Goal: Information Seeking & Learning: Learn about a topic

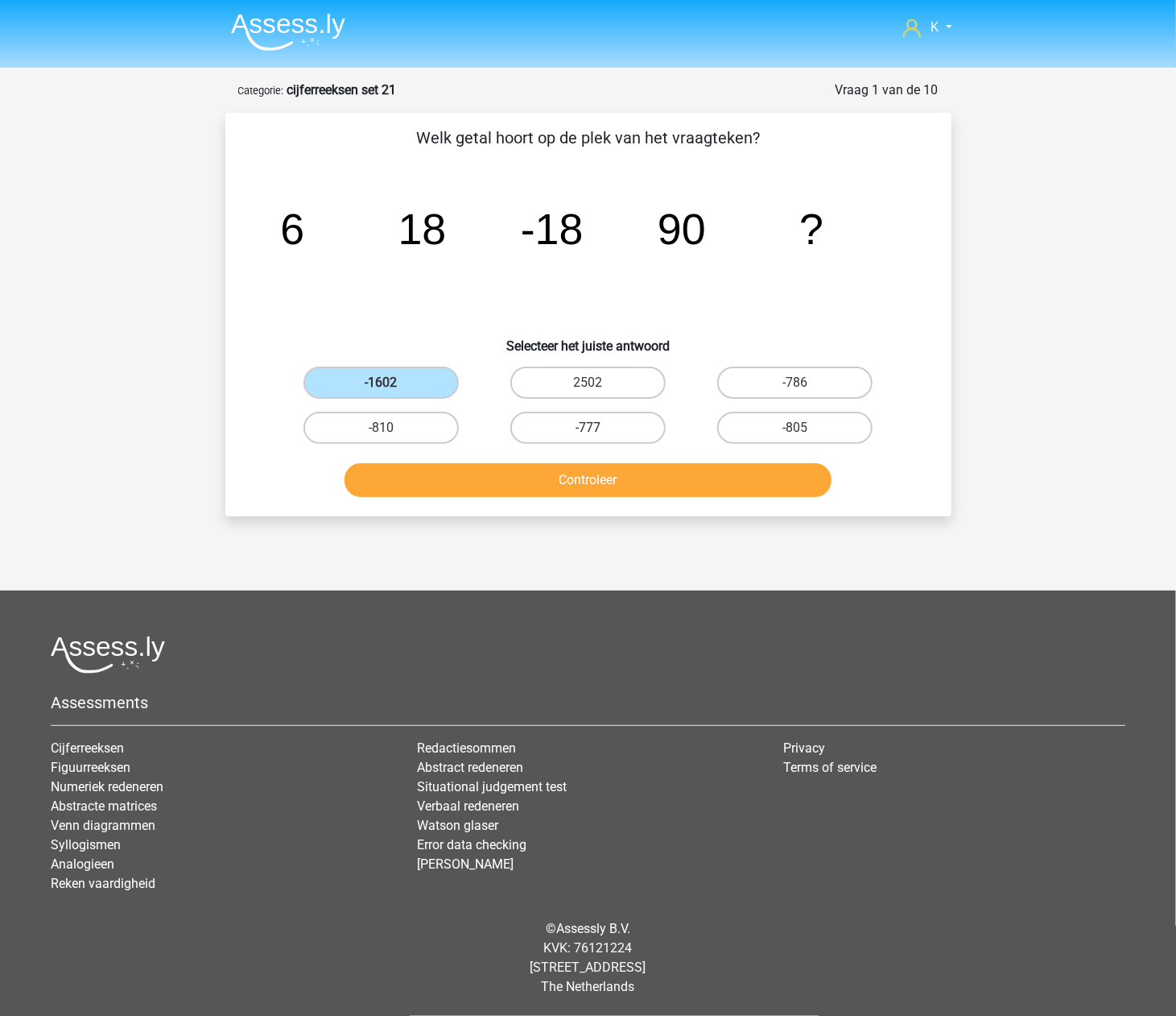
click at [583, 434] on label "-777" at bounding box center [588, 427] width 155 height 32
click at [588, 434] on input "-777" at bounding box center [593, 433] width 11 height 11
radio input "true"
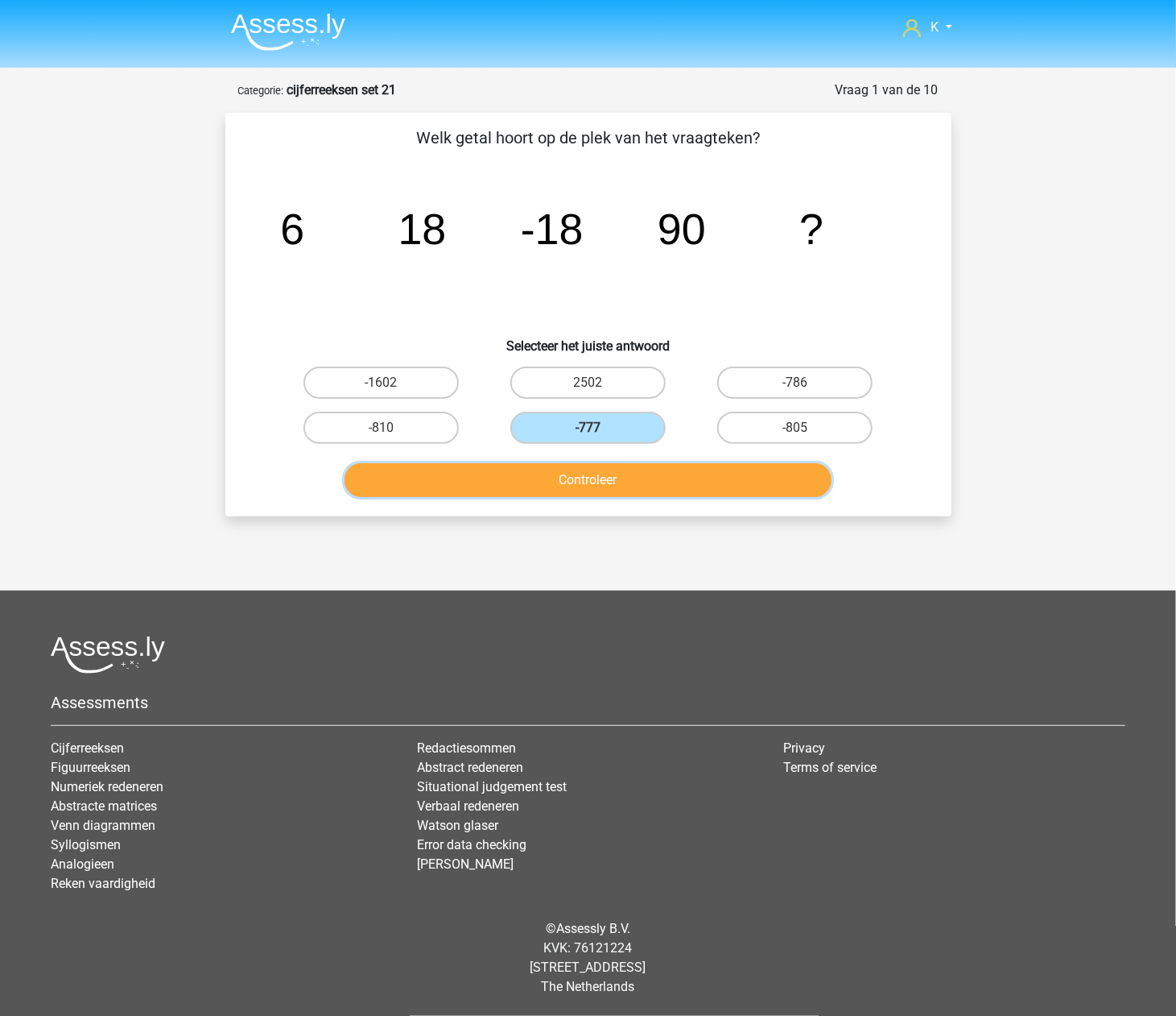
click at [586, 483] on button "Controleer" at bounding box center [588, 480] width 487 height 34
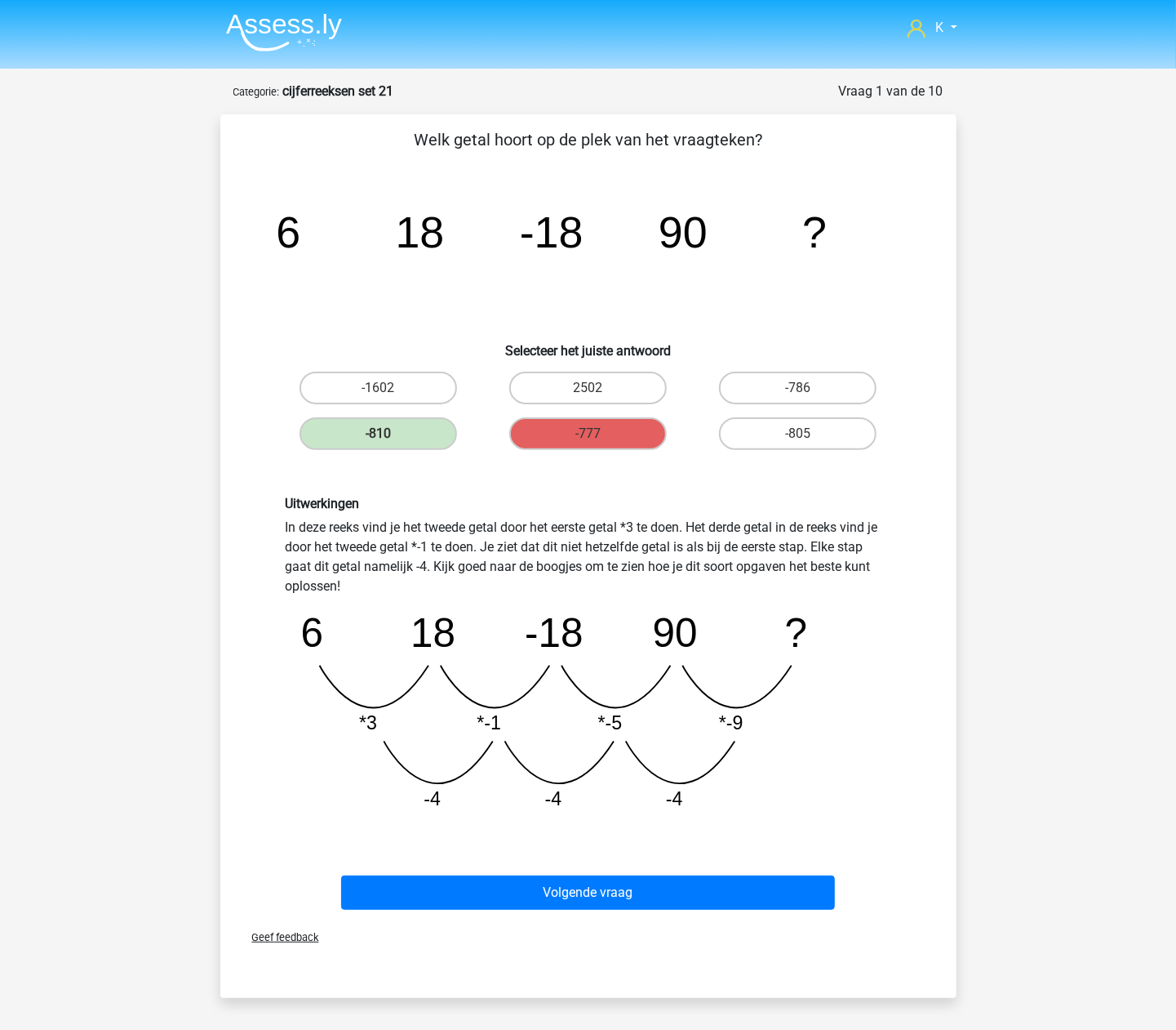
click at [765, 862] on div "Volgende vraag" at bounding box center [588, 889] width 684 height 54
click at [772, 866] on div "Volgende vraag" at bounding box center [588, 889] width 684 height 54
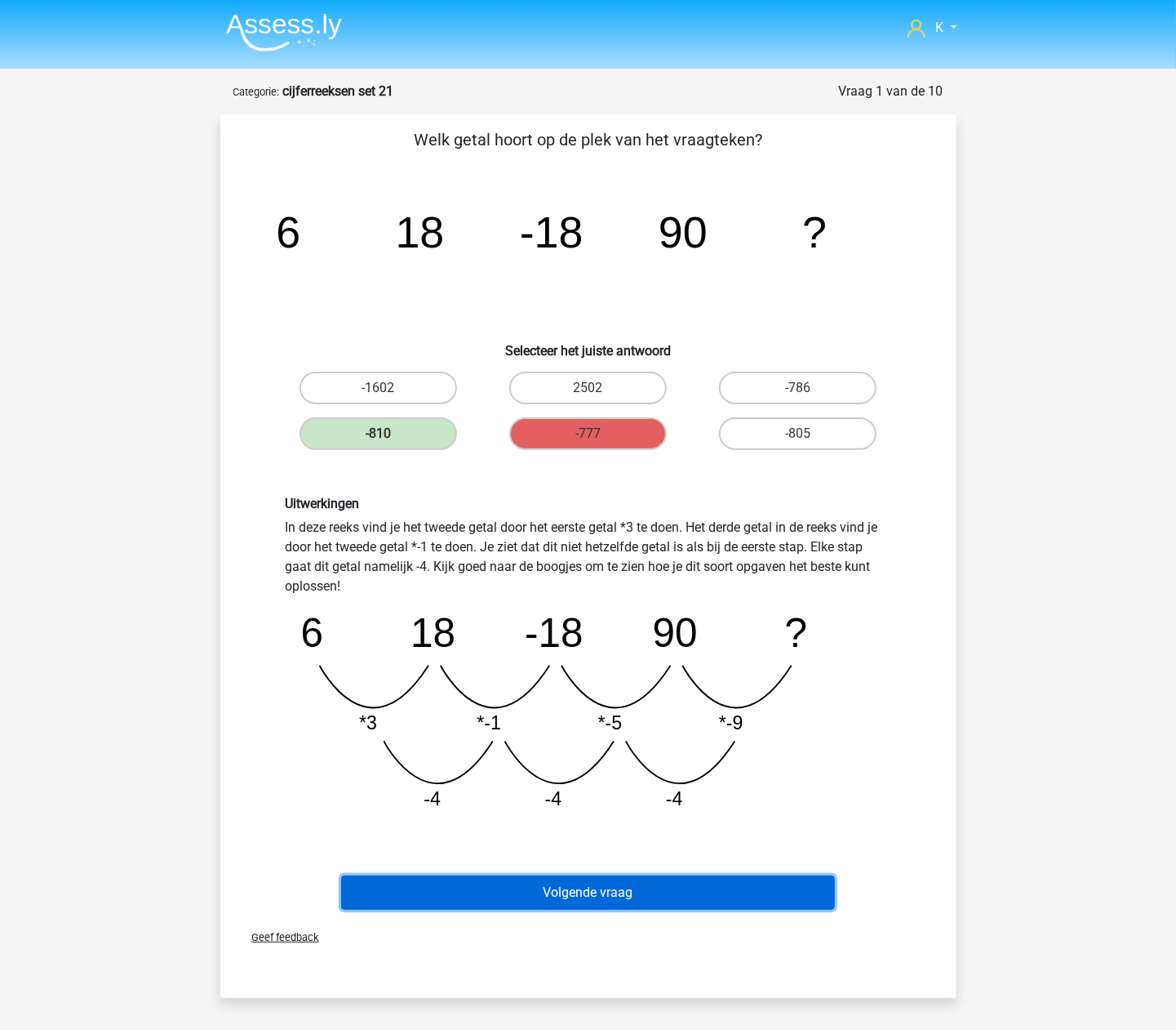
click at [775, 879] on button "Volgende vraag" at bounding box center [588, 892] width 494 height 34
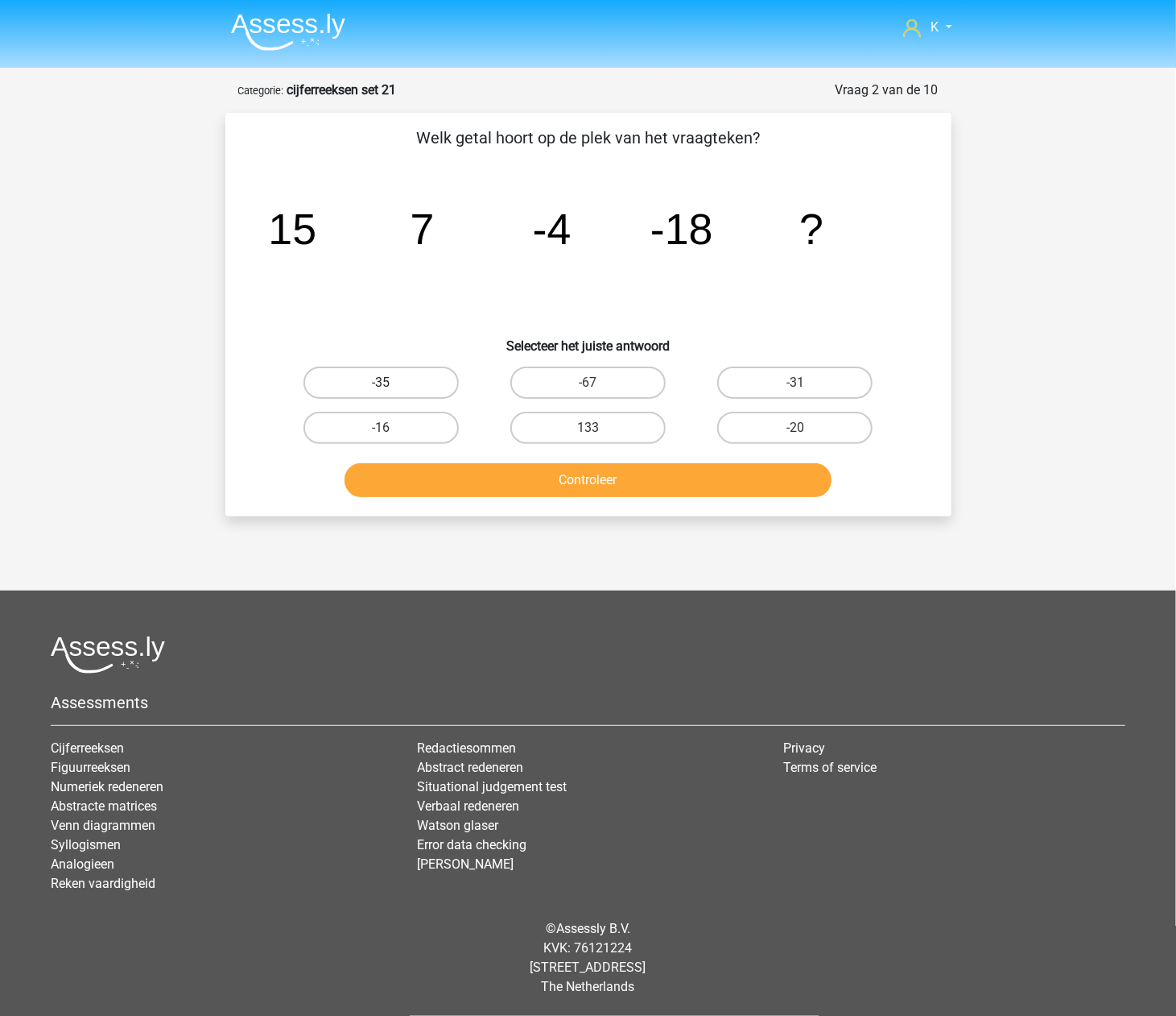
click at [414, 385] on label "-35" at bounding box center [380, 382] width 155 height 32
click at [392, 385] on input "-35" at bounding box center [386, 388] width 11 height 11
radio input "true"
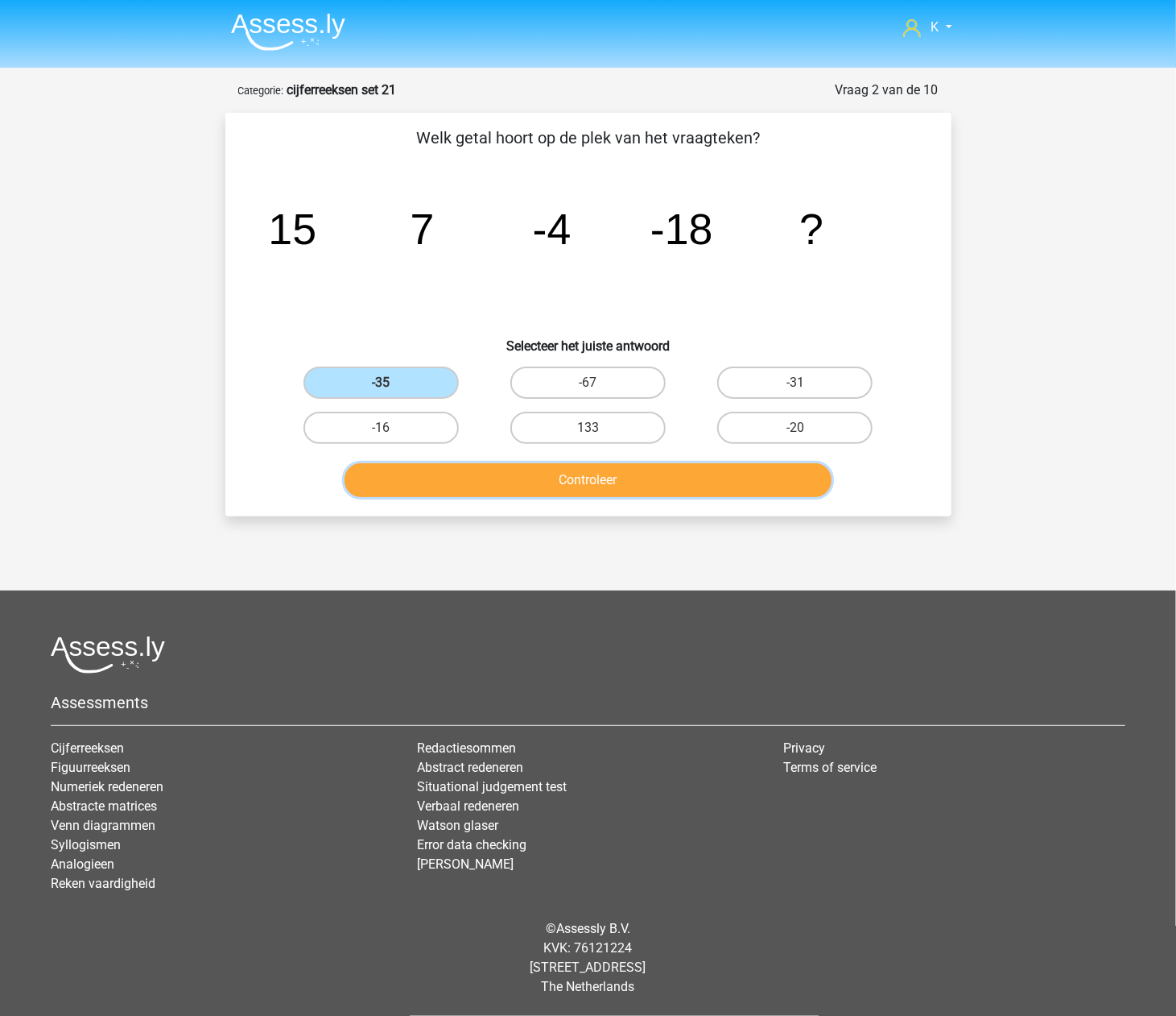
click at [441, 481] on button "Controleer" at bounding box center [588, 480] width 487 height 34
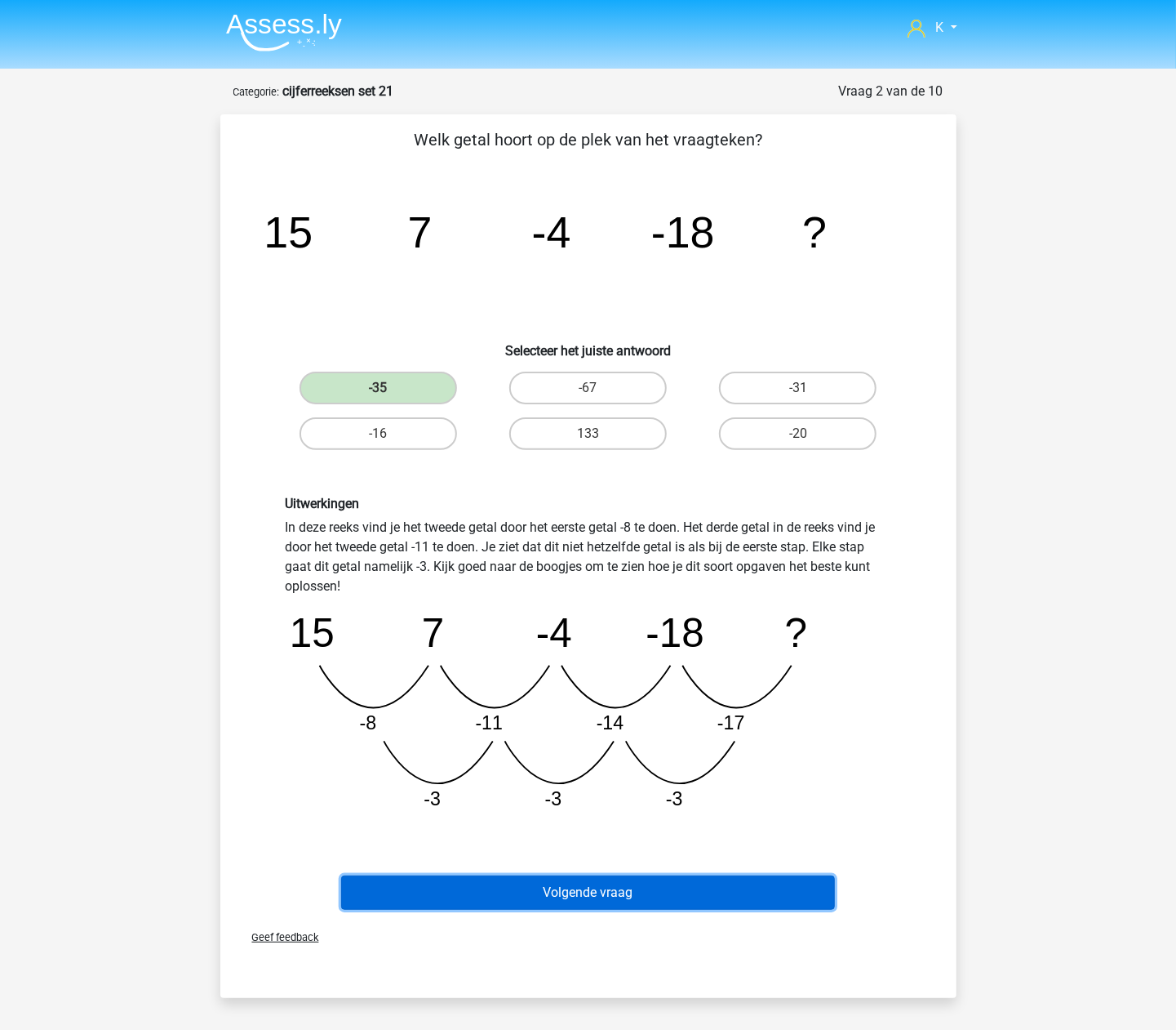
click at [641, 896] on button "Volgende vraag" at bounding box center [588, 892] width 494 height 34
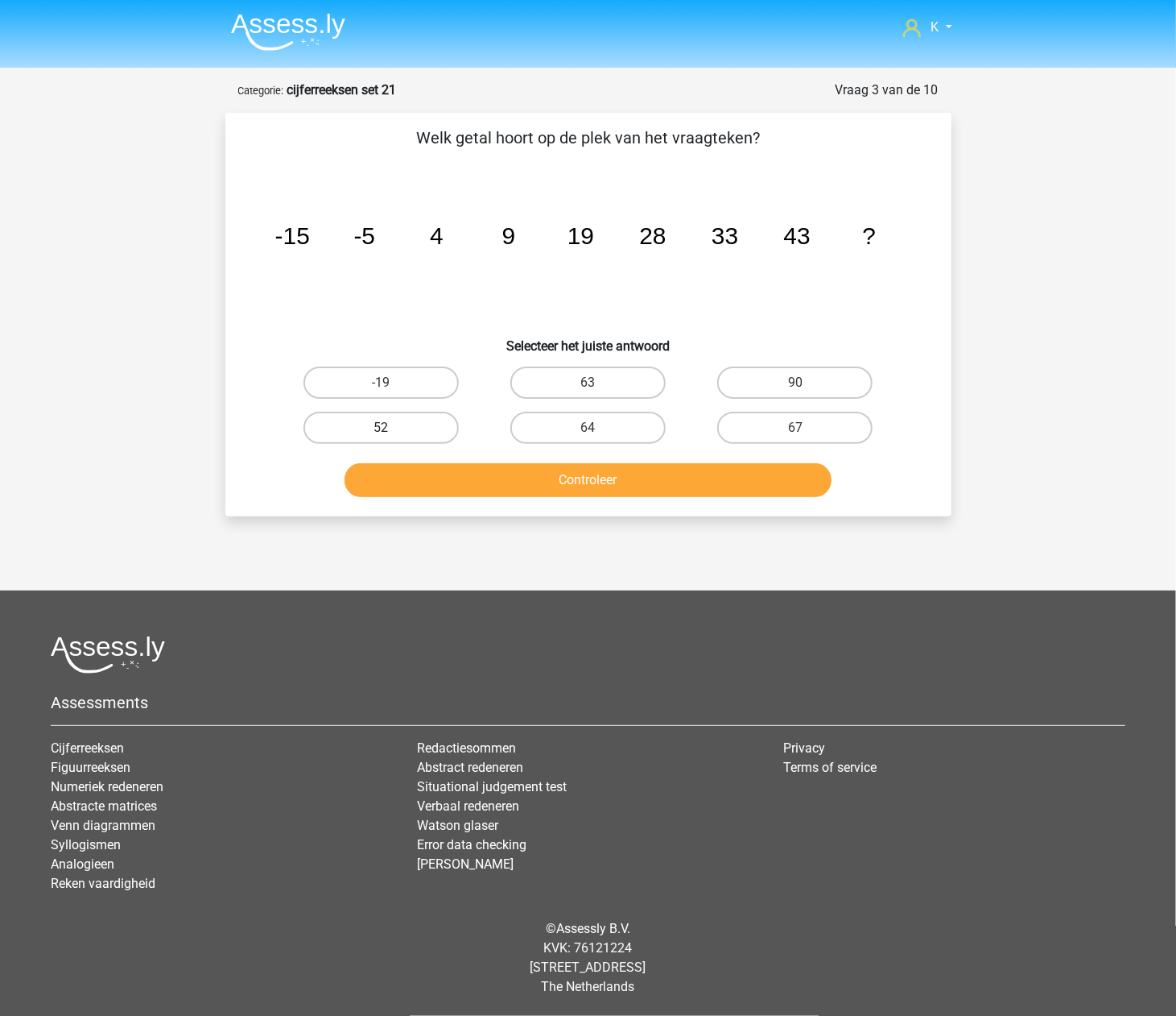
click at [428, 418] on label "52" at bounding box center [380, 427] width 155 height 32
click at [392, 427] on input "52" at bounding box center [386, 433] width 11 height 11
radio input "true"
click at [446, 458] on div "Controleer" at bounding box center [588, 477] width 674 height 53
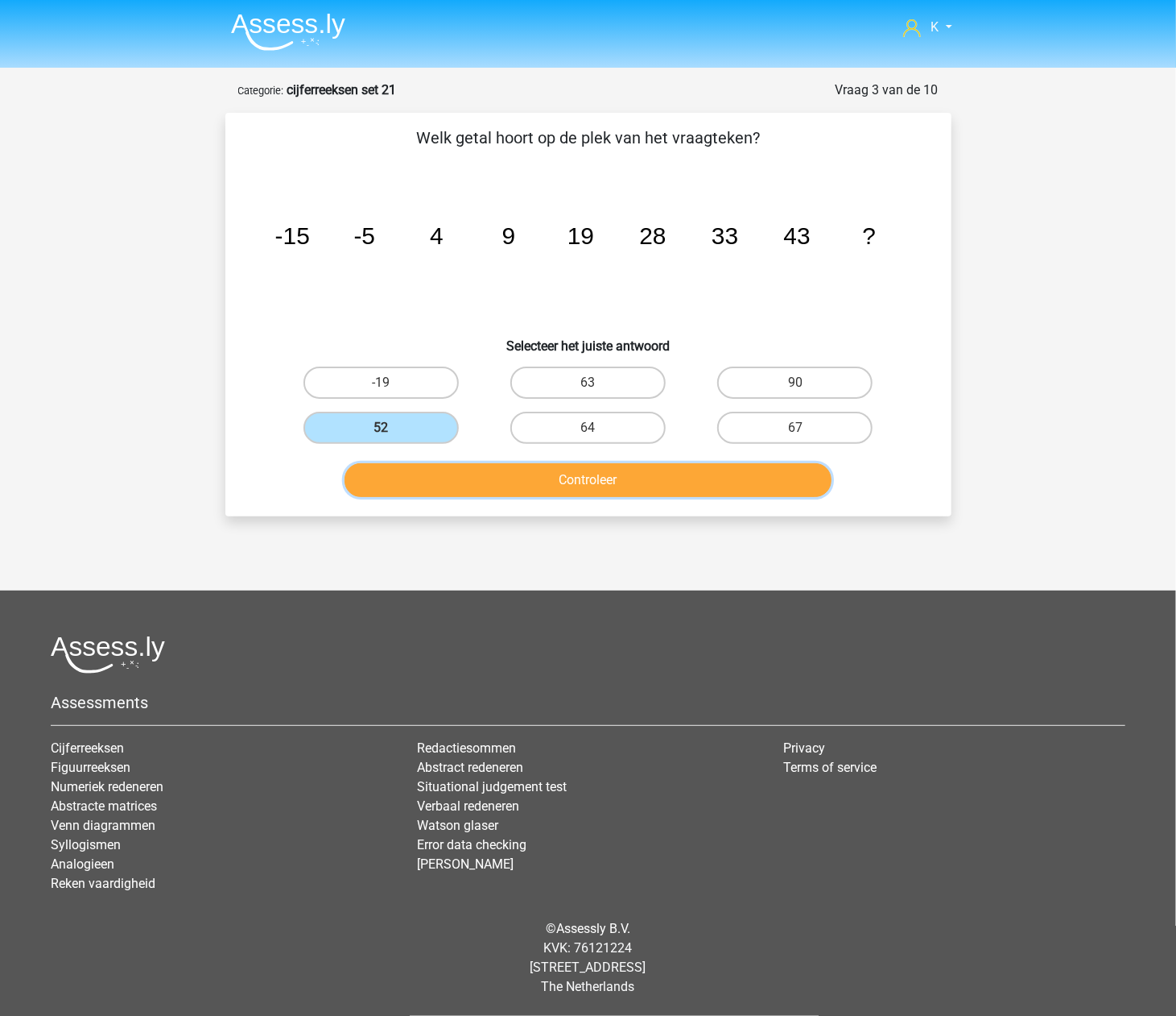
click at [449, 469] on button "Controleer" at bounding box center [588, 480] width 487 height 34
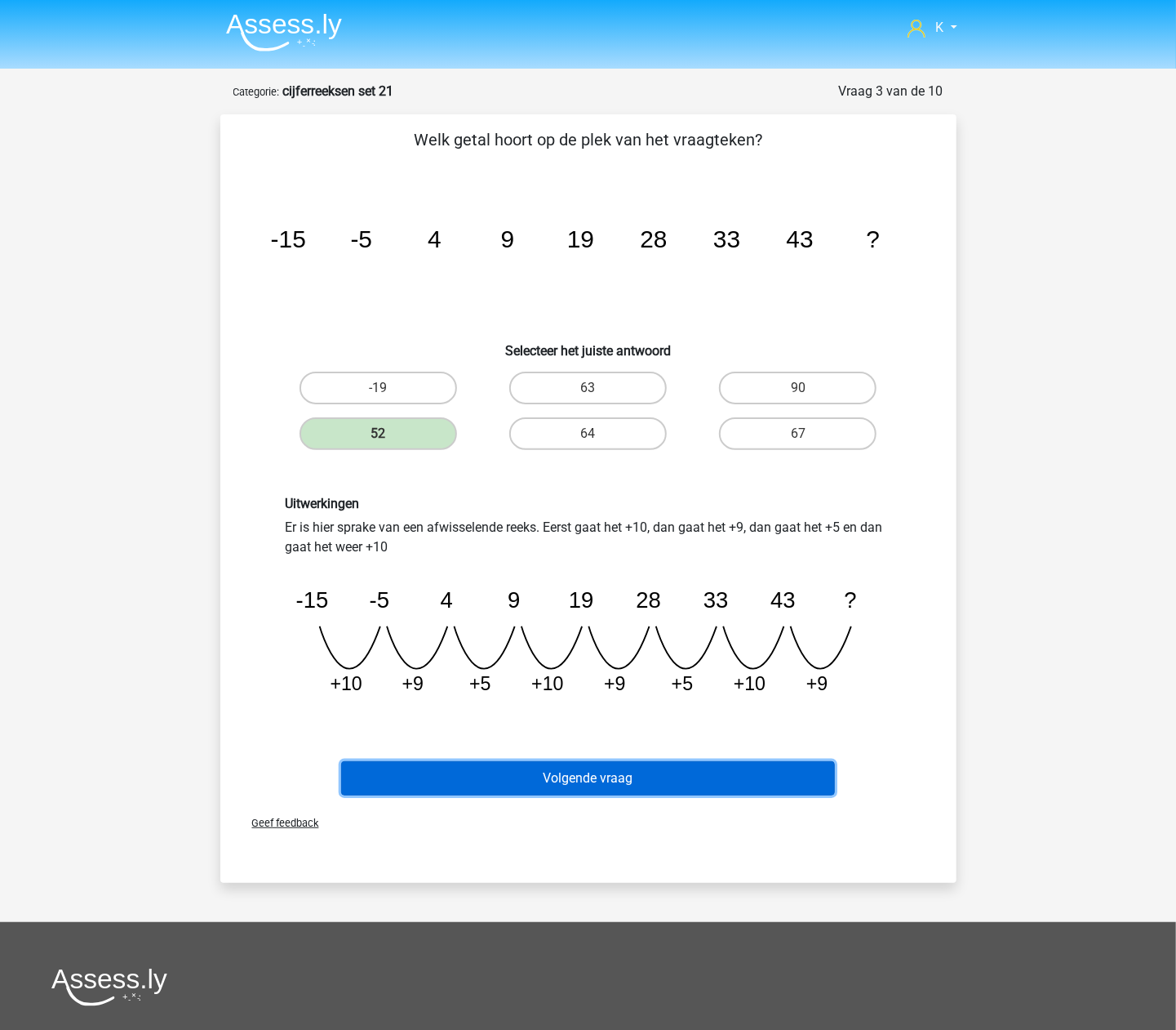
click at [573, 769] on button "Volgende vraag" at bounding box center [588, 778] width 494 height 34
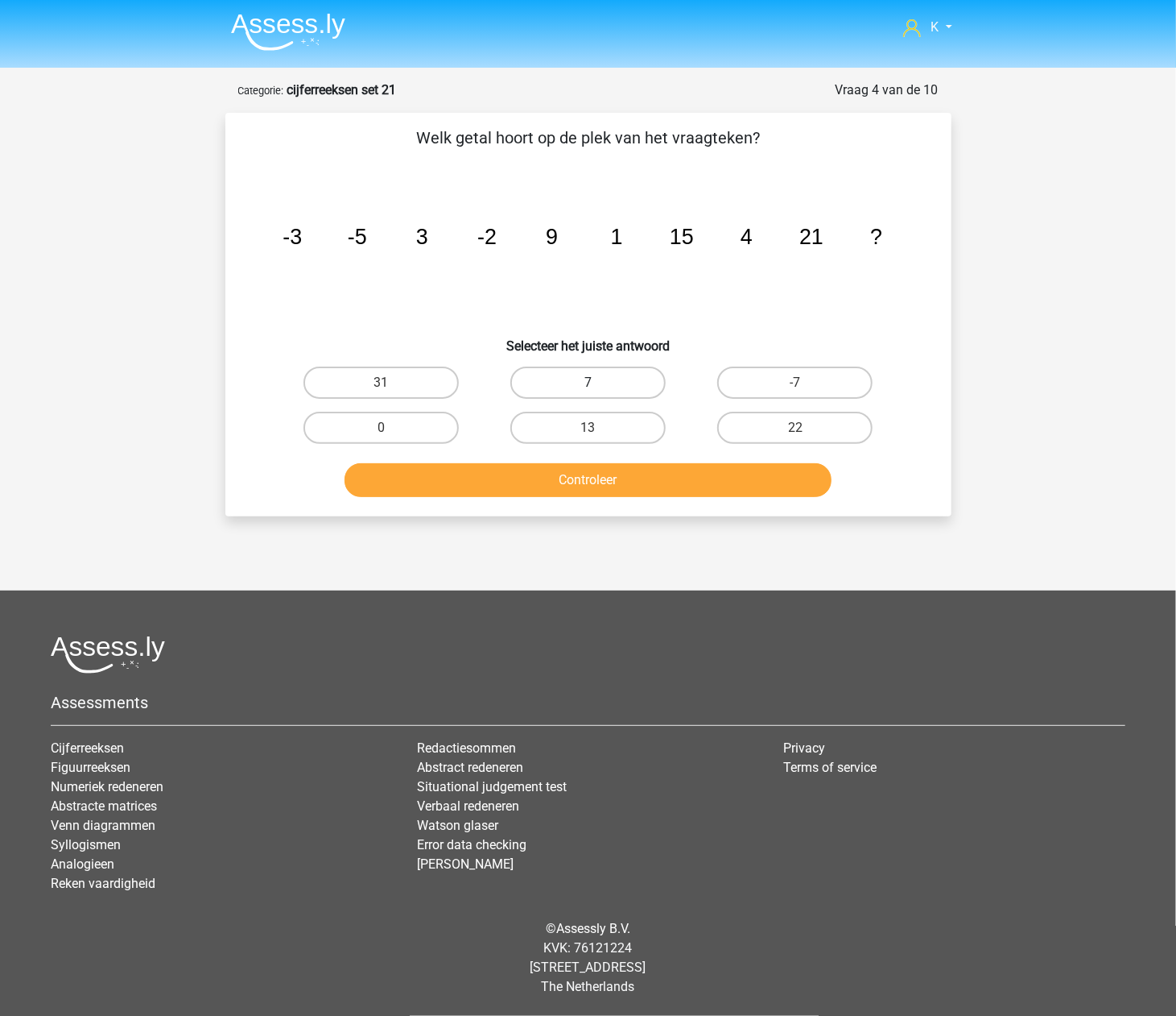
click at [583, 384] on label "7" at bounding box center [588, 382] width 155 height 32
click at [588, 384] on input "7" at bounding box center [593, 388] width 11 height 11
radio input "true"
click at [571, 497] on div "Controleer" at bounding box center [588, 482] width 621 height 40
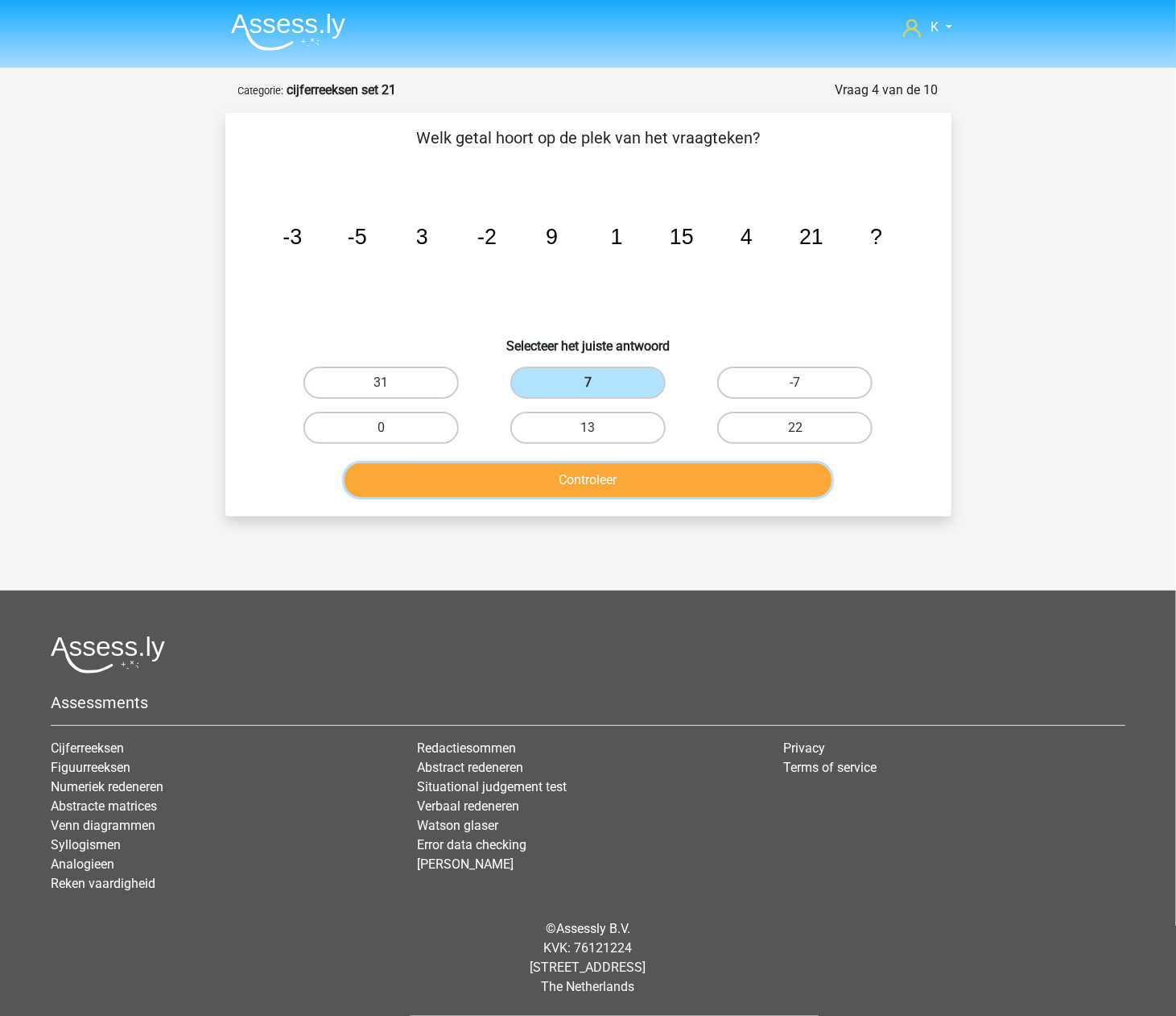
click at [574, 483] on button "Controleer" at bounding box center [588, 480] width 487 height 34
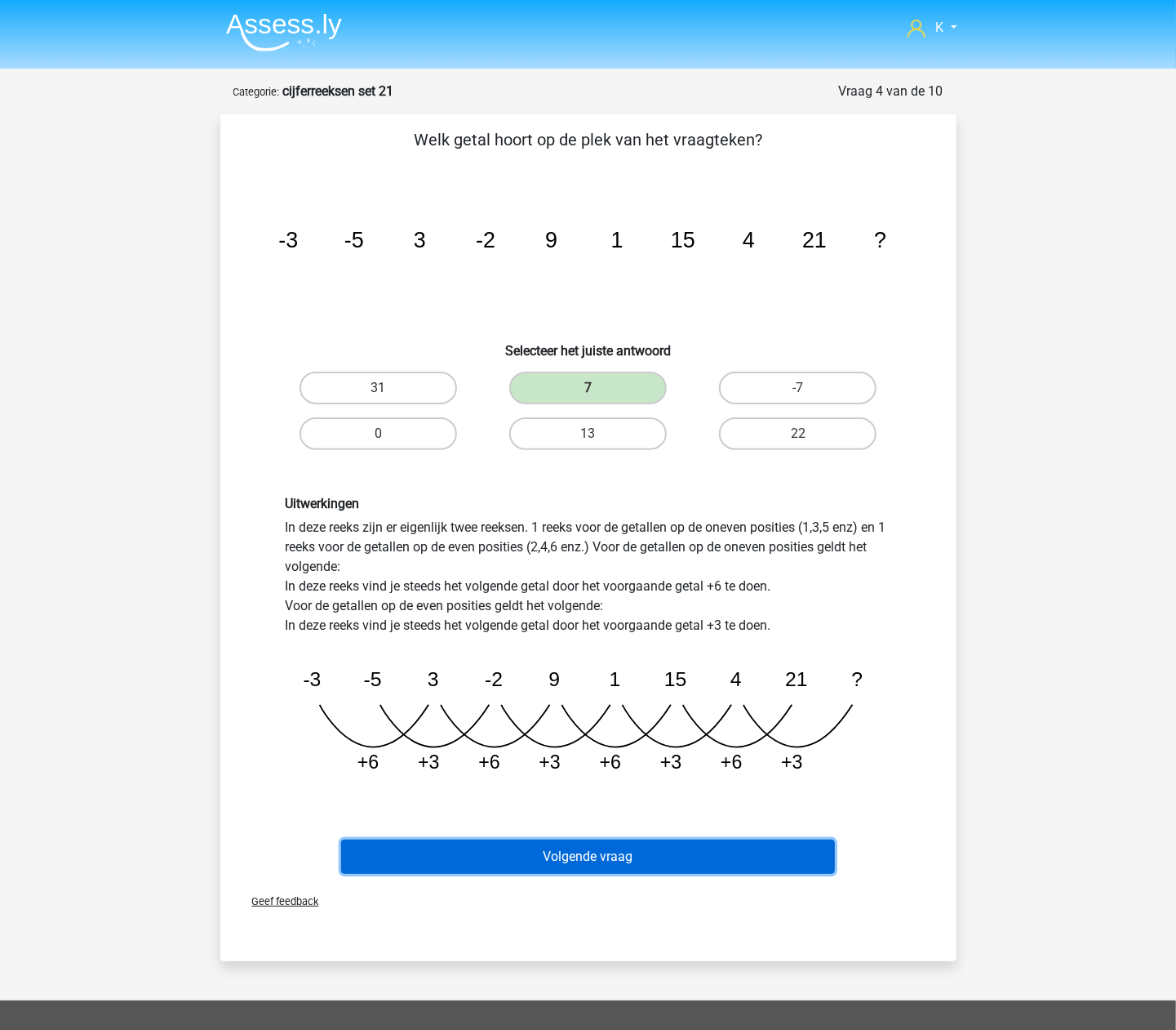
click at [632, 859] on button "Volgende vraag" at bounding box center [588, 857] width 494 height 34
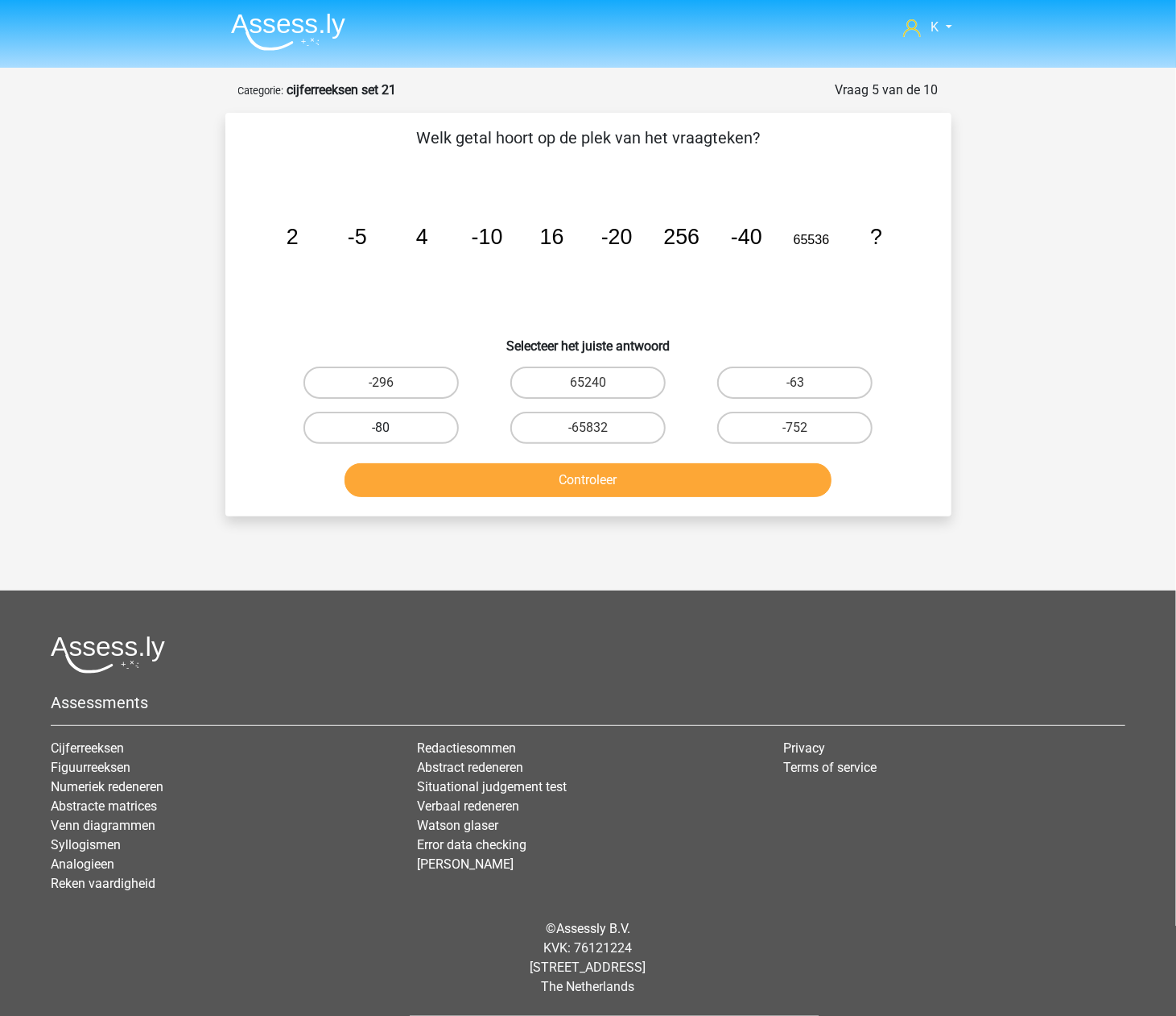
click at [418, 422] on label "-80" at bounding box center [380, 427] width 155 height 32
click at [392, 427] on input "-80" at bounding box center [386, 433] width 11 height 11
radio input "true"
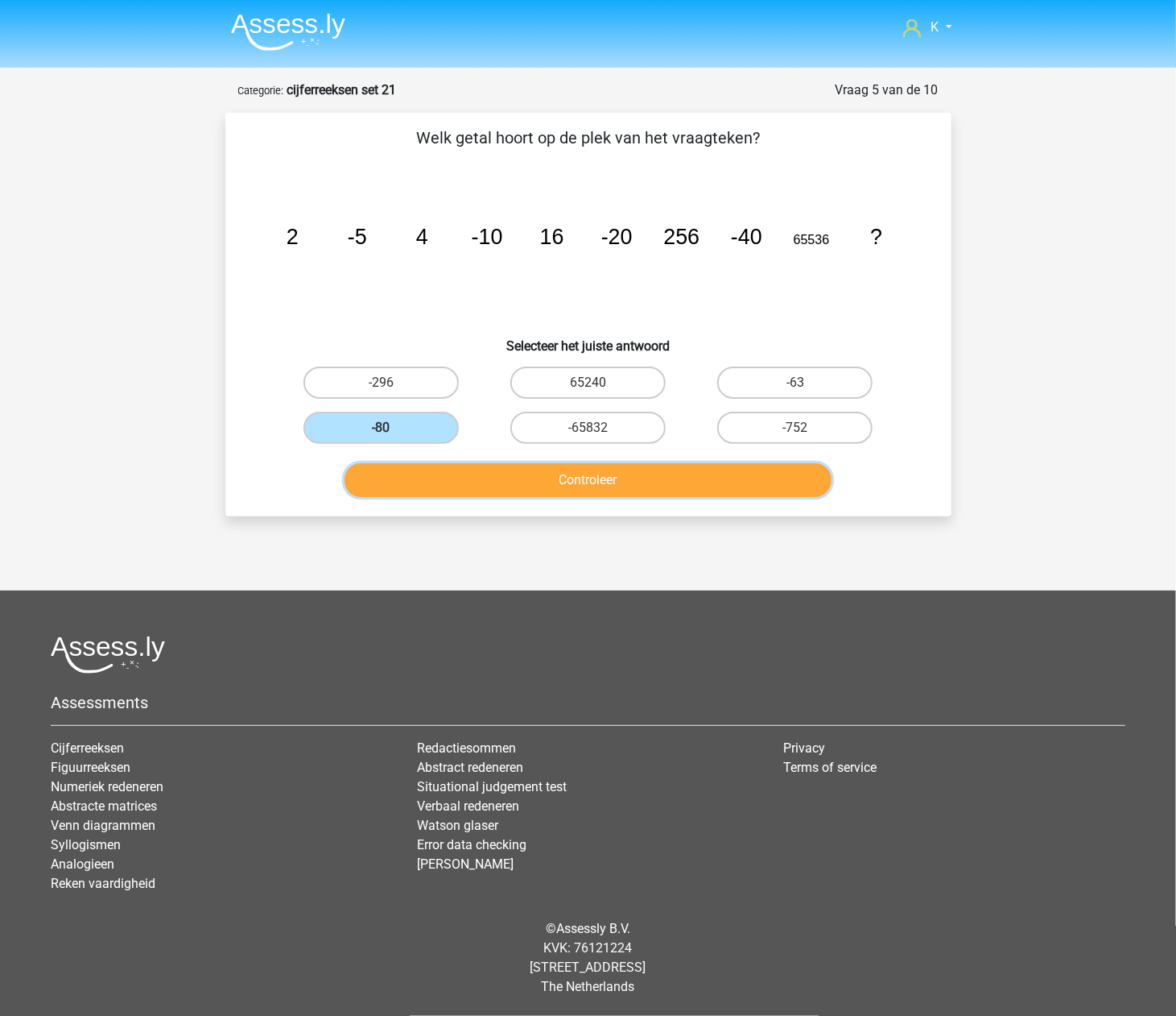
click at [440, 480] on button "Controleer" at bounding box center [588, 480] width 487 height 34
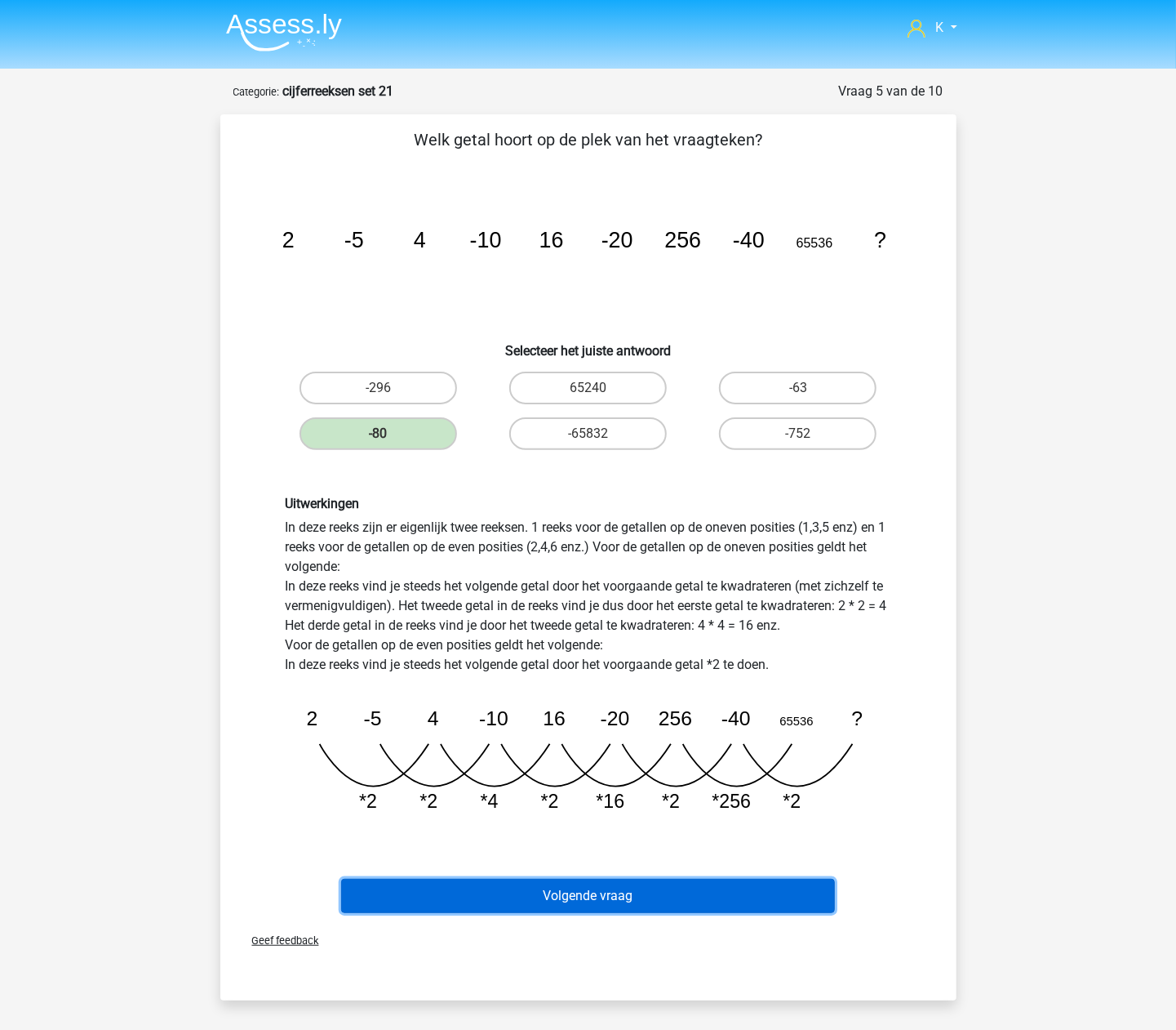
click at [581, 895] on button "Volgende vraag" at bounding box center [588, 895] width 494 height 34
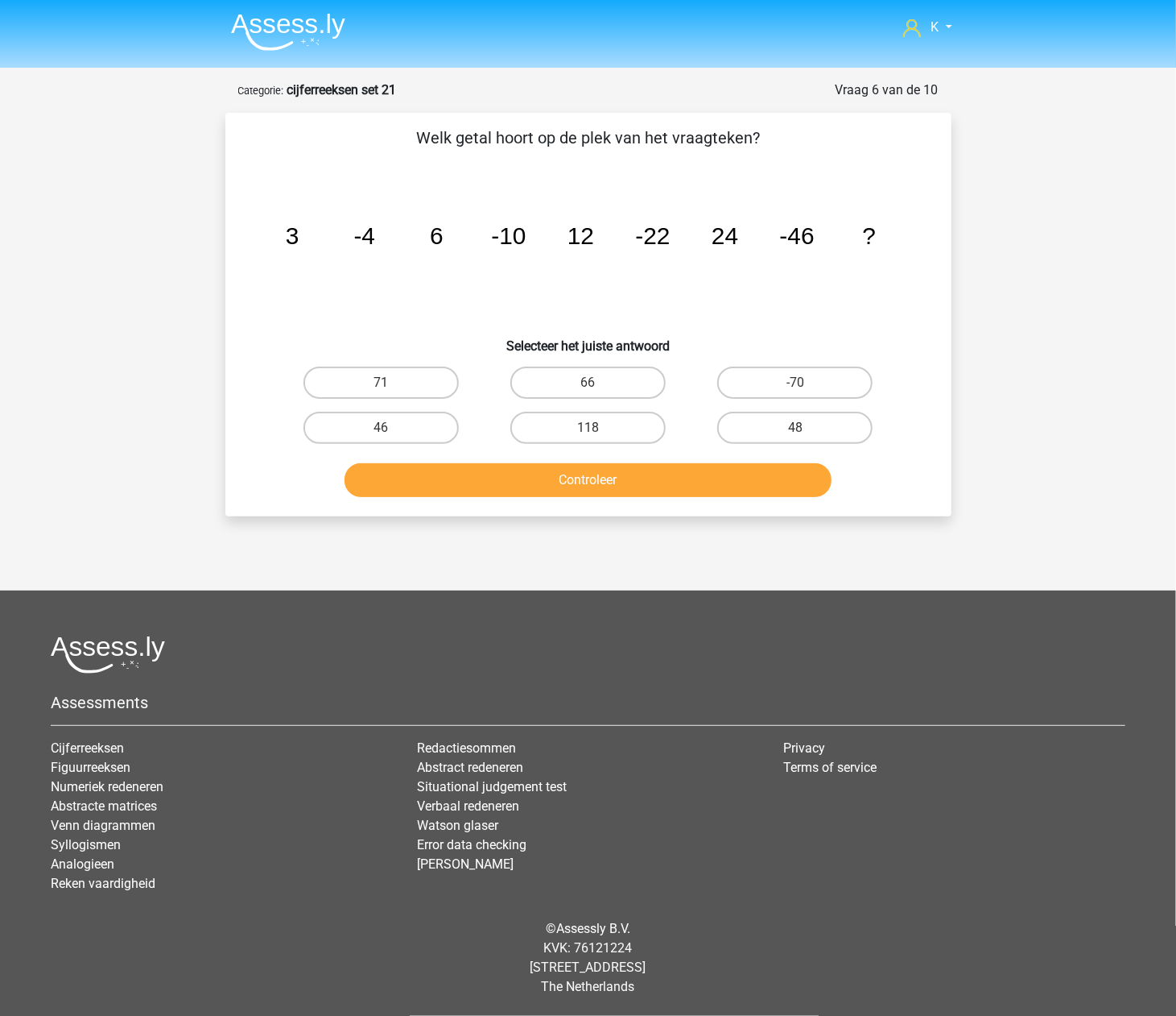
click at [803, 429] on input "48" at bounding box center [801, 433] width 11 height 11
radio input "true"
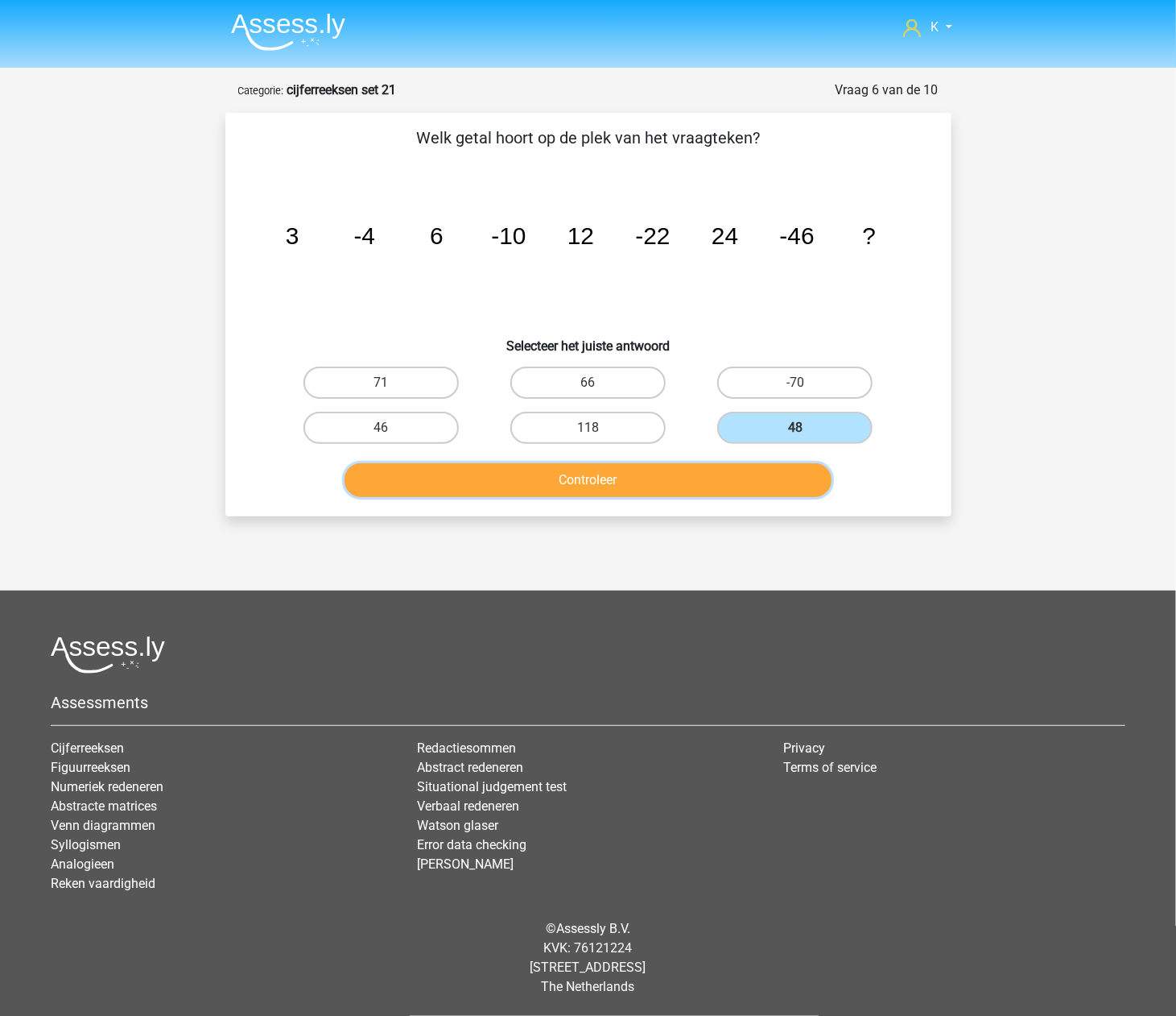
click at [736, 491] on button "Controleer" at bounding box center [588, 480] width 487 height 34
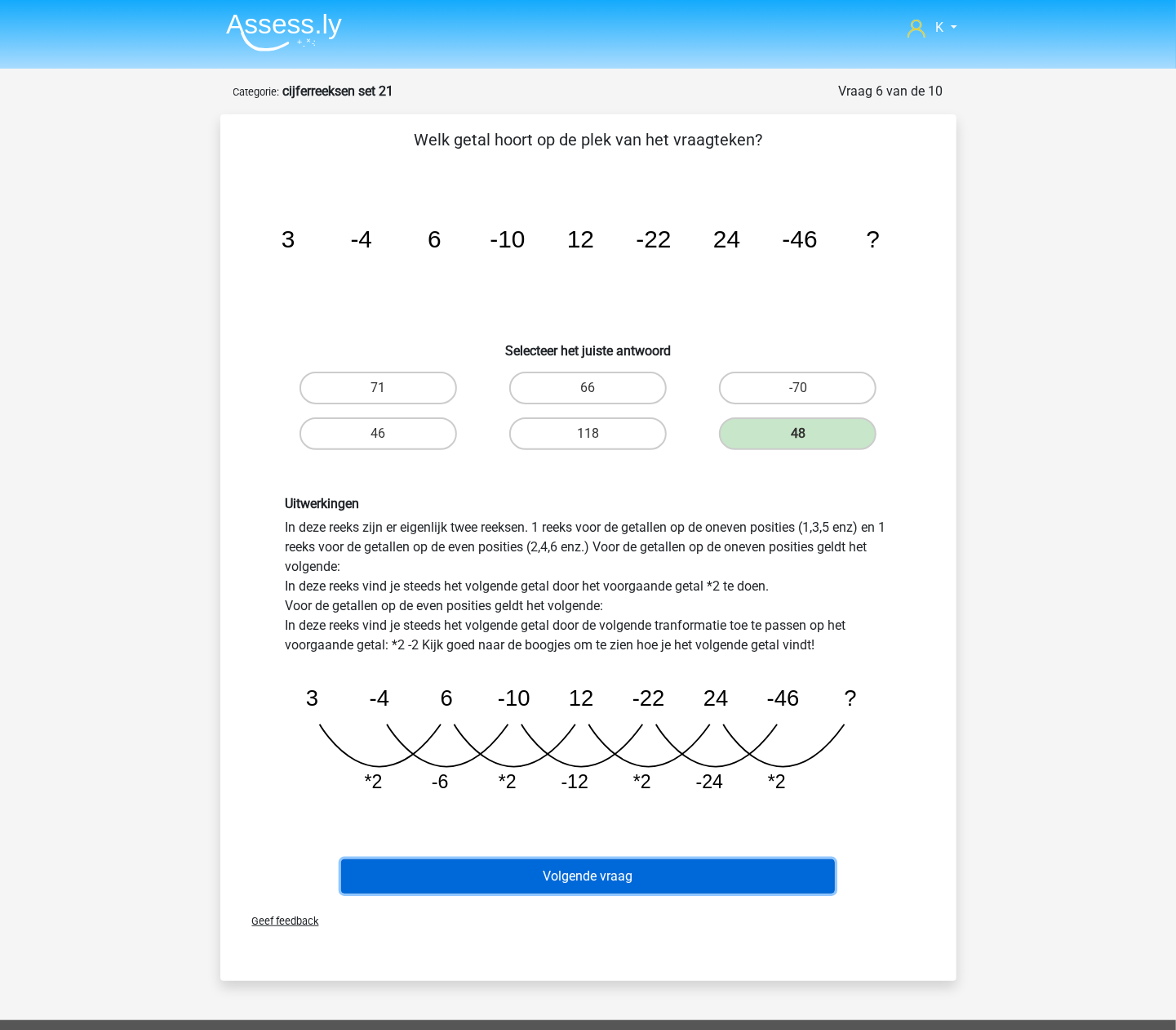
click at [641, 859] on button "Volgende vraag" at bounding box center [588, 876] width 494 height 34
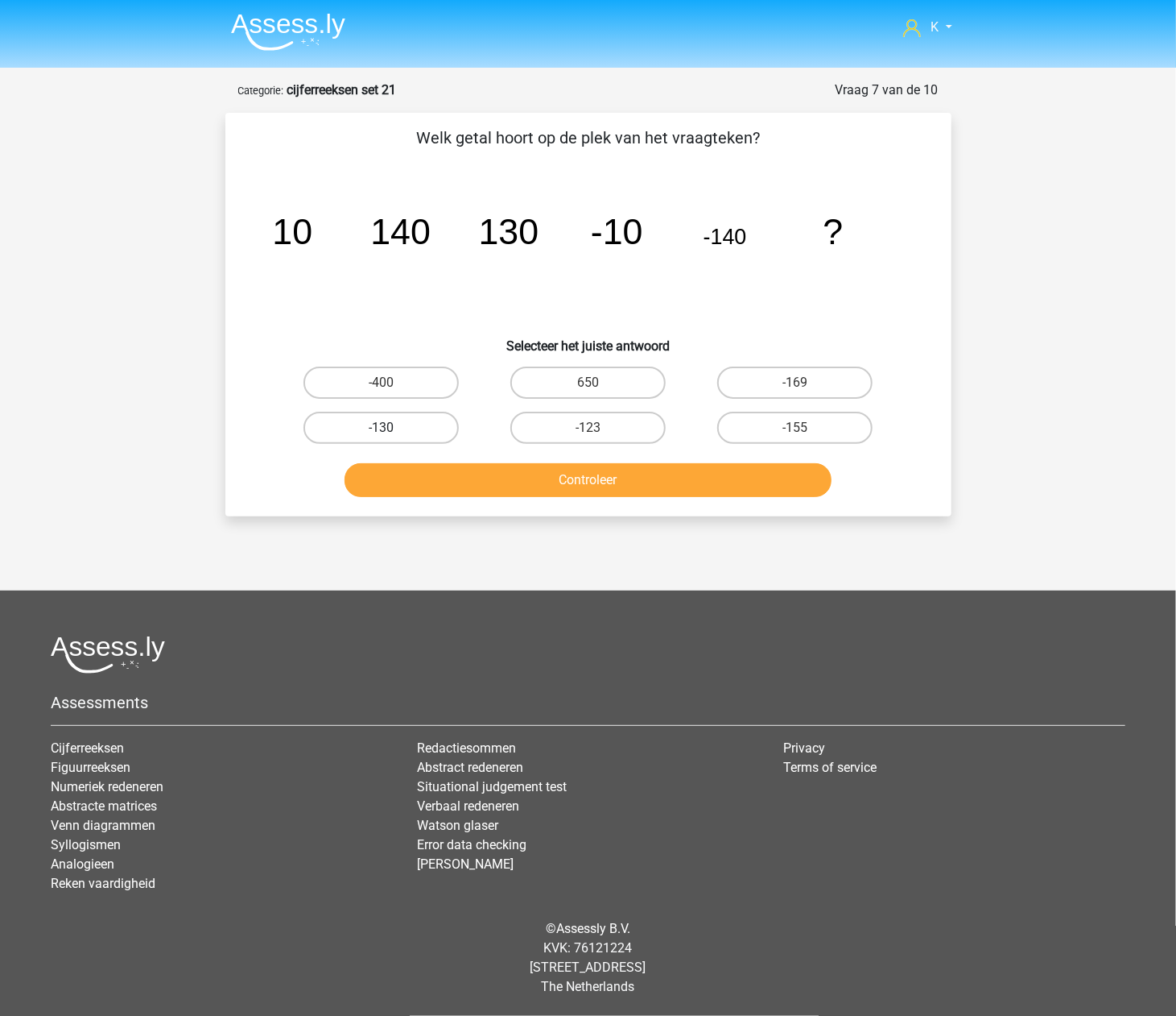
click at [440, 435] on label "-130" at bounding box center [380, 427] width 155 height 32
click at [392, 435] on input "-130" at bounding box center [386, 433] width 11 height 11
radio input "true"
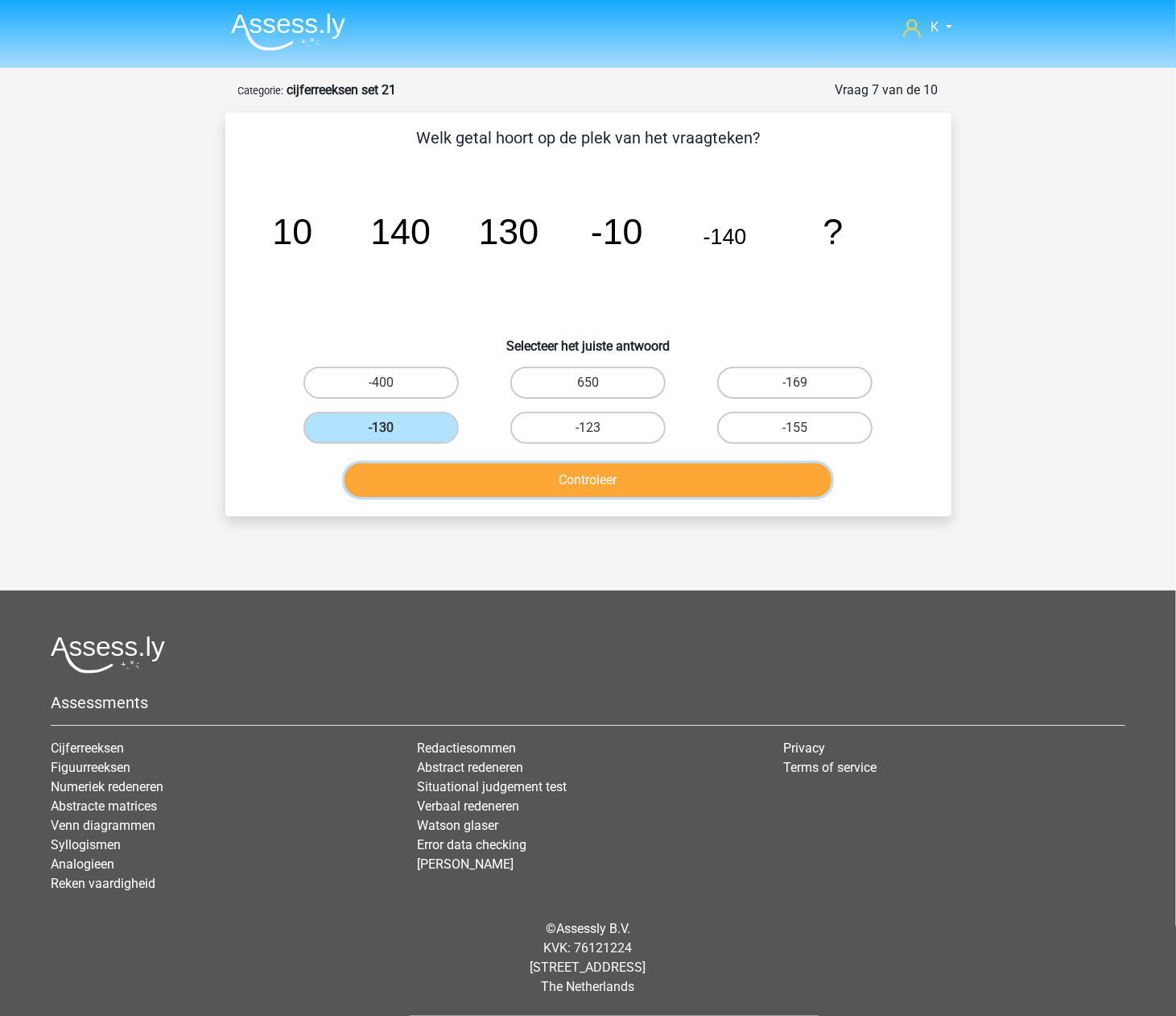
click at [448, 471] on button "Controleer" at bounding box center [588, 480] width 487 height 34
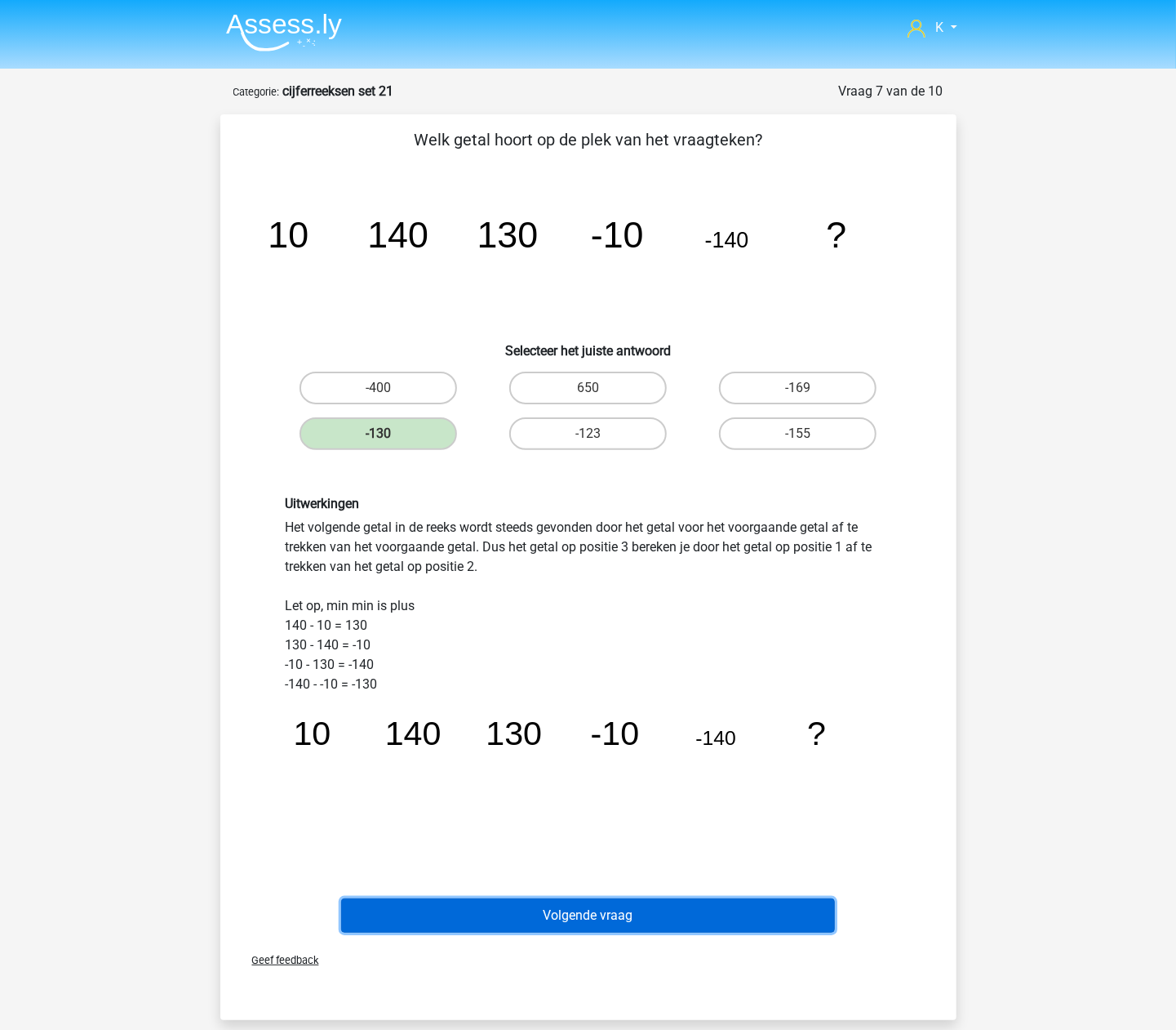
click at [570, 903] on button "Volgende vraag" at bounding box center [588, 915] width 494 height 34
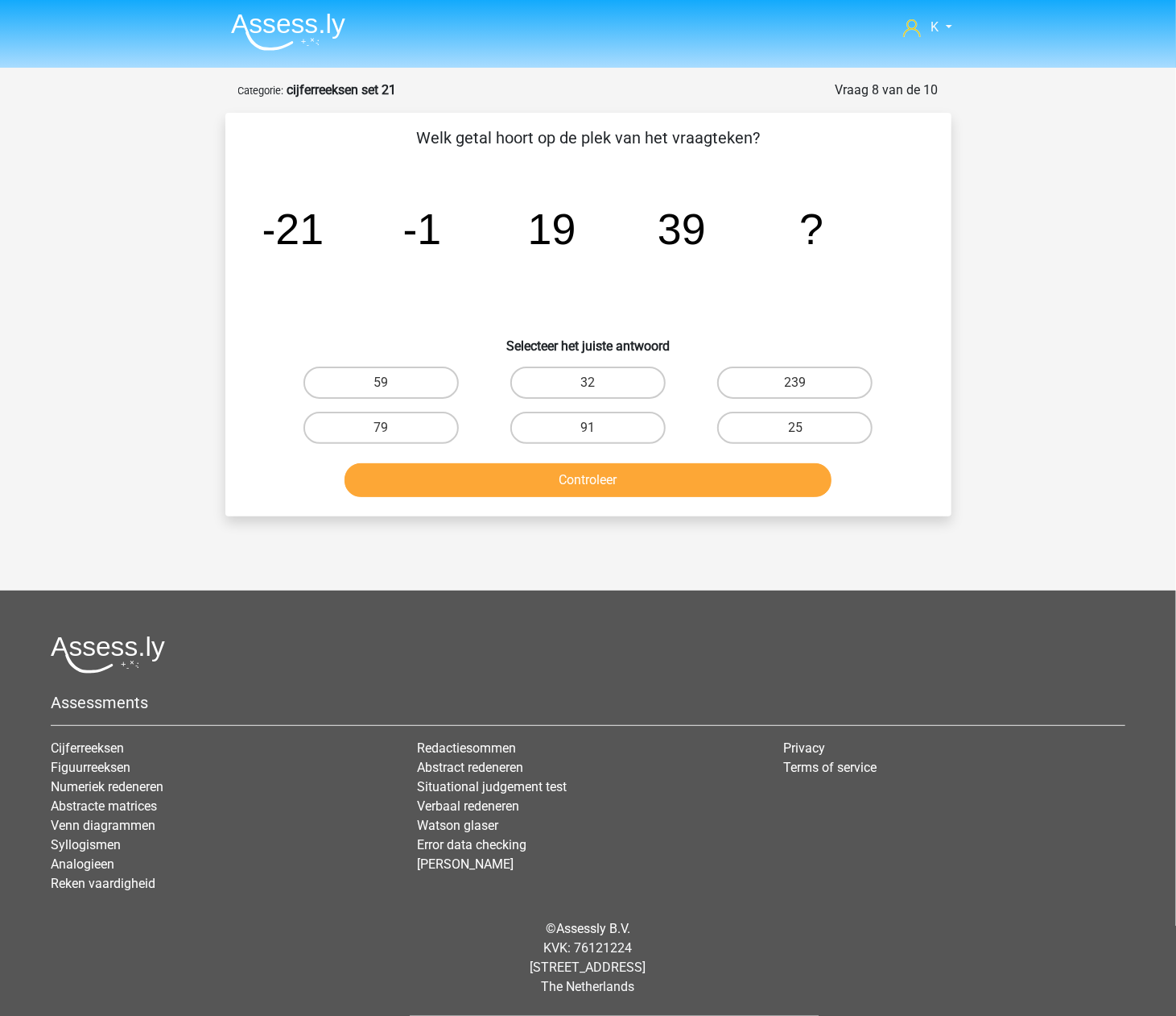
click at [381, 363] on div "59" at bounding box center [380, 382] width 206 height 45
click at [385, 383] on input "59" at bounding box center [386, 388] width 11 height 11
radio input "true"
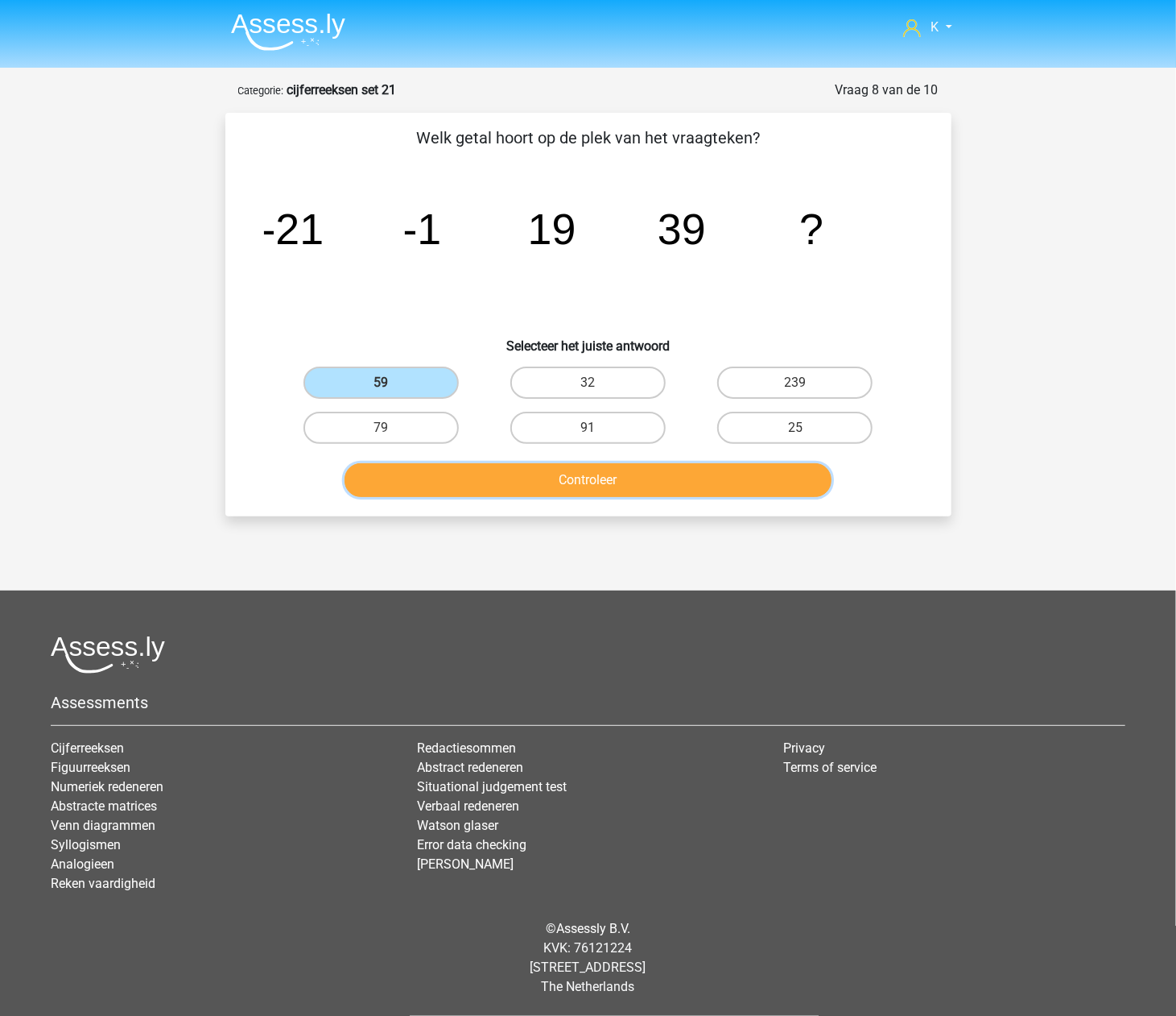
click at [459, 488] on button "Controleer" at bounding box center [588, 480] width 487 height 34
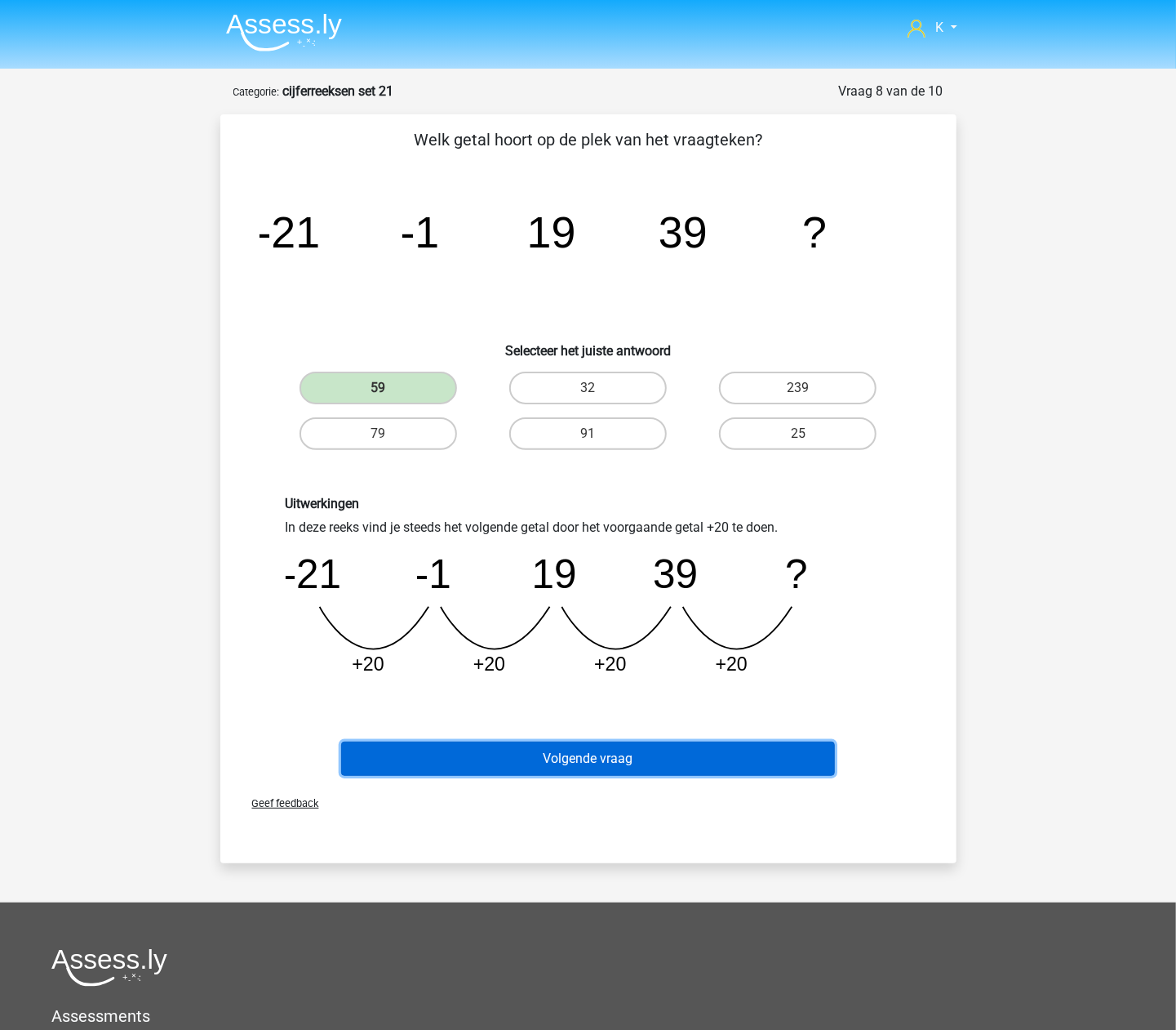
click at [568, 756] on button "Volgende vraag" at bounding box center [588, 759] width 494 height 34
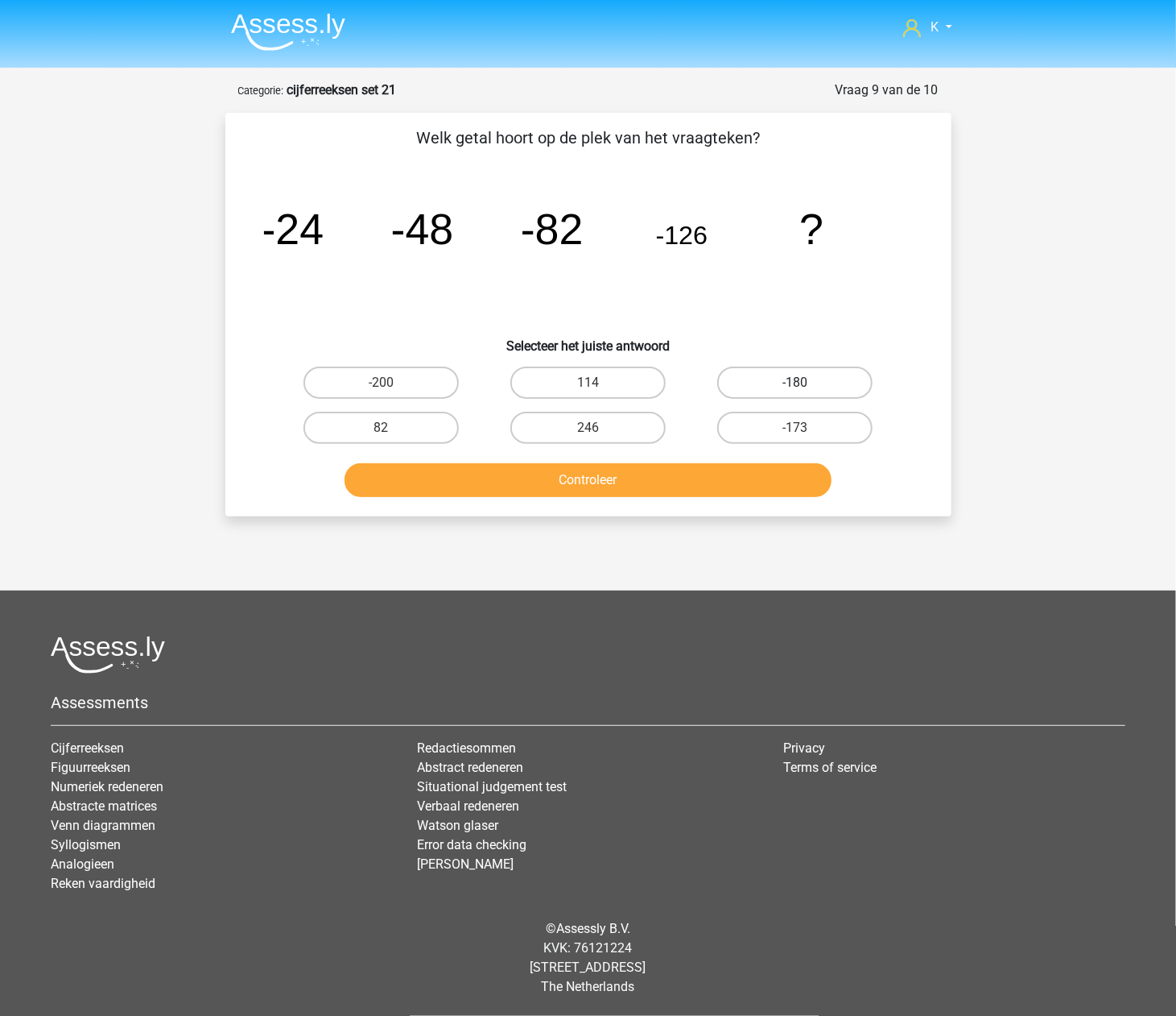
click at [774, 390] on label "-180" at bounding box center [794, 382] width 155 height 32
click at [796, 390] on input "-180" at bounding box center [801, 388] width 11 height 11
radio input "true"
click at [733, 453] on div "Controleer" at bounding box center [588, 477] width 674 height 53
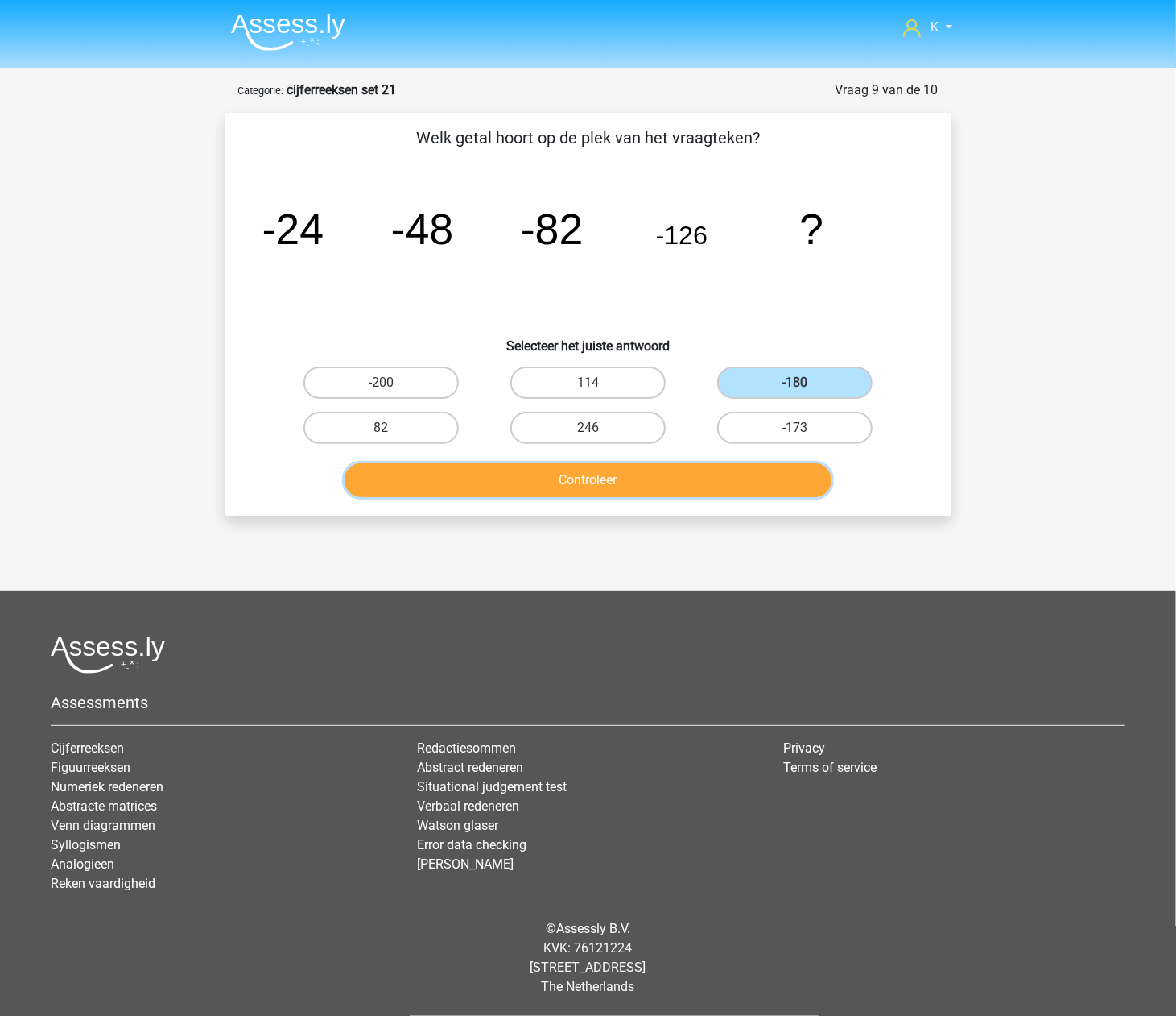
click at [726, 474] on button "Controleer" at bounding box center [588, 480] width 487 height 34
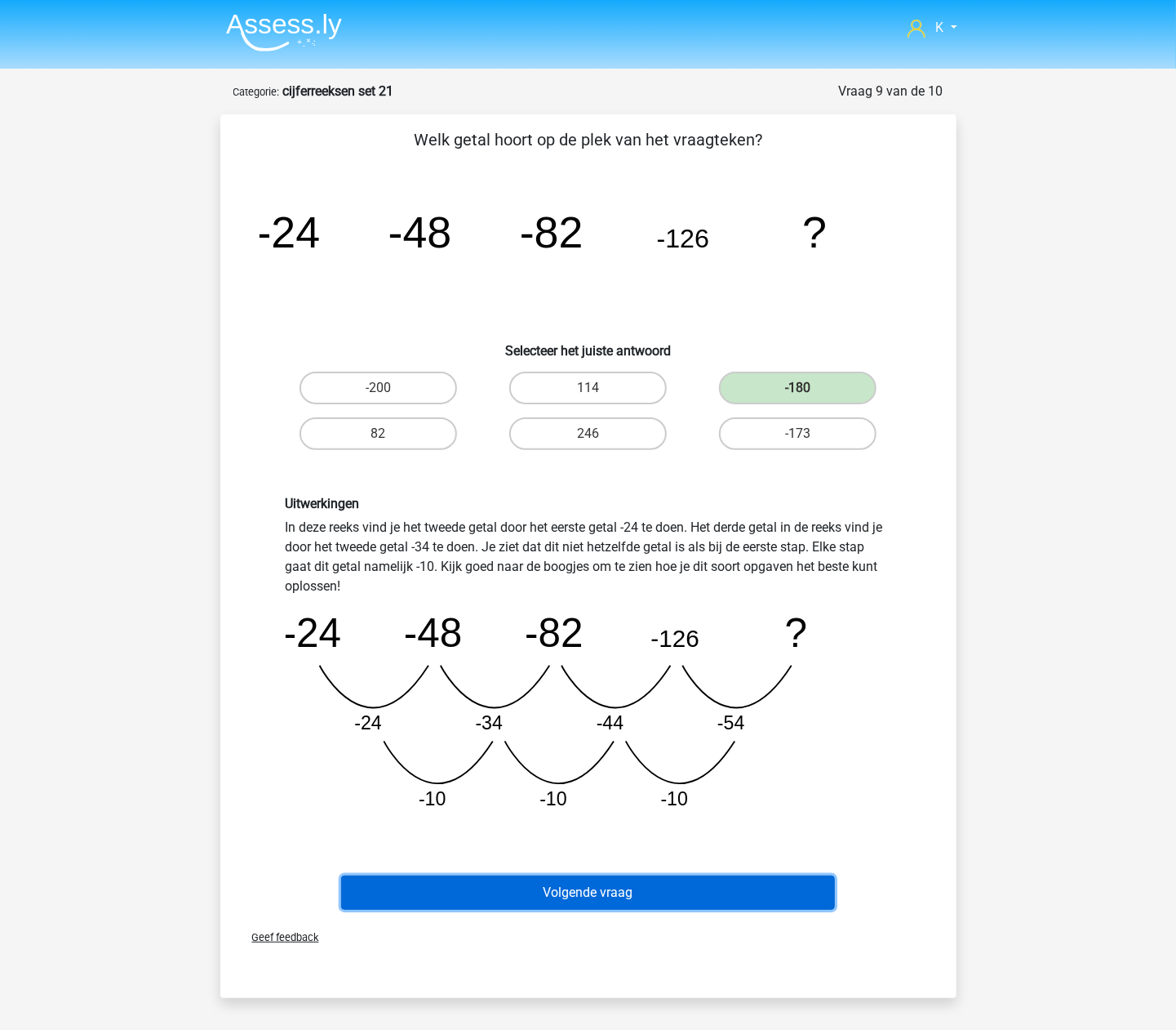
click at [606, 893] on button "Volgende vraag" at bounding box center [588, 892] width 494 height 34
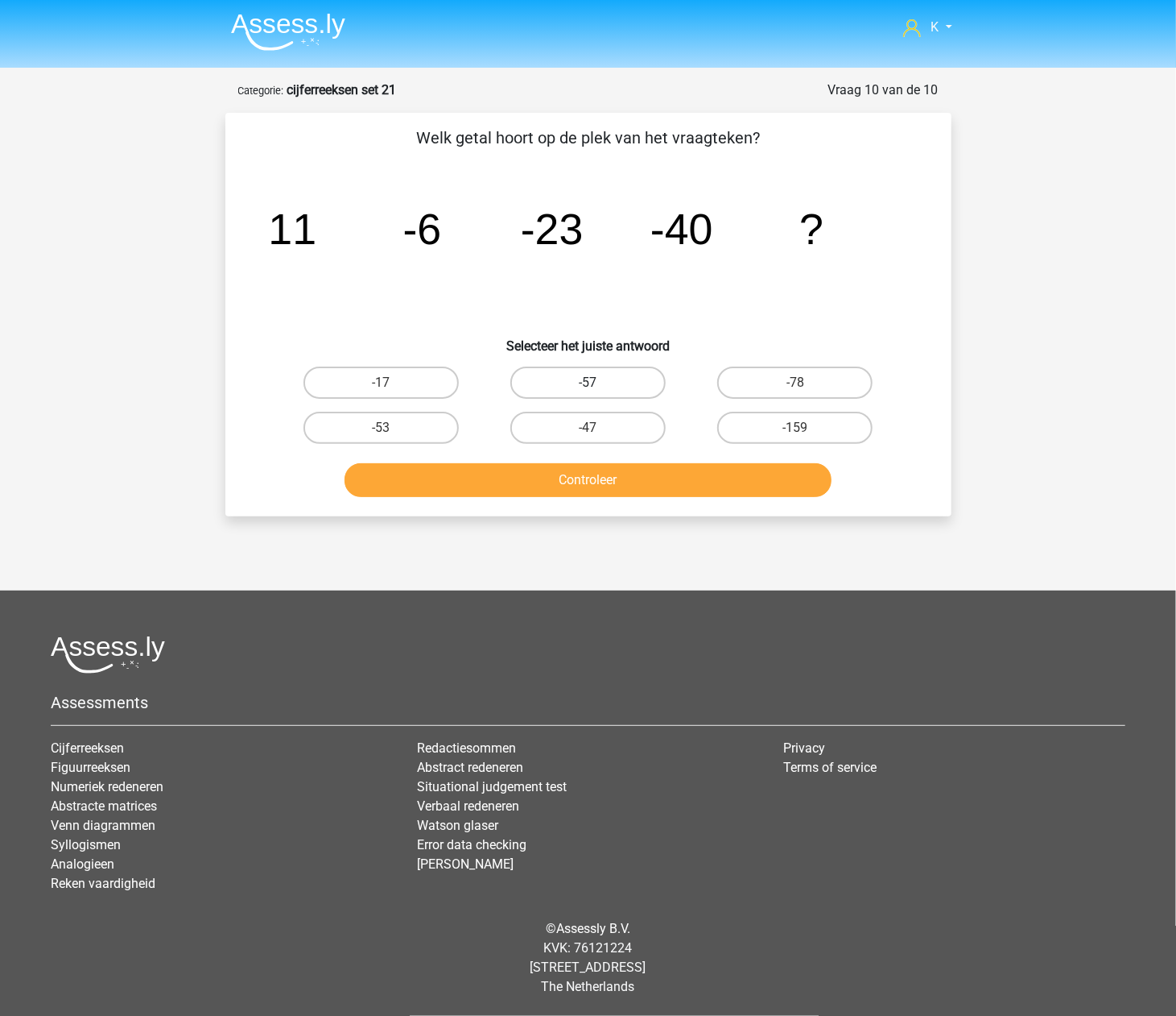
click at [535, 371] on label "-57" at bounding box center [588, 382] width 155 height 32
click at [588, 383] on input "-57" at bounding box center [593, 388] width 11 height 11
radio input "true"
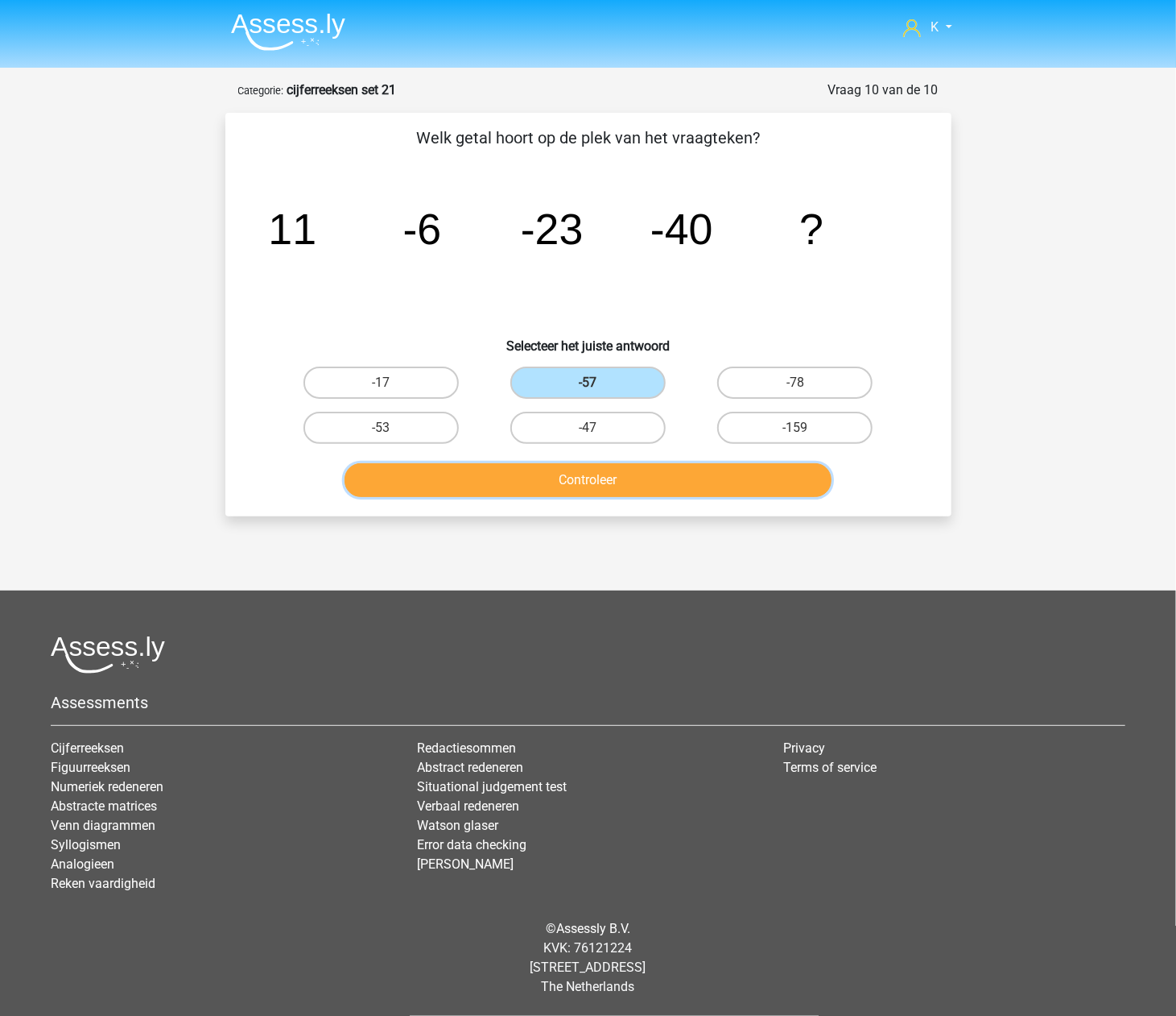
click at [561, 488] on button "Controleer" at bounding box center [588, 480] width 487 height 34
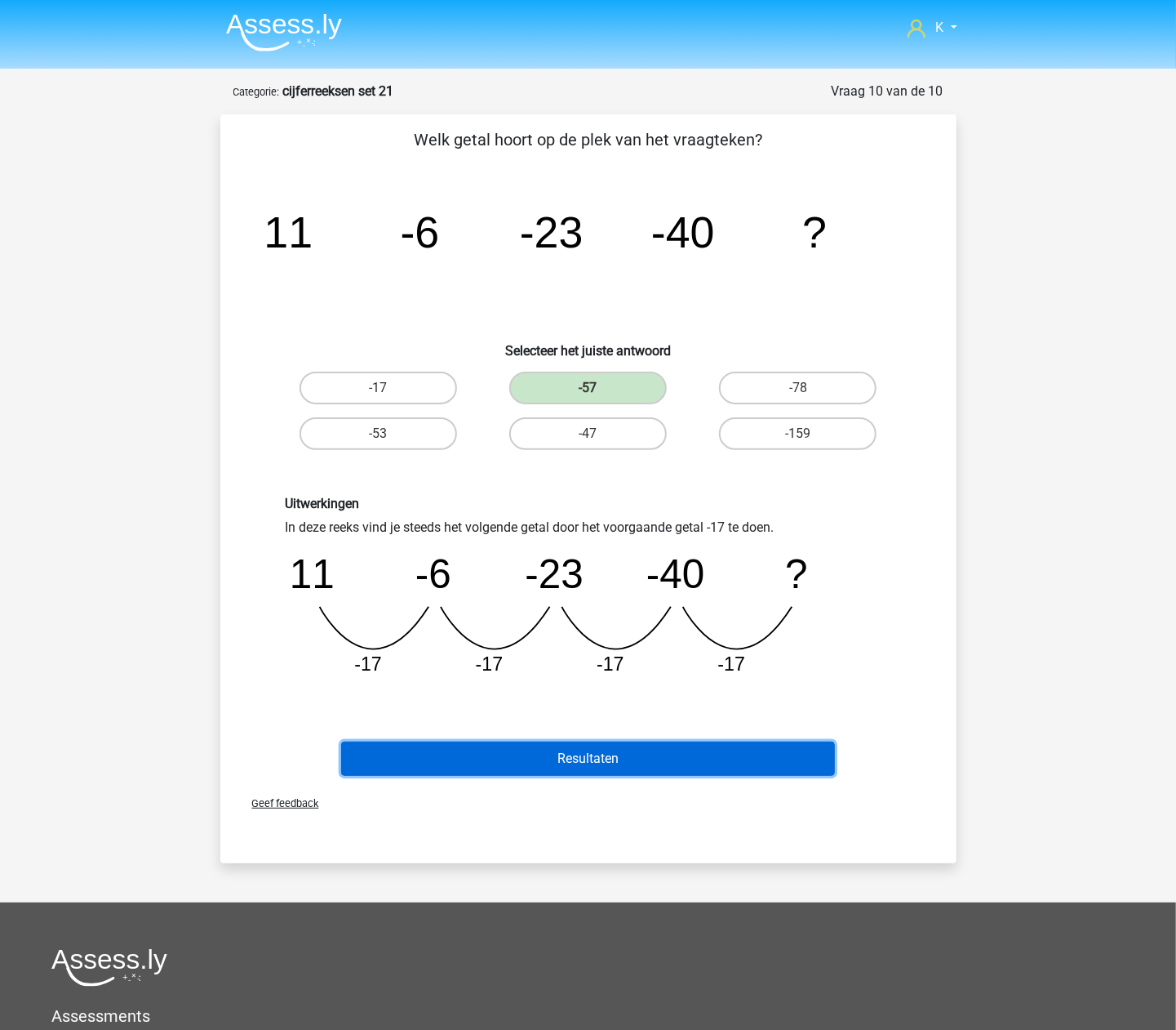
click at [629, 750] on button "Resultaten" at bounding box center [588, 759] width 494 height 34
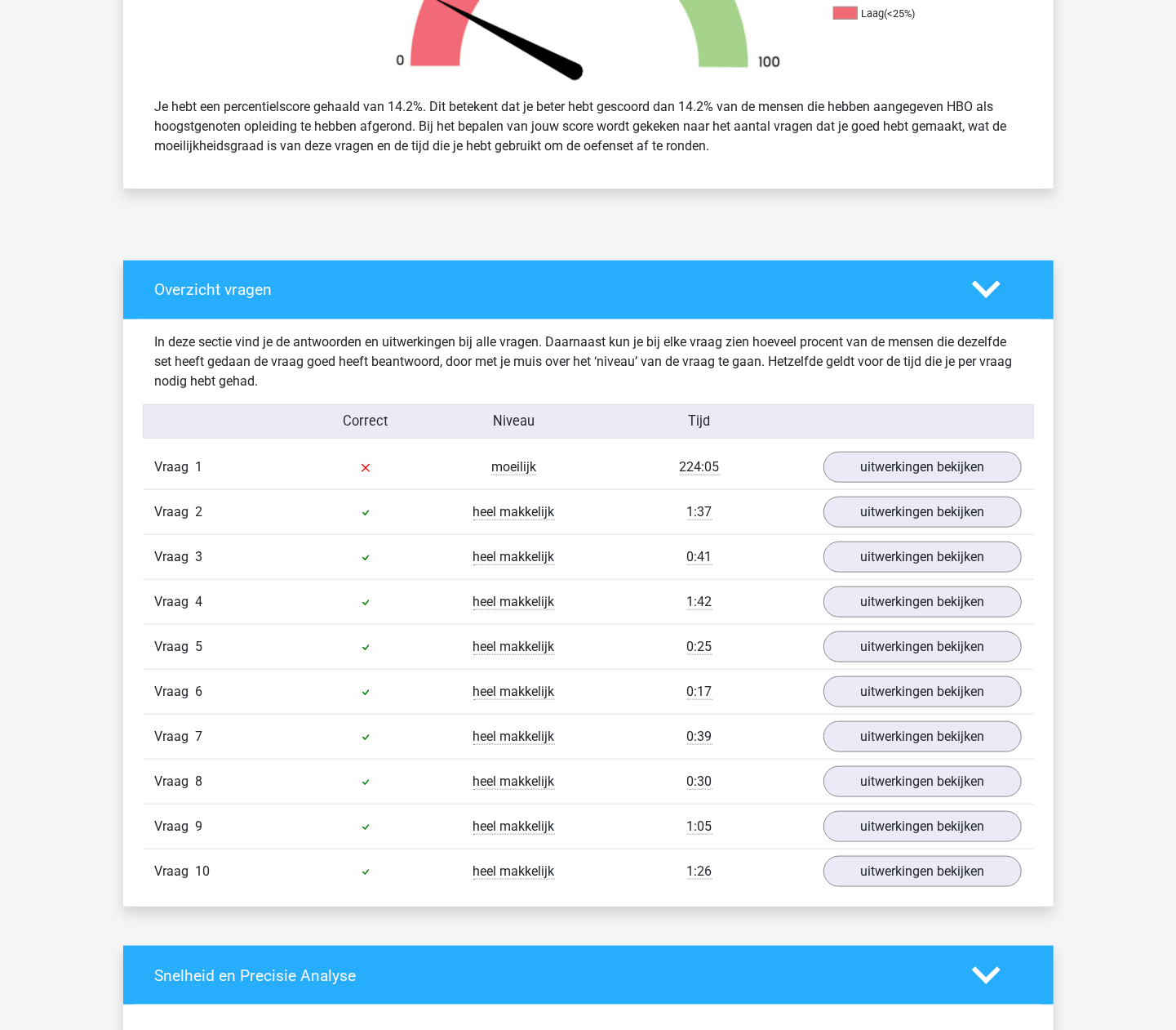
scroll to position [762, 0]
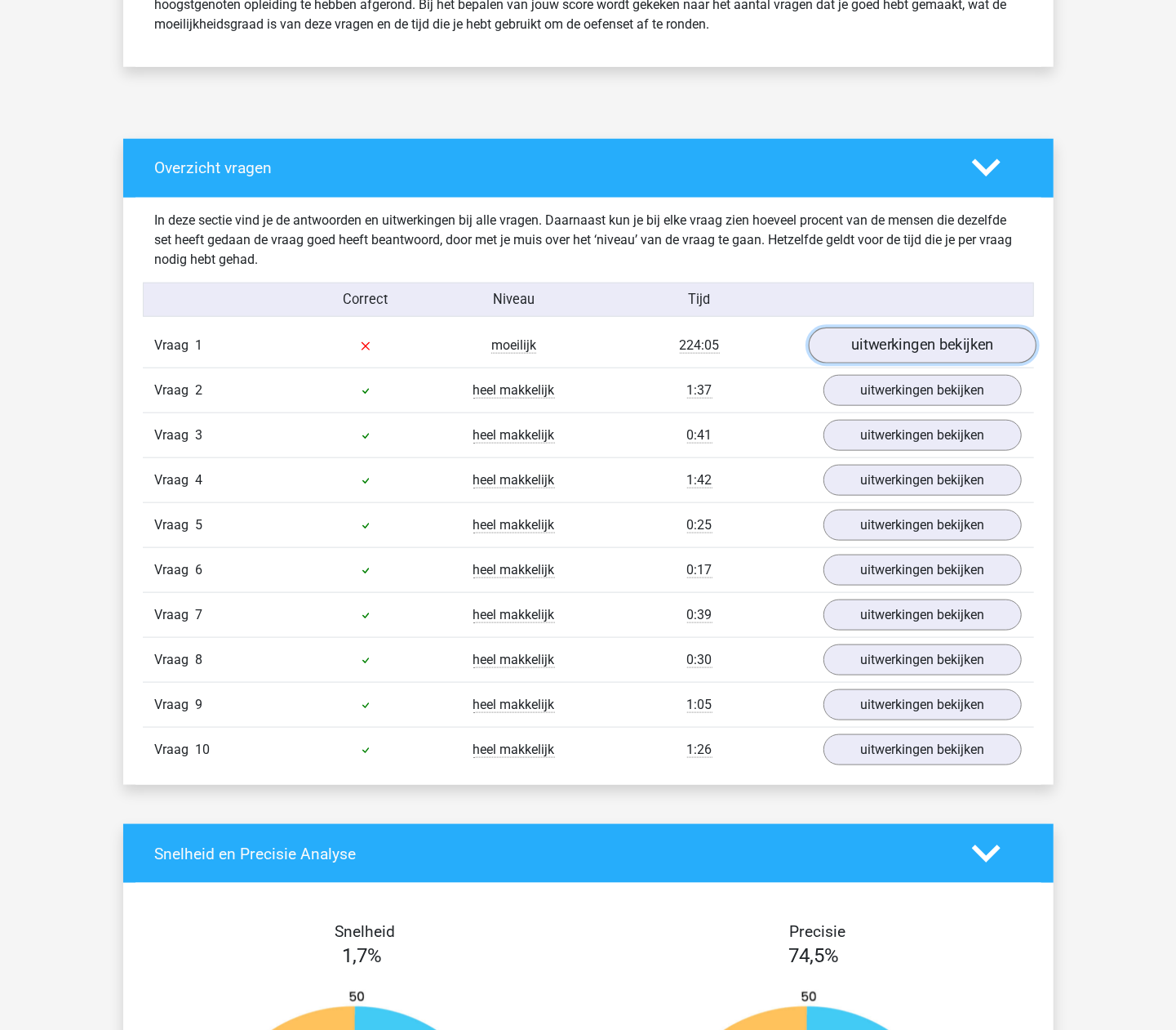
click at [866, 358] on link "uitwerkingen bekijken" at bounding box center [921, 345] width 227 height 36
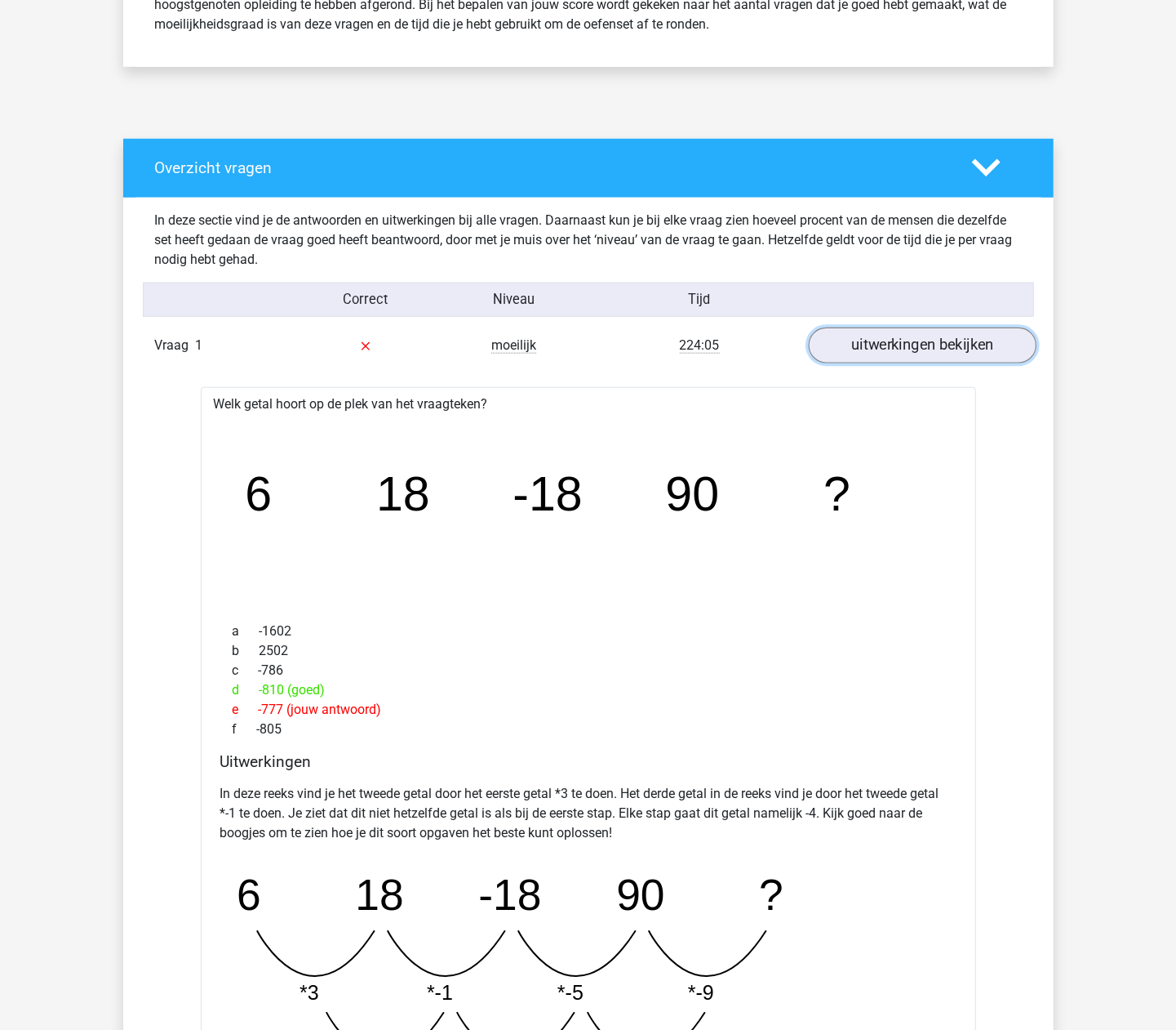
click at [867, 351] on link "uitwerkingen bekijken" at bounding box center [921, 345] width 227 height 36
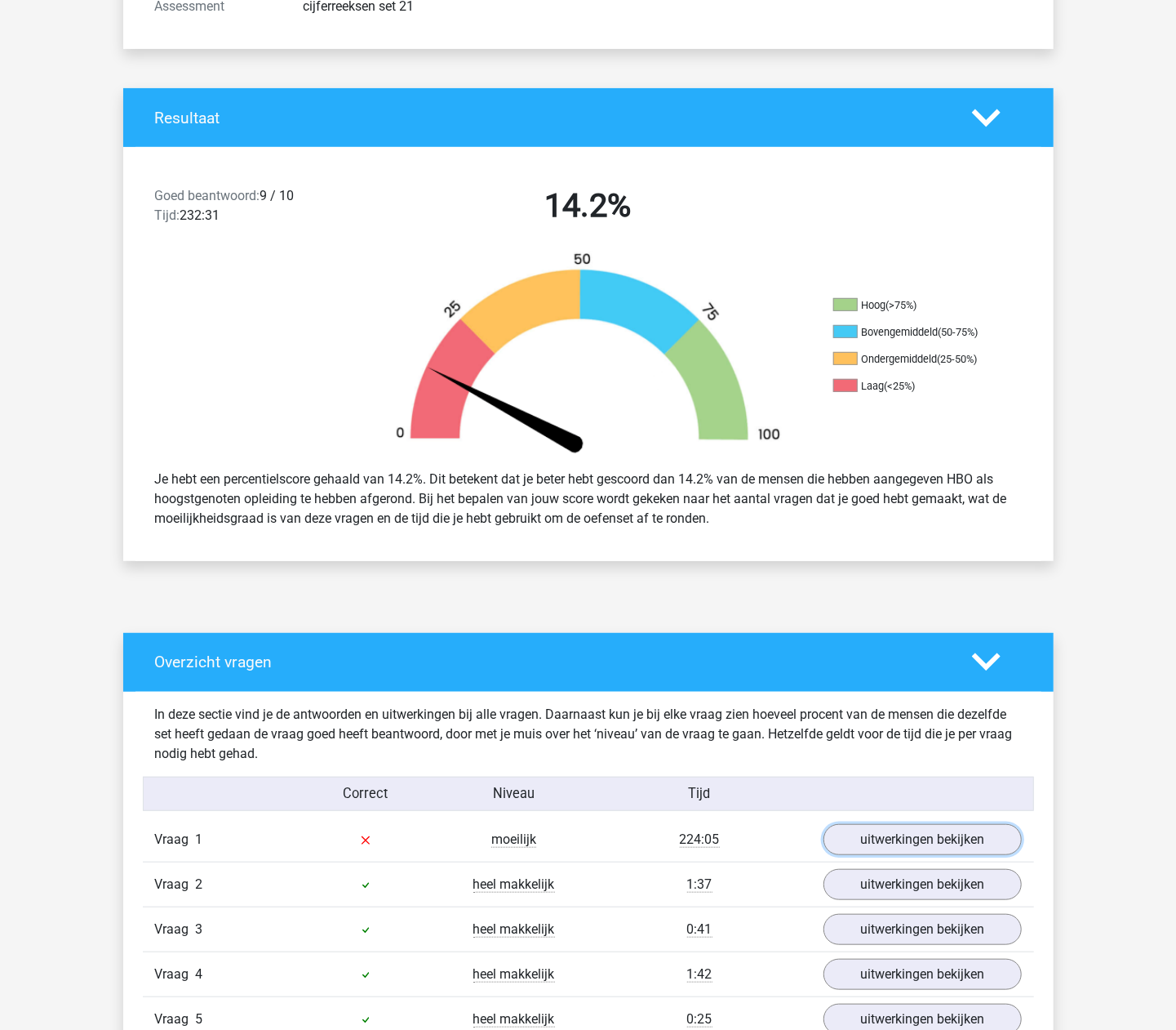
scroll to position [0, 0]
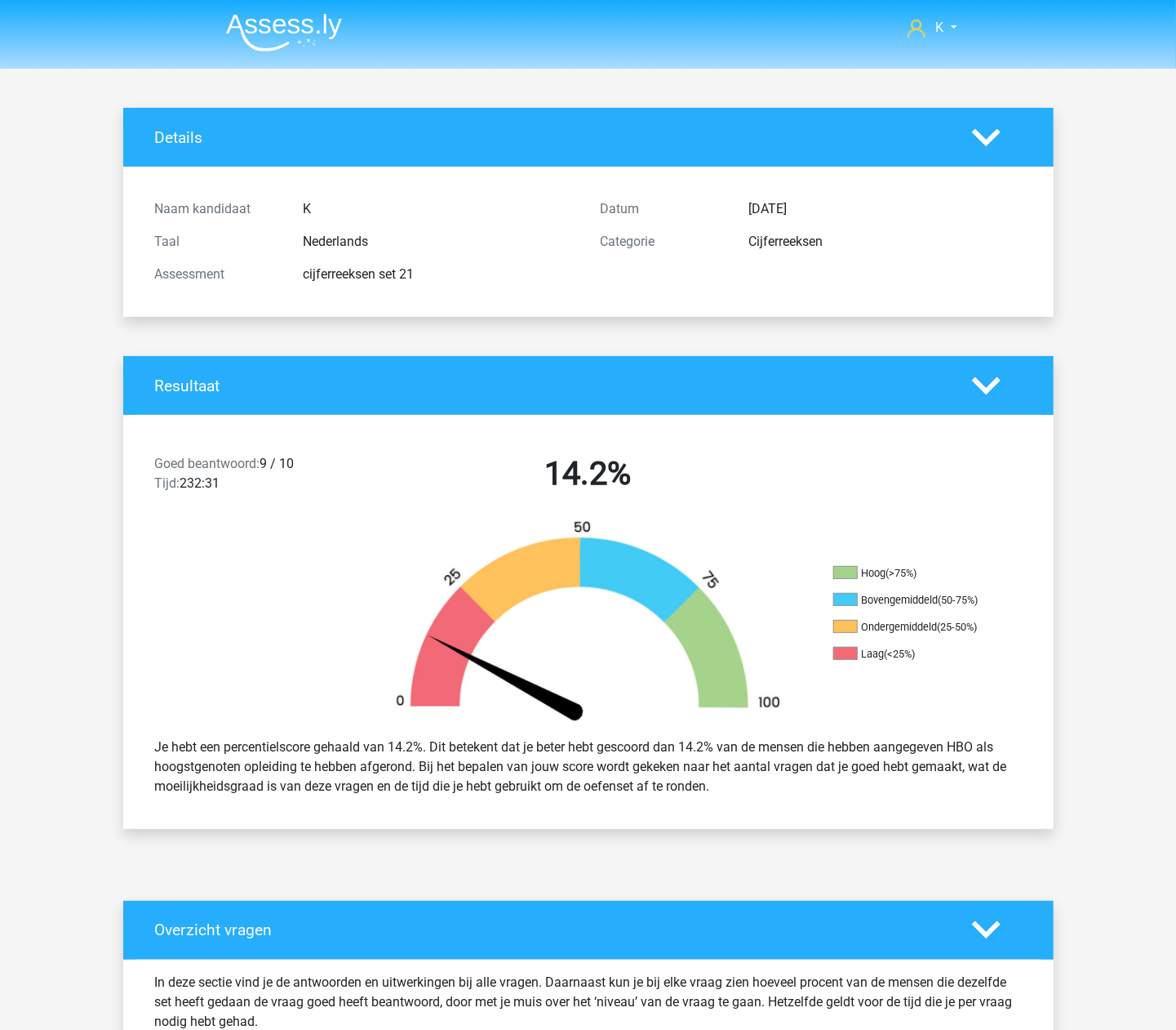
click at [266, 26] on img at bounding box center [284, 32] width 116 height 39
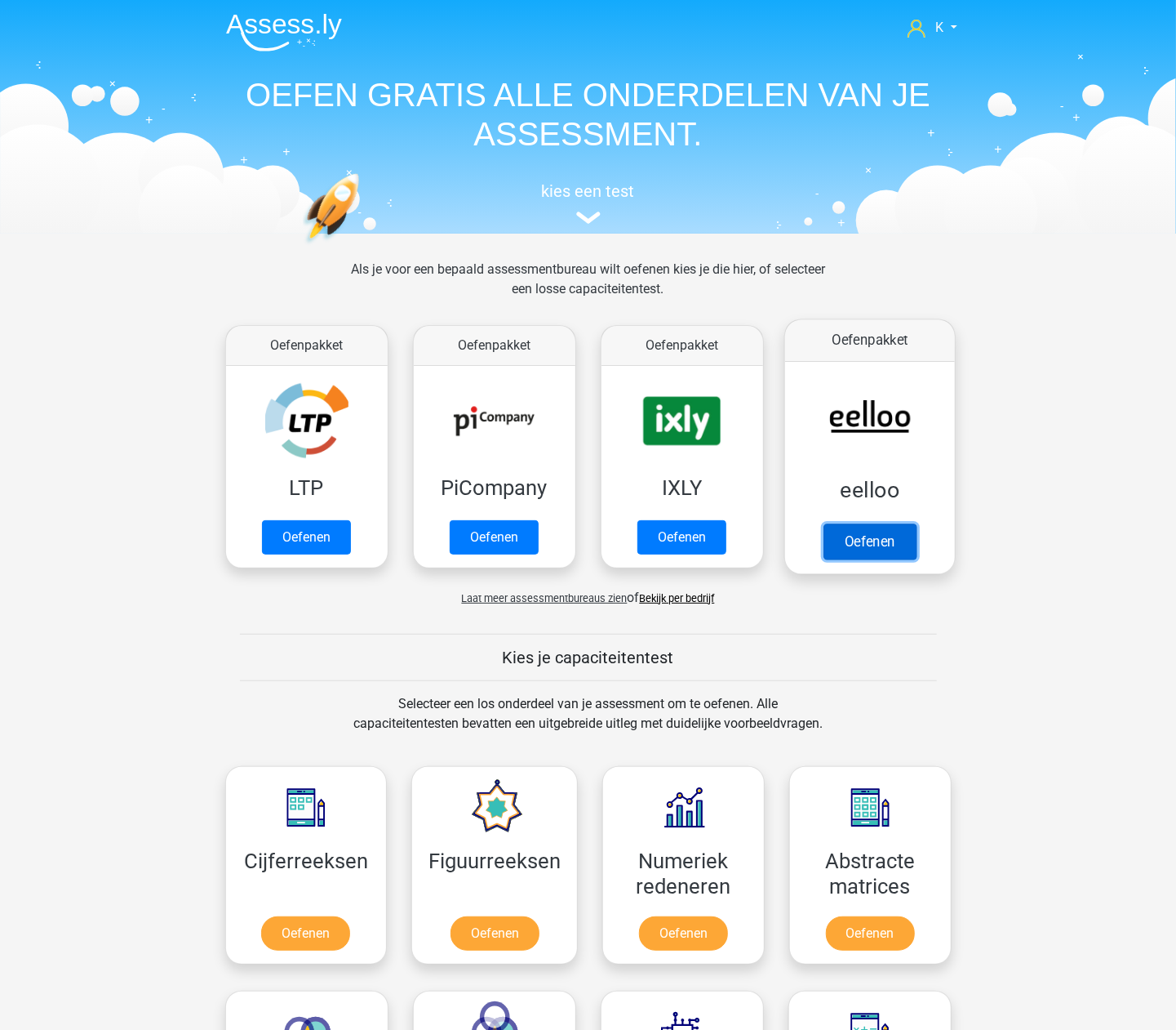
click at [856, 528] on link "Oefenen" at bounding box center [870, 541] width 93 height 36
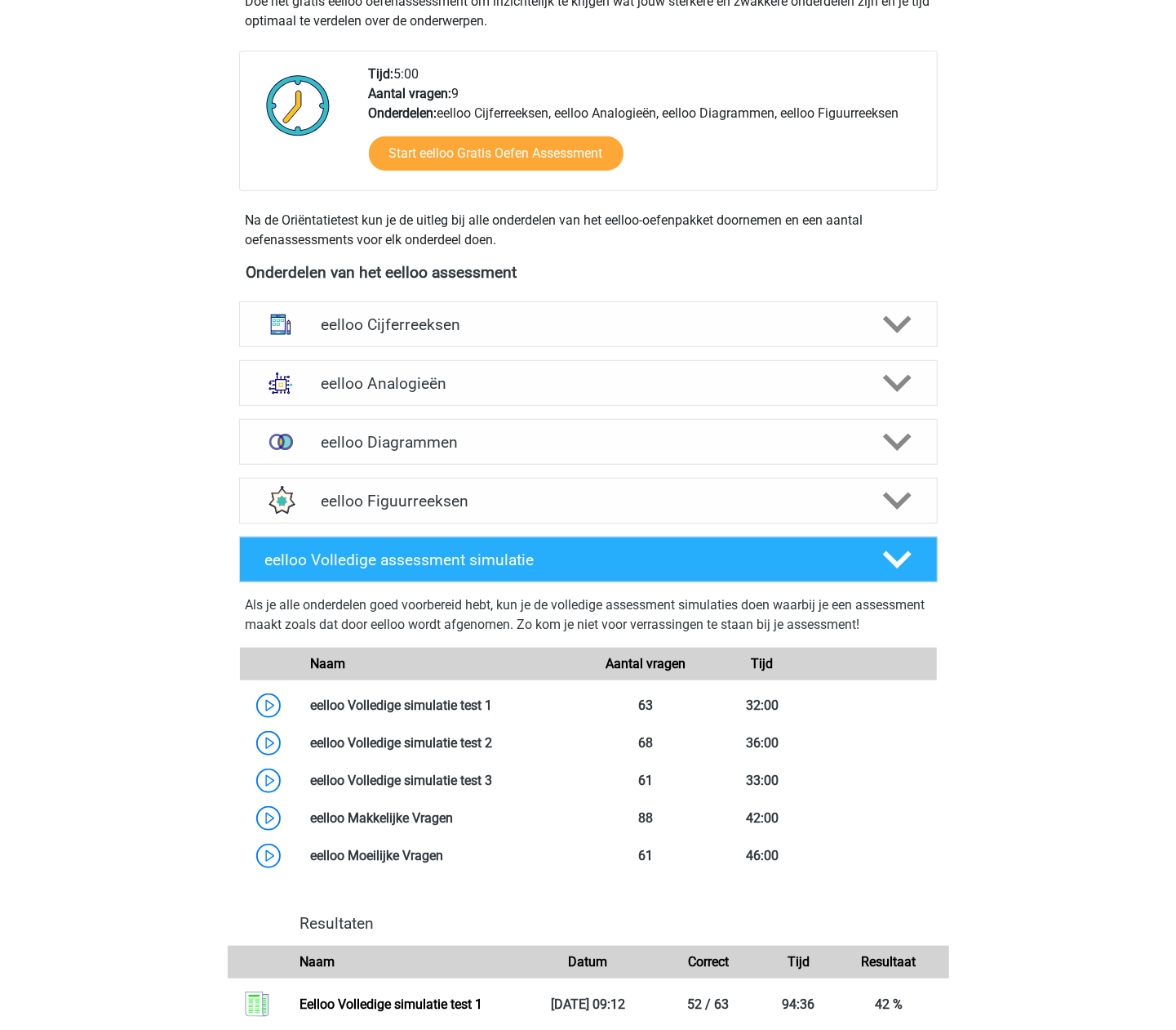
scroll to position [435, 0]
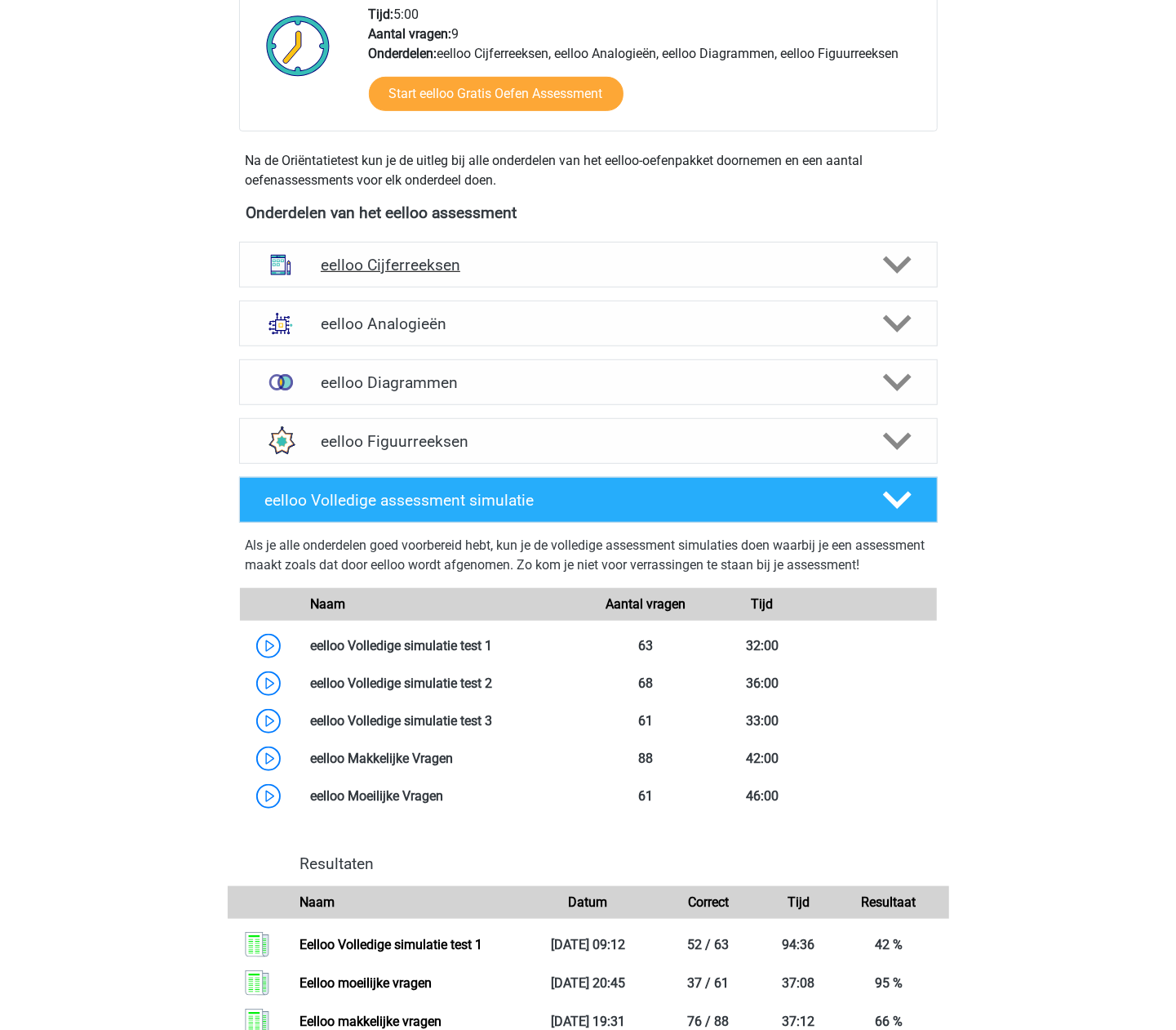
click at [402, 278] on div "eelloo Cijferreeksen" at bounding box center [588, 264] width 699 height 46
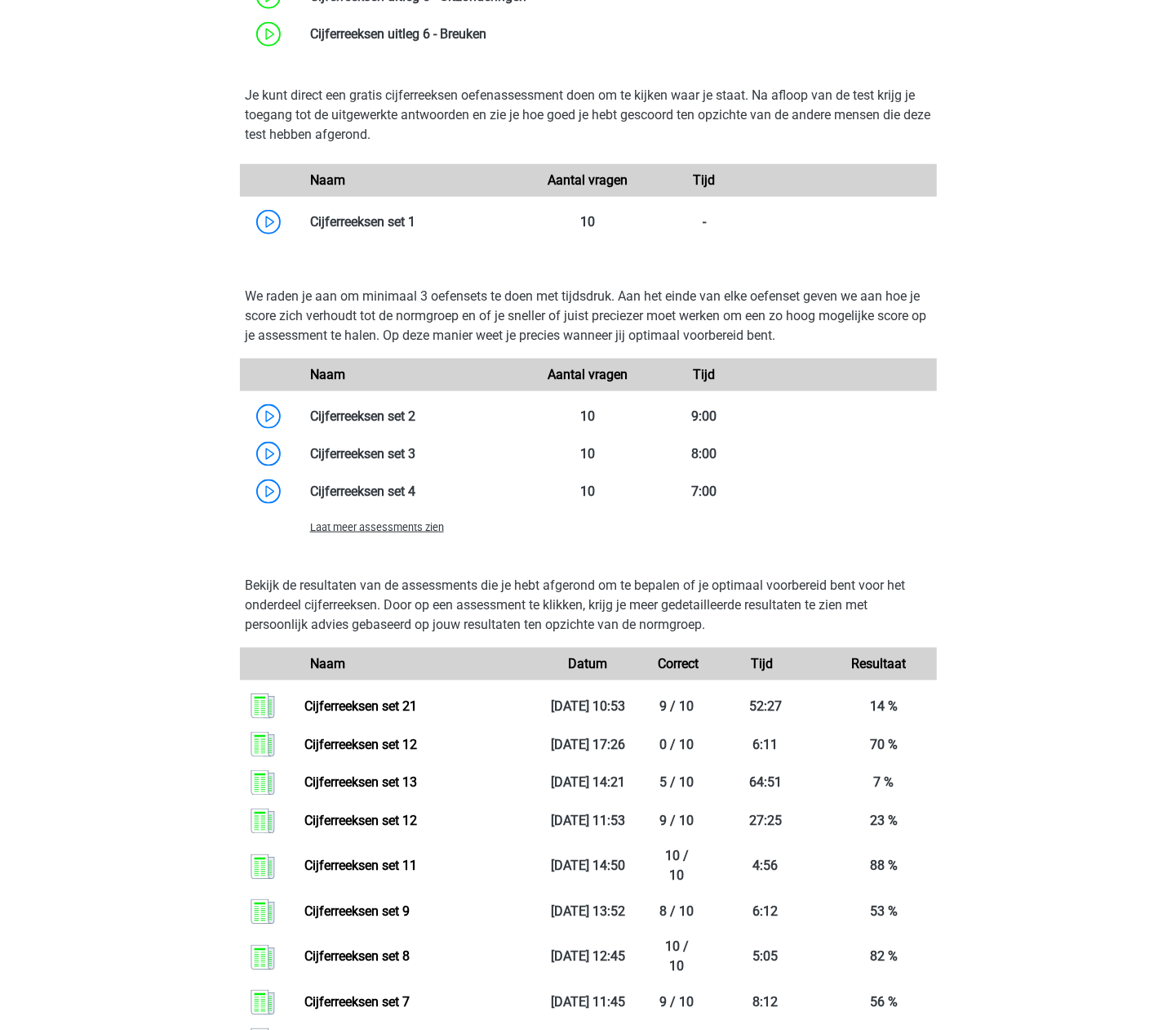
click at [396, 522] on span "Laat meer assessments zien" at bounding box center [376, 528] width 134 height 13
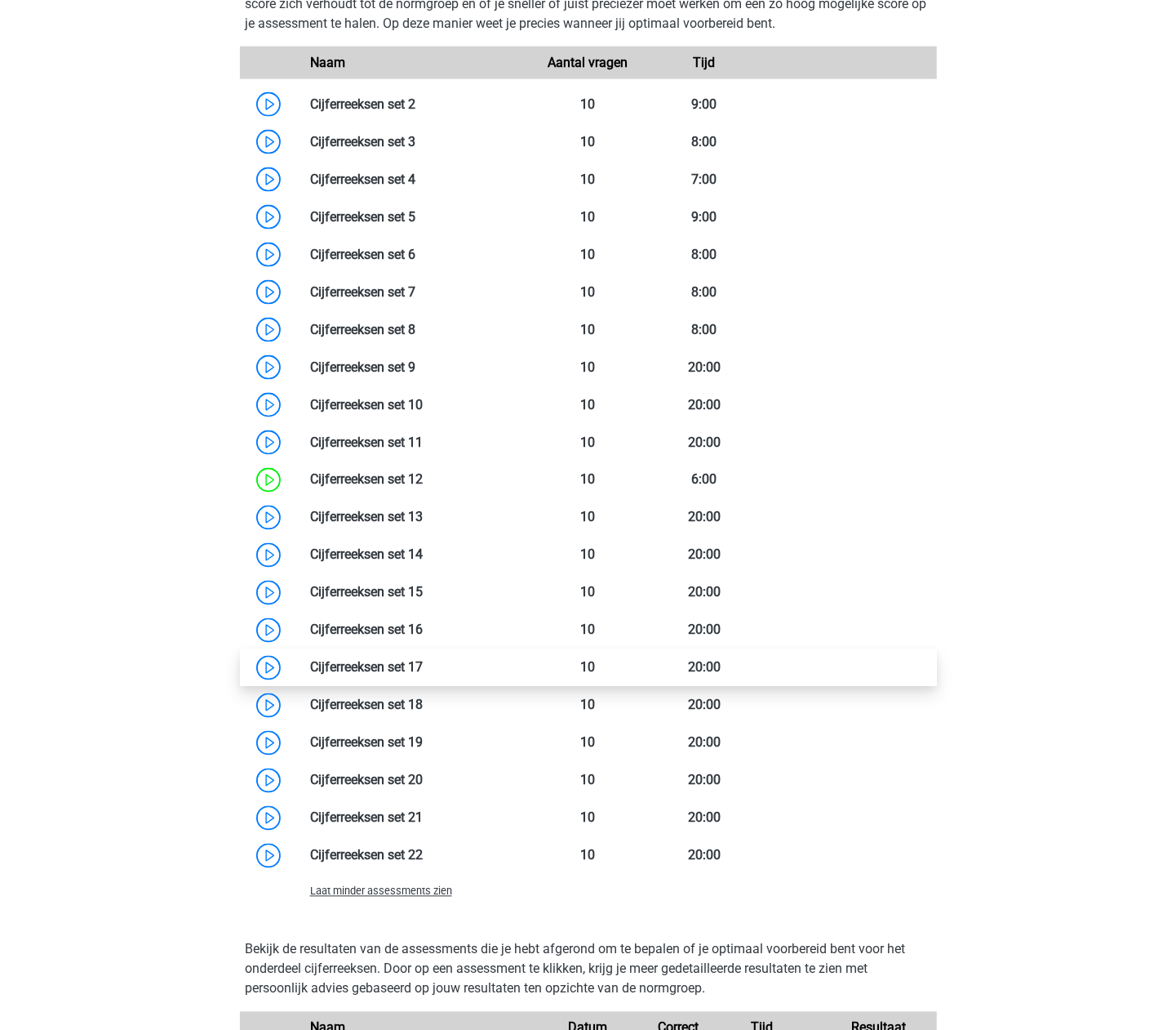
scroll to position [1307, 0]
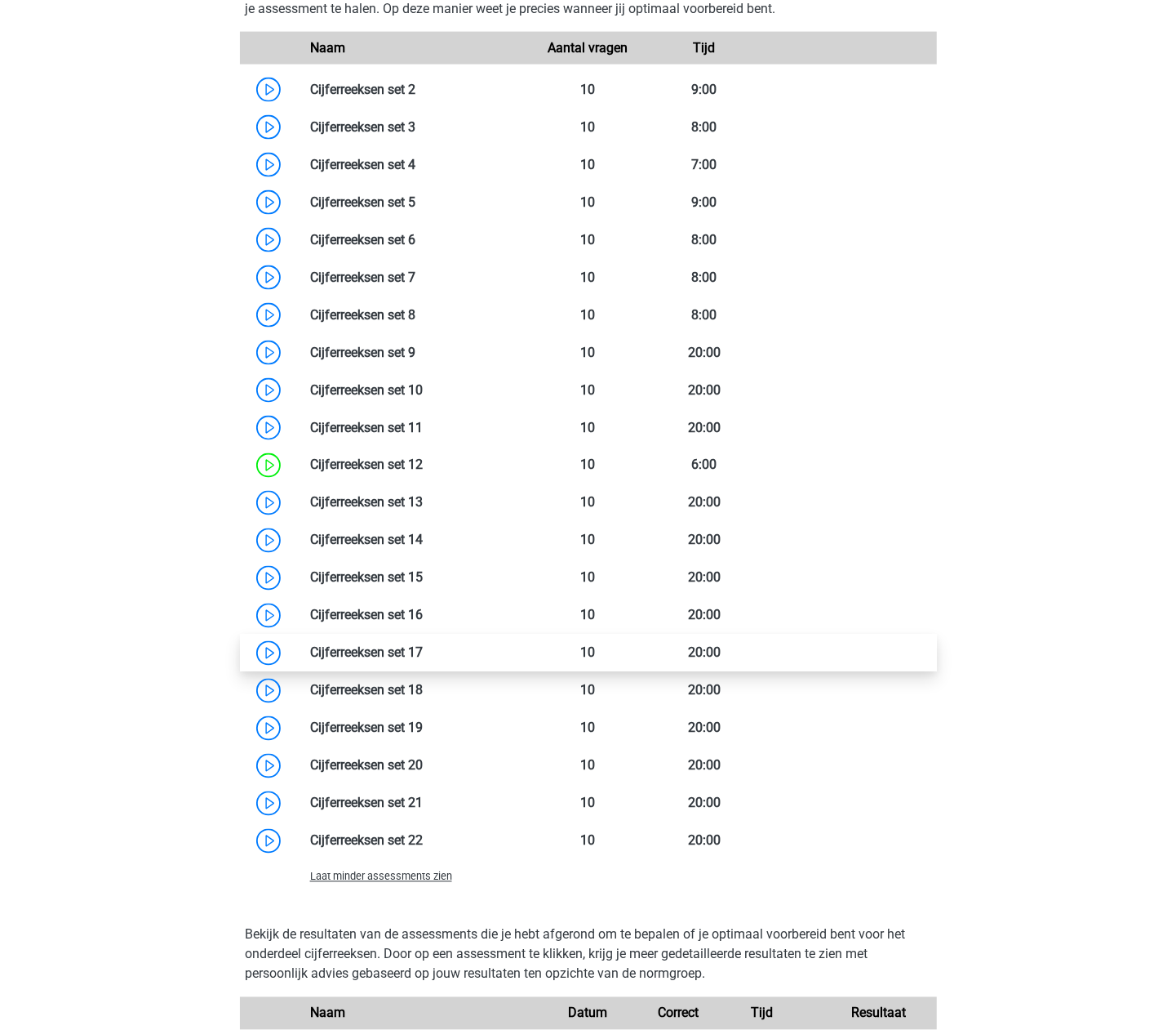
click at [423, 654] on link at bounding box center [423, 653] width 0 height 15
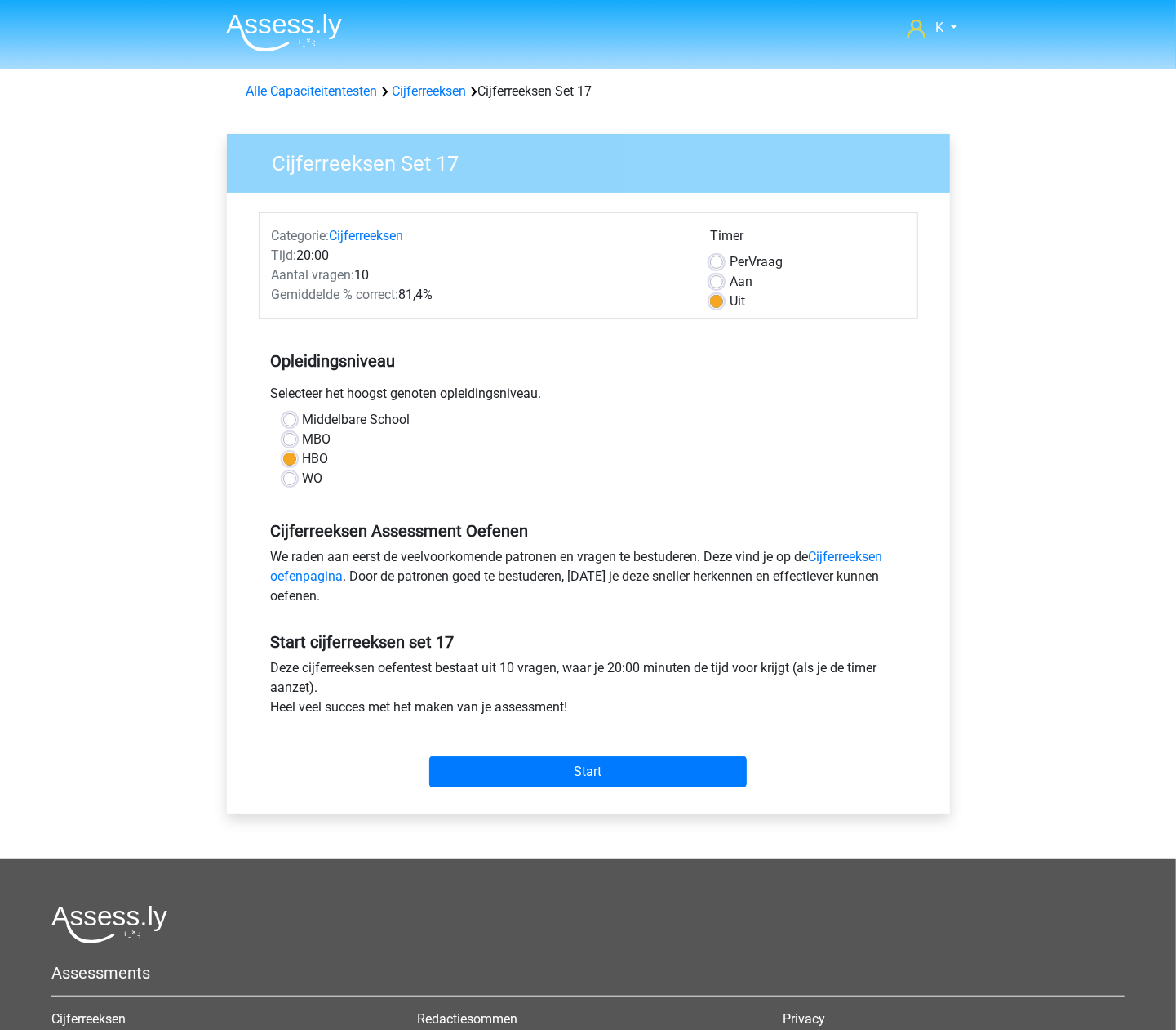
click at [312, 436] on label "MBO" at bounding box center [317, 440] width 29 height 20
click at [296, 436] on input "MBO" at bounding box center [289, 438] width 13 height 16
radio input "true"
click at [314, 461] on label "HBO" at bounding box center [315, 459] width 26 height 20
click at [296, 461] on input "HBO" at bounding box center [289, 457] width 13 height 16
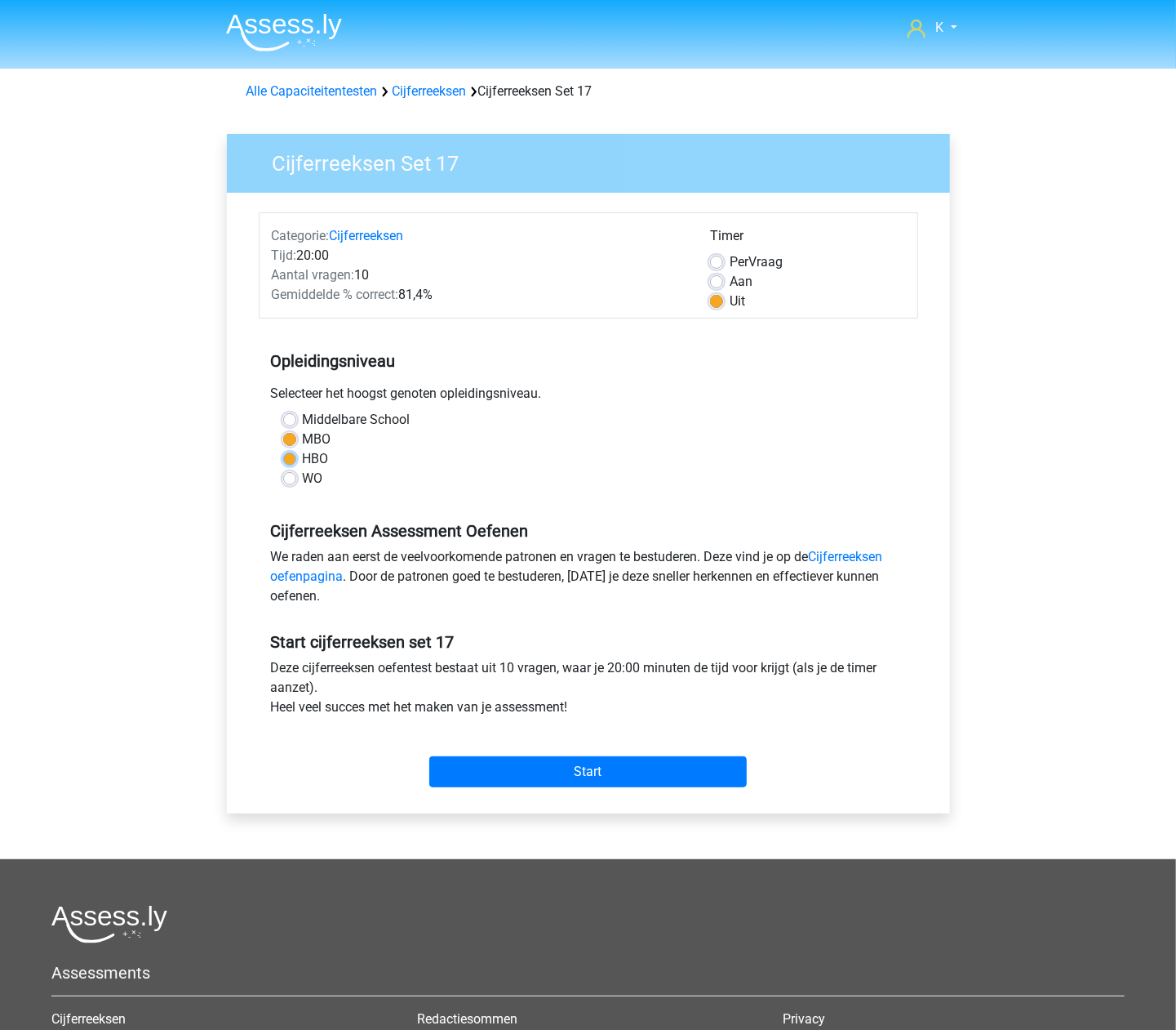
radio input "true"
click at [511, 758] on input "Start" at bounding box center [588, 771] width 317 height 31
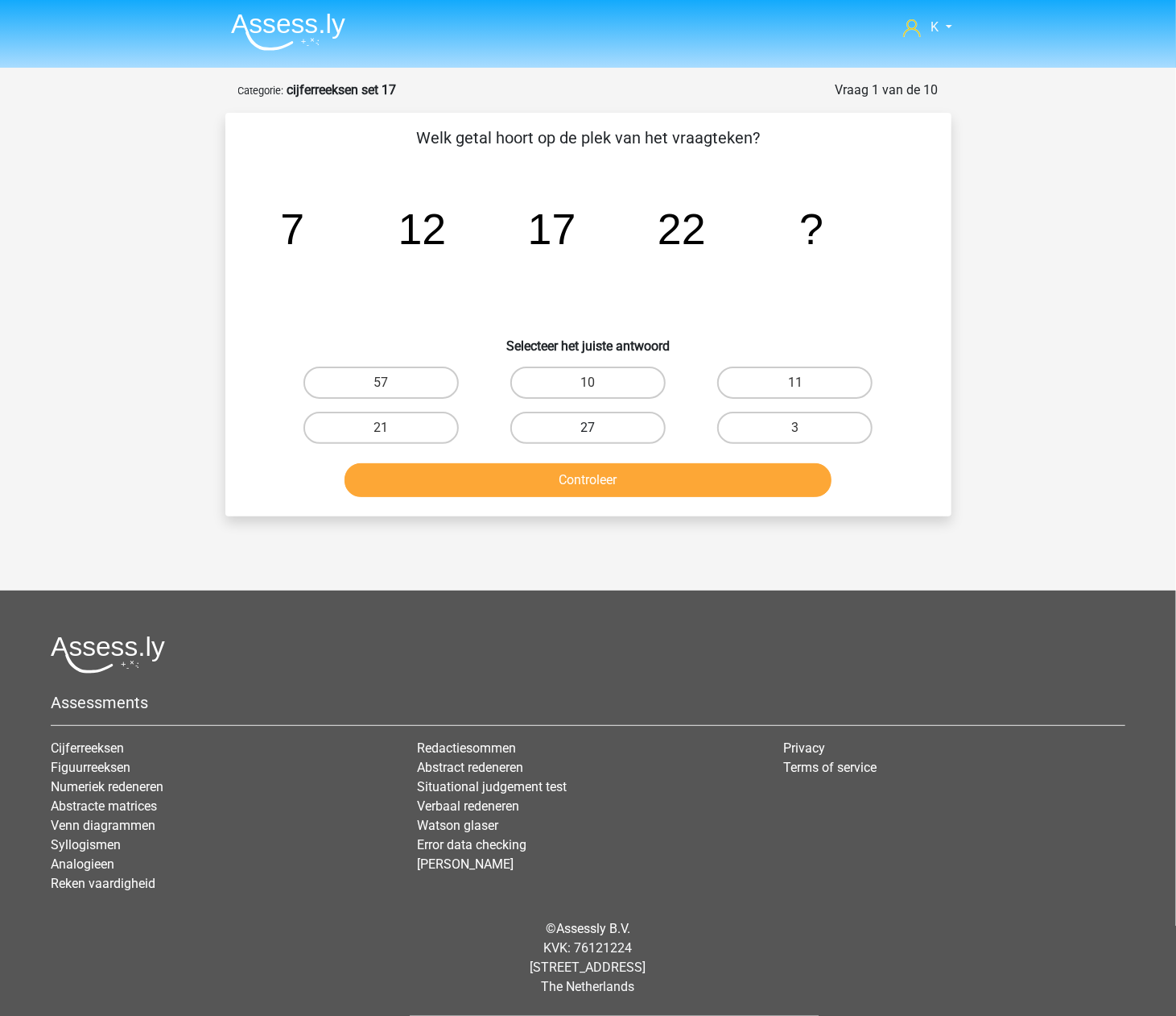
click at [565, 433] on label "27" at bounding box center [588, 427] width 155 height 32
click at [588, 433] on input "27" at bounding box center [593, 433] width 11 height 11
radio input "true"
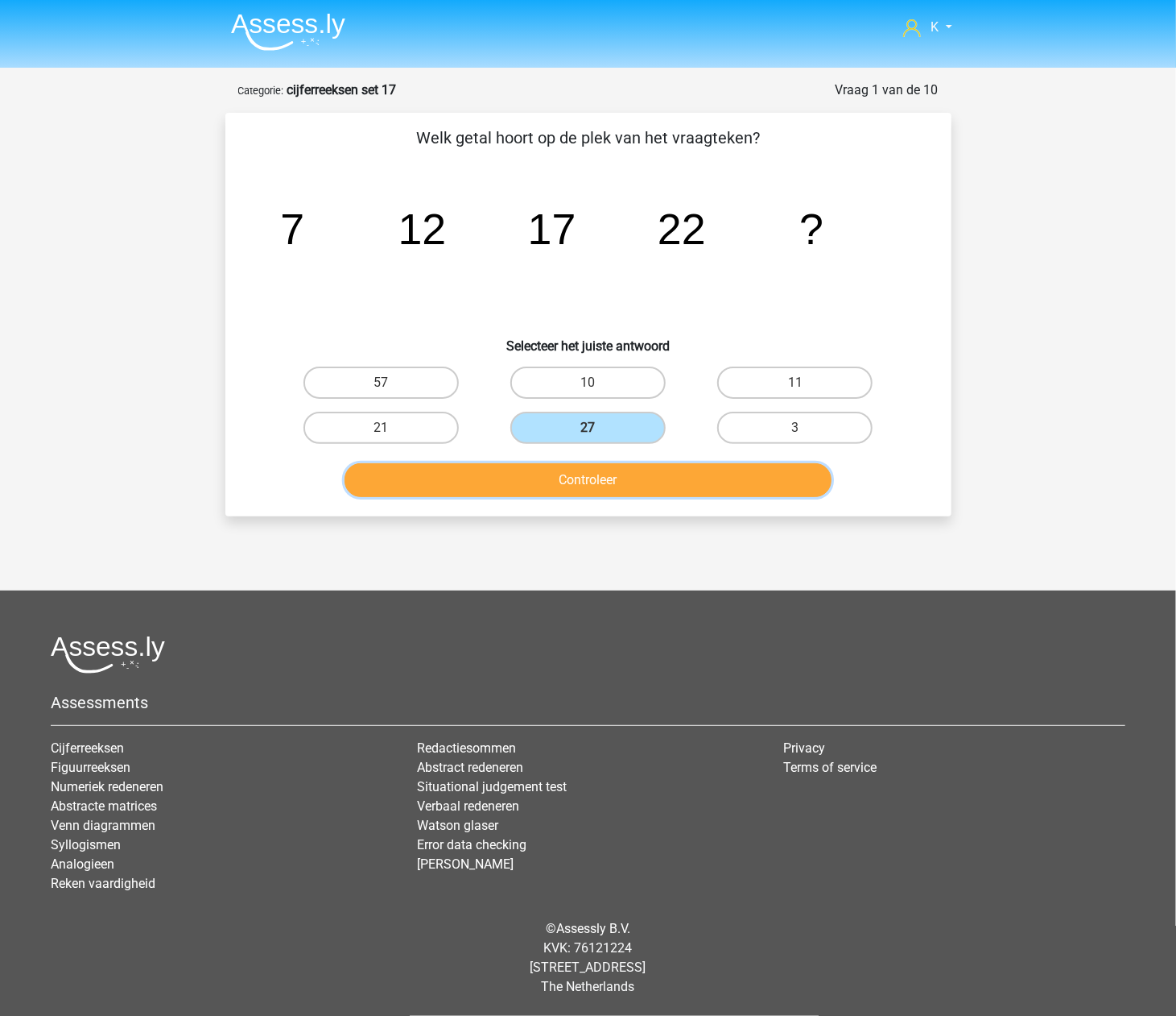
click at [573, 480] on button "Controleer" at bounding box center [588, 480] width 487 height 34
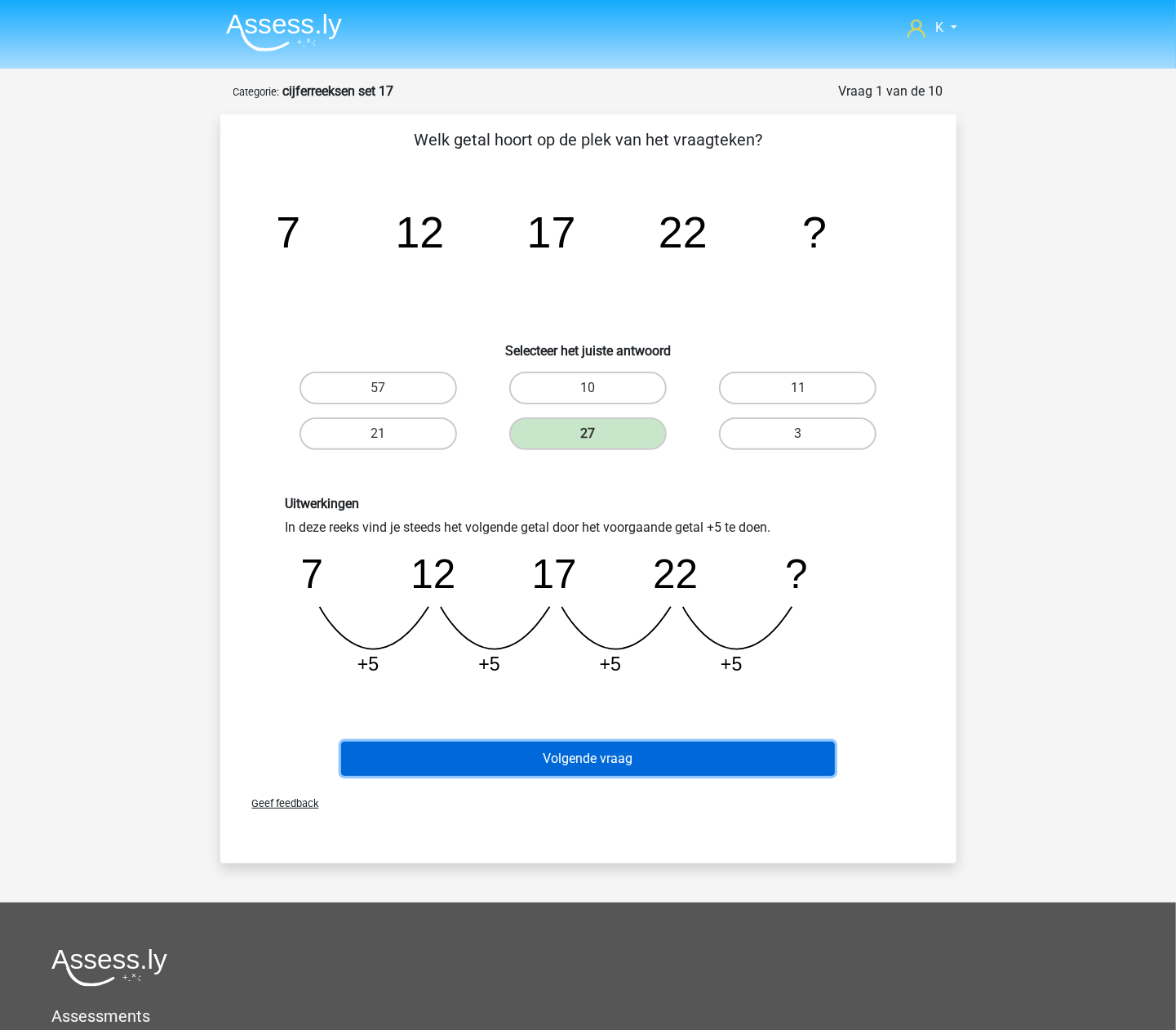
click at [598, 762] on button "Volgende vraag" at bounding box center [588, 759] width 494 height 34
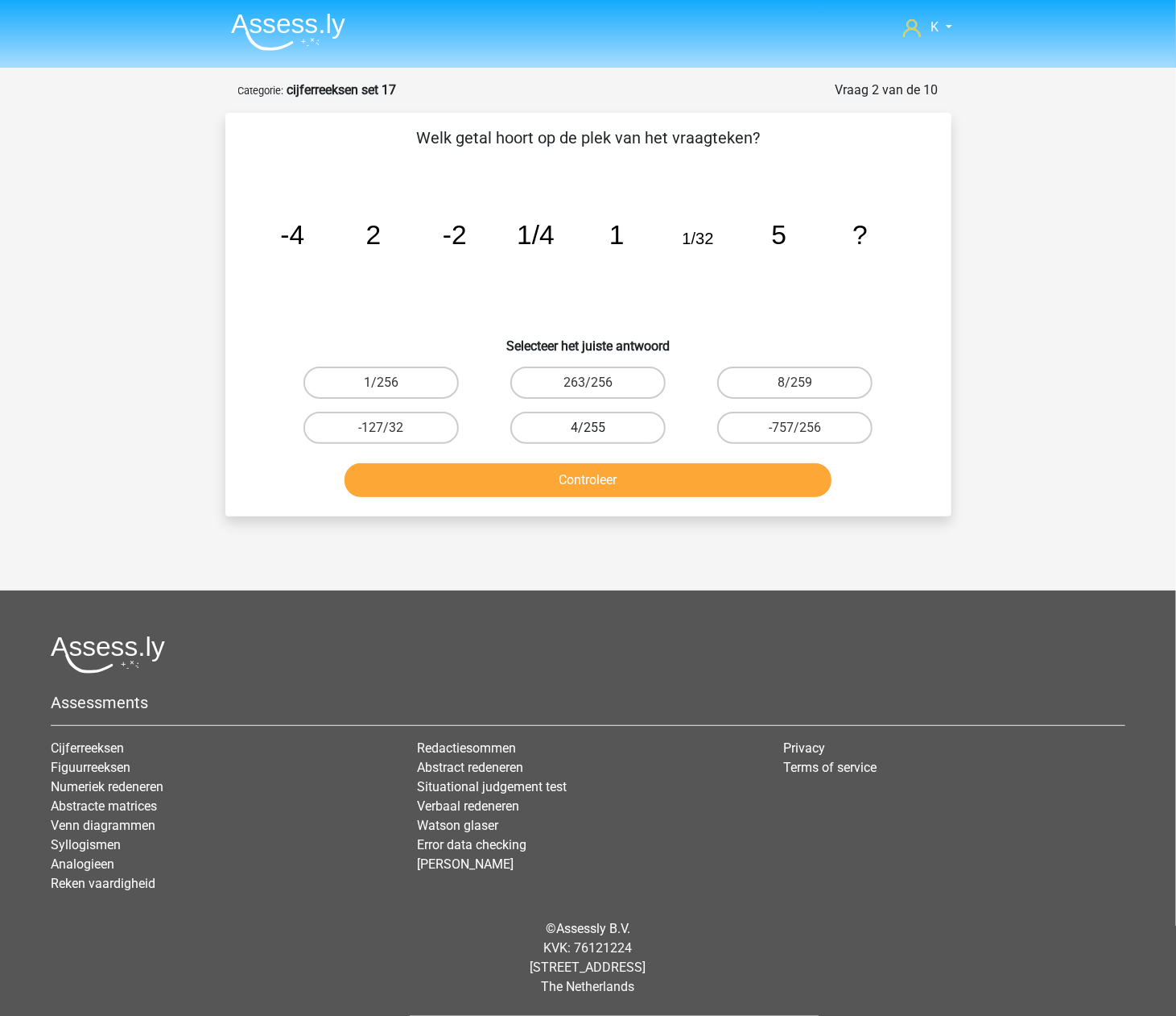
click at [575, 429] on label "4/255" at bounding box center [588, 427] width 155 height 32
click at [588, 429] on input "4/255" at bounding box center [593, 433] width 11 height 11
radio input "true"
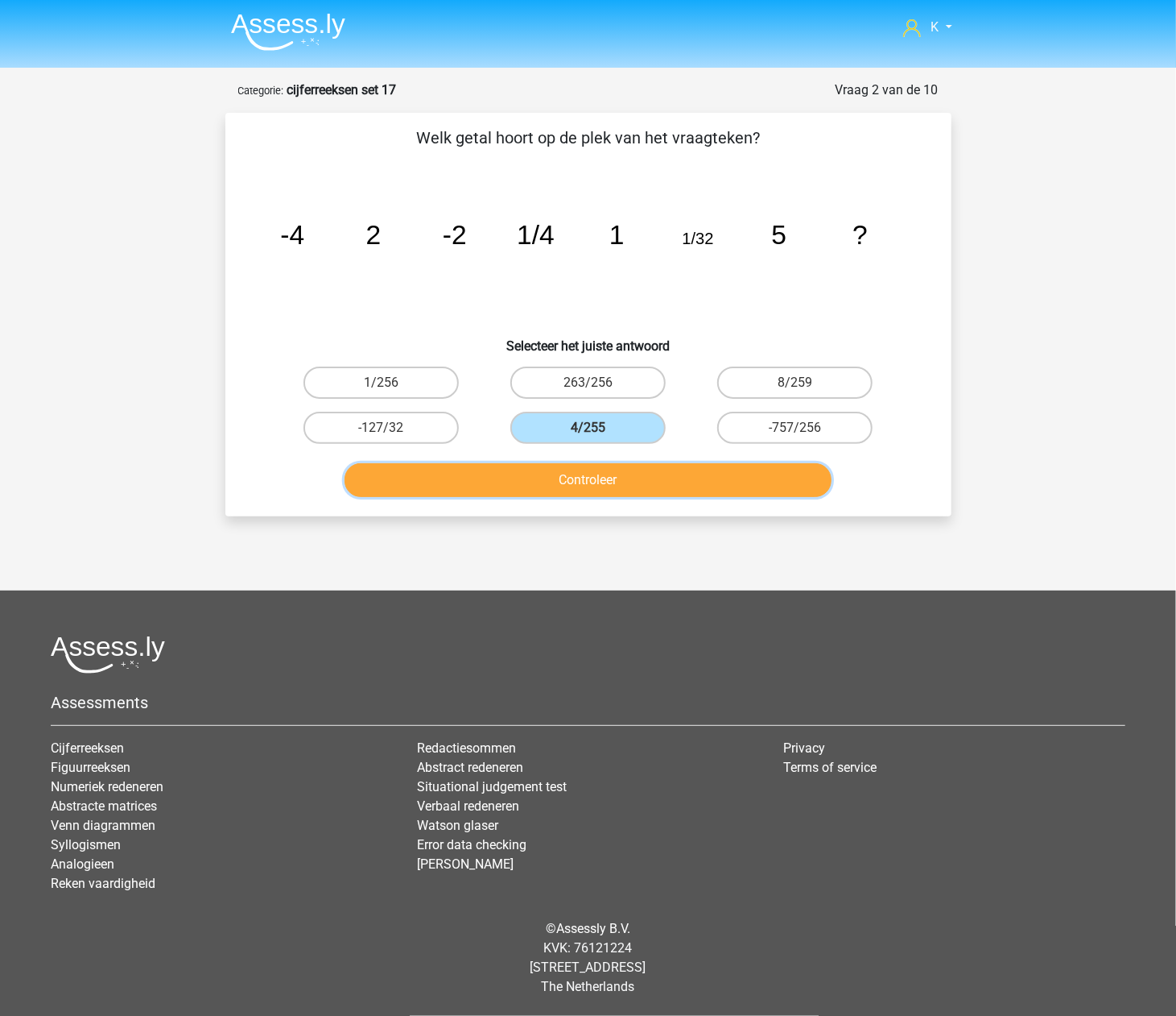
click at [580, 495] on button "Controleer" at bounding box center [588, 480] width 487 height 34
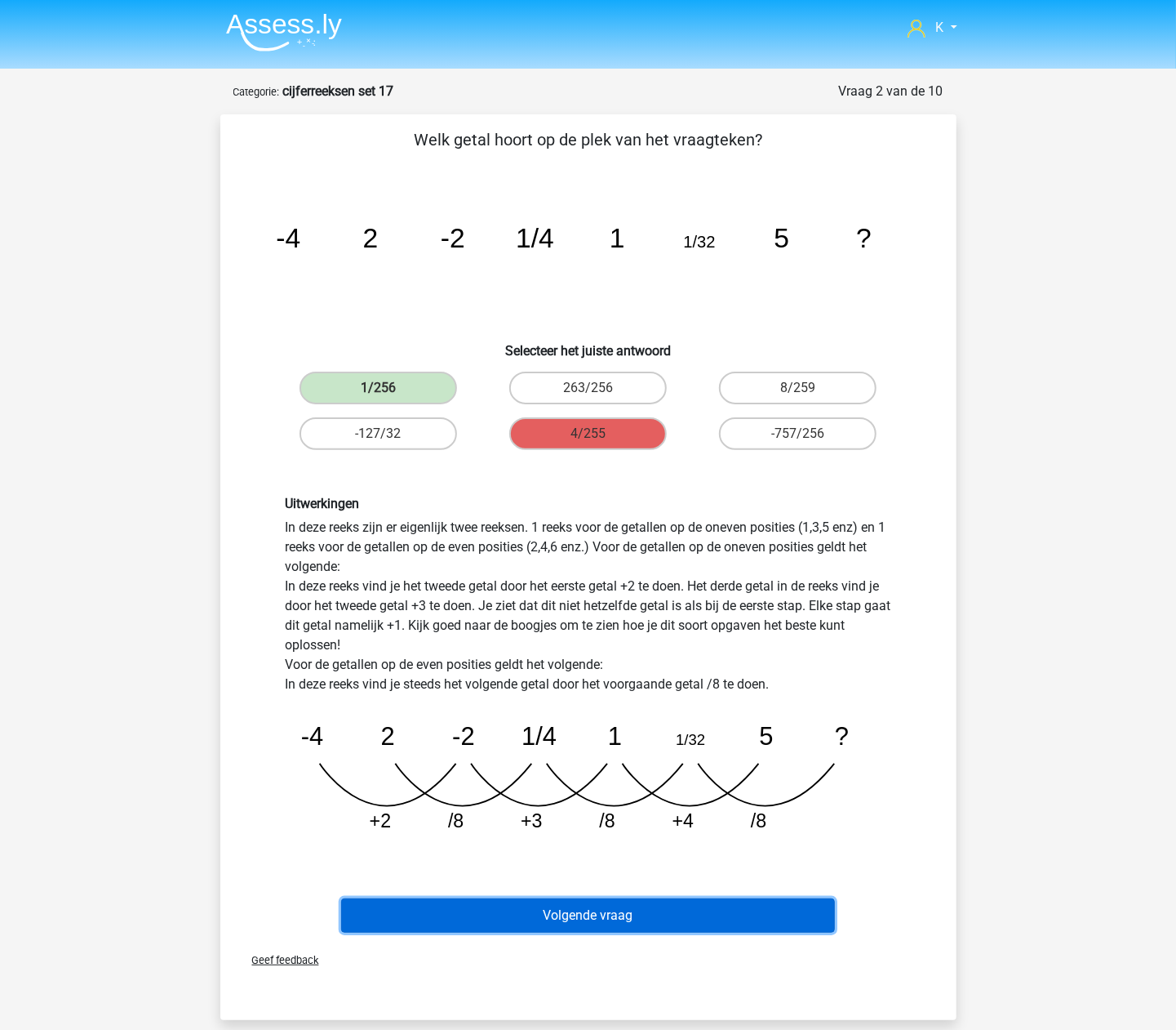
click at [621, 902] on button "Volgende vraag" at bounding box center [588, 915] width 494 height 34
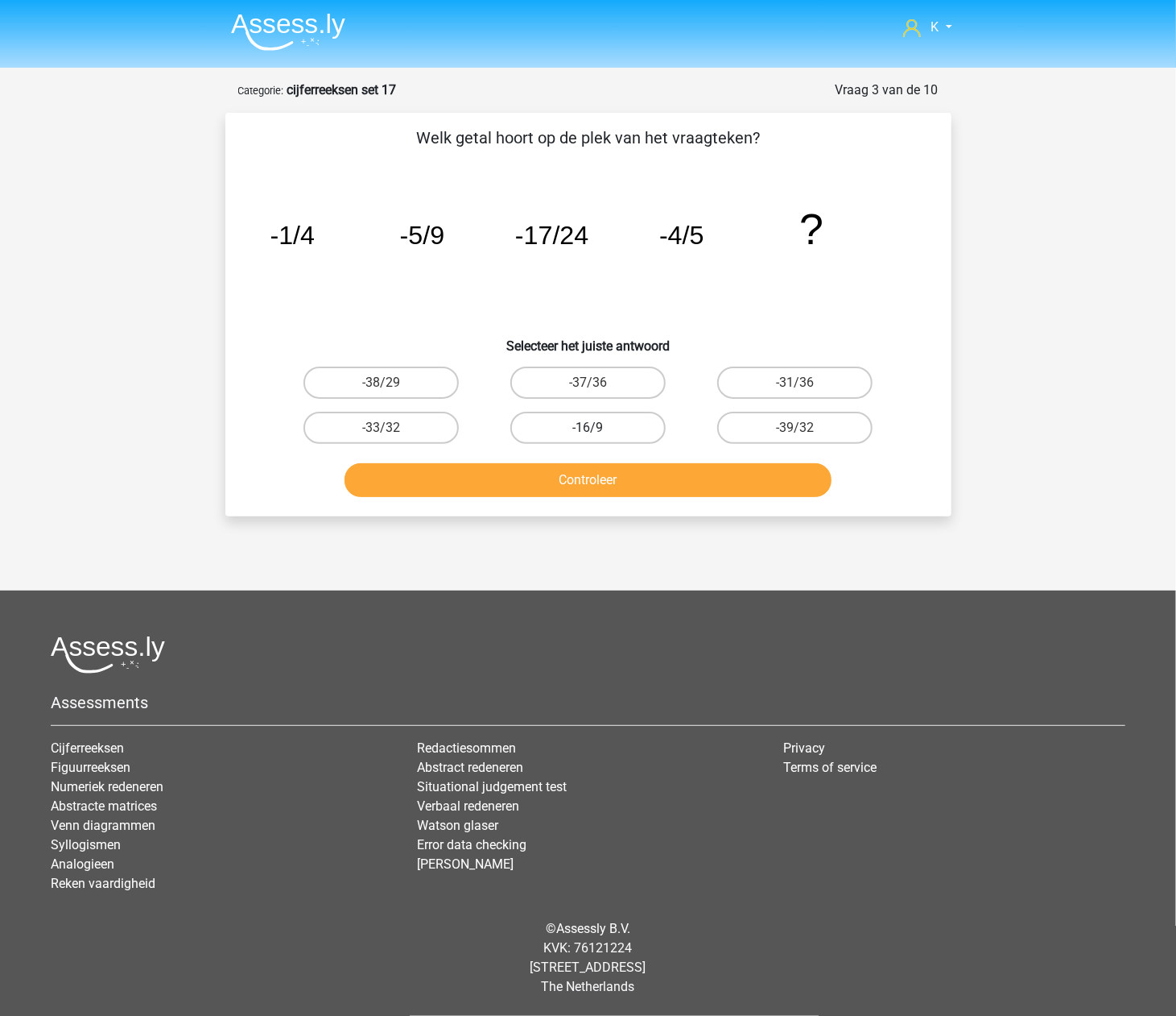
click at [578, 426] on label "-16/9" at bounding box center [588, 427] width 155 height 32
click at [588, 427] on input "-16/9" at bounding box center [593, 433] width 11 height 11
radio input "true"
click at [581, 496] on div "Controleer" at bounding box center [588, 482] width 621 height 40
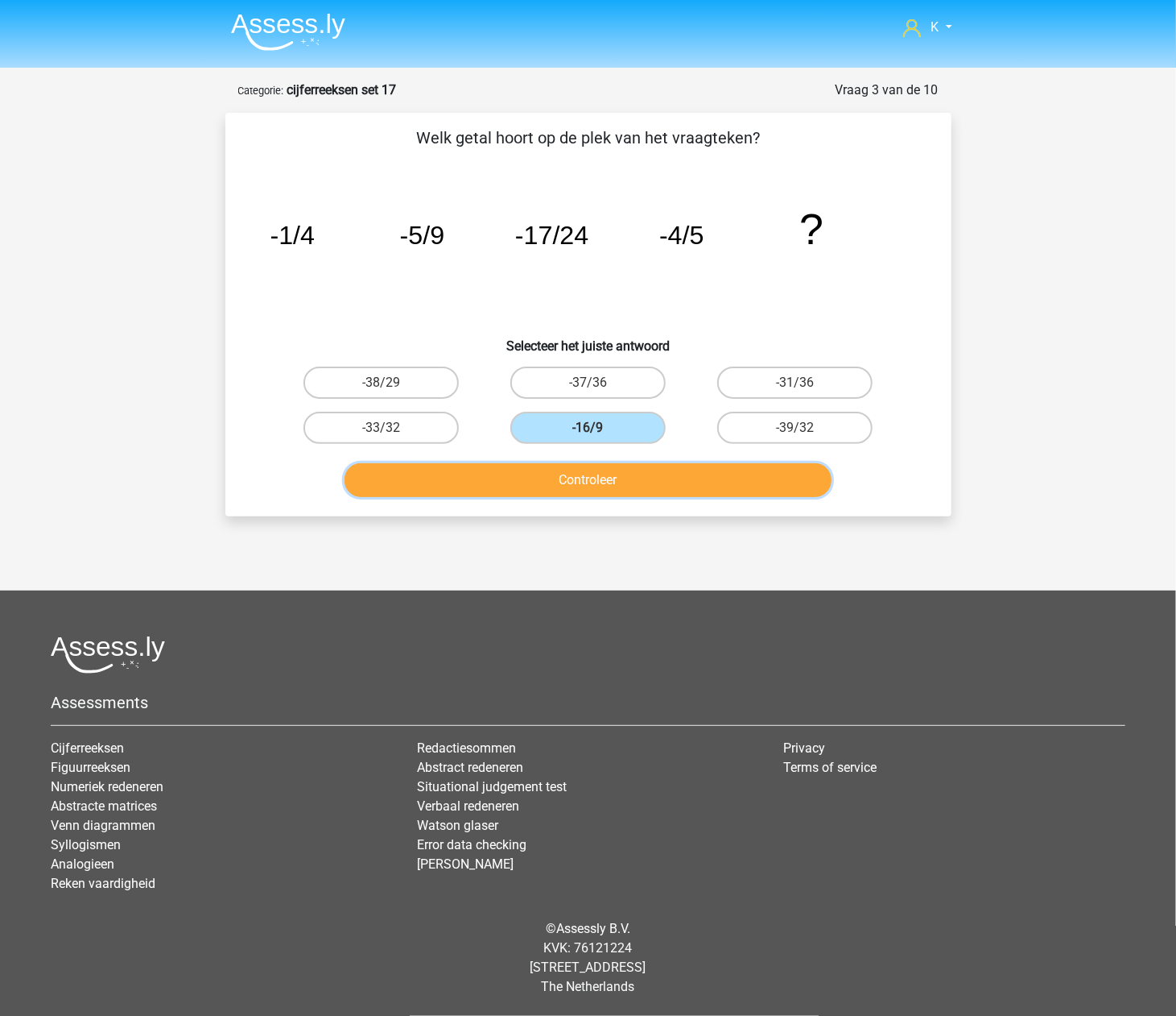
drag, startPoint x: 604, startPoint y: 490, endPoint x: 616, endPoint y: 517, distance: 29.5
click at [604, 489] on button "Controleer" at bounding box center [588, 480] width 487 height 34
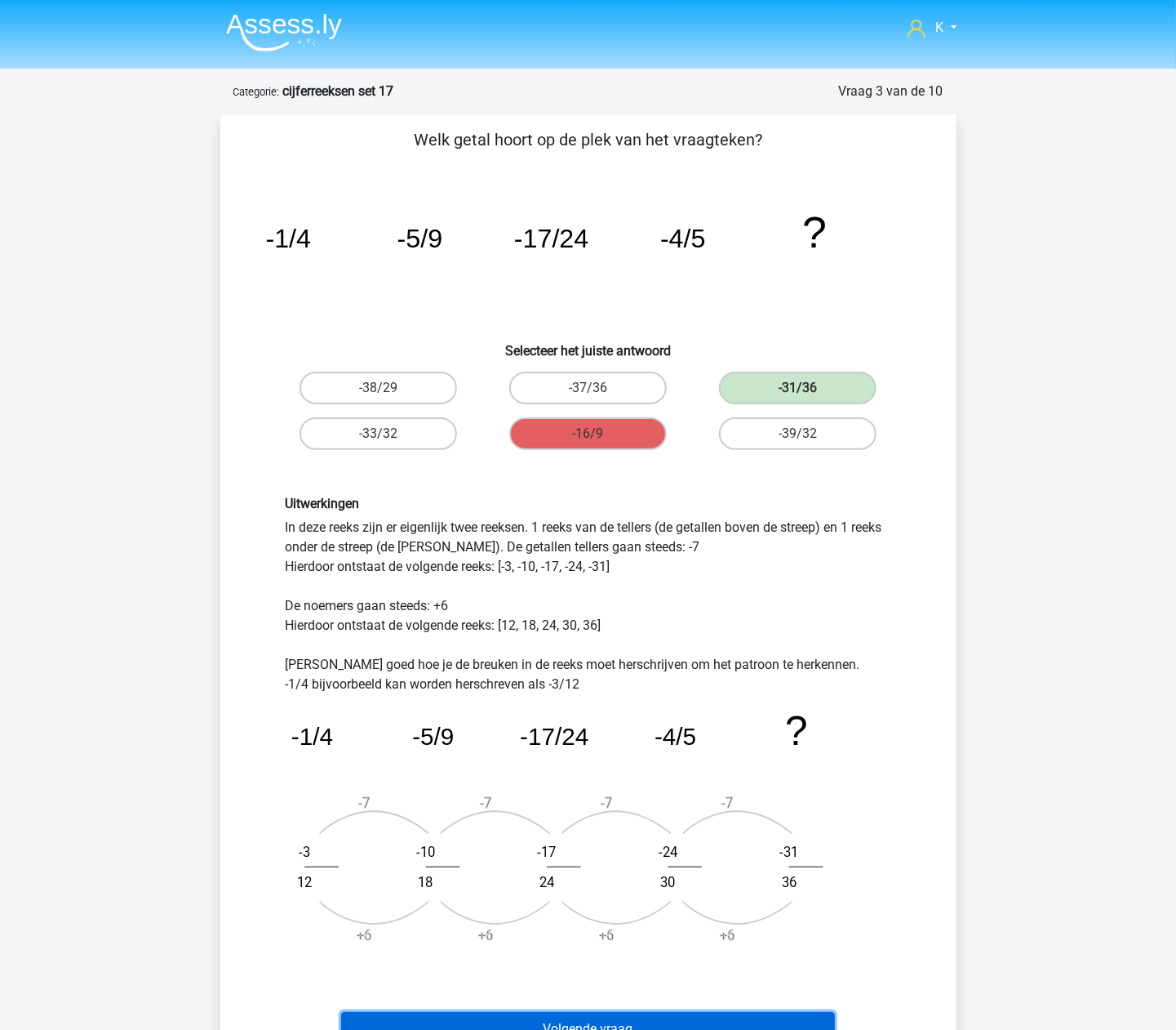
click at [593, 1017] on button "Volgende vraag" at bounding box center [588, 1029] width 494 height 34
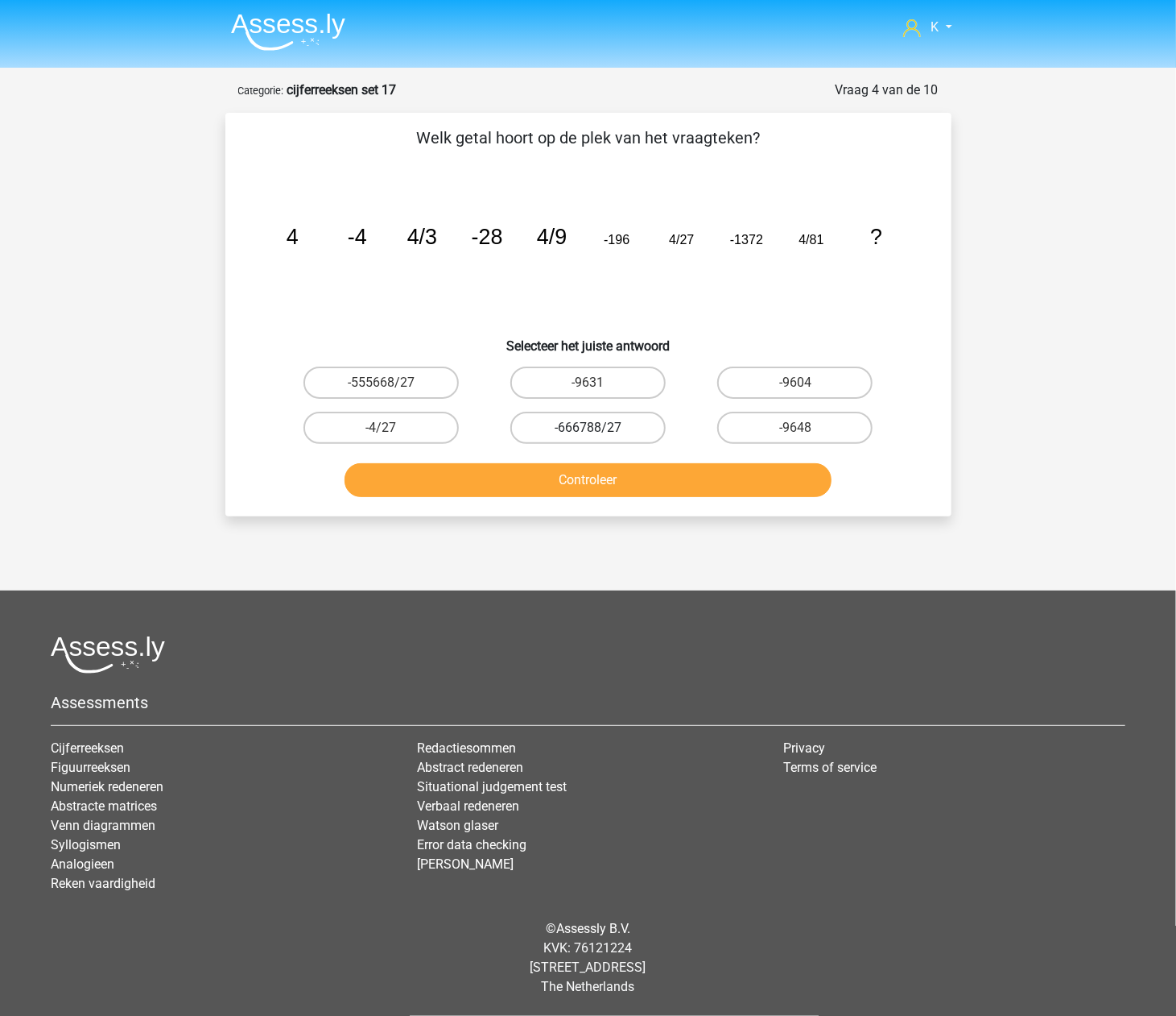
click at [609, 412] on label "-666788/27" at bounding box center [588, 427] width 155 height 32
click at [598, 427] on input "-666788/27" at bounding box center [593, 433] width 11 height 11
radio input "true"
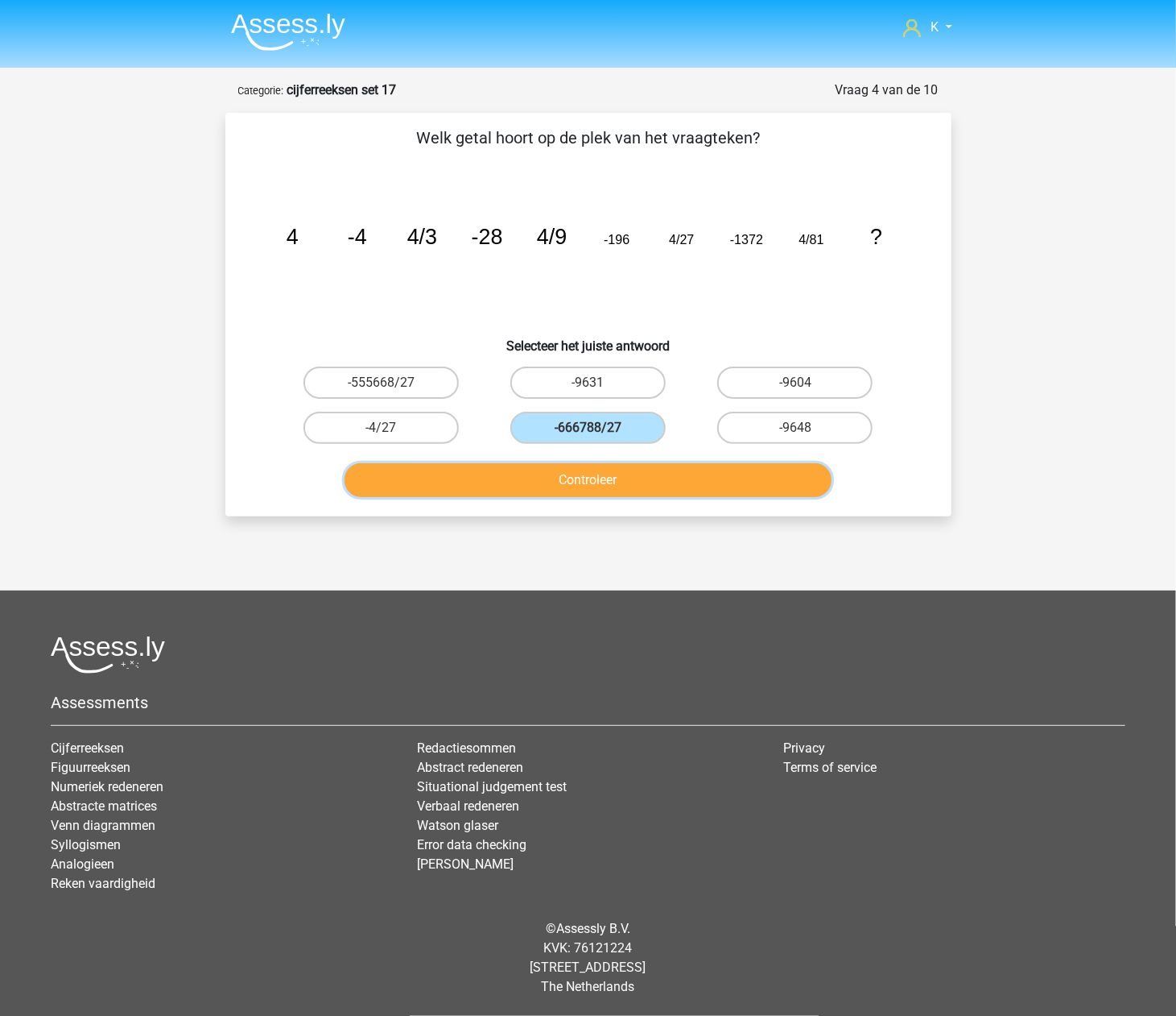
drag, startPoint x: 607, startPoint y: 475, endPoint x: 607, endPoint y: 490, distance: 15.0
click at [607, 479] on button "Controleer" at bounding box center [588, 480] width 487 height 34
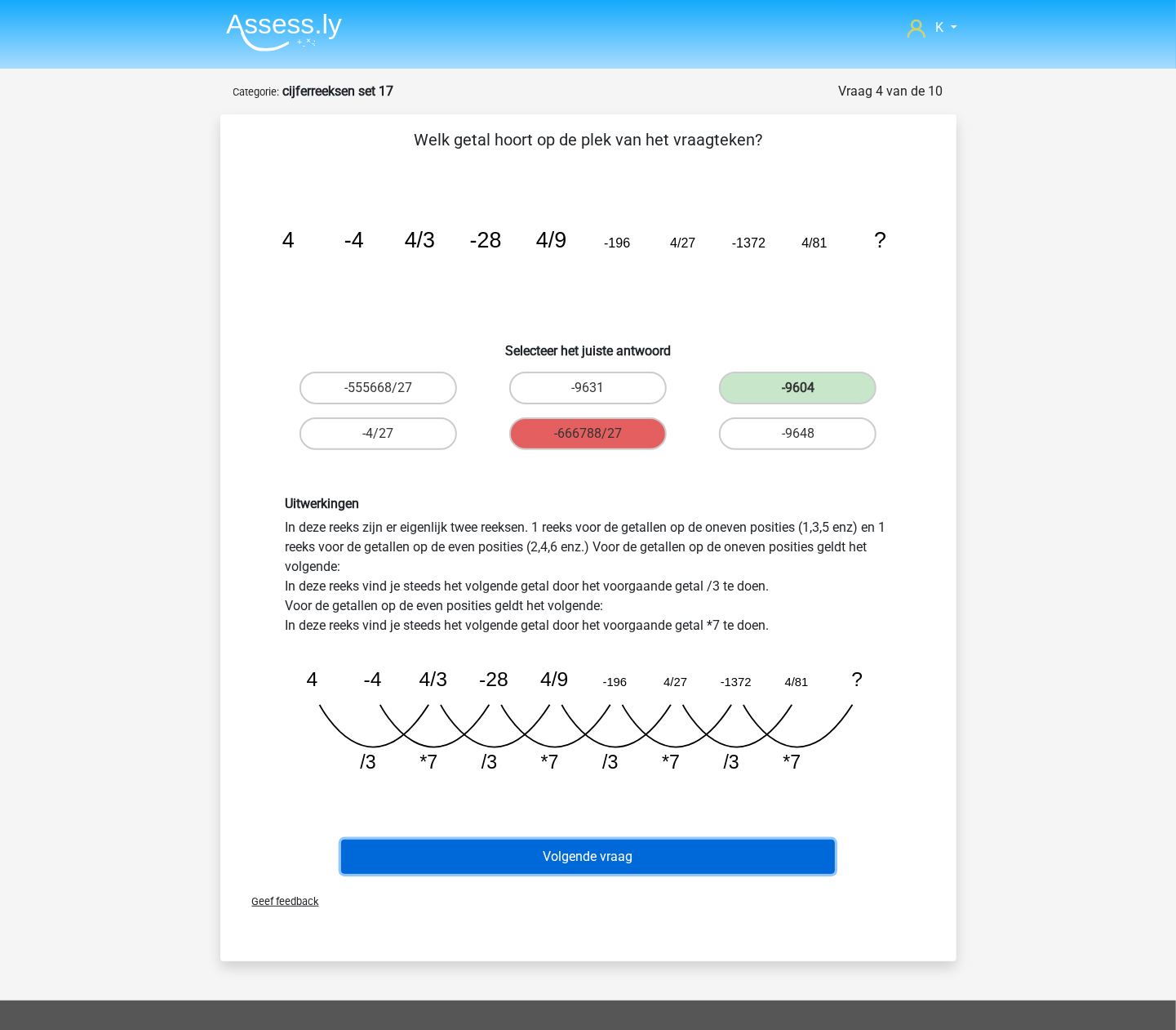
click at [643, 850] on button "Volgende vraag" at bounding box center [588, 857] width 494 height 34
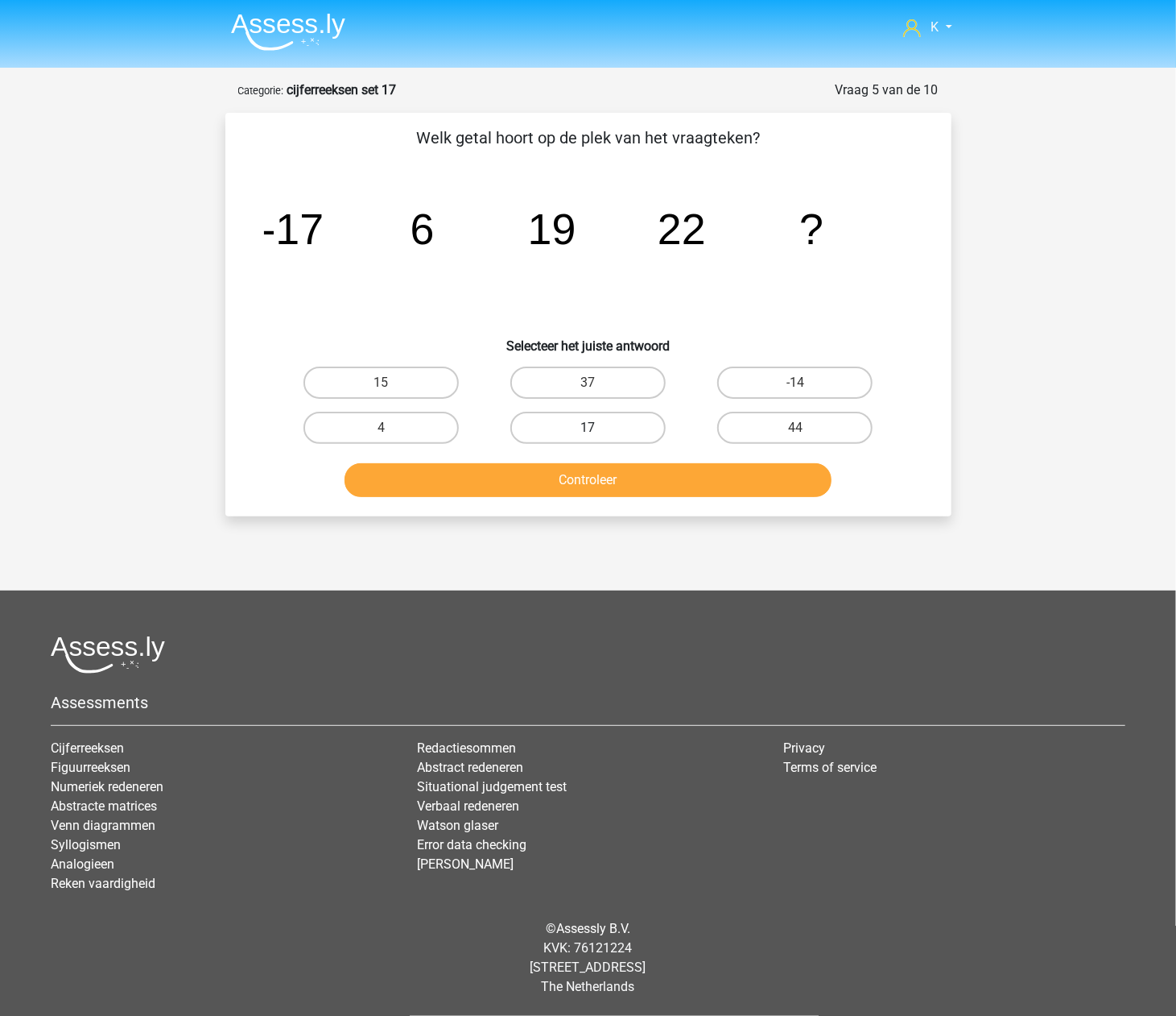
click at [622, 433] on label "17" at bounding box center [588, 427] width 155 height 32
click at [598, 433] on input "17" at bounding box center [593, 433] width 11 height 11
radio input "true"
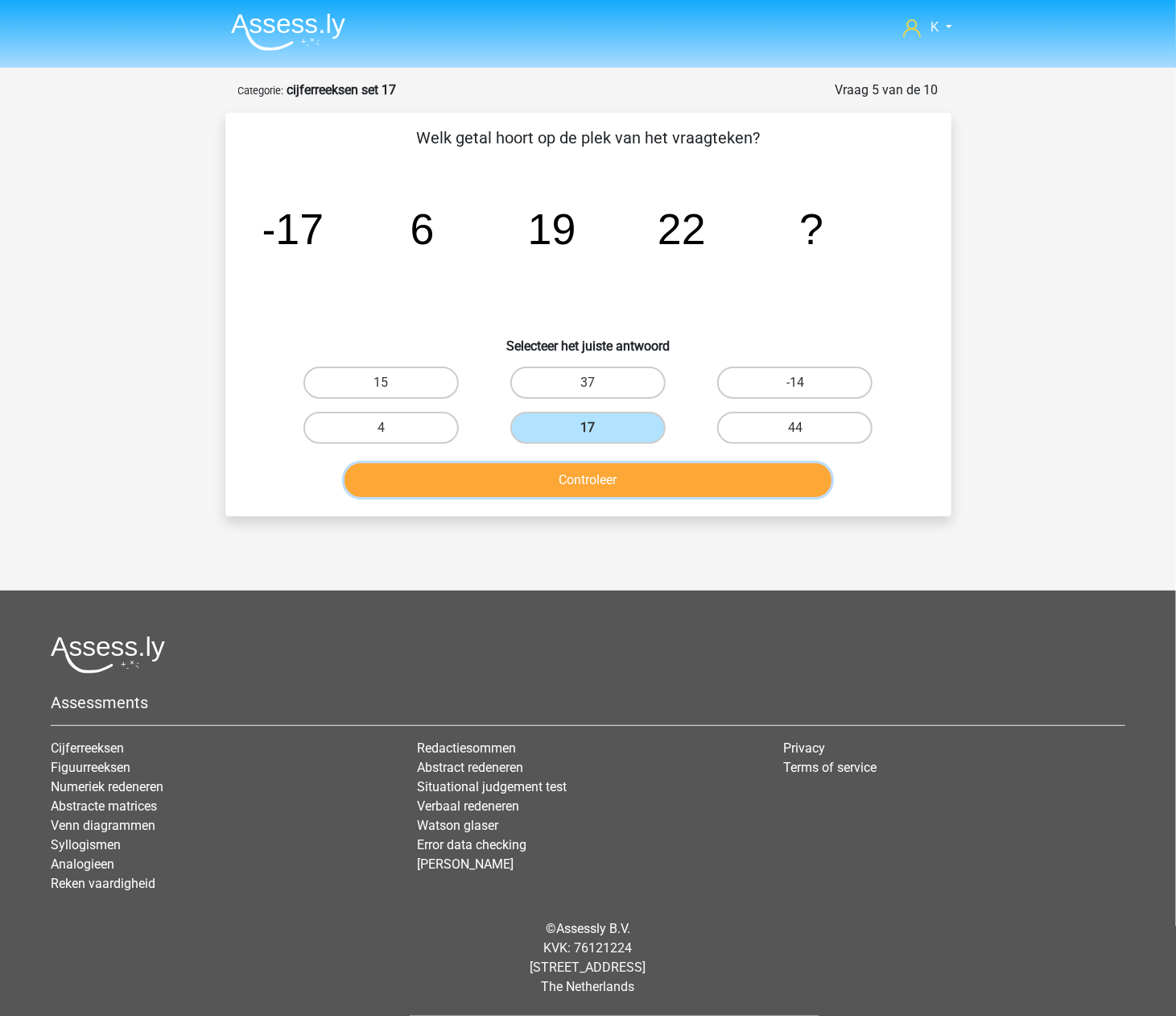
click at [622, 488] on button "Controleer" at bounding box center [588, 480] width 487 height 34
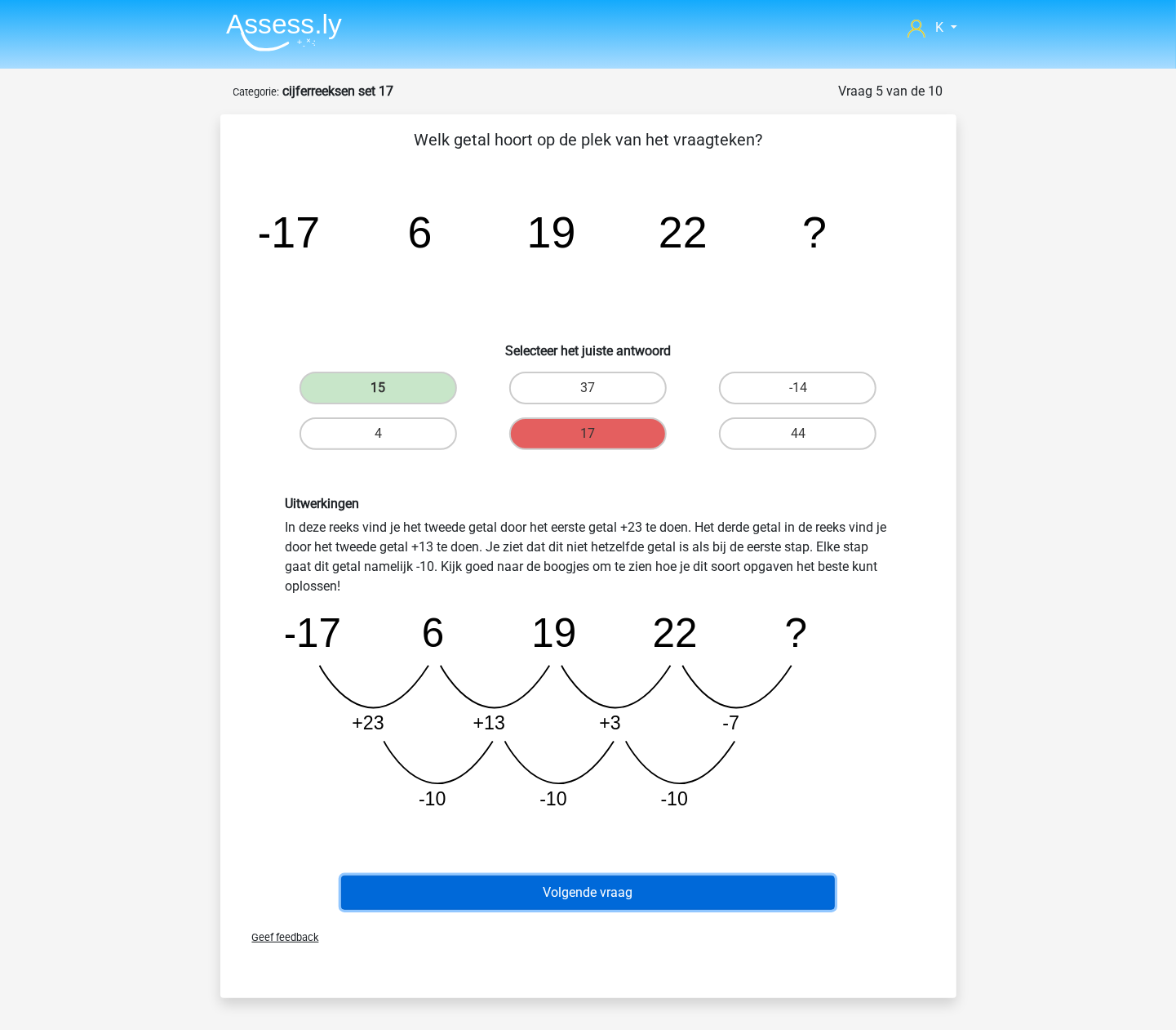
click at [632, 883] on button "Volgende vraag" at bounding box center [588, 892] width 494 height 34
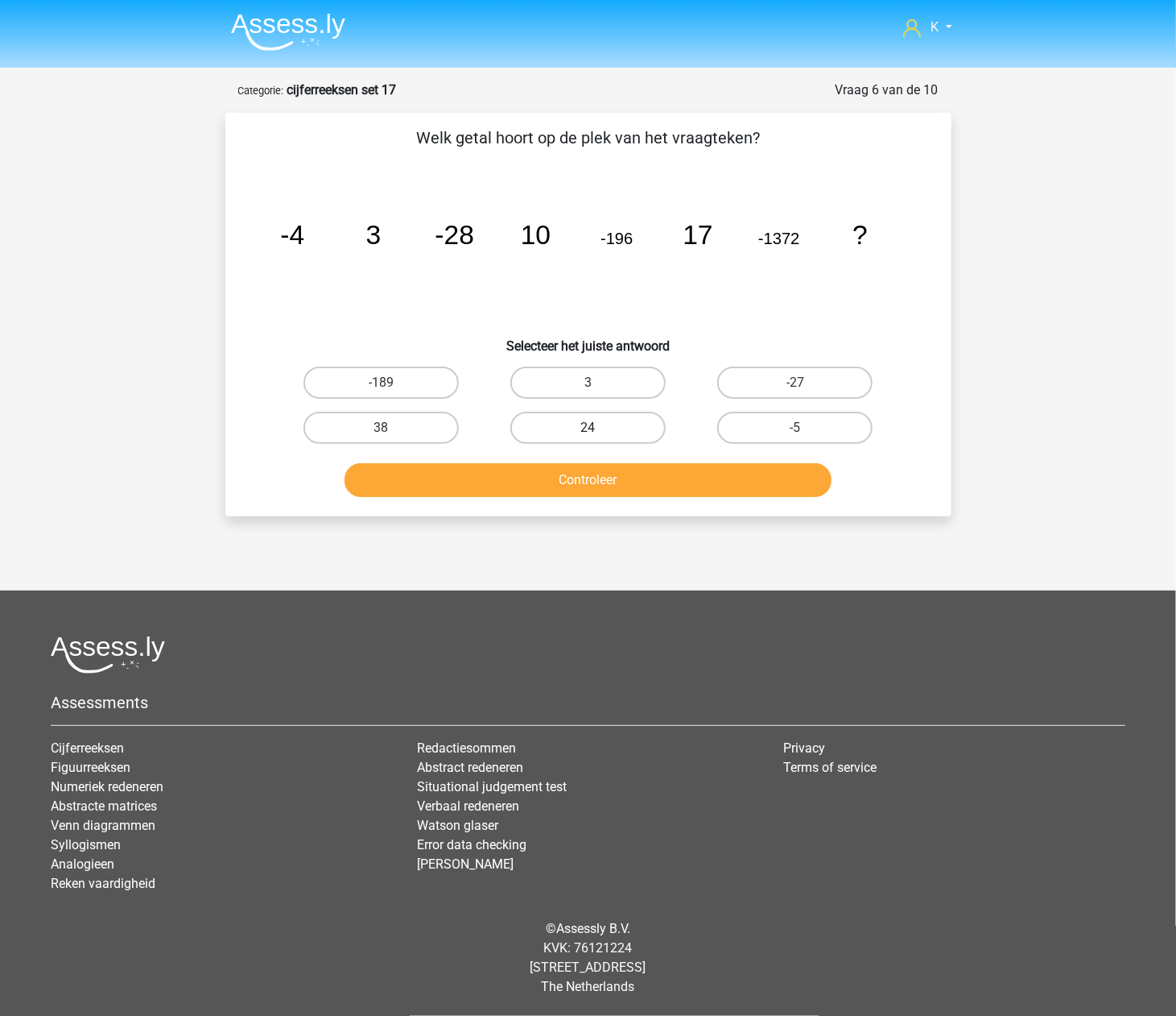
click at [617, 418] on label "24" at bounding box center [588, 427] width 155 height 32
click at [598, 427] on input "24" at bounding box center [593, 433] width 11 height 11
radio input "true"
click at [615, 499] on div "Controleer" at bounding box center [588, 482] width 621 height 40
click at [623, 500] on div "Controleer" at bounding box center [588, 482] width 621 height 40
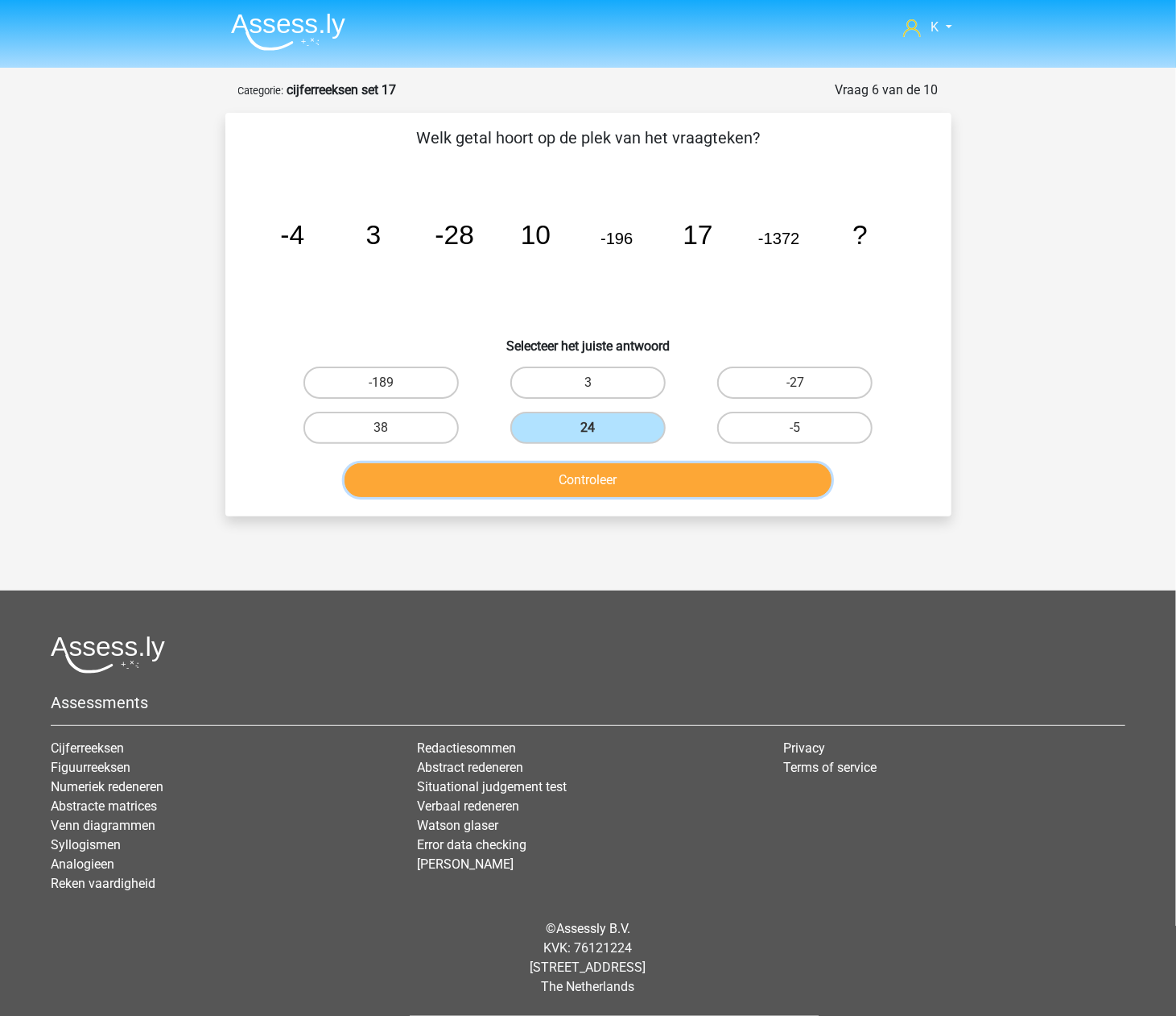
click at [628, 493] on button "Controleer" at bounding box center [588, 480] width 487 height 34
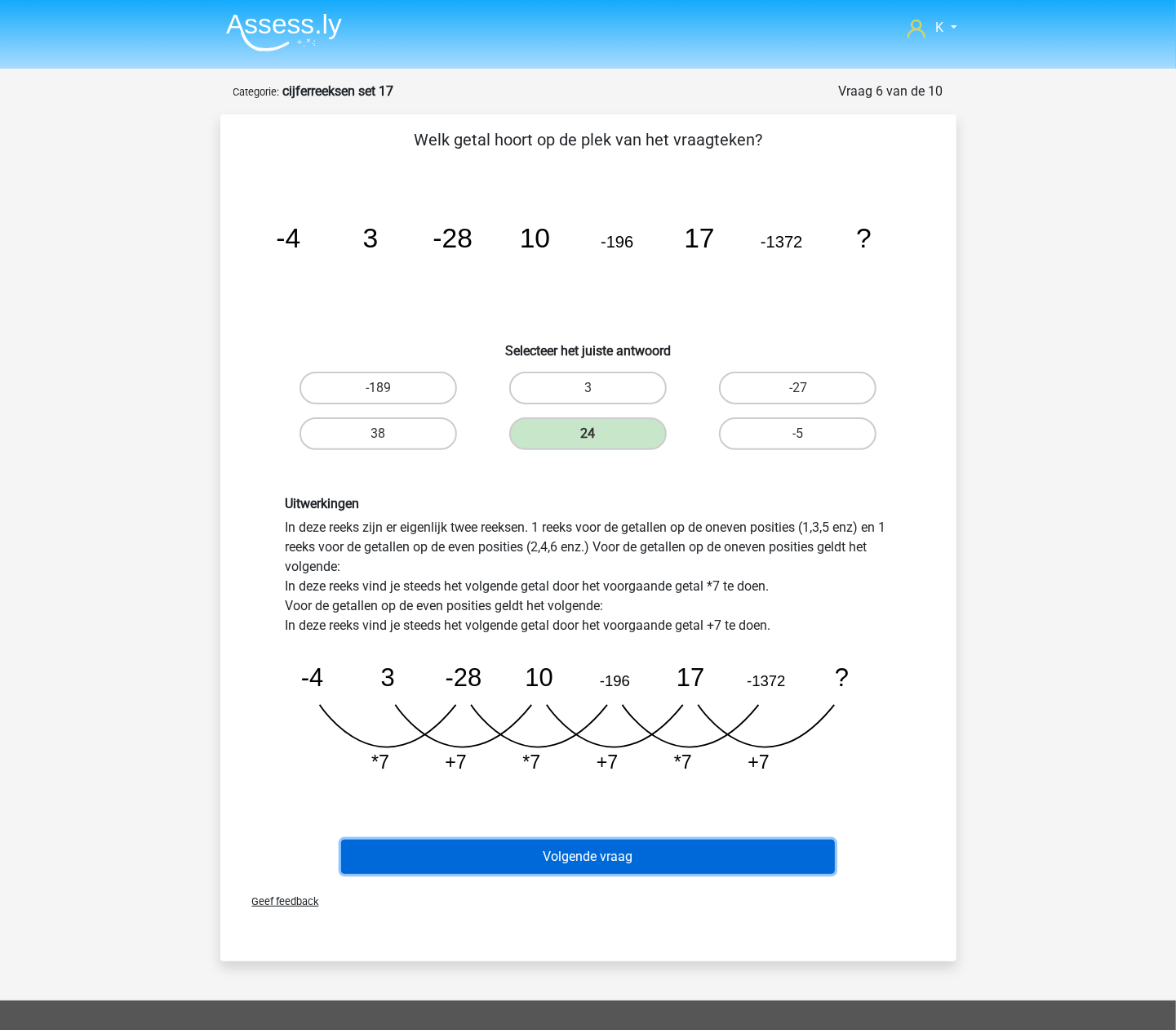
click at [682, 864] on button "Volgende vraag" at bounding box center [588, 857] width 494 height 34
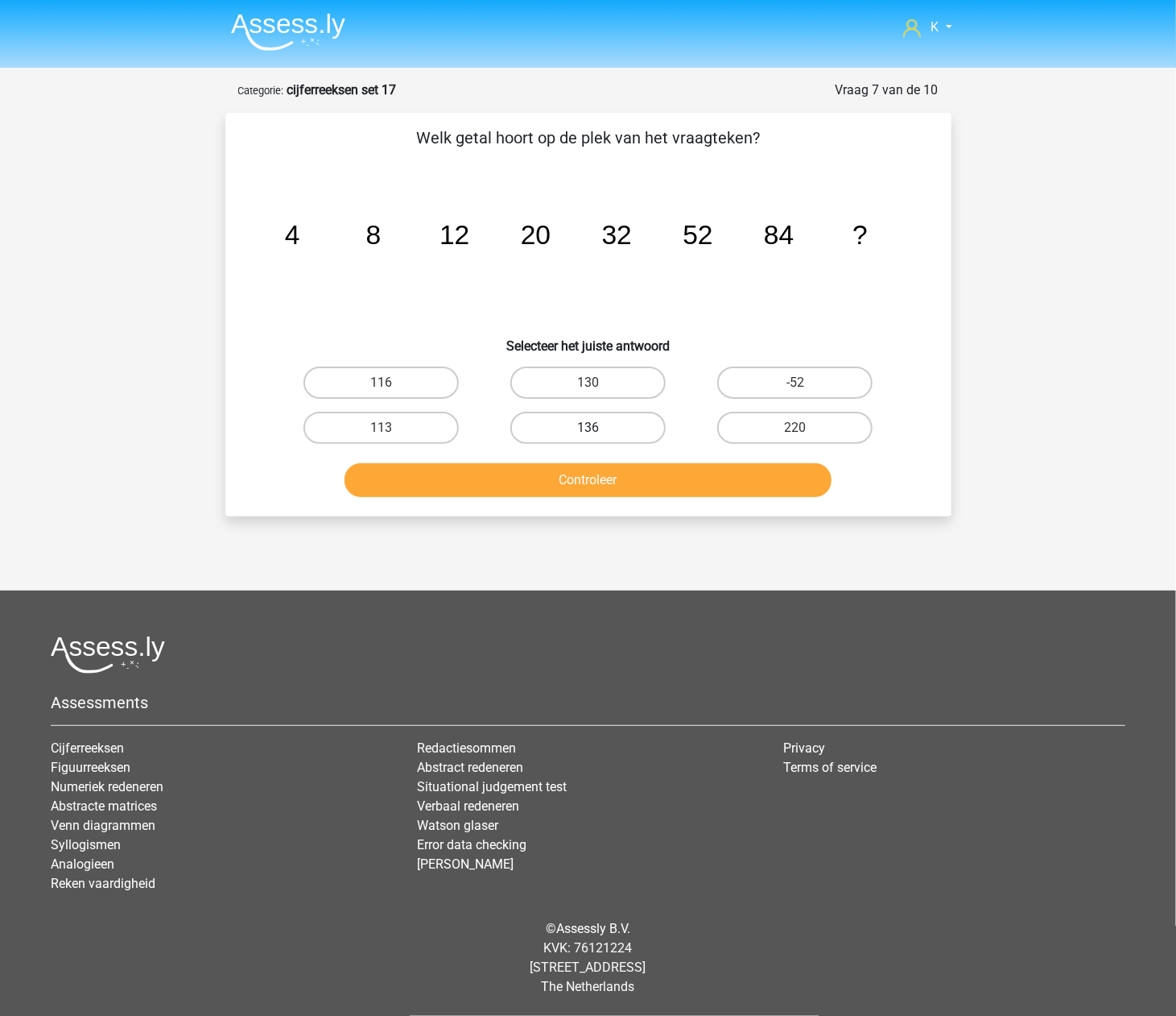
click at [604, 420] on label "136" at bounding box center [588, 427] width 155 height 32
click at [598, 427] on input "136" at bounding box center [593, 433] width 11 height 11
radio input "true"
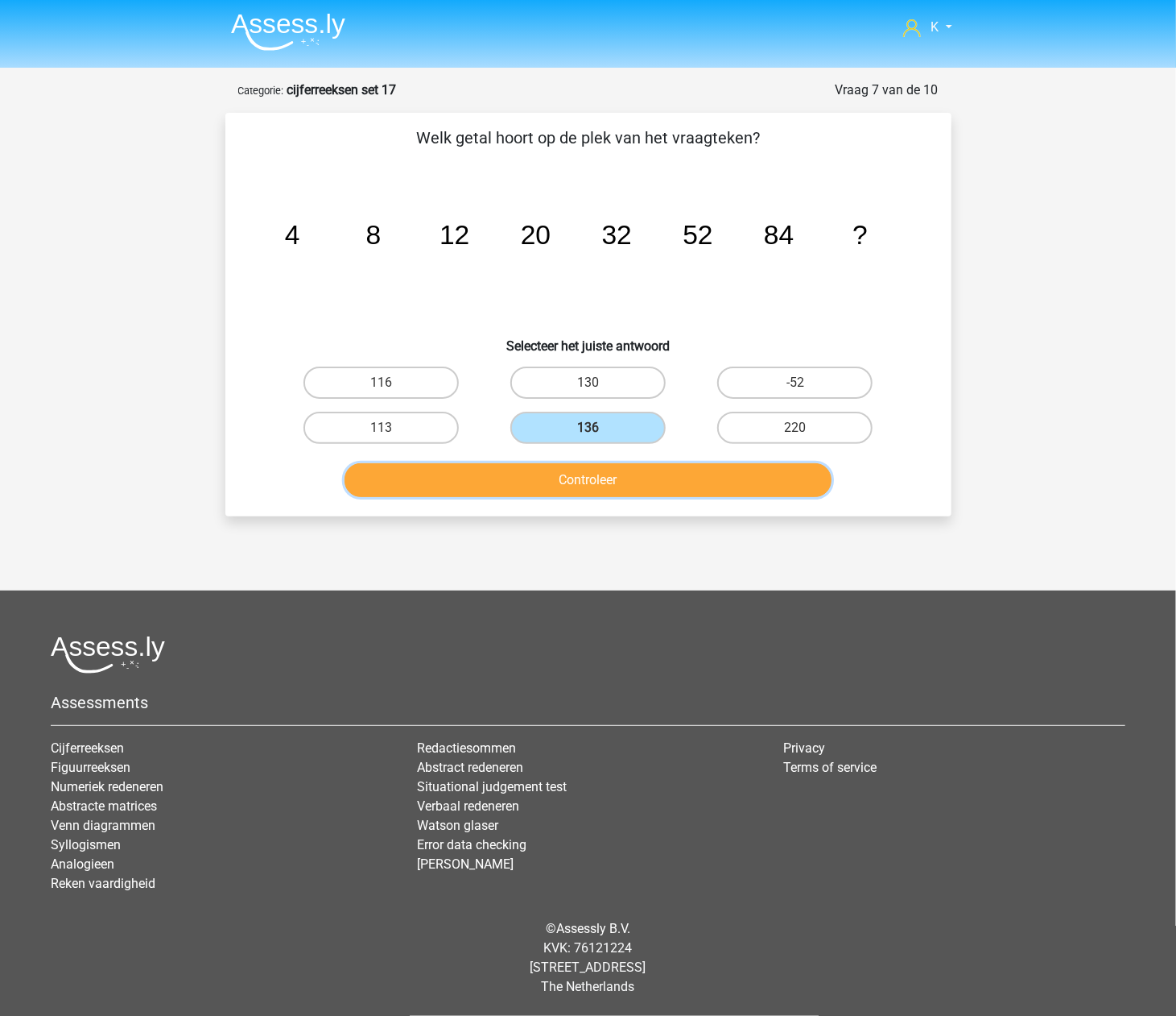
click at [601, 488] on button "Controleer" at bounding box center [588, 480] width 487 height 34
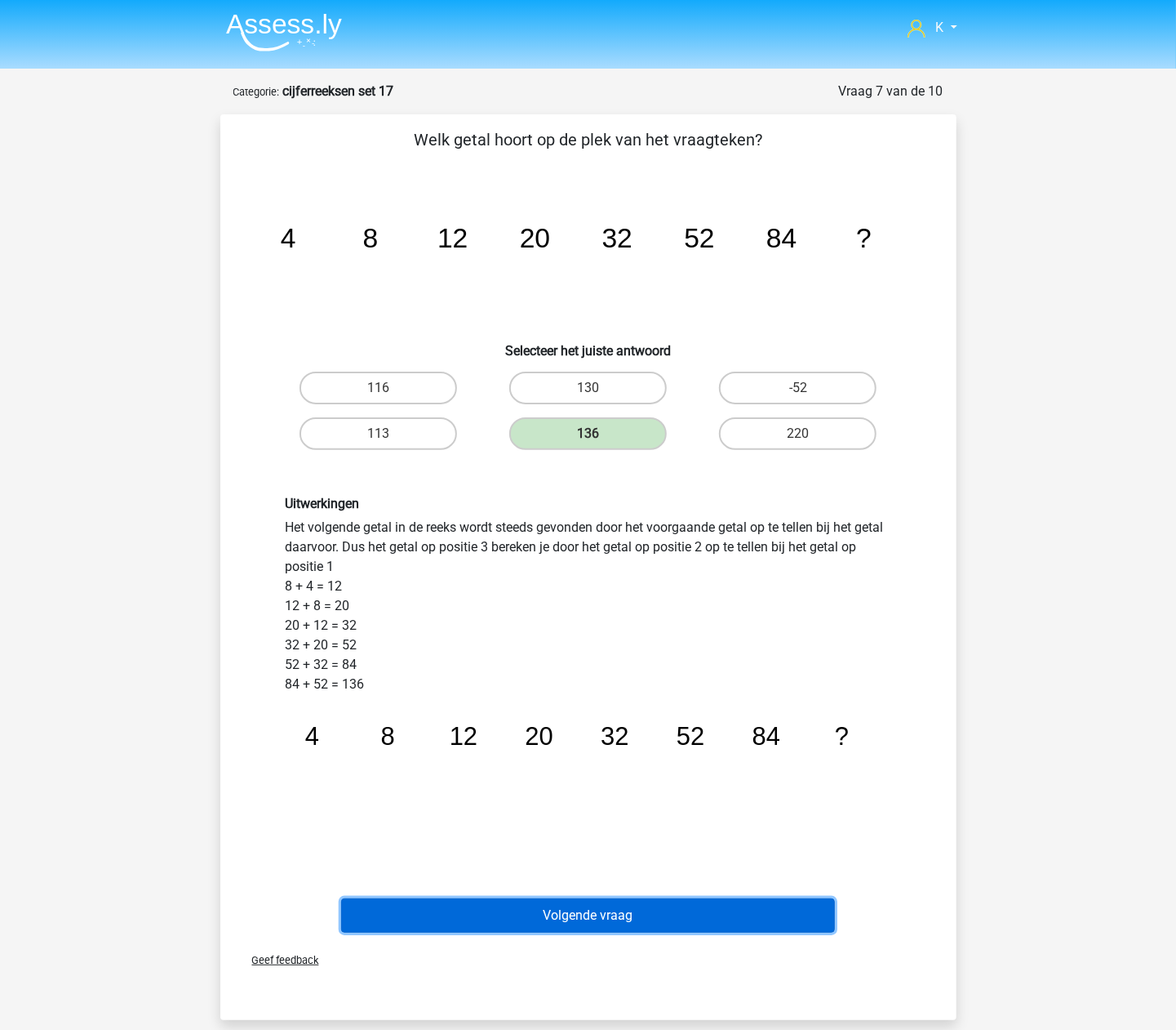
drag, startPoint x: 673, startPoint y: 911, endPoint x: 654, endPoint y: 666, distance: 245.7
click at [673, 912] on button "Volgende vraag" at bounding box center [588, 915] width 494 height 34
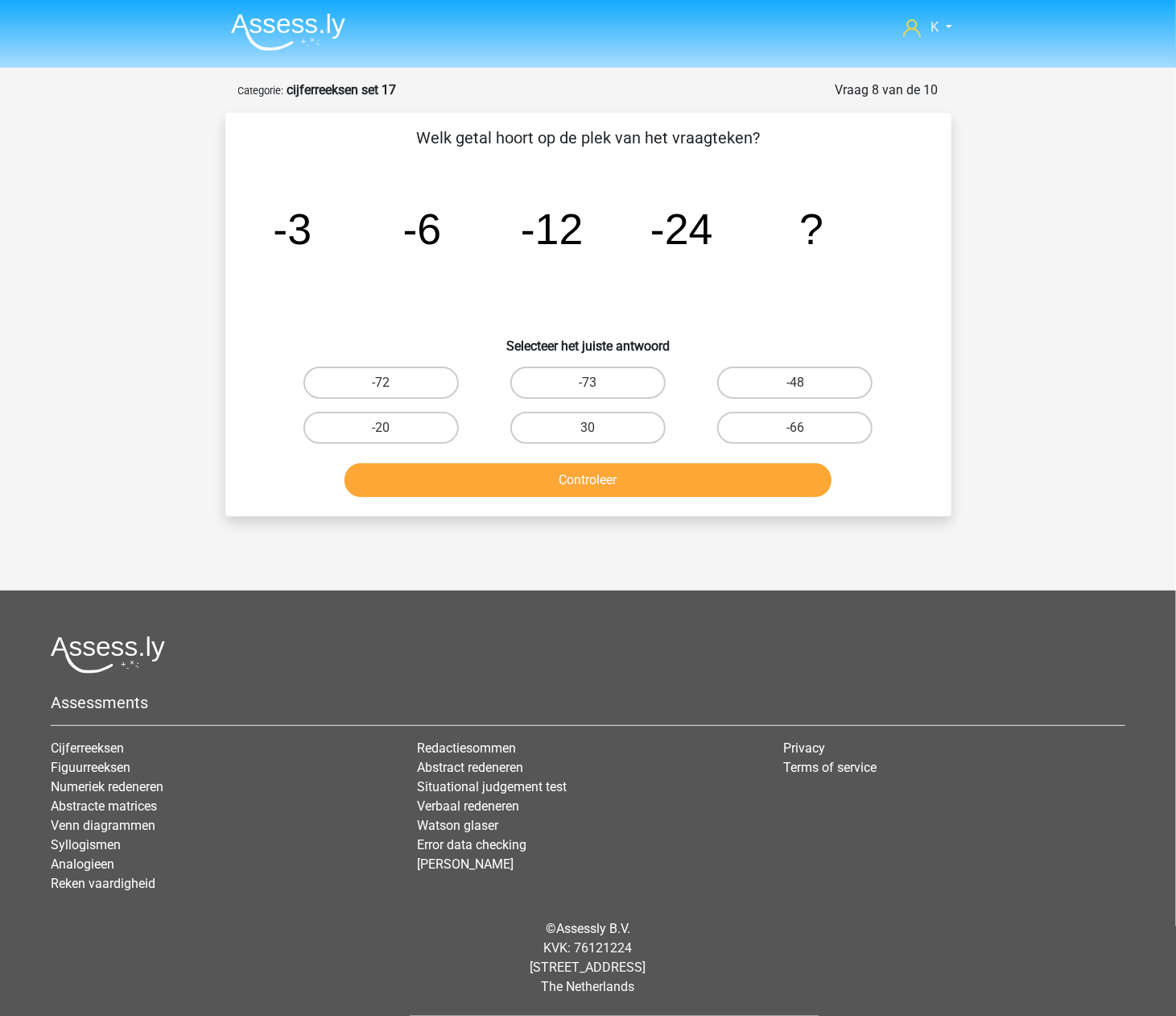
click at [611, 443] on div "30" at bounding box center [588, 427] width 206 height 45
click at [603, 414] on label "30" at bounding box center [588, 427] width 155 height 32
click at [598, 427] on input "30" at bounding box center [593, 433] width 11 height 11
radio input "true"
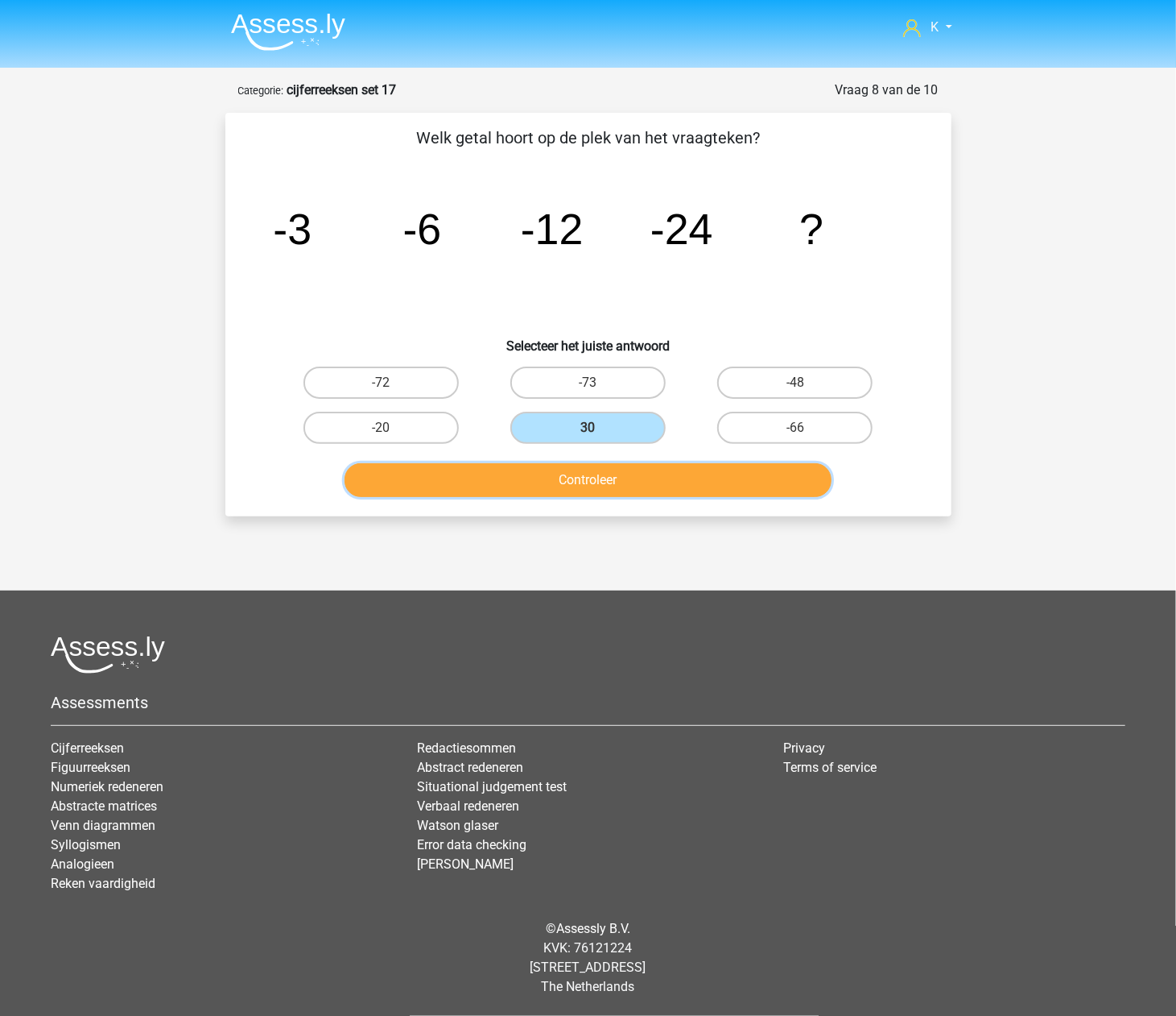
click at [605, 489] on button "Controleer" at bounding box center [588, 480] width 487 height 34
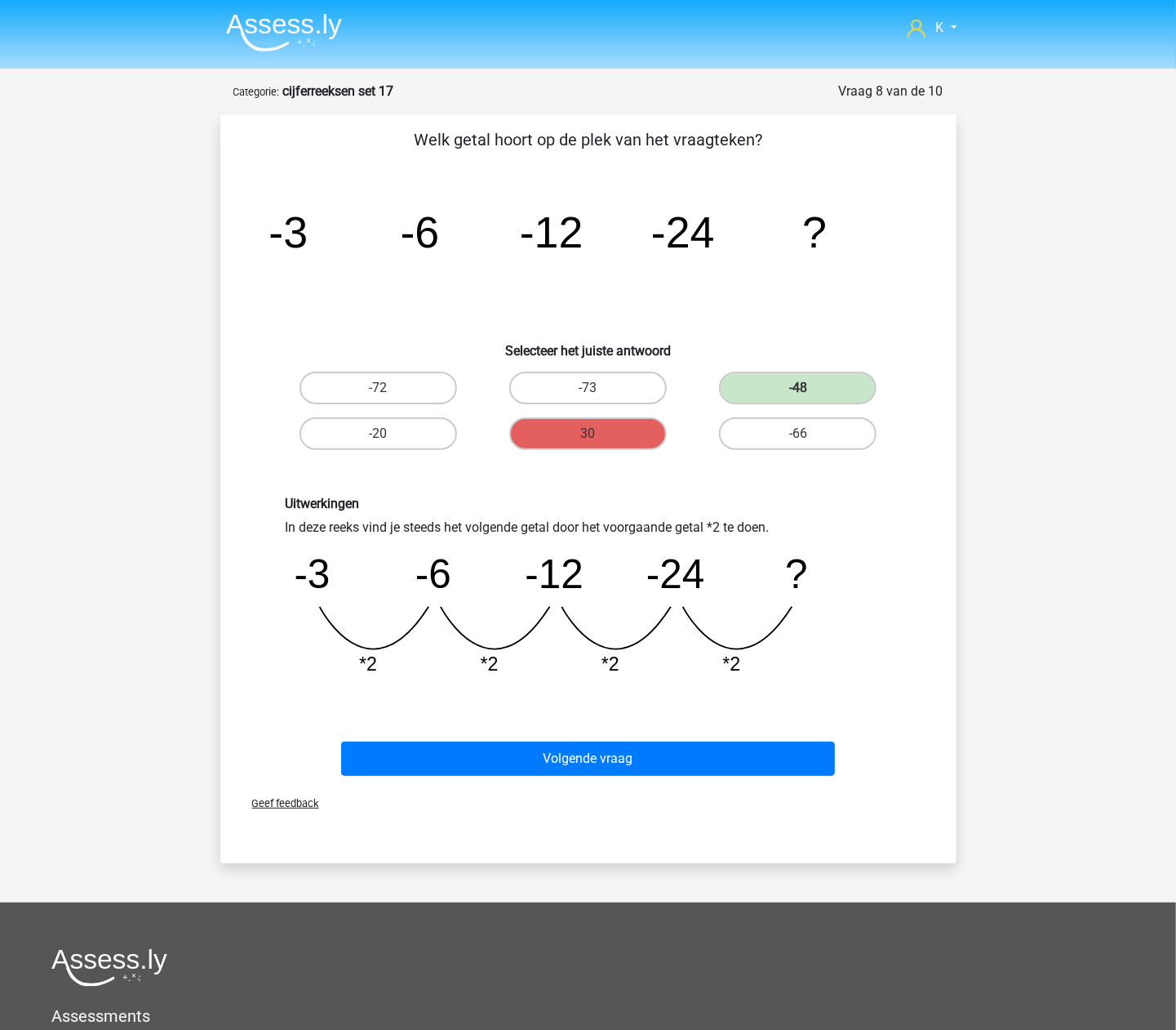
click at [651, 782] on div "Geef feedback" at bounding box center [588, 803] width 723 height 41
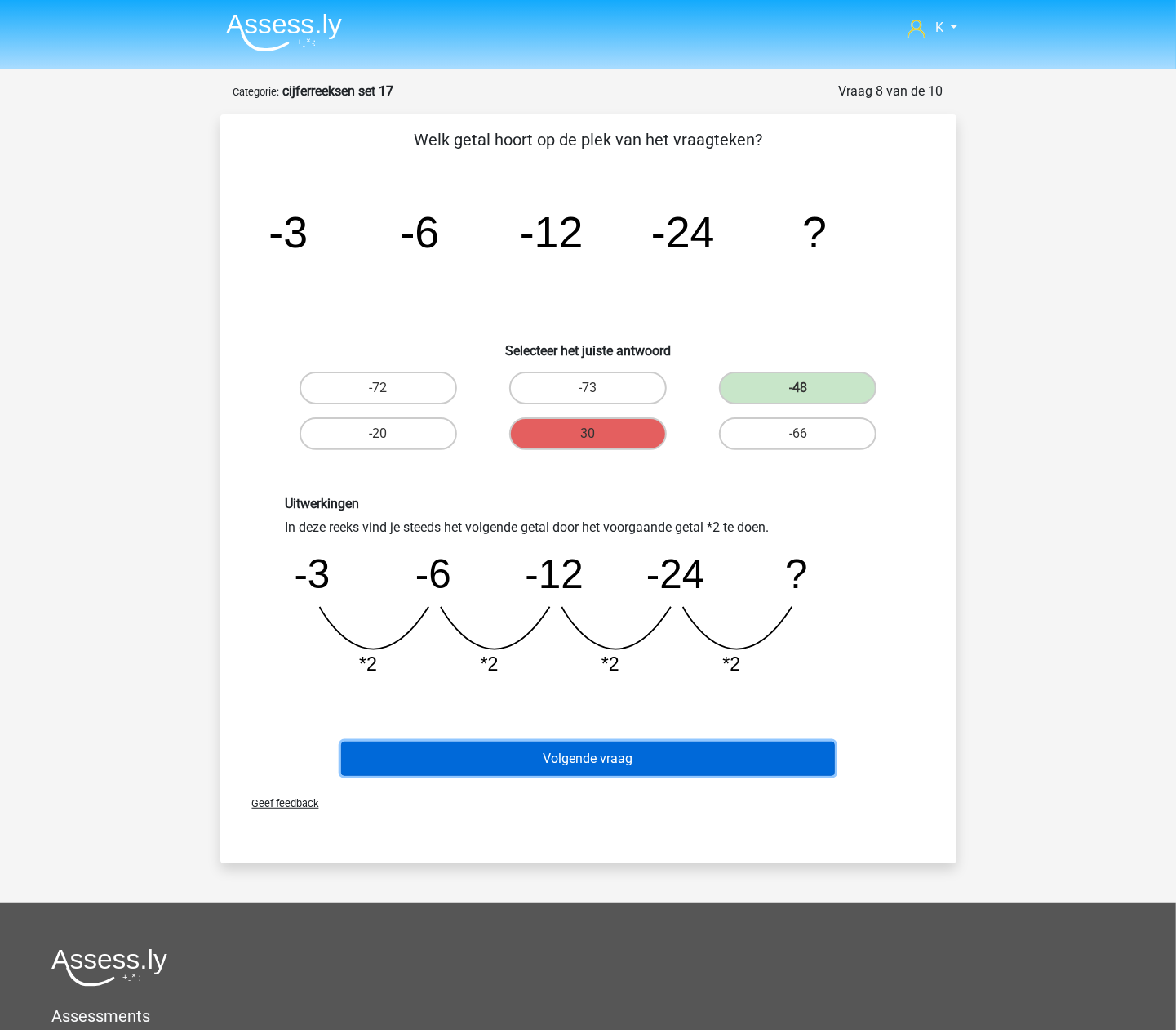
click at [664, 752] on button "Volgende vraag" at bounding box center [588, 759] width 494 height 34
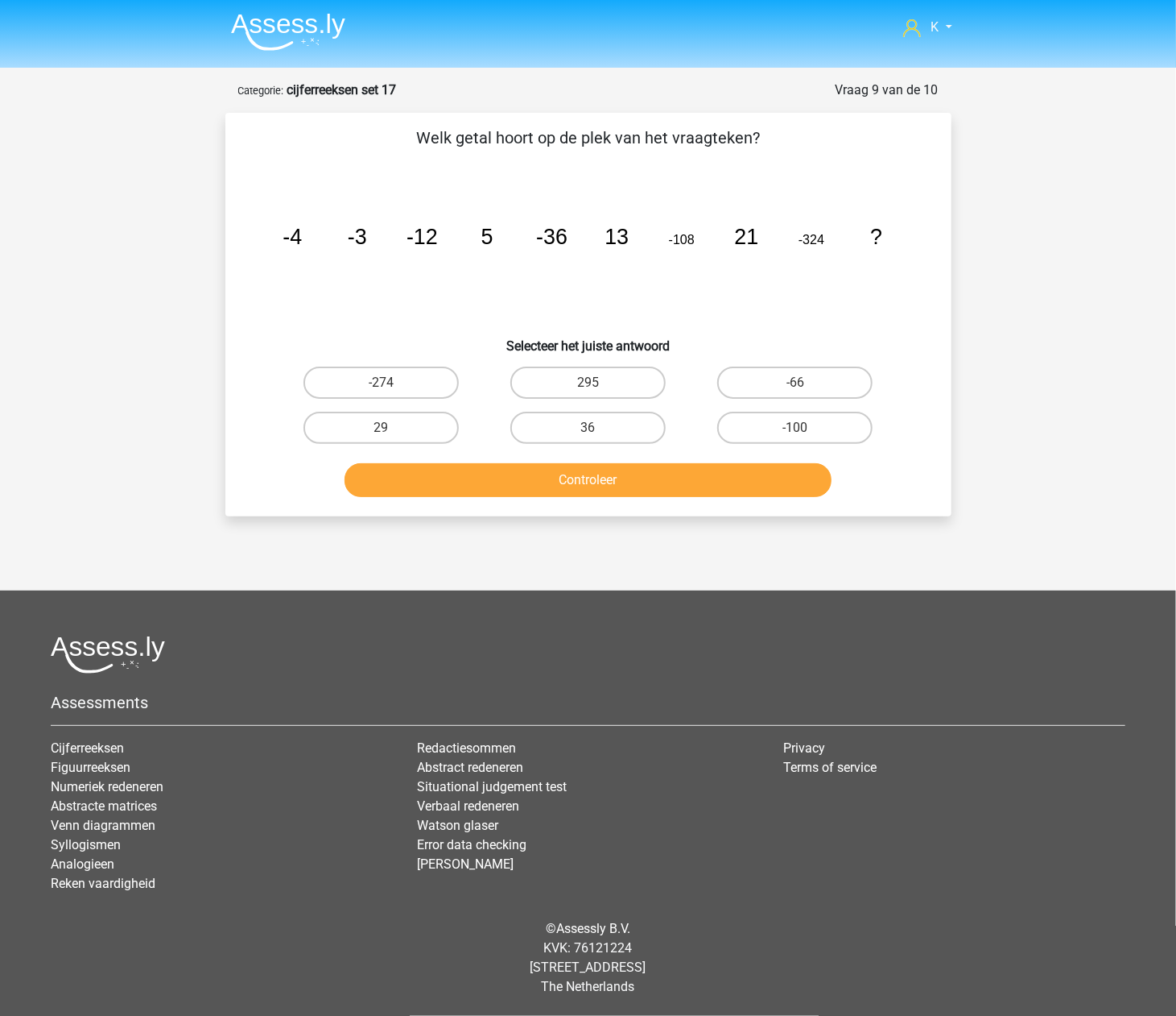
click at [587, 442] on div "36" at bounding box center [588, 427] width 206 height 45
click at [593, 439] on label "36" at bounding box center [588, 427] width 155 height 32
click at [593, 438] on input "36" at bounding box center [593, 433] width 11 height 11
radio input "true"
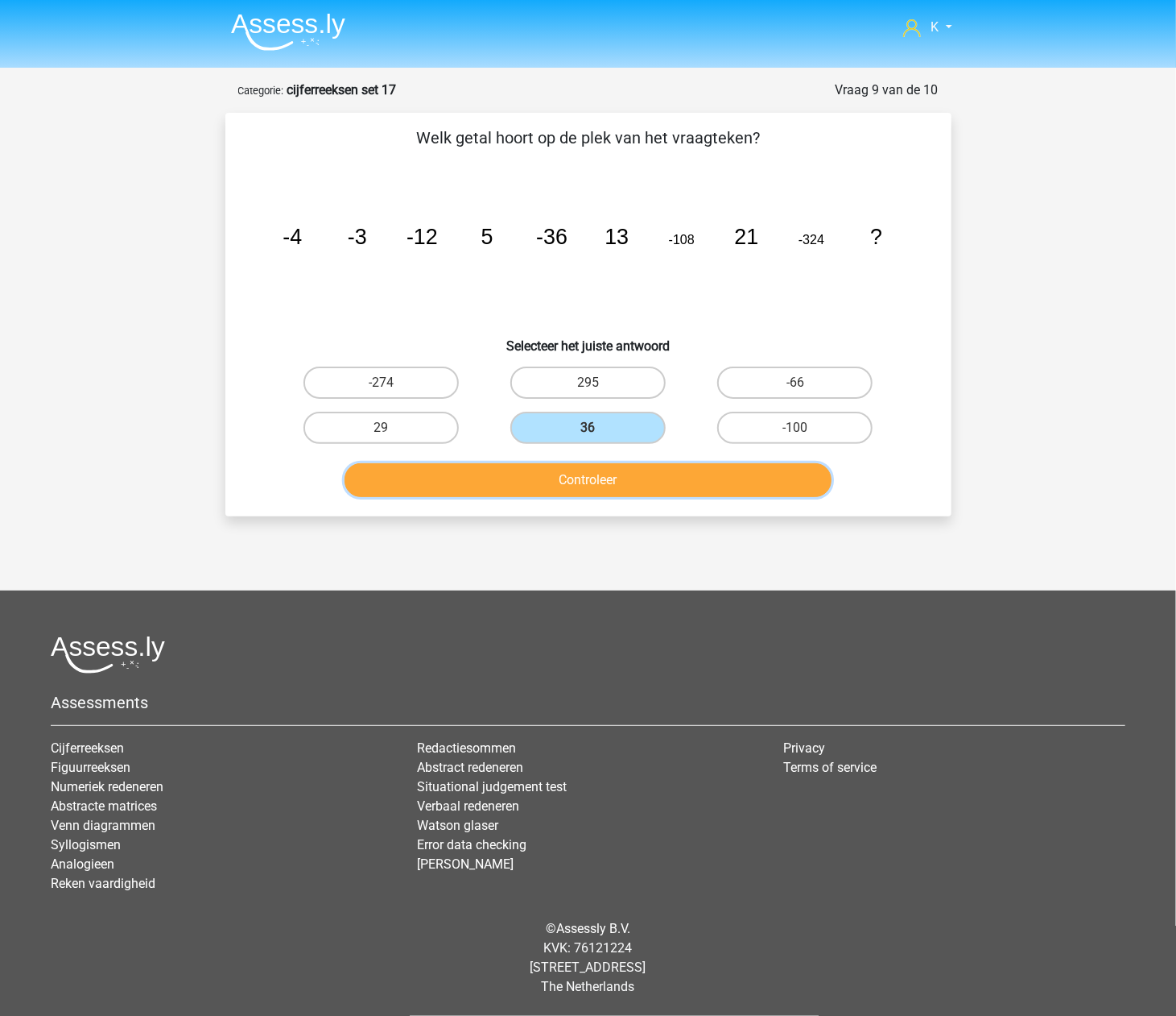
click at [596, 478] on button "Controleer" at bounding box center [588, 480] width 487 height 34
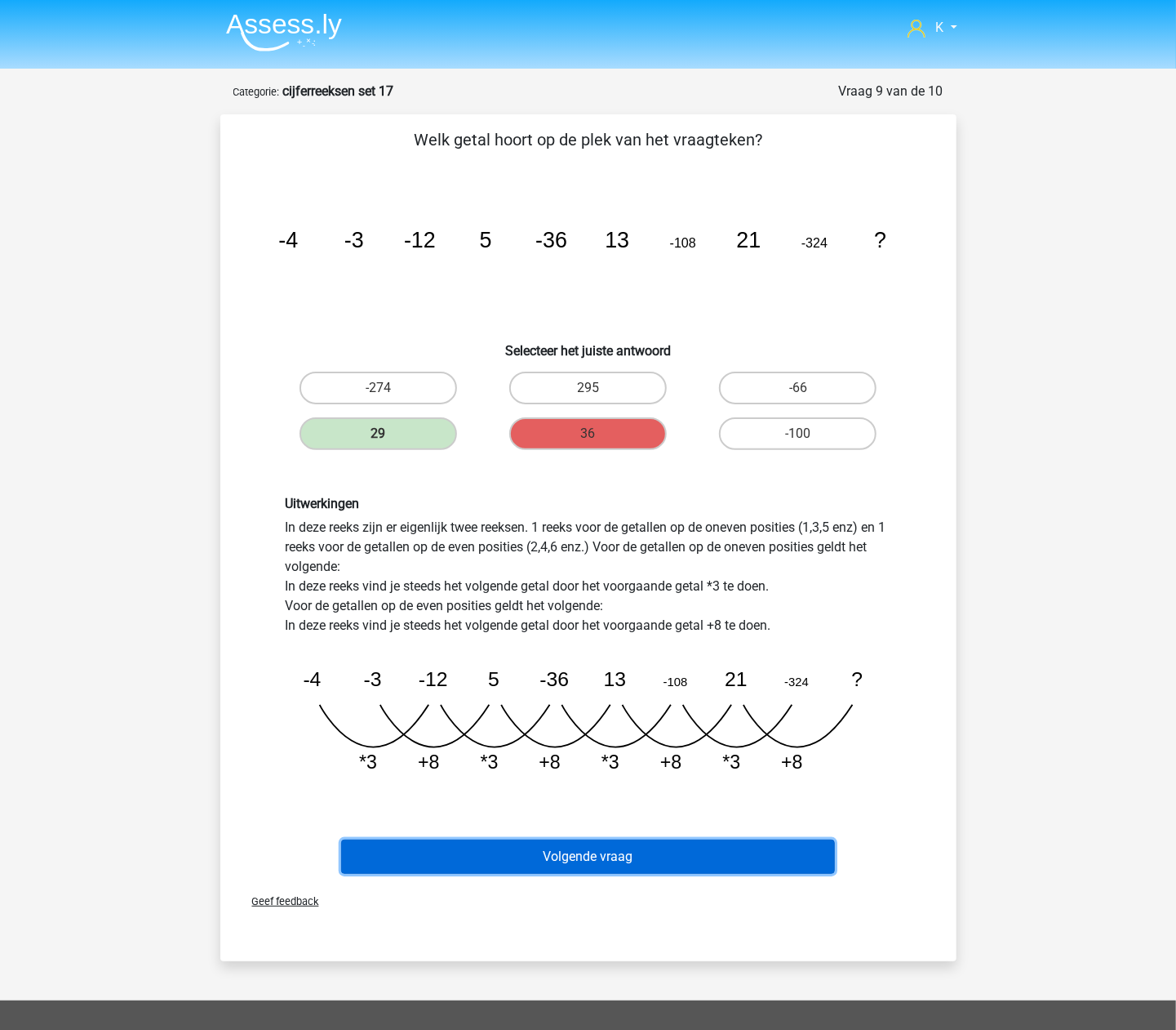
click at [640, 843] on button "Volgende vraag" at bounding box center [588, 857] width 494 height 34
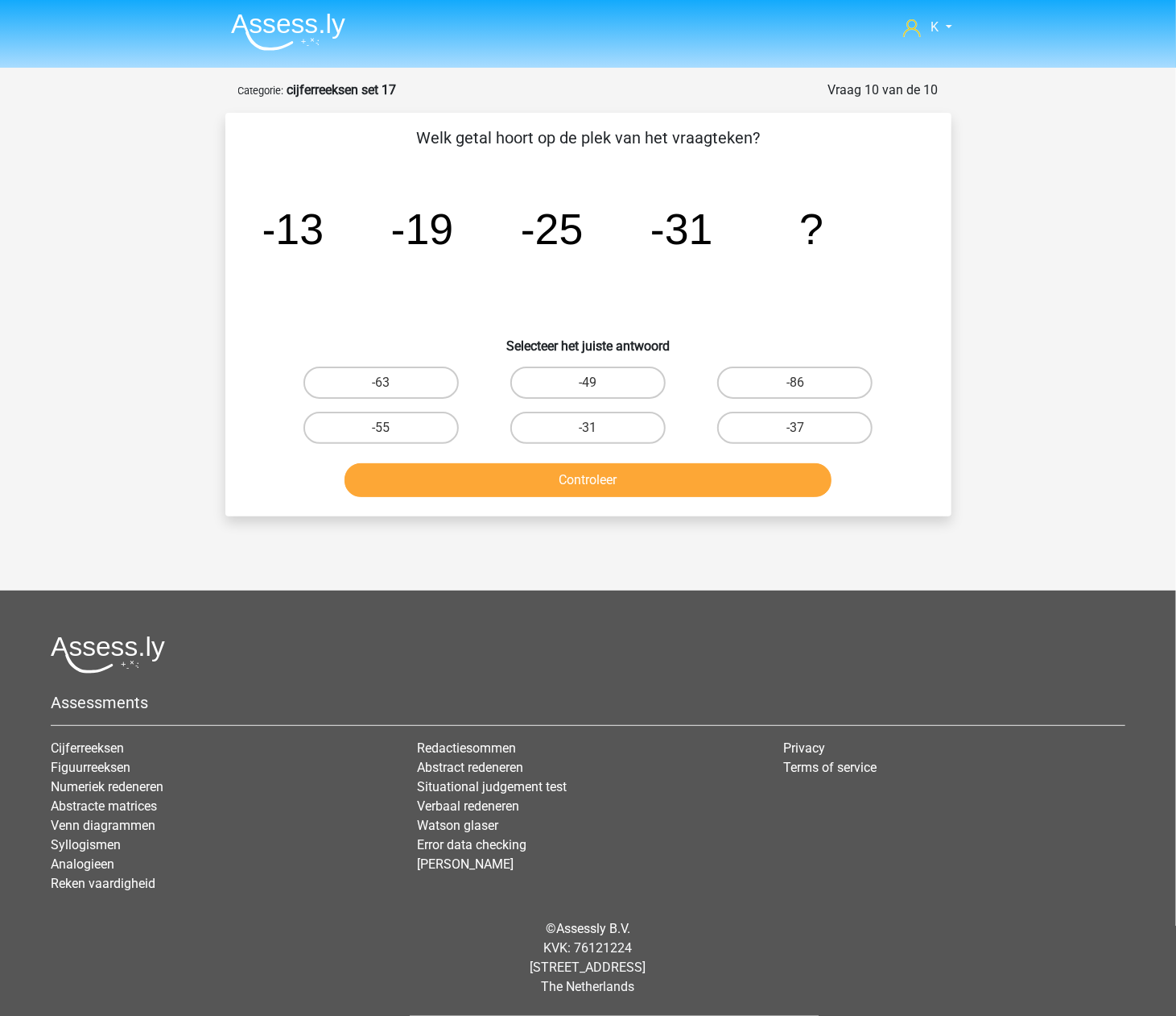
drag, startPoint x: 597, startPoint y: 420, endPoint x: 597, endPoint y: 496, distance: 76.0
click at [597, 426] on div "-31" at bounding box center [588, 427] width 194 height 32
click at [597, 497] on div "Controleer" at bounding box center [588, 482] width 621 height 40
click at [603, 426] on label "-31" at bounding box center [588, 427] width 155 height 32
click at [598, 427] on input "-31" at bounding box center [593, 433] width 11 height 11
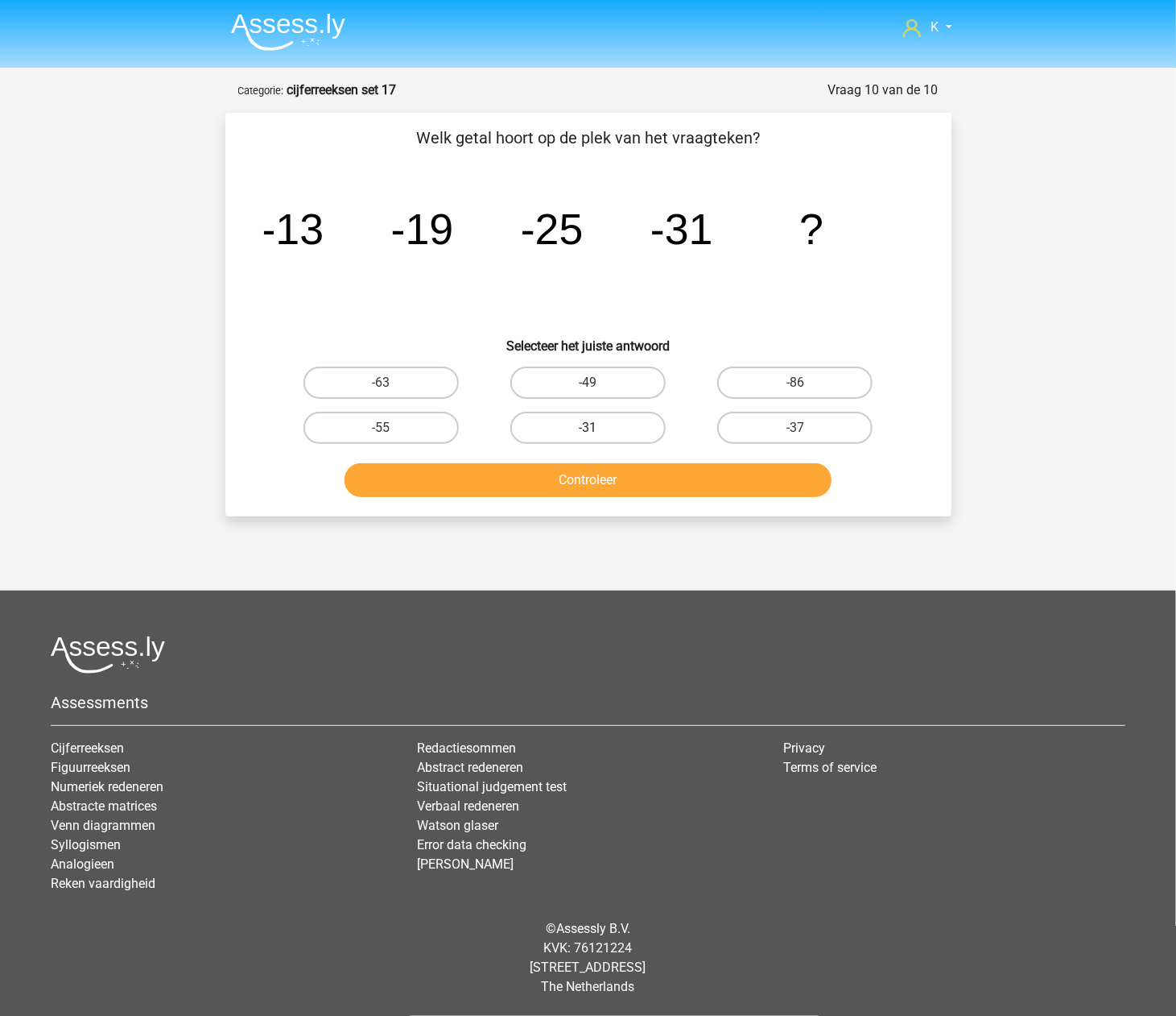
radio input "true"
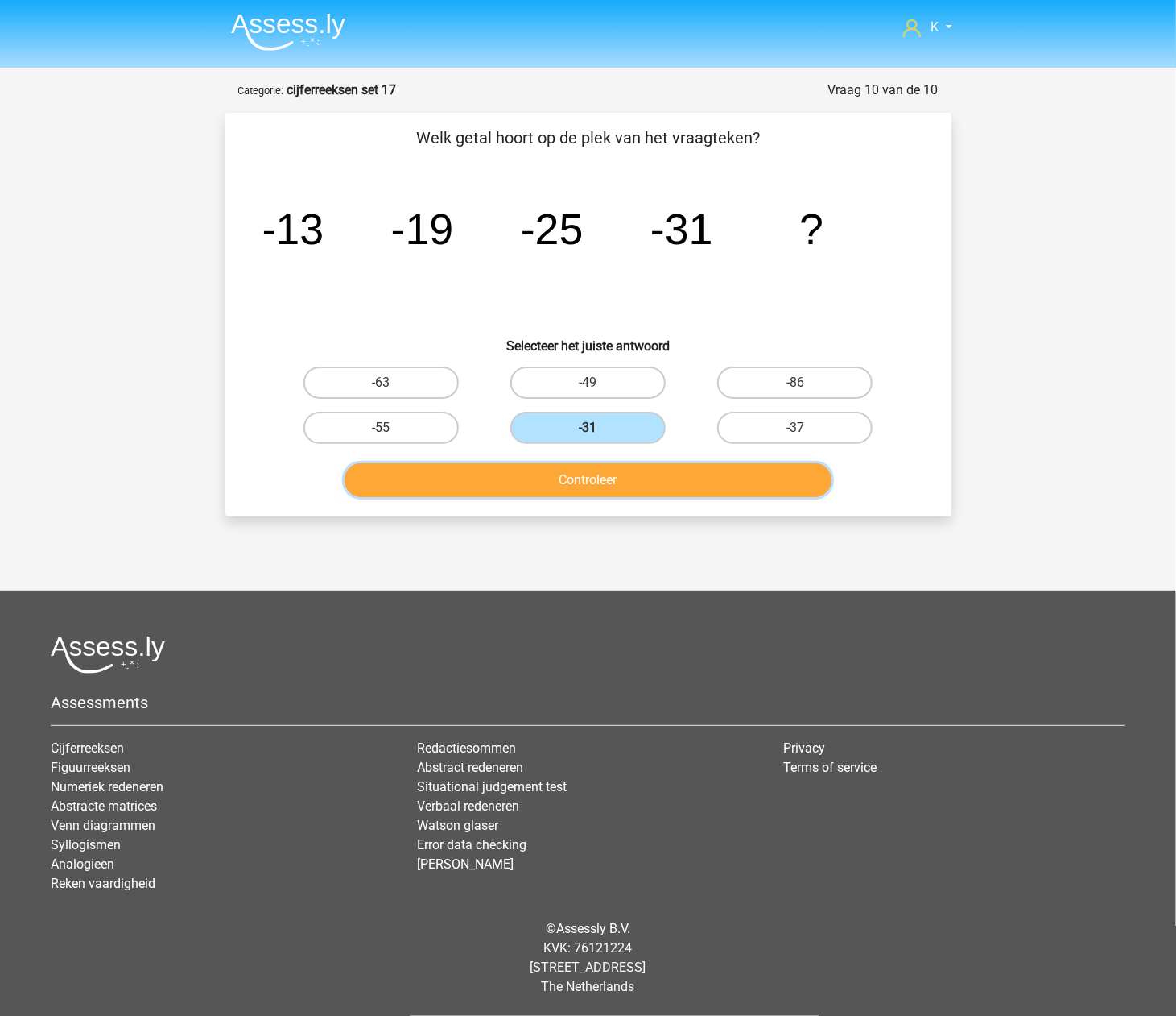
click at [610, 484] on button "Controleer" at bounding box center [588, 480] width 487 height 34
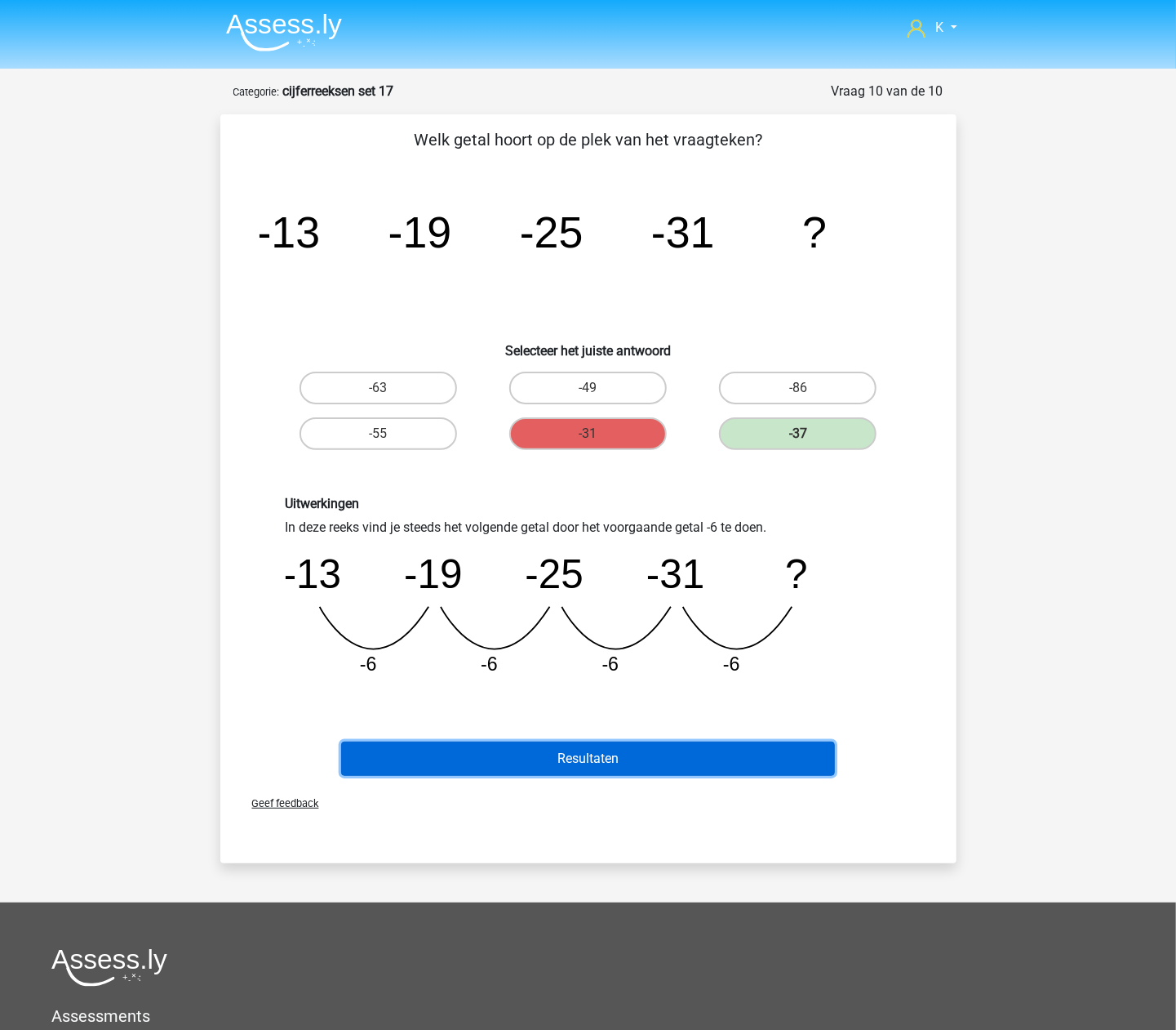
click at [658, 755] on button "Resultaten" at bounding box center [588, 759] width 494 height 34
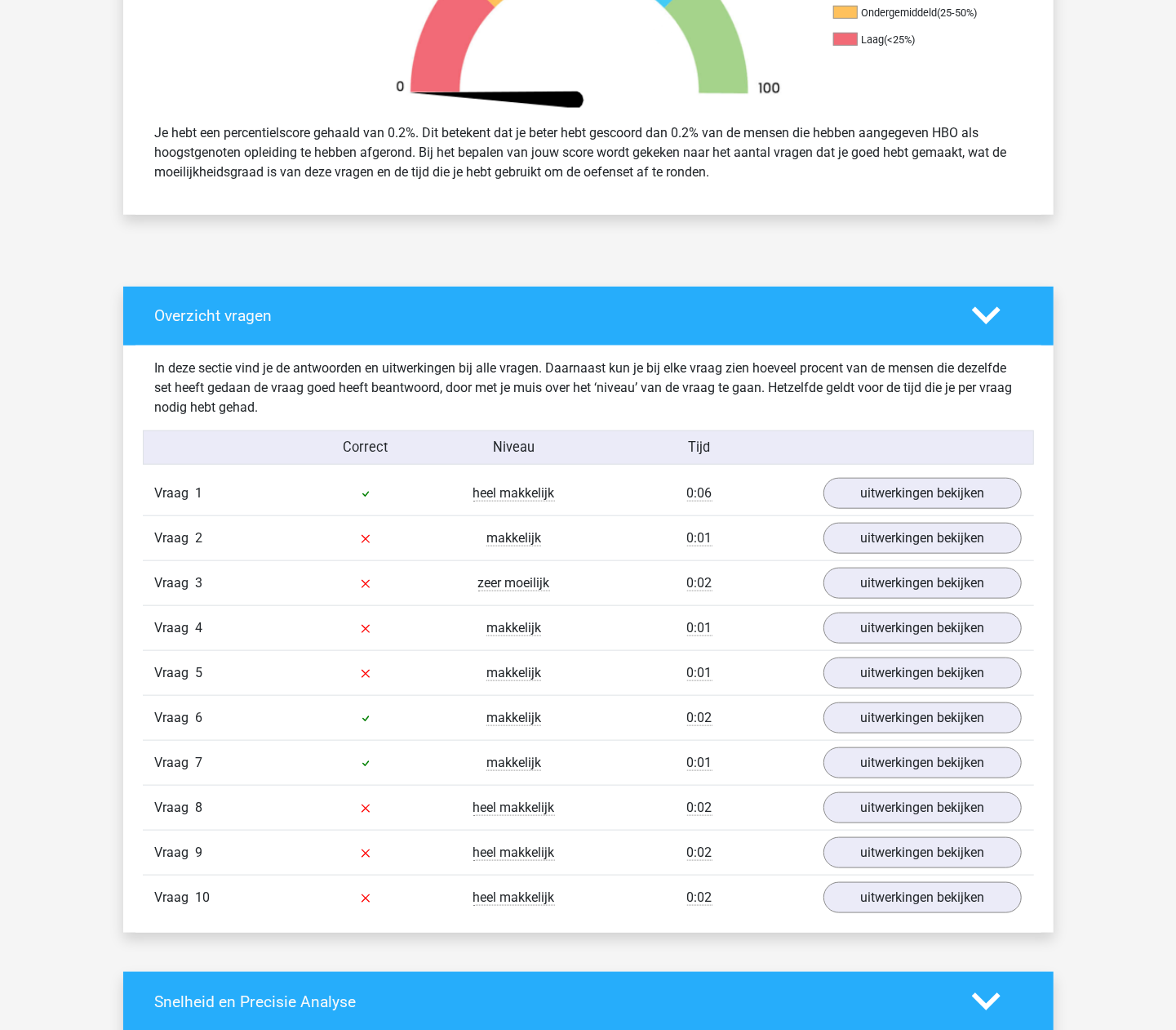
scroll to position [653, 0]
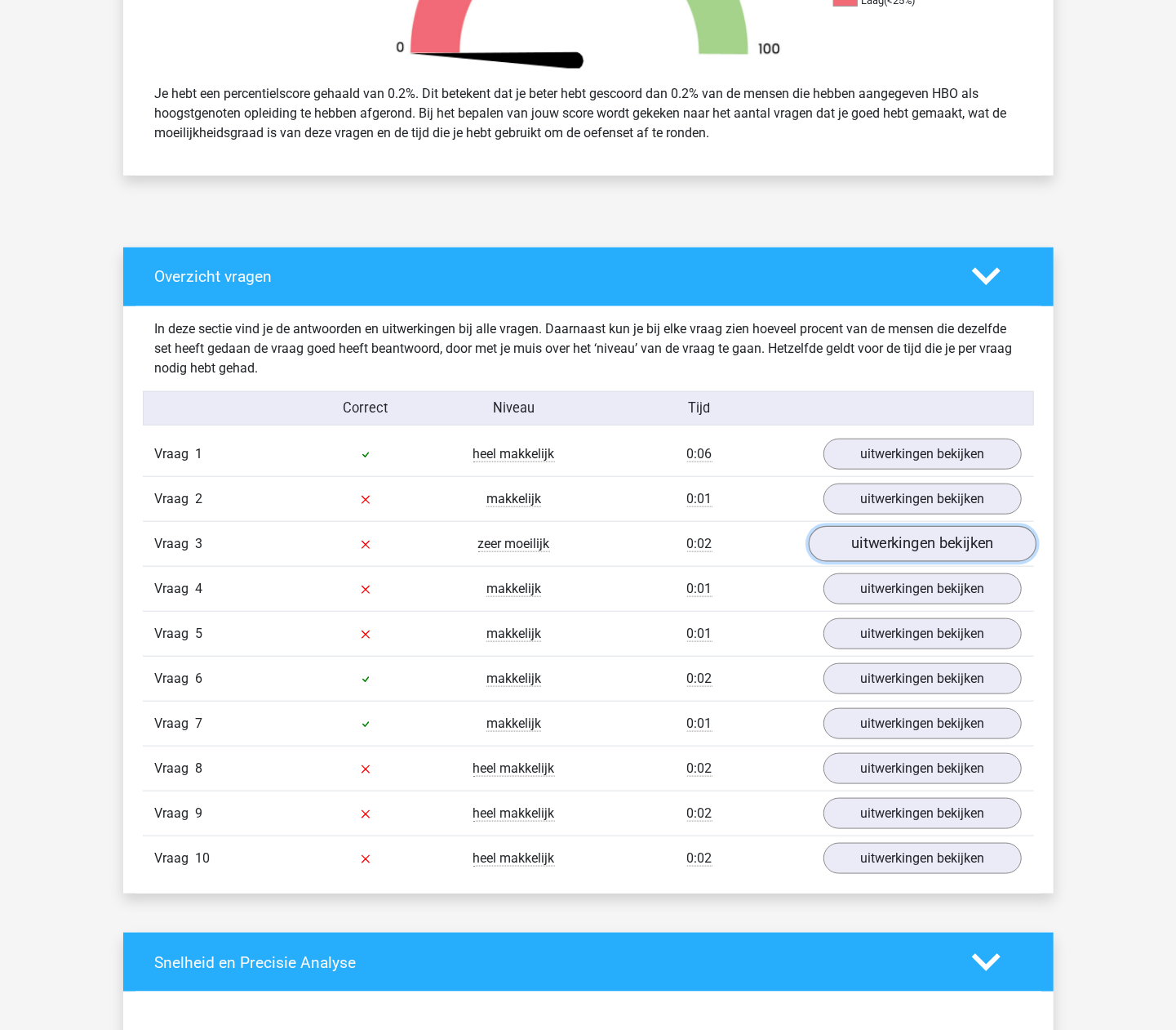
click at [891, 539] on link "uitwerkingen bekijken" at bounding box center [921, 544] width 227 height 36
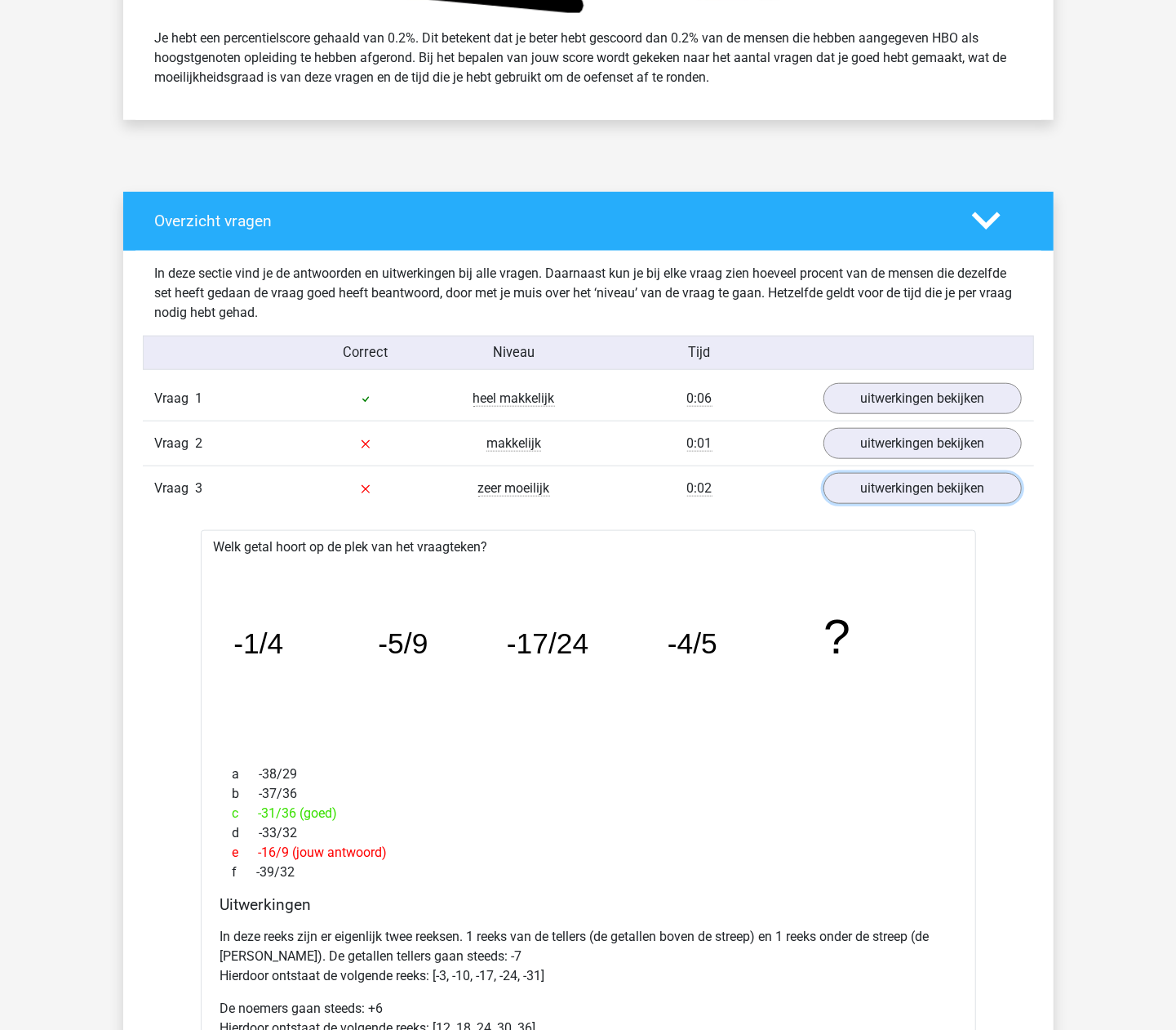
scroll to position [762, 0]
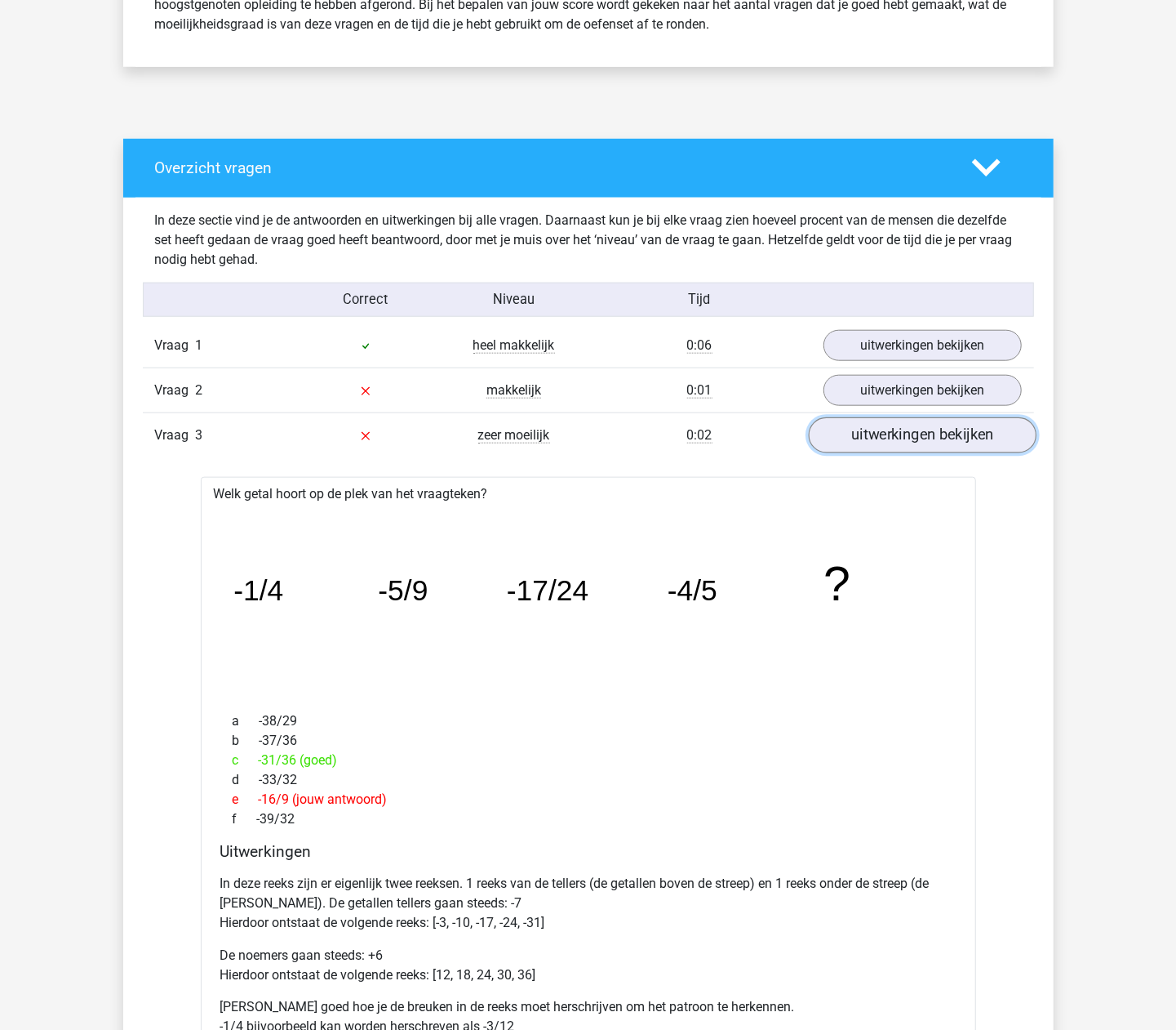
click at [863, 429] on link "uitwerkingen bekijken" at bounding box center [921, 435] width 227 height 36
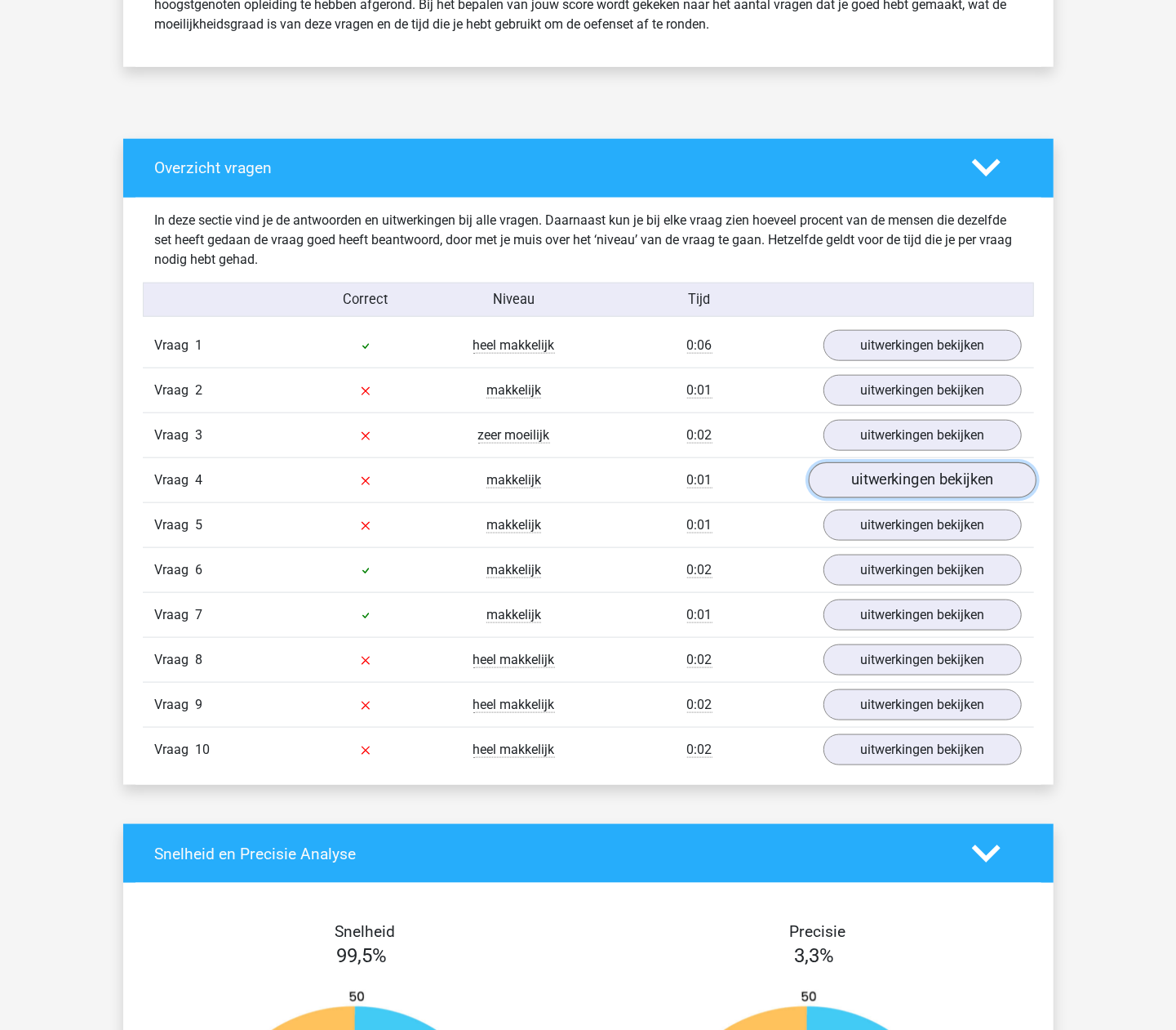
click at [870, 477] on link "uitwerkingen bekijken" at bounding box center [921, 480] width 227 height 36
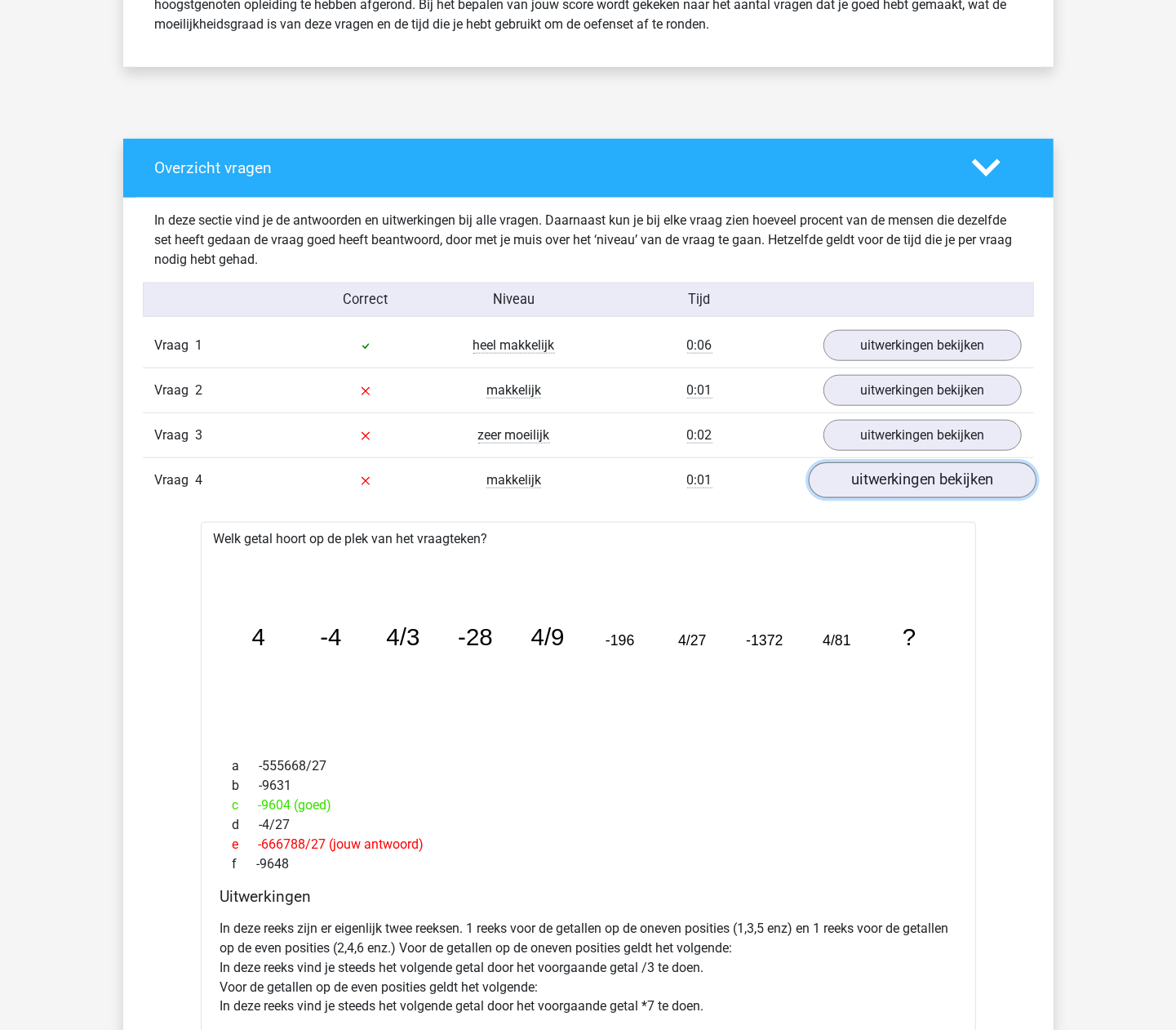
click at [870, 477] on link "uitwerkingen bekijken" at bounding box center [921, 480] width 227 height 36
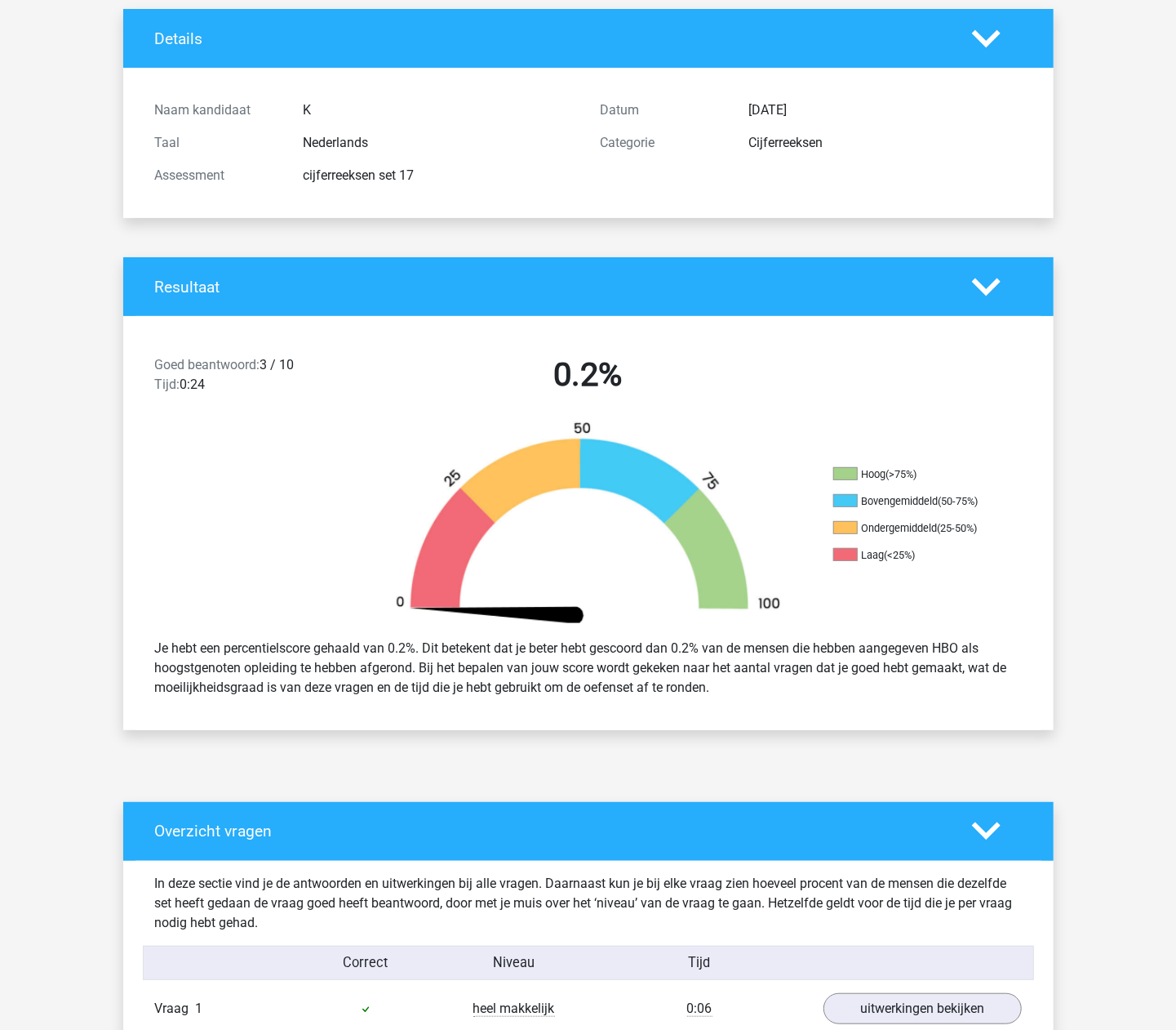
scroll to position [0, 0]
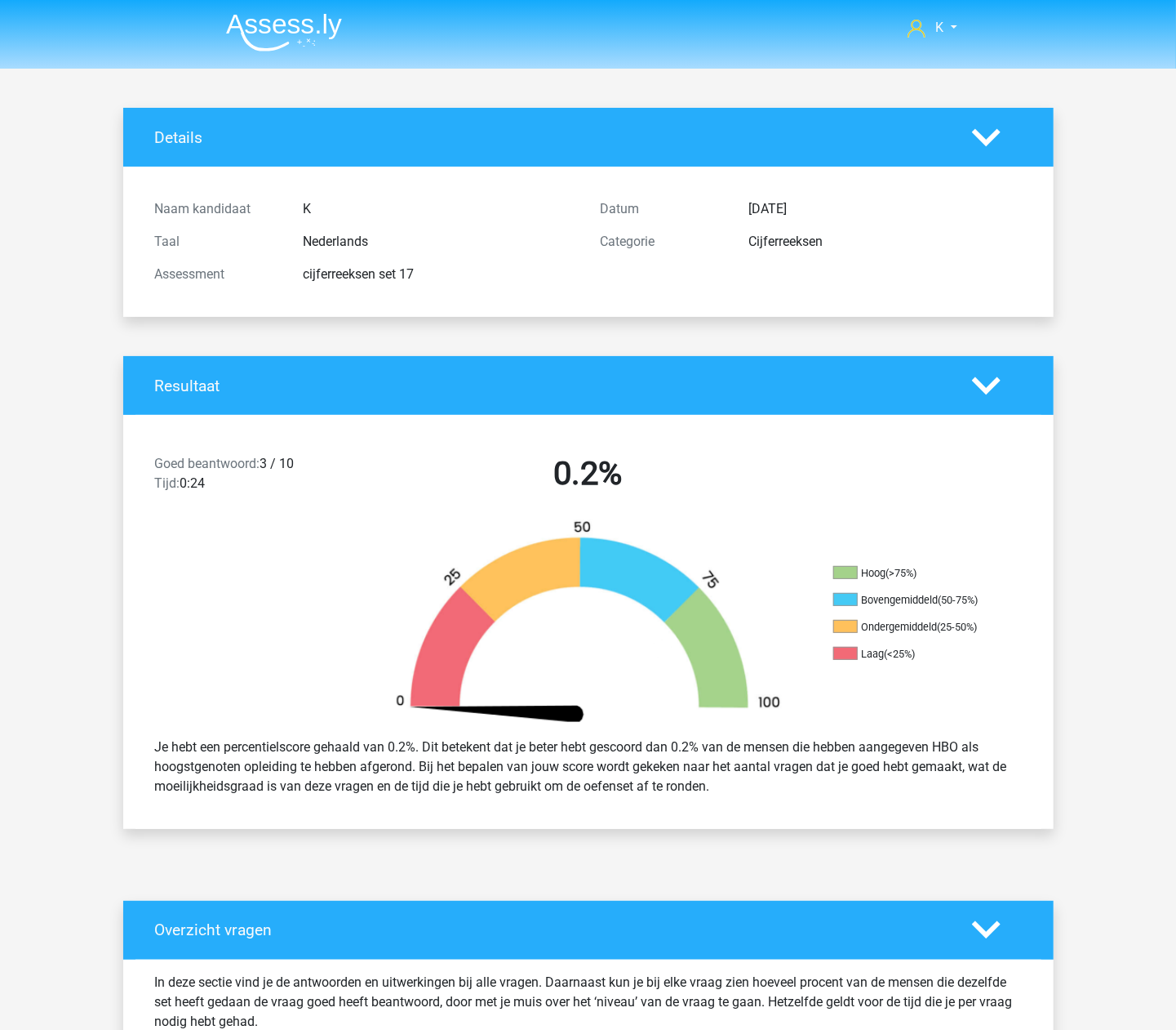
click at [243, 49] on img at bounding box center [284, 32] width 116 height 39
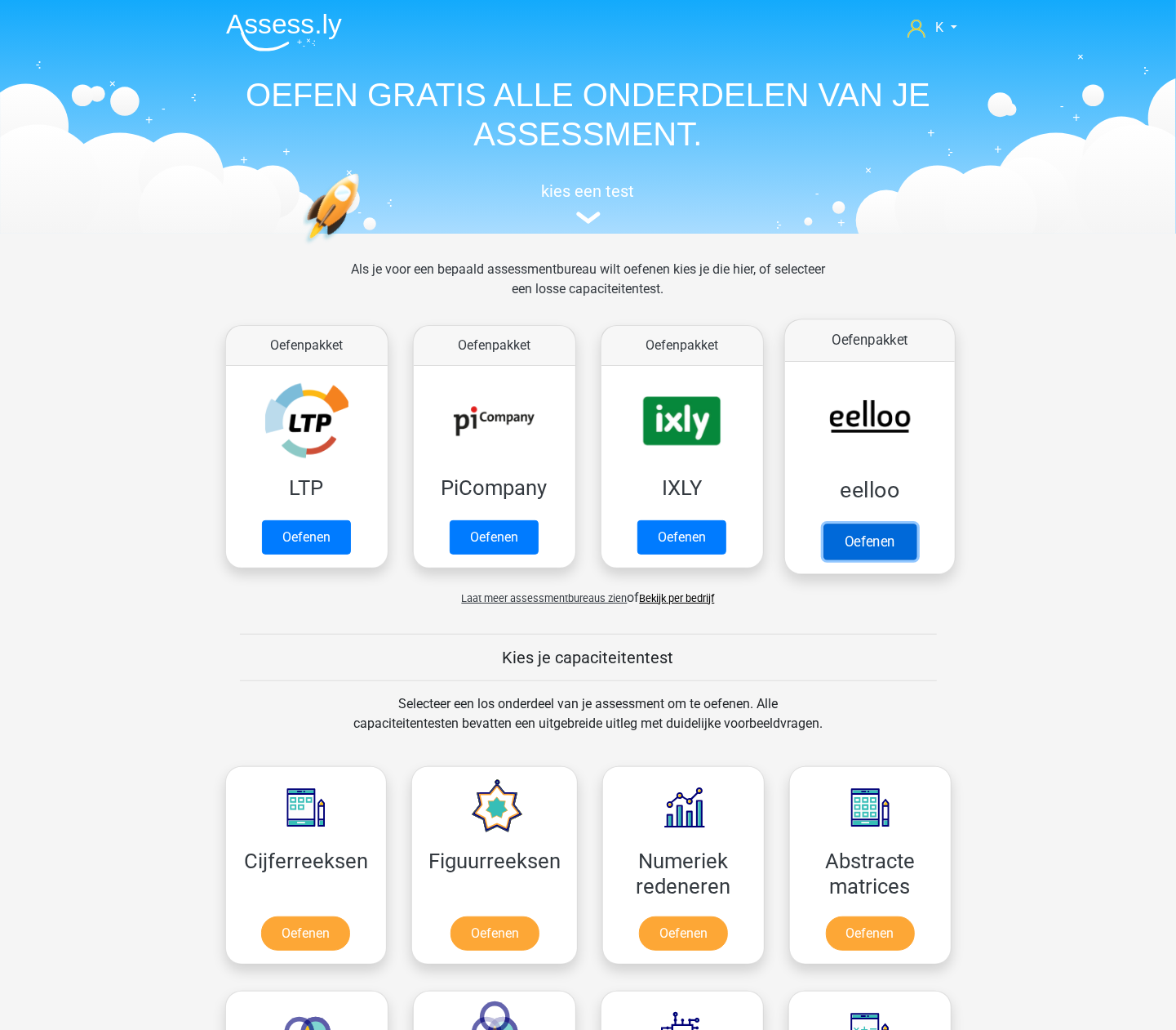
click at [862, 542] on link "Oefenen" at bounding box center [870, 541] width 93 height 36
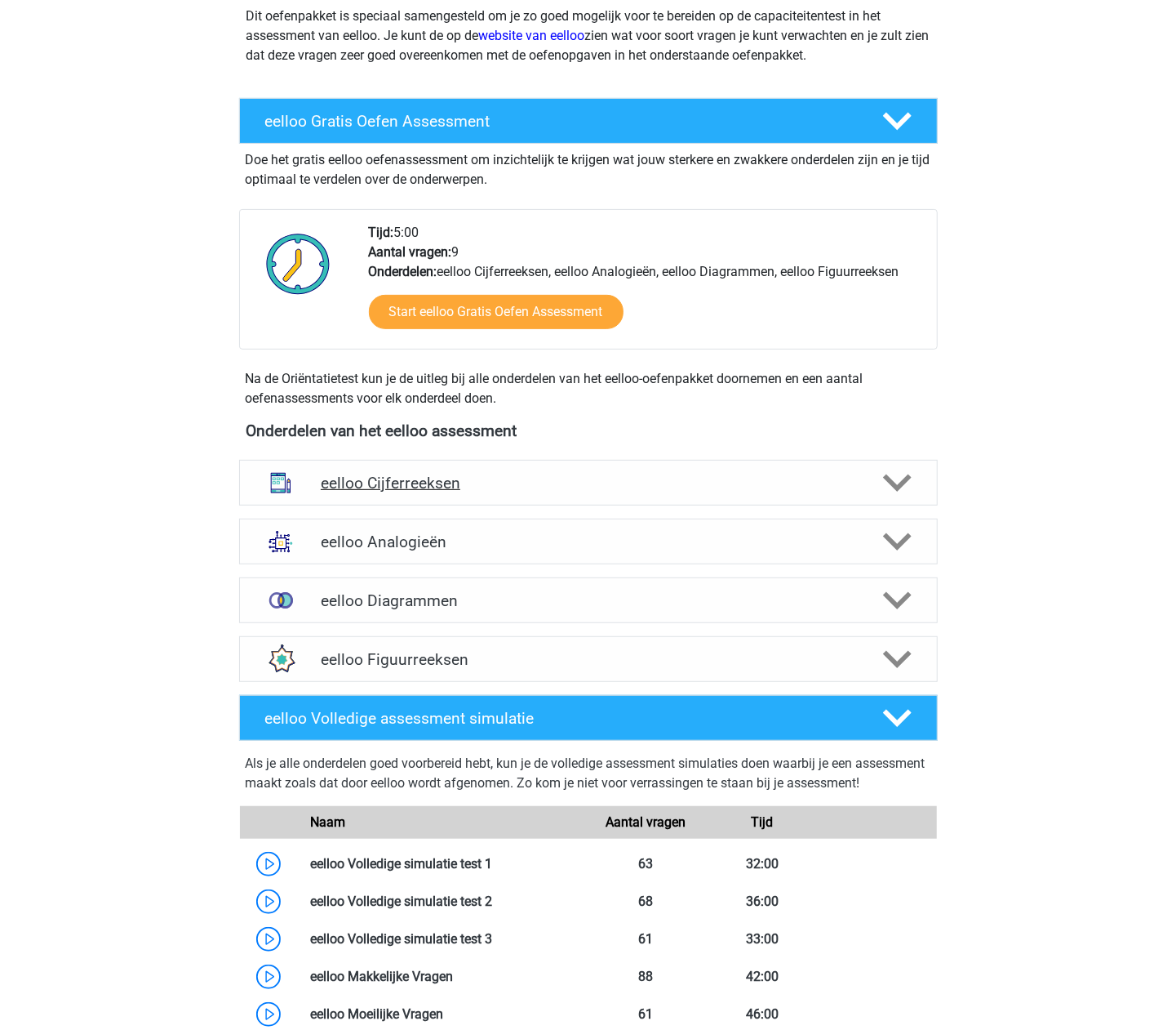
click at [454, 477] on h4 "eelloo Cijferreeksen" at bounding box center [588, 483] width 535 height 19
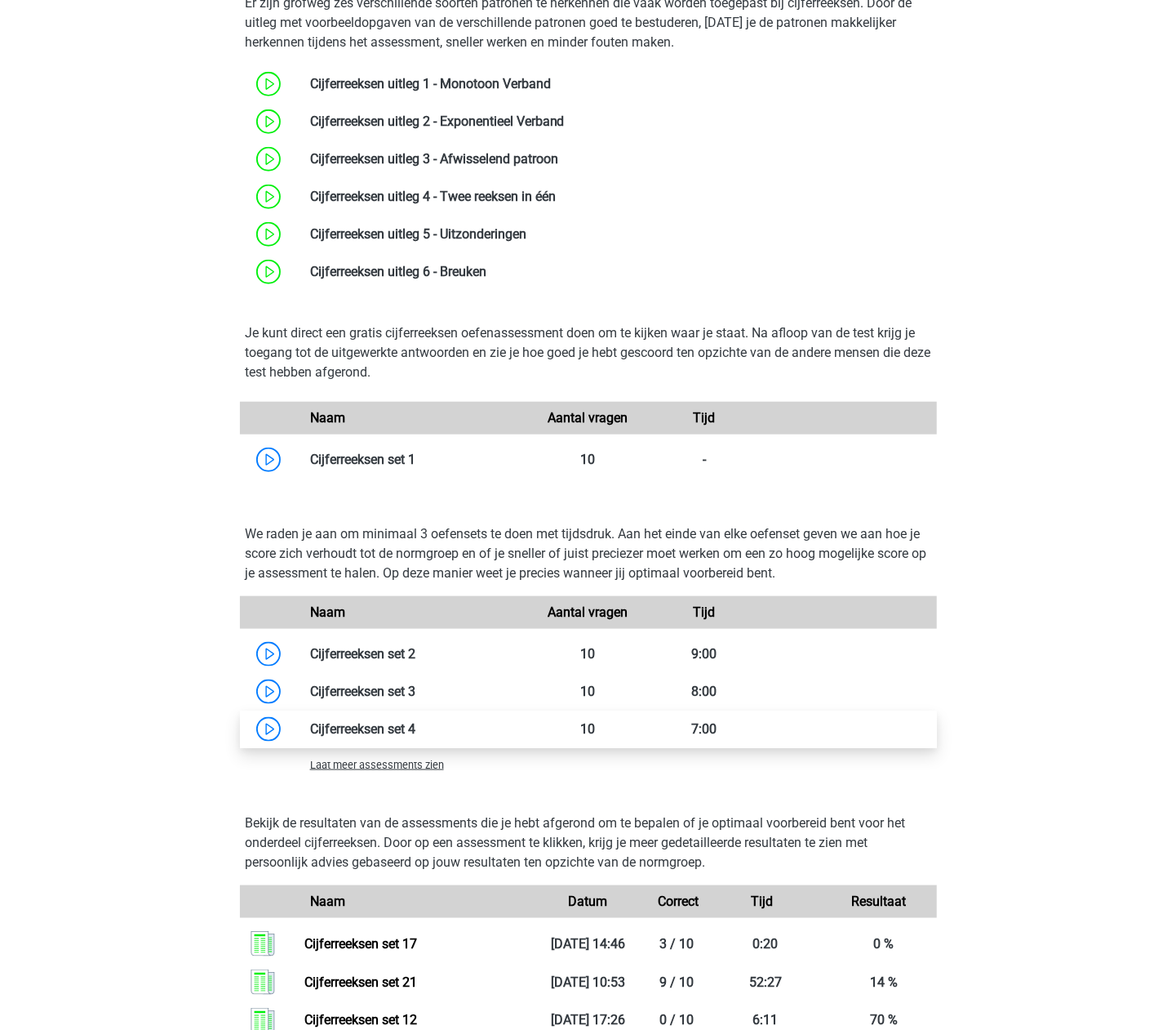
scroll to position [762, 0]
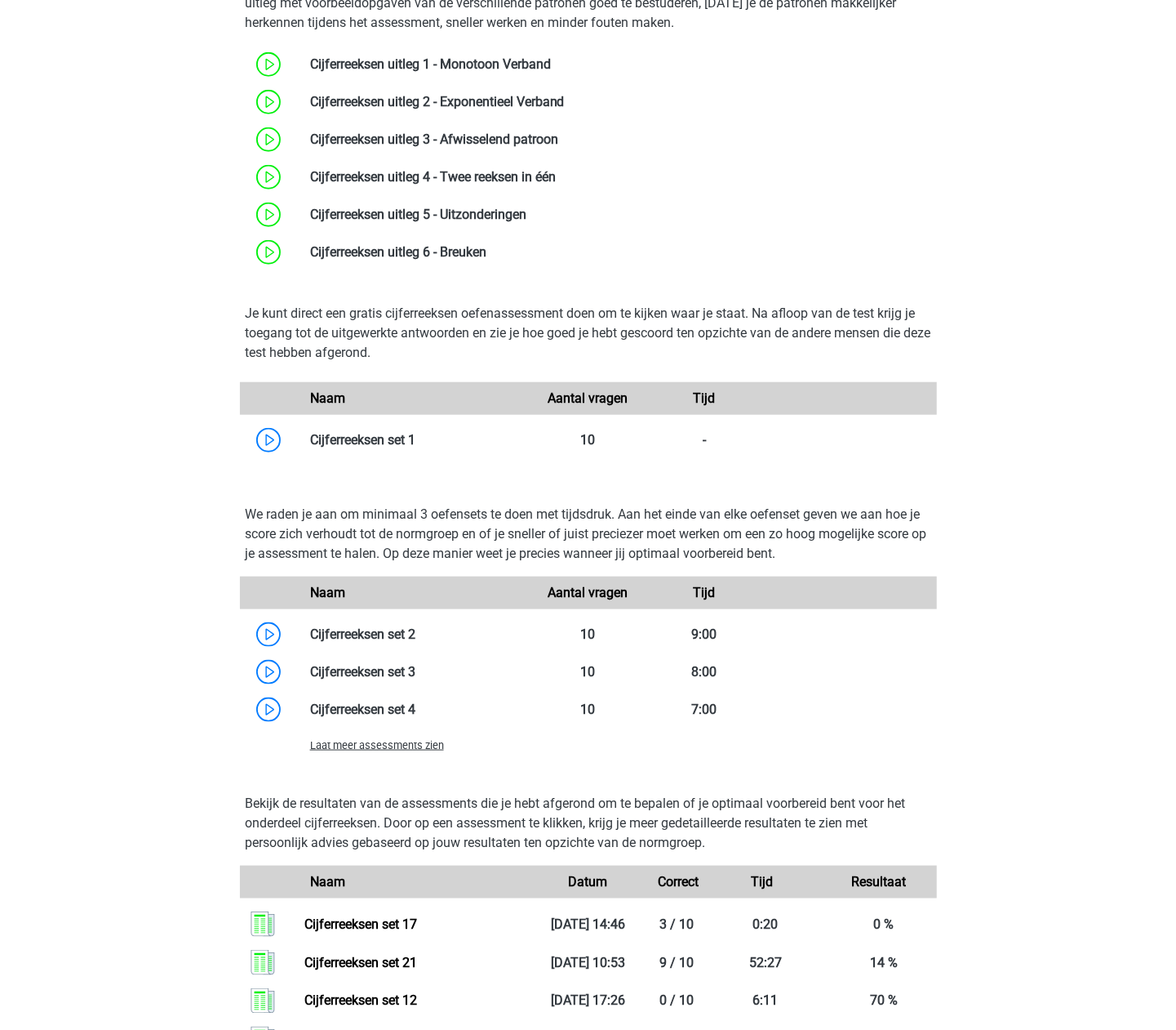
click at [377, 736] on div "Laat meer assessments zien" at bounding box center [414, 745] width 233 height 20
click at [379, 741] on span "Laat meer assessments zien" at bounding box center [376, 745] width 134 height 13
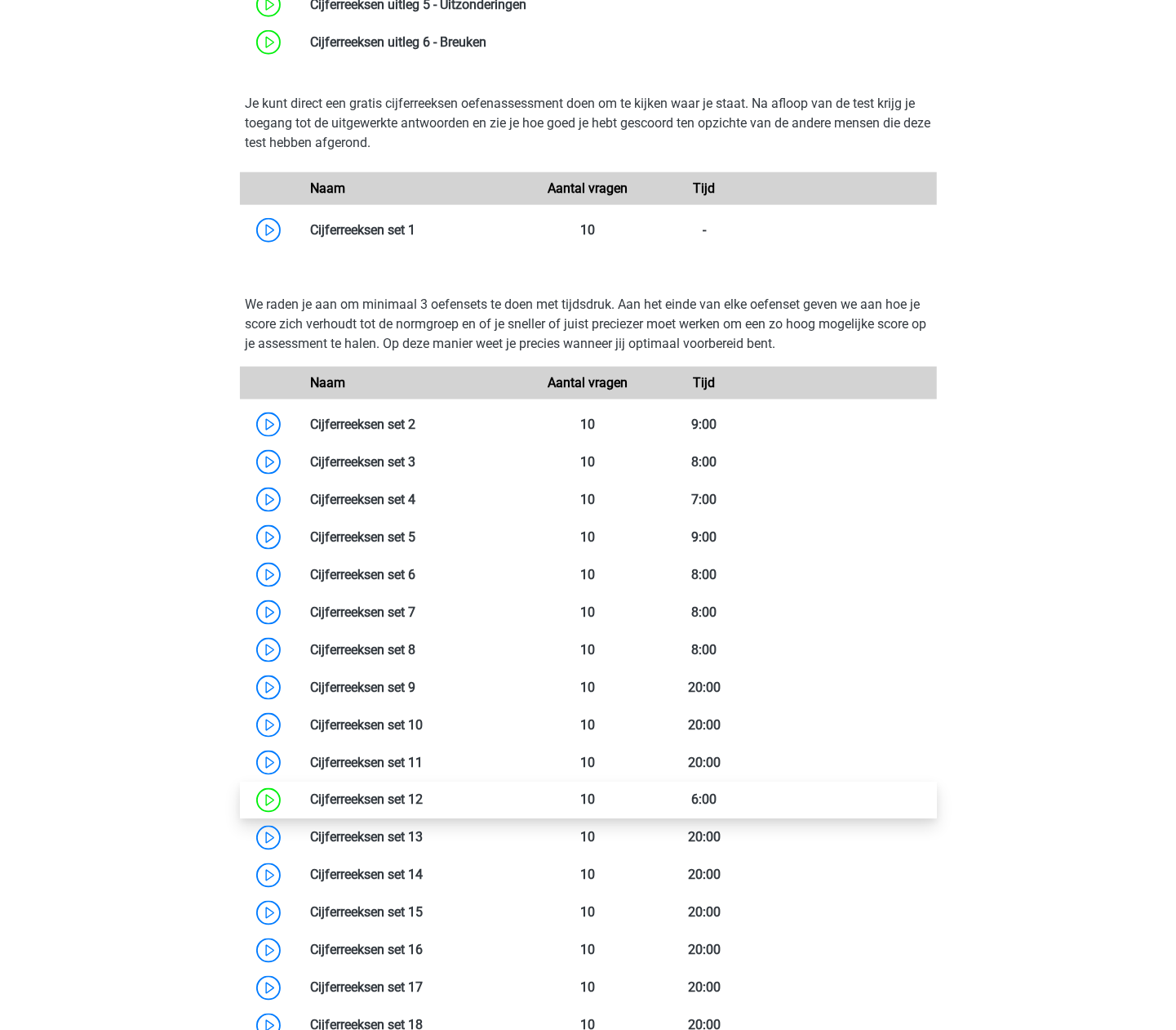
scroll to position [980, 0]
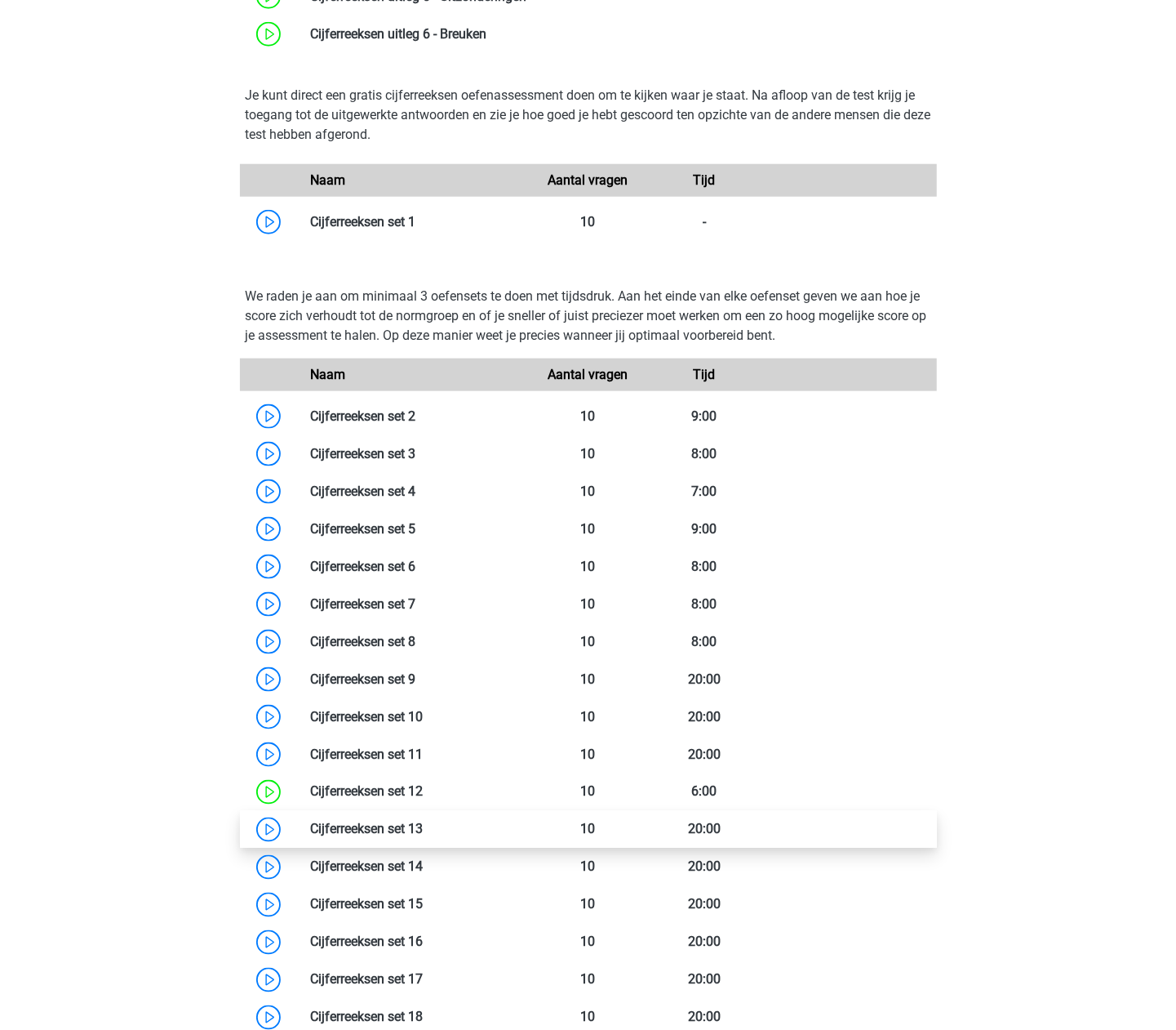
click at [423, 831] on link at bounding box center [423, 829] width 0 height 15
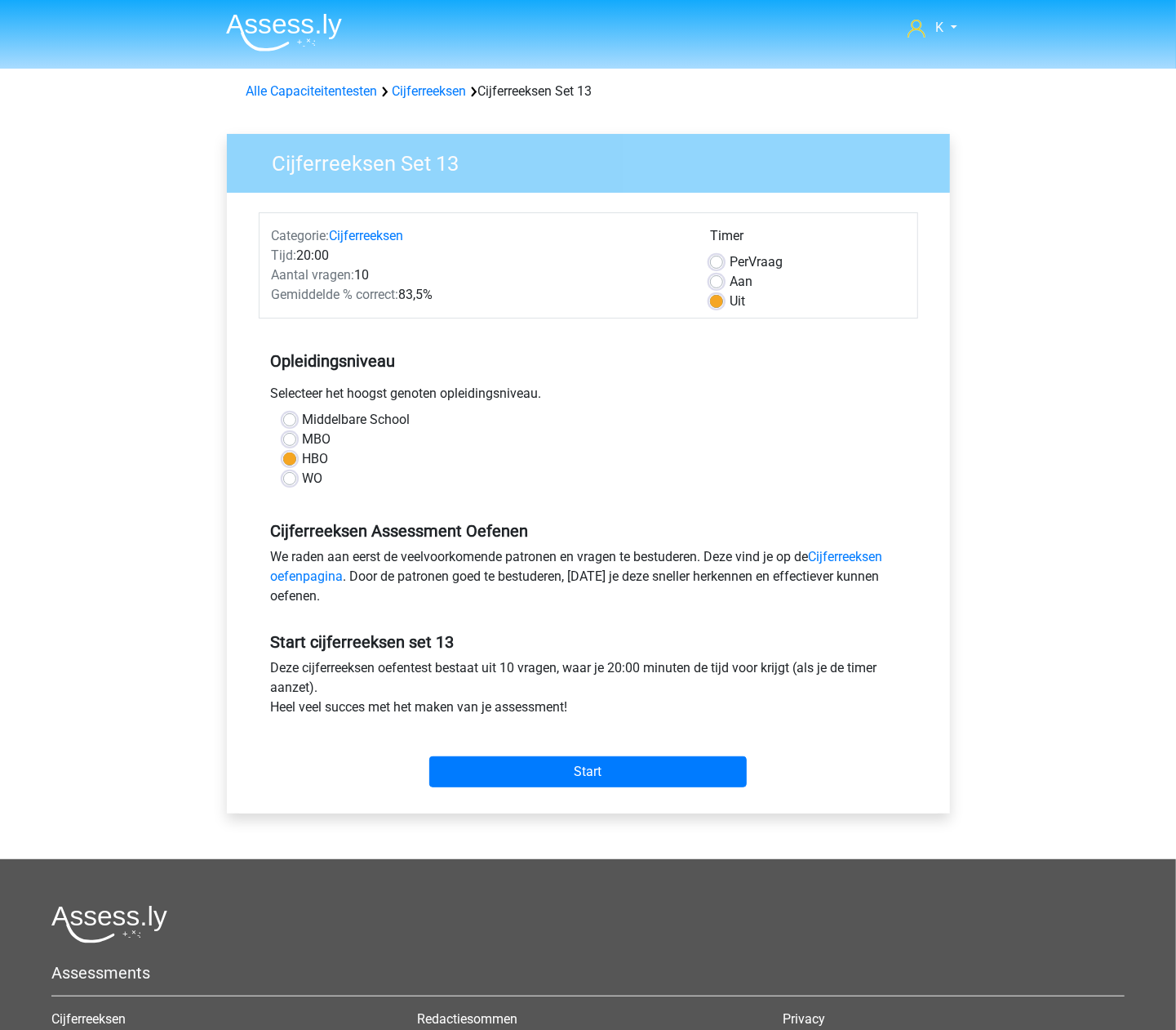
click at [741, 260] on span "Per" at bounding box center [738, 262] width 19 height 15
click at [723, 260] on input "Per Vraag" at bounding box center [716, 261] width 13 height 16
radio input "true"
click at [602, 778] on input "Start" at bounding box center [588, 771] width 317 height 31
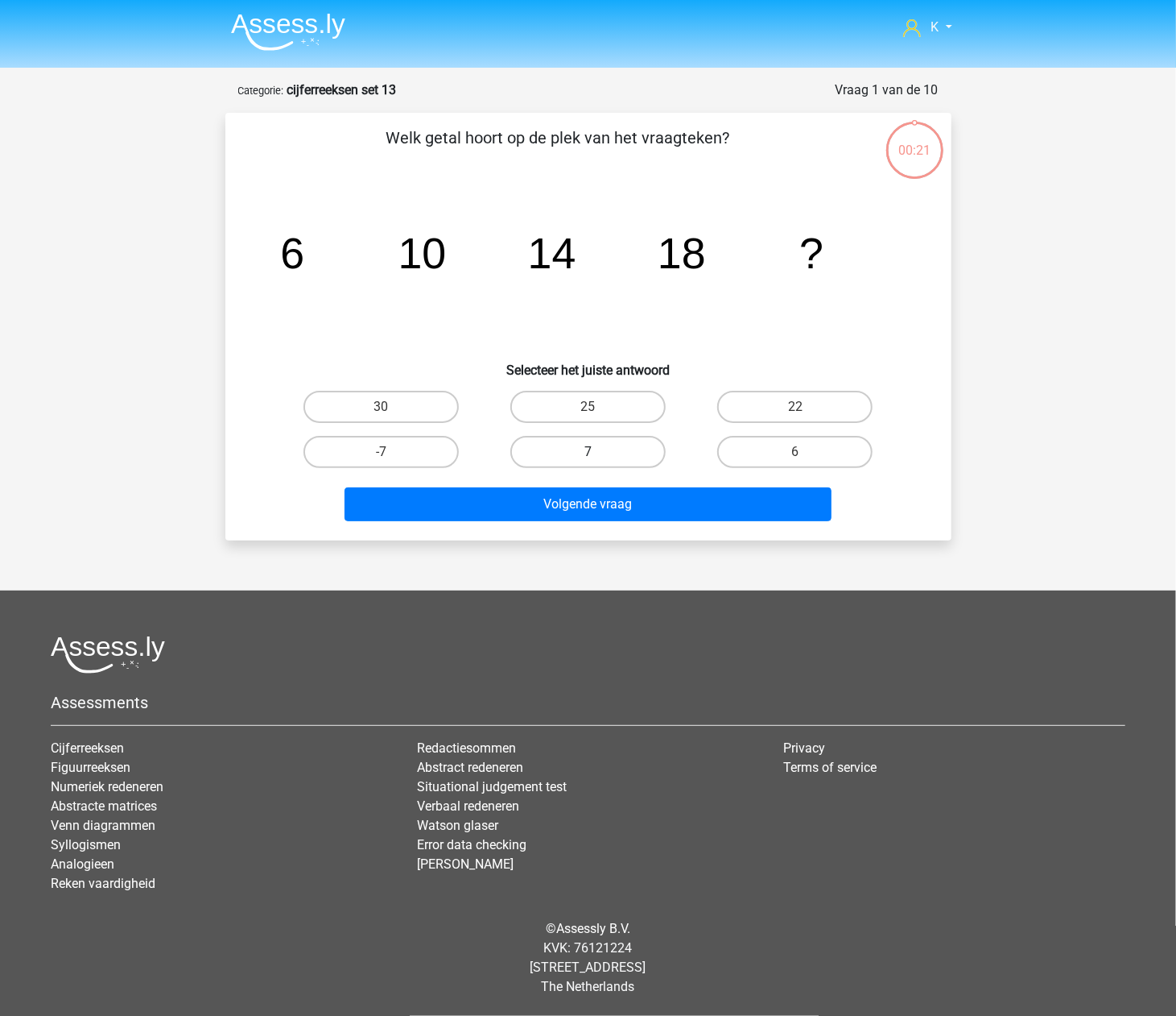
click at [552, 459] on label "7" at bounding box center [588, 451] width 155 height 32
click at [588, 459] on input "7" at bounding box center [593, 457] width 11 height 11
radio input "true"
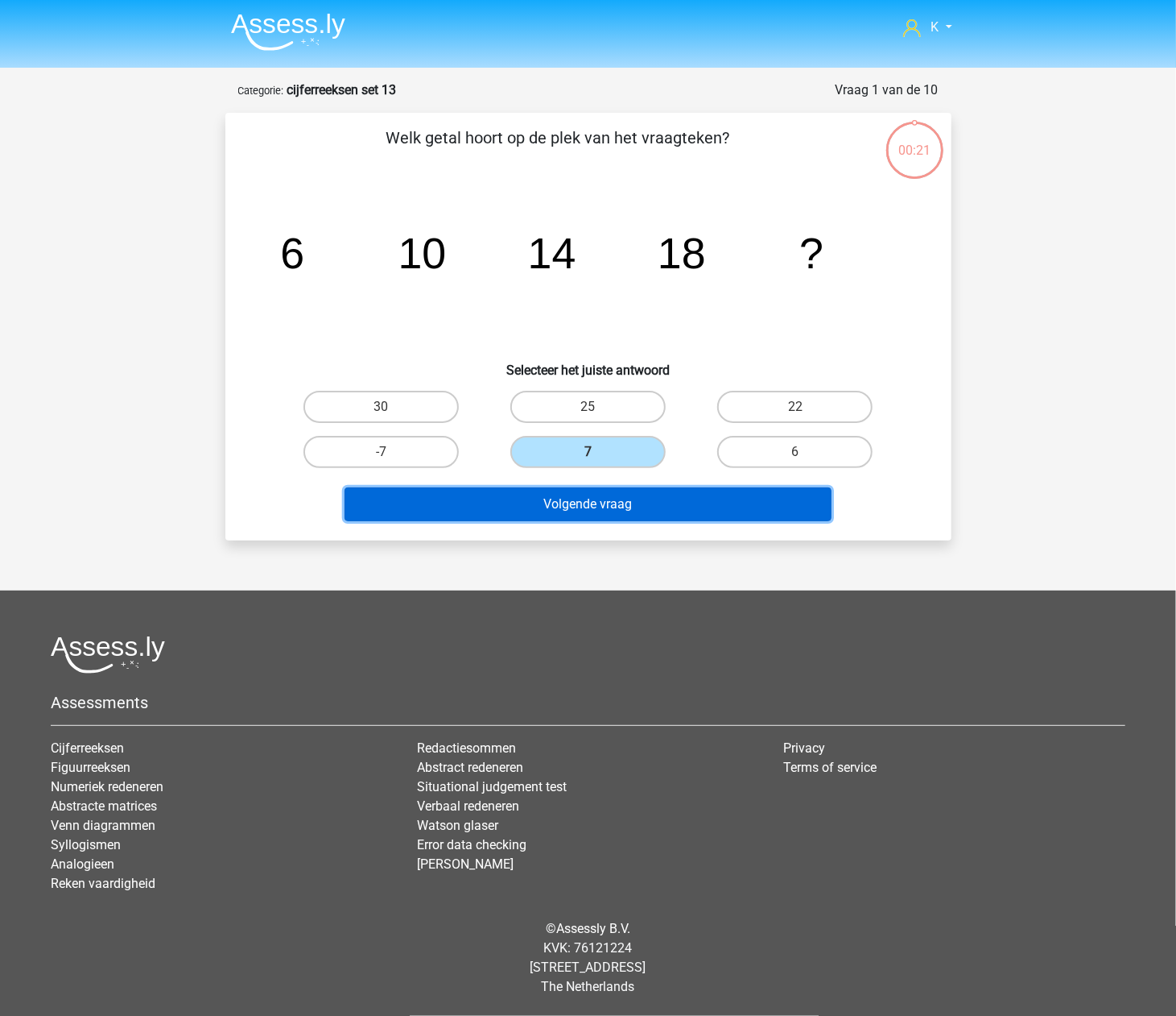
click at [552, 500] on button "Volgende vraag" at bounding box center [588, 504] width 487 height 34
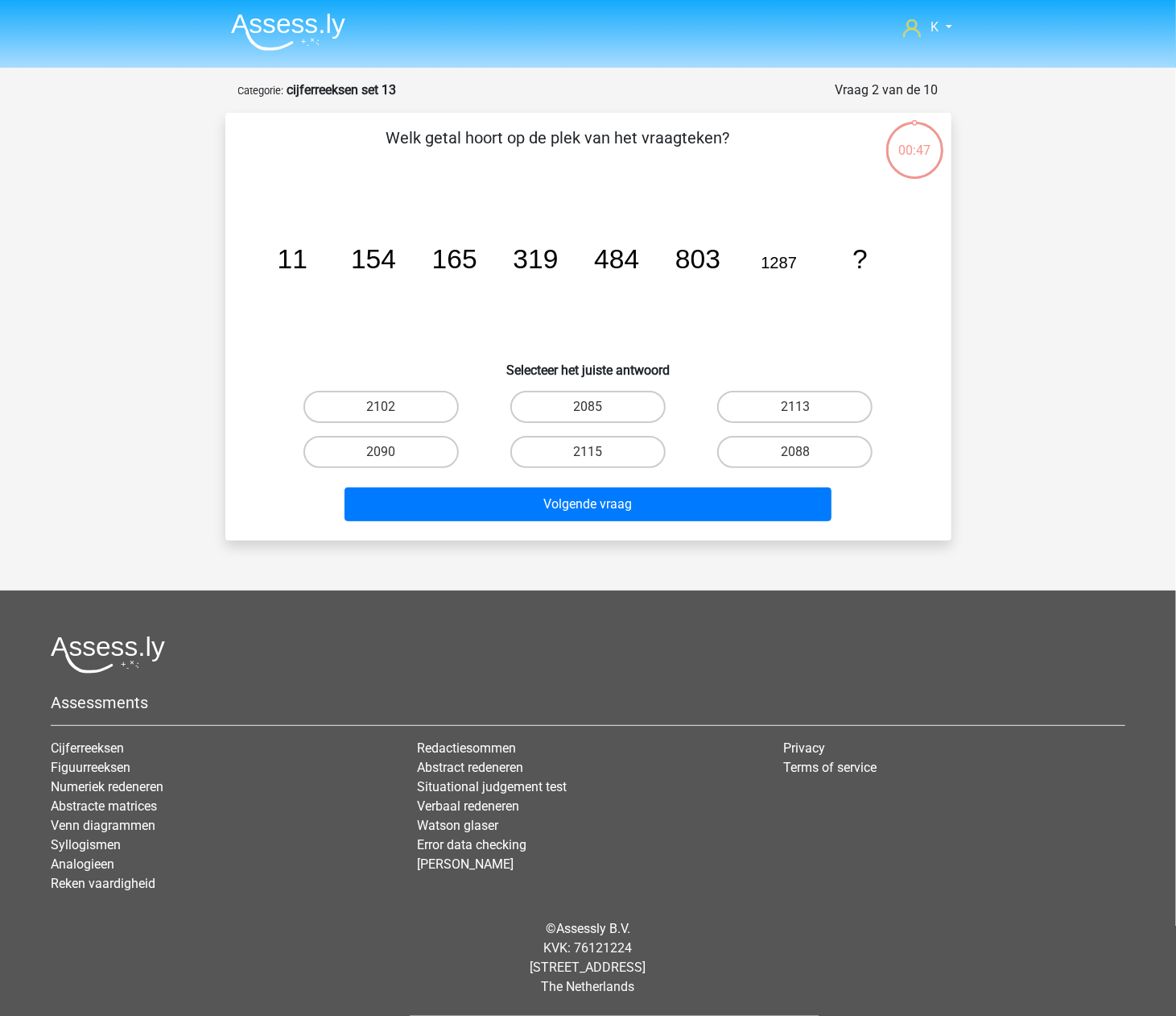
click at [564, 458] on label "2115" at bounding box center [588, 451] width 155 height 32
click at [588, 458] on input "2115" at bounding box center [593, 457] width 11 height 11
radio input "true"
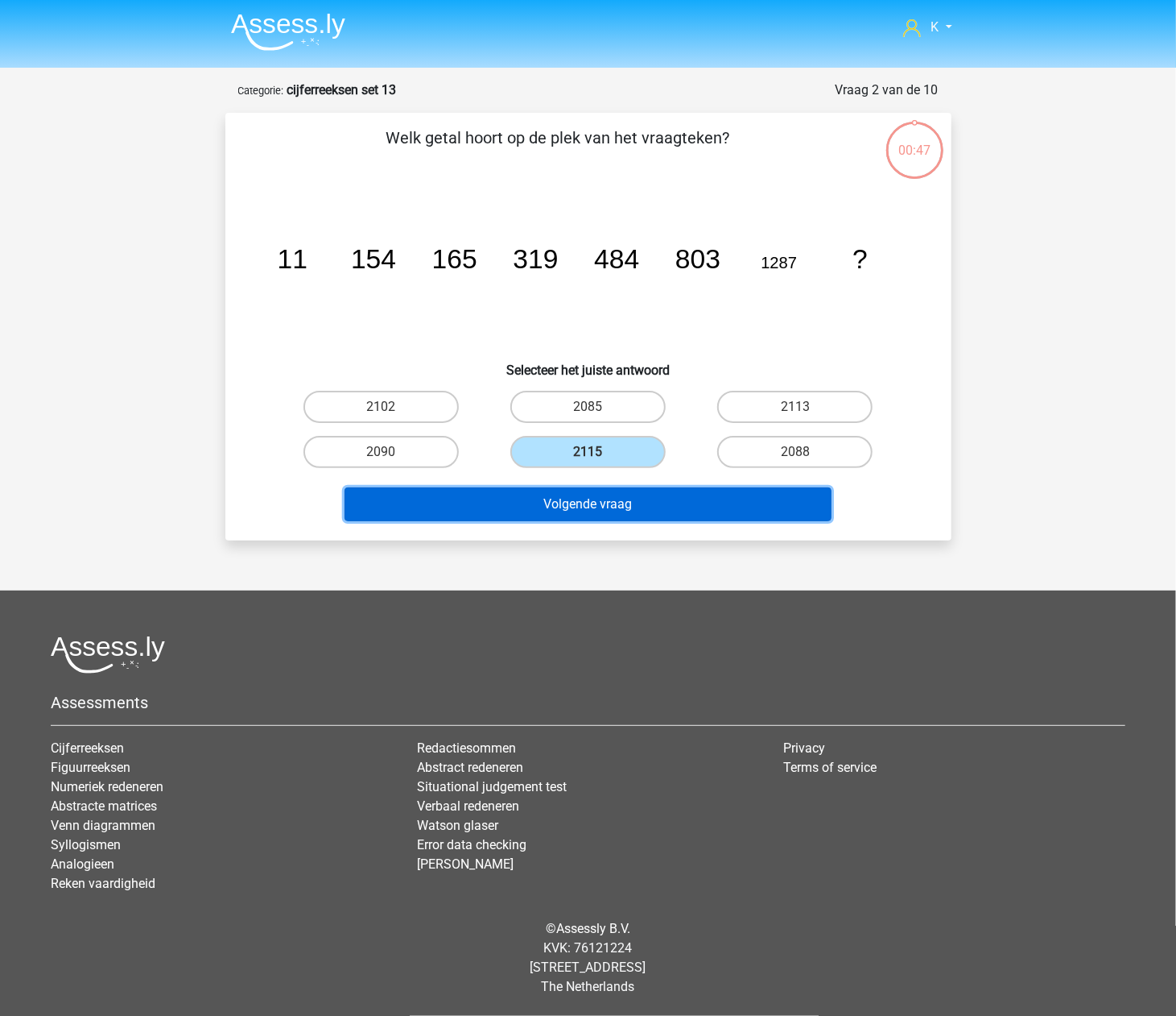
click at [562, 494] on button "Volgende vraag" at bounding box center [588, 504] width 487 height 34
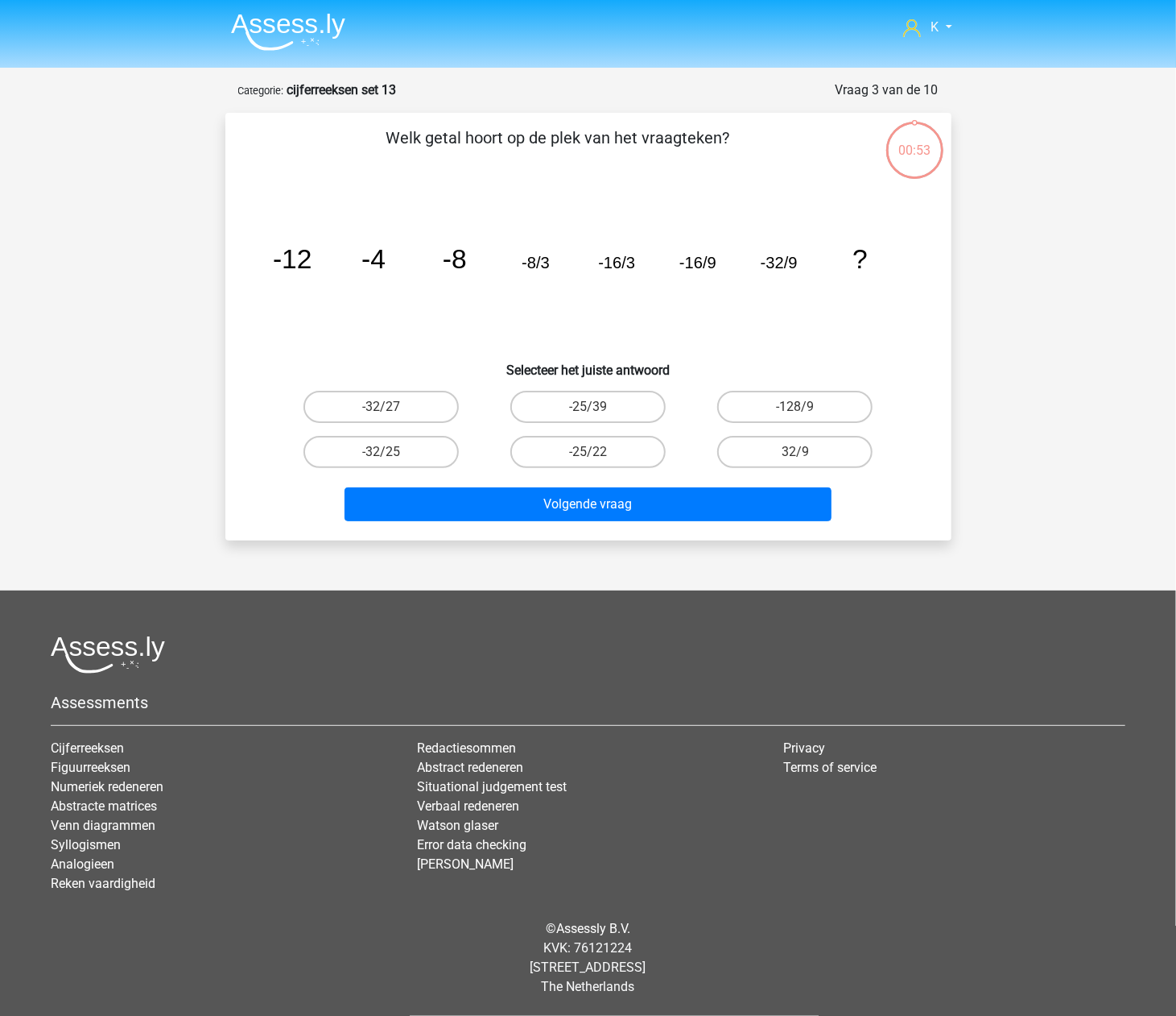
click at [567, 452] on label "-25/22" at bounding box center [588, 451] width 155 height 32
click at [588, 452] on input "-25/22" at bounding box center [593, 457] width 11 height 11
radio input "true"
drag, startPoint x: 565, startPoint y: 483, endPoint x: 567, endPoint y: 453, distance: 30.1
click at [565, 480] on div "Volgende vraag" at bounding box center [588, 501] width 674 height 53
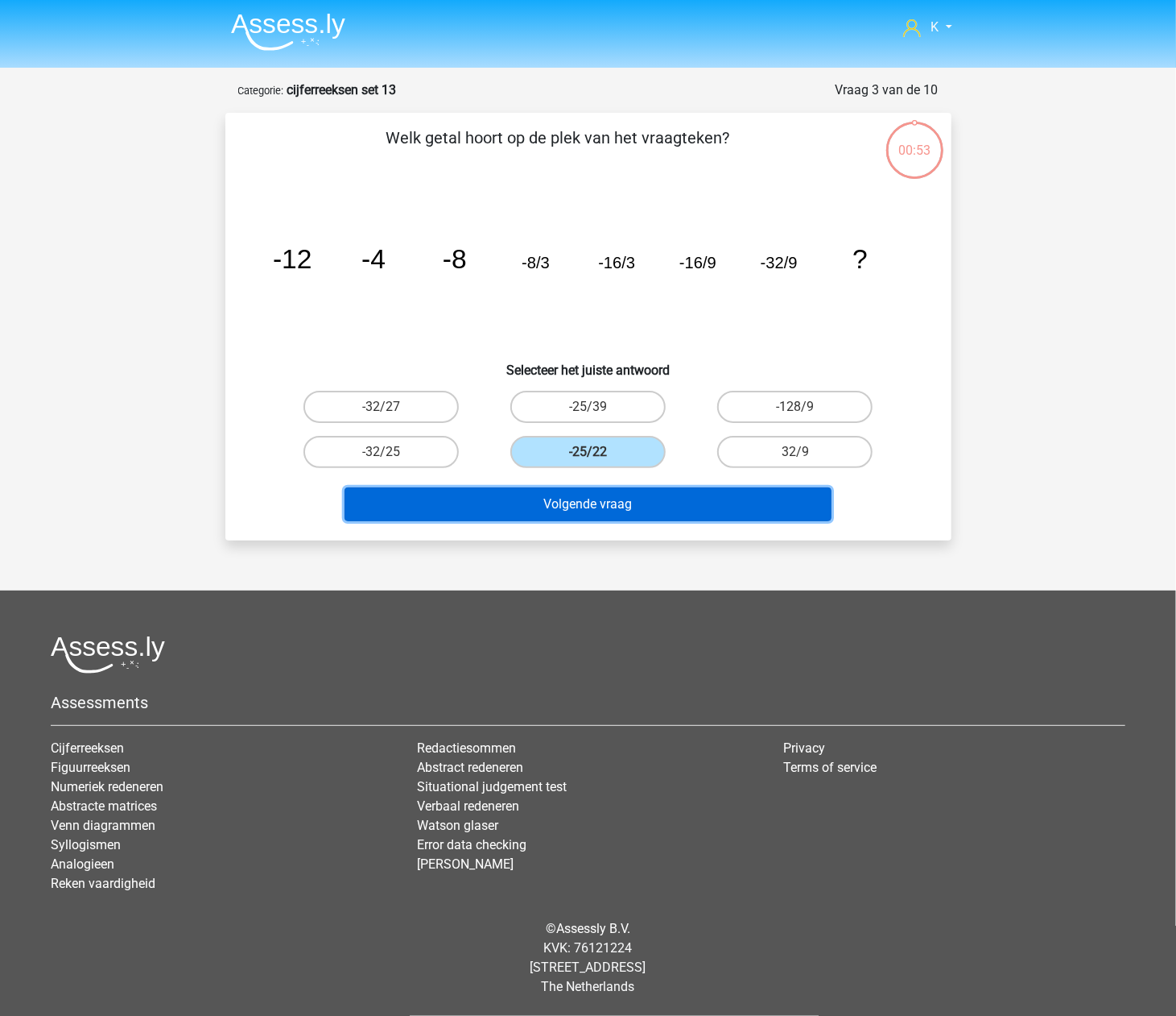
click at [567, 489] on button "Volgende vraag" at bounding box center [588, 504] width 487 height 34
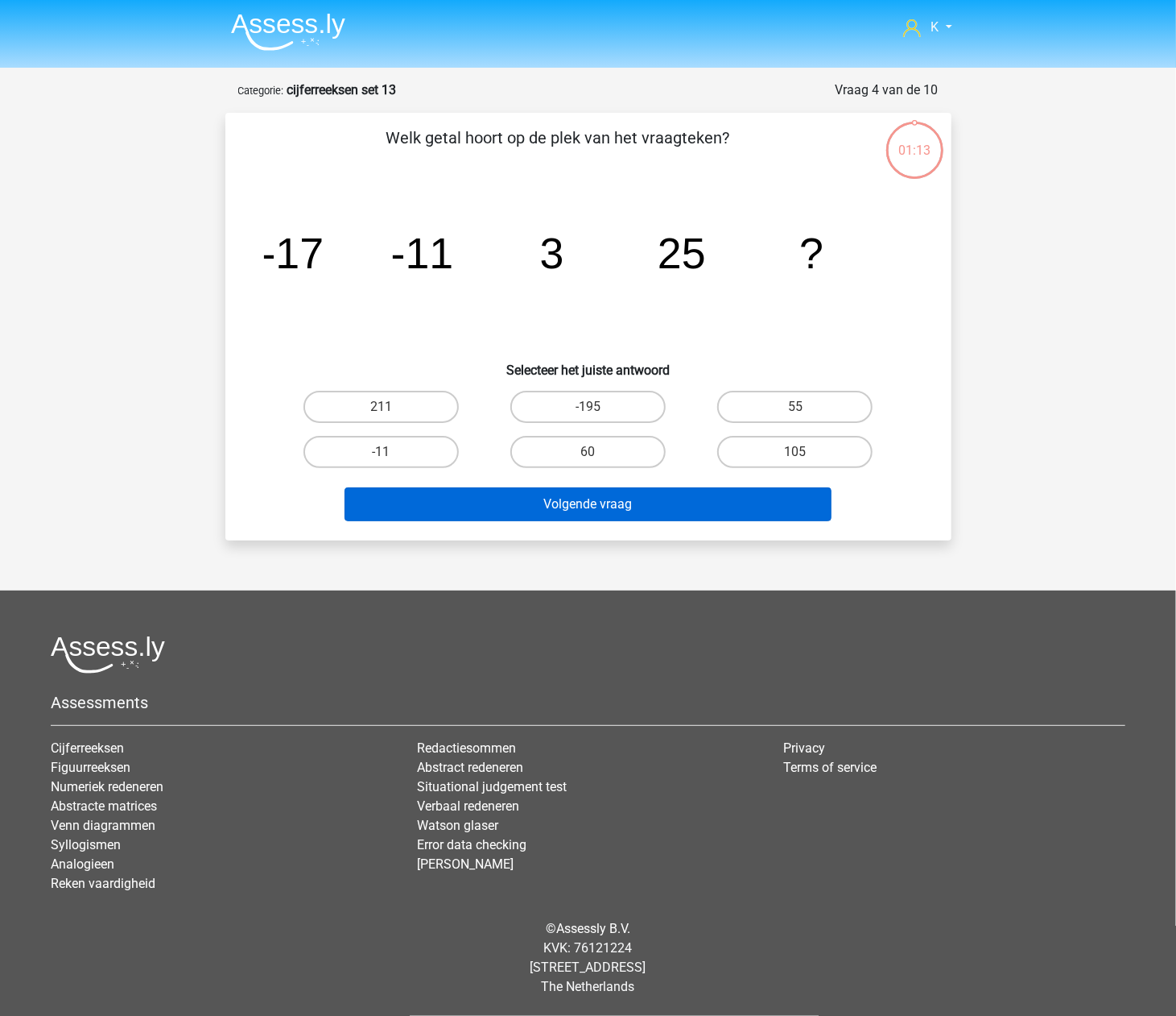
drag, startPoint x: 572, startPoint y: 456, endPoint x: 567, endPoint y: 495, distance: 39.3
click at [572, 462] on label "60" at bounding box center [588, 451] width 155 height 32
click at [588, 462] on input "60" at bounding box center [593, 457] width 11 height 11
radio input "true"
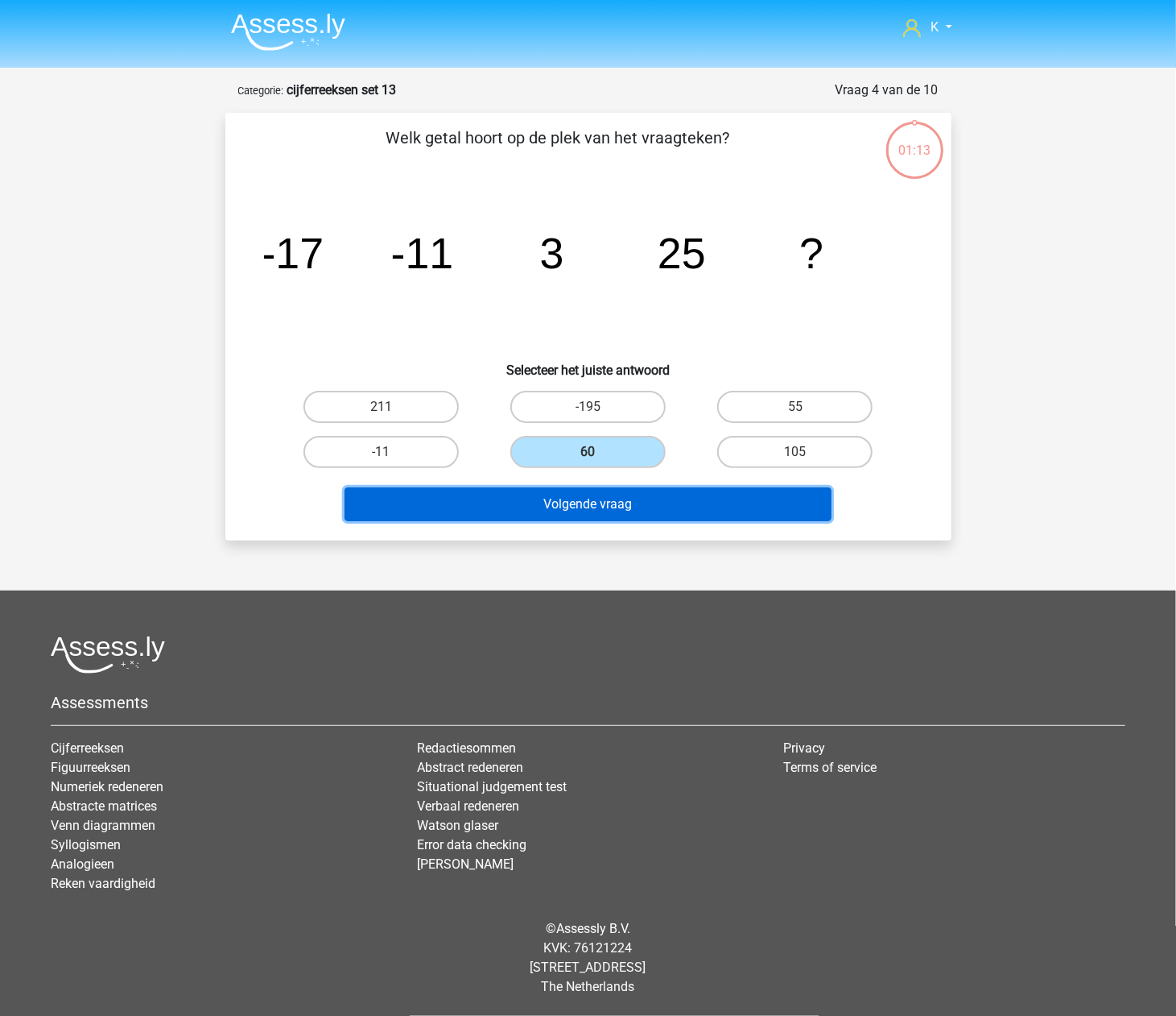
click at [567, 500] on button "Volgende vraag" at bounding box center [588, 504] width 487 height 34
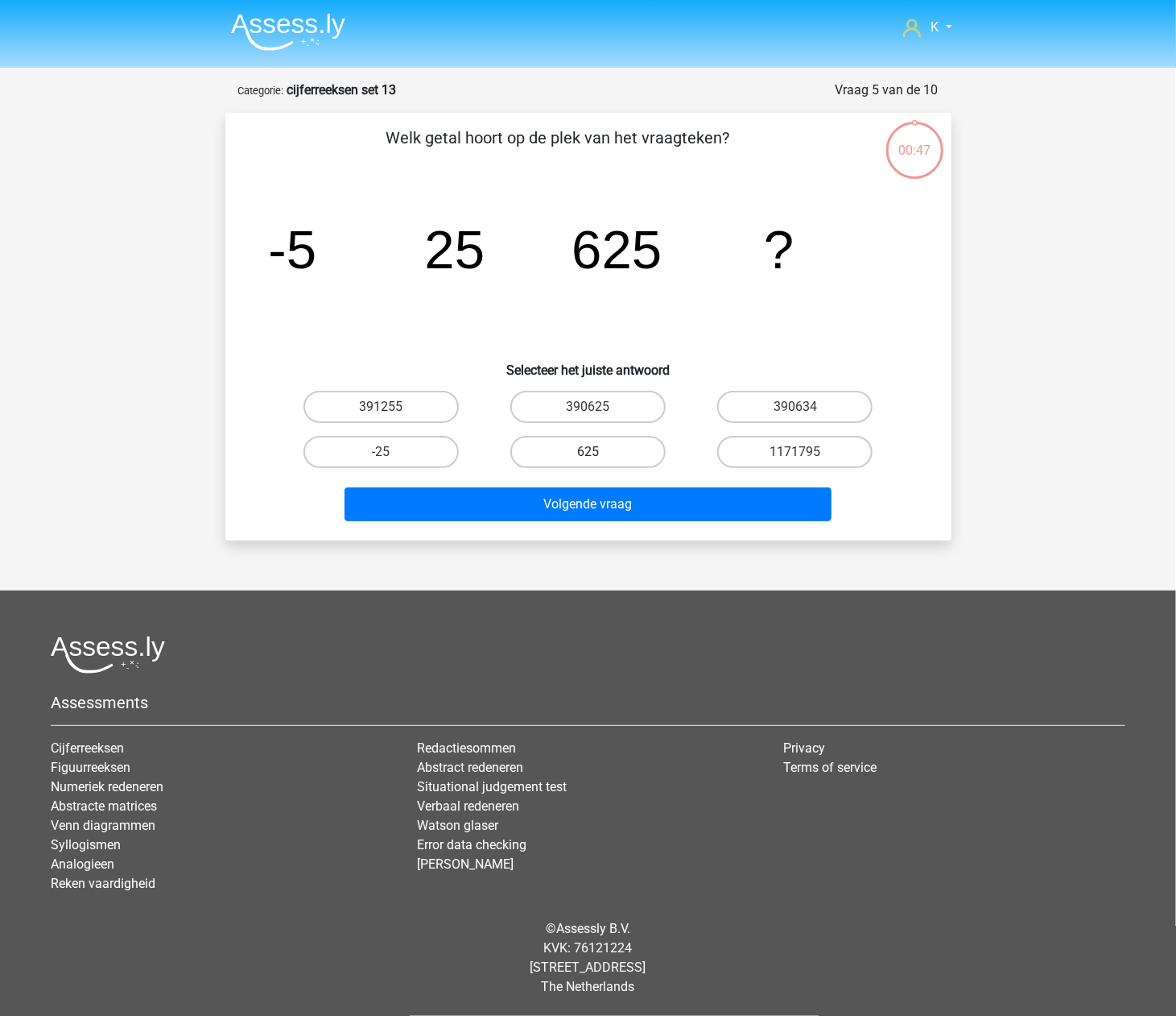
click at [576, 448] on label "625" at bounding box center [588, 451] width 155 height 32
click at [588, 452] on input "625" at bounding box center [593, 457] width 11 height 11
radio input "true"
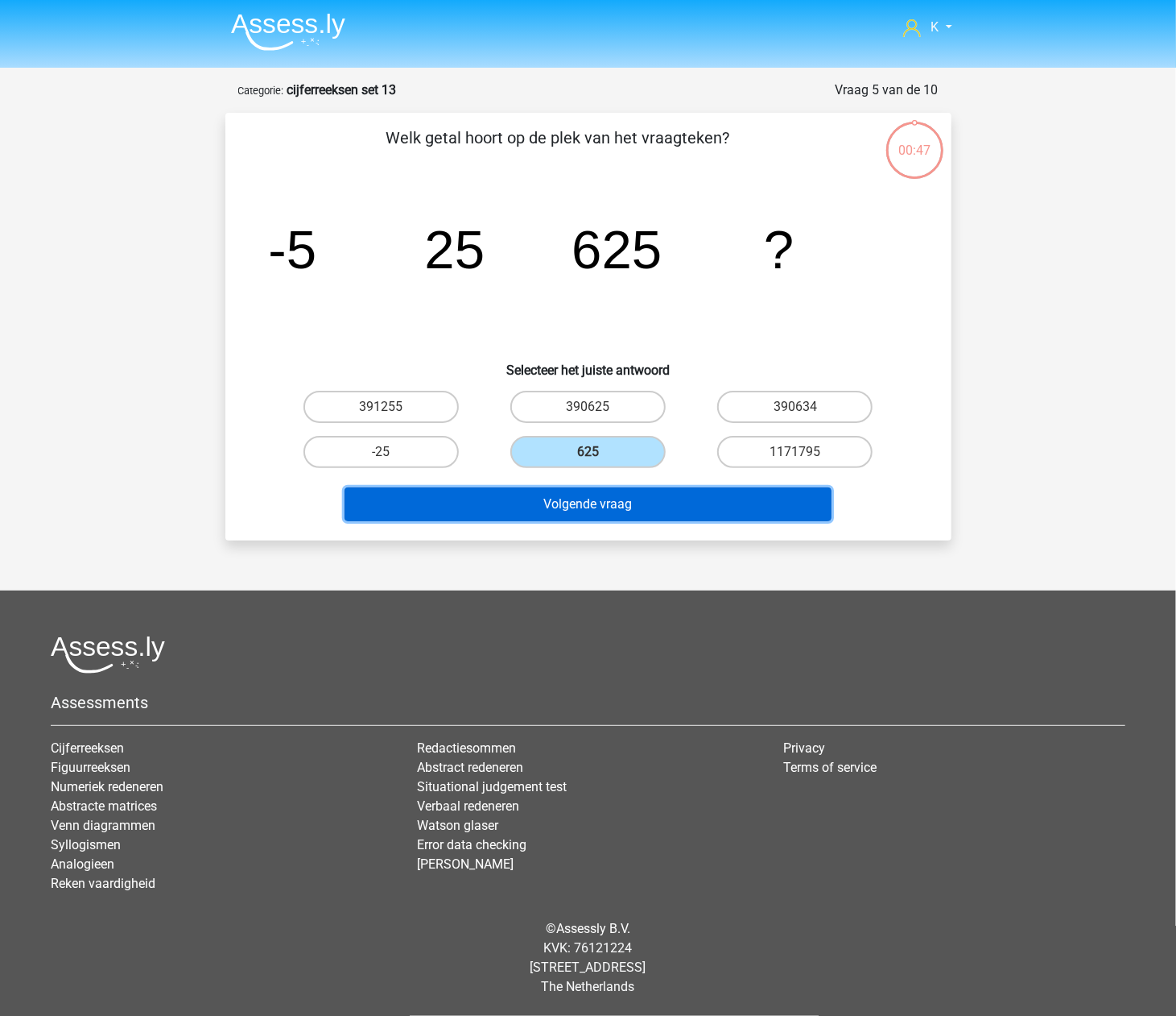
drag, startPoint x: 576, startPoint y: 497, endPoint x: 576, endPoint y: 475, distance: 22.0
click at [576, 497] on button "Volgende vraag" at bounding box center [588, 504] width 487 height 34
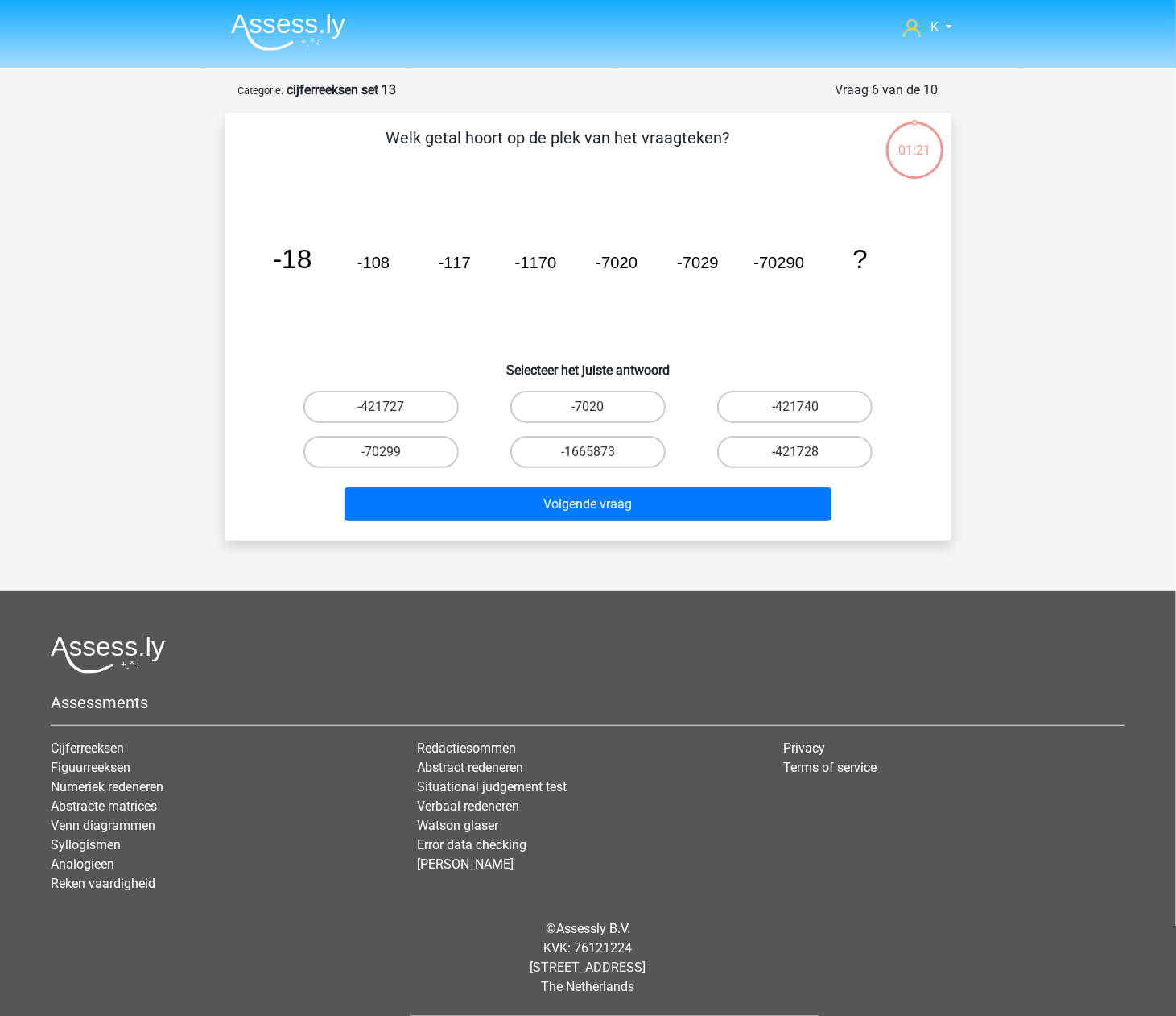
click at [580, 456] on label "-1665873" at bounding box center [588, 451] width 155 height 32
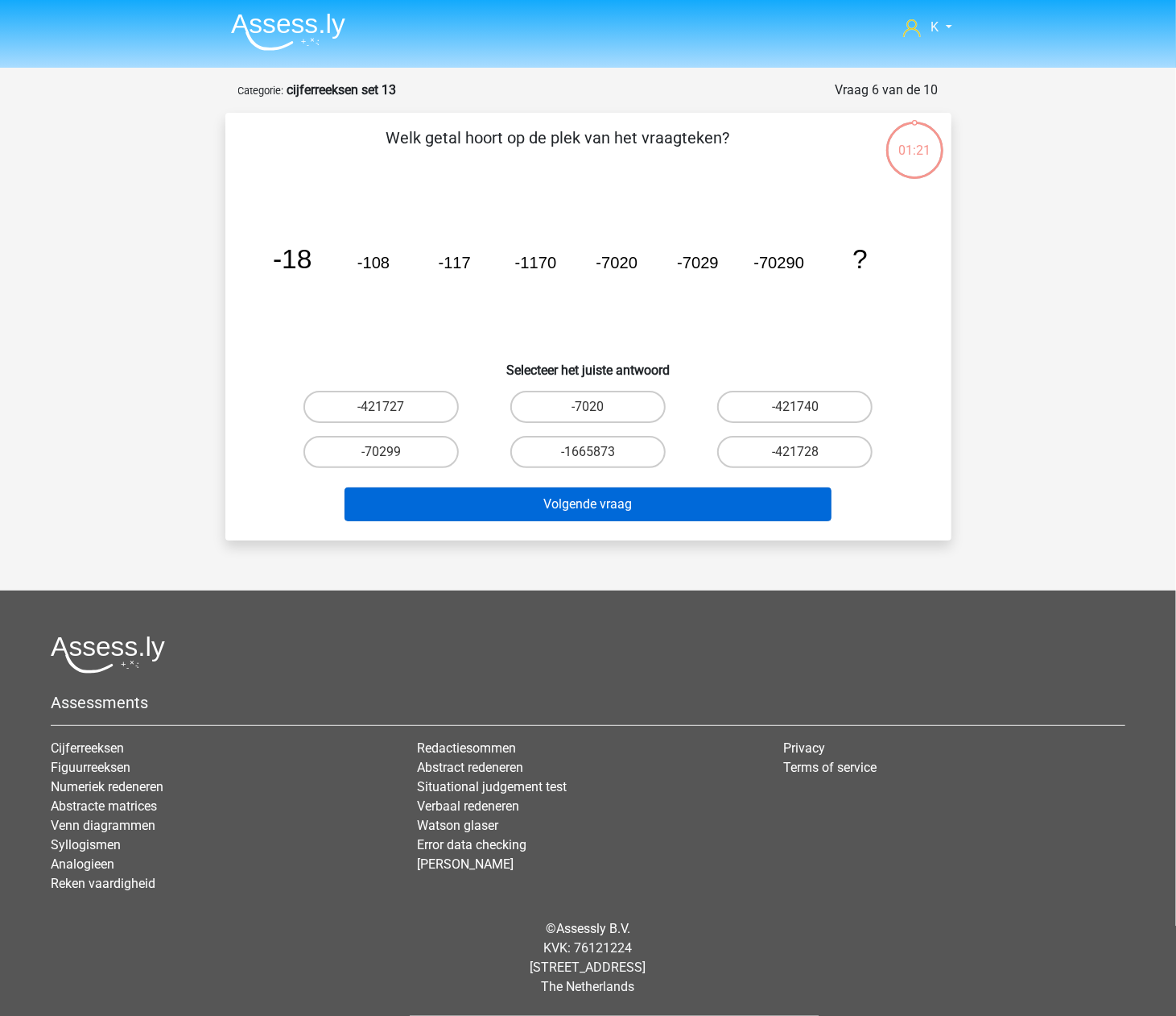
click at [588, 456] on input "-1665873" at bounding box center [593, 457] width 11 height 11
radio input "true"
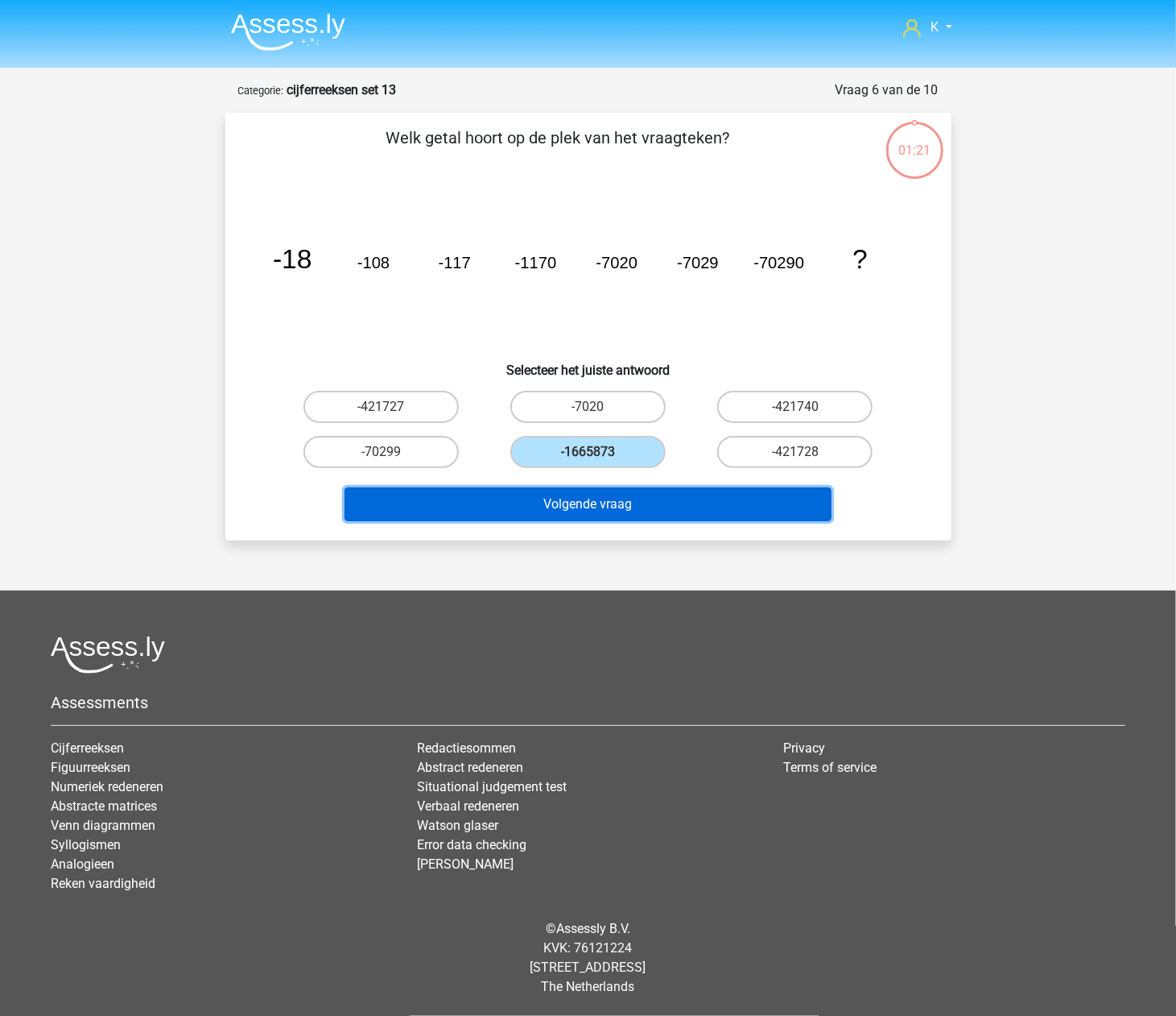
drag, startPoint x: 575, startPoint y: 510, endPoint x: 577, endPoint y: 479, distance: 31.1
click at [574, 506] on button "Volgende vraag" at bounding box center [588, 504] width 487 height 34
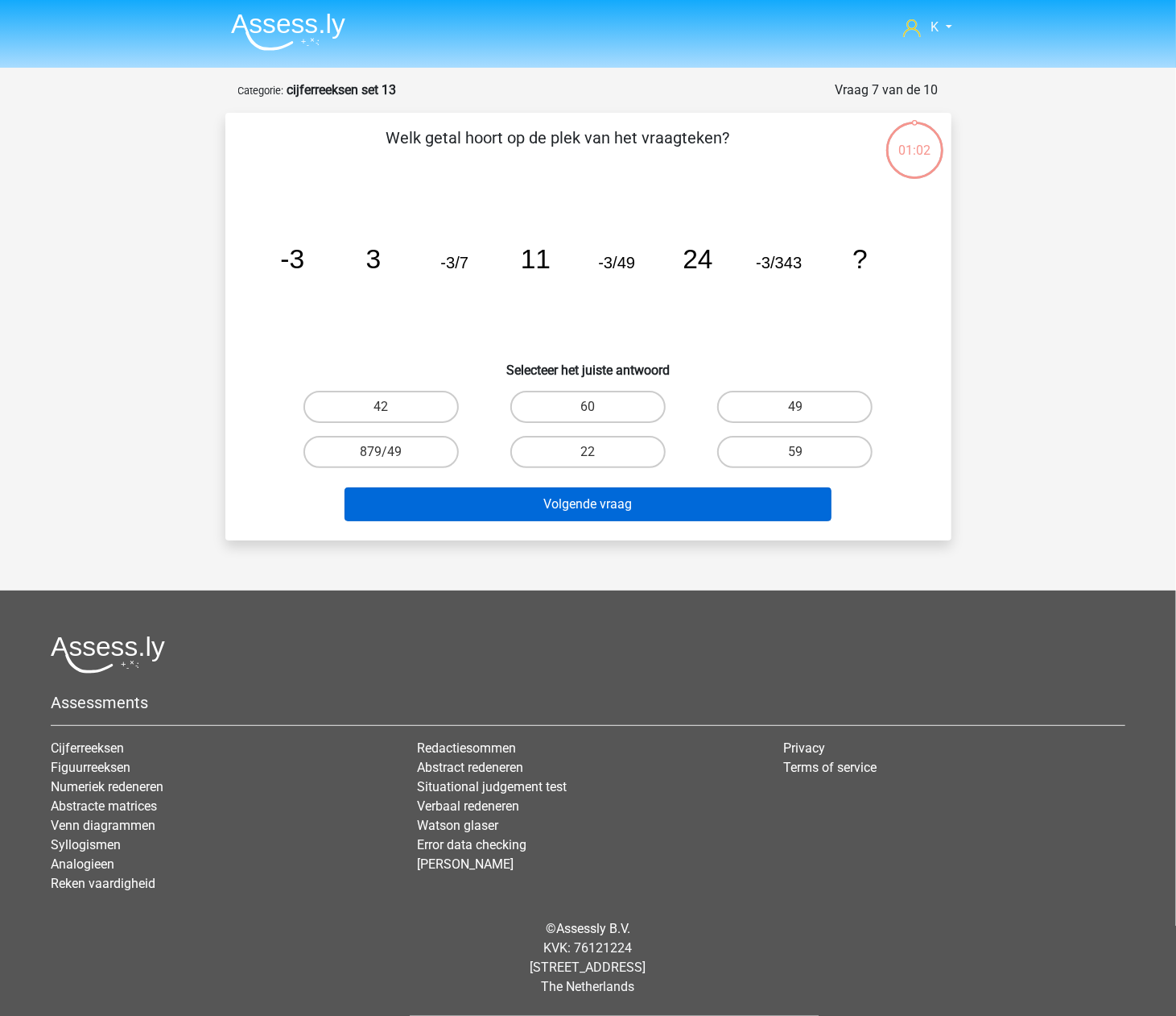
click at [586, 458] on label "22" at bounding box center [588, 451] width 155 height 32
click at [588, 458] on input "22" at bounding box center [593, 457] width 11 height 11
radio input "true"
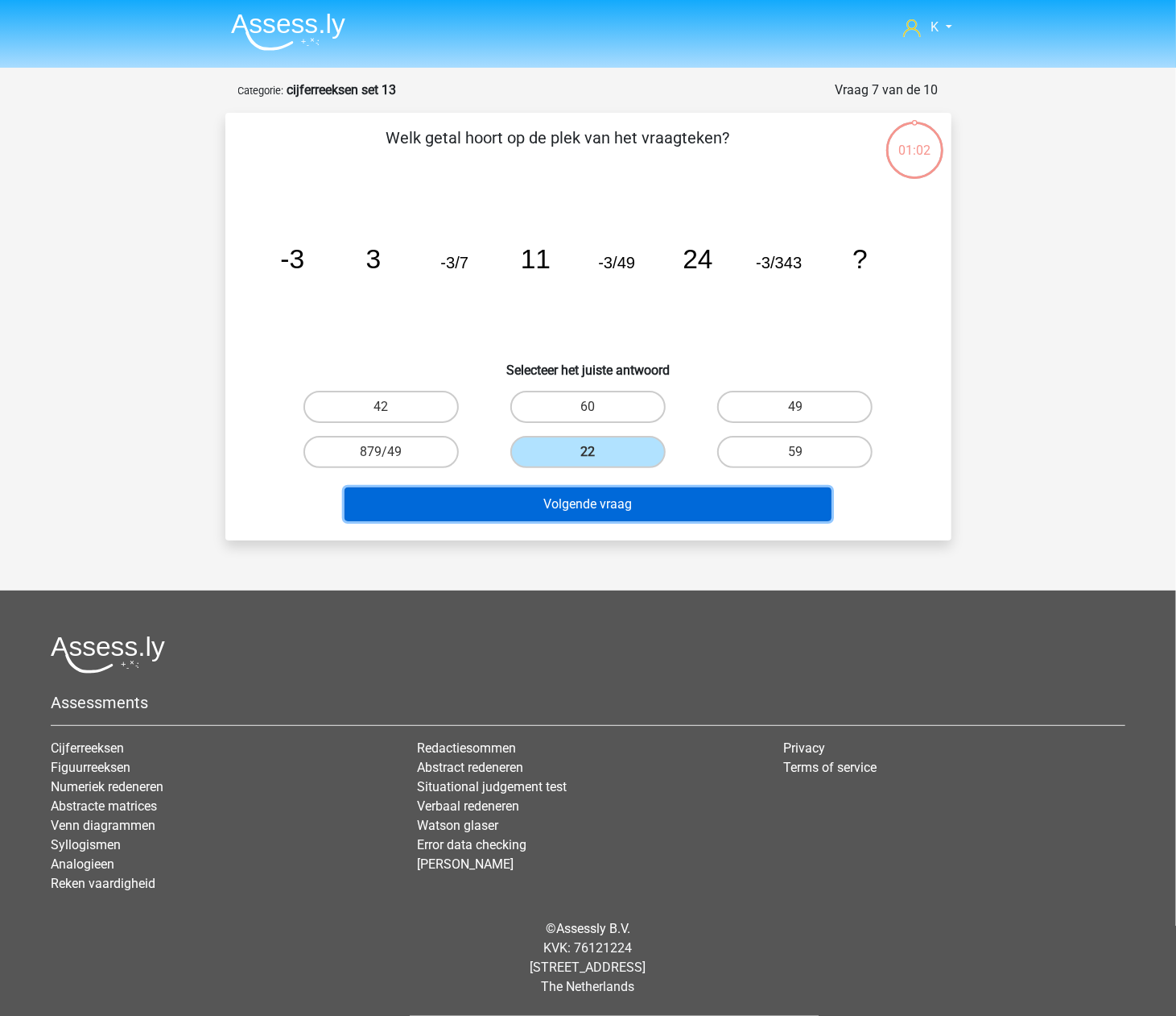
click at [580, 501] on button "Volgende vraag" at bounding box center [588, 504] width 487 height 34
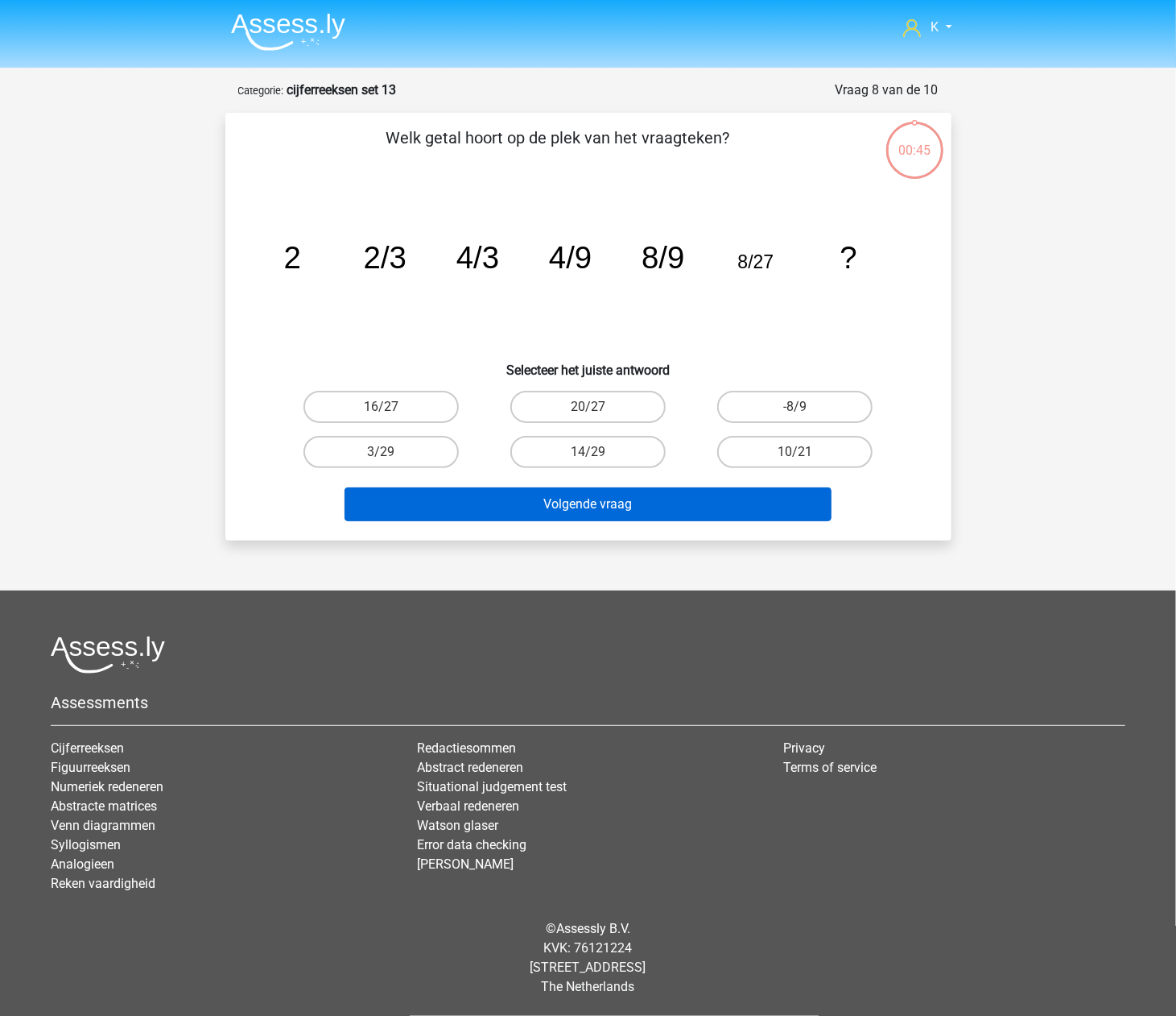
click at [587, 464] on label "14/29" at bounding box center [588, 451] width 155 height 32
click at [588, 462] on input "14/29" at bounding box center [593, 457] width 11 height 11
radio input "true"
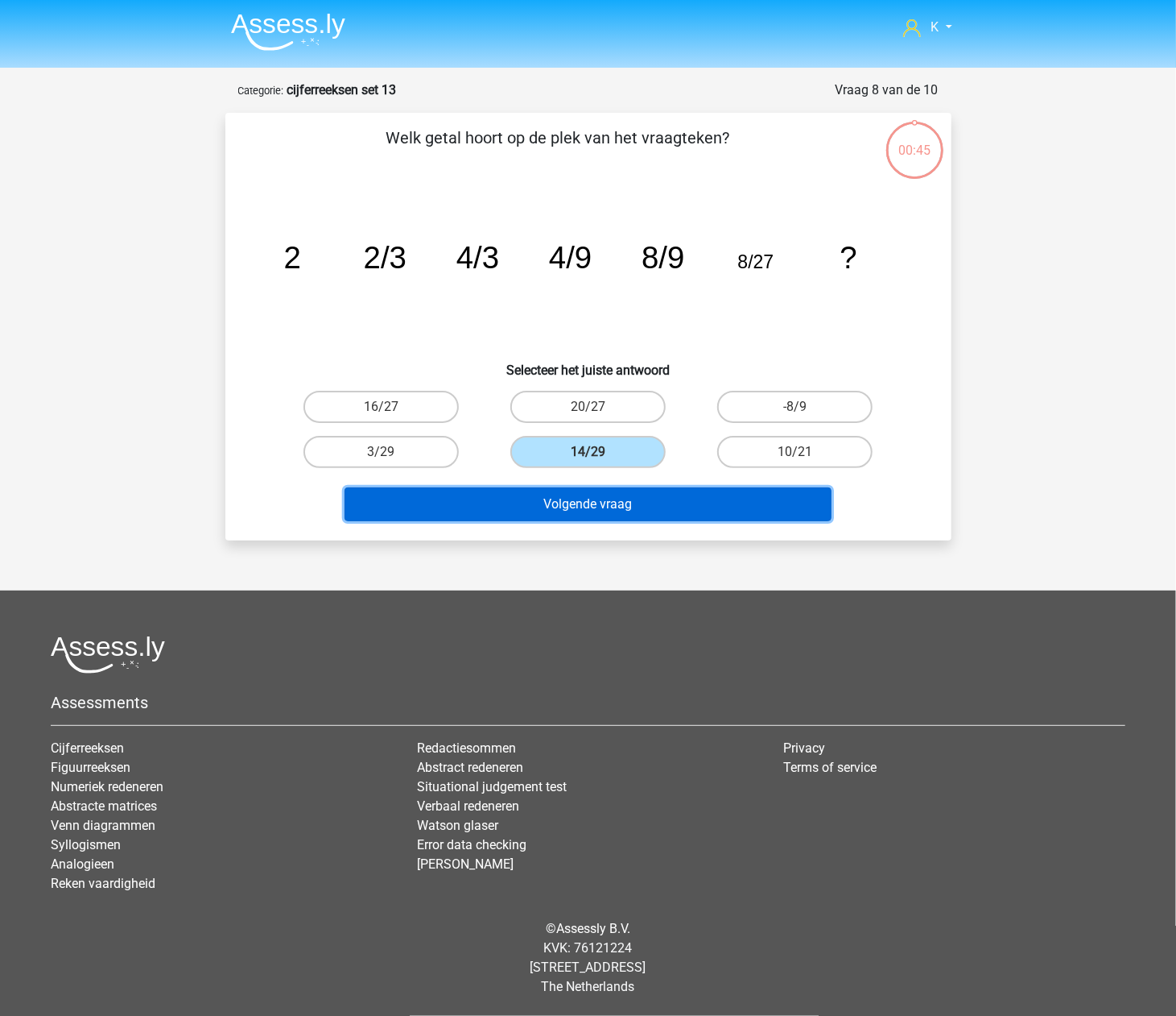
drag, startPoint x: 578, startPoint y: 506, endPoint x: 576, endPoint y: 494, distance: 12.2
click at [578, 504] on button "Volgende vraag" at bounding box center [588, 504] width 487 height 34
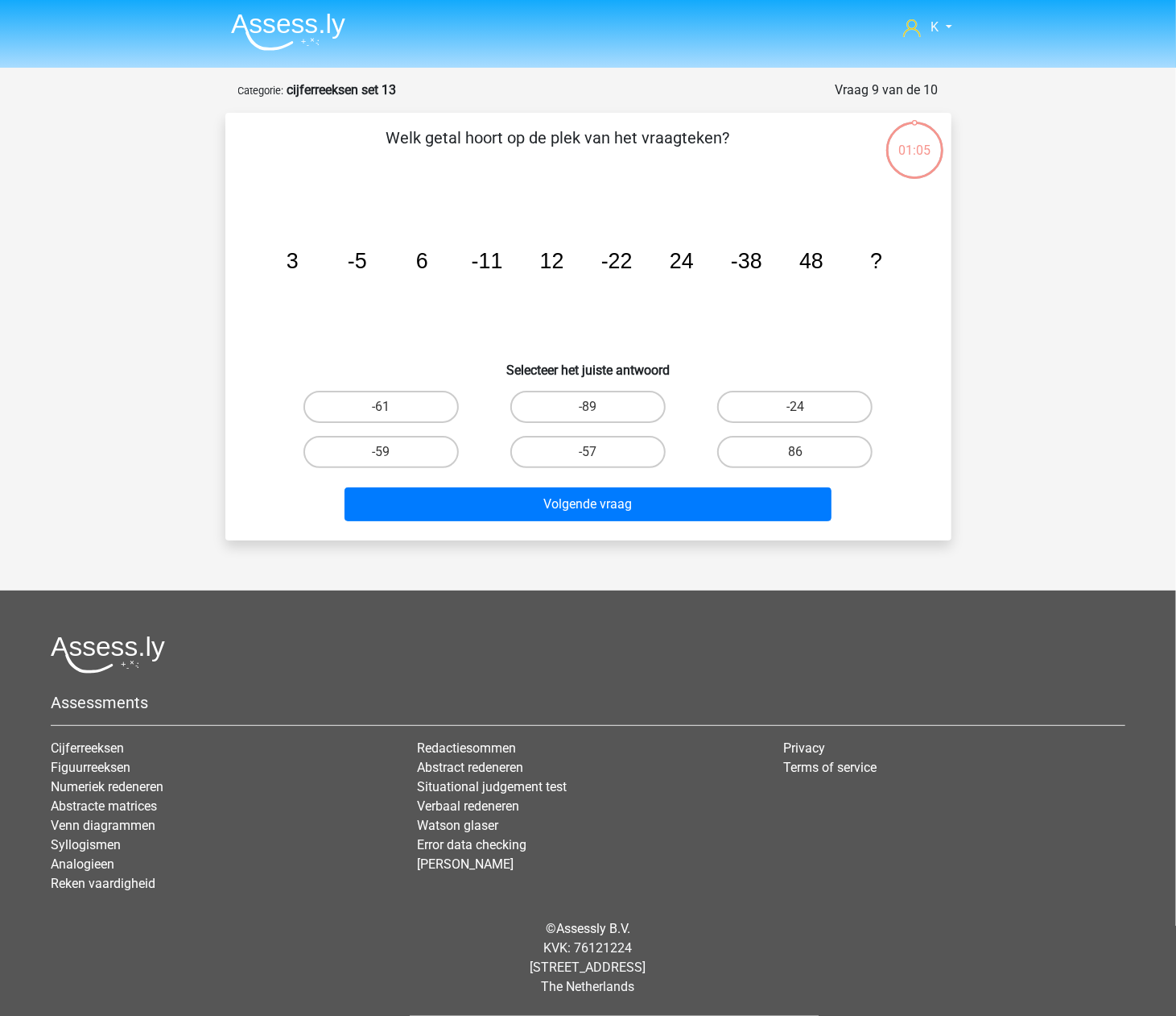
click at [580, 468] on div "-57" at bounding box center [588, 451] width 206 height 45
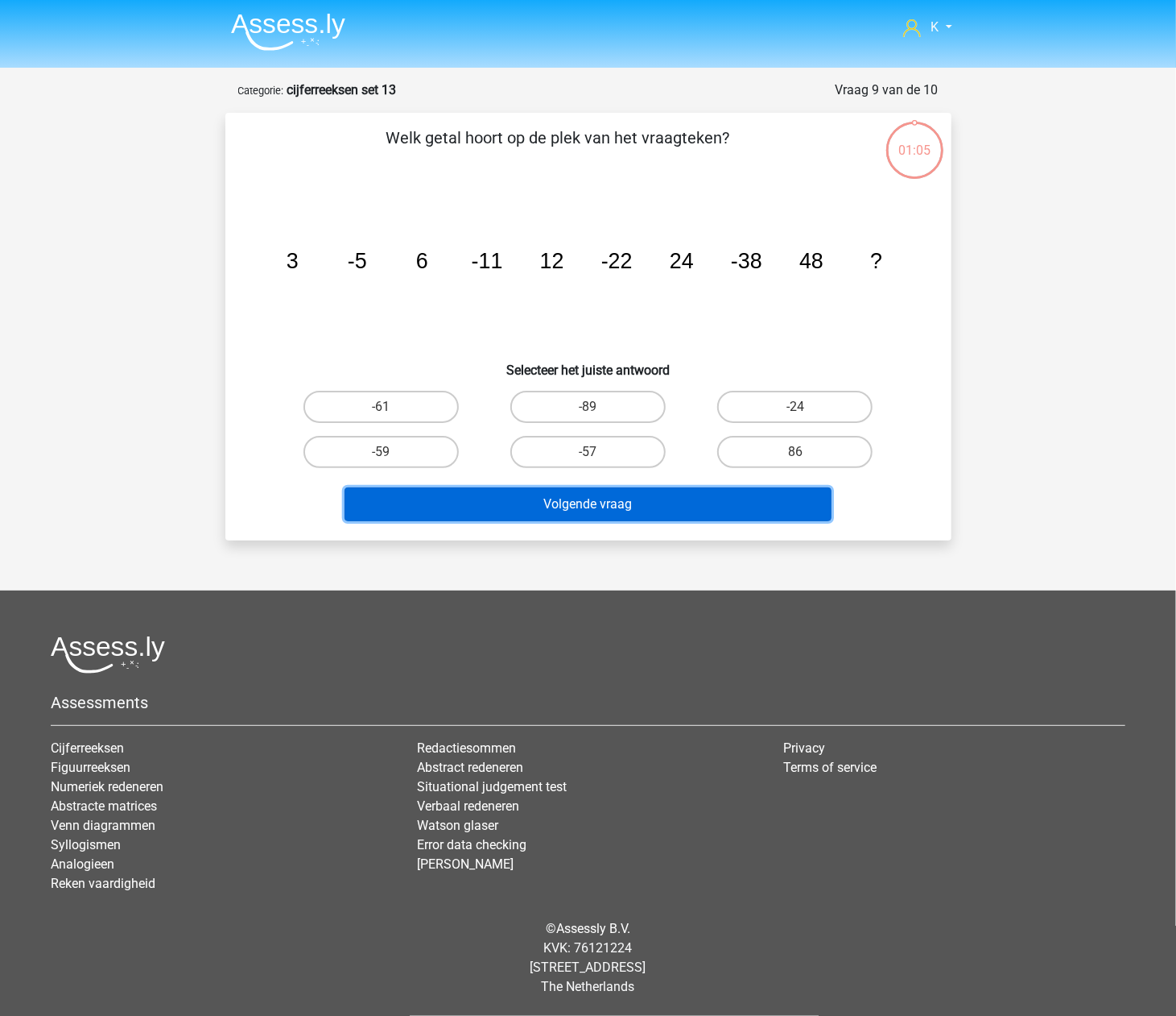
click at [578, 501] on button "Volgende vraag" at bounding box center [588, 504] width 487 height 34
drag, startPoint x: 585, startPoint y: 456, endPoint x: 583, endPoint y: 484, distance: 28.1
click at [585, 458] on label "-57" at bounding box center [588, 451] width 155 height 32
click at [588, 458] on input "-57" at bounding box center [593, 457] width 11 height 11
radio input "true"
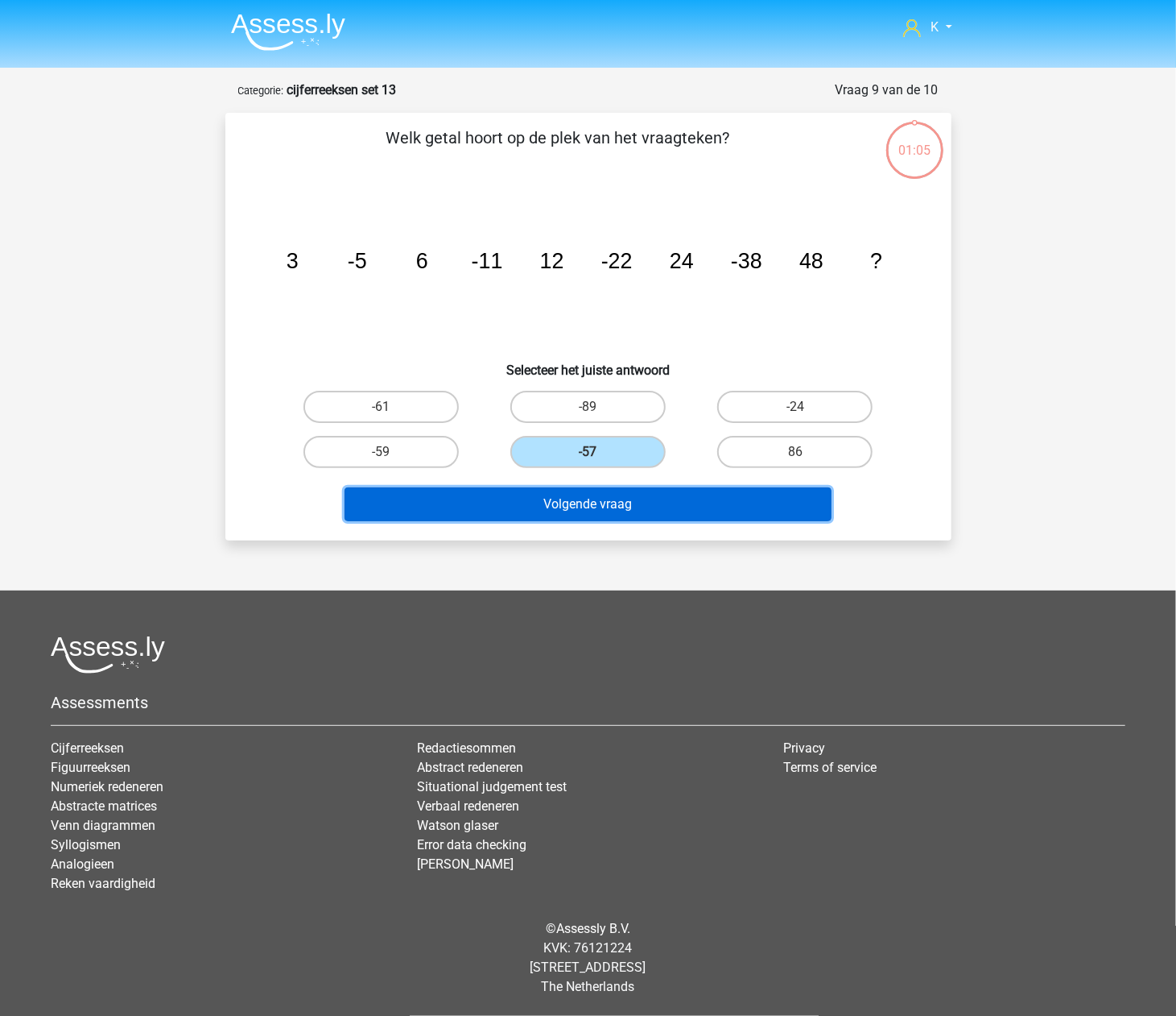
click at [580, 496] on button "Volgende vraag" at bounding box center [588, 504] width 487 height 34
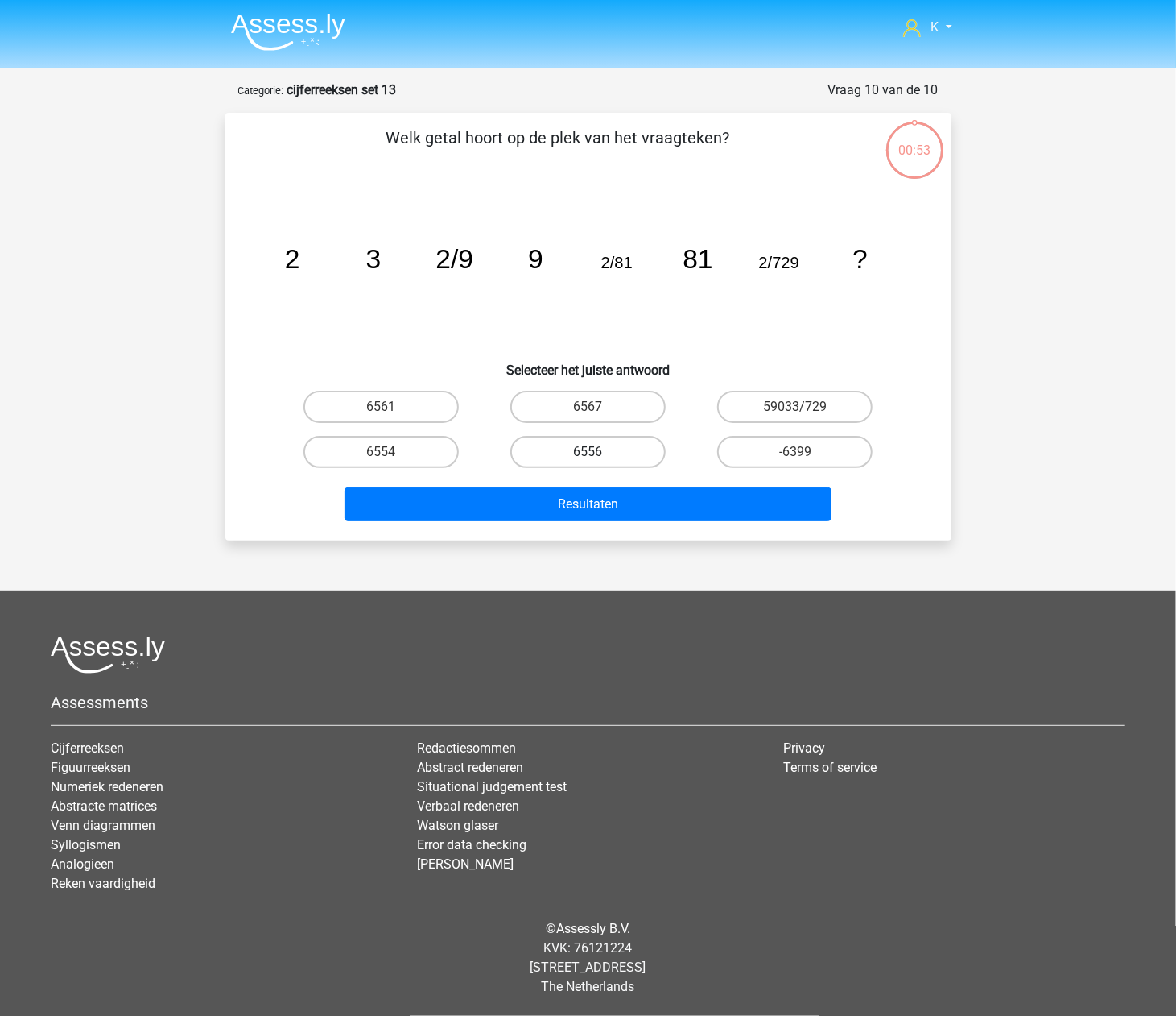
click at [586, 451] on label "6556" at bounding box center [588, 451] width 155 height 32
click at [588, 452] on input "6556" at bounding box center [593, 457] width 11 height 11
radio input "true"
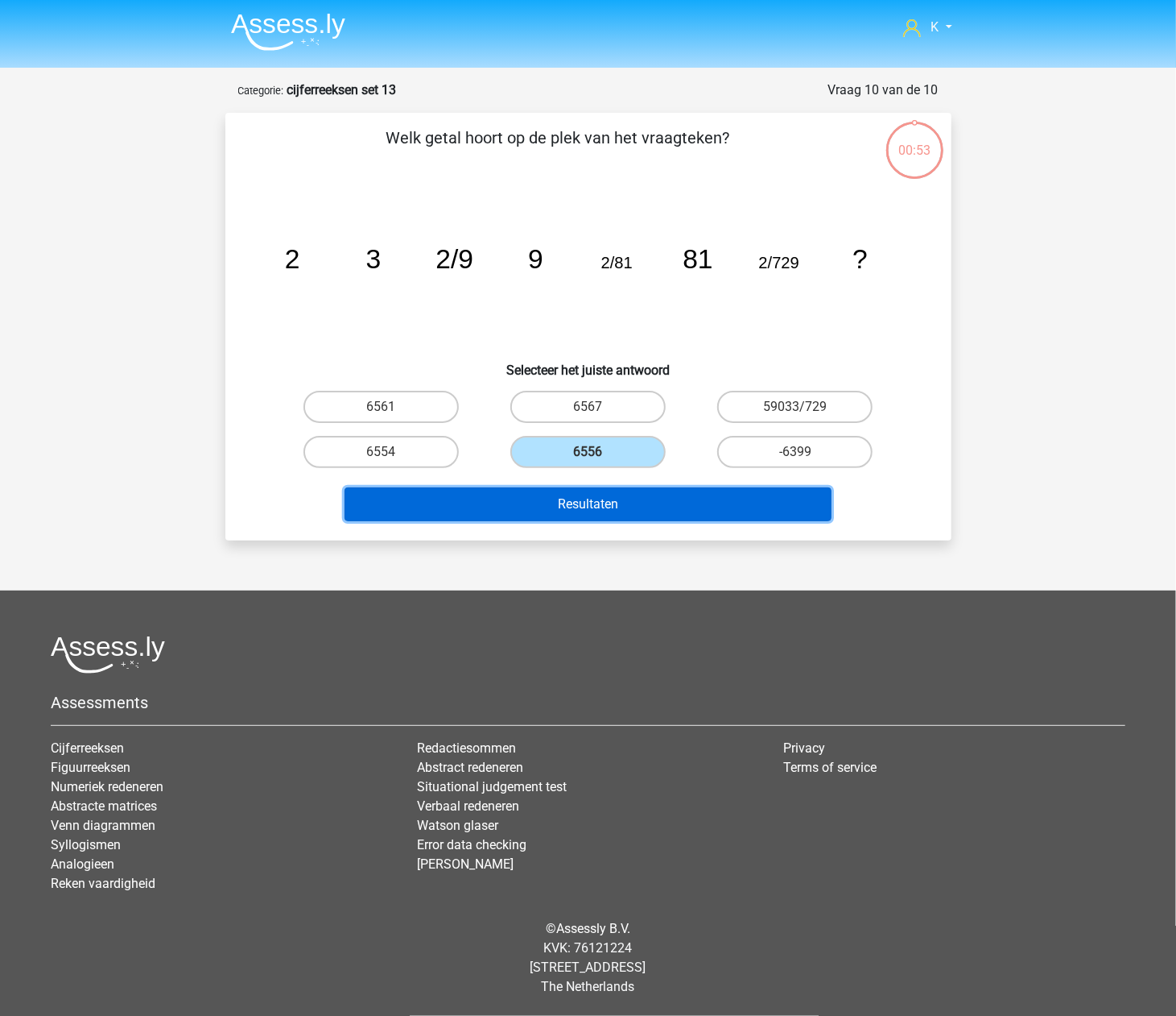
click at [583, 497] on button "Resultaten" at bounding box center [588, 504] width 487 height 34
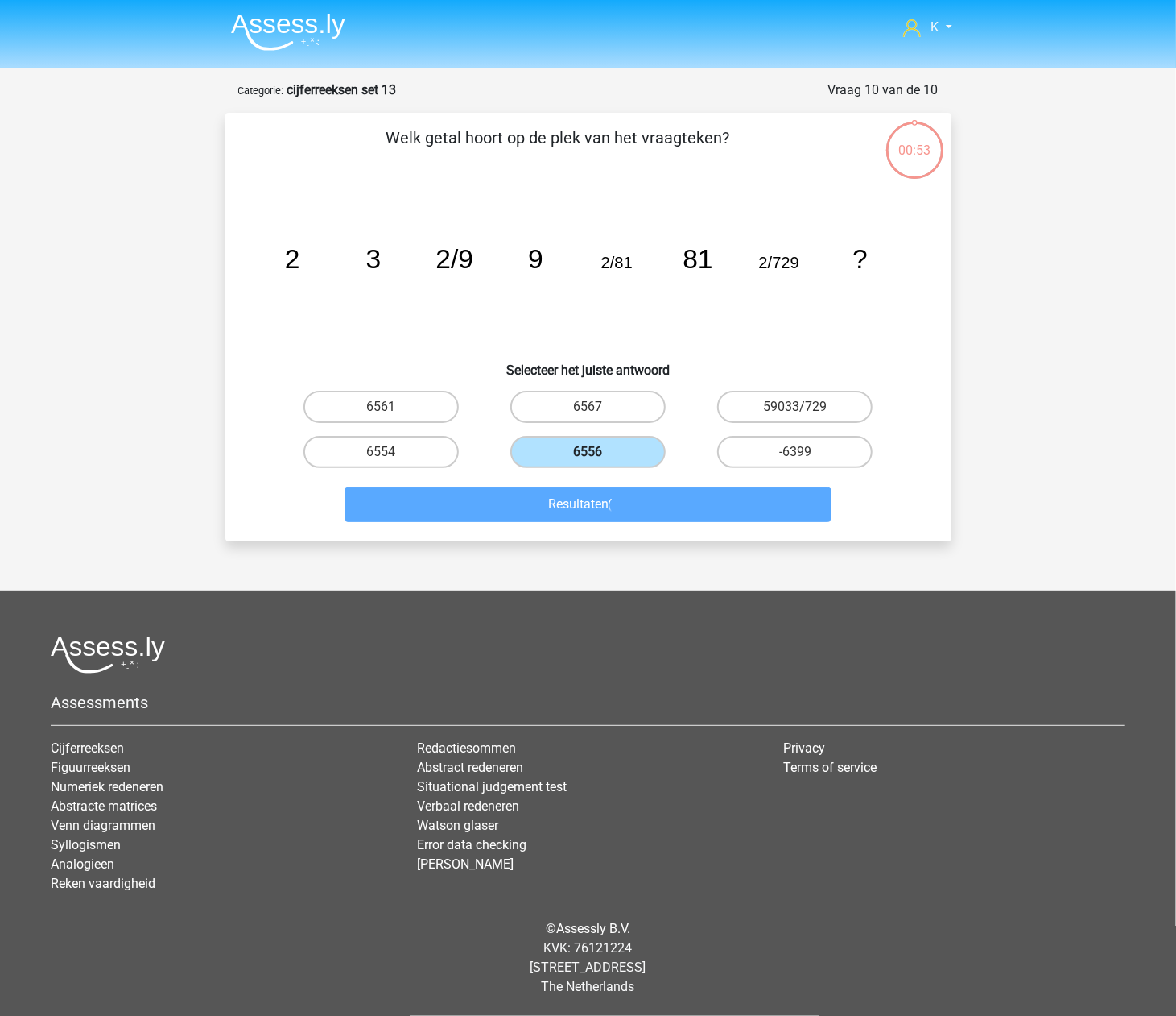
click at [588, 449] on label "6556" at bounding box center [588, 451] width 155 height 32
click at [588, 452] on input "6556" at bounding box center [593, 457] width 11 height 11
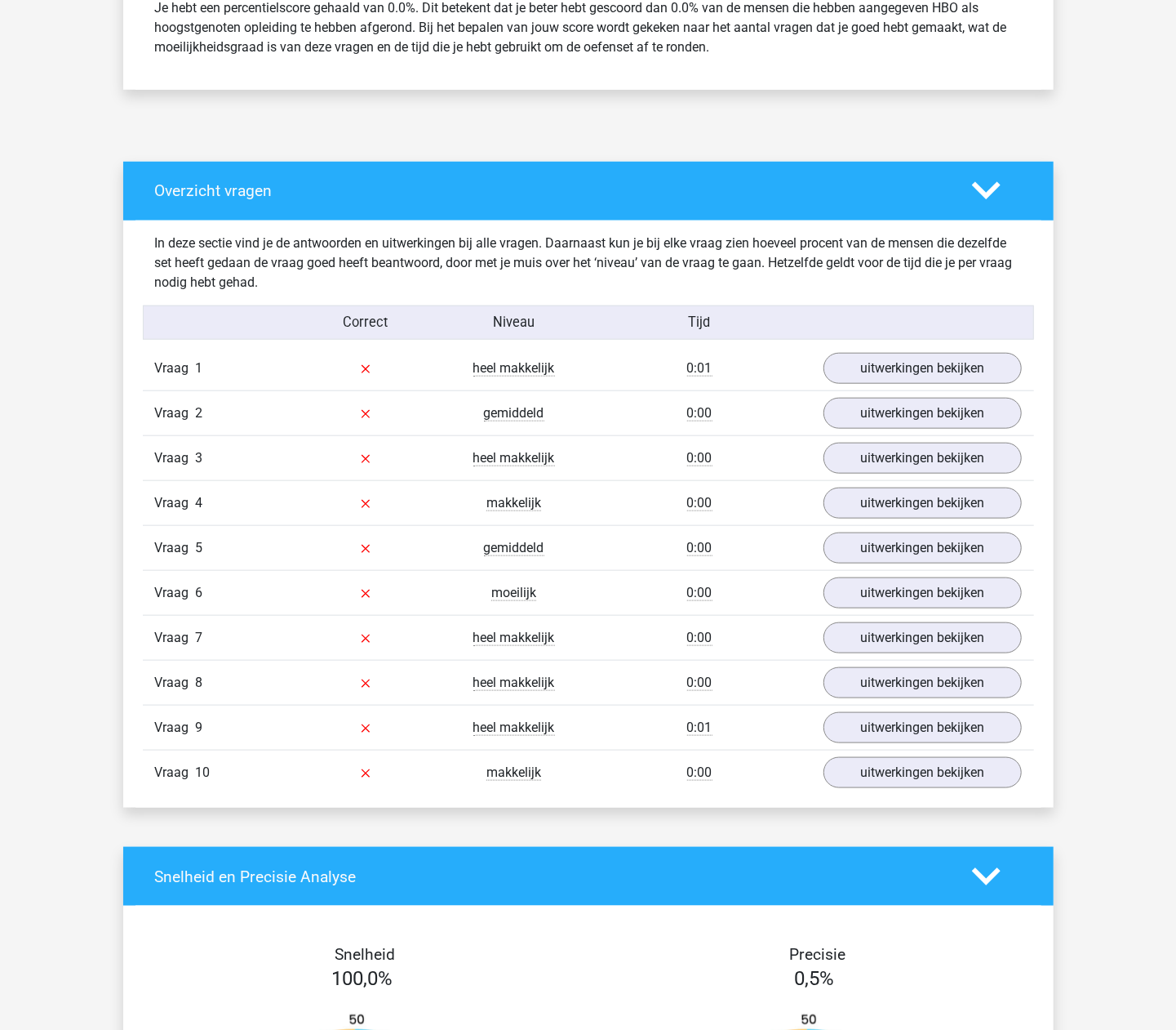
scroll to position [762, 0]
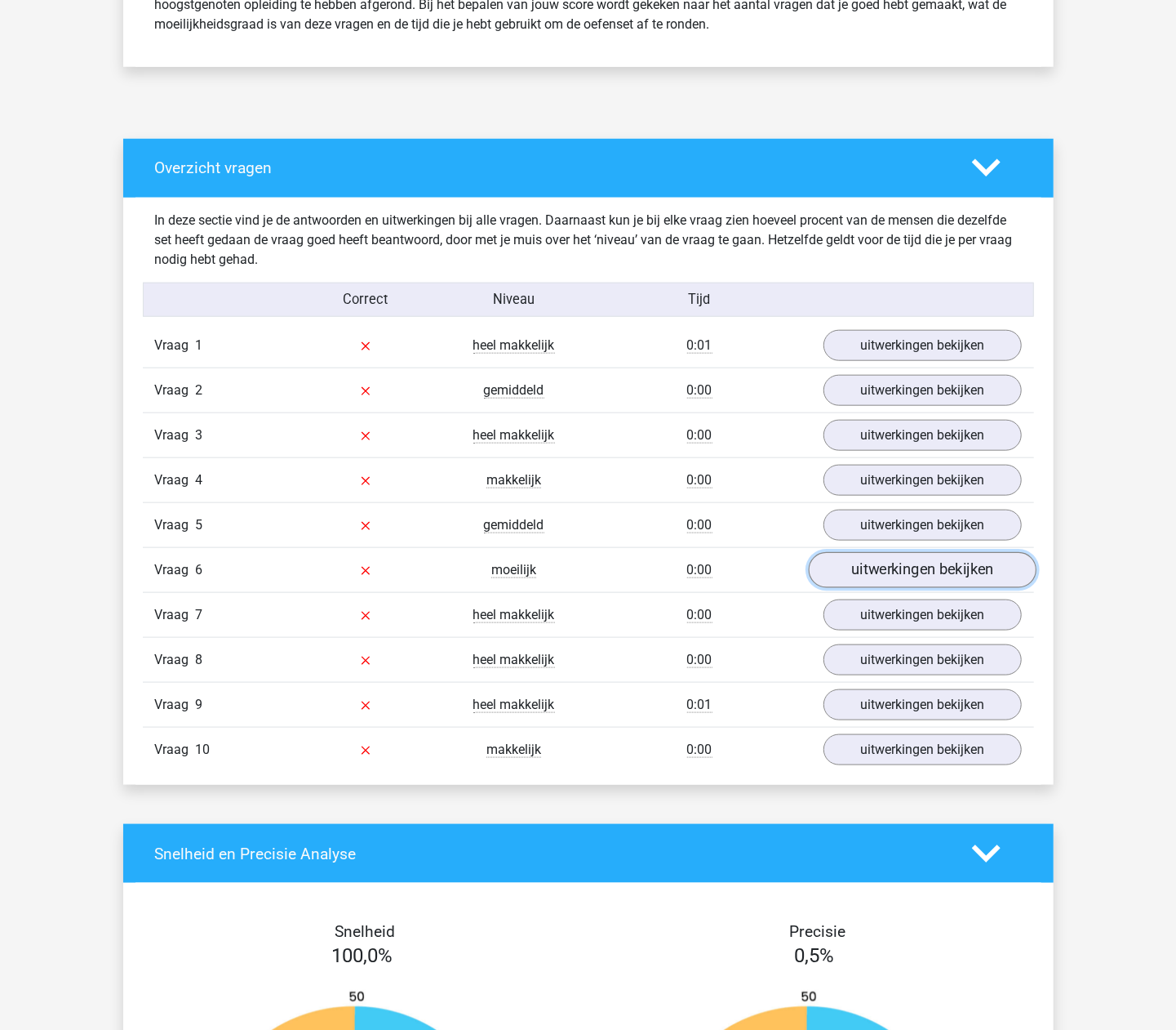
click at [887, 584] on link "uitwerkingen bekijken" at bounding box center [921, 570] width 227 height 36
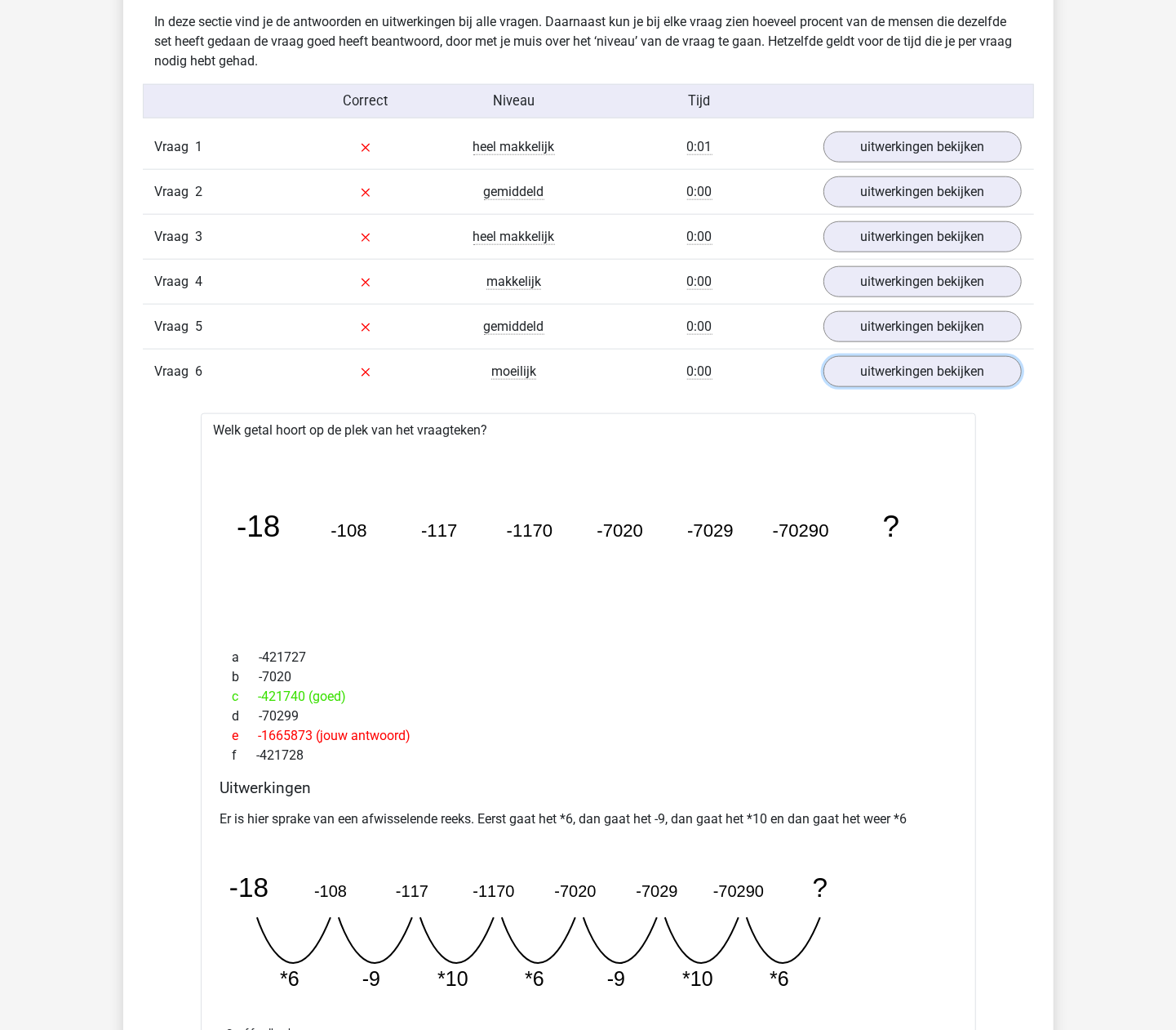
scroll to position [980, 0]
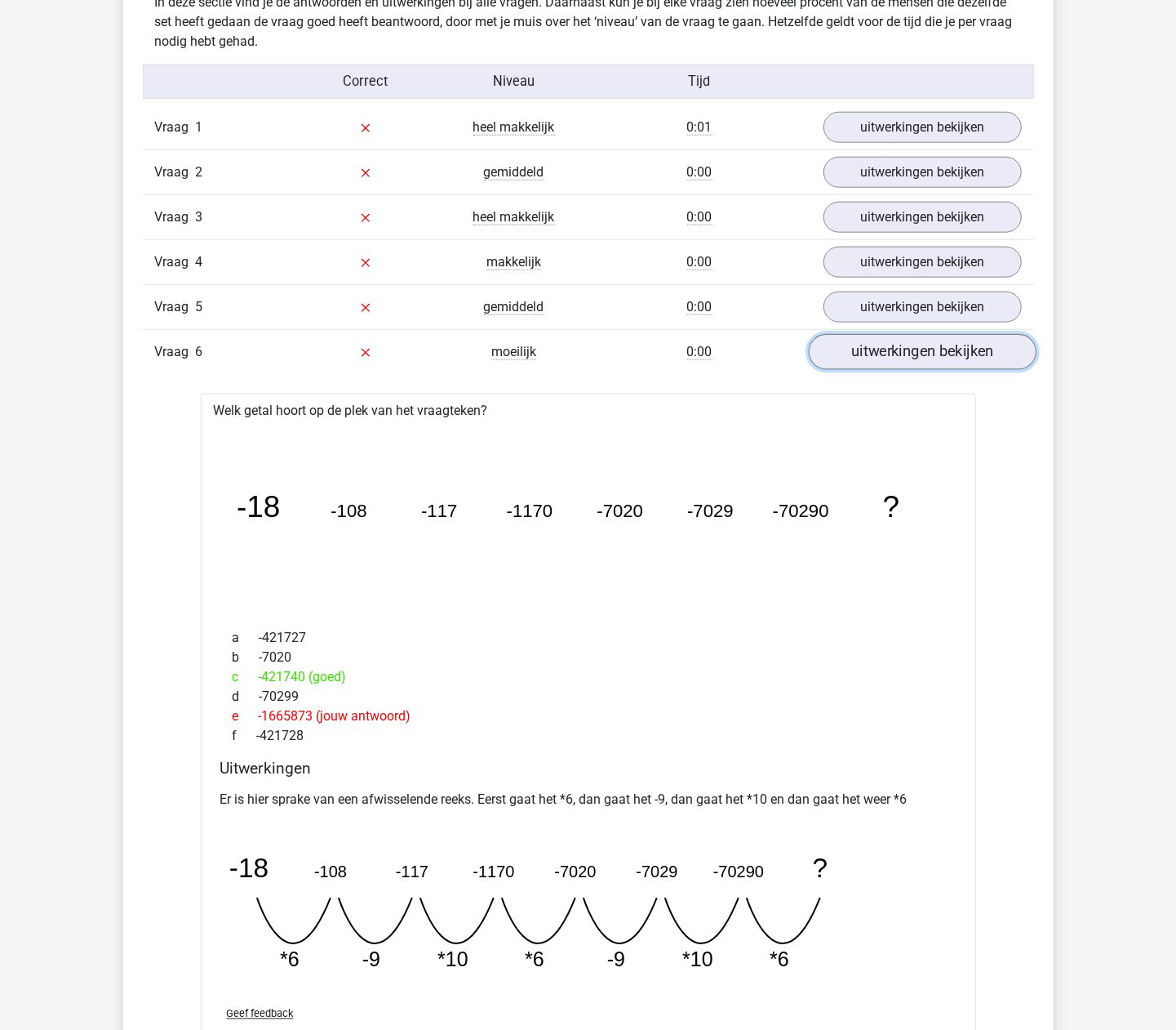
click at [891, 360] on link "uitwerkingen bekijken" at bounding box center [921, 352] width 227 height 36
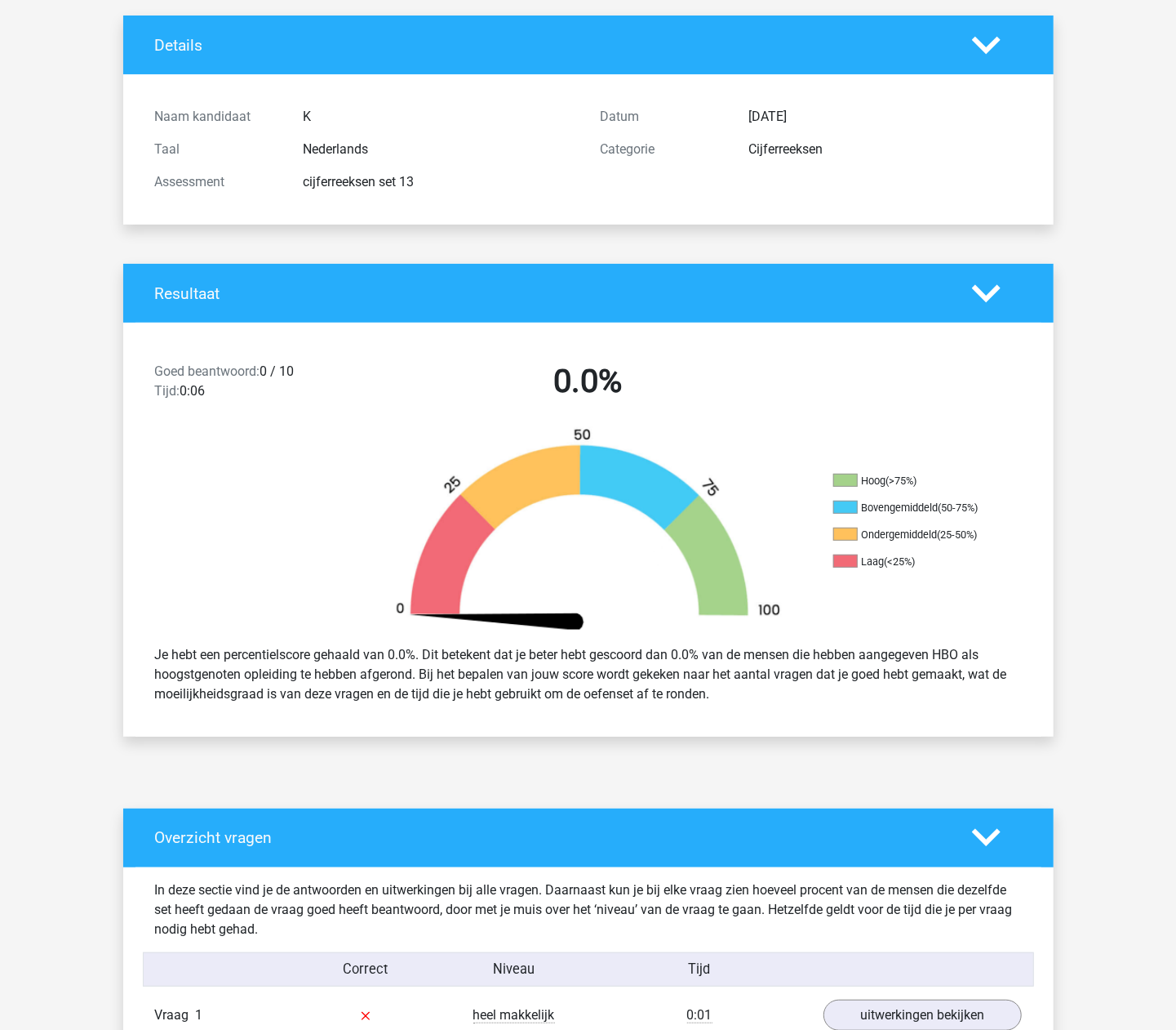
scroll to position [0, 0]
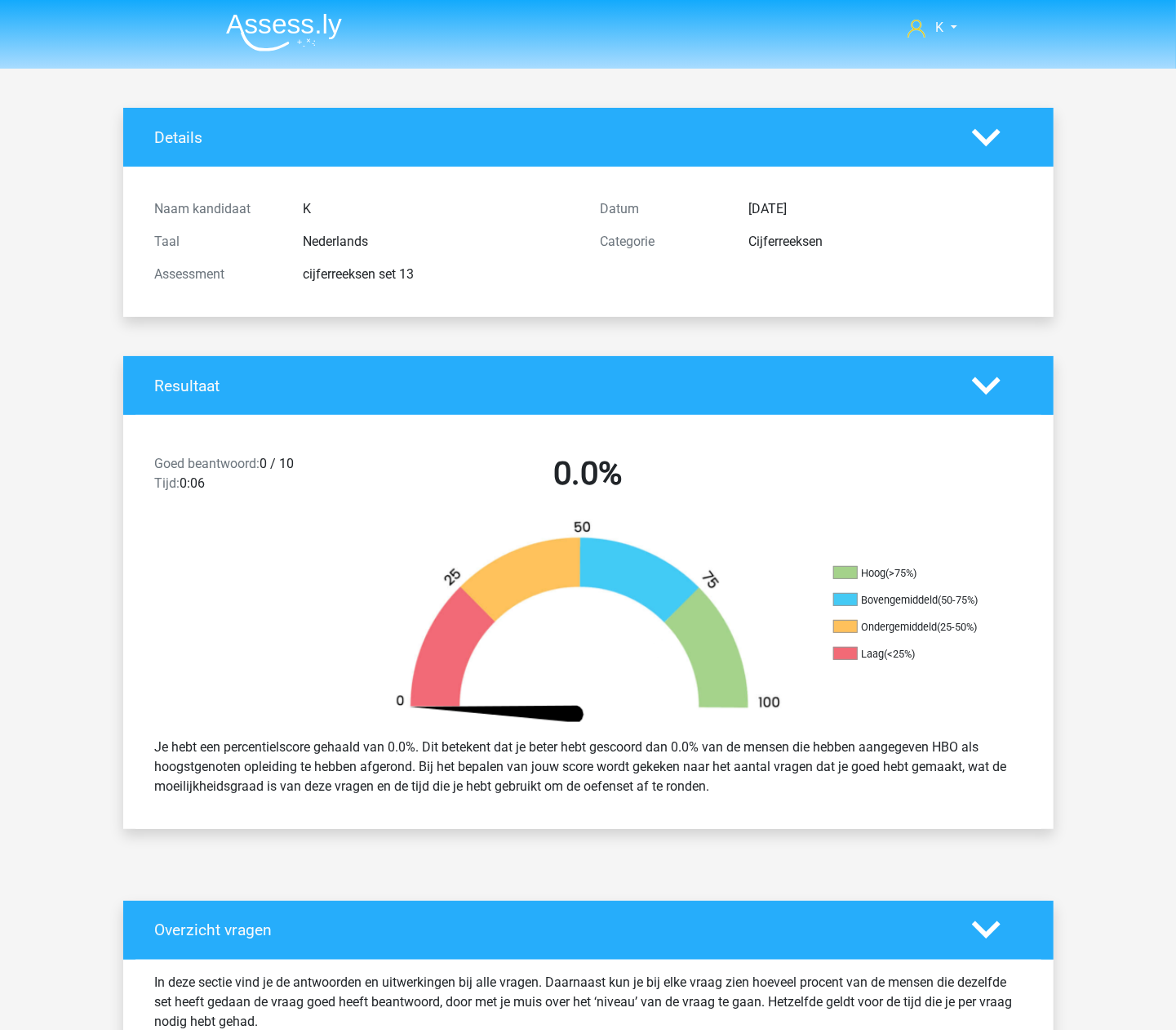
click at [279, 46] on img at bounding box center [284, 32] width 116 height 39
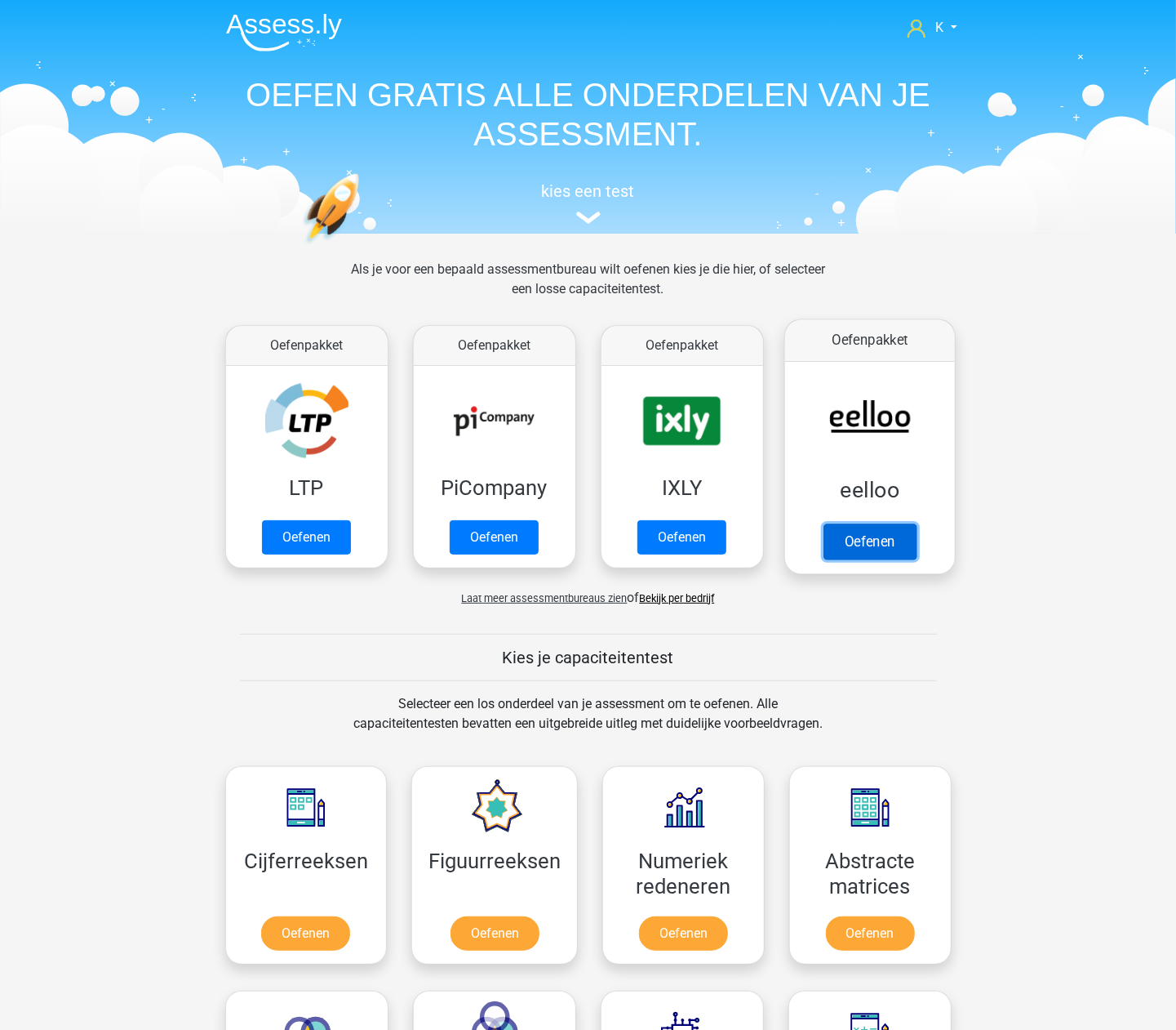
click at [871, 550] on link "Oefenen" at bounding box center [870, 541] width 93 height 36
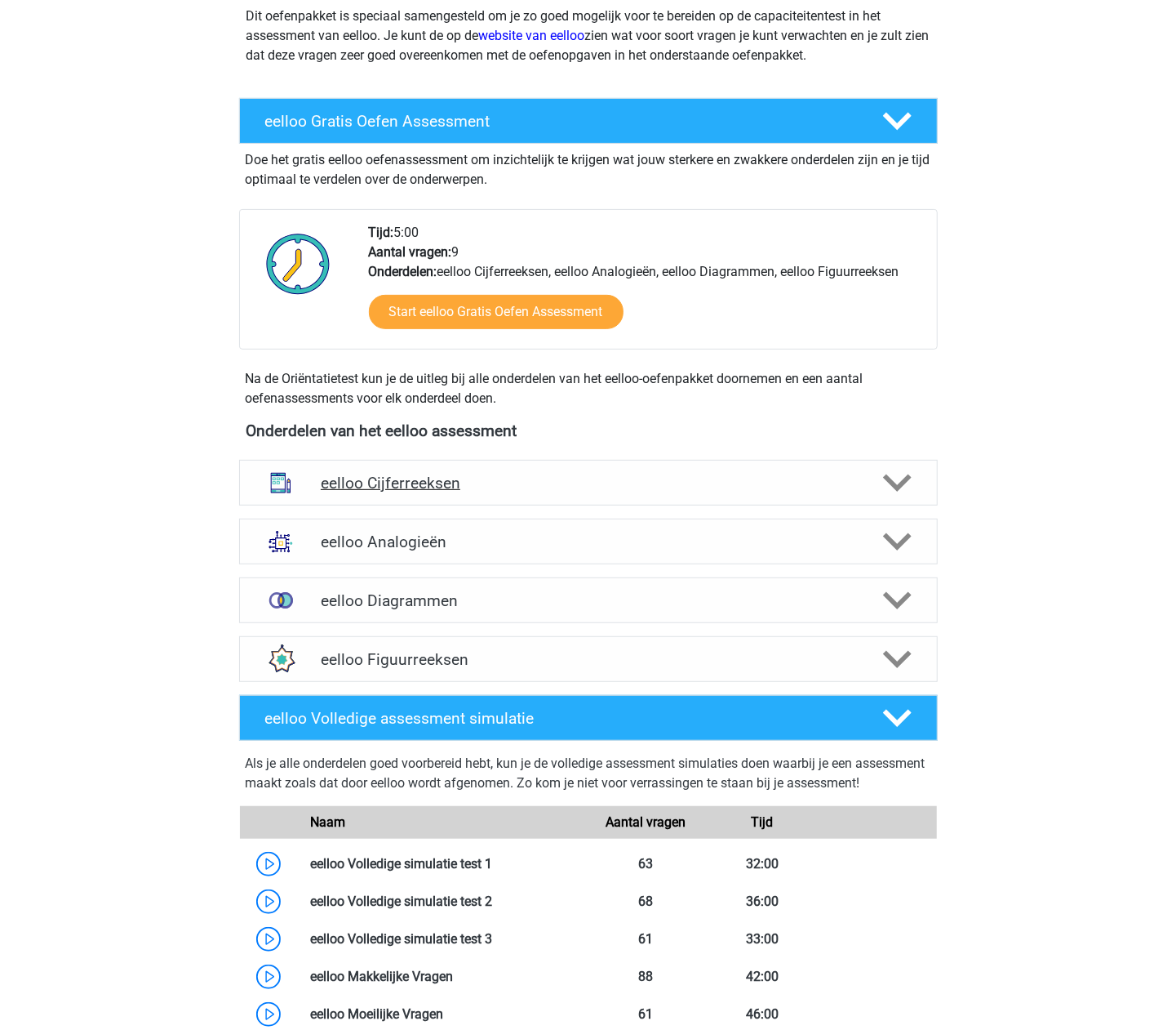
click at [397, 481] on h4 "eelloo Cijferreeksen" at bounding box center [588, 483] width 535 height 19
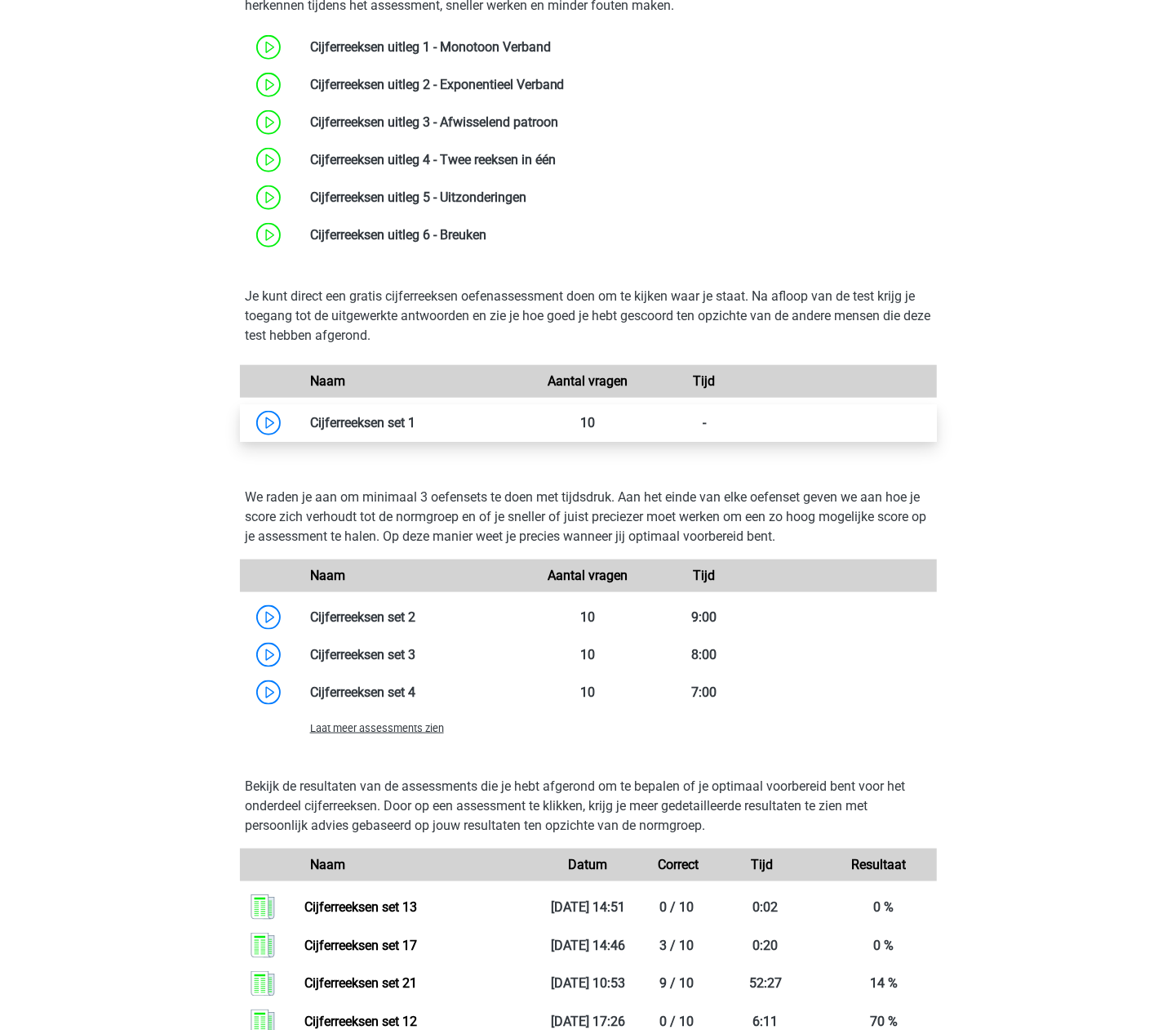
scroll to position [980, 0]
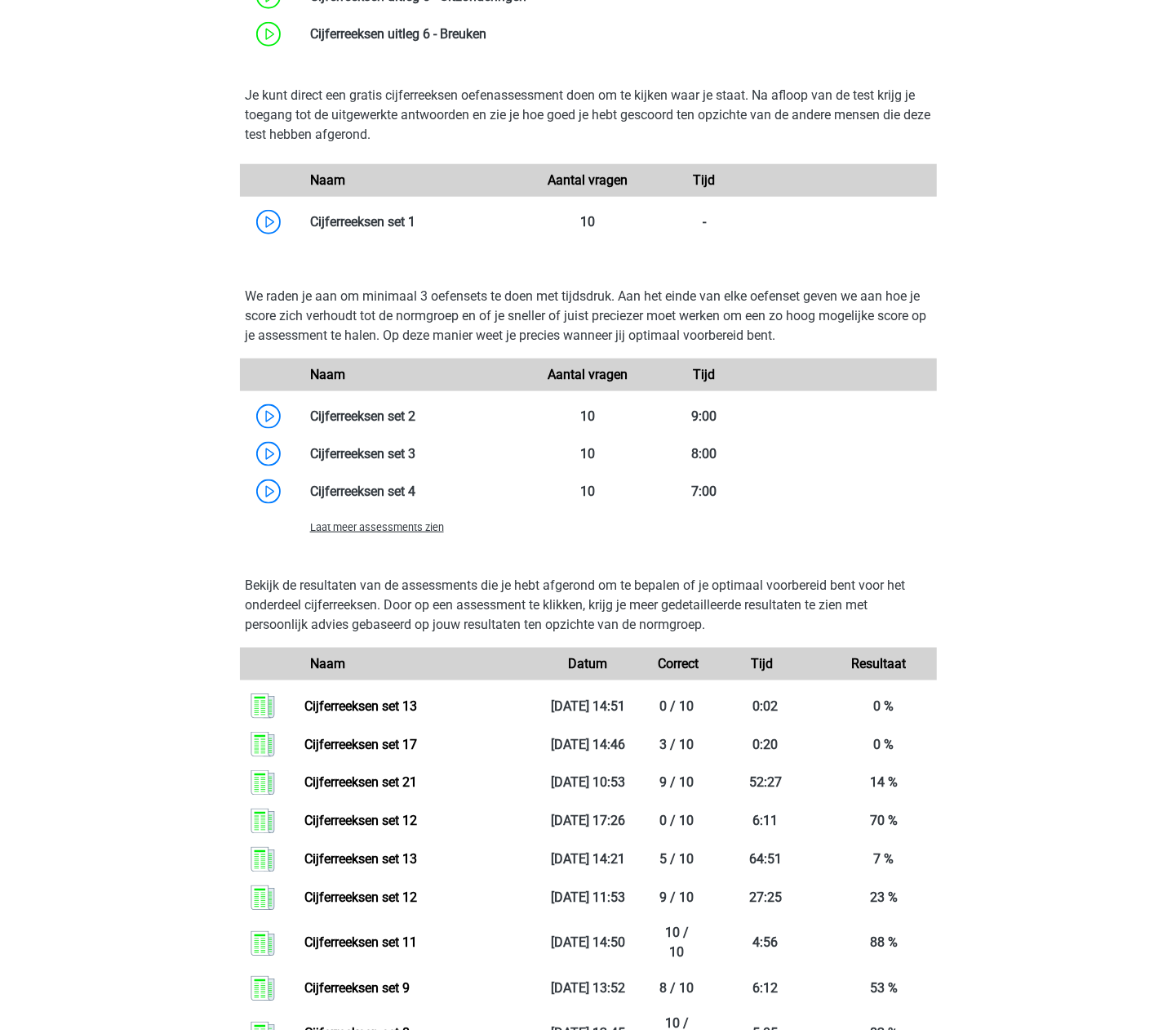
click at [402, 521] on div "Laat meer assessments zien" at bounding box center [414, 527] width 233 height 20
click at [402, 540] on div "Laat meer assessments zien" at bounding box center [588, 527] width 697 height 32
click at [402, 527] on span "Laat meer assessments zien" at bounding box center [376, 528] width 134 height 13
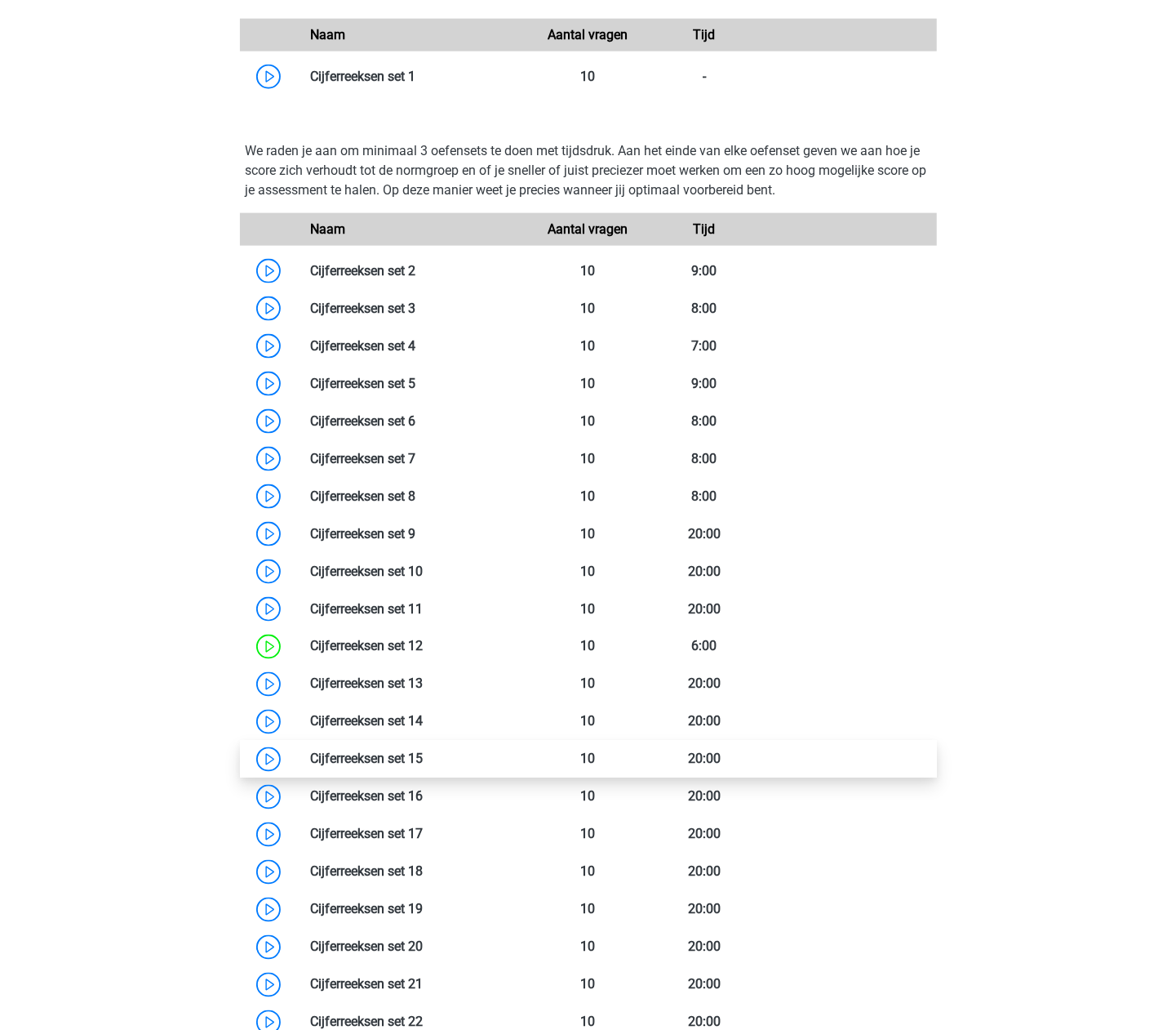
scroll to position [1307, 0]
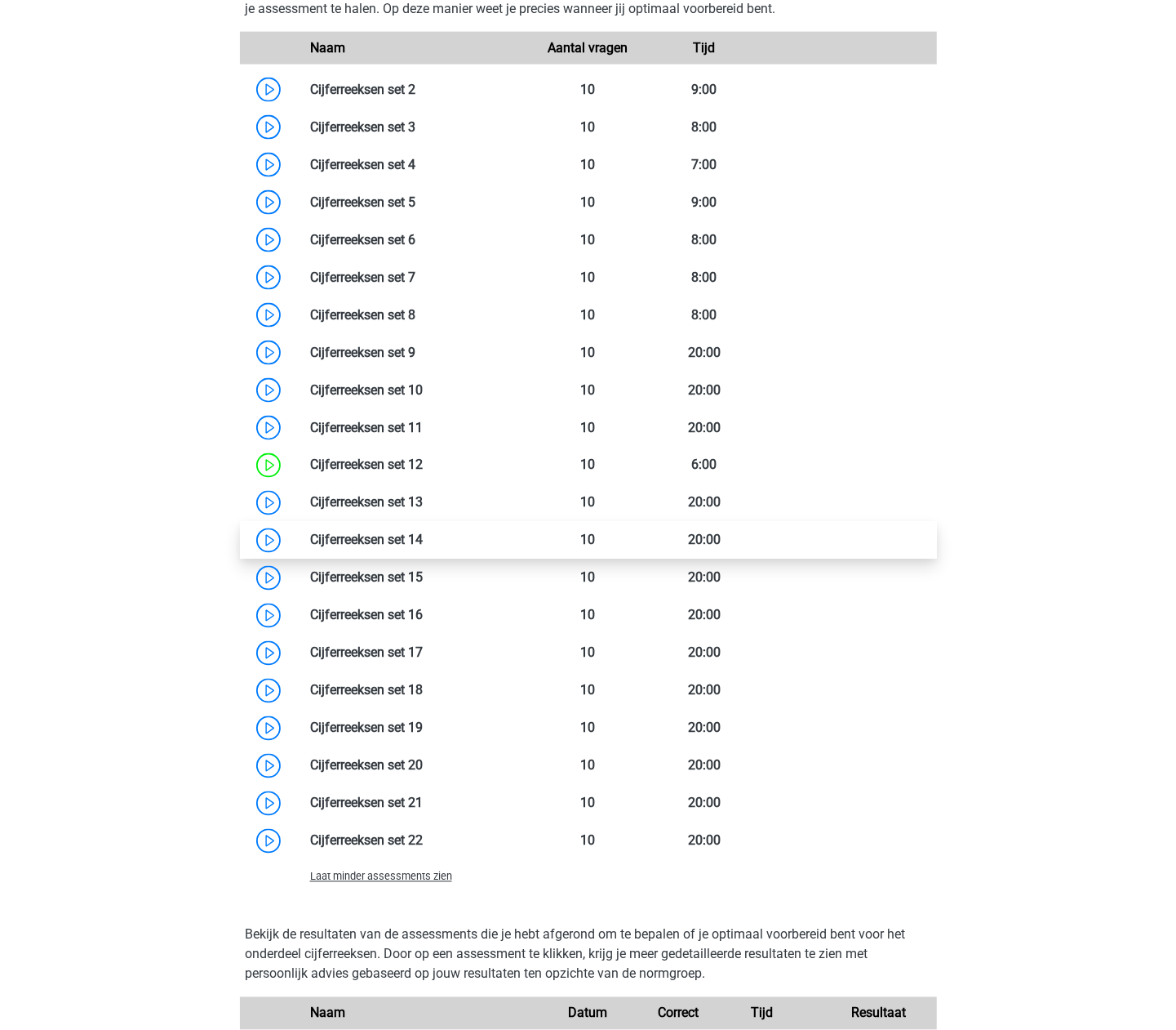
click at [423, 540] on link at bounding box center [423, 539] width 0 height 15
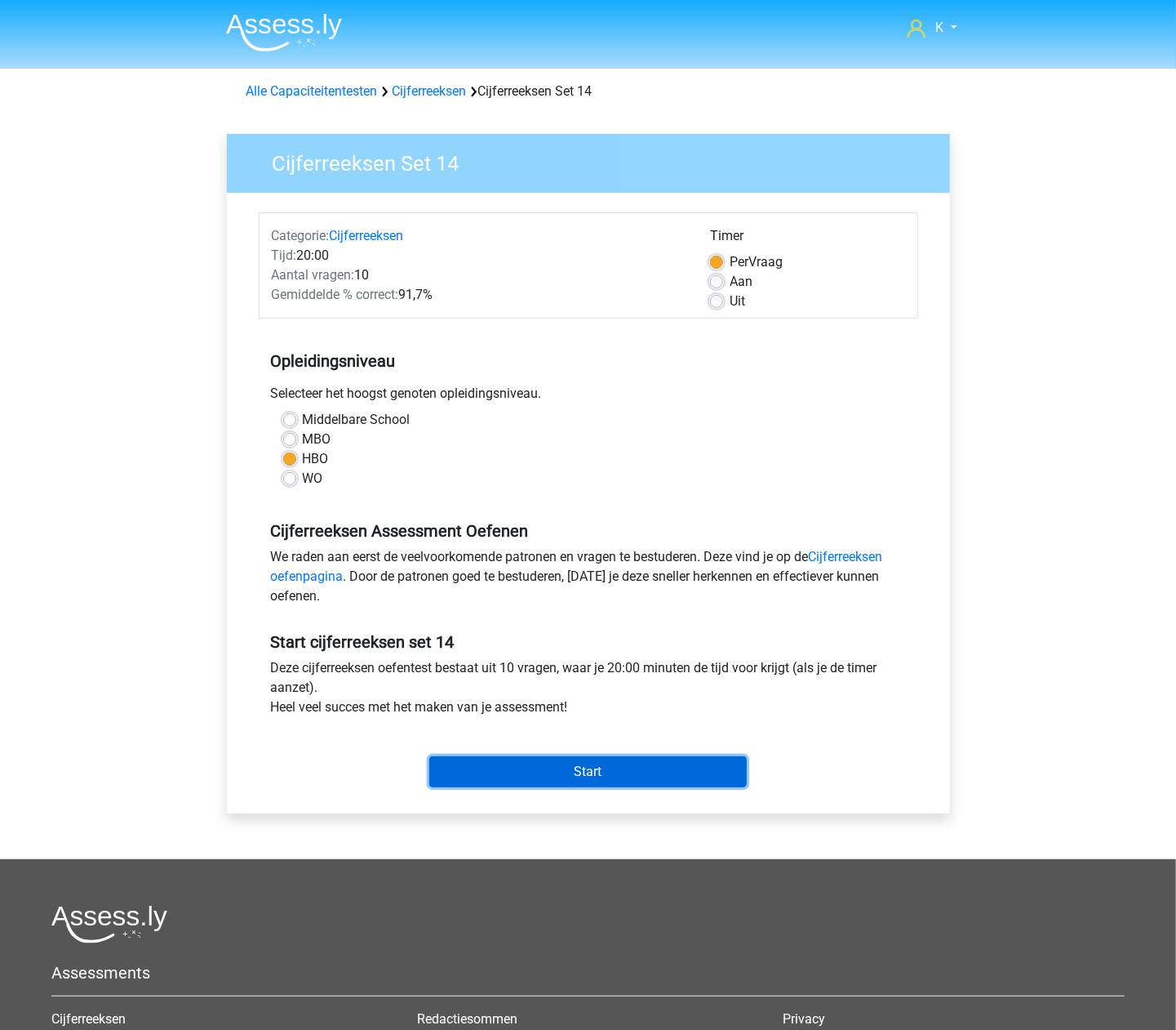
click at [633, 765] on input "Start" at bounding box center [588, 771] width 317 height 31
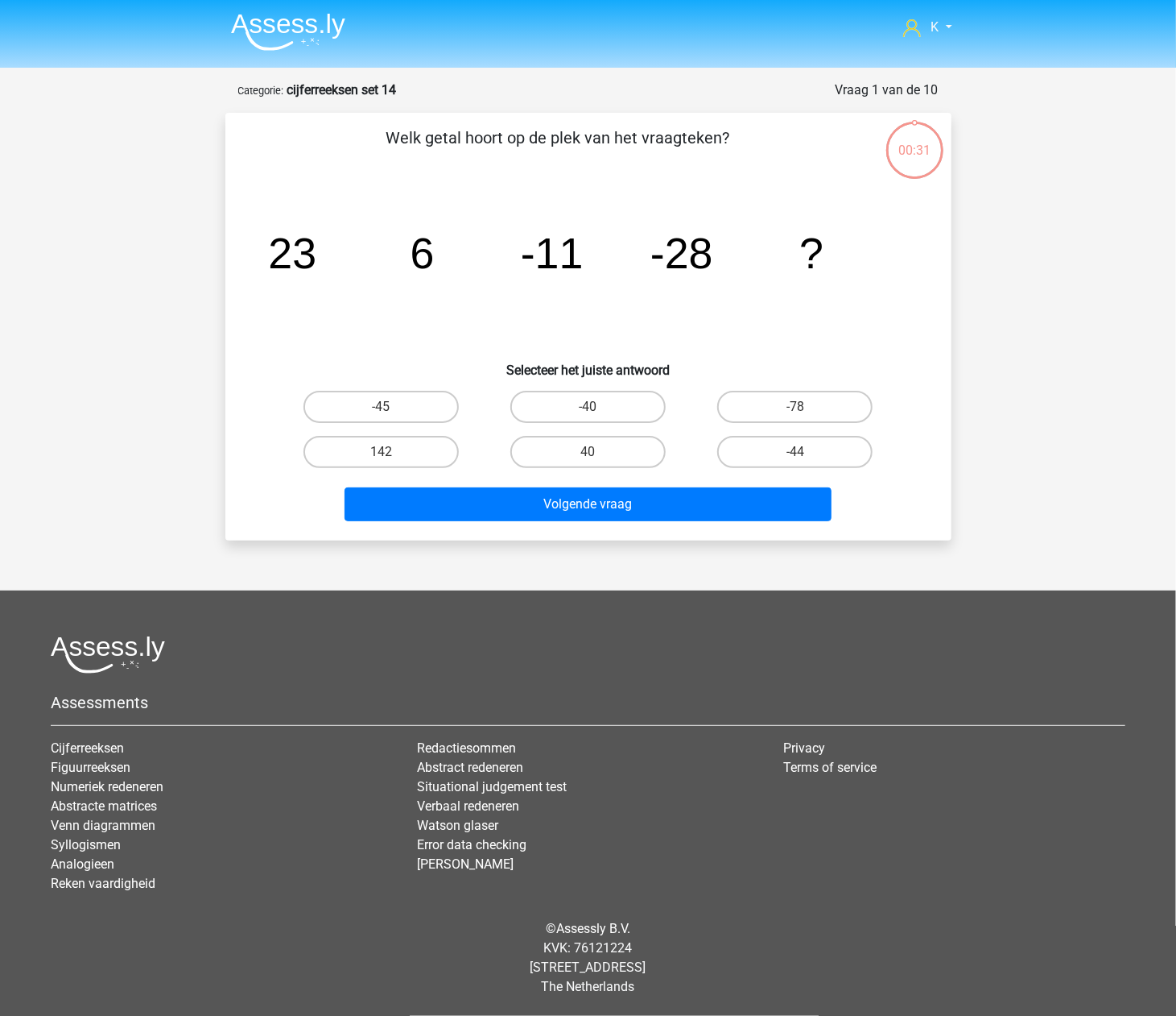
click at [593, 452] on input "40" at bounding box center [593, 457] width 11 height 11
radio input "true"
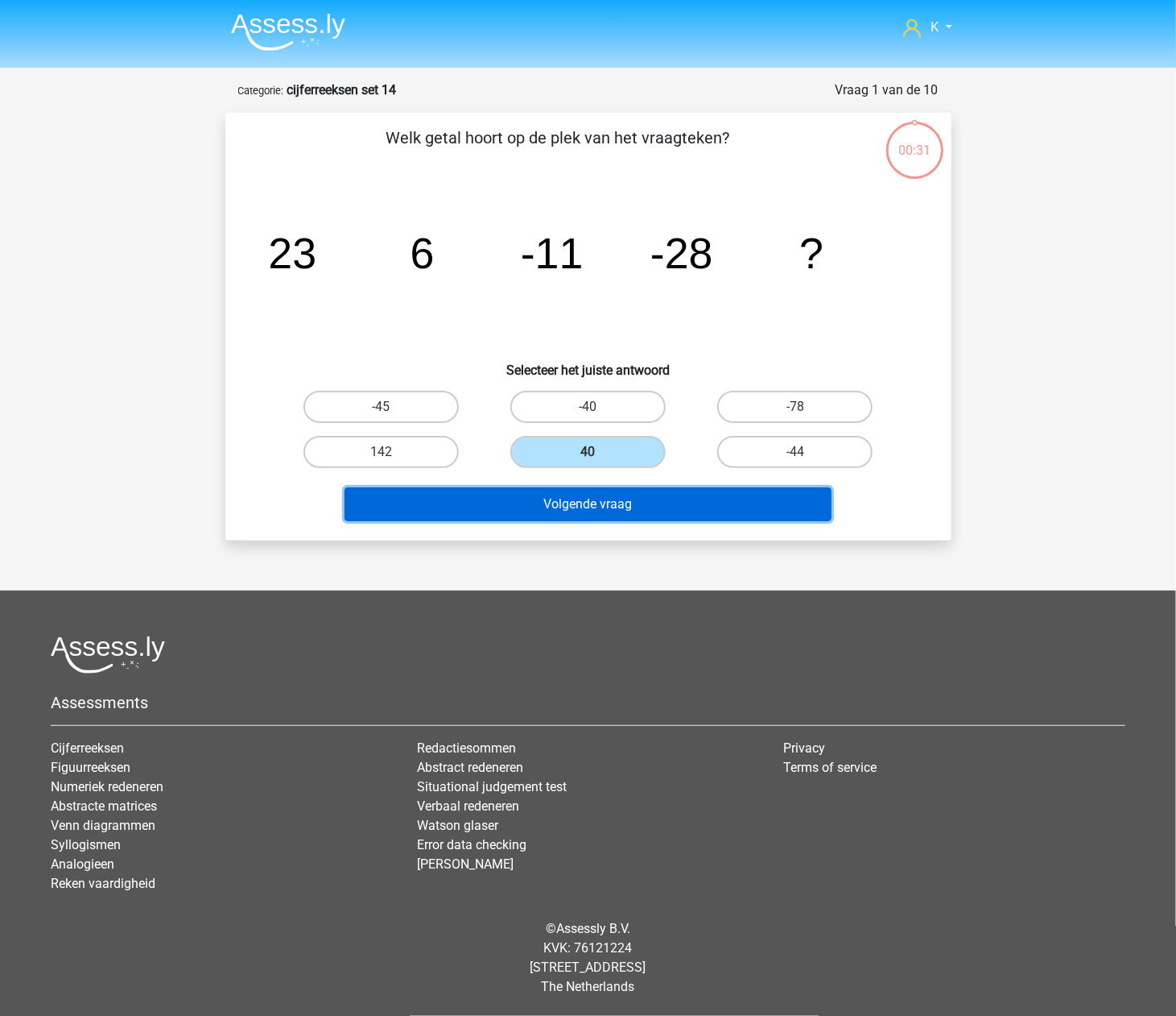
click at [594, 494] on button "Volgende vraag" at bounding box center [588, 504] width 487 height 34
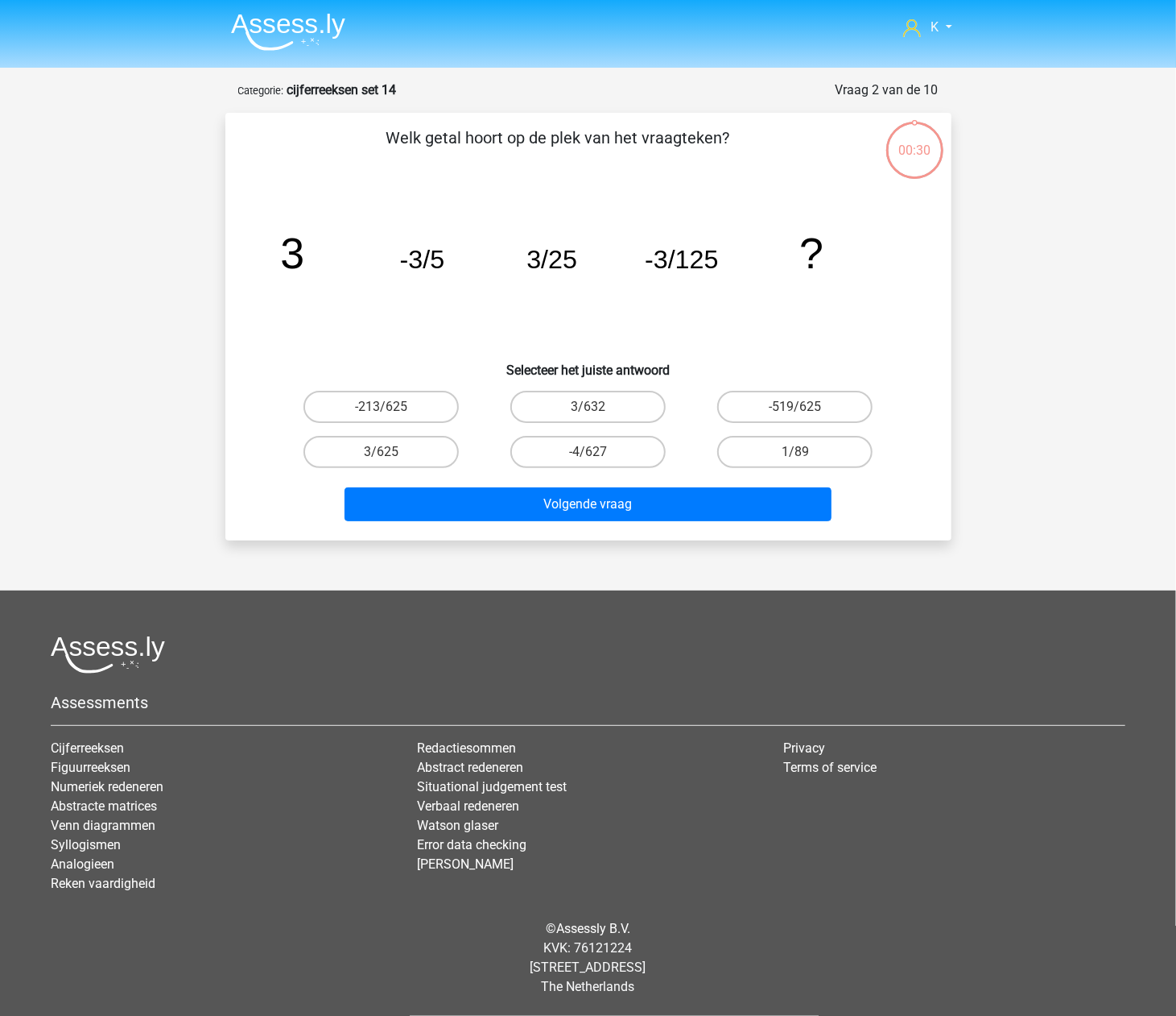
click at [597, 445] on label "-4/627" at bounding box center [588, 451] width 155 height 32
click at [597, 452] on input "-4/627" at bounding box center [593, 457] width 11 height 11
radio input "true"
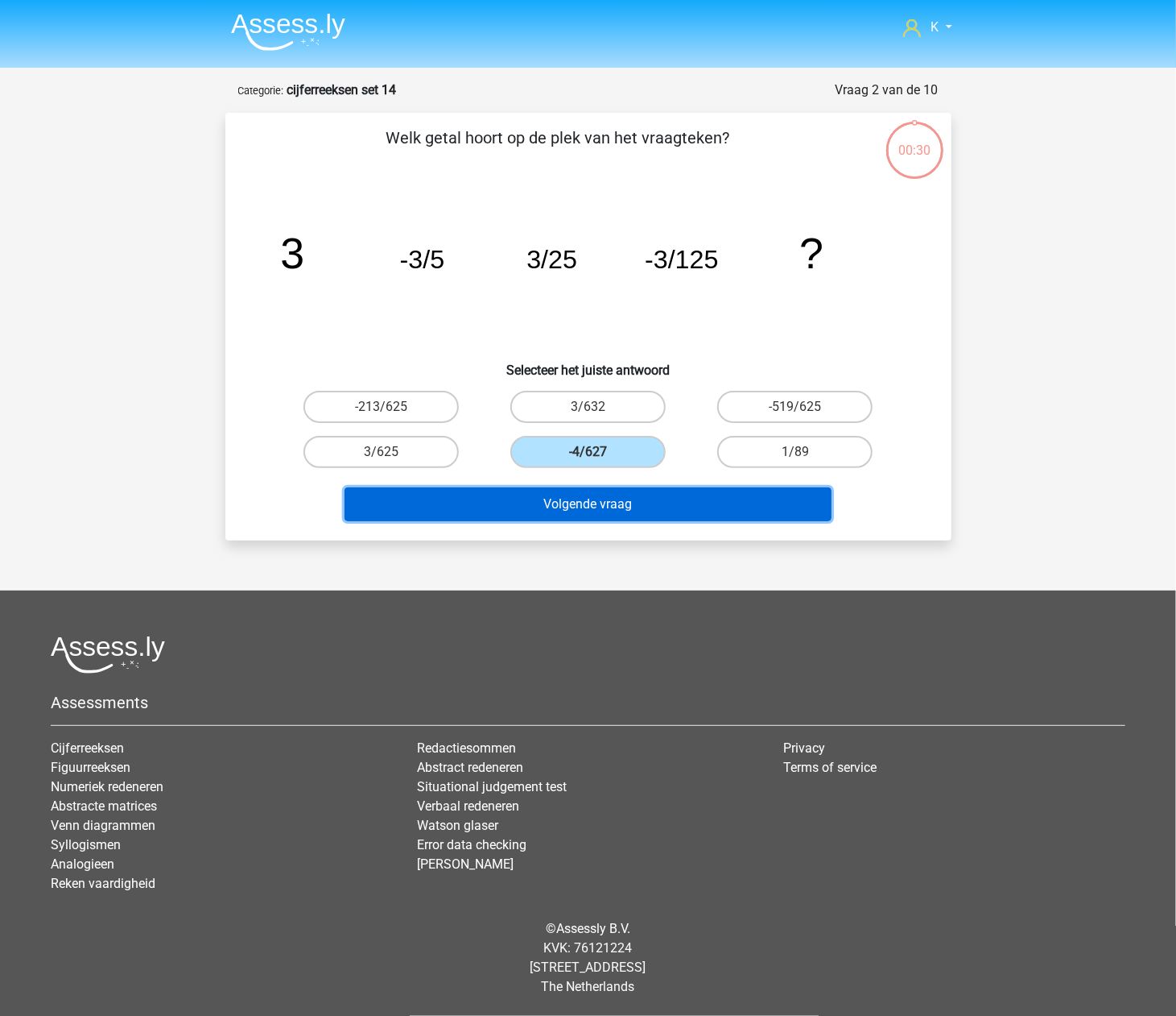
click at [597, 488] on button "Volgende vraag" at bounding box center [588, 504] width 487 height 34
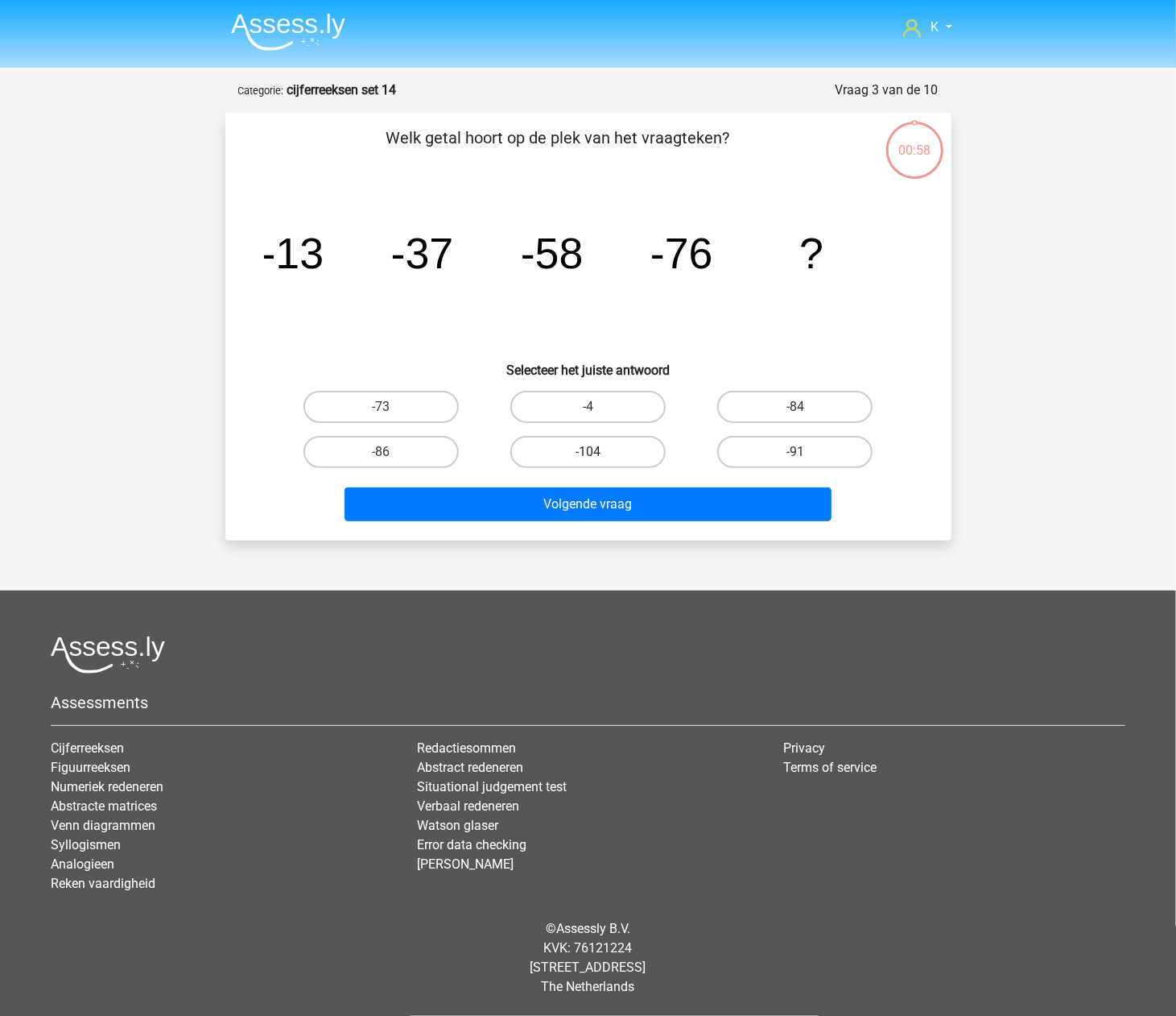
click at [603, 458] on label "-104" at bounding box center [588, 451] width 155 height 32
click at [598, 458] on input "-104" at bounding box center [593, 457] width 11 height 11
radio input "true"
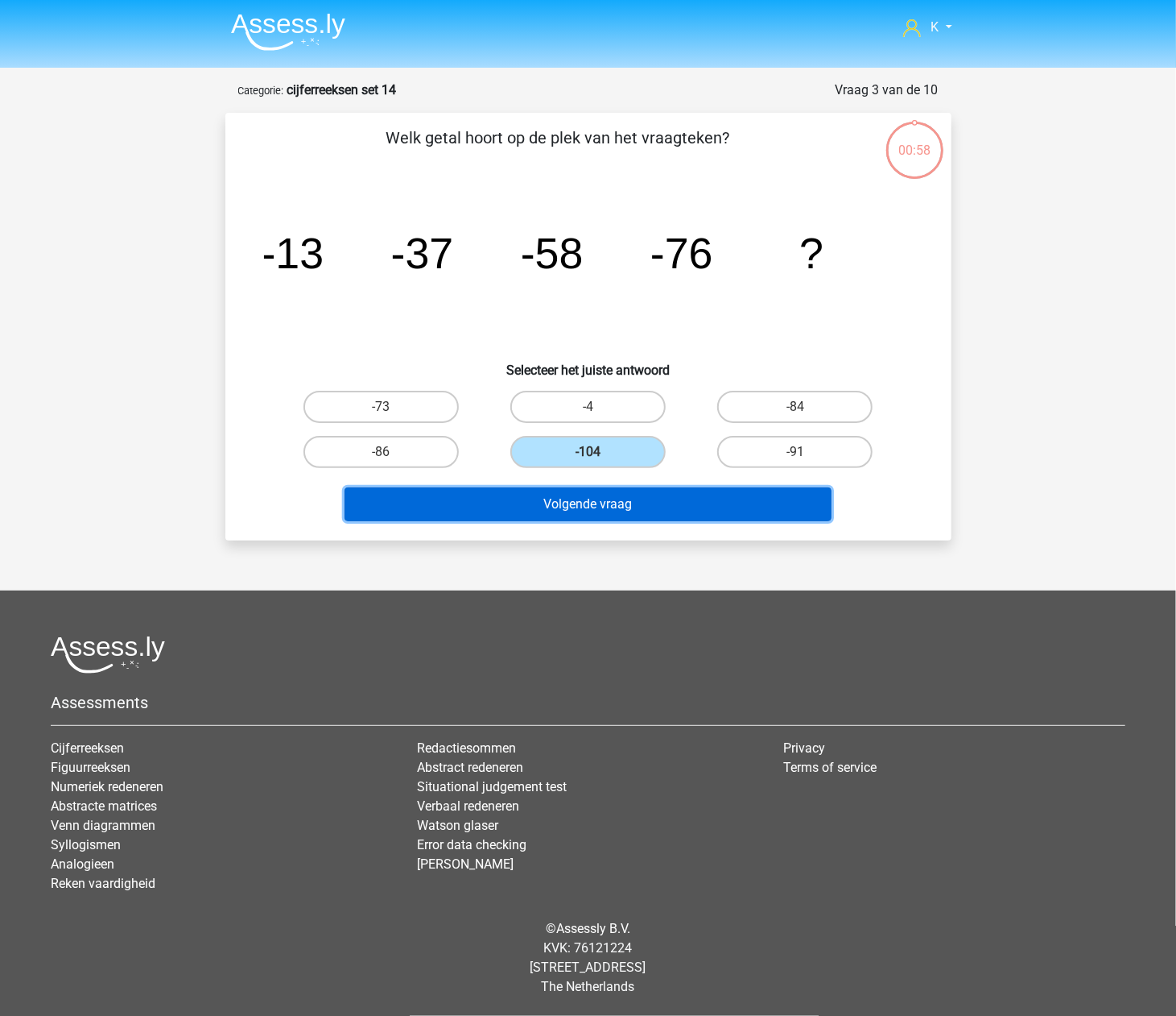
click at [607, 490] on button "Volgende vraag" at bounding box center [588, 504] width 487 height 34
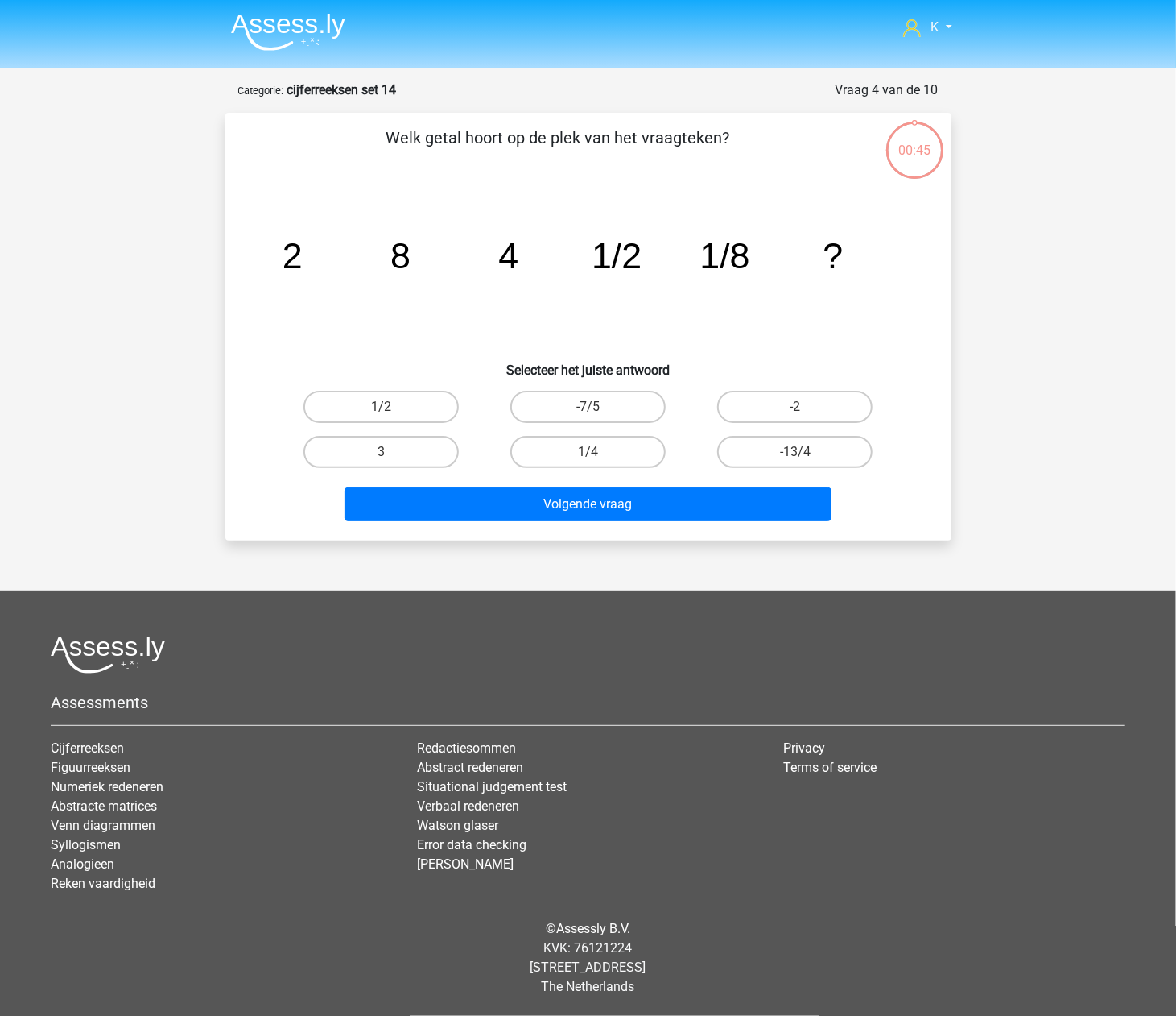
click at [610, 455] on label "1/4" at bounding box center [588, 451] width 155 height 32
click at [598, 455] on input "1/4" at bounding box center [593, 457] width 11 height 11
radio input "true"
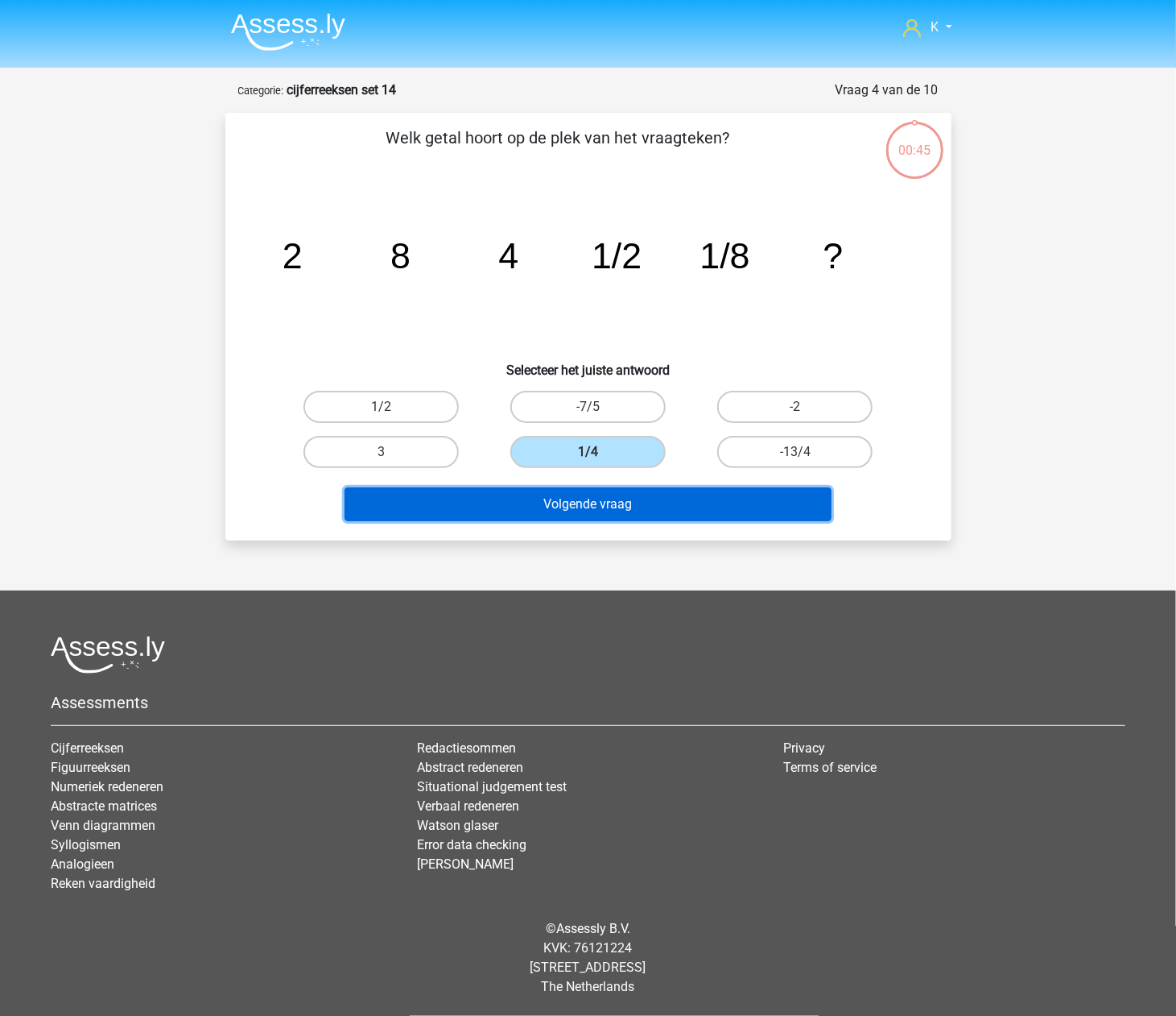
click at [603, 495] on button "Volgende vraag" at bounding box center [588, 504] width 487 height 34
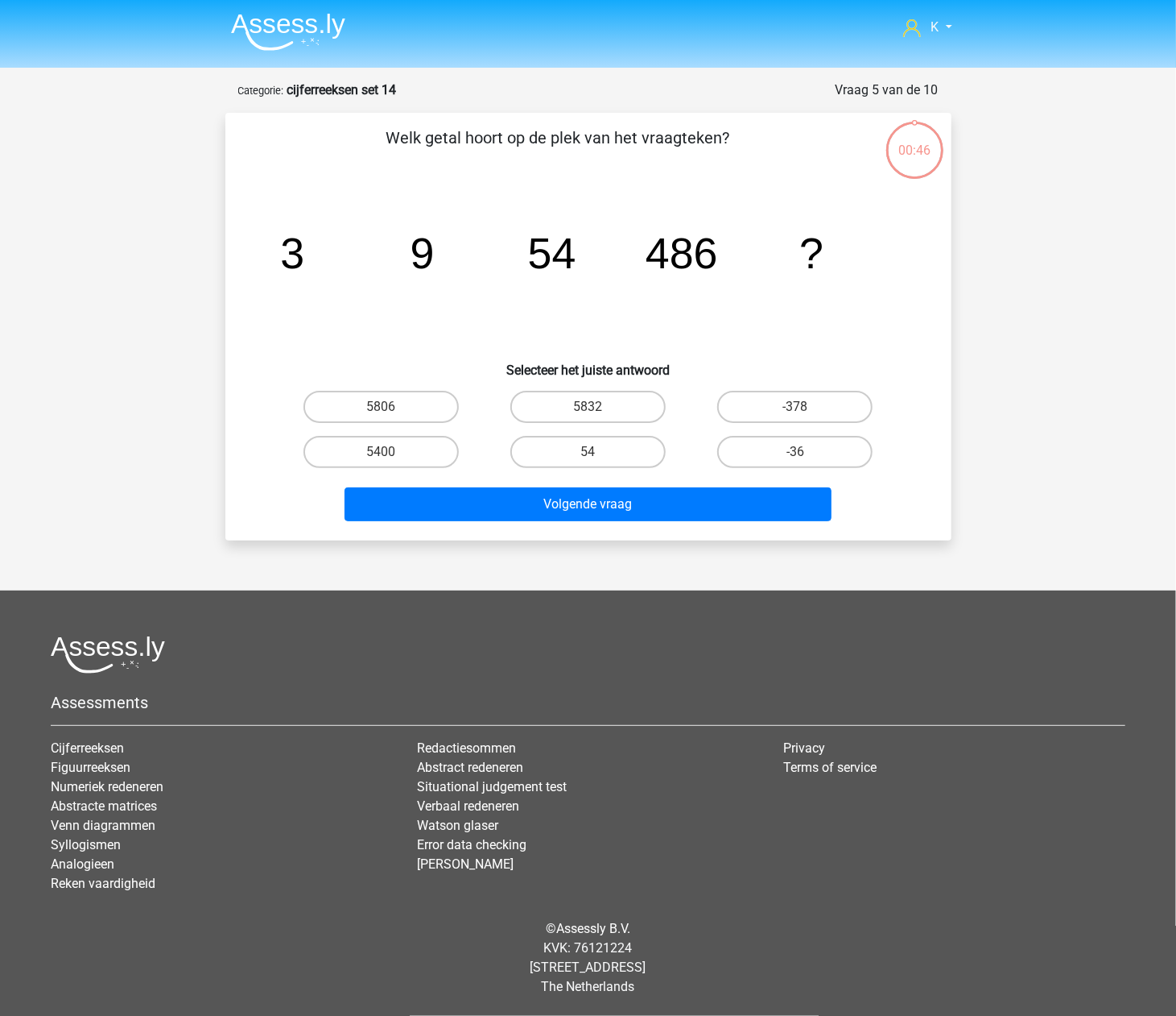
click at [603, 446] on label "54" at bounding box center [588, 451] width 155 height 32
click at [598, 452] on input "54" at bounding box center [593, 457] width 11 height 11
radio input "true"
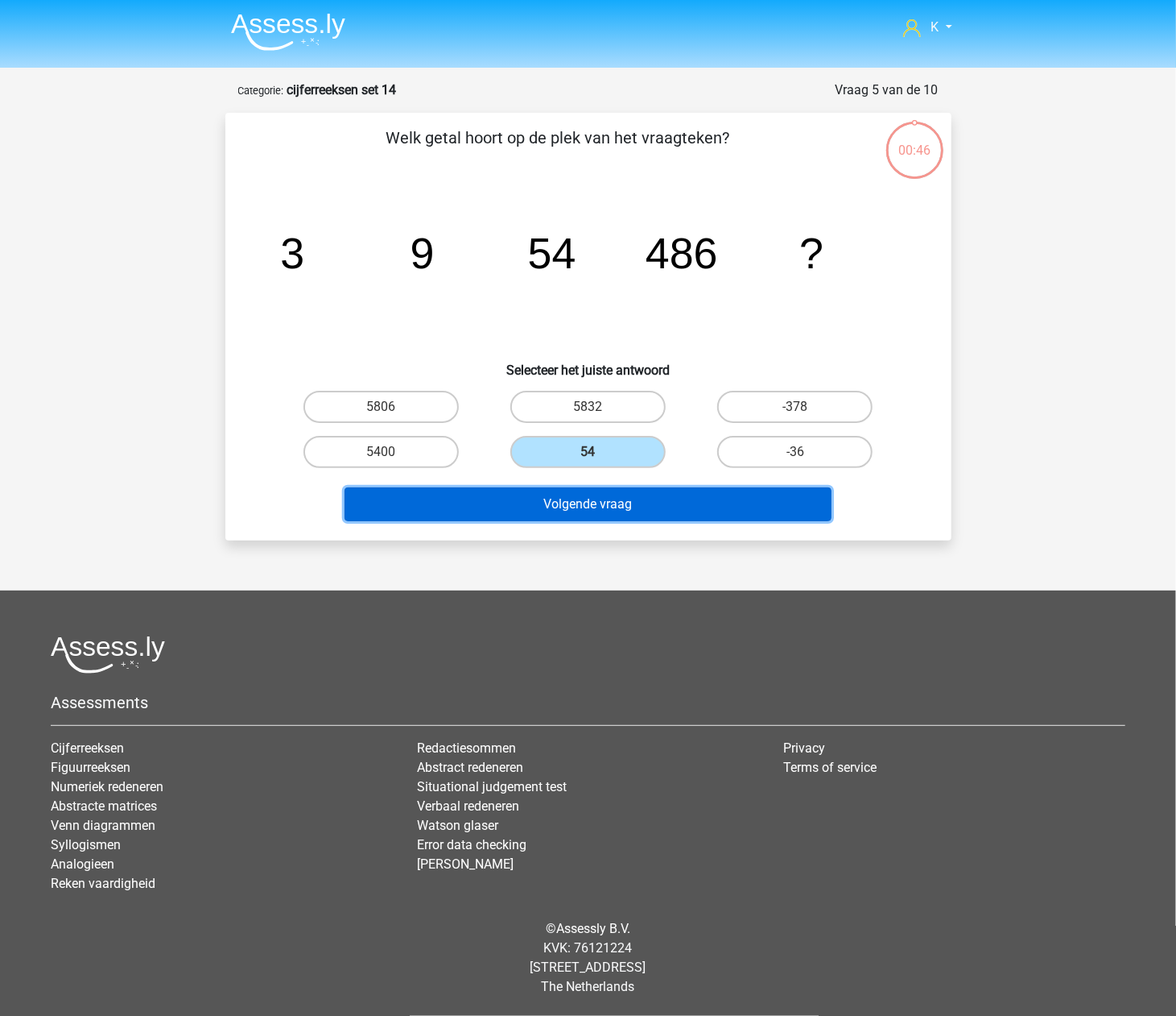
click at [609, 495] on button "Volgende vraag" at bounding box center [588, 504] width 487 height 34
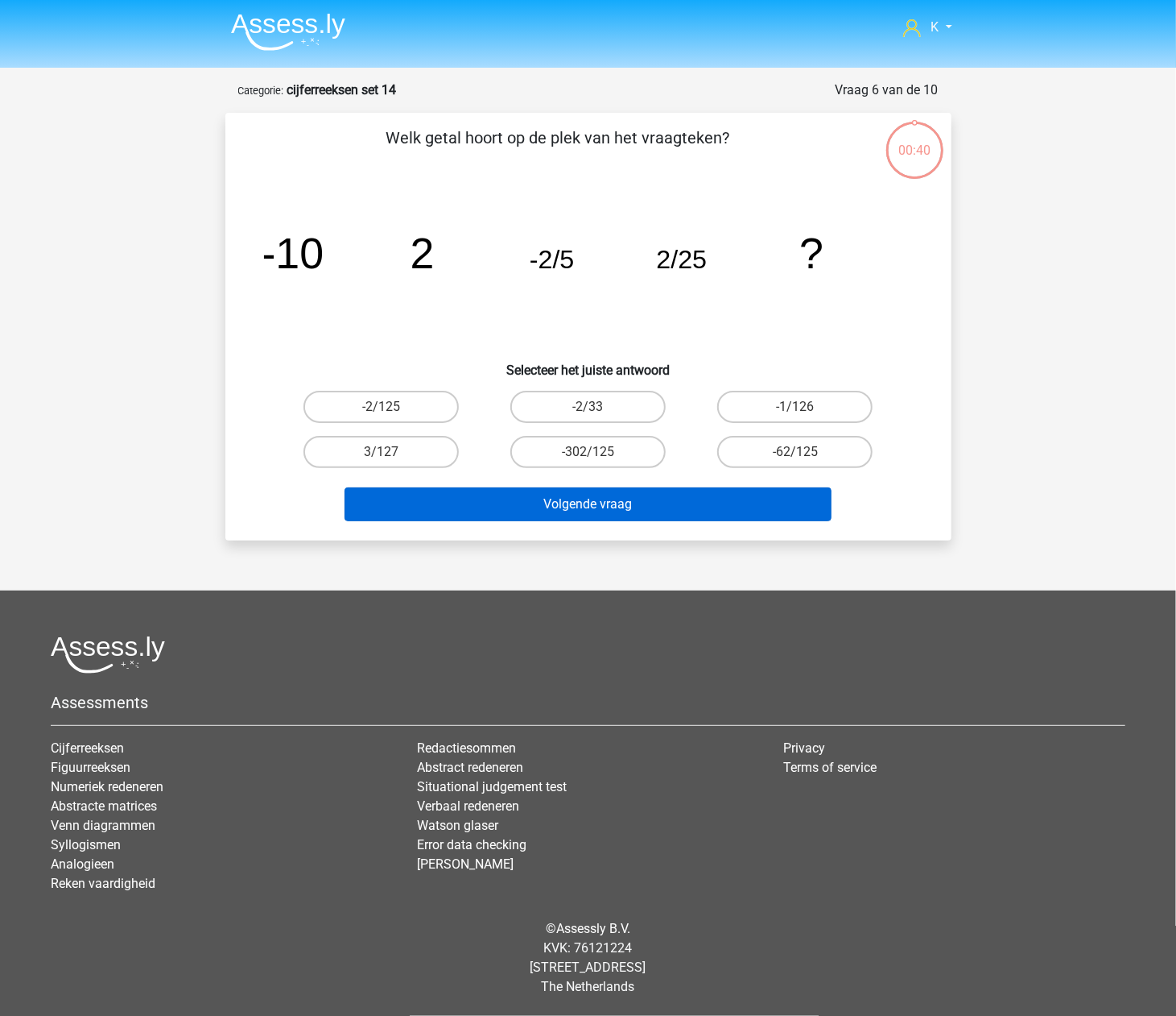
click at [610, 454] on label "-302/125" at bounding box center [588, 451] width 155 height 32
click at [598, 454] on input "-302/125" at bounding box center [593, 457] width 11 height 11
radio input "true"
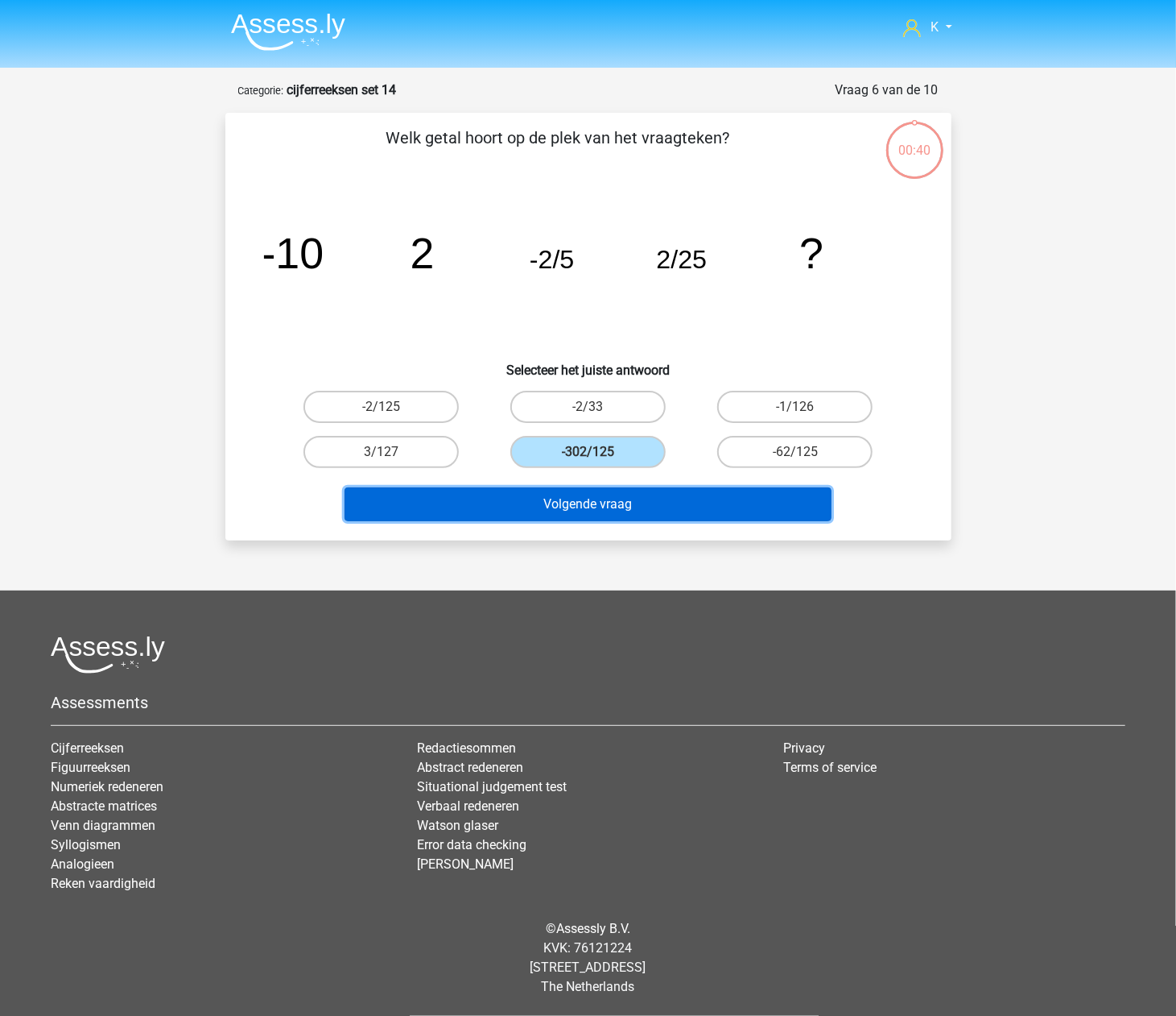
click at [605, 517] on button "Volgende vraag" at bounding box center [588, 504] width 487 height 34
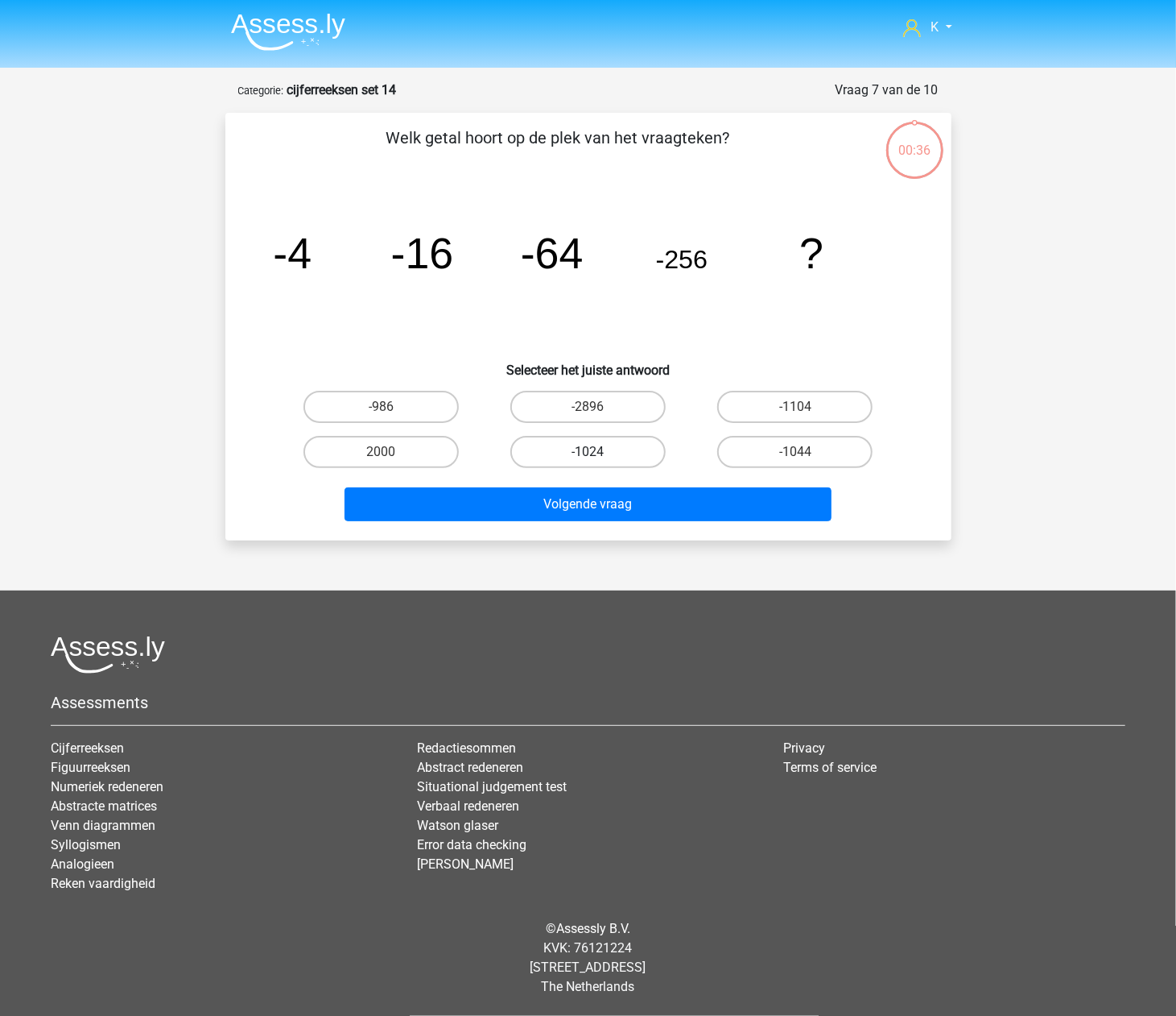
drag, startPoint x: 610, startPoint y: 444, endPoint x: 612, endPoint y: 462, distance: 18.1
click at [611, 445] on label "-1024" at bounding box center [588, 451] width 155 height 32
click at [598, 452] on input "-1024" at bounding box center [593, 457] width 11 height 11
radio input "true"
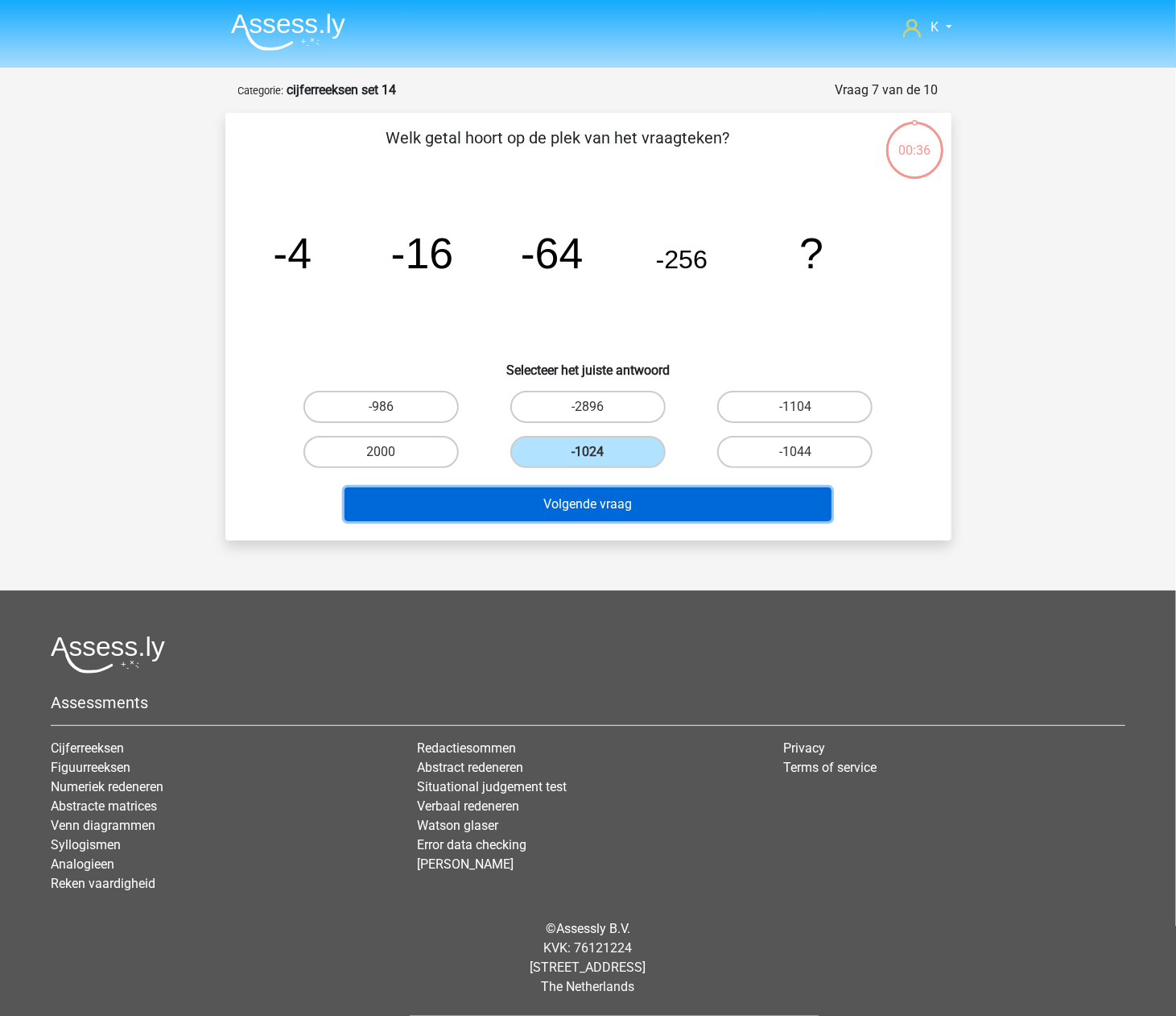
click at [613, 489] on button "Volgende vraag" at bounding box center [588, 504] width 487 height 34
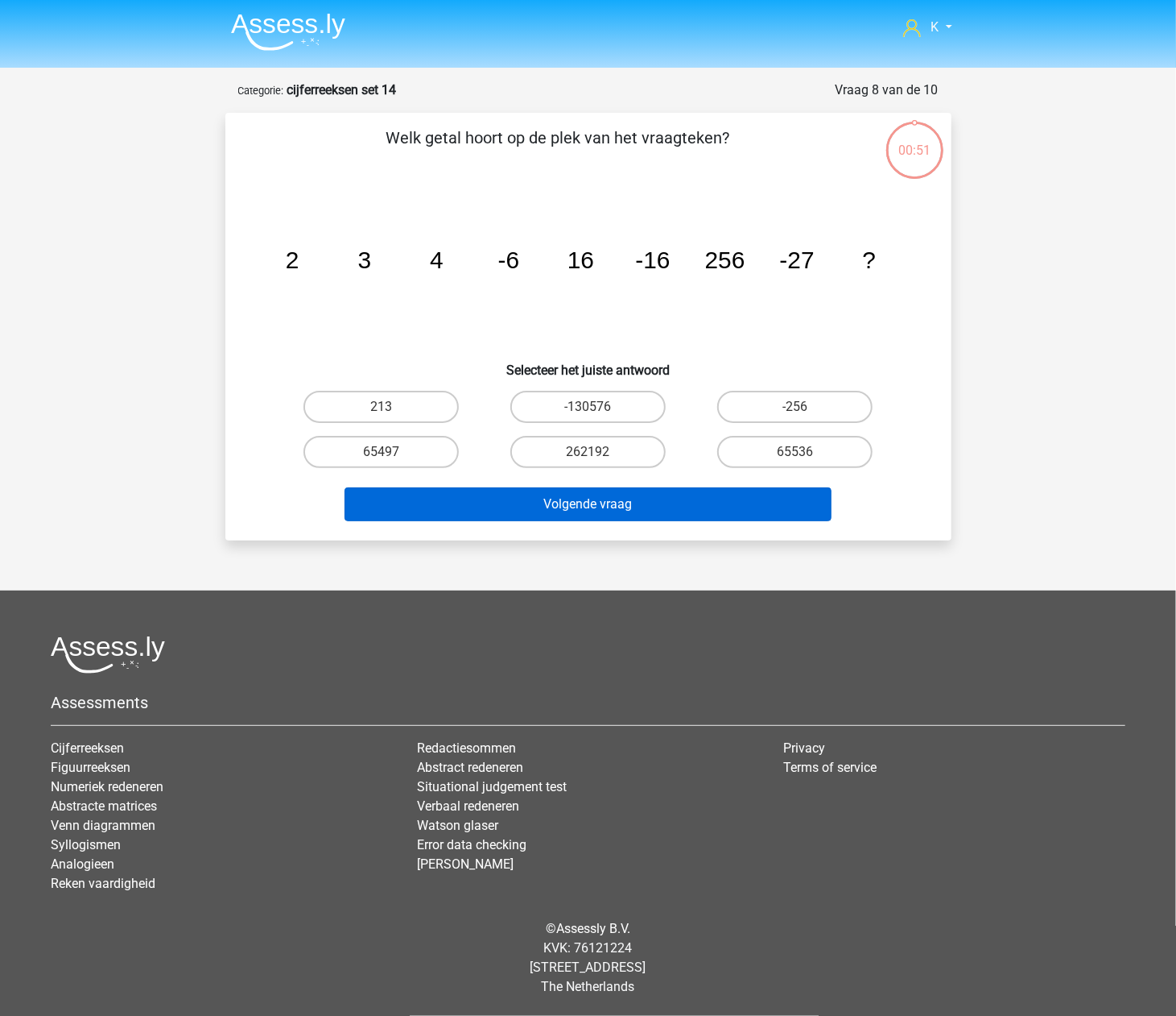
drag, startPoint x: 607, startPoint y: 453, endPoint x: 611, endPoint y: 499, distance: 46.2
click at [607, 456] on label "262192" at bounding box center [588, 451] width 155 height 32
click at [598, 456] on input "262192" at bounding box center [593, 457] width 11 height 11
radio input "true"
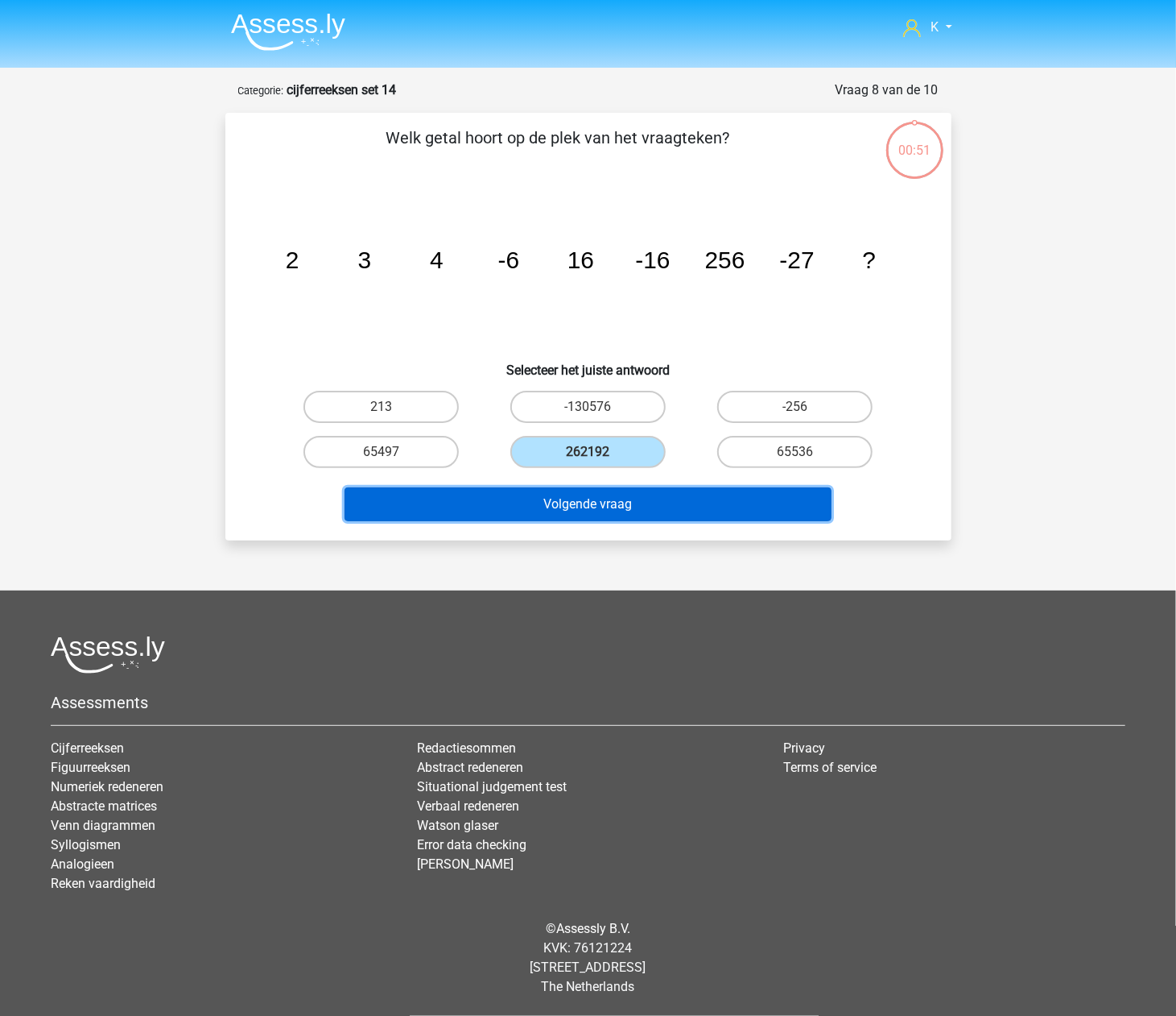
click at [611, 500] on button "Volgende vraag" at bounding box center [588, 504] width 487 height 34
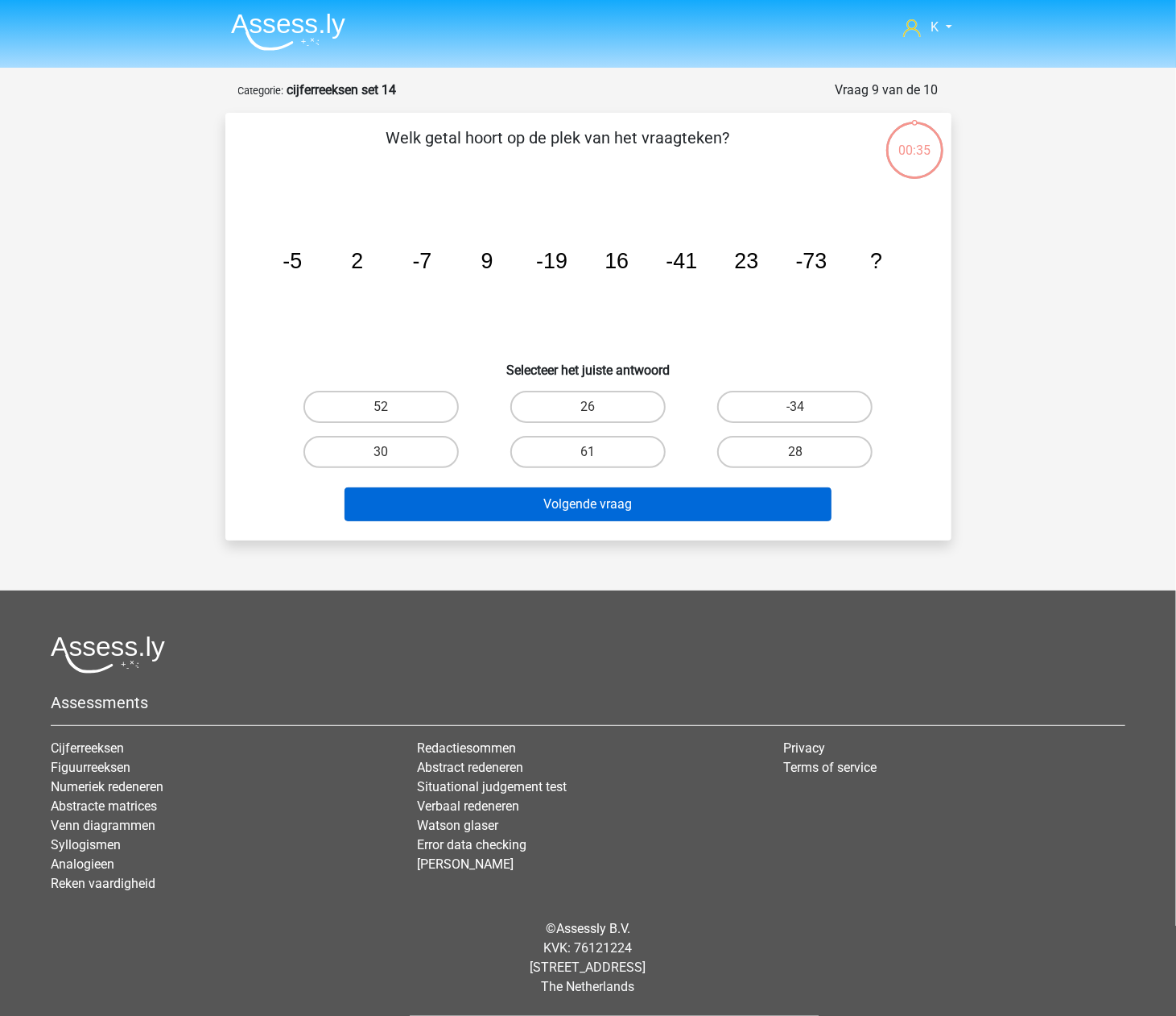
drag, startPoint x: 610, startPoint y: 495, endPoint x: 613, endPoint y: 510, distance: 15.3
click at [610, 455] on label "61" at bounding box center [588, 451] width 155 height 32
click at [598, 455] on input "61" at bounding box center [593, 457] width 11 height 11
radio input "true"
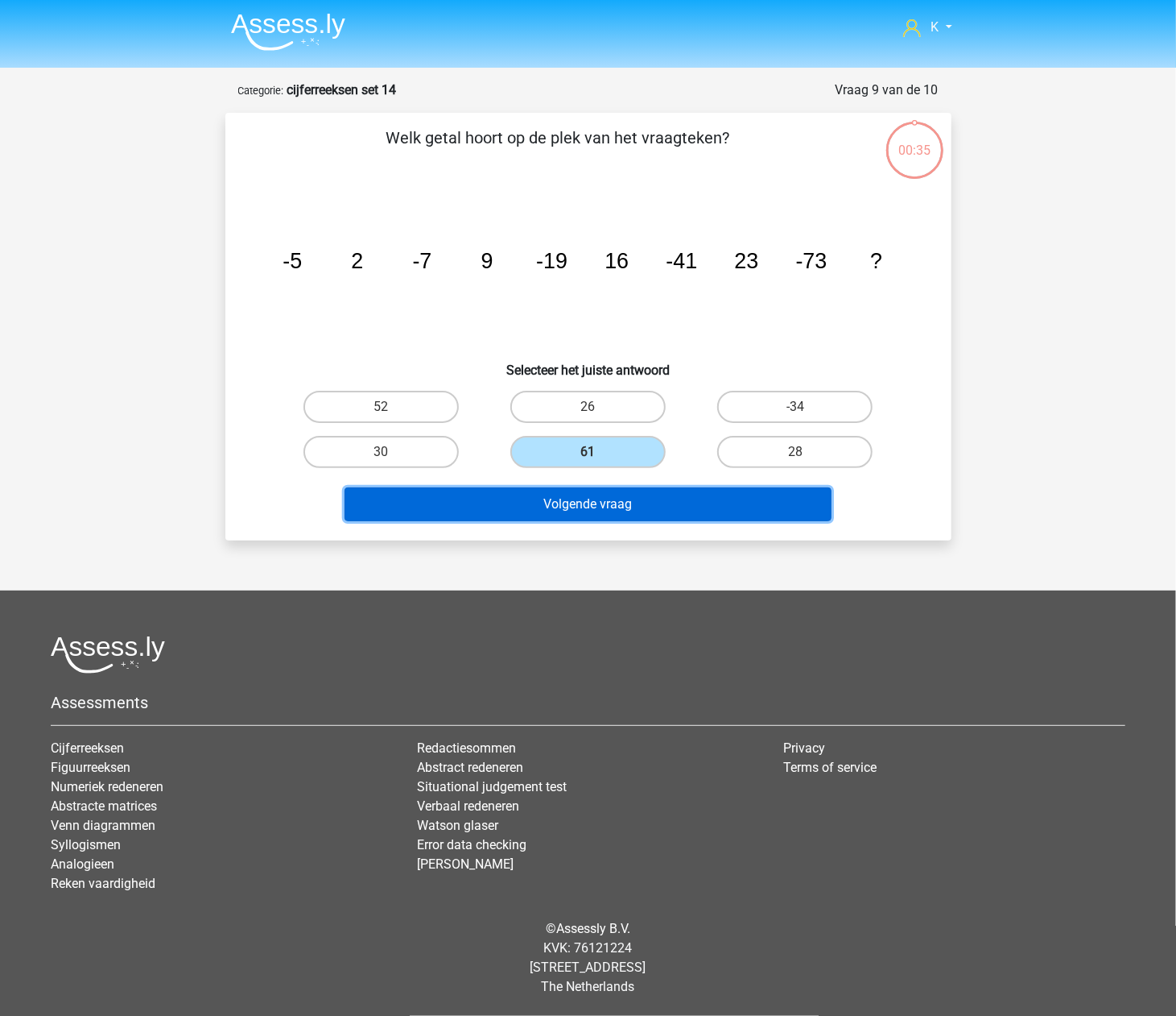
click at [613, 510] on button "Volgende vraag" at bounding box center [588, 504] width 487 height 34
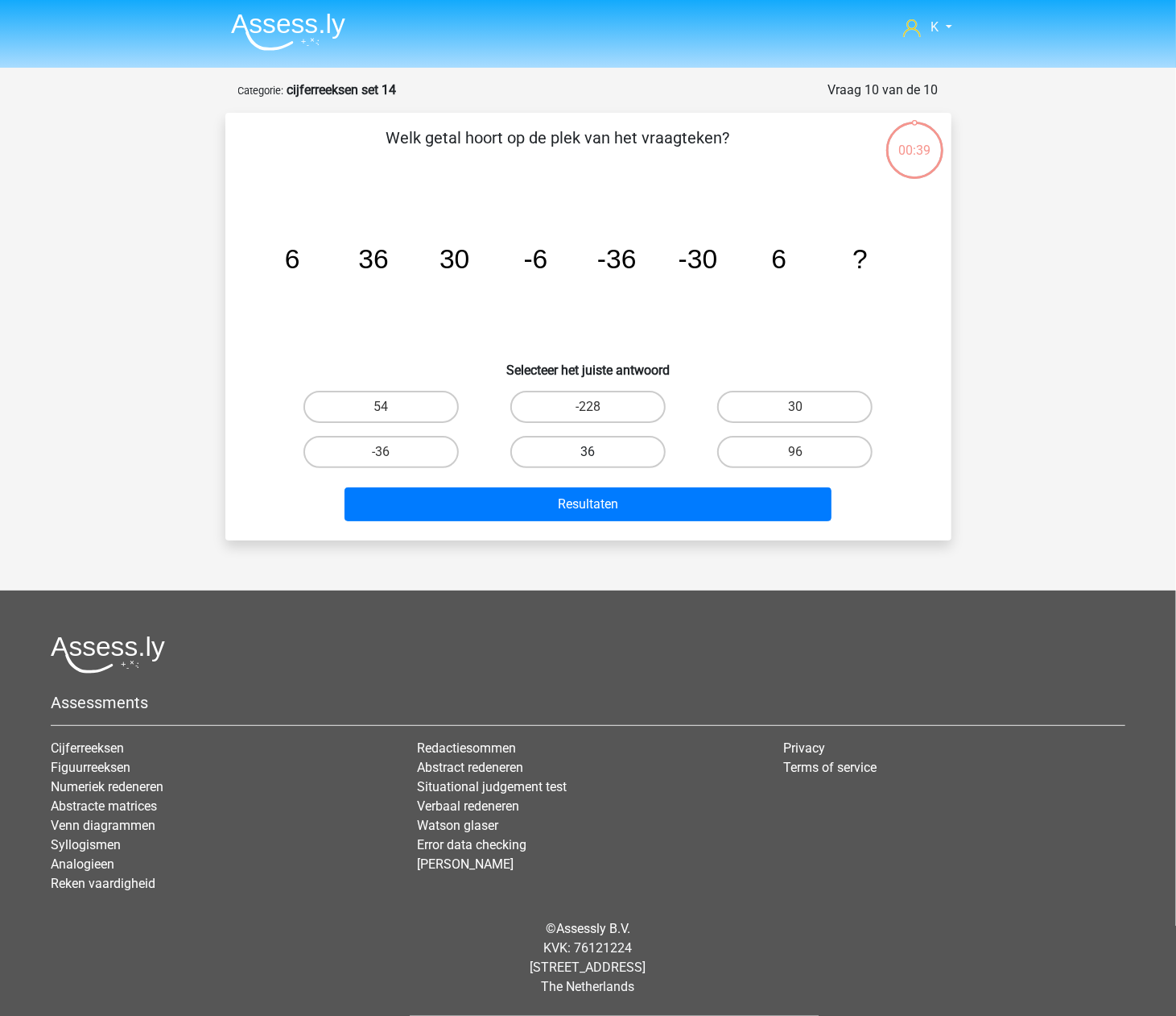
click at [611, 456] on label "36" at bounding box center [588, 451] width 155 height 32
click at [598, 456] on input "36" at bounding box center [593, 457] width 11 height 11
radio input "true"
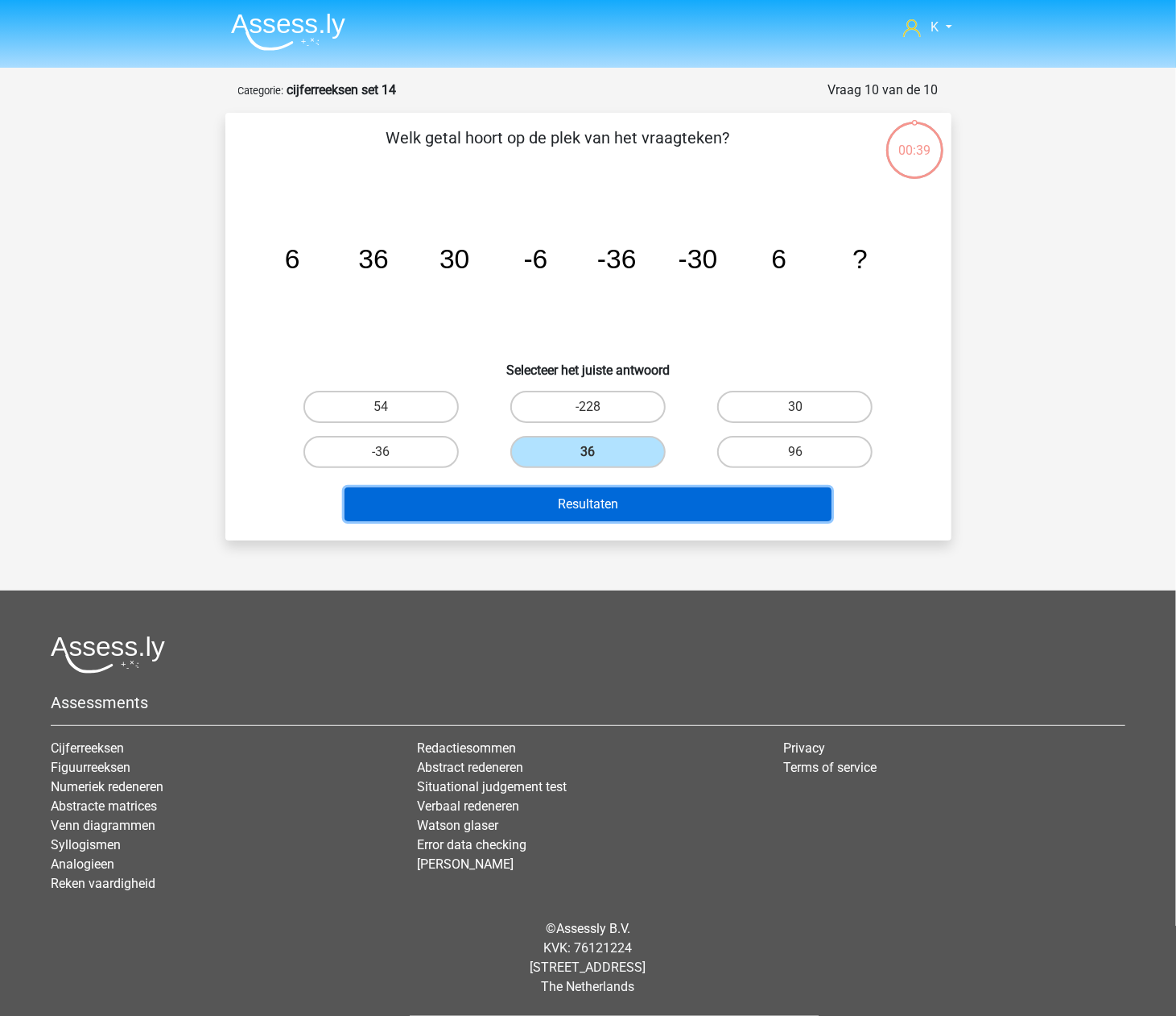
click at [611, 489] on button "Resultaten" at bounding box center [588, 504] width 487 height 34
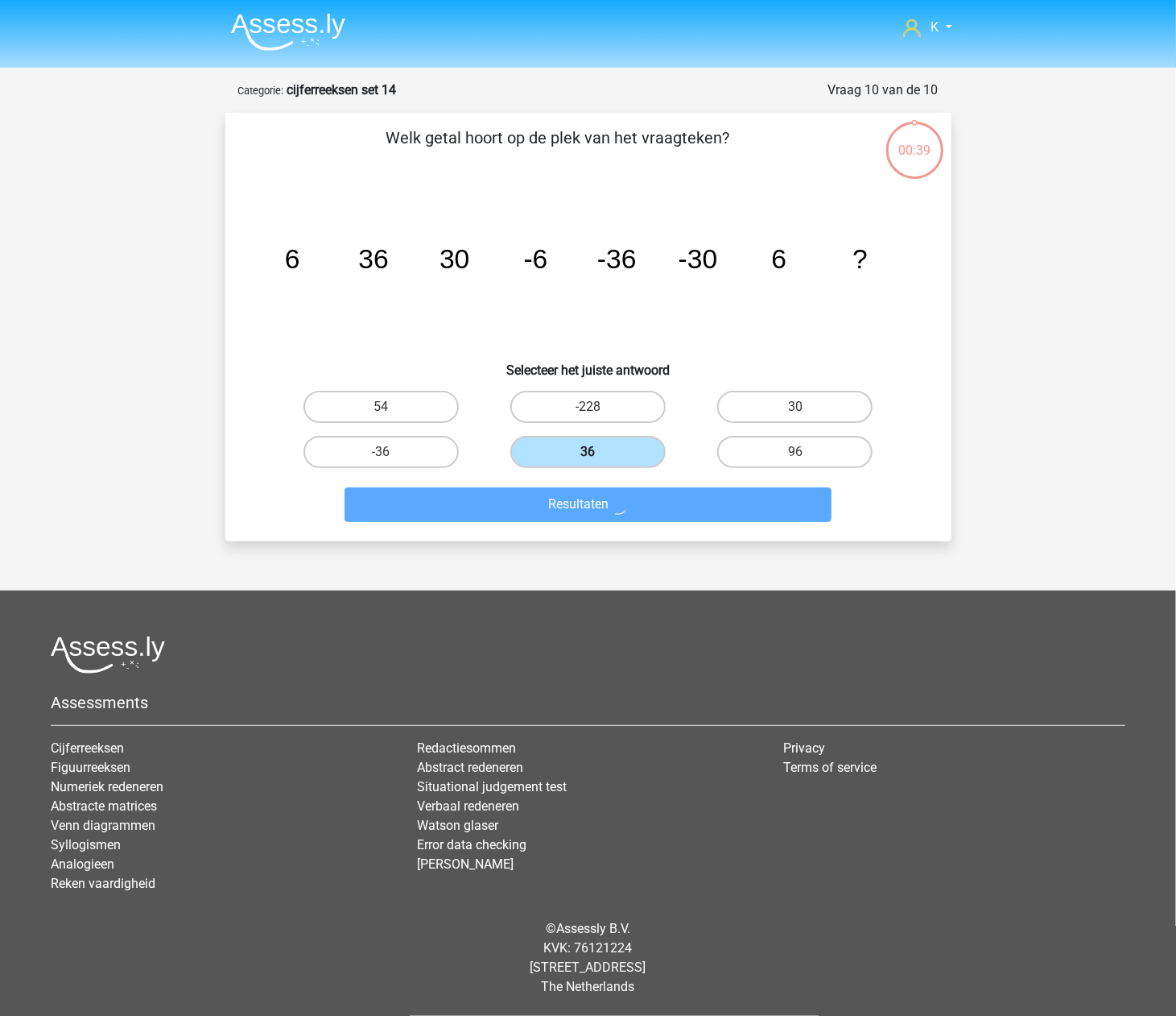
click at [613, 448] on label "36" at bounding box center [588, 451] width 155 height 32
click at [598, 452] on input "36" at bounding box center [593, 457] width 11 height 11
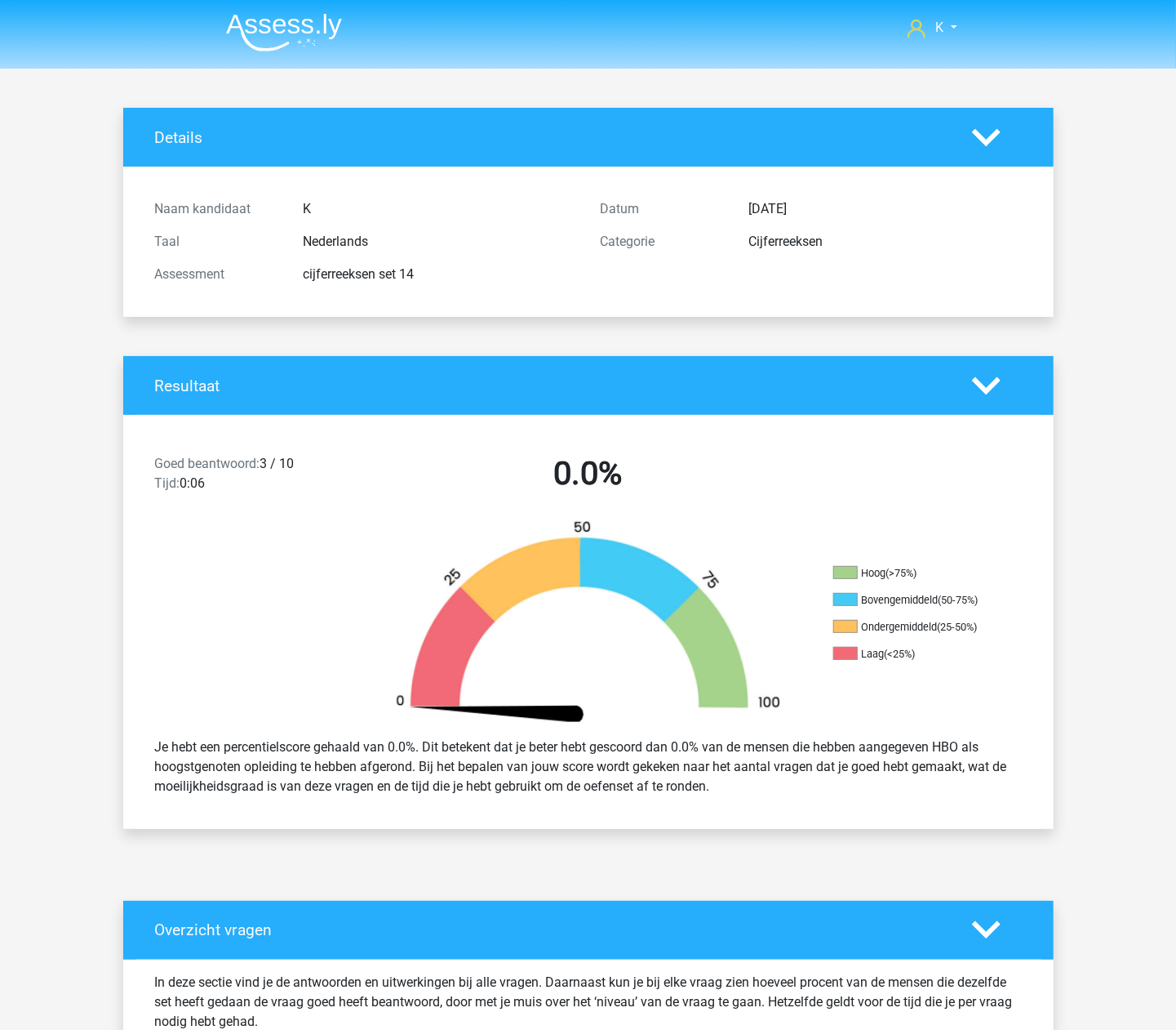
click at [326, 49] on img at bounding box center [284, 32] width 116 height 39
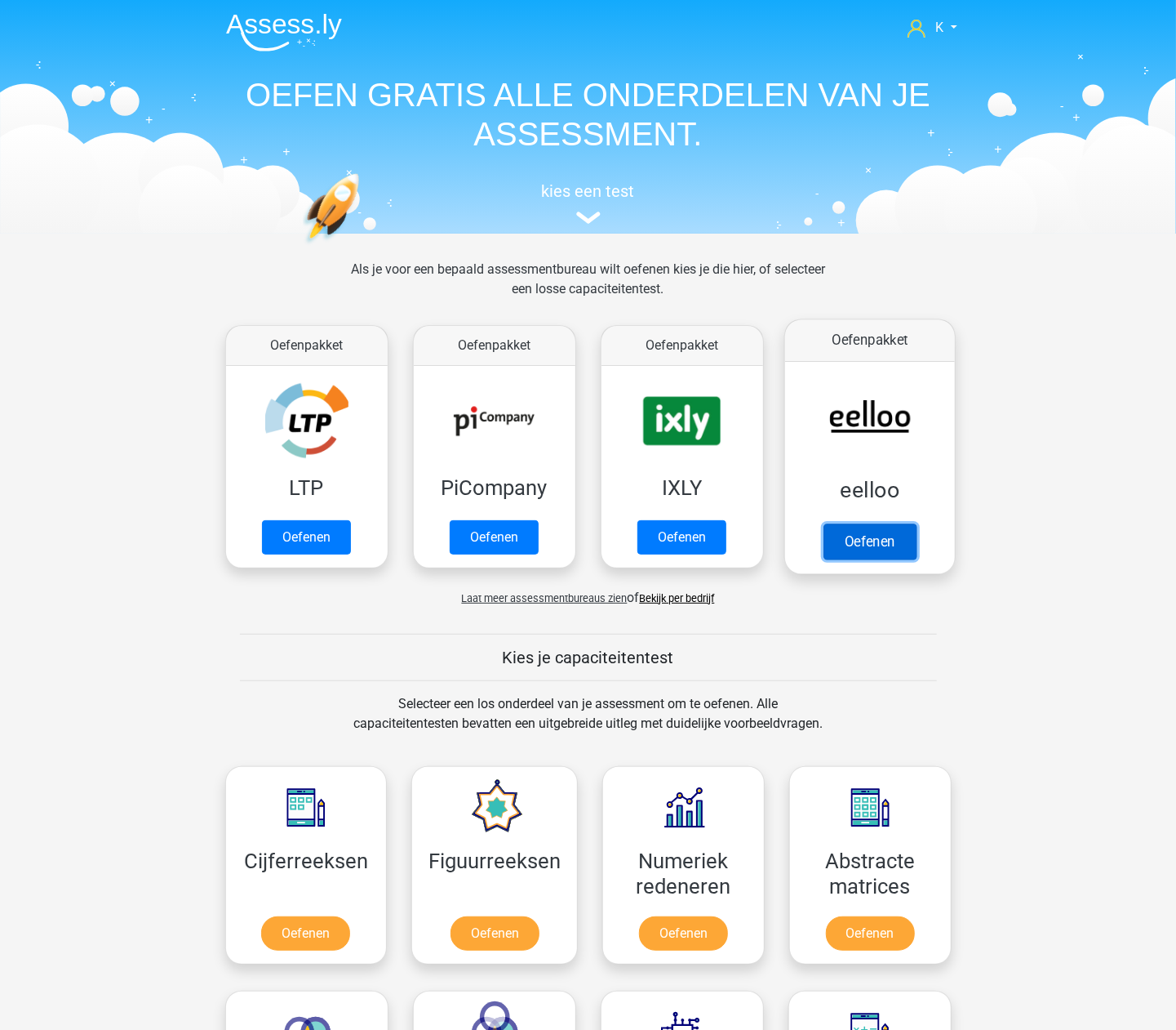
click at [896, 523] on link "Oefenen" at bounding box center [870, 541] width 93 height 36
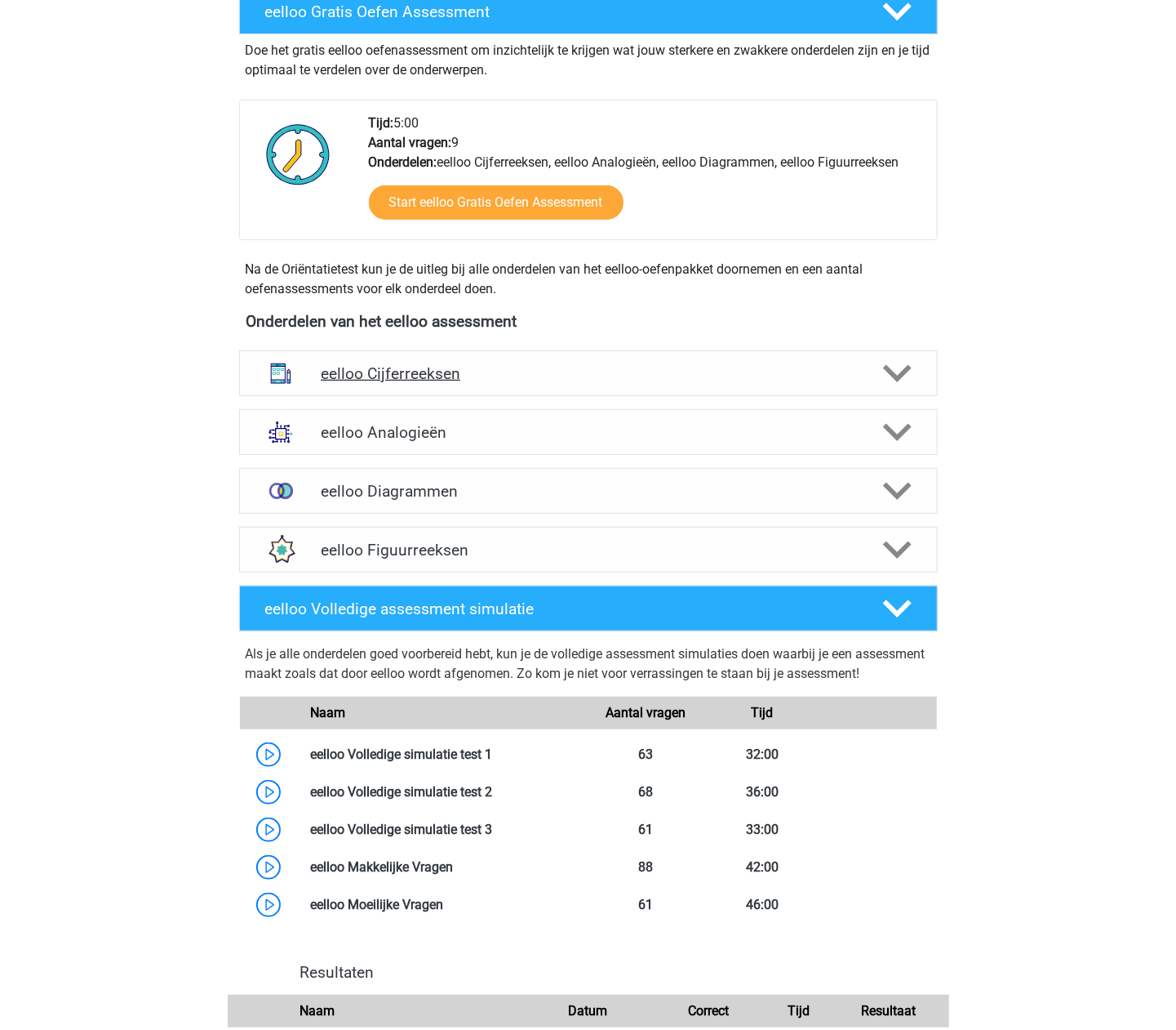
click at [500, 362] on div "eelloo Cijferreeksen" at bounding box center [588, 373] width 699 height 46
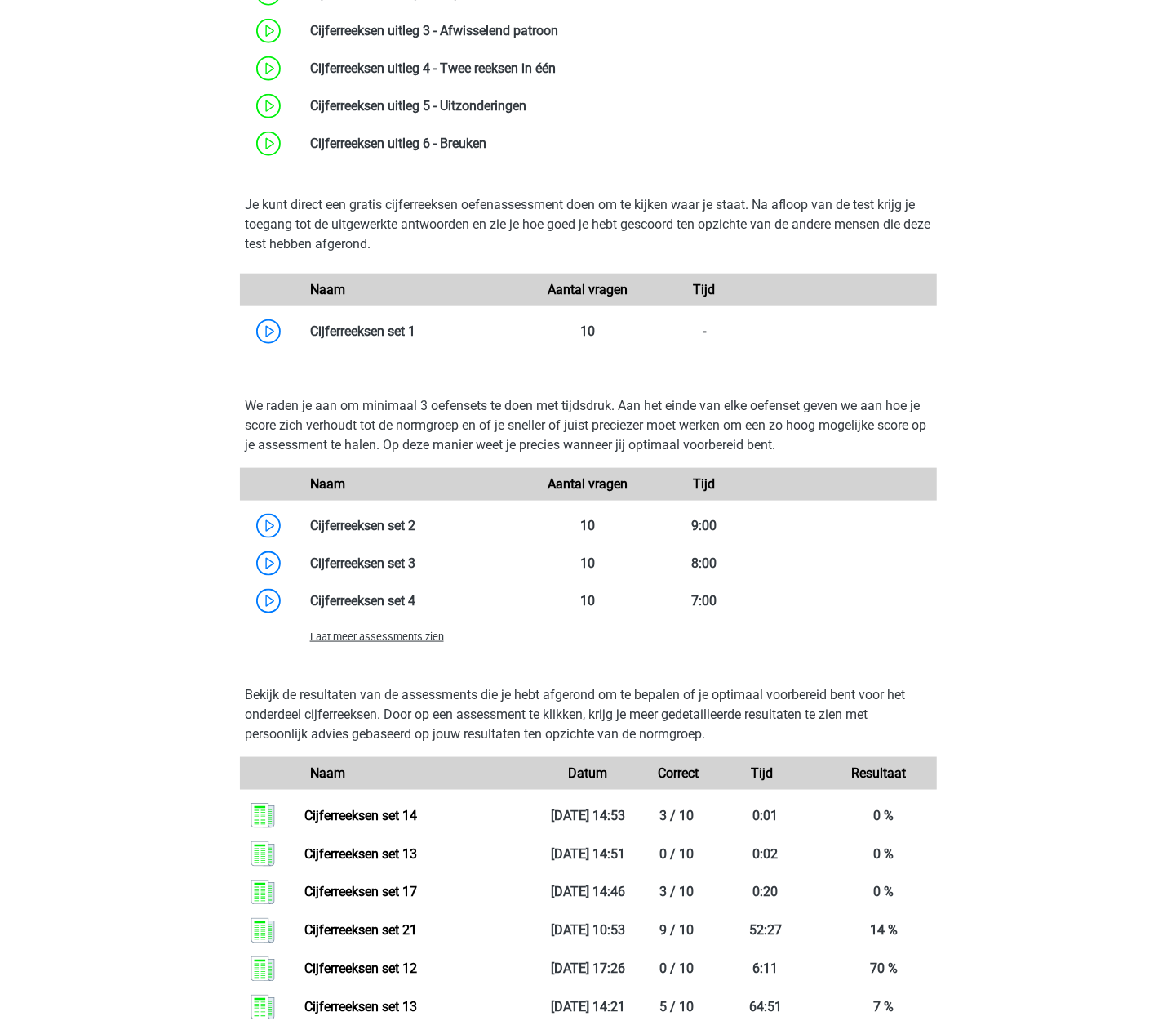
click at [400, 637] on span "Laat meer assessments zien" at bounding box center [376, 636] width 134 height 13
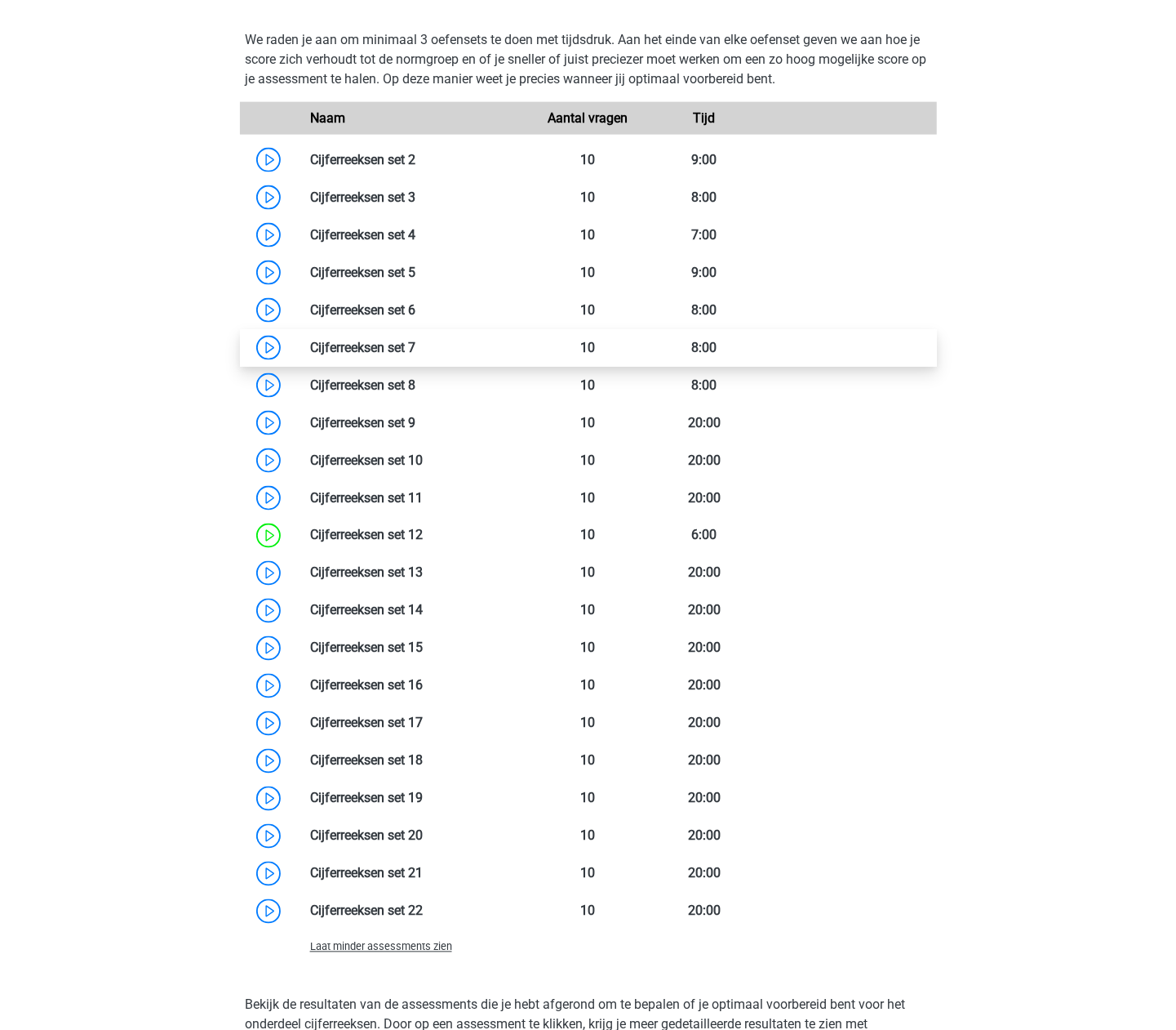
scroll to position [1307, 0]
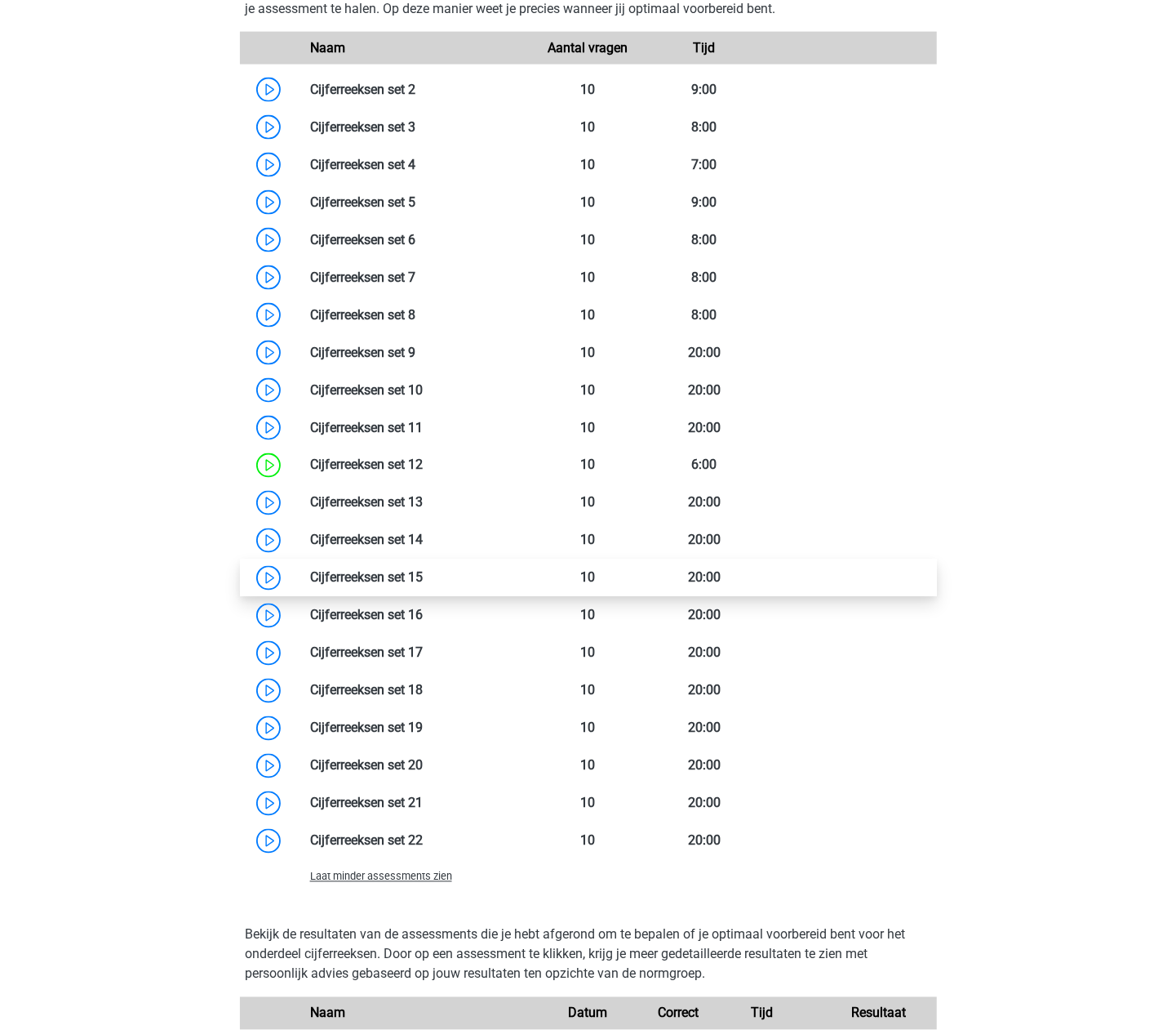
click at [423, 573] on link at bounding box center [423, 577] width 0 height 15
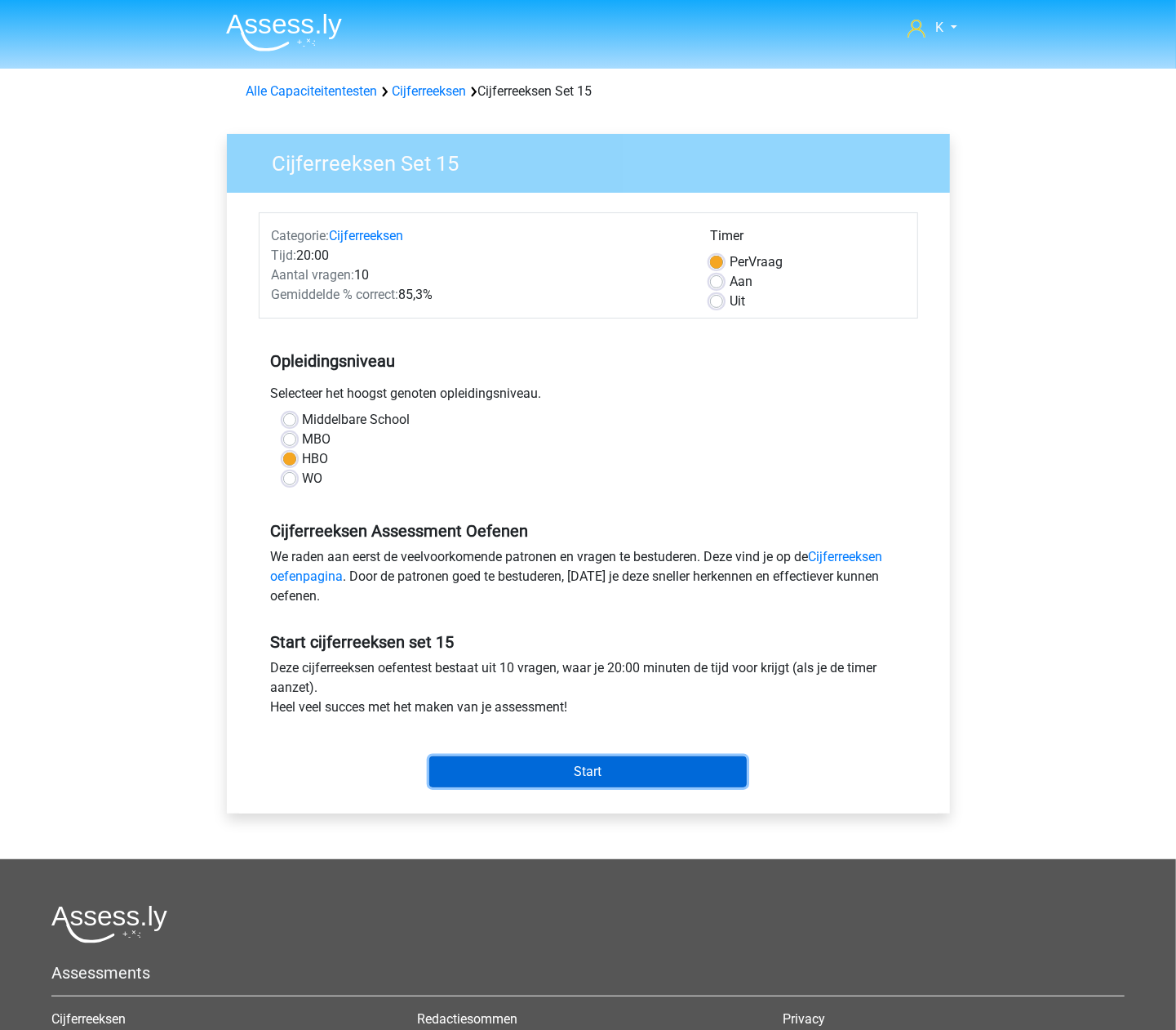
click at [569, 764] on input "Start" at bounding box center [588, 771] width 317 height 31
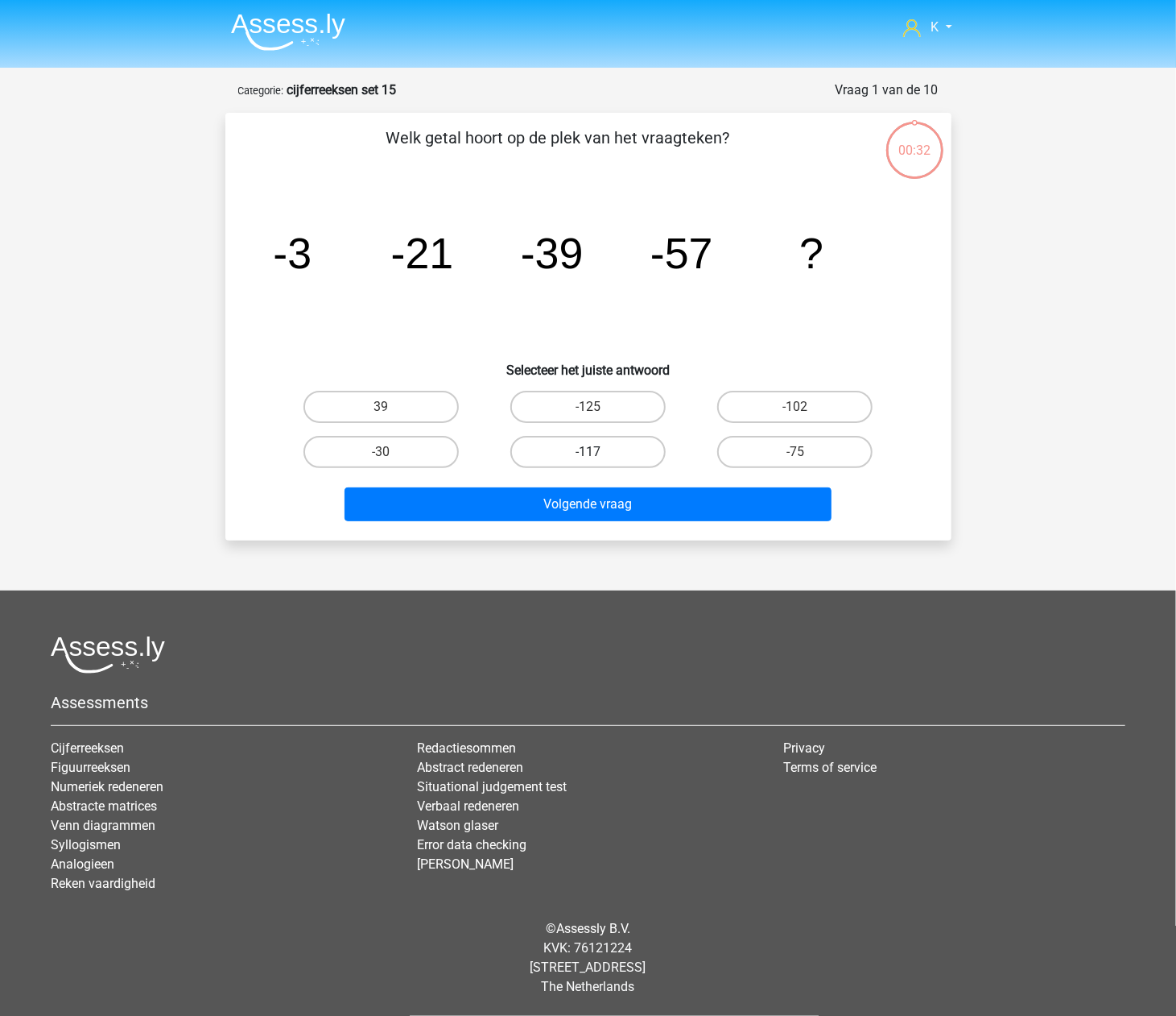
click at [567, 442] on label "-117" at bounding box center [588, 451] width 155 height 32
click at [588, 452] on input "-117" at bounding box center [593, 457] width 11 height 11
radio input "true"
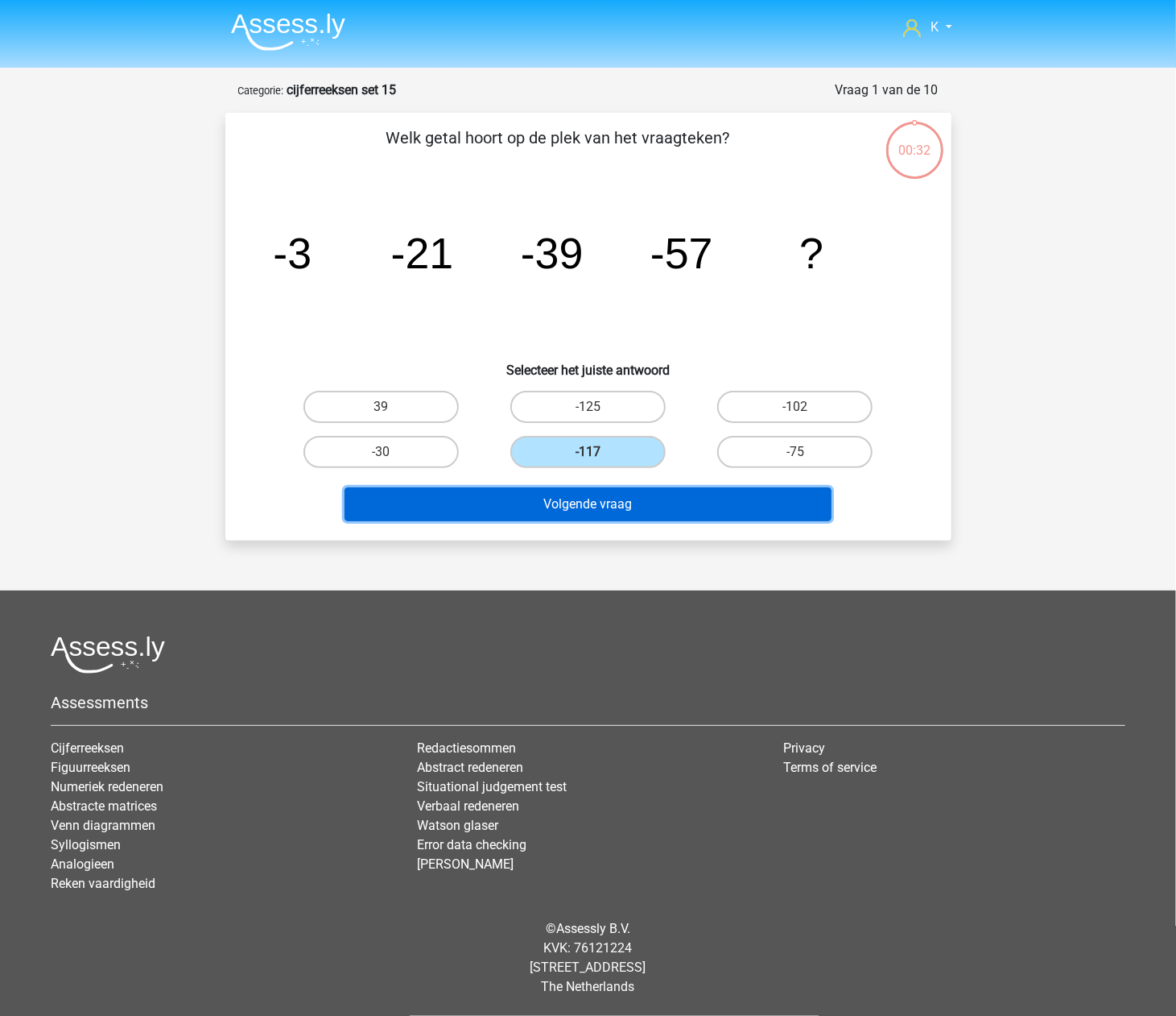
click at [570, 506] on button "Volgende vraag" at bounding box center [588, 504] width 487 height 34
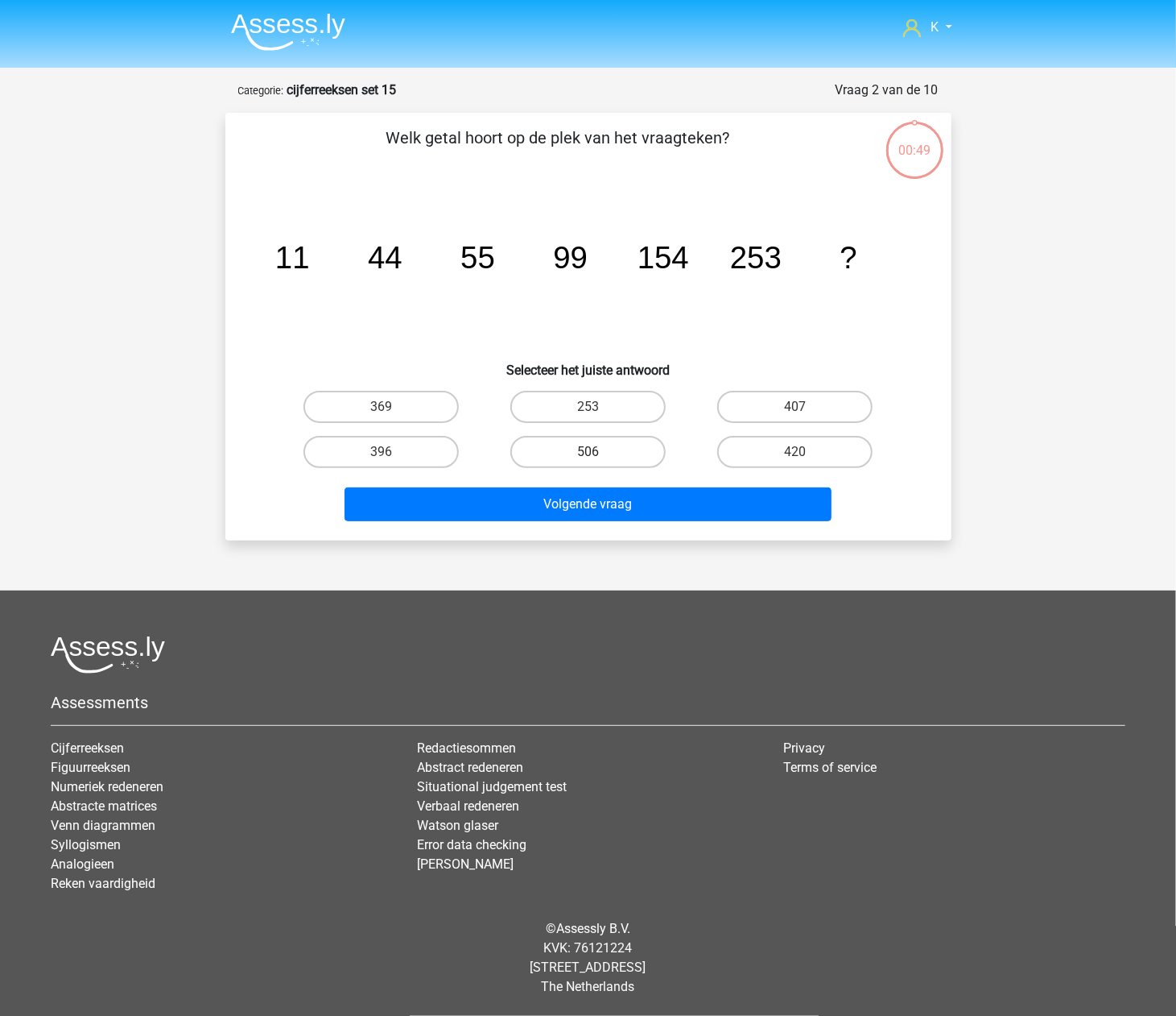
click at [583, 448] on label "506" at bounding box center [588, 451] width 155 height 32
click at [588, 452] on input "506" at bounding box center [593, 457] width 11 height 11
radio input "true"
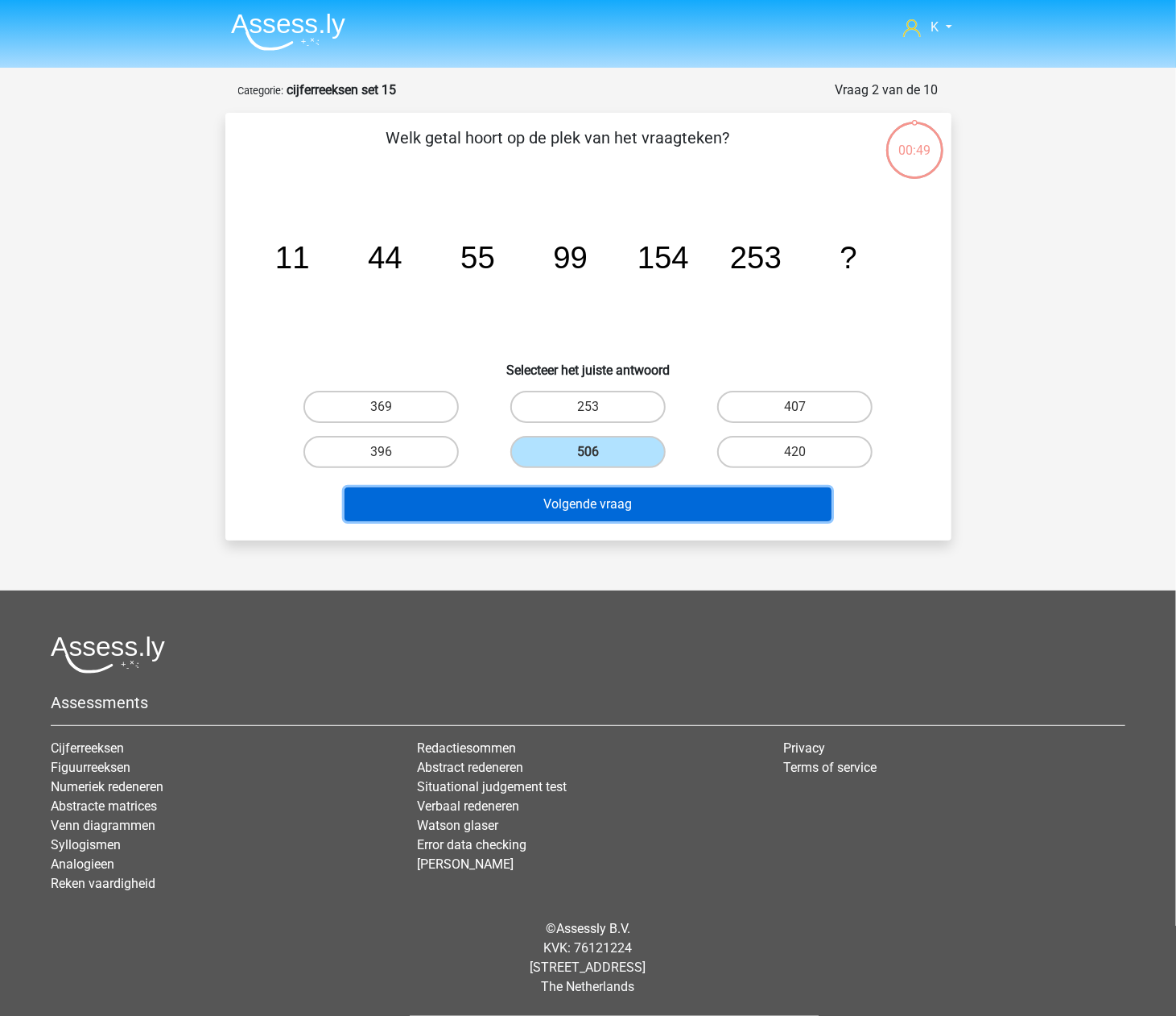
click at [576, 506] on button "Volgende vraag" at bounding box center [588, 504] width 487 height 34
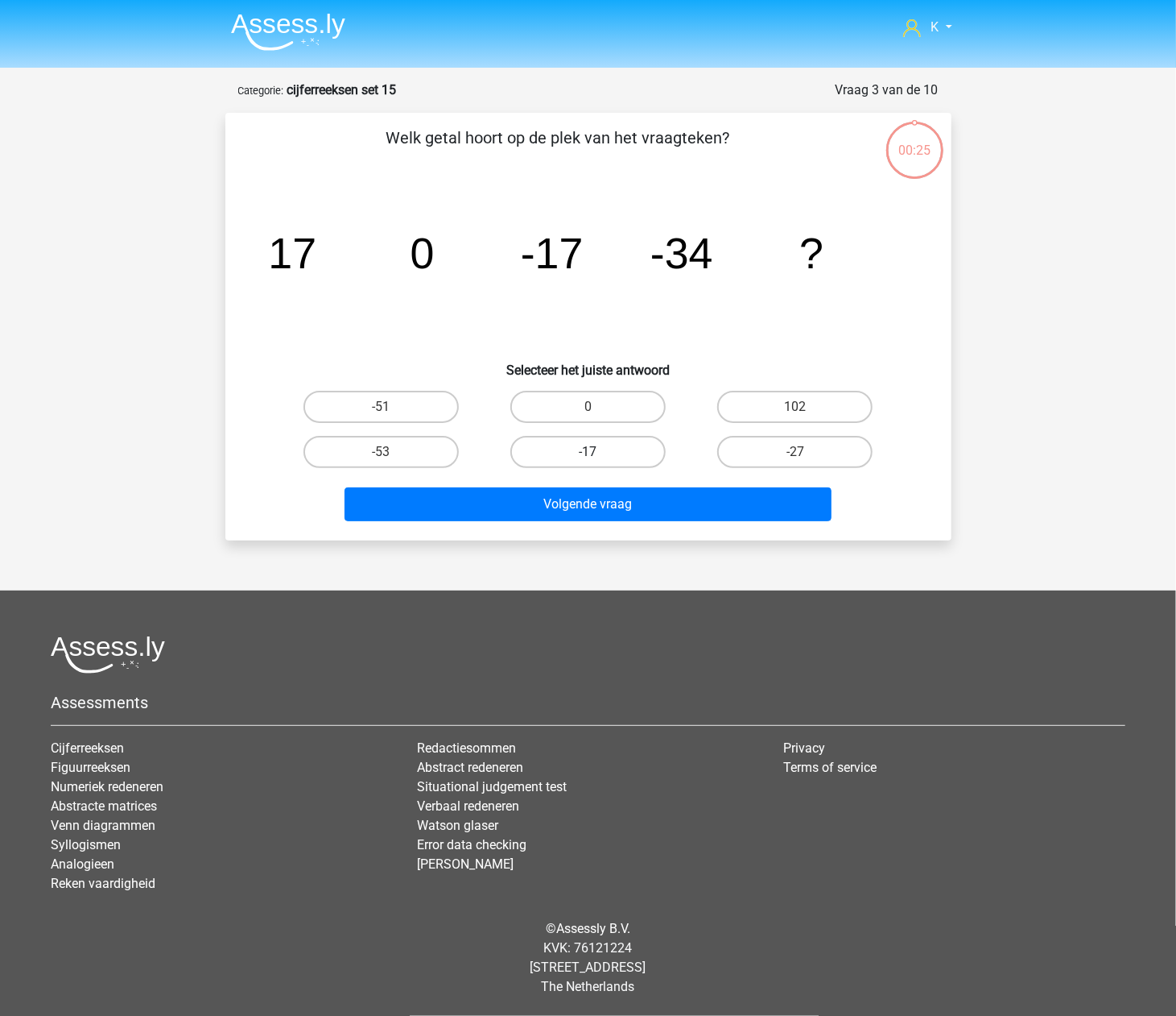
click at [576, 451] on label "-17" at bounding box center [588, 451] width 155 height 32
click at [588, 452] on input "-17" at bounding box center [593, 457] width 11 height 11
radio input "true"
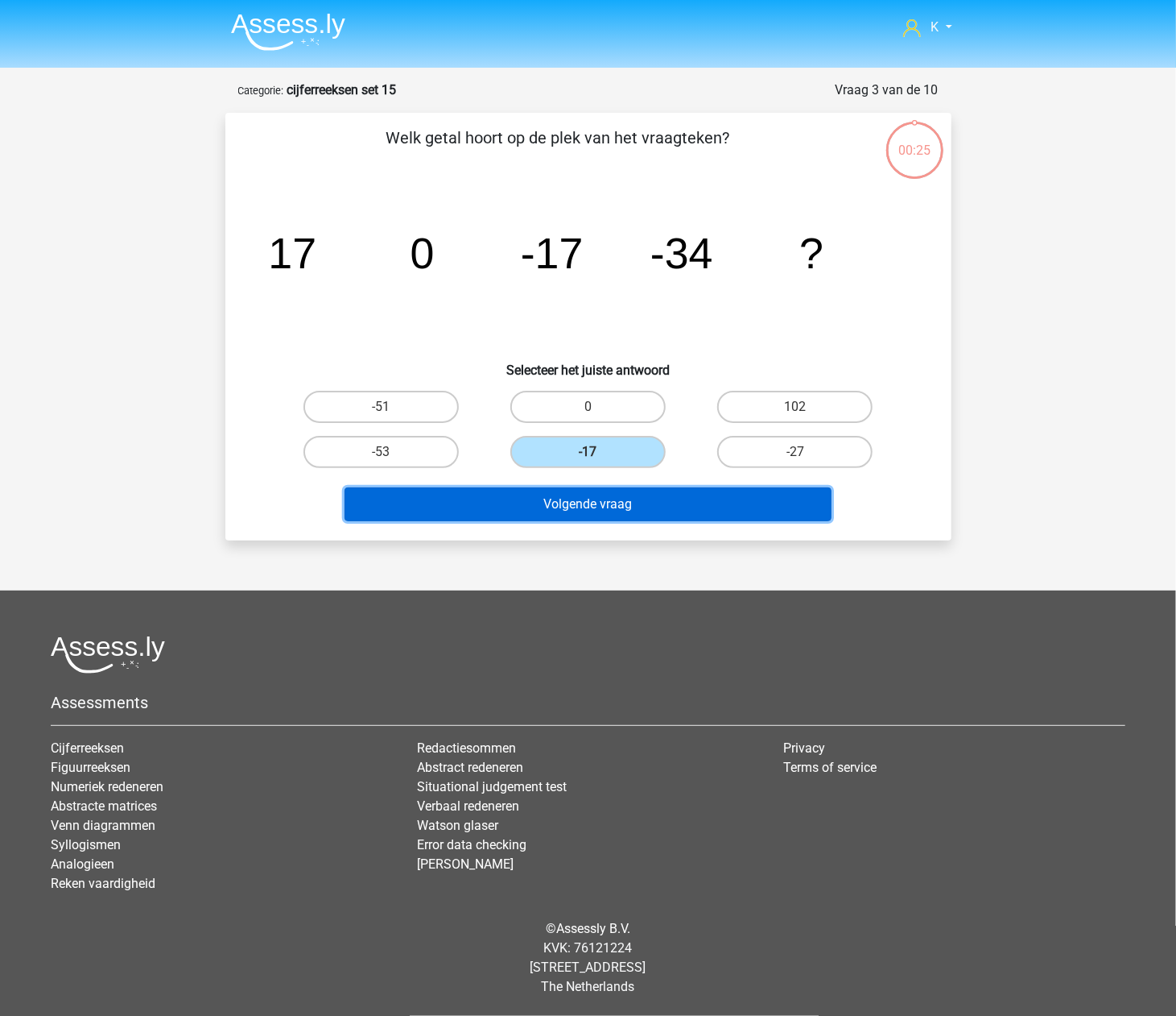
click at [575, 504] on button "Volgende vraag" at bounding box center [588, 504] width 487 height 34
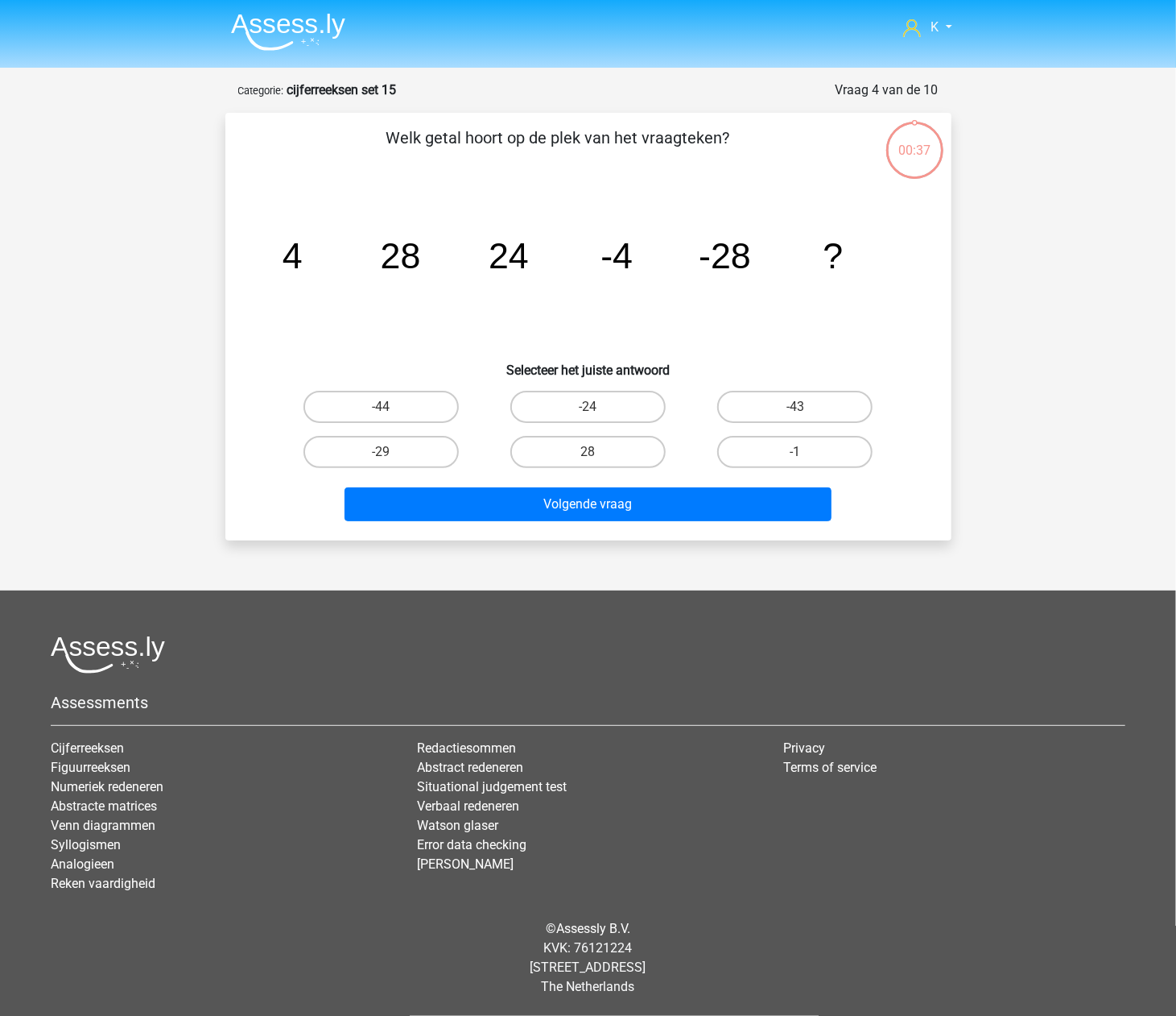
click at [583, 452] on label "28" at bounding box center [588, 451] width 155 height 32
click at [588, 452] on input "28" at bounding box center [593, 457] width 11 height 11
radio input "true"
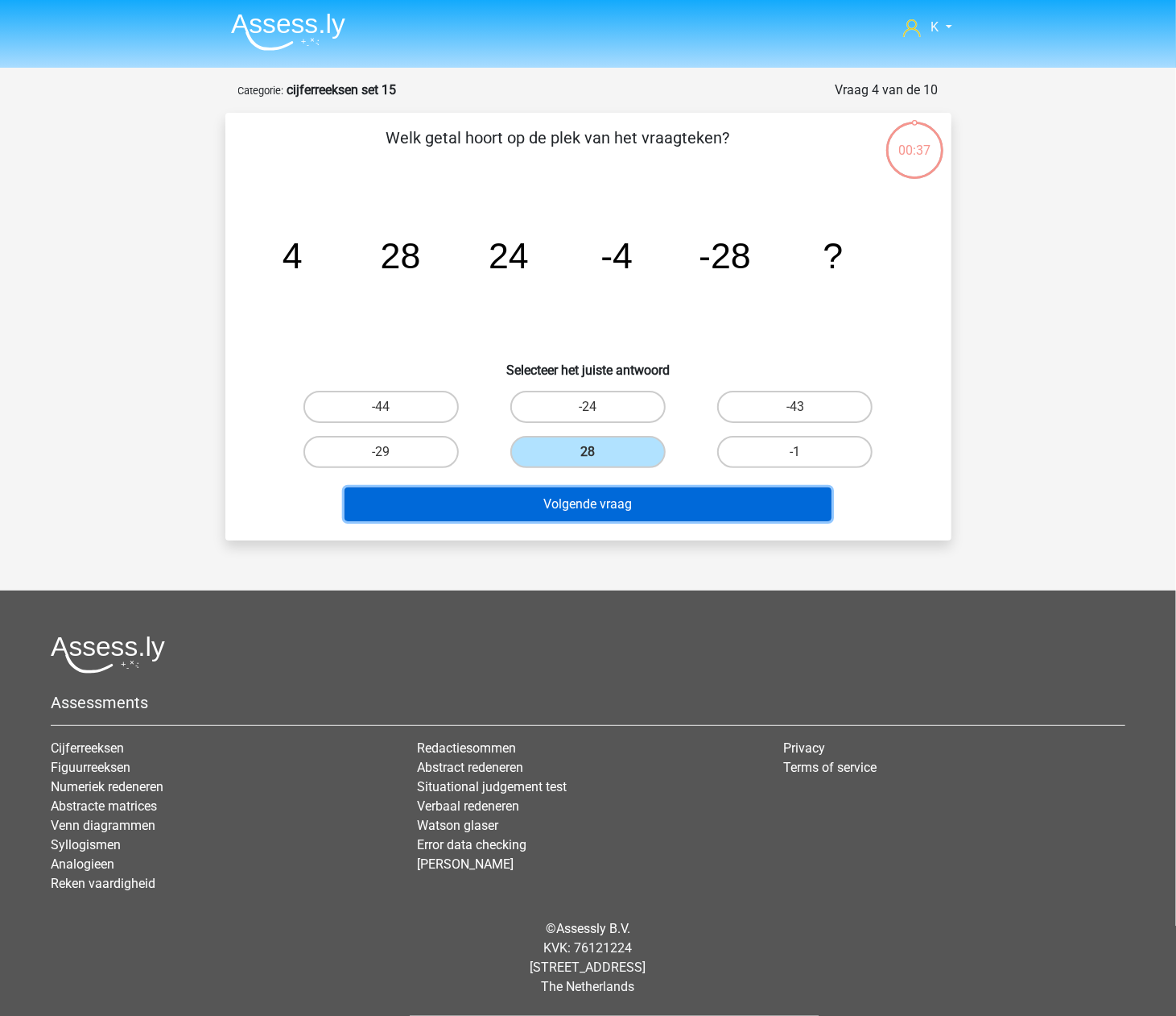
click at [583, 504] on button "Volgende vraag" at bounding box center [588, 504] width 487 height 34
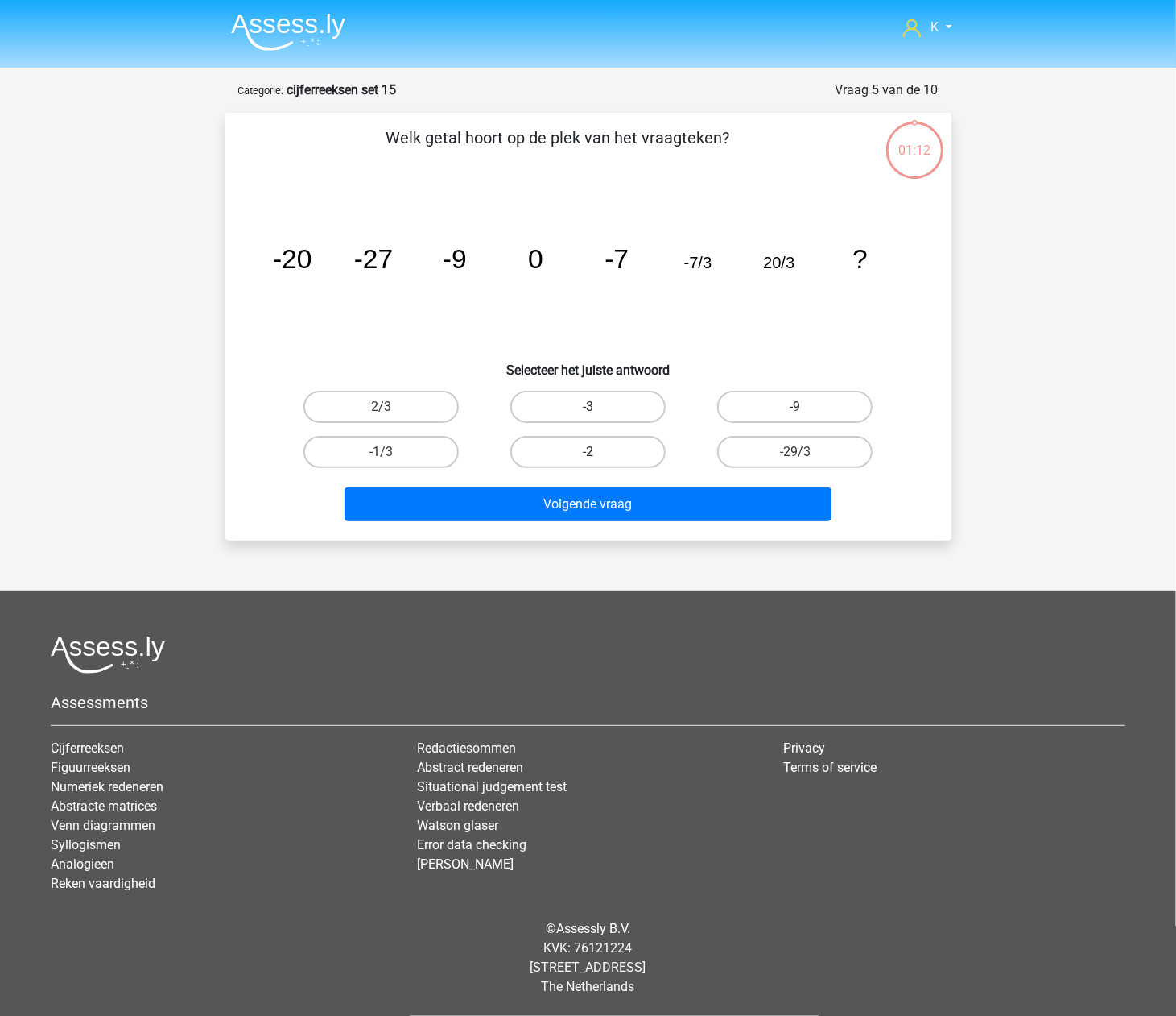
click at [583, 442] on label "-2" at bounding box center [588, 451] width 155 height 32
click at [588, 452] on input "-2" at bounding box center [593, 457] width 11 height 11
radio input "true"
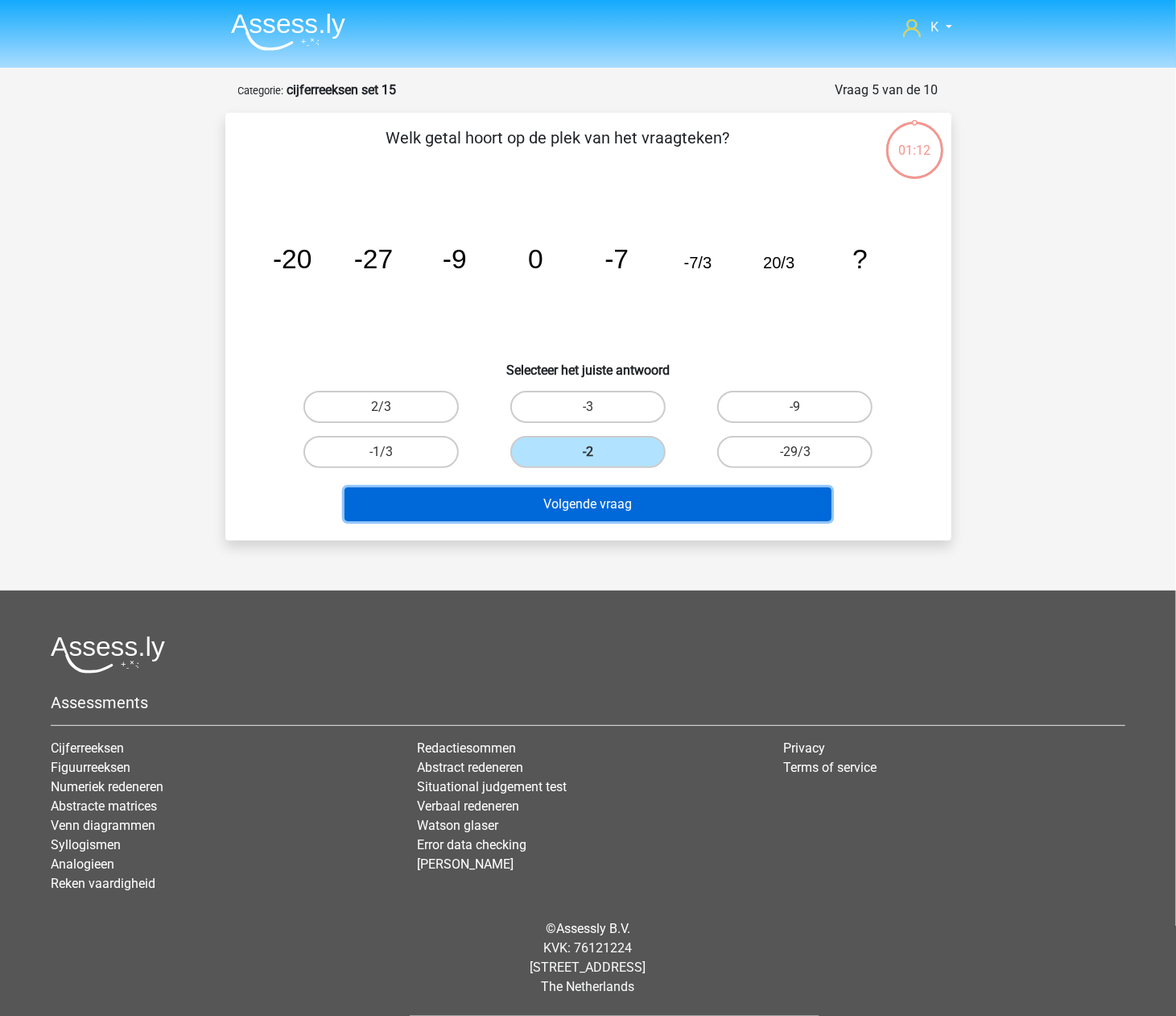
click at [593, 497] on button "Volgende vraag" at bounding box center [588, 504] width 487 height 34
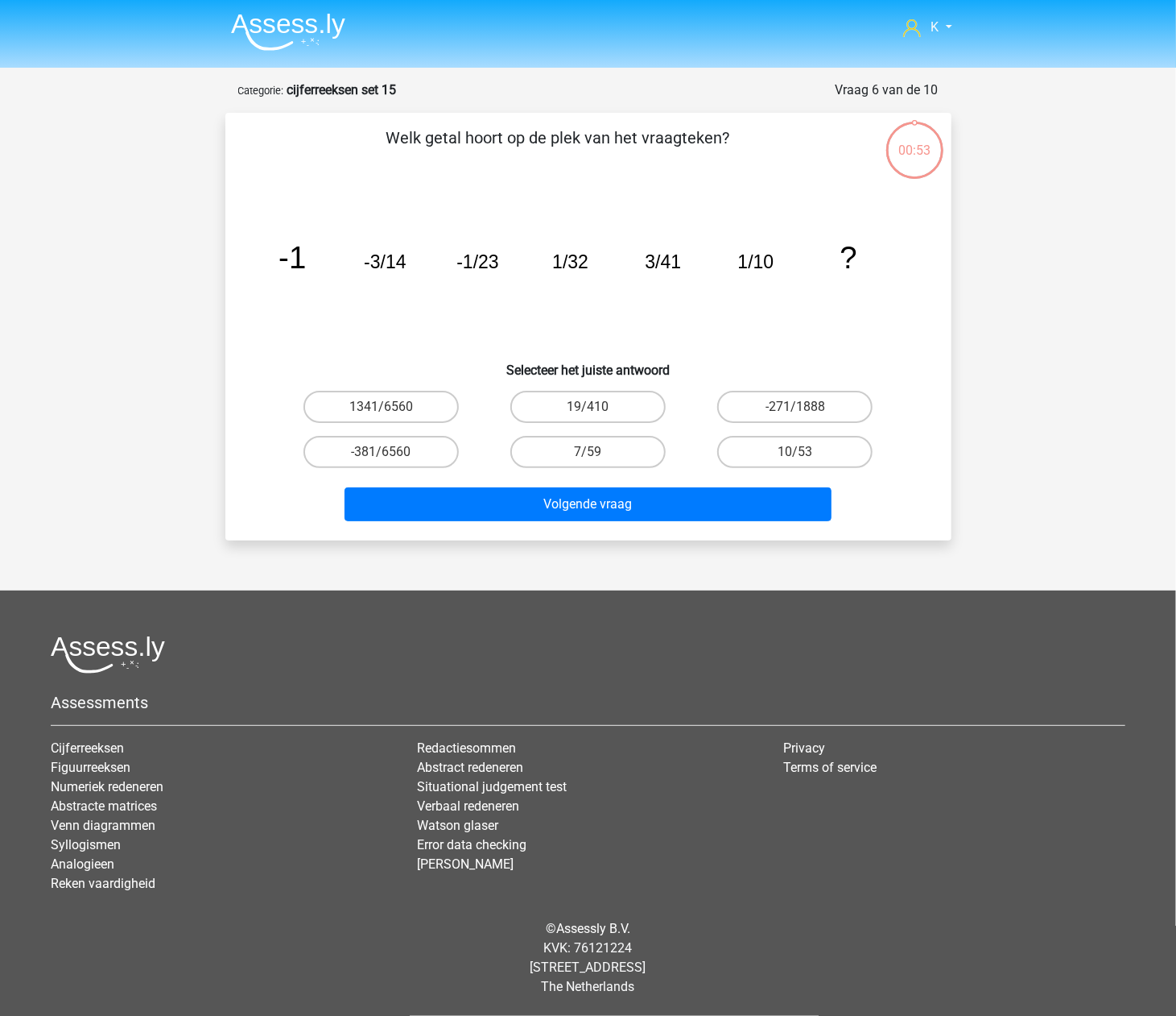
click at [590, 452] on input "7/59" at bounding box center [593, 457] width 11 height 11
radio input "true"
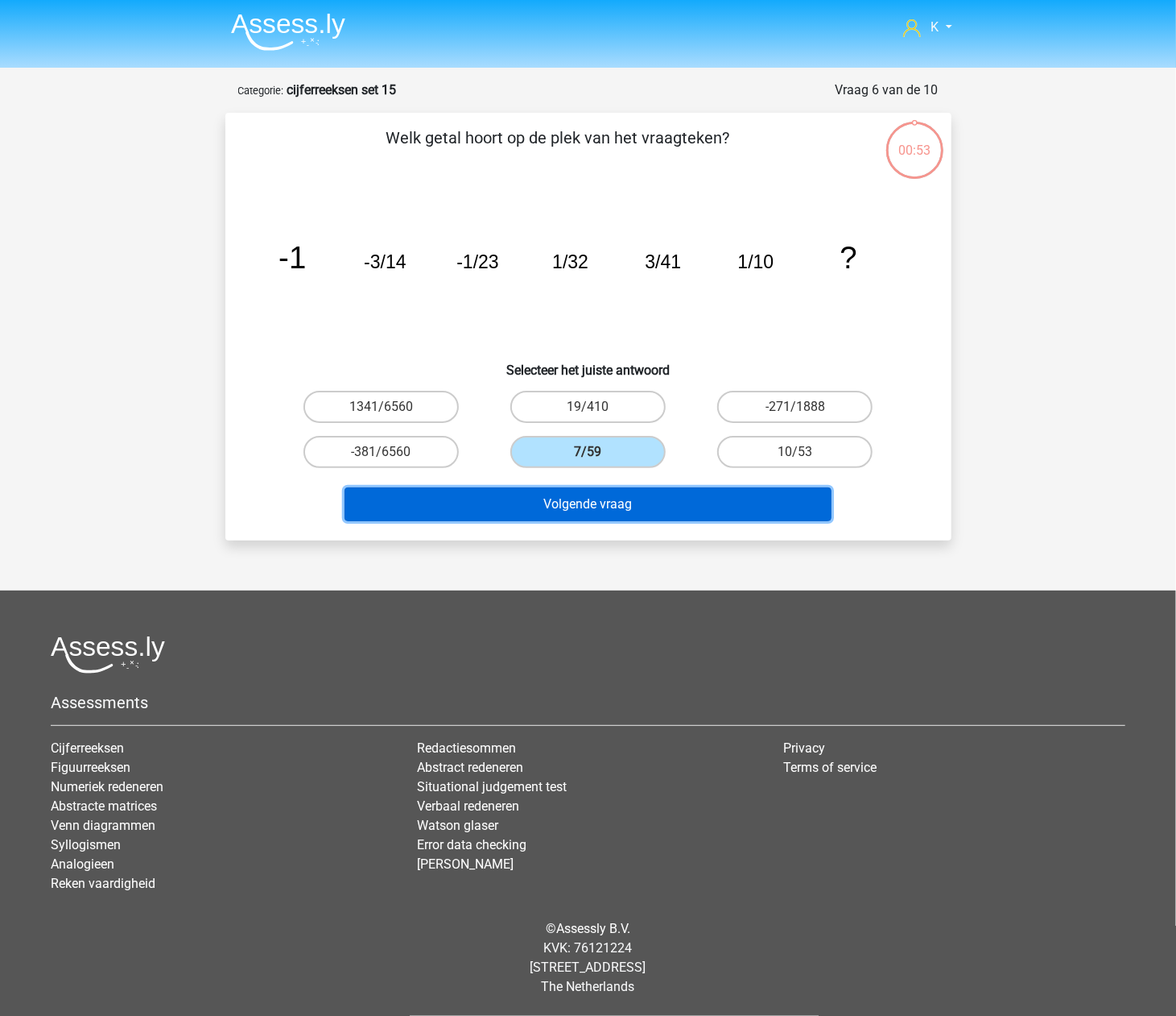
click at [584, 513] on button "Volgende vraag" at bounding box center [588, 504] width 487 height 34
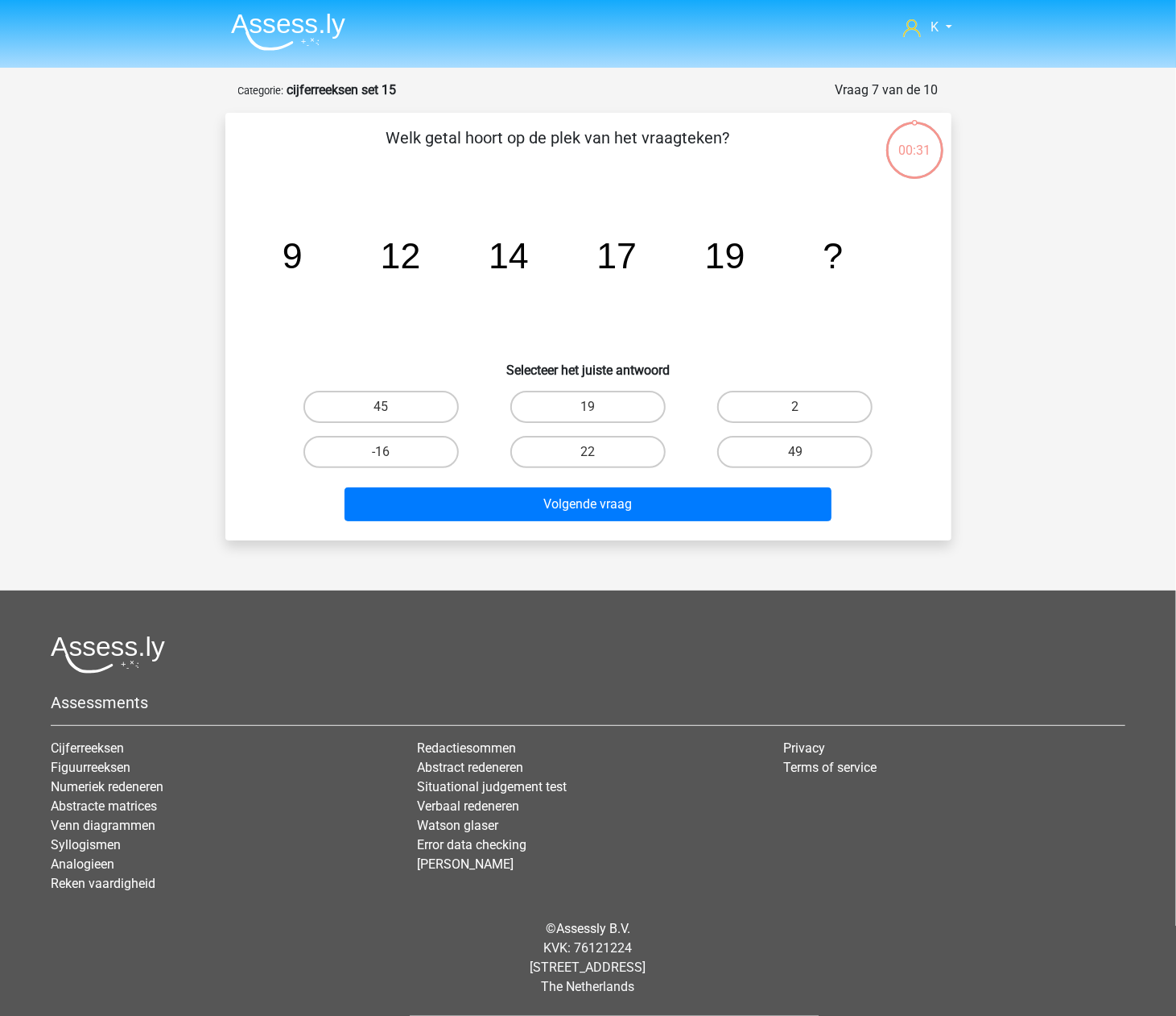
click at [593, 446] on label "22" at bounding box center [588, 451] width 155 height 32
click at [593, 452] on input "22" at bounding box center [593, 457] width 11 height 11
radio input "true"
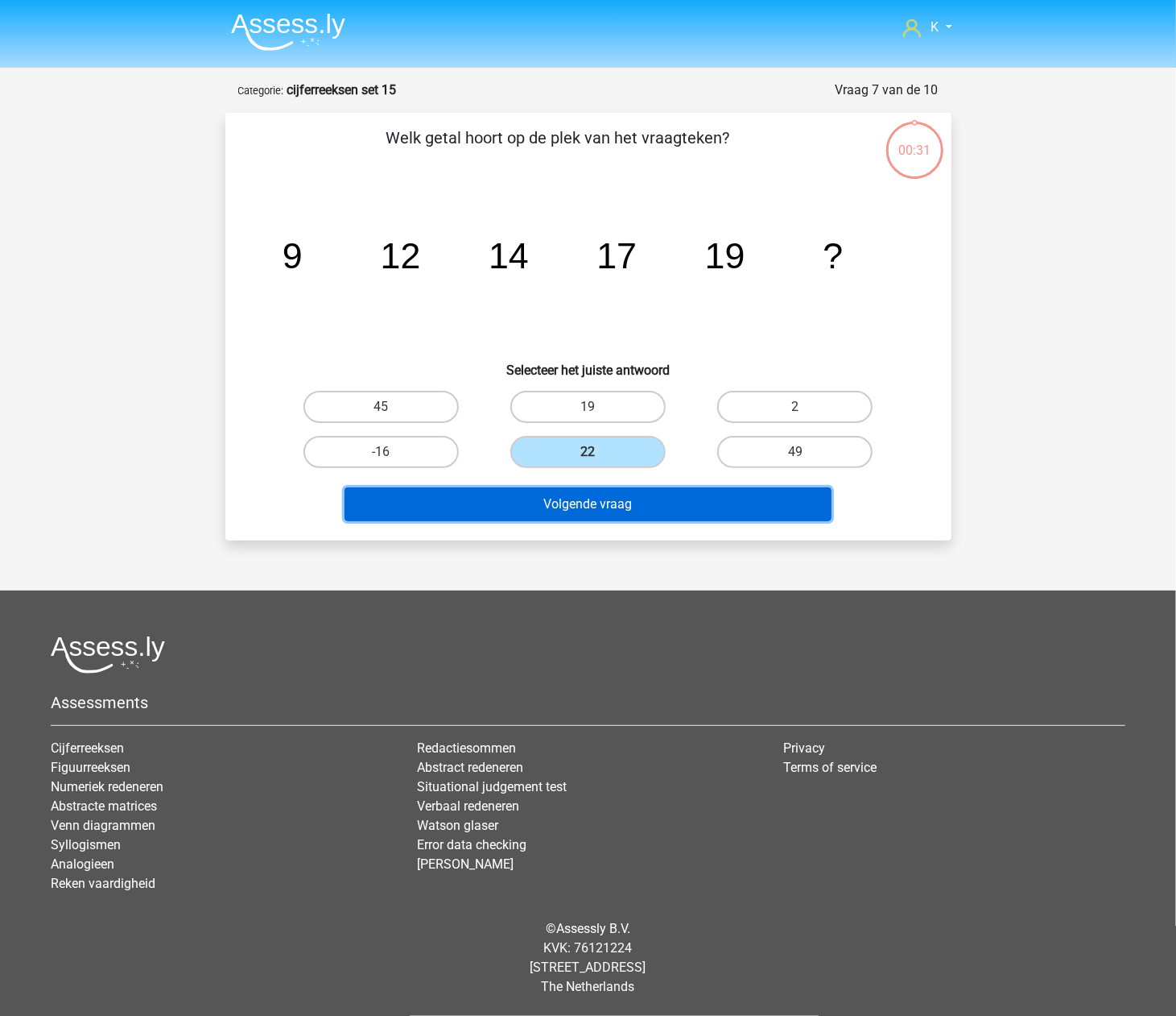
click at [599, 488] on button "Volgende vraag" at bounding box center [588, 504] width 487 height 34
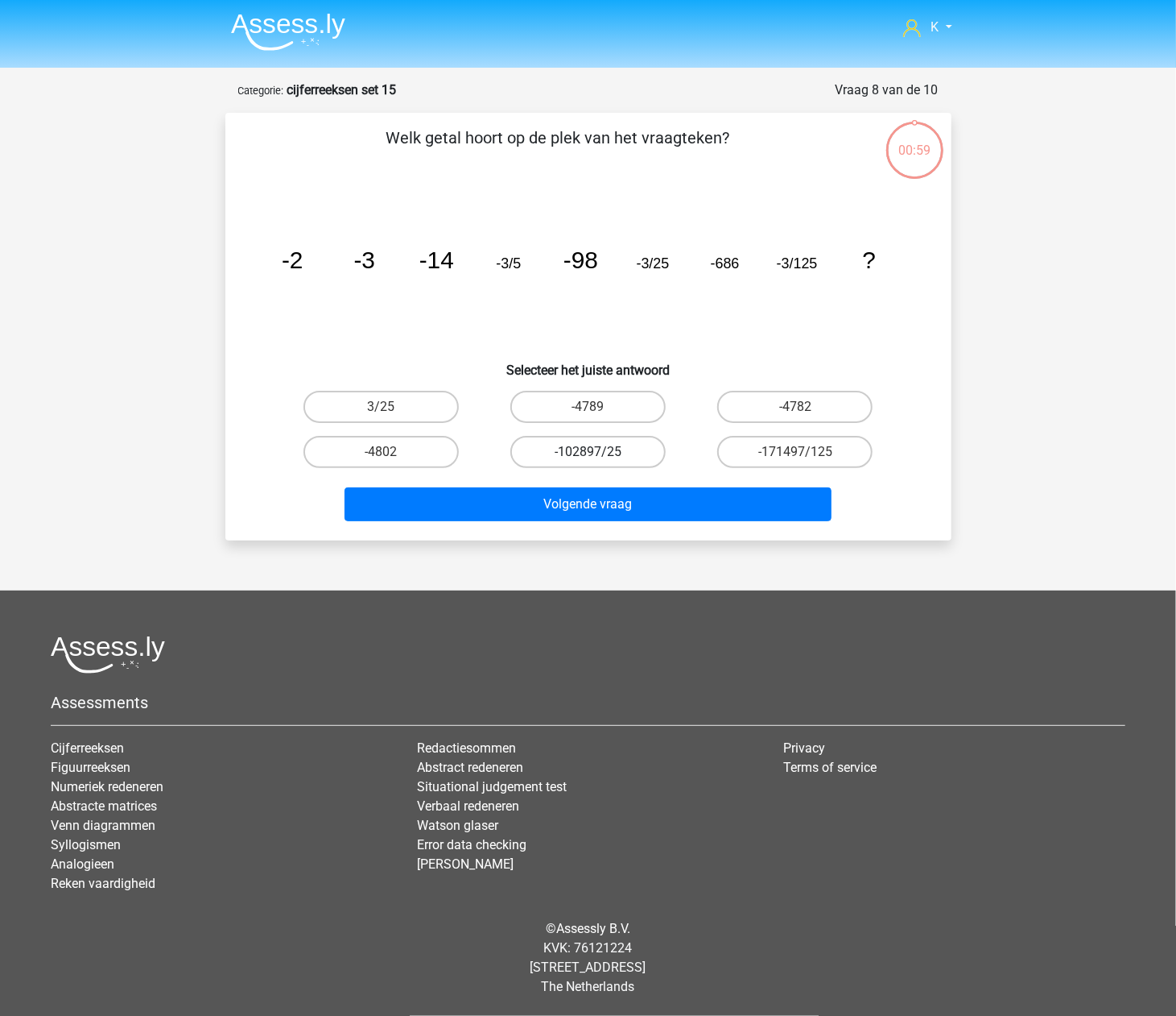
click at [599, 458] on label "-102897/25" at bounding box center [588, 451] width 155 height 32
click at [598, 458] on input "-102897/25" at bounding box center [593, 457] width 11 height 11
radio input "true"
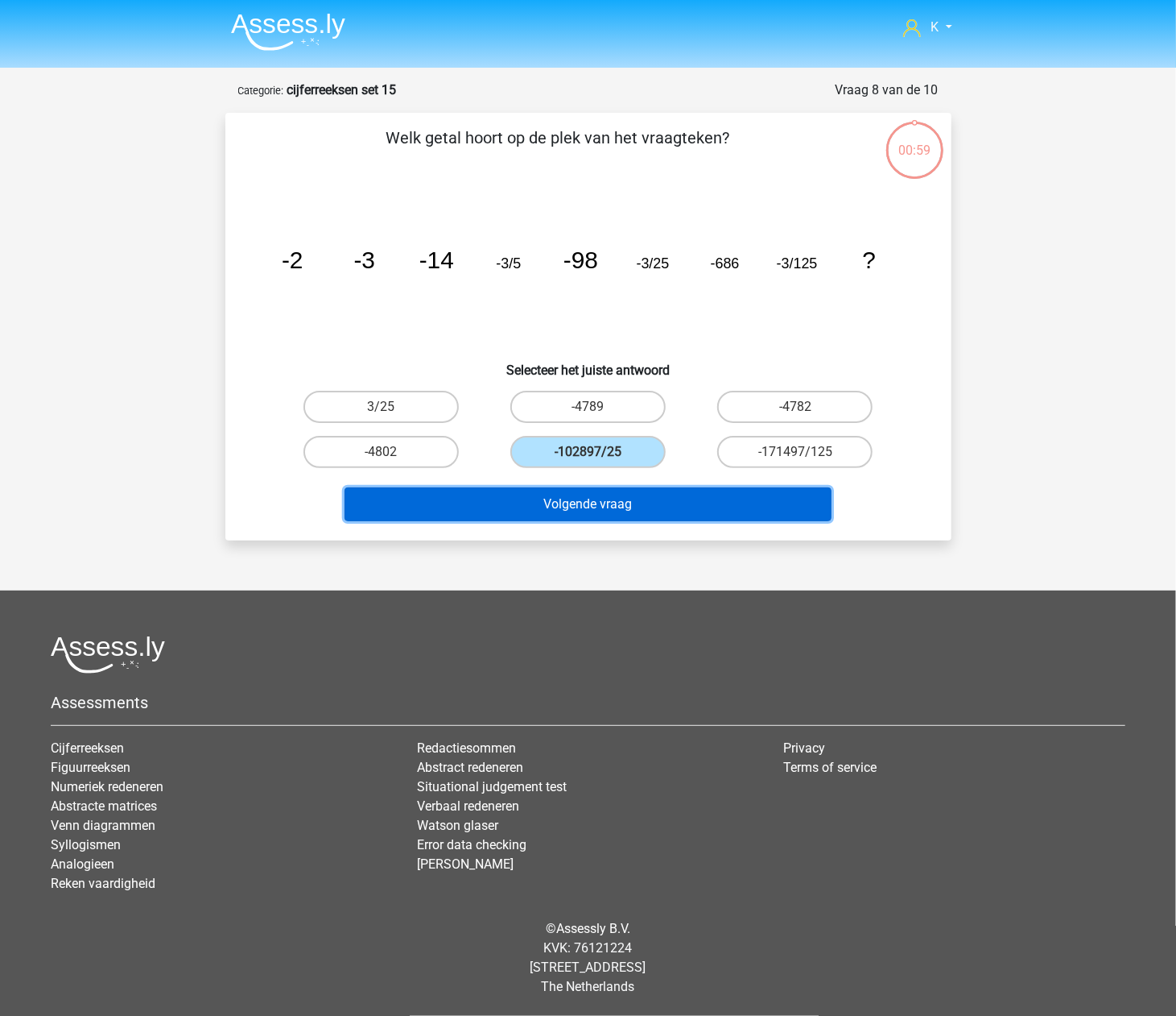
click at [603, 504] on button "Volgende vraag" at bounding box center [588, 504] width 487 height 34
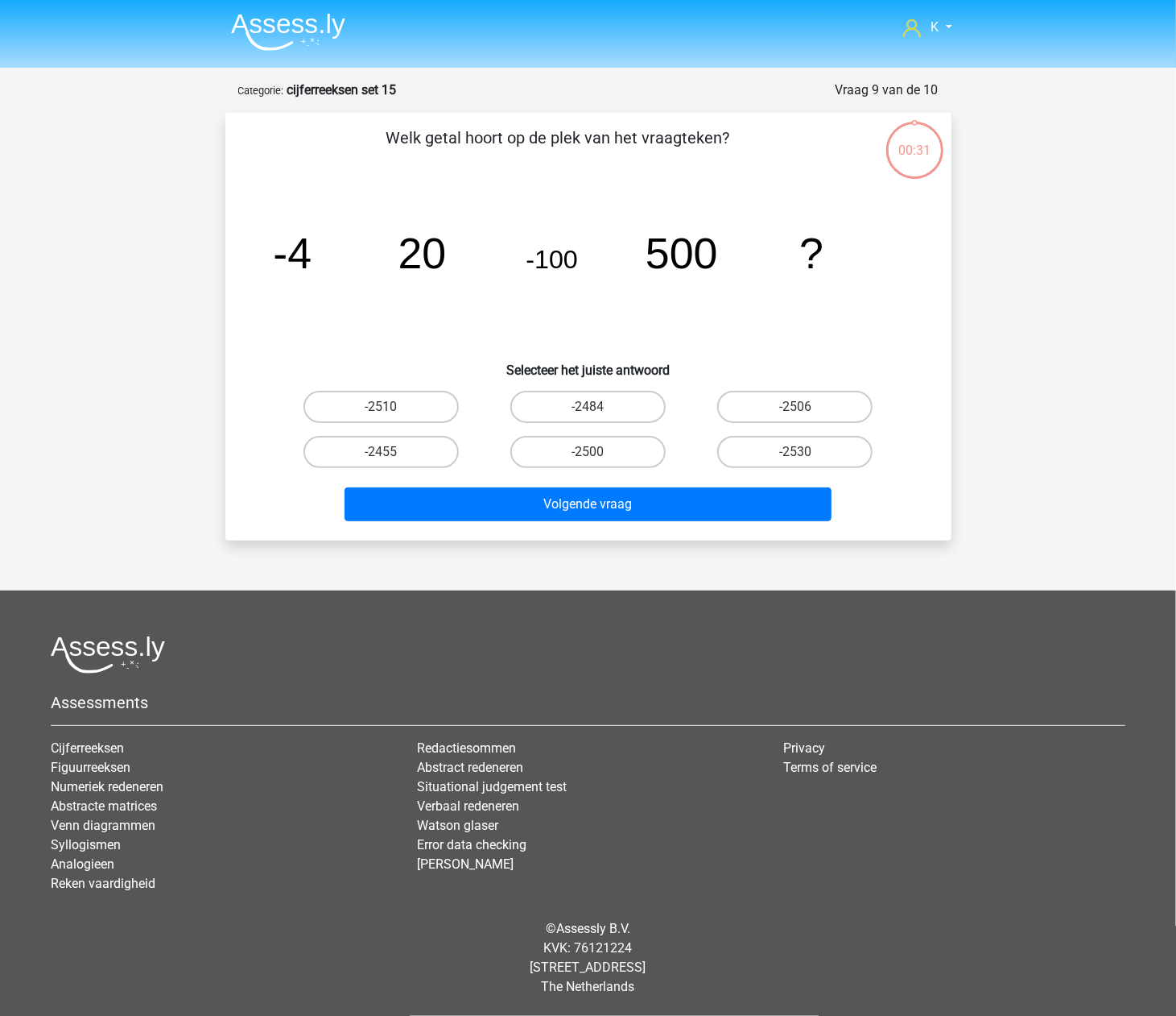
click at [601, 448] on label "-2500" at bounding box center [588, 451] width 155 height 32
click at [598, 452] on input "-2500" at bounding box center [593, 457] width 11 height 11
radio input "true"
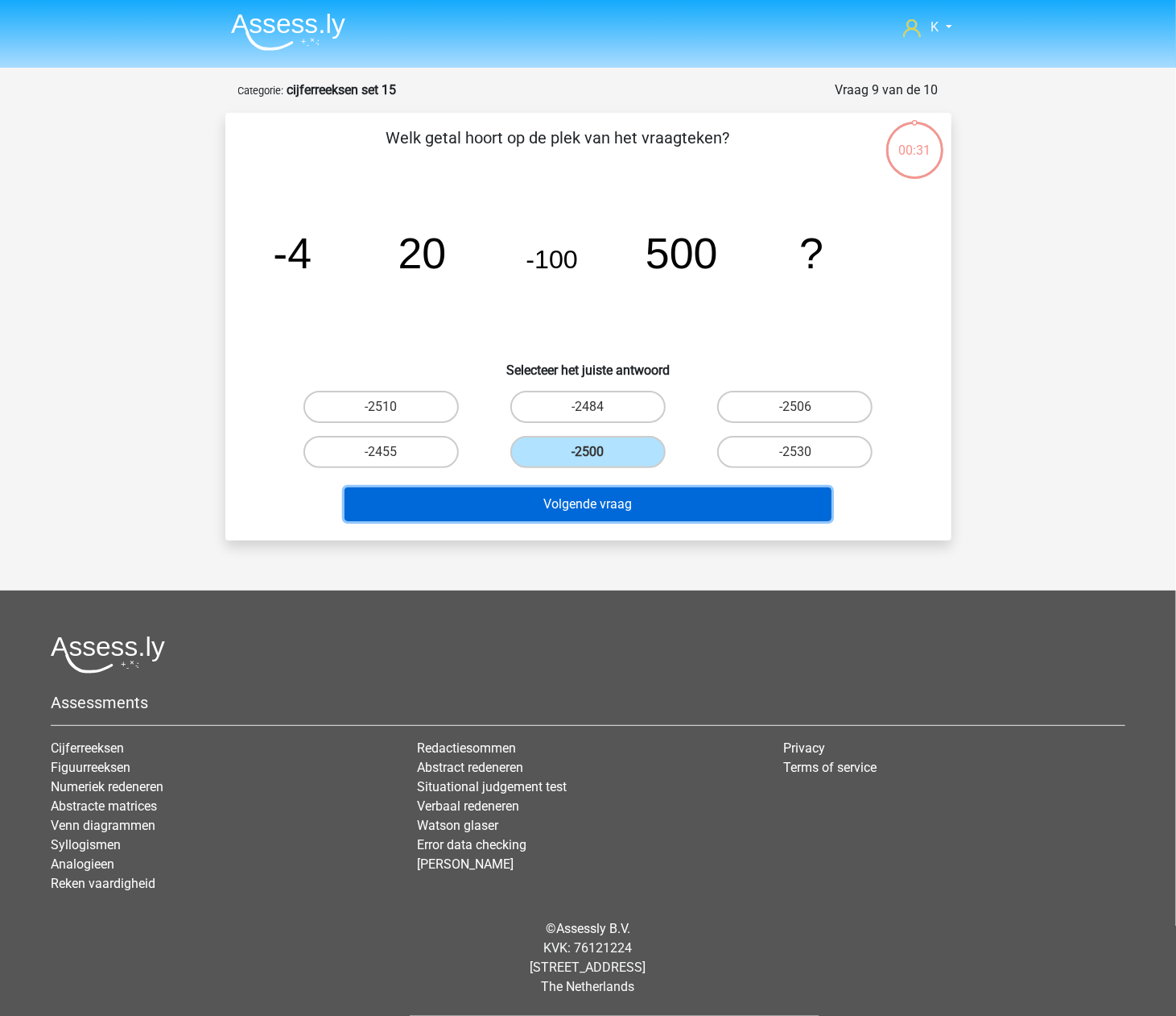
click at [597, 507] on button "Volgende vraag" at bounding box center [588, 504] width 487 height 34
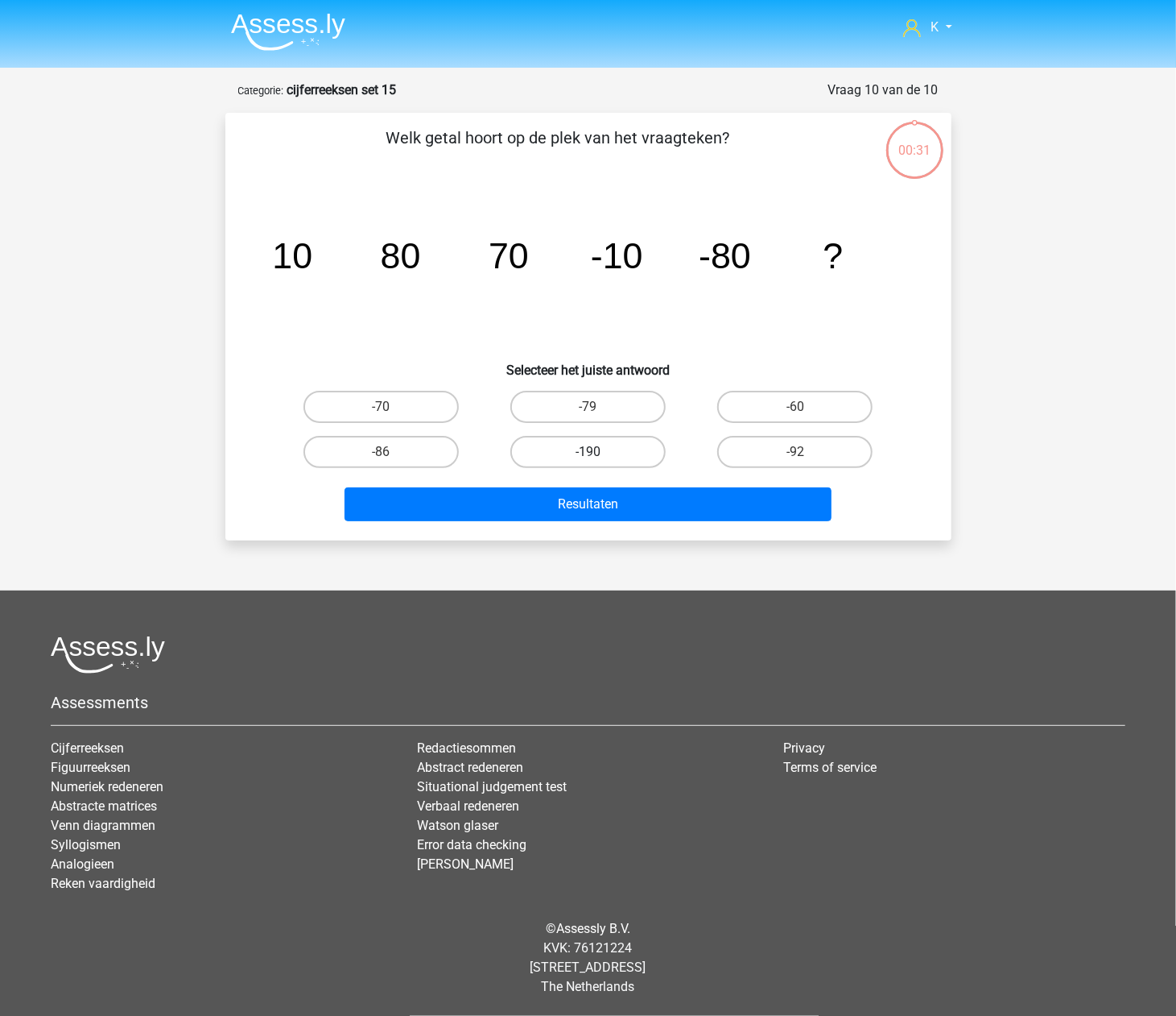
click at [600, 456] on label "-190" at bounding box center [588, 451] width 155 height 32
click at [598, 456] on input "-190" at bounding box center [593, 457] width 11 height 11
radio input "true"
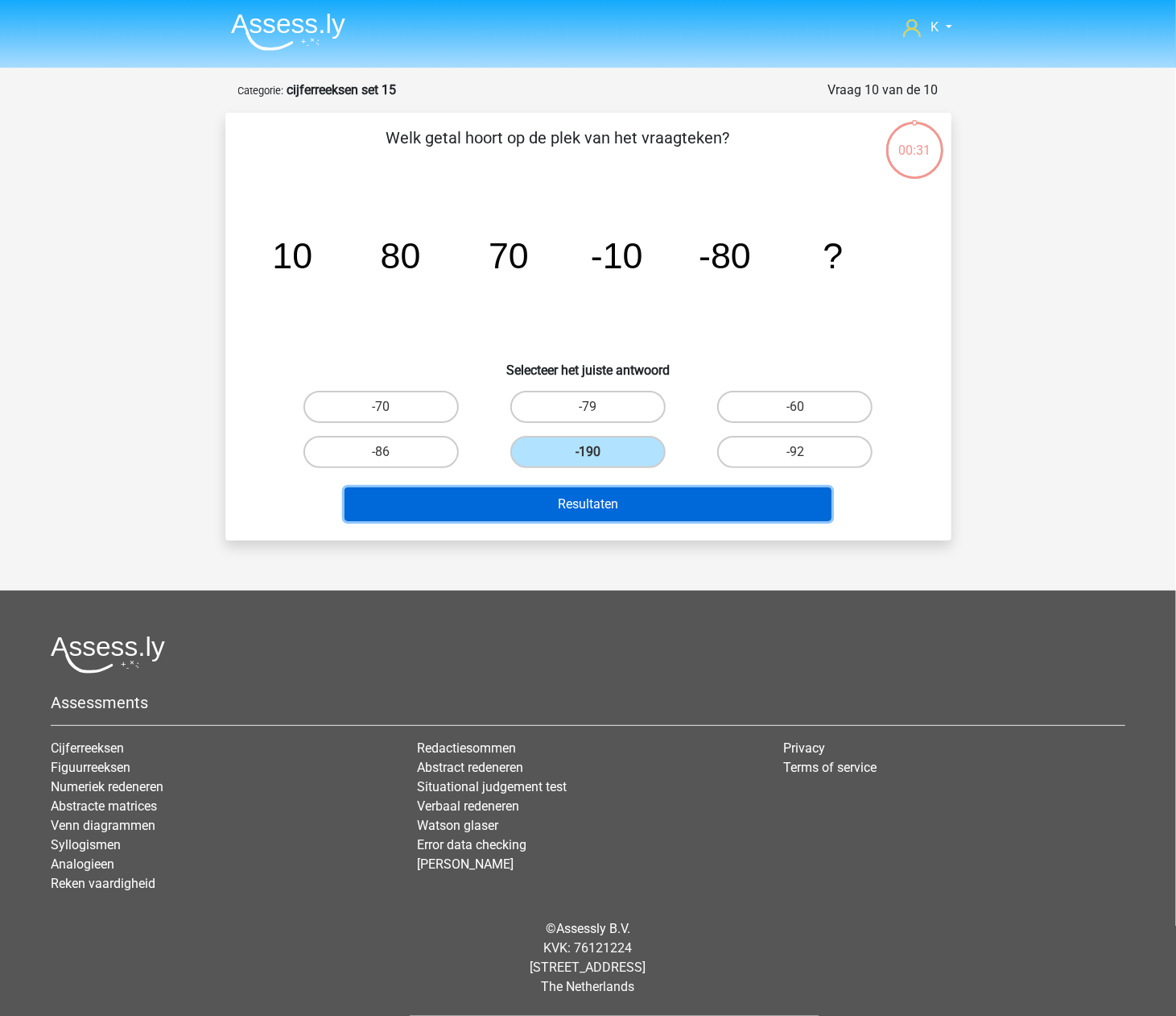
click at [596, 507] on button "Resultaten" at bounding box center [588, 504] width 487 height 34
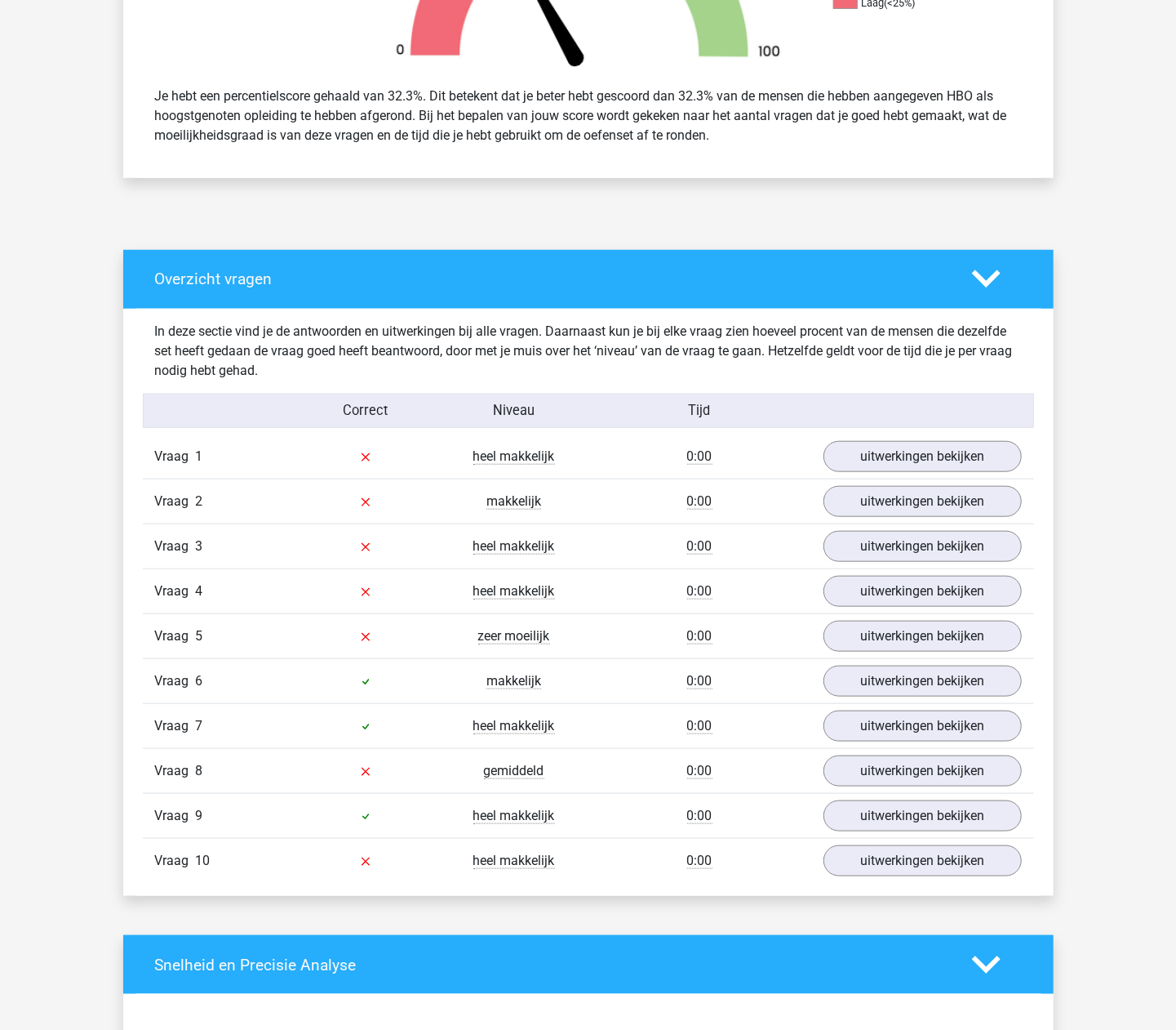
scroll to position [653, 0]
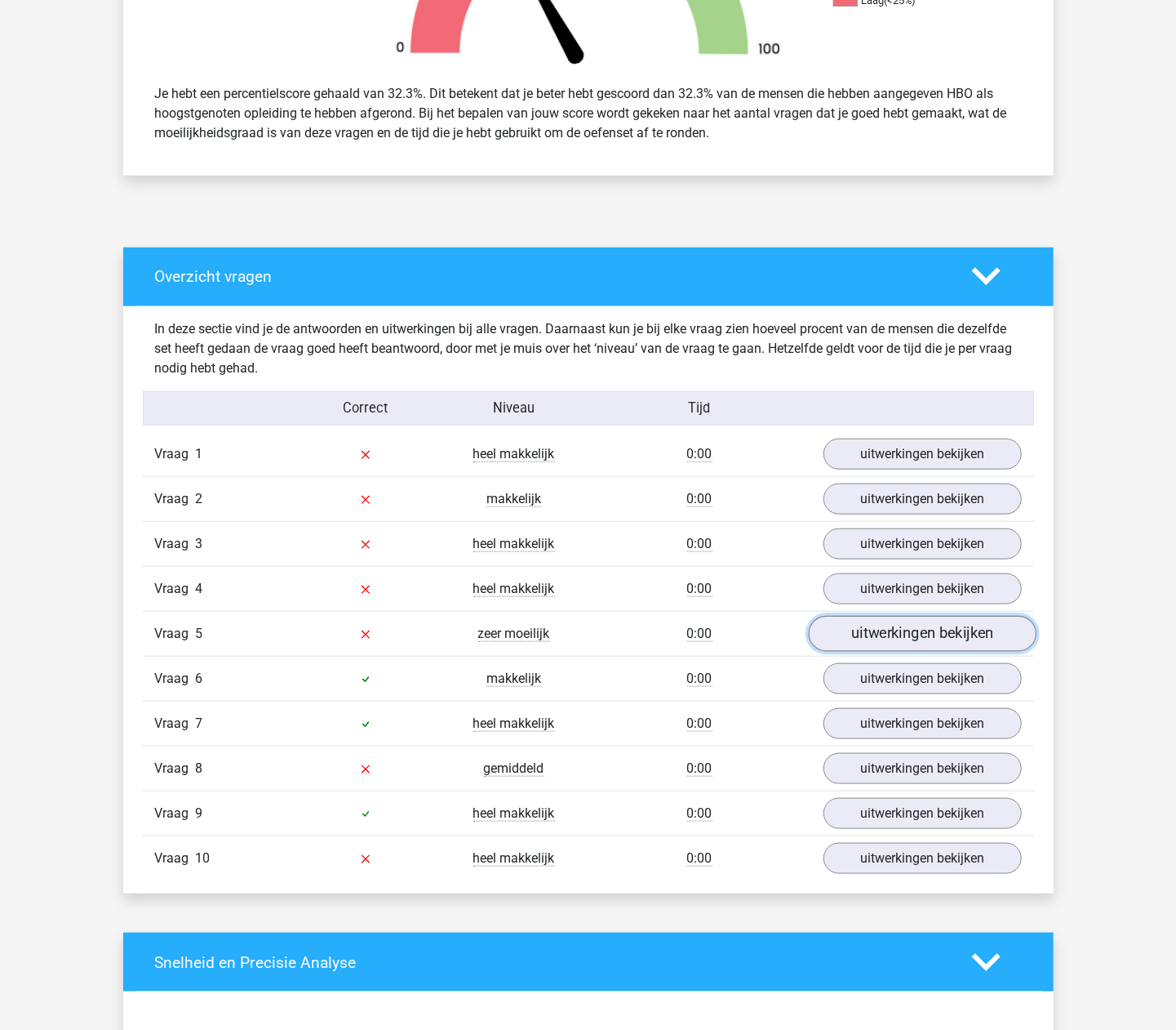
click at [887, 637] on link "uitwerkingen bekijken" at bounding box center [921, 634] width 227 height 36
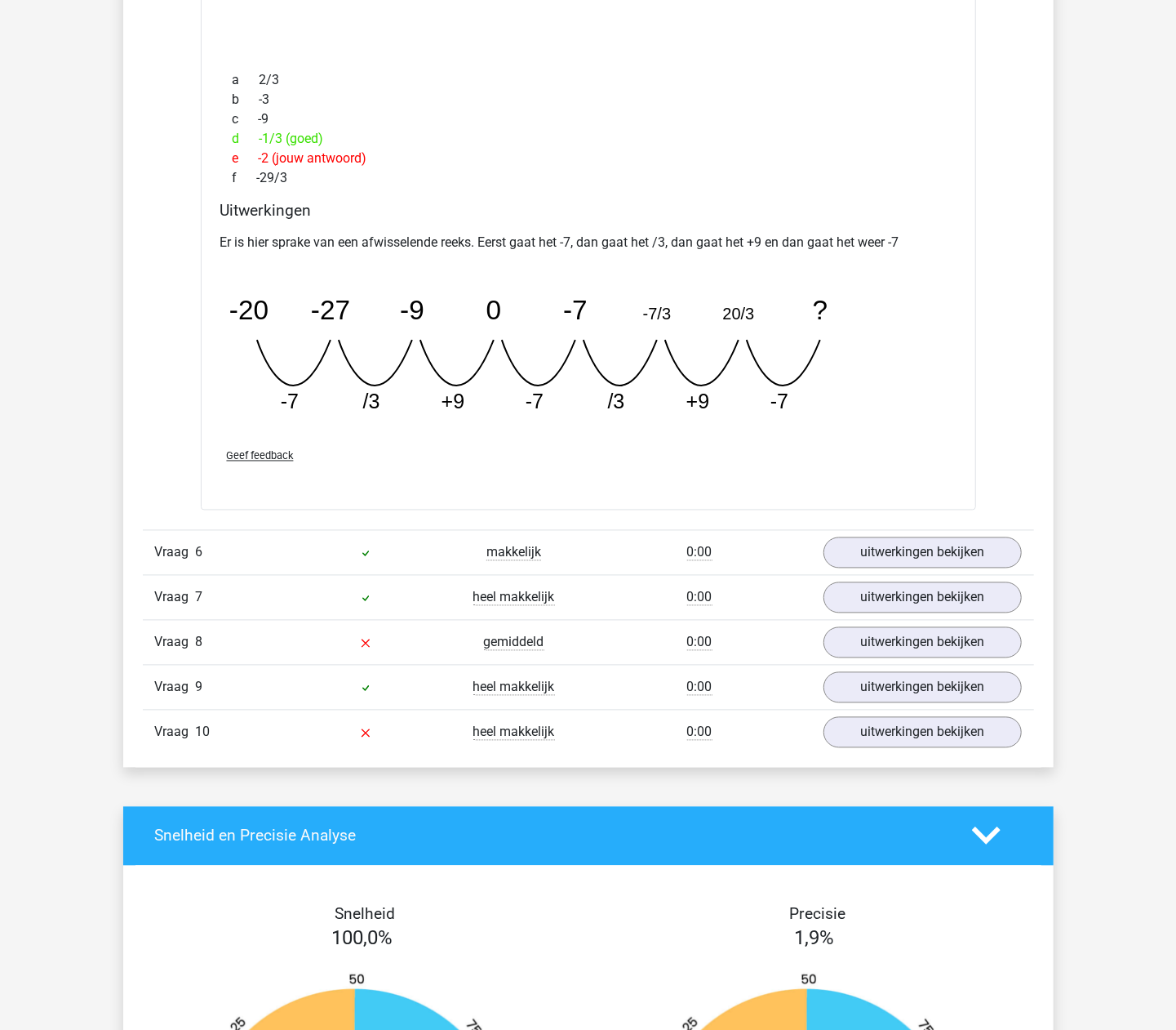
scroll to position [1523, 0]
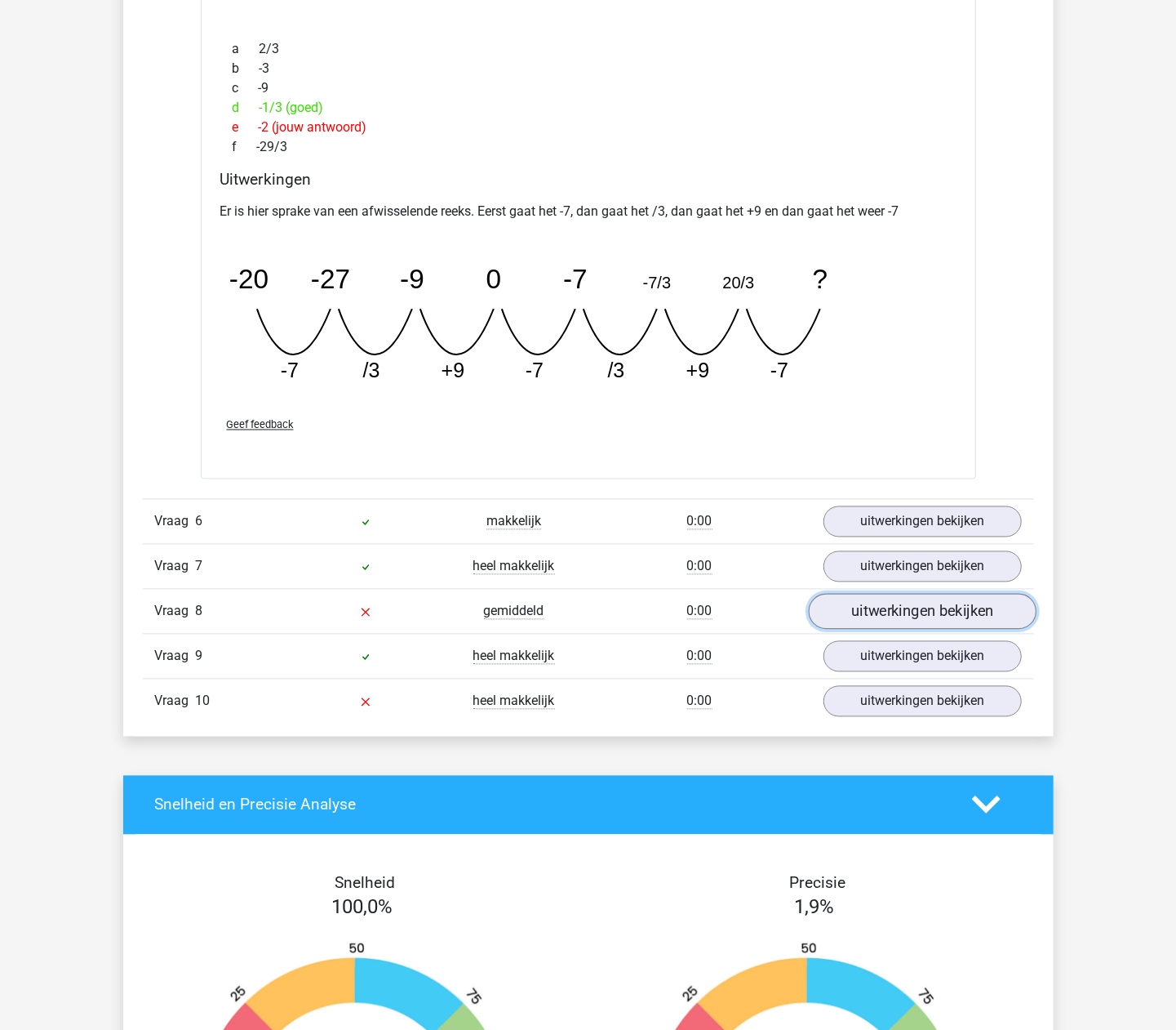
click at [862, 622] on link "uitwerkingen bekijken" at bounding box center [921, 611] width 227 height 36
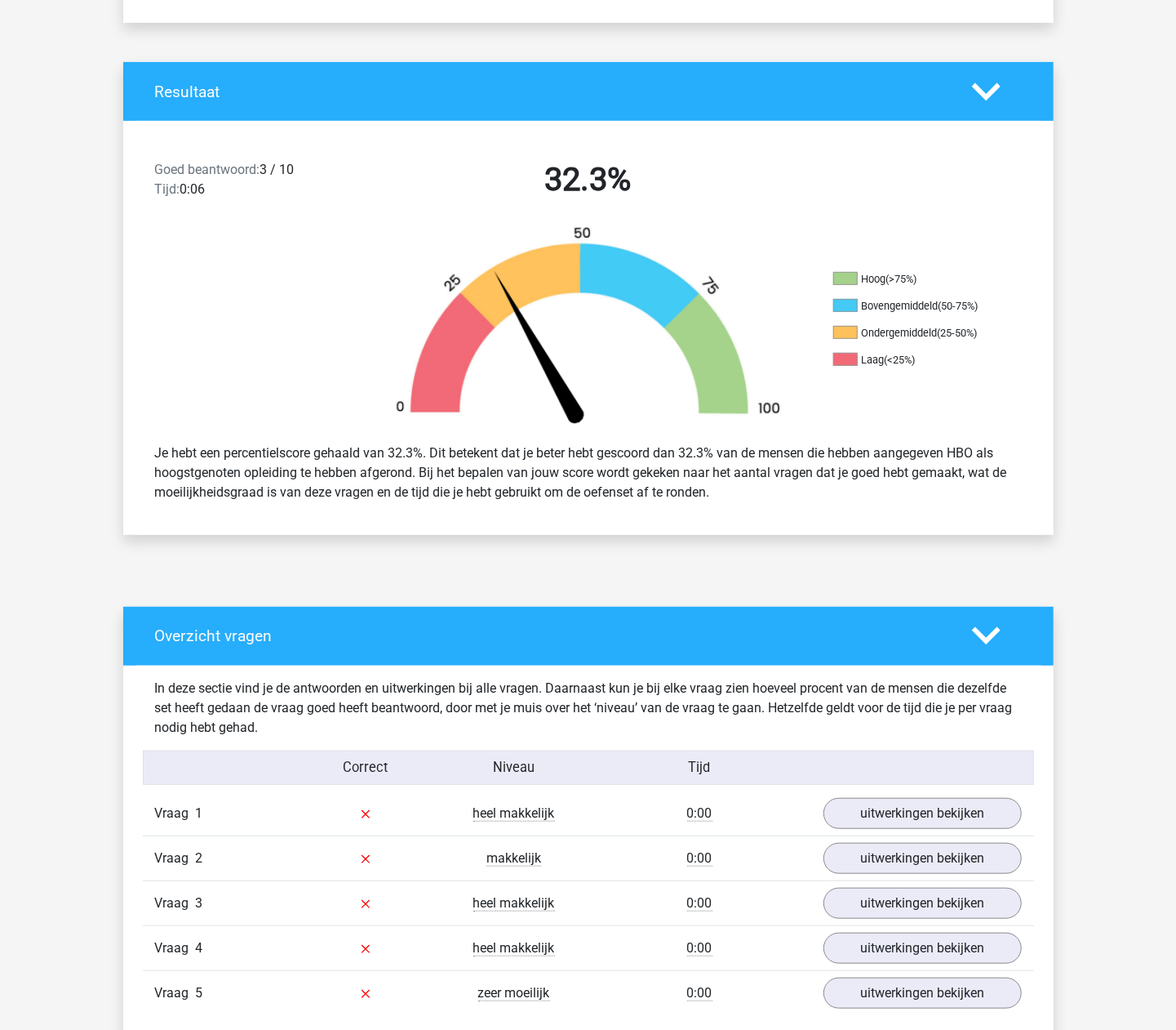
scroll to position [0, 0]
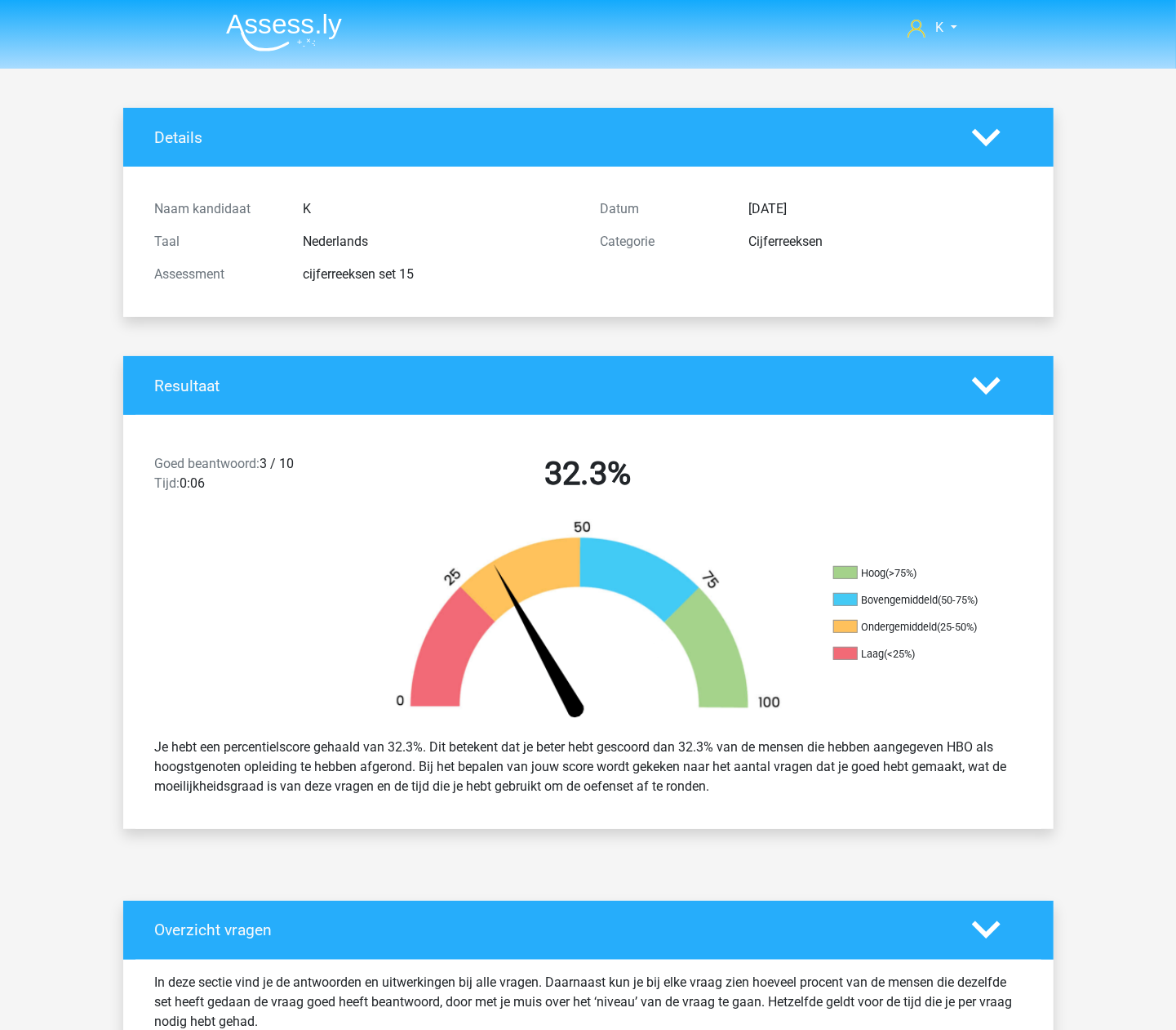
click at [262, 64] on header "K geluid_keratine_9q@icloud.com" at bounding box center [588, 34] width 1176 height 68
click at [269, 46] on img at bounding box center [284, 32] width 116 height 39
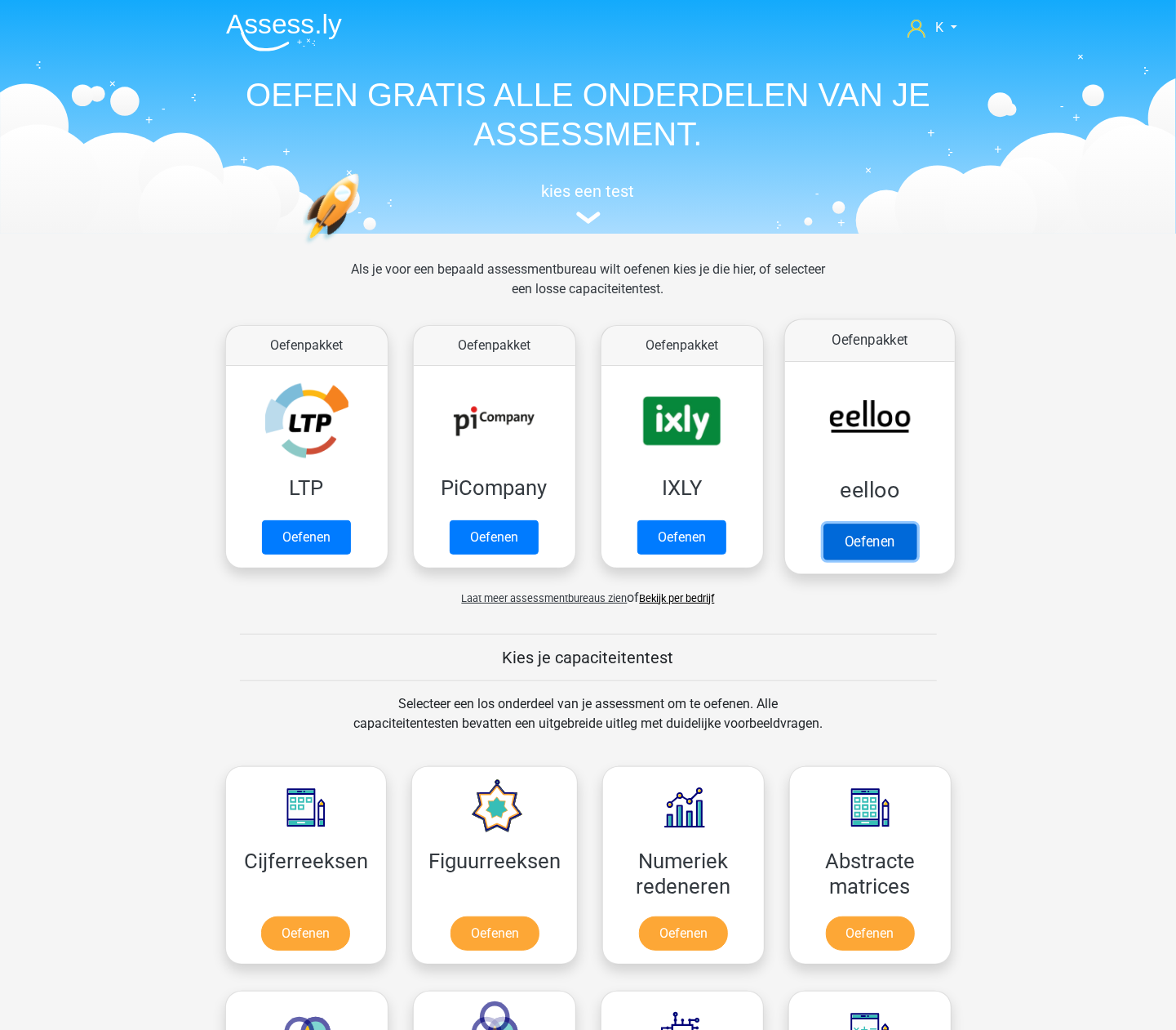
click at [903, 523] on link "Oefenen" at bounding box center [870, 541] width 93 height 36
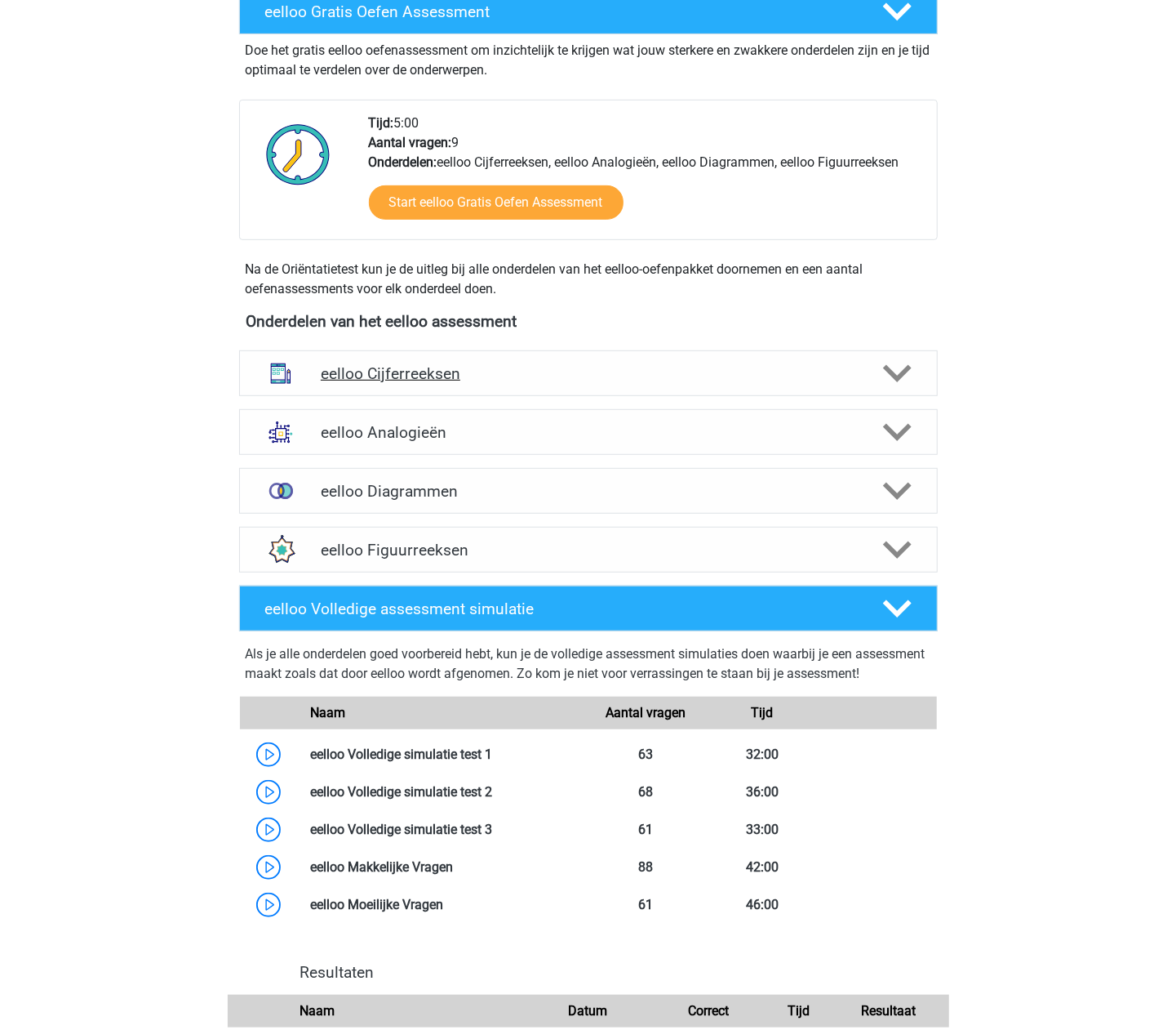
click at [526, 367] on h4 "eelloo Cijferreeksen" at bounding box center [588, 373] width 535 height 19
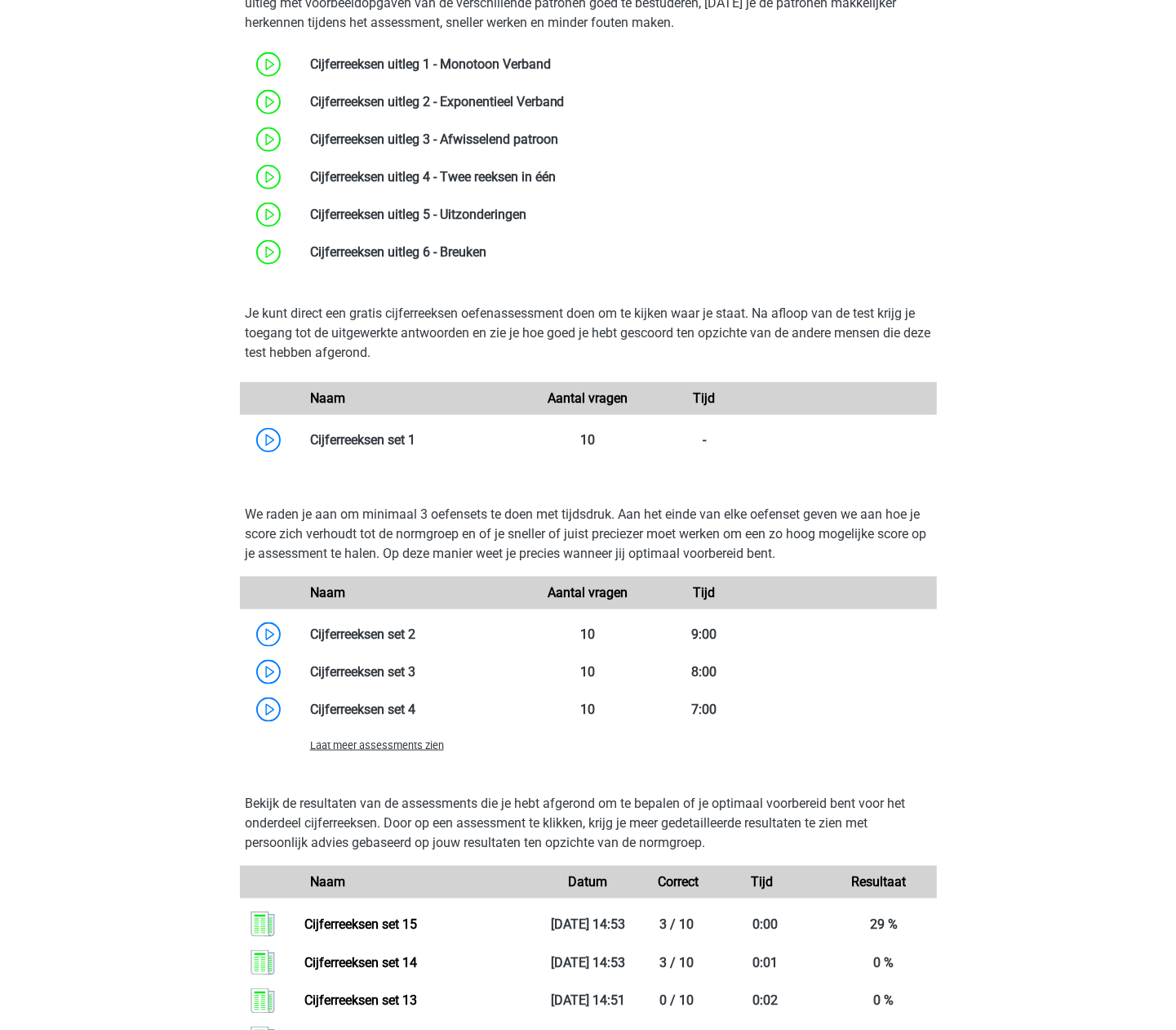
click at [405, 751] on span "Laat meer assessments zien" at bounding box center [376, 745] width 134 height 13
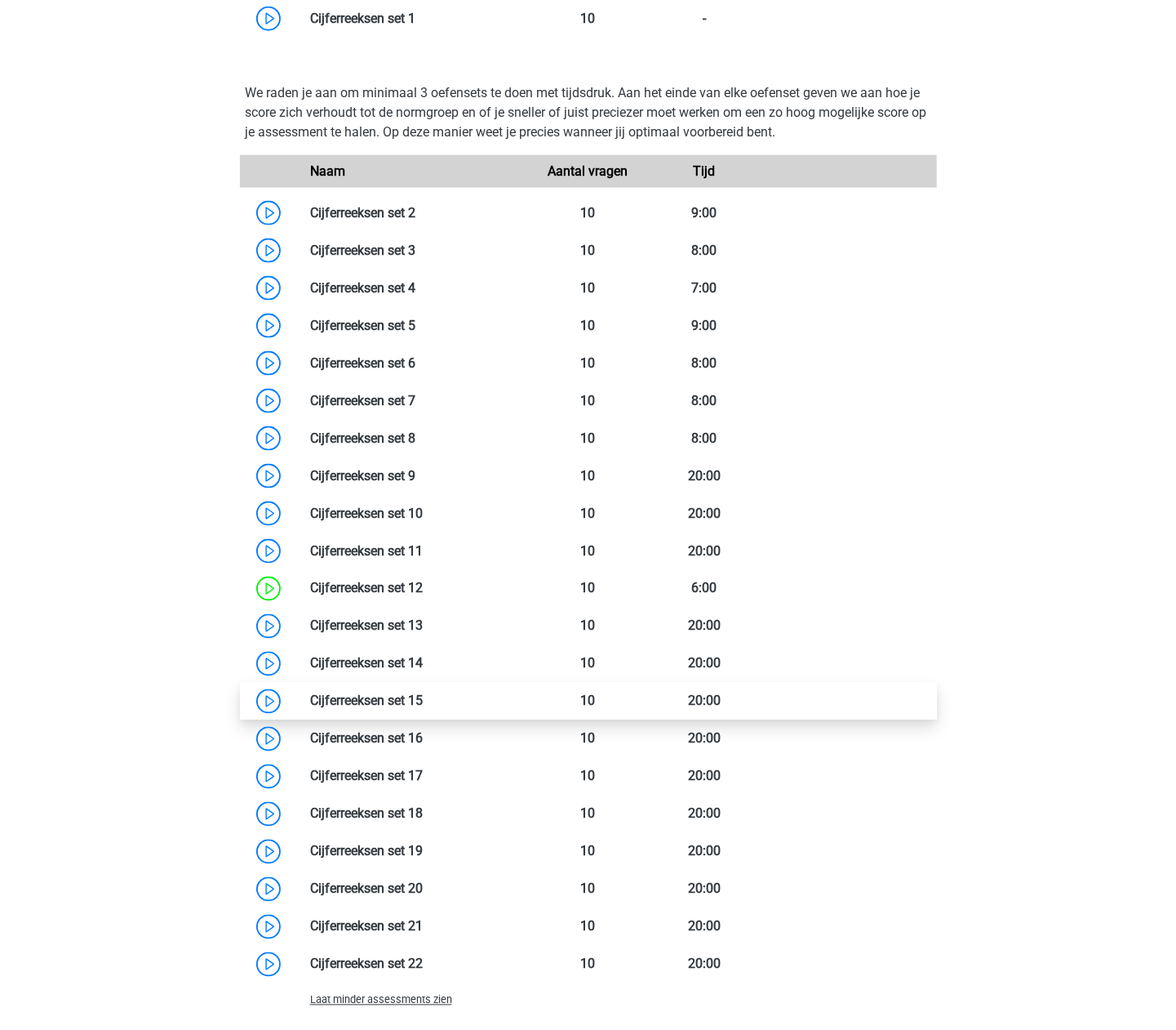
scroll to position [1197, 0]
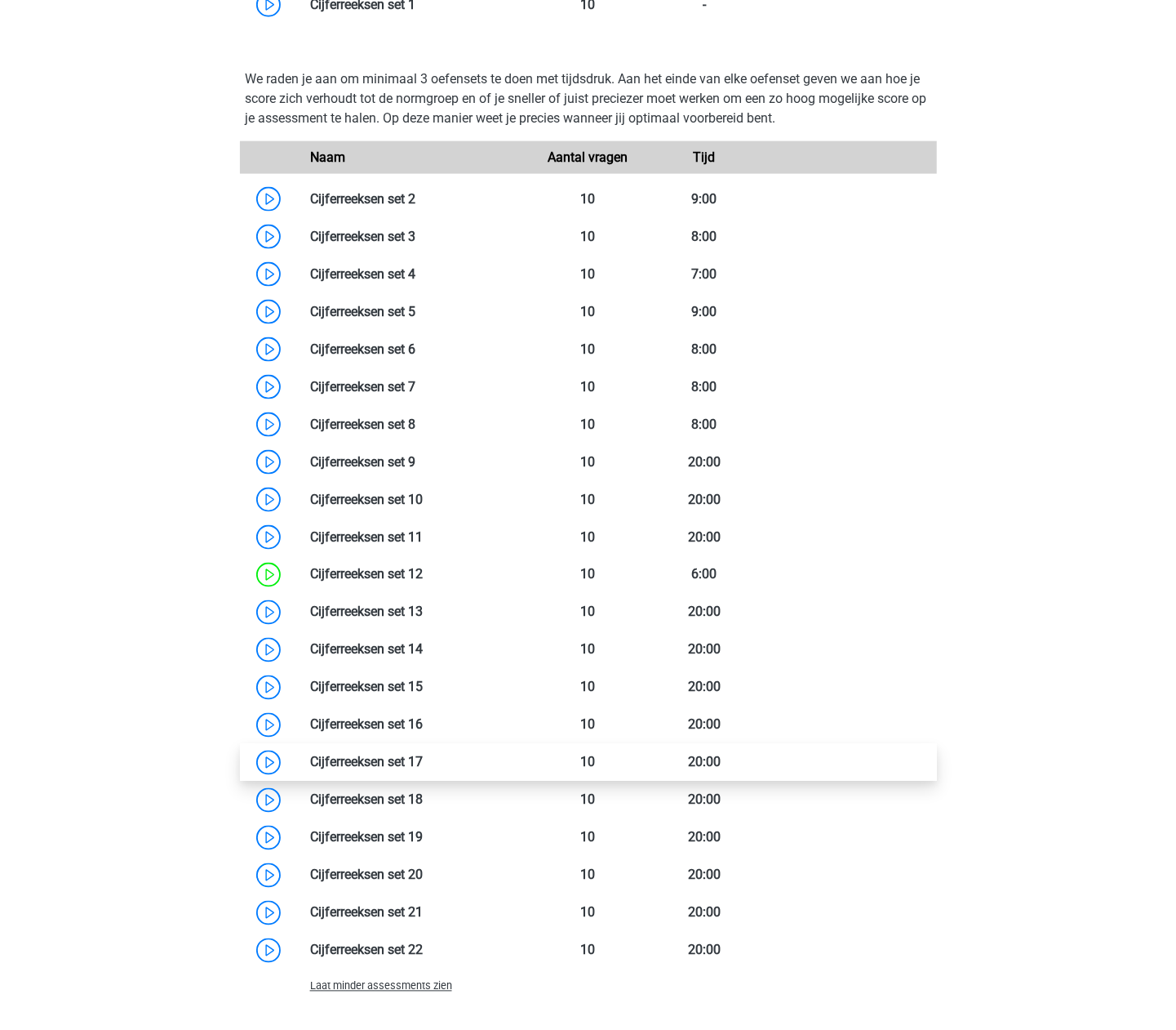
click at [423, 762] on link at bounding box center [423, 761] width 0 height 15
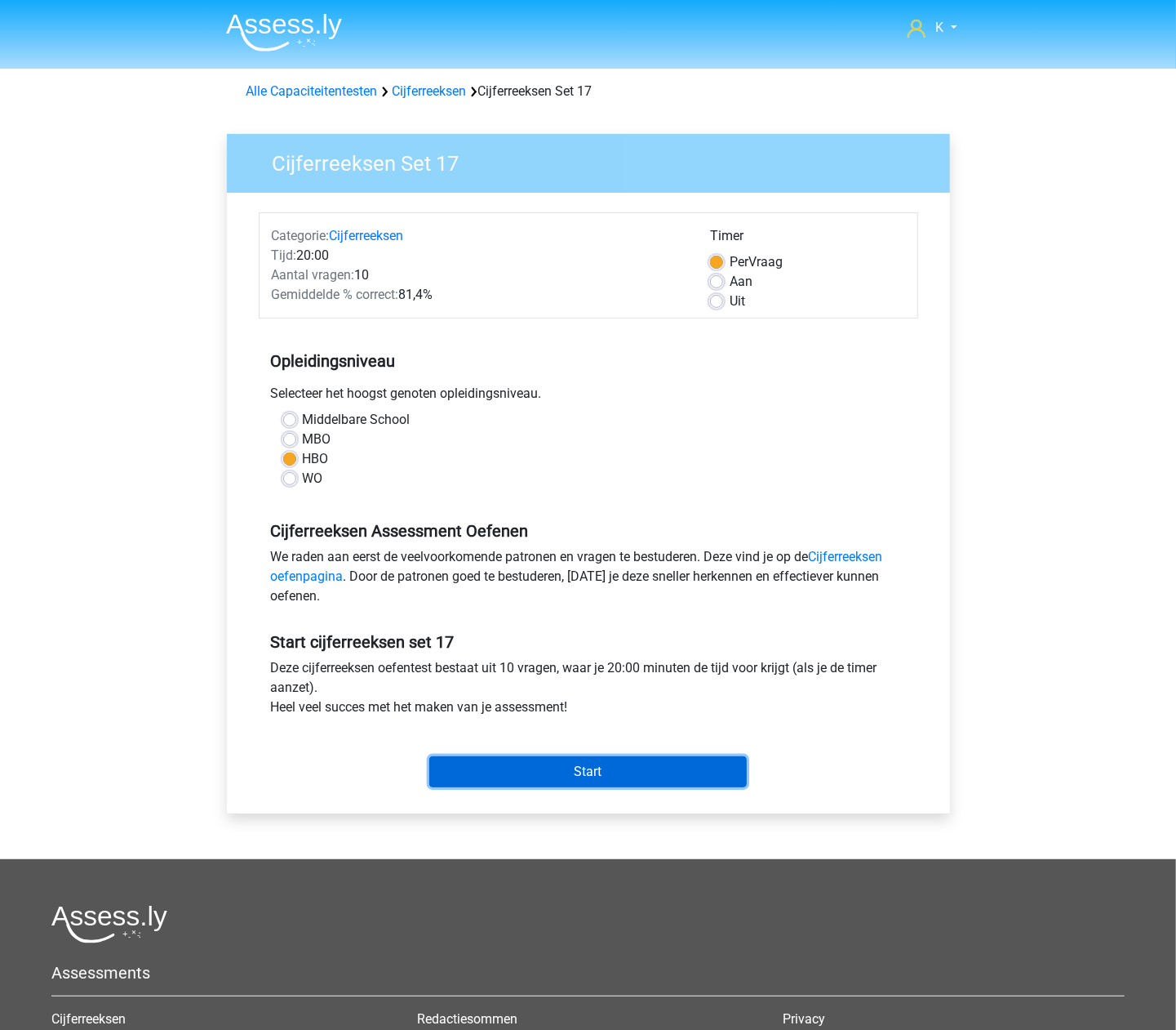
click at [562, 771] on input "Start" at bounding box center [588, 771] width 317 height 31
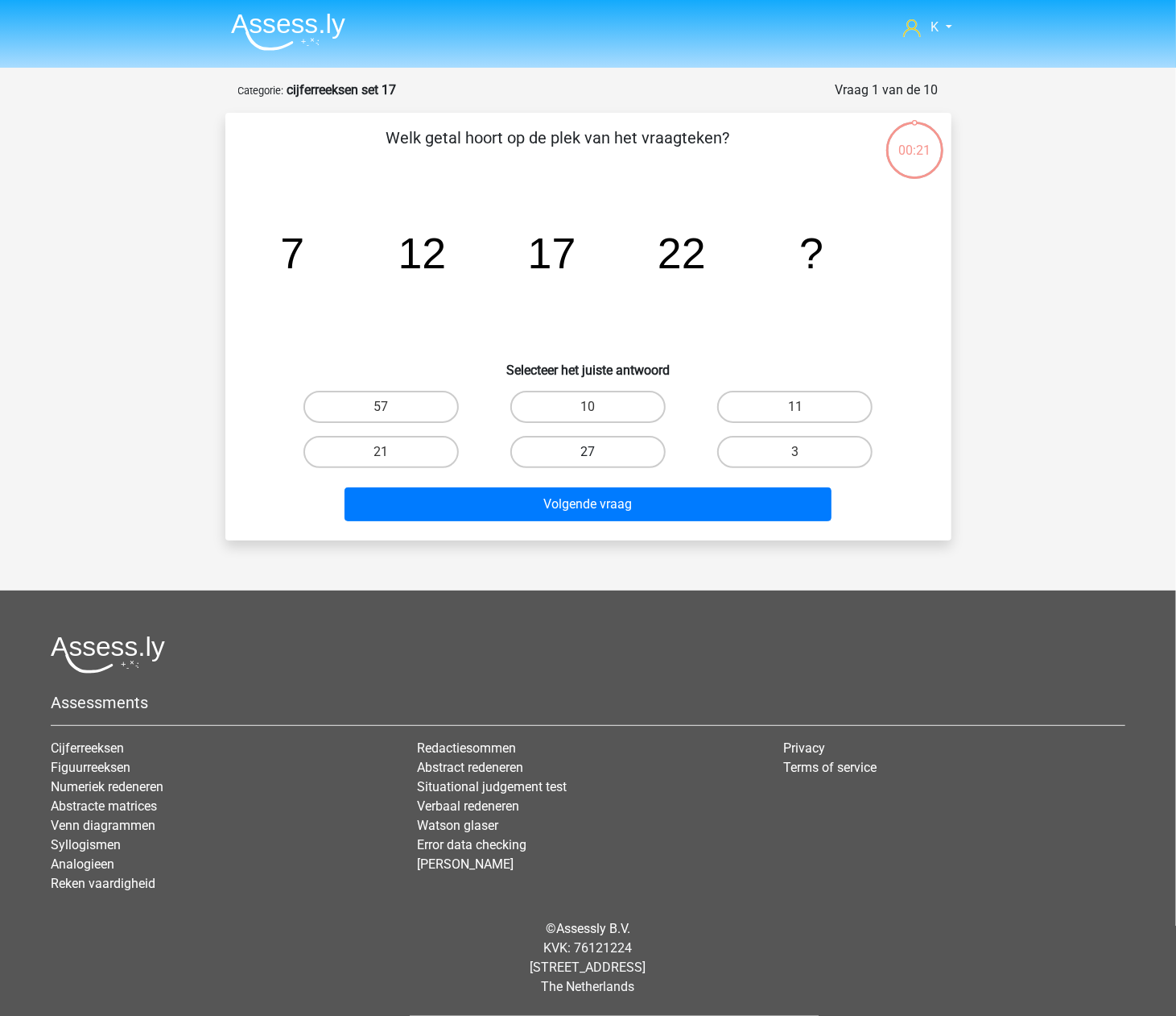
click at [599, 435] on label "27" at bounding box center [588, 451] width 155 height 32
click at [598, 452] on input "27" at bounding box center [593, 457] width 11 height 11
radio input "true"
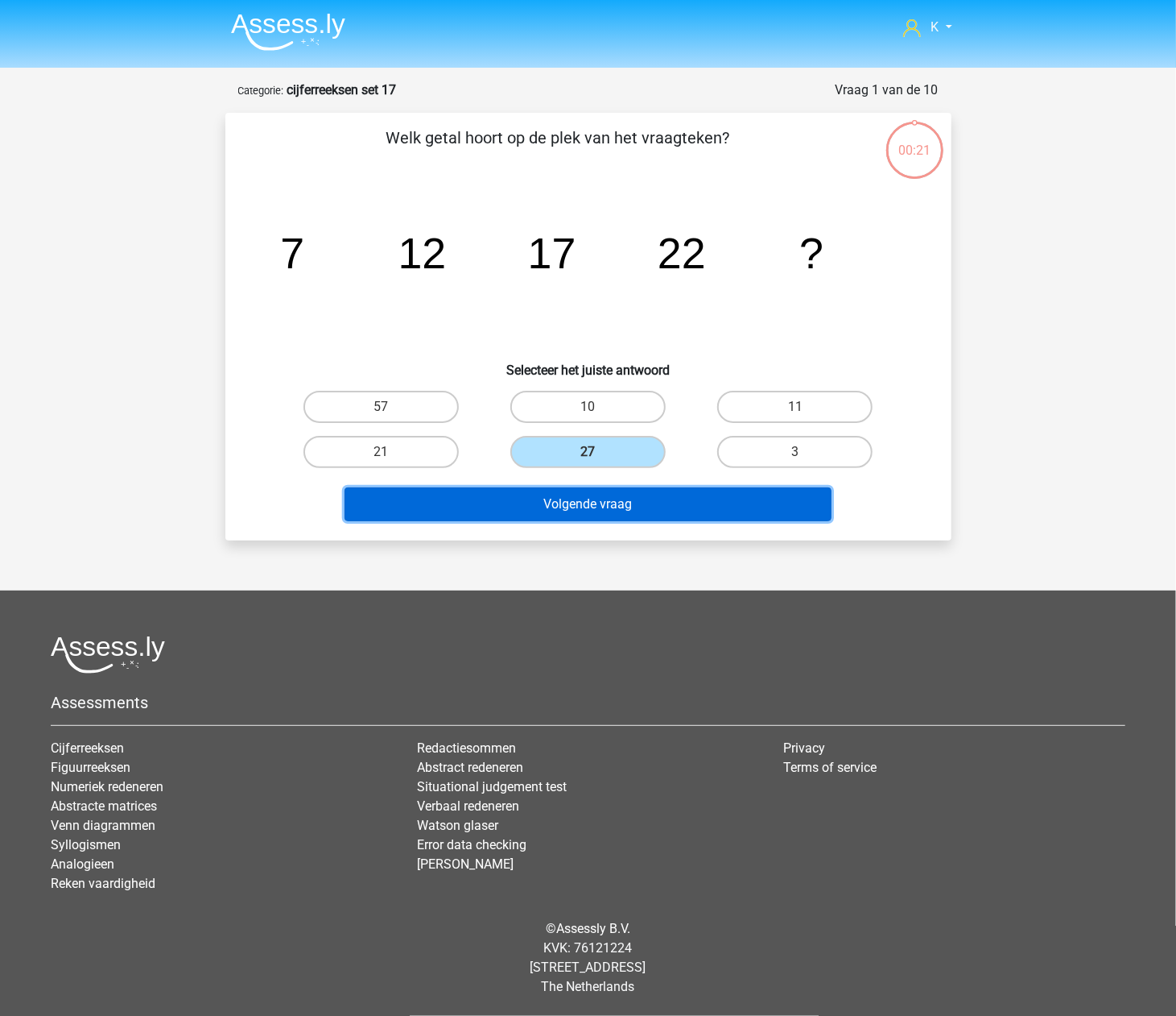
click at [587, 494] on button "Volgende vraag" at bounding box center [588, 504] width 487 height 34
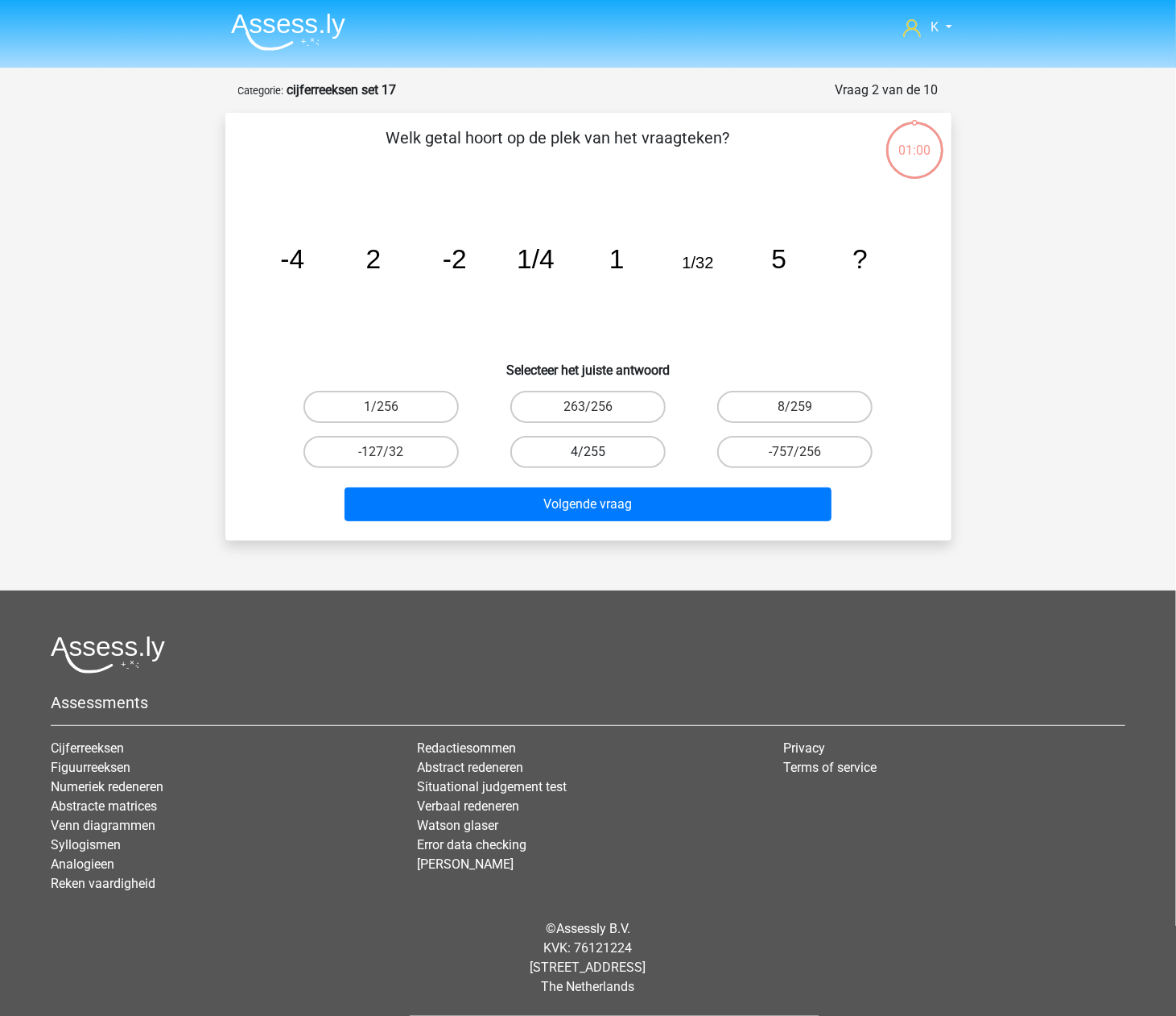
click at [587, 457] on label "4/255" at bounding box center [588, 451] width 155 height 32
click at [588, 457] on input "4/255" at bounding box center [593, 457] width 11 height 11
radio input "true"
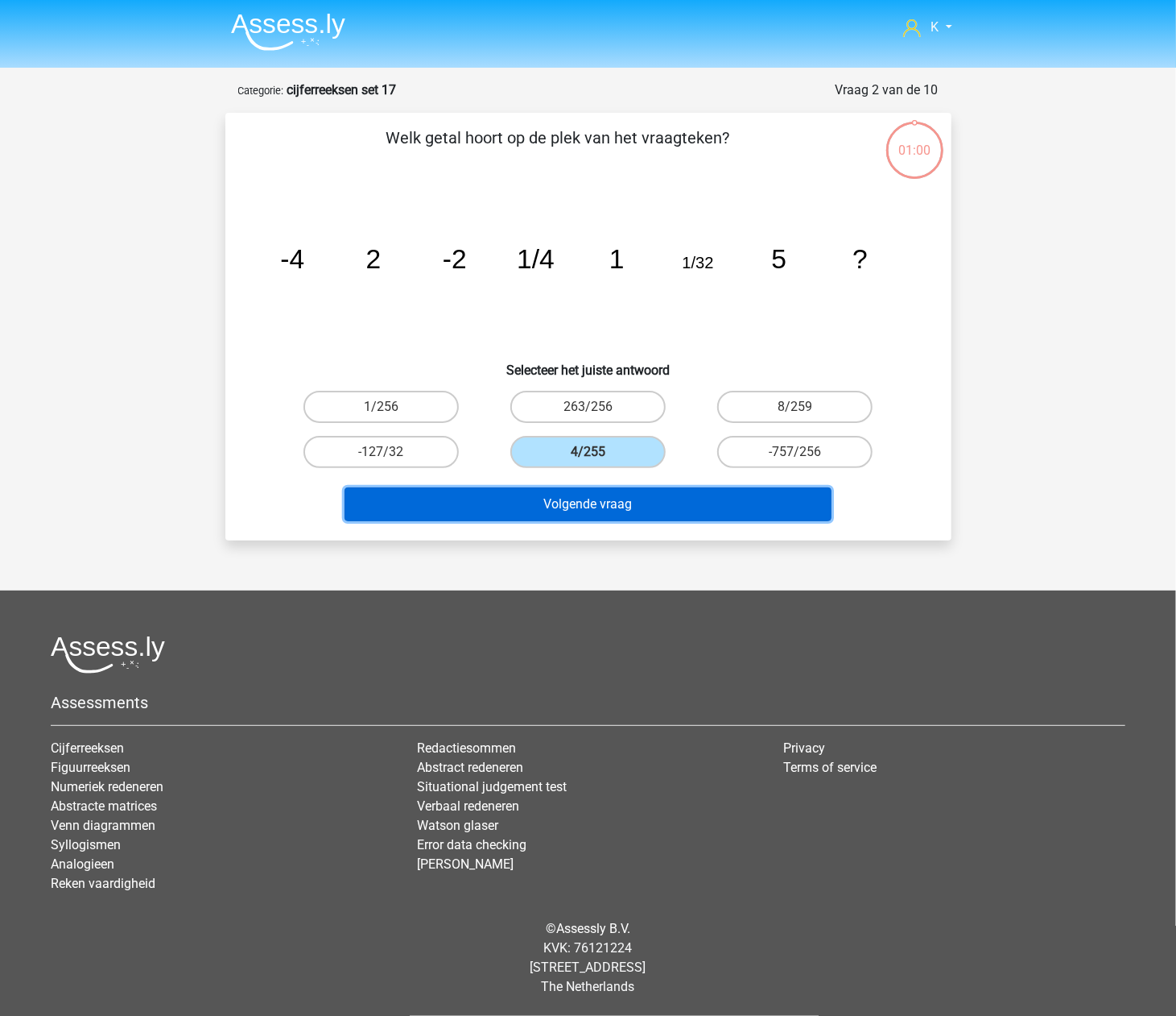
click at [588, 495] on button "Volgende vraag" at bounding box center [588, 504] width 487 height 34
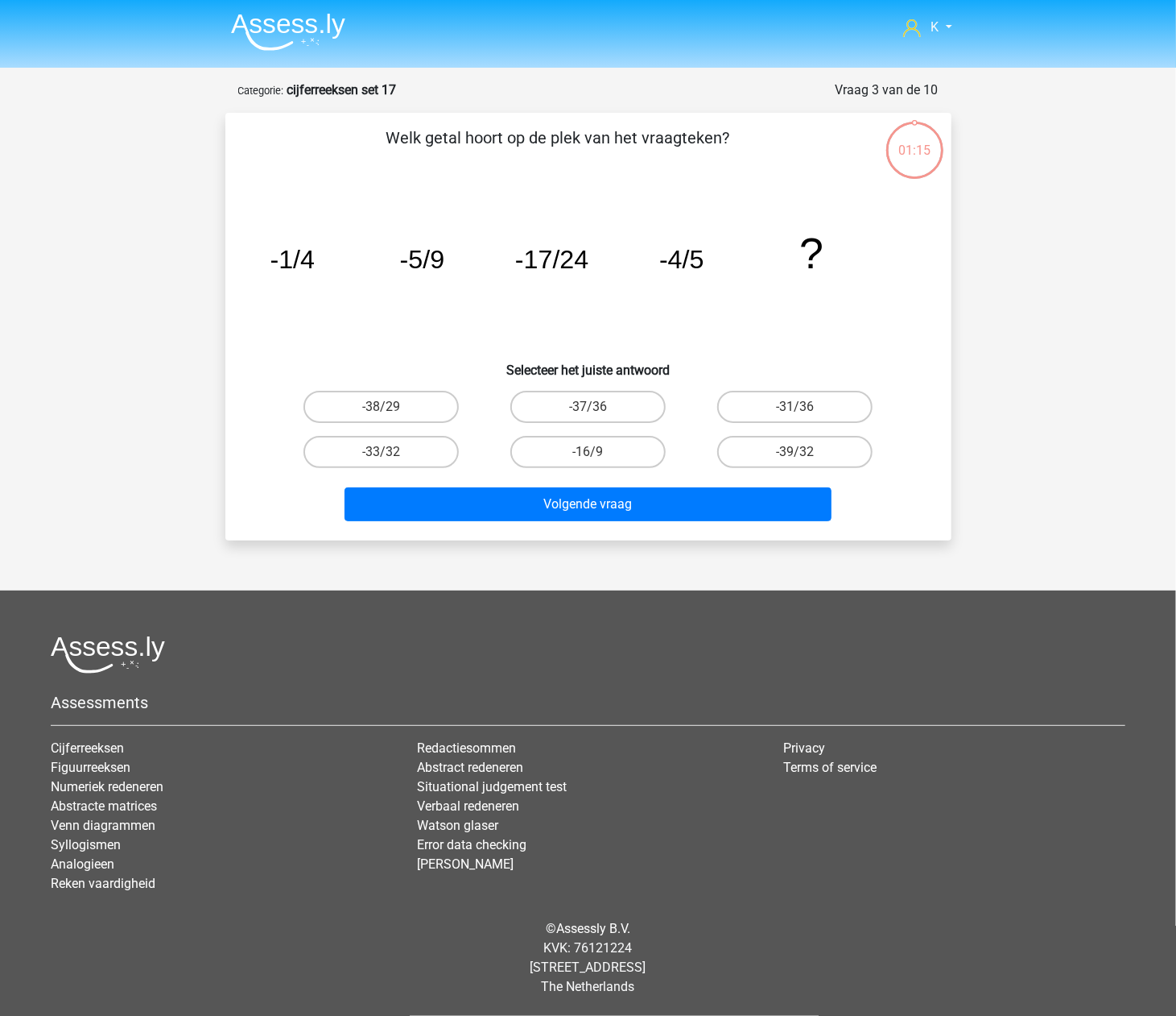
click at [590, 456] on input "-16/9" at bounding box center [593, 457] width 11 height 11
radio input "true"
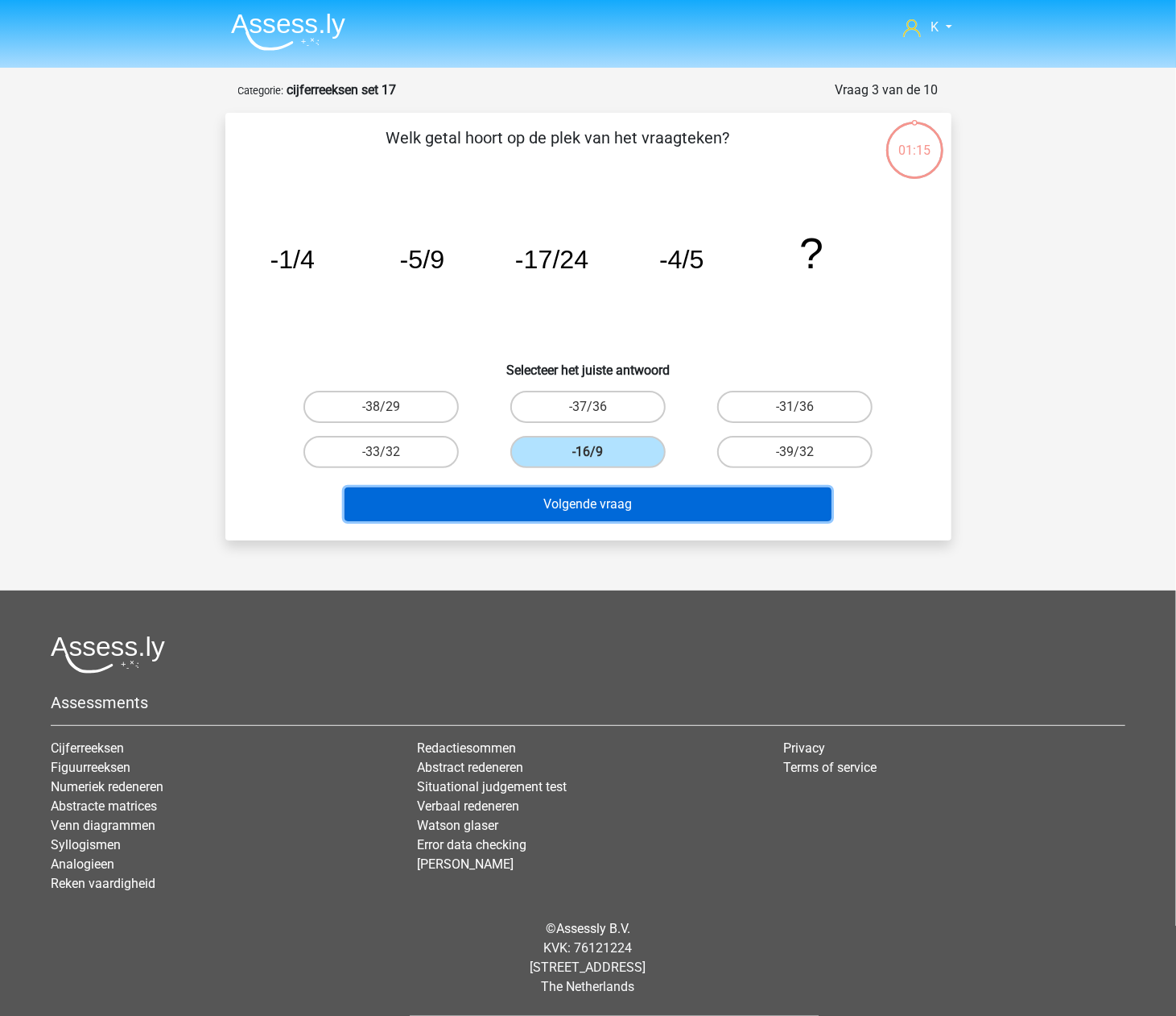
drag, startPoint x: 587, startPoint y: 493, endPoint x: 586, endPoint y: 481, distance: 12.0
click at [586, 489] on button "Volgende vraag" at bounding box center [588, 504] width 487 height 34
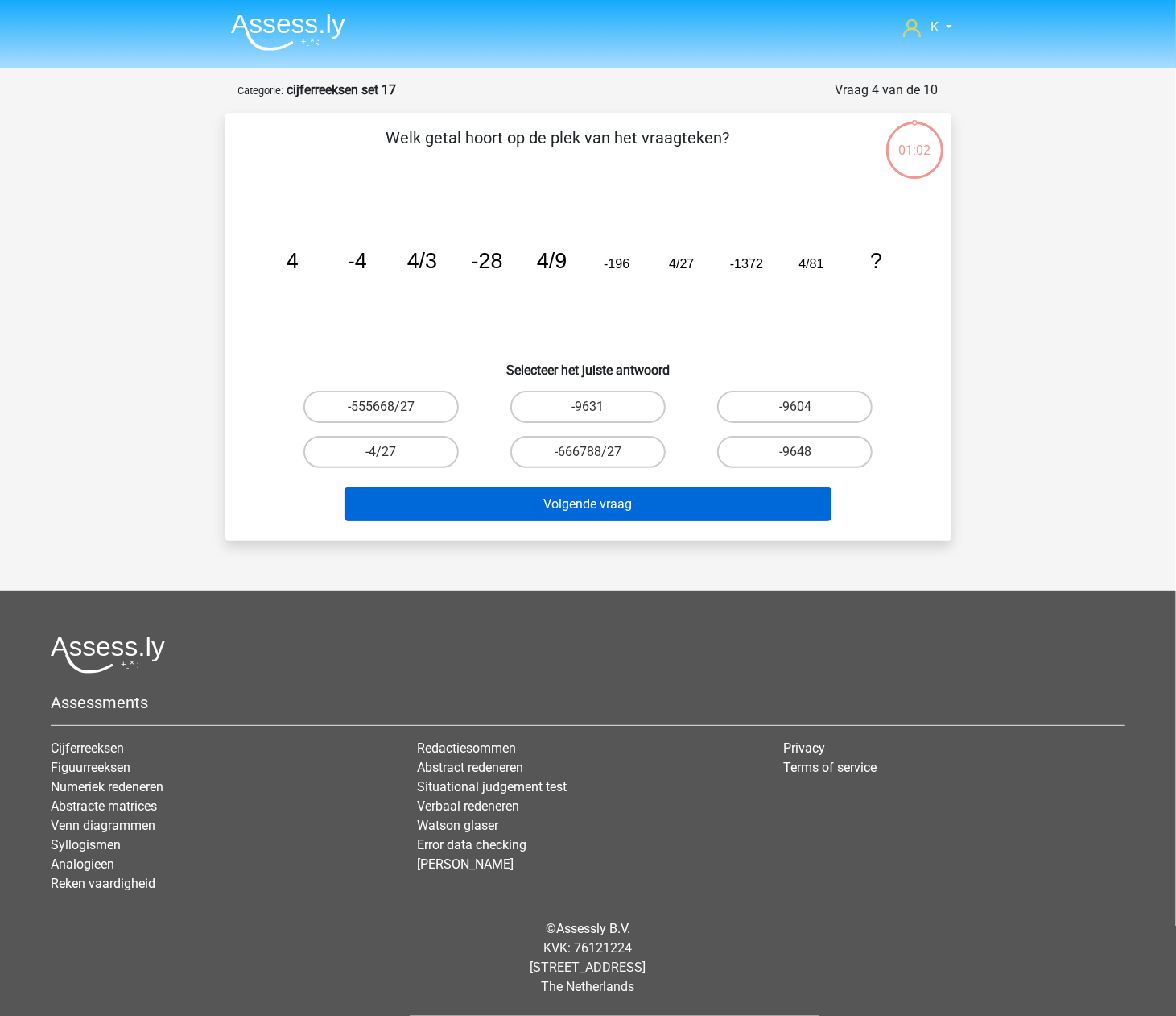
drag, startPoint x: 586, startPoint y: 481, endPoint x: 586, endPoint y: 493, distance: 12.0
click at [589, 455] on input "-666788/27" at bounding box center [593, 457] width 11 height 11
radio input "true"
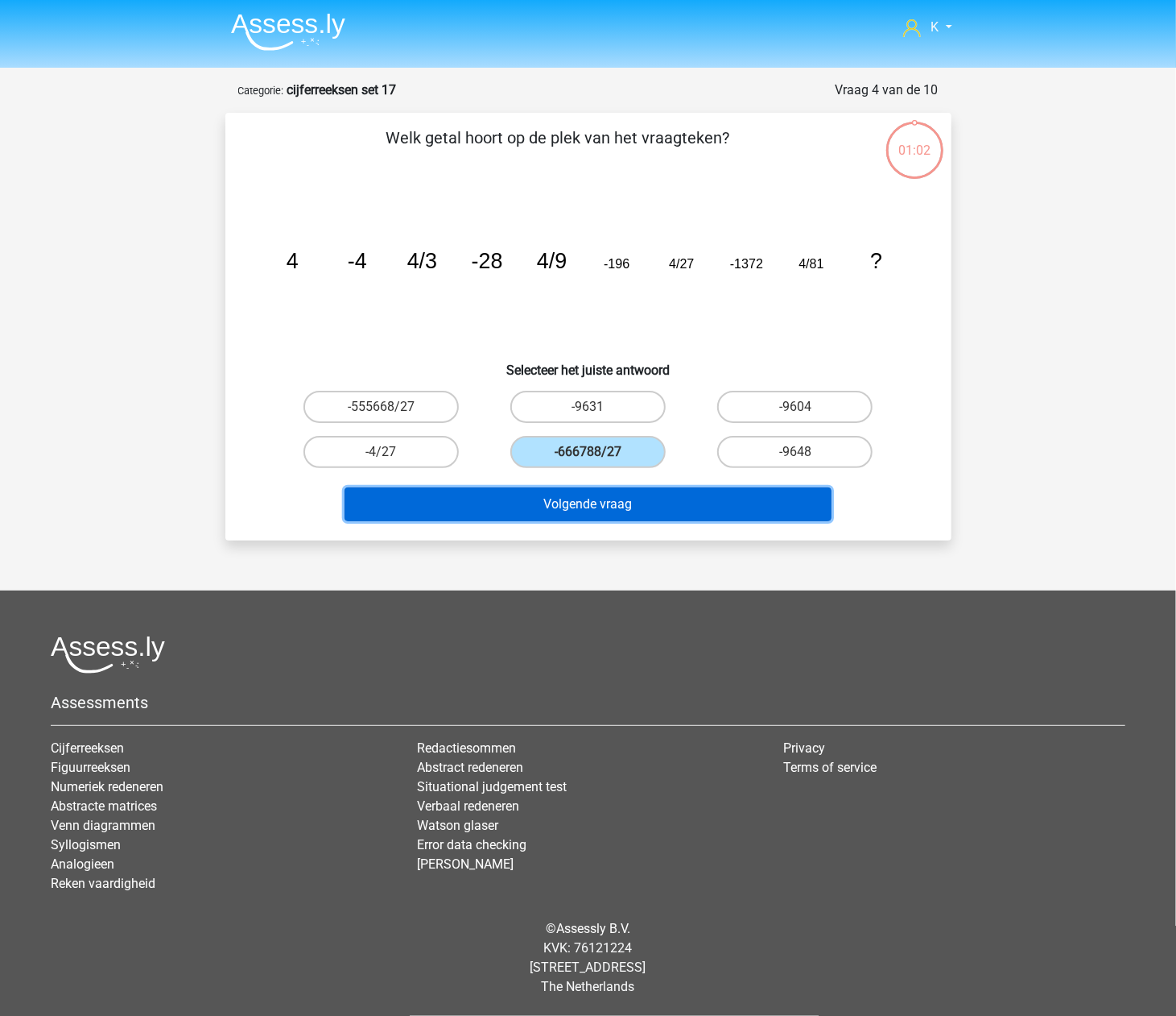
click at [586, 493] on button "Volgende vraag" at bounding box center [588, 504] width 487 height 34
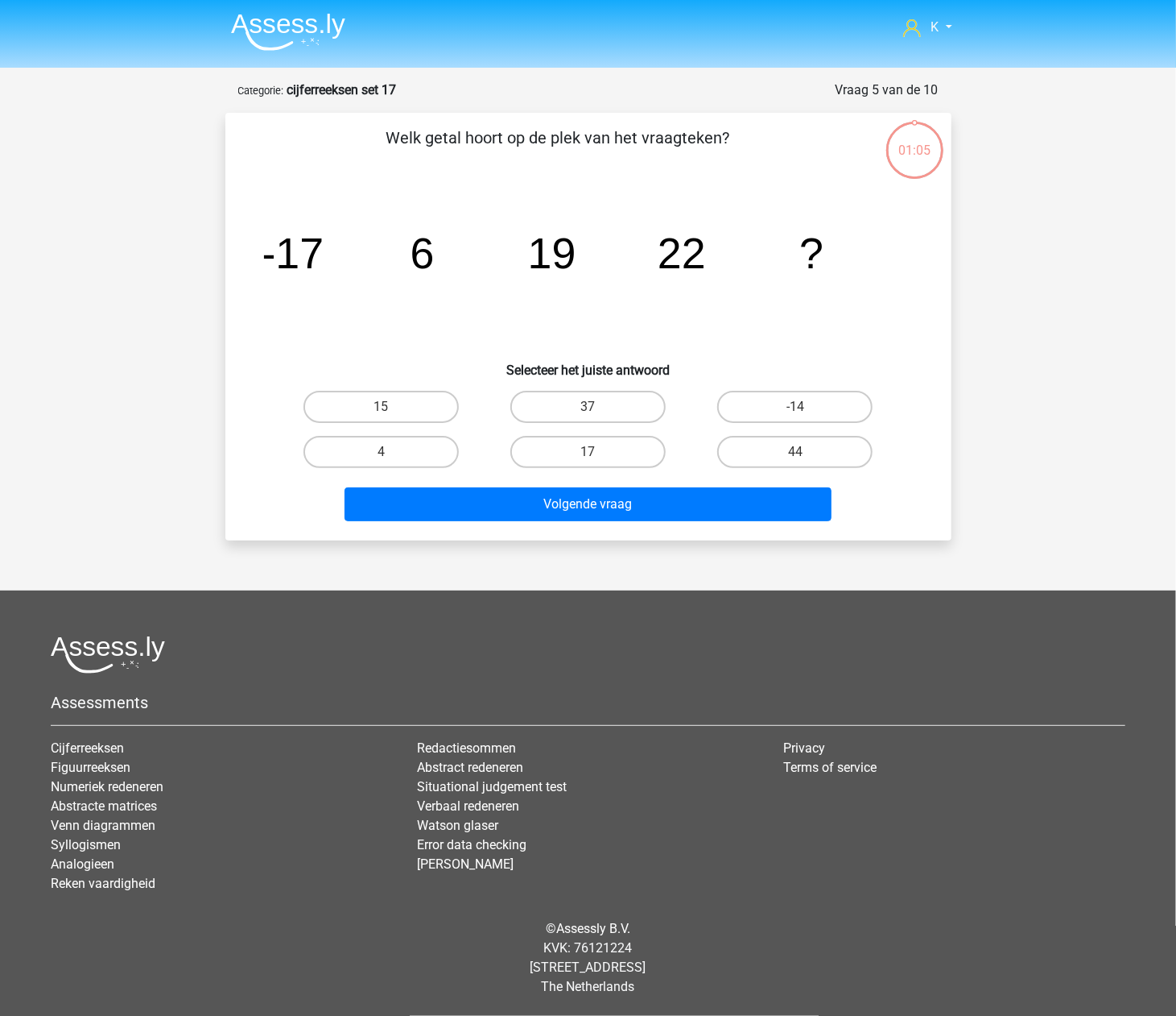
click at [585, 461] on label "17" at bounding box center [588, 451] width 155 height 32
click at [588, 461] on input "17" at bounding box center [593, 457] width 11 height 11
radio input "true"
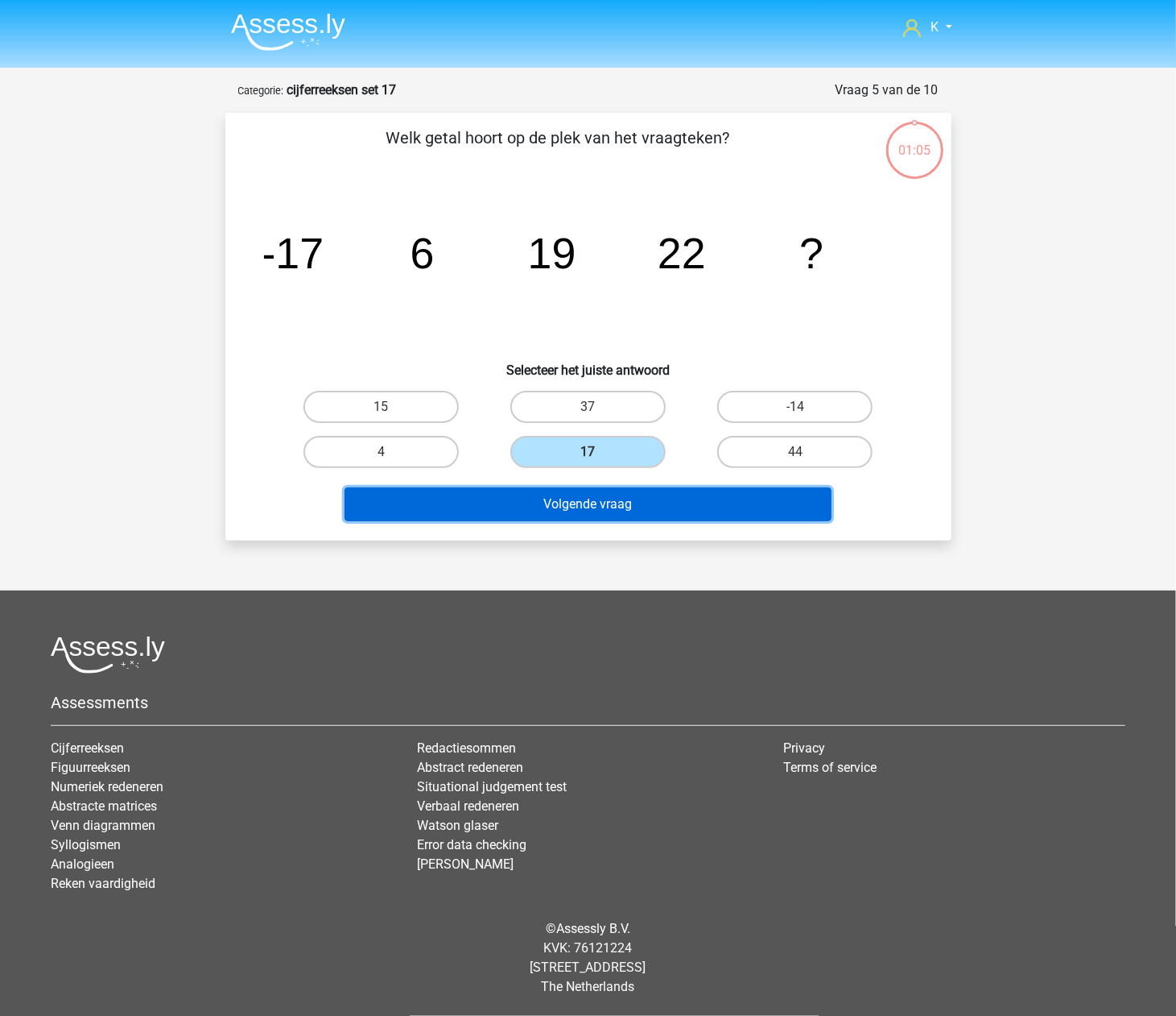
click at [574, 497] on button "Volgende vraag" at bounding box center [588, 504] width 487 height 34
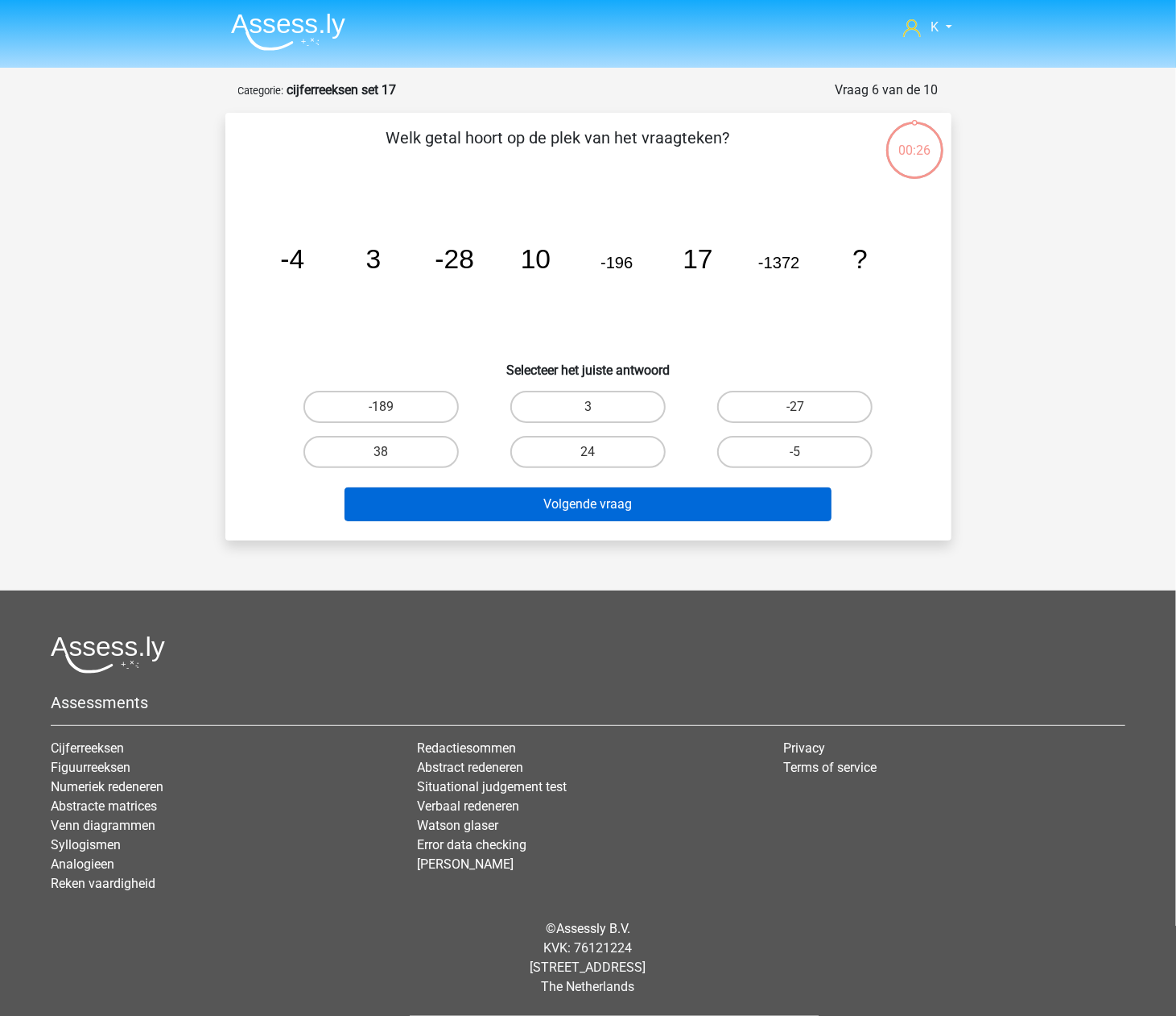
click at [577, 462] on label "24" at bounding box center [588, 451] width 155 height 32
click at [588, 462] on input "24" at bounding box center [593, 457] width 11 height 11
radio input "true"
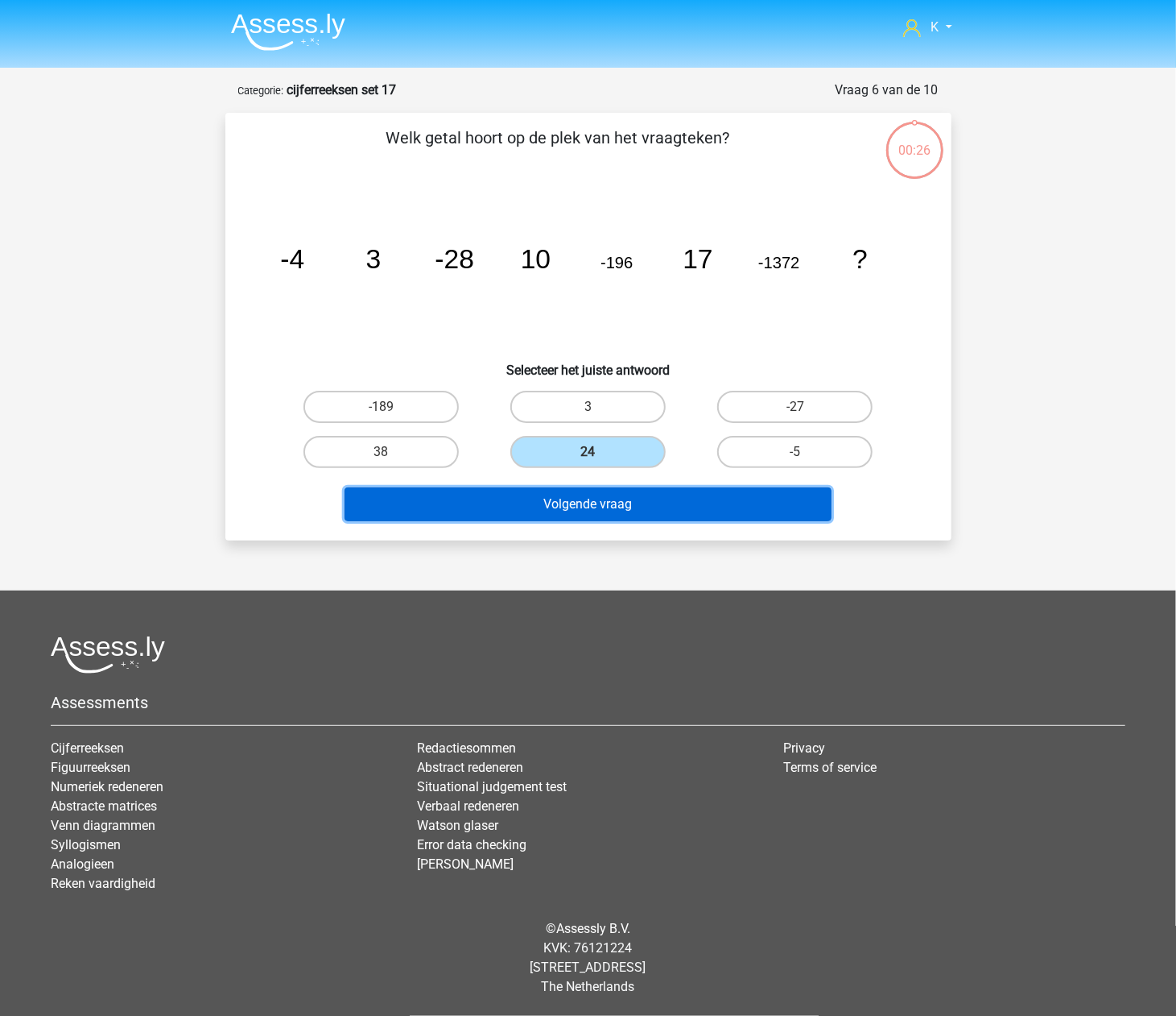
click at [575, 499] on button "Volgende vraag" at bounding box center [588, 504] width 487 height 34
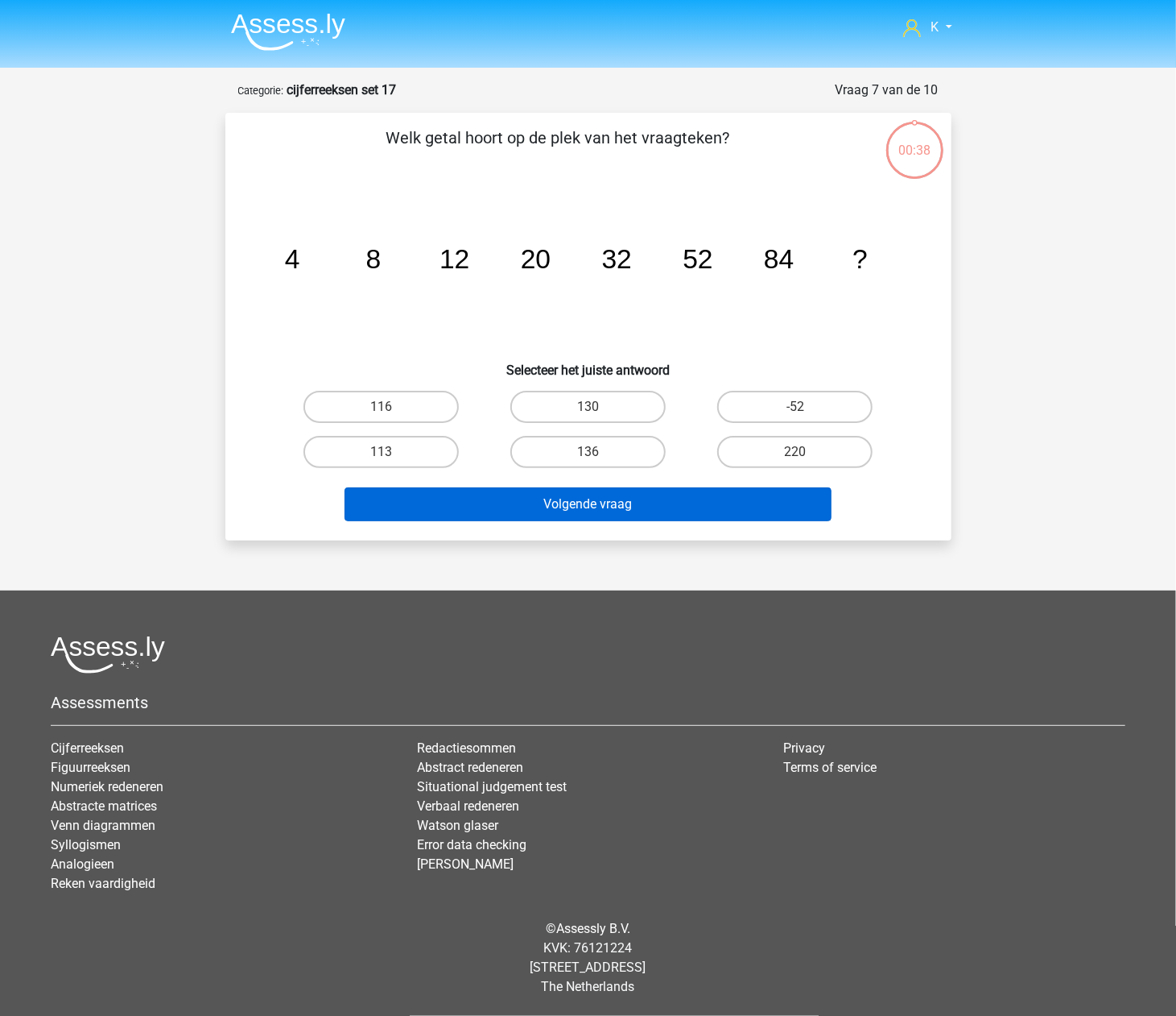
drag, startPoint x: 576, startPoint y: 459, endPoint x: 565, endPoint y: 509, distance: 51.2
click at [576, 461] on label "136" at bounding box center [588, 451] width 155 height 32
click at [588, 461] on input "136" at bounding box center [593, 457] width 11 height 11
radio input "true"
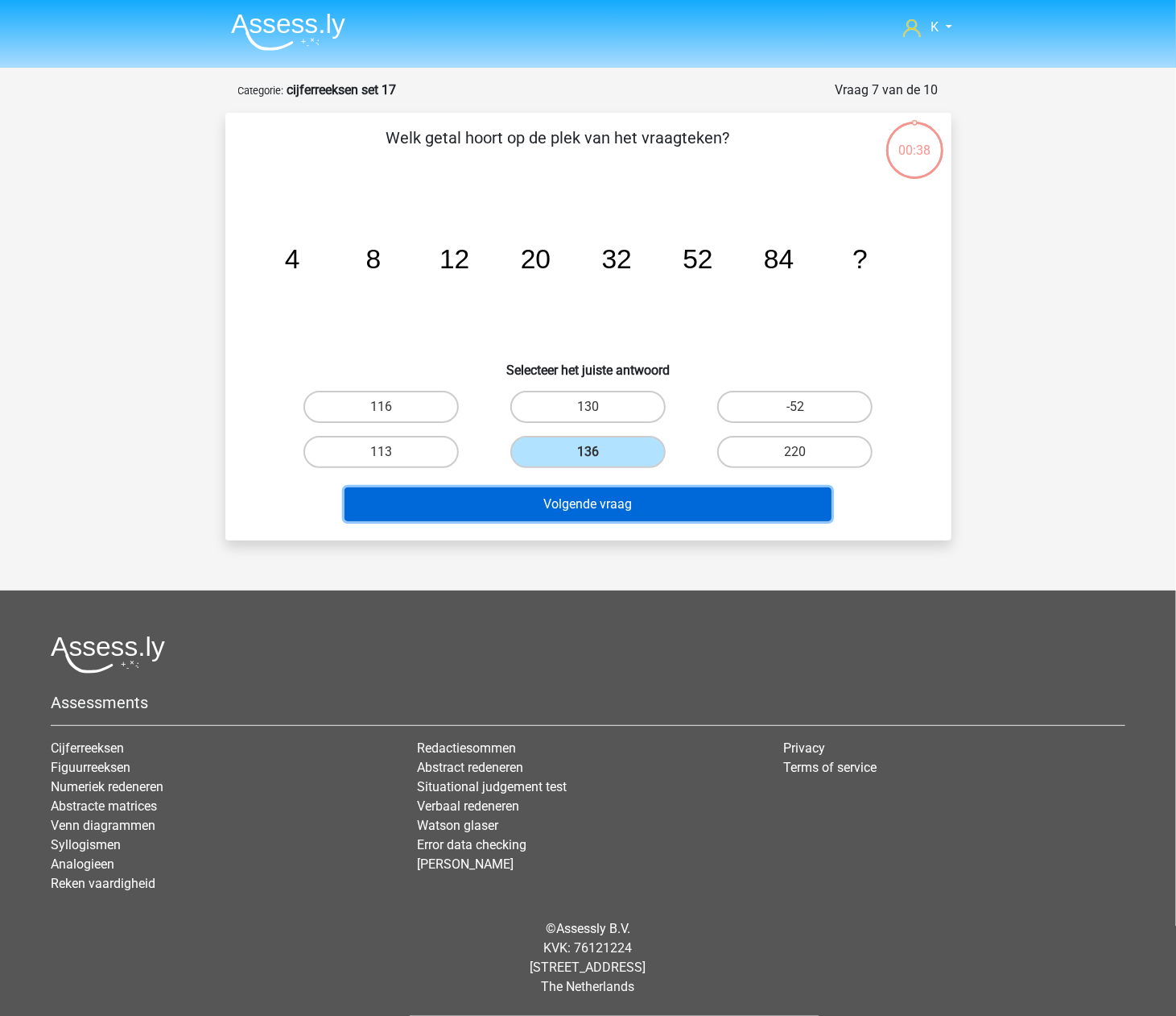
click at [561, 515] on button "Volgende vraag" at bounding box center [588, 504] width 487 height 34
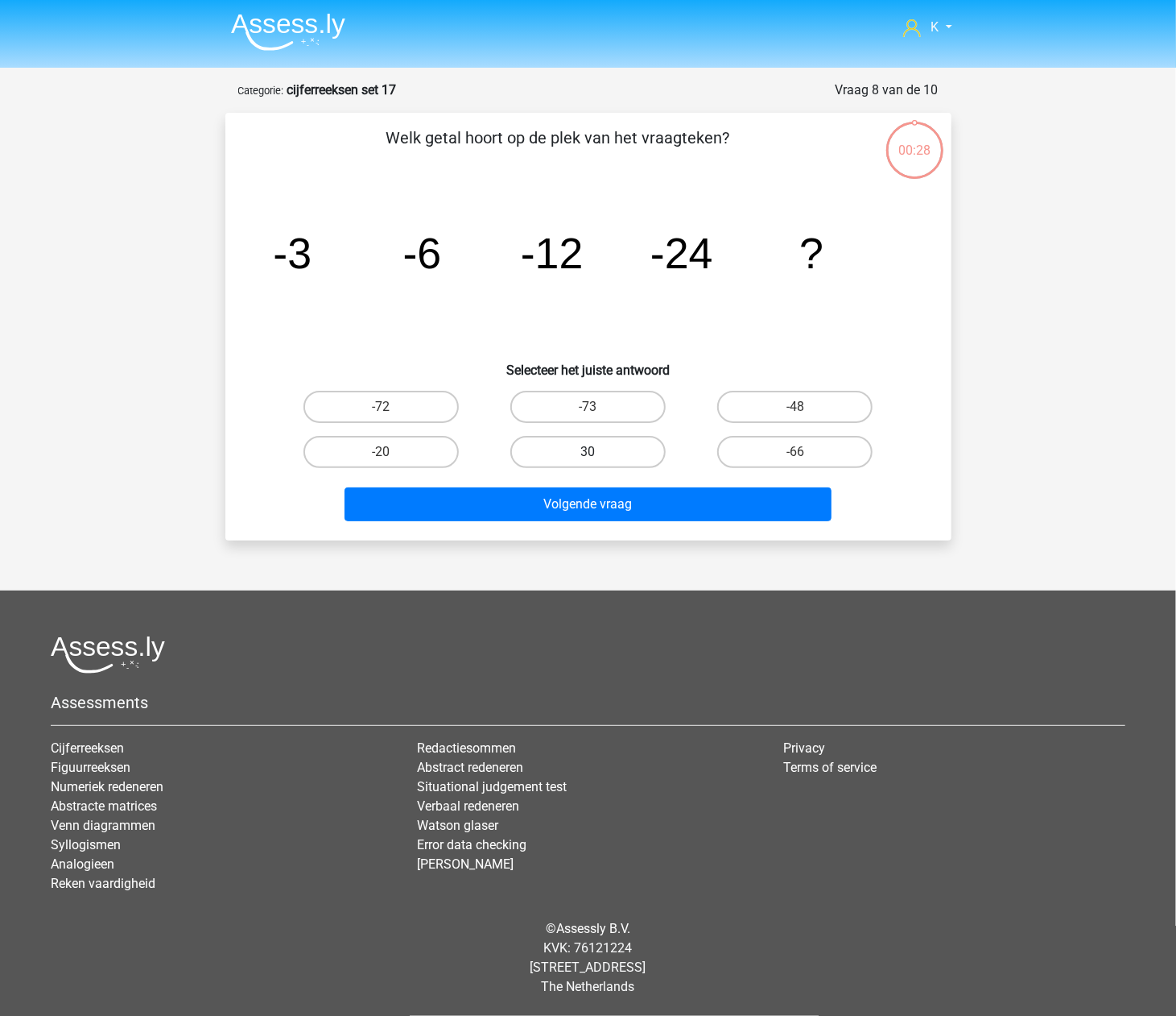
click at [564, 459] on label "30" at bounding box center [588, 451] width 155 height 32
click at [588, 459] on input "30" at bounding box center [593, 457] width 11 height 11
radio input "true"
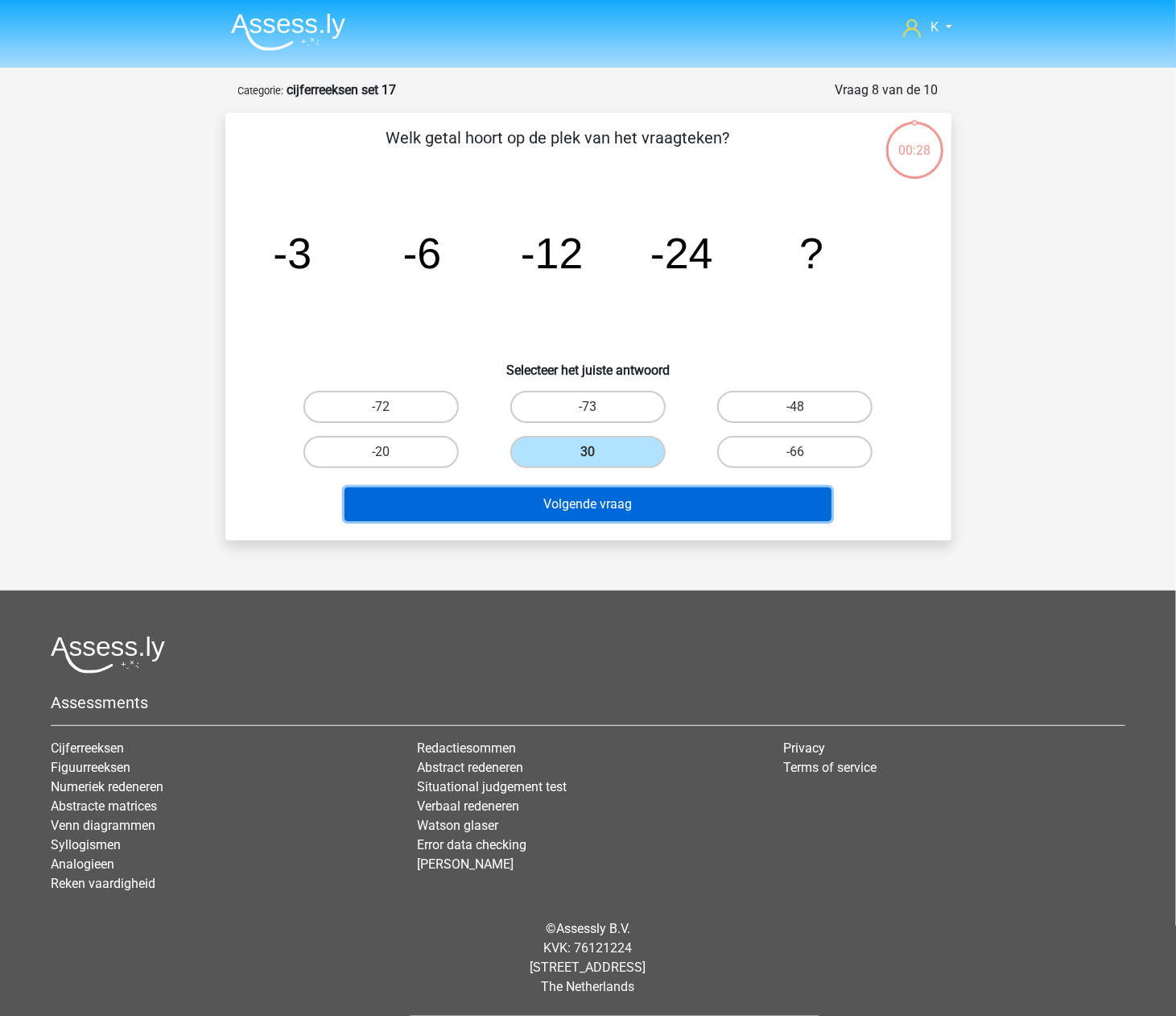
click at [562, 489] on button "Volgende vraag" at bounding box center [588, 504] width 487 height 34
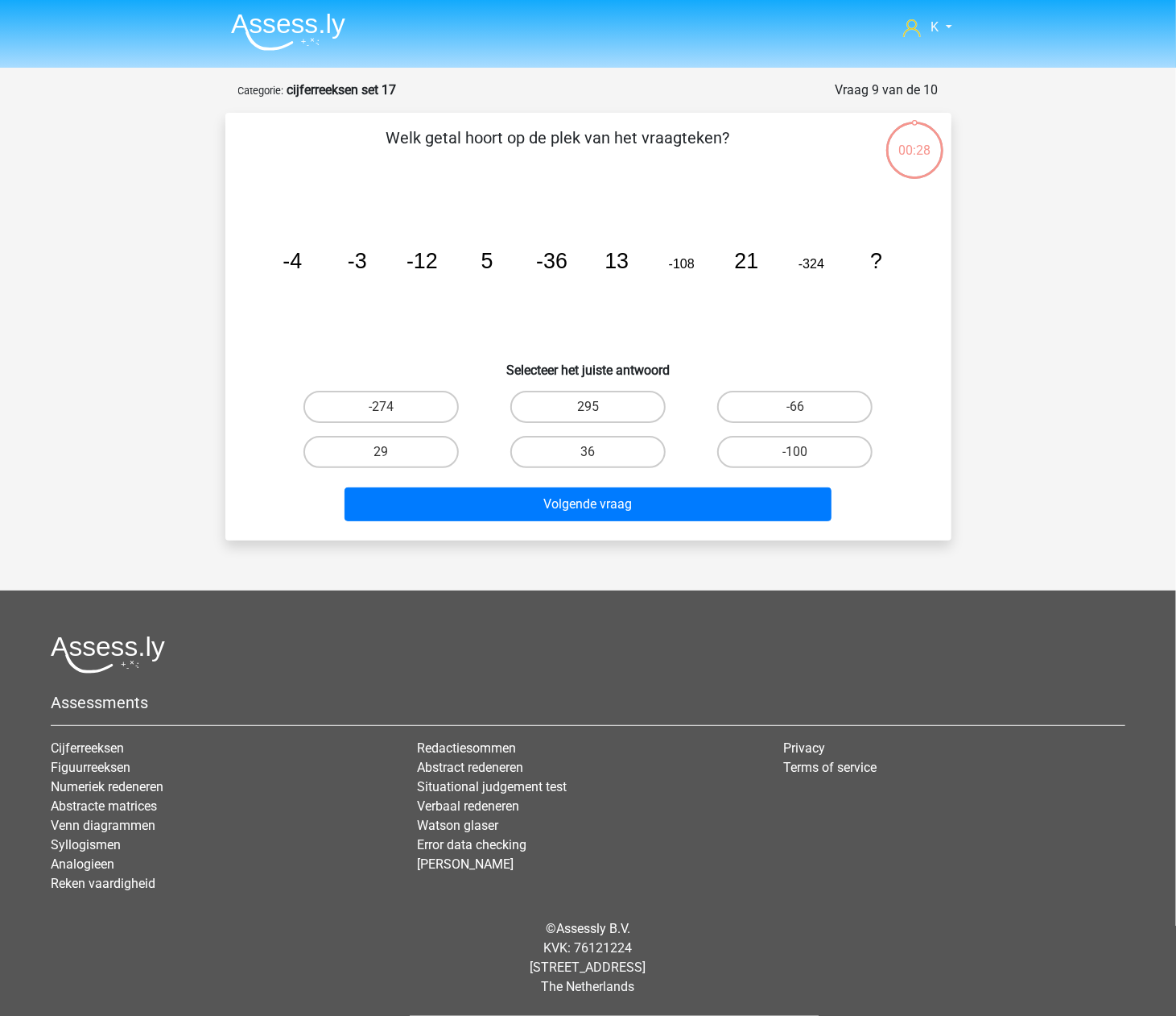
click at [567, 458] on label "36" at bounding box center [588, 451] width 155 height 32
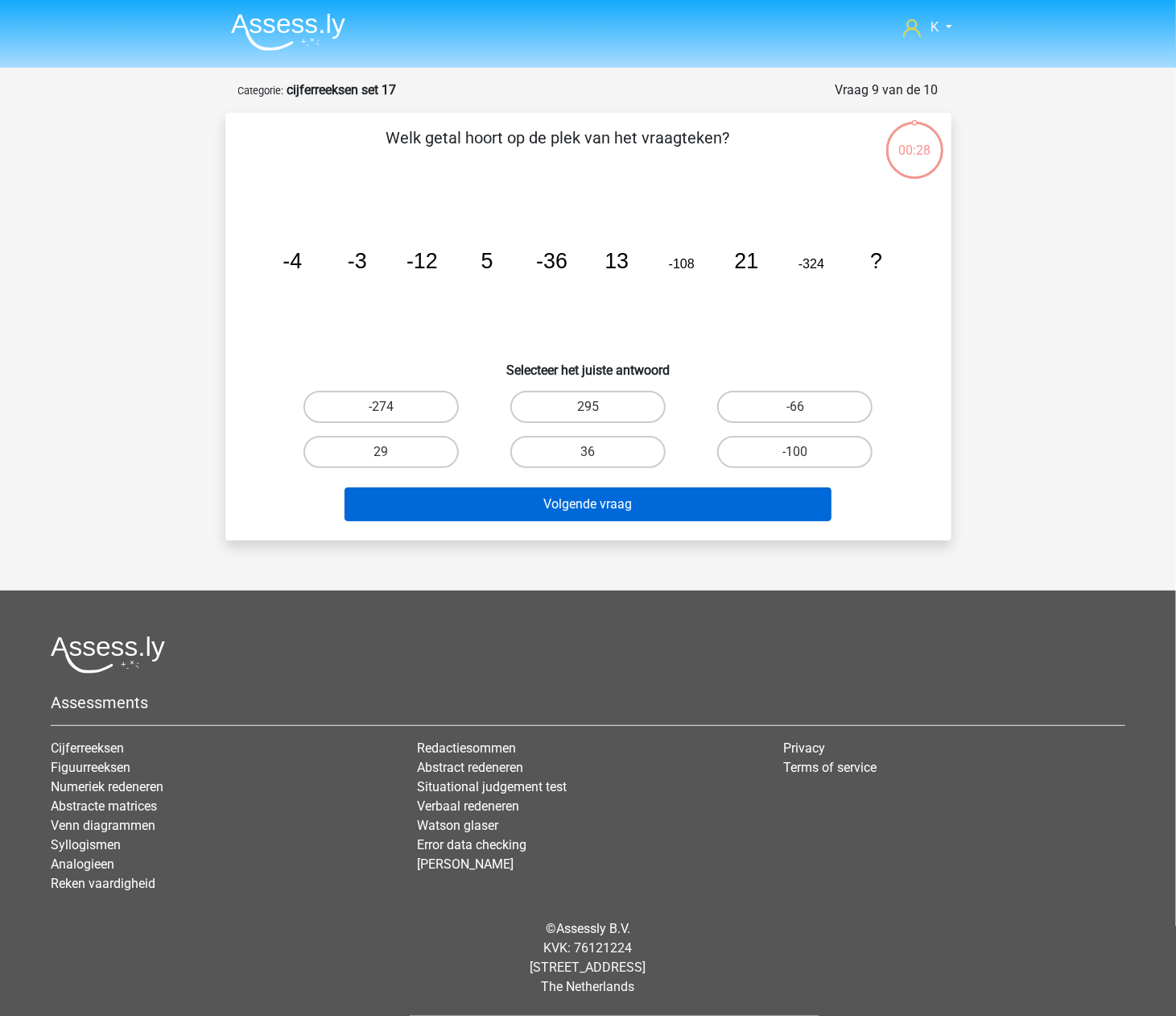
click at [588, 458] on input "36" at bounding box center [593, 457] width 11 height 11
radio input "true"
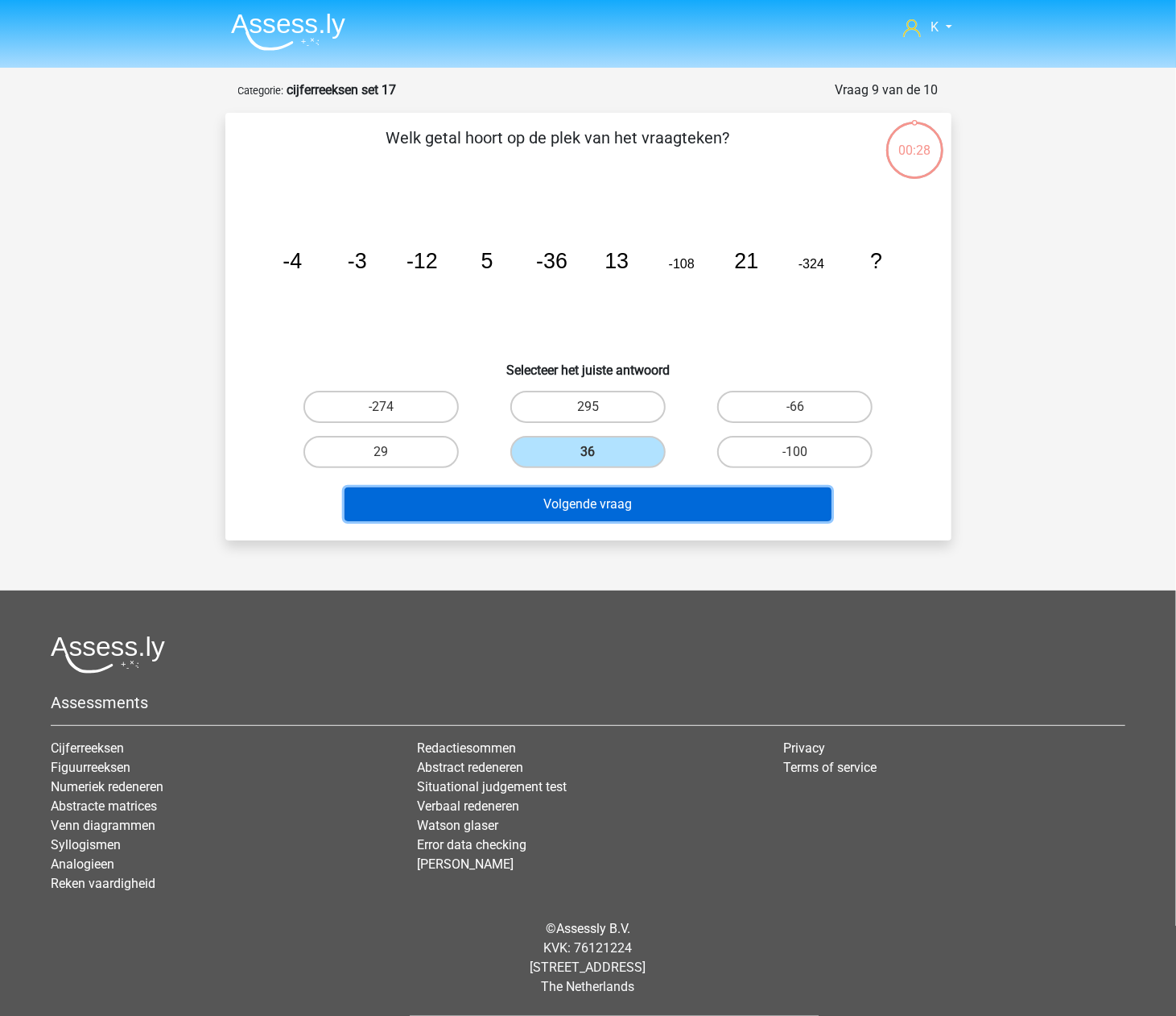
click at [567, 493] on button "Volgende vraag" at bounding box center [588, 504] width 487 height 34
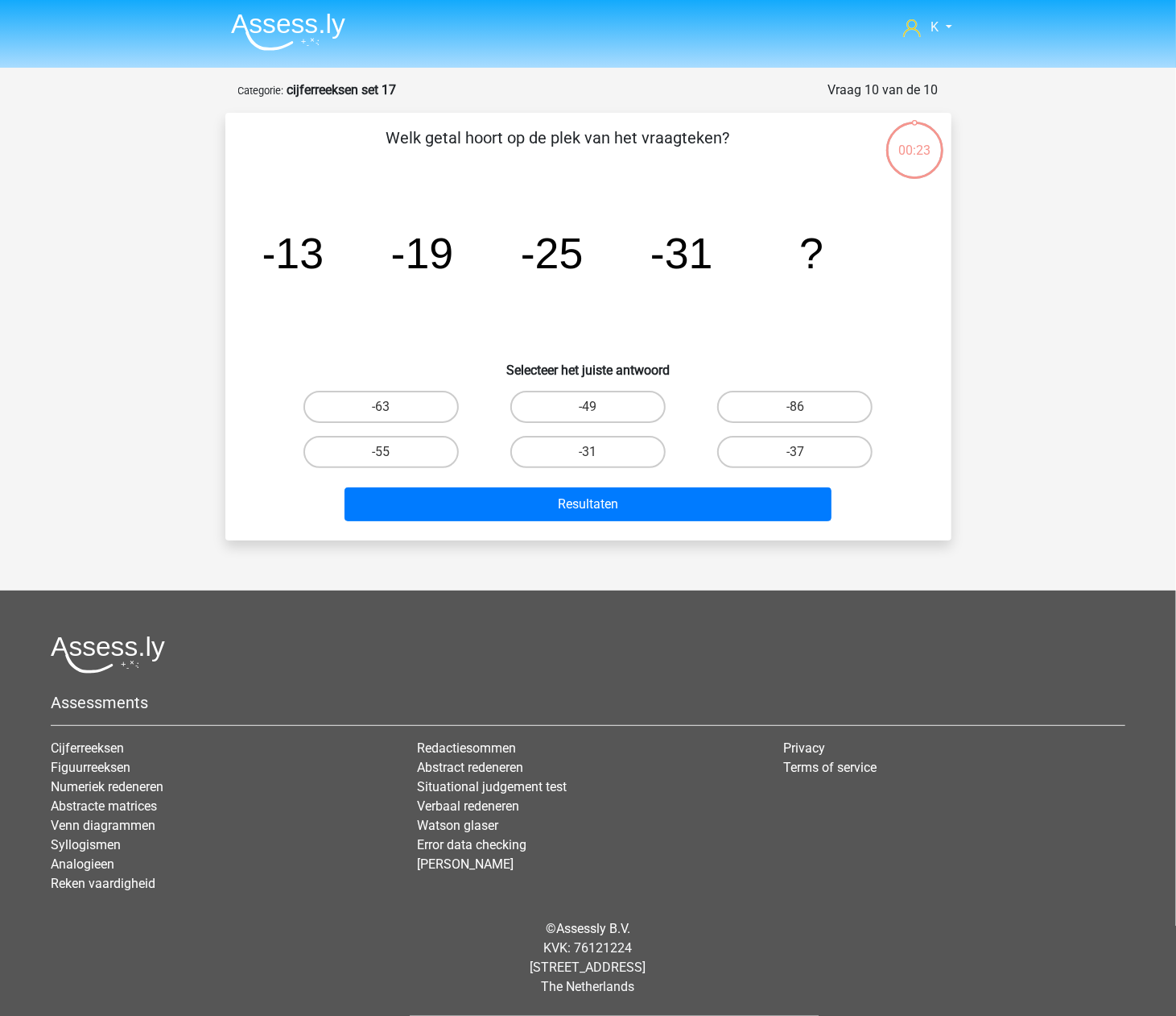
click at [567, 452] on label "-31" at bounding box center [588, 451] width 155 height 32
click at [588, 452] on input "-31" at bounding box center [593, 457] width 11 height 11
radio input "true"
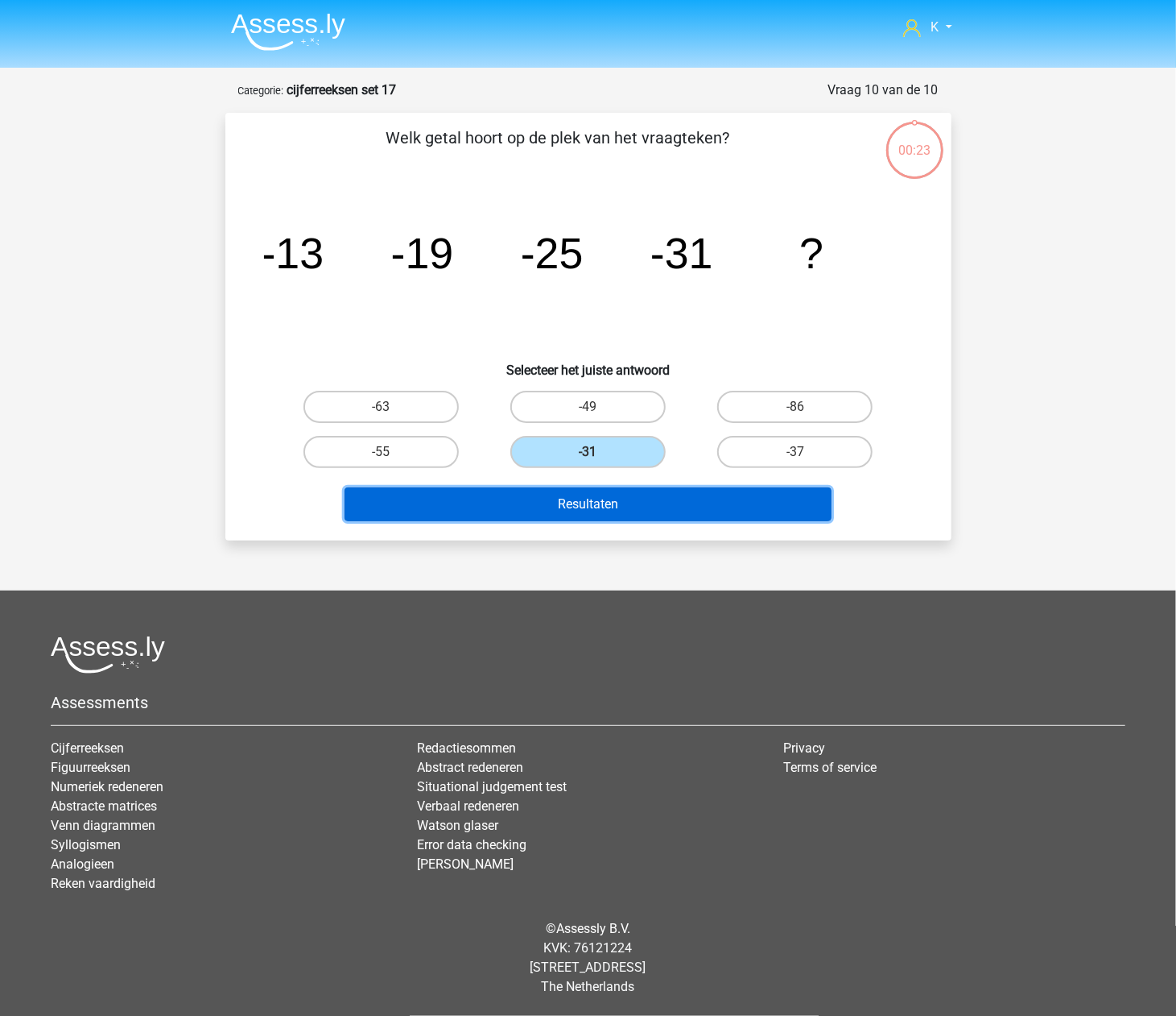
click at [562, 504] on button "Resultaten" at bounding box center [588, 504] width 487 height 34
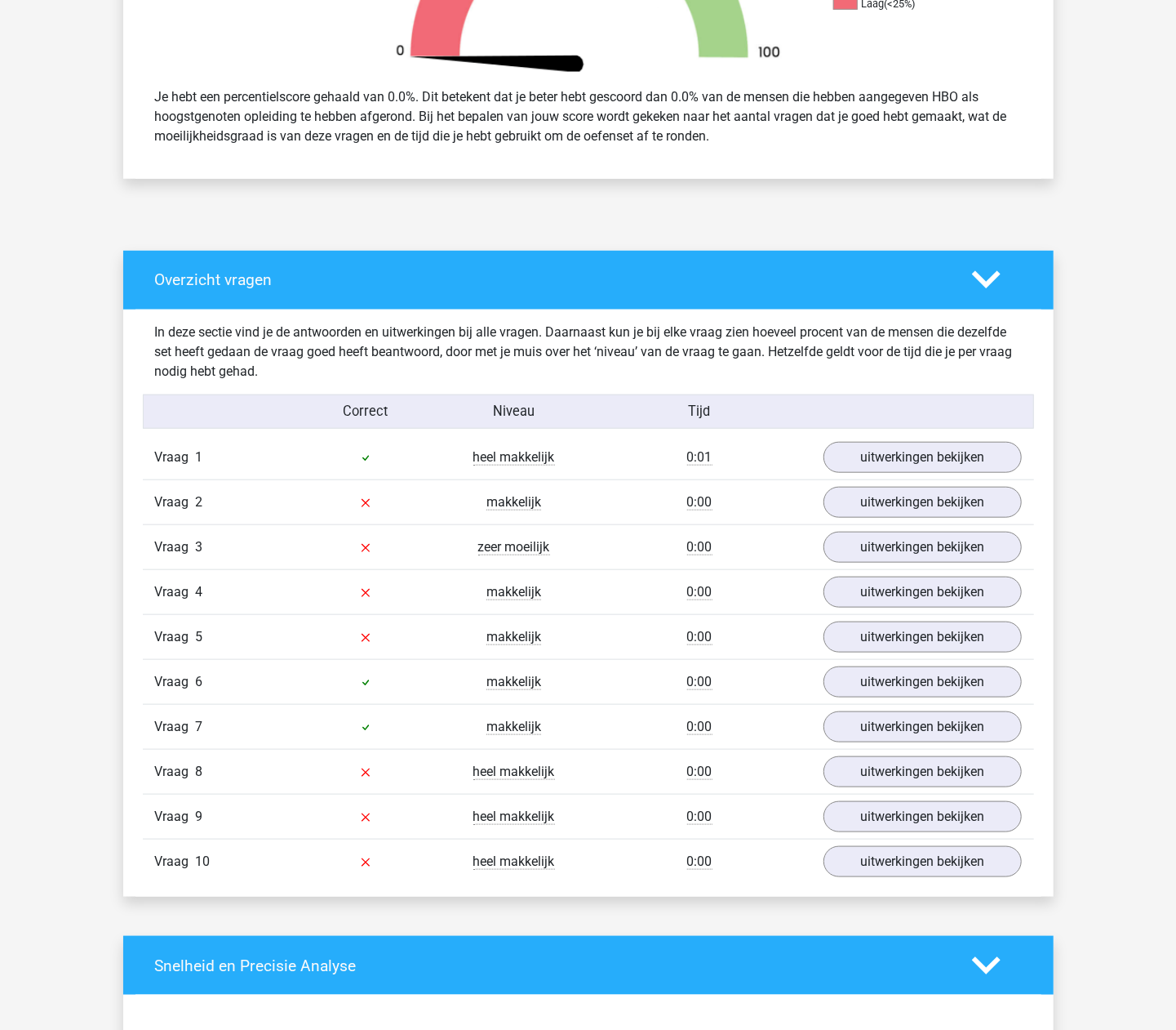
scroll to position [653, 0]
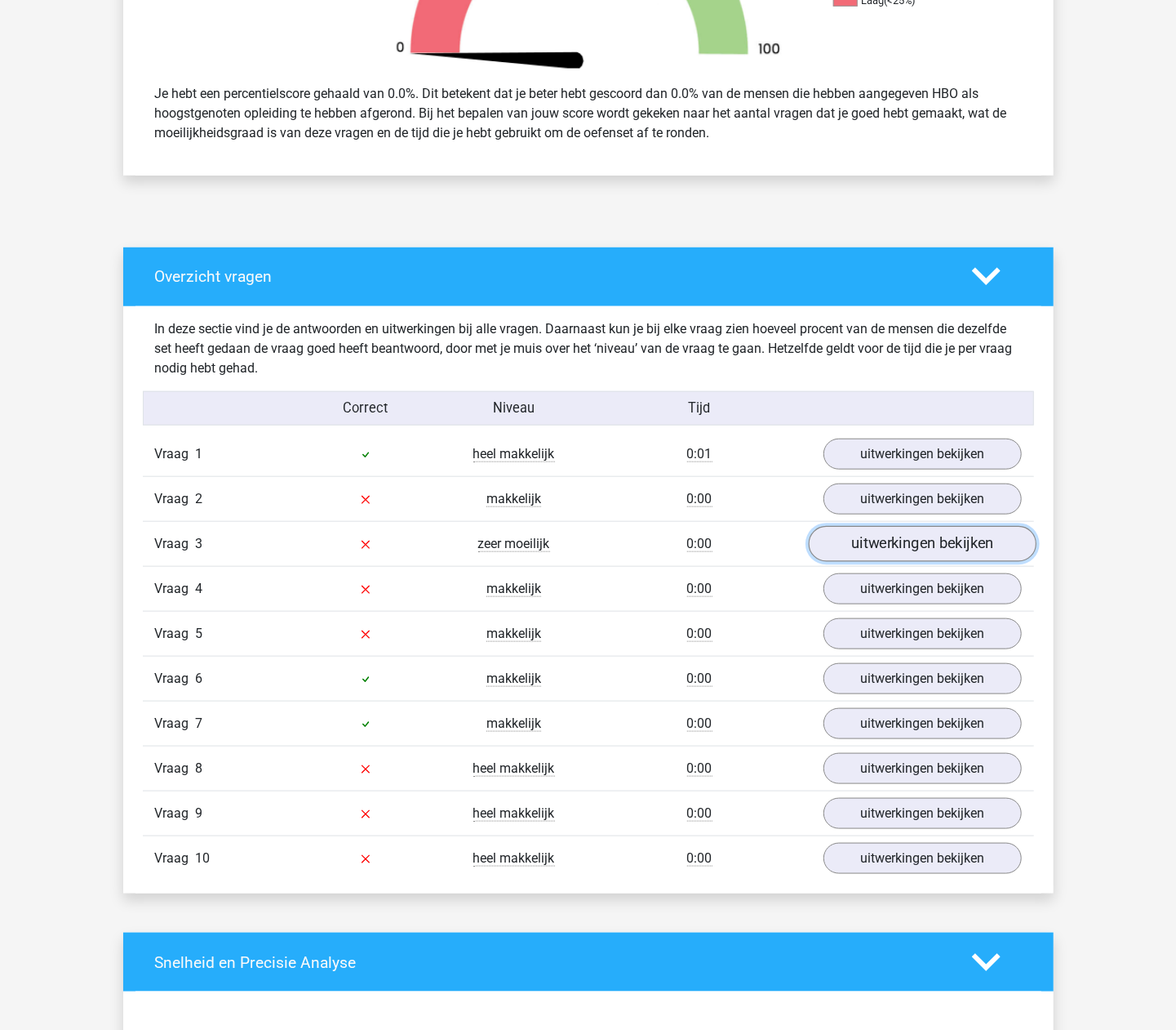
click at [837, 553] on link "uitwerkingen bekijken" at bounding box center [921, 544] width 227 height 36
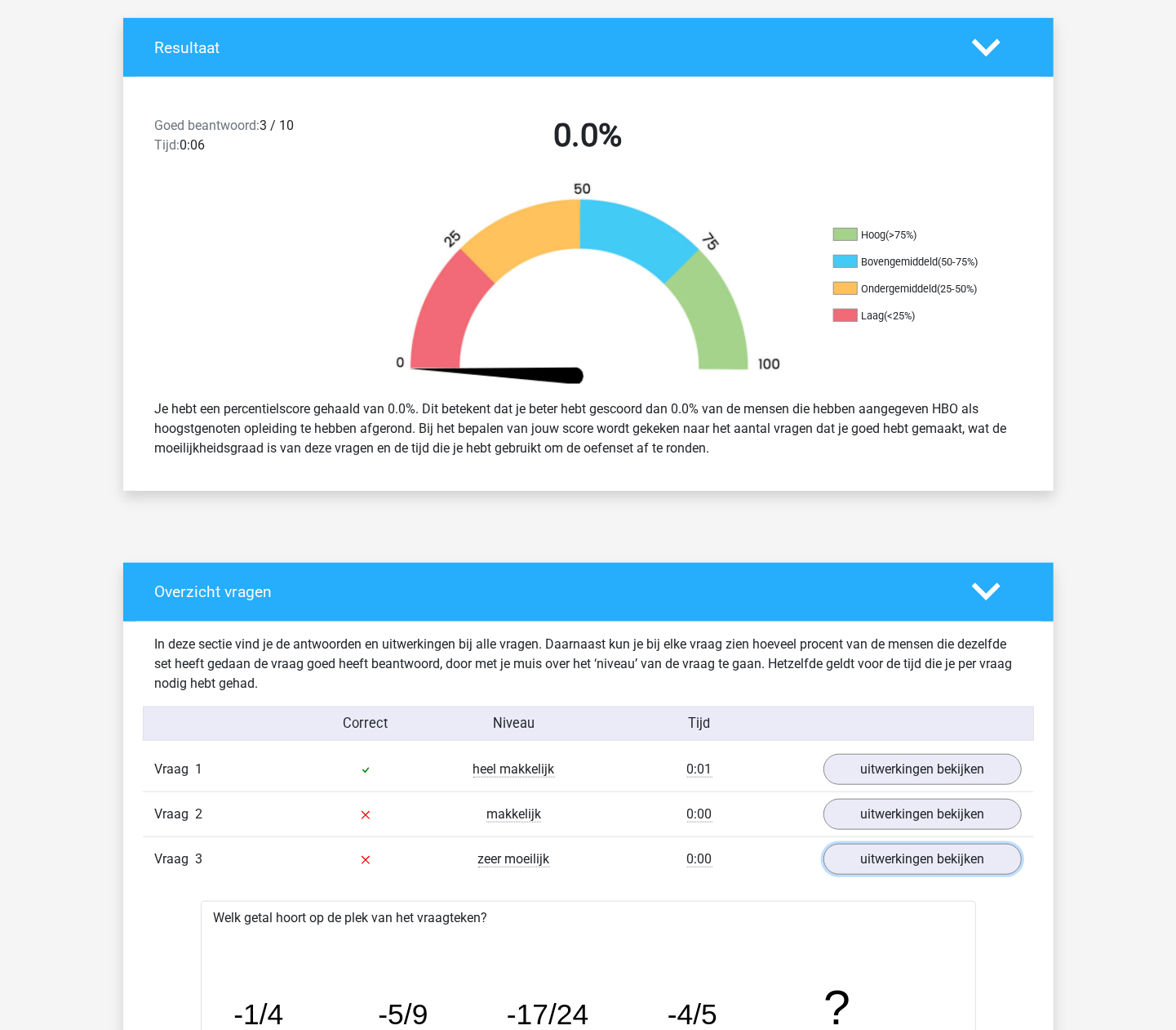
scroll to position [0, 0]
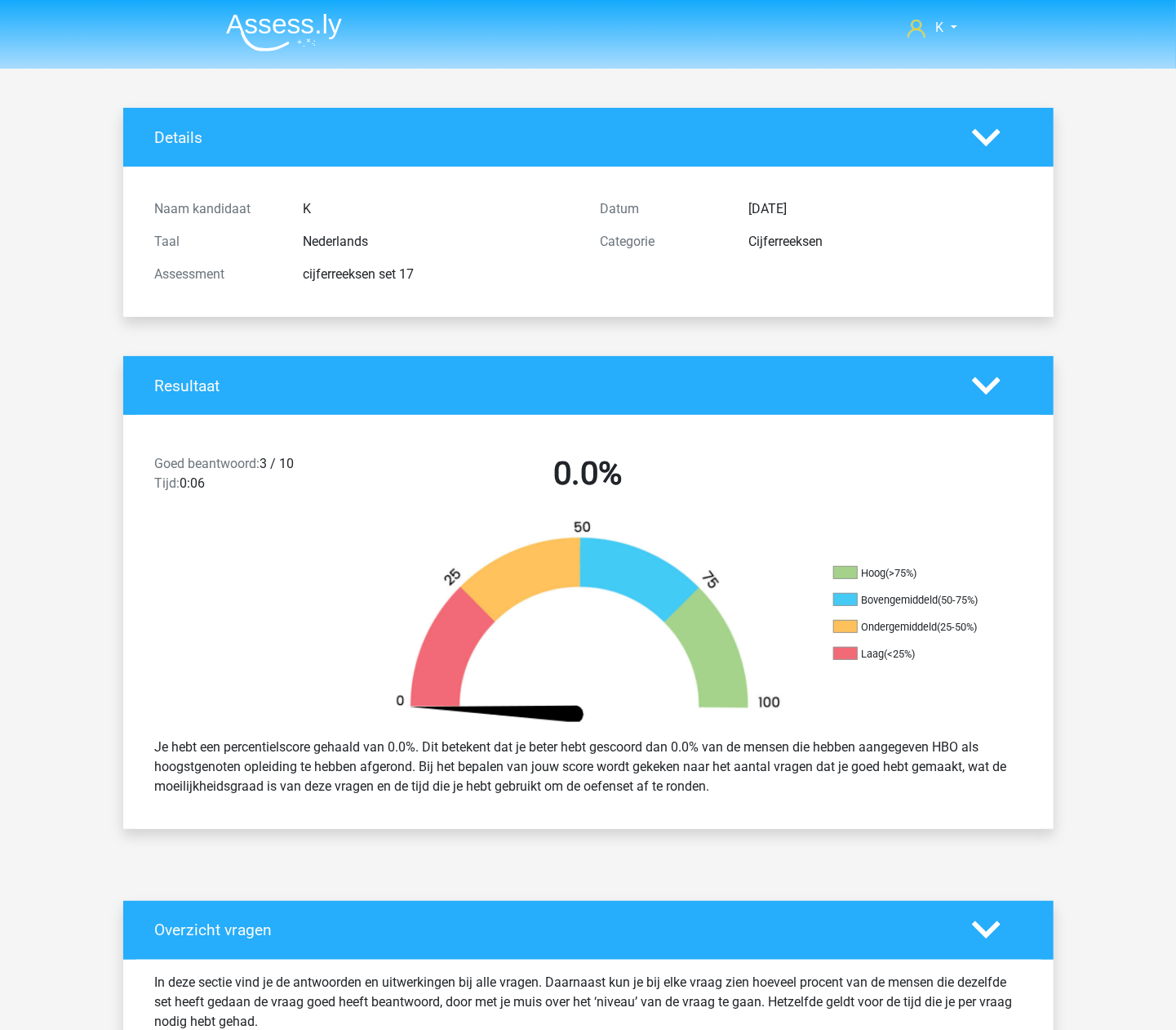
click at [300, 36] on img at bounding box center [284, 32] width 116 height 39
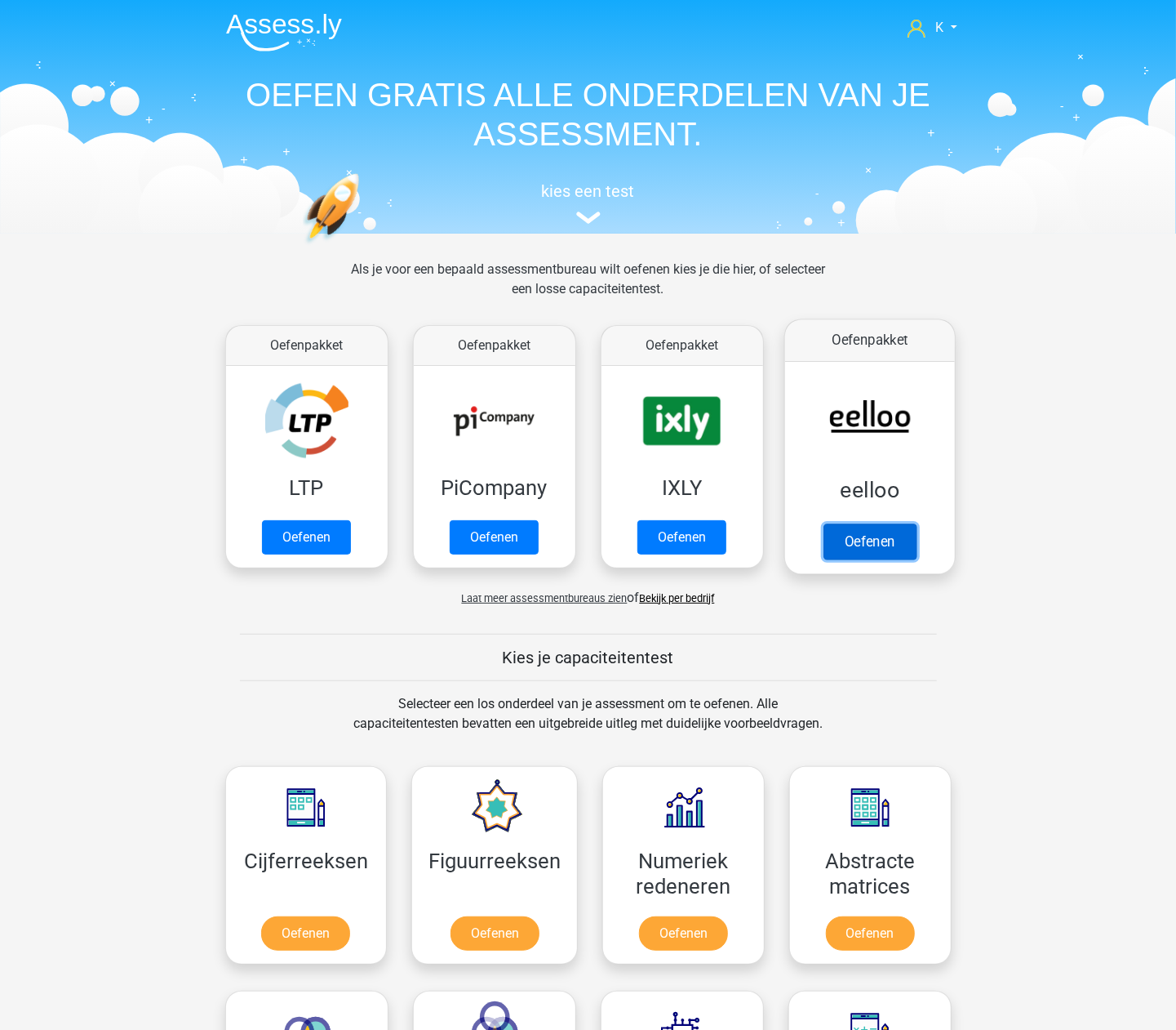
click at [857, 542] on link "Oefenen" at bounding box center [870, 541] width 93 height 36
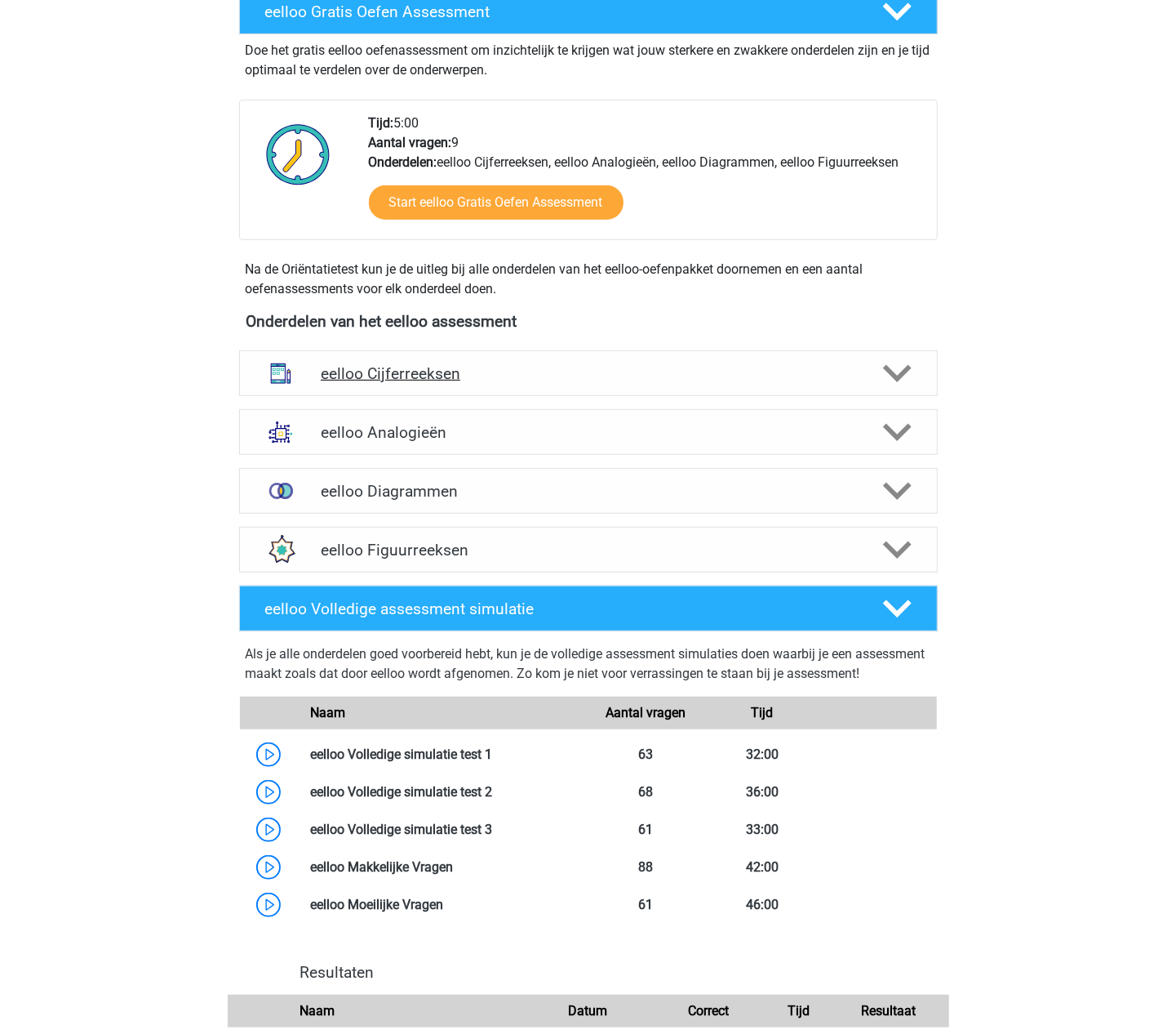
click at [434, 364] on h4 "eelloo Cijferreeksen" at bounding box center [588, 373] width 535 height 19
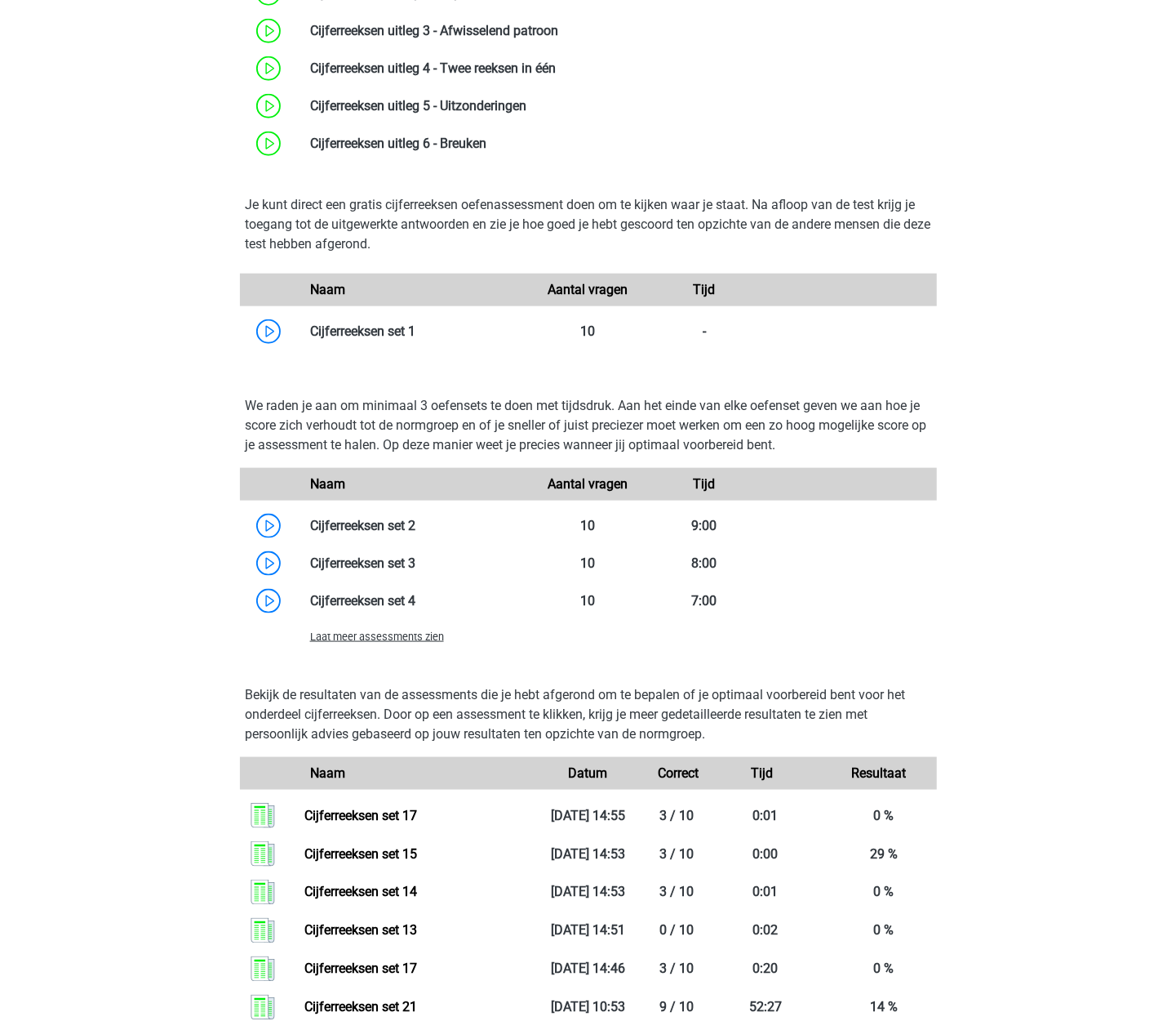
click at [400, 641] on span "Laat meer assessments zien" at bounding box center [376, 636] width 134 height 13
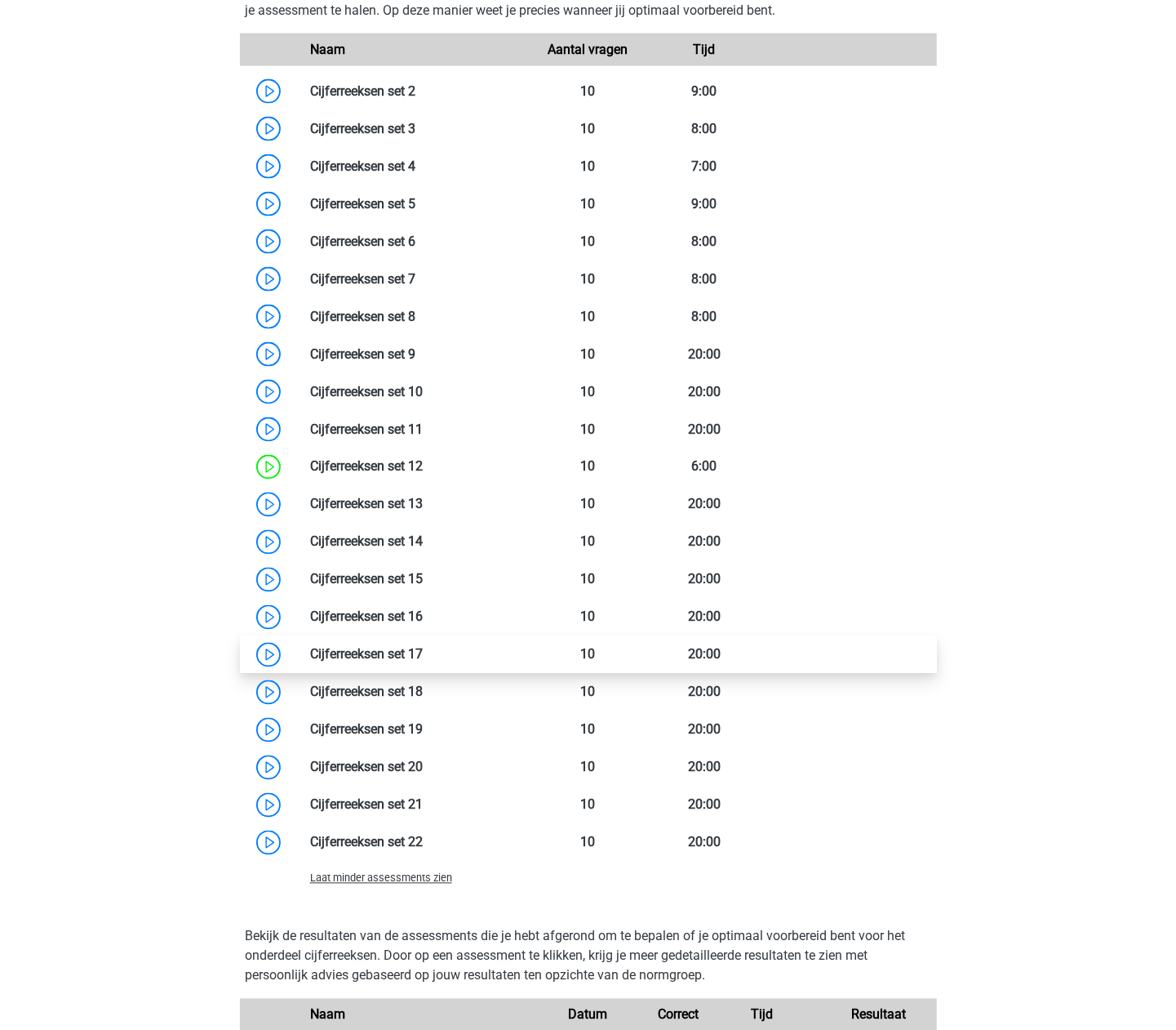
scroll to position [1307, 0]
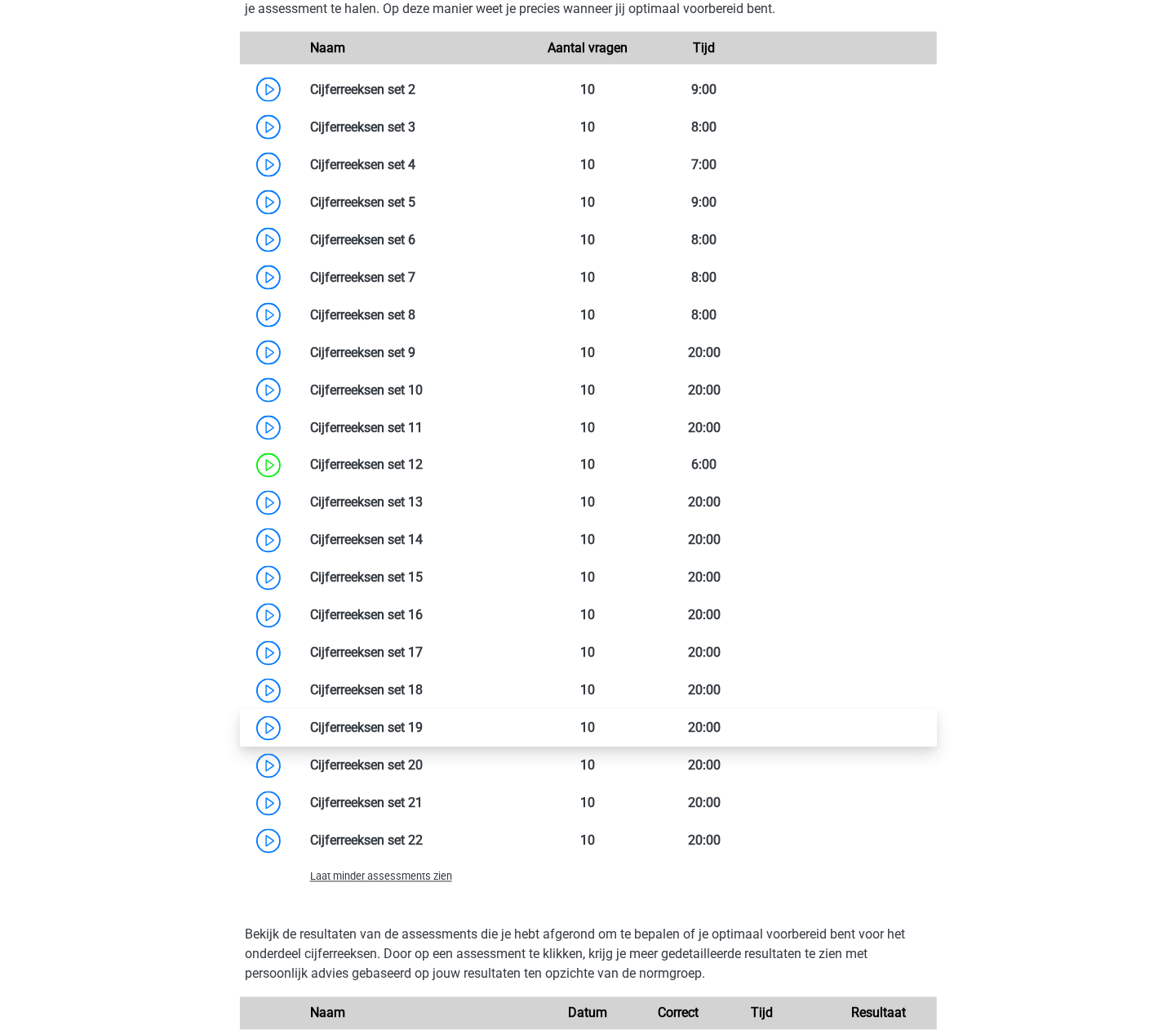
click at [423, 736] on link at bounding box center [423, 727] width 0 height 15
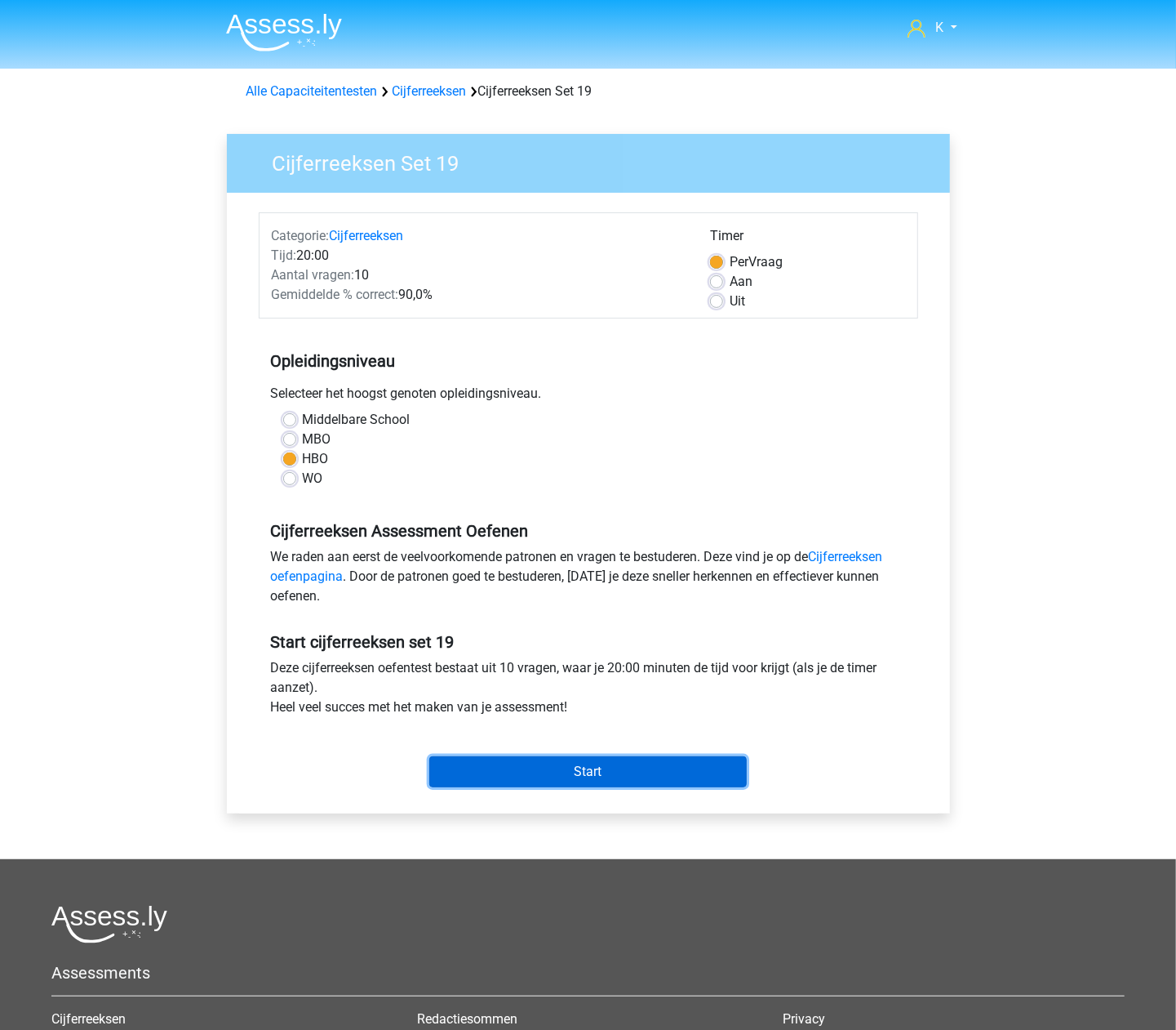
click at [546, 769] on input "Start" at bounding box center [588, 771] width 317 height 31
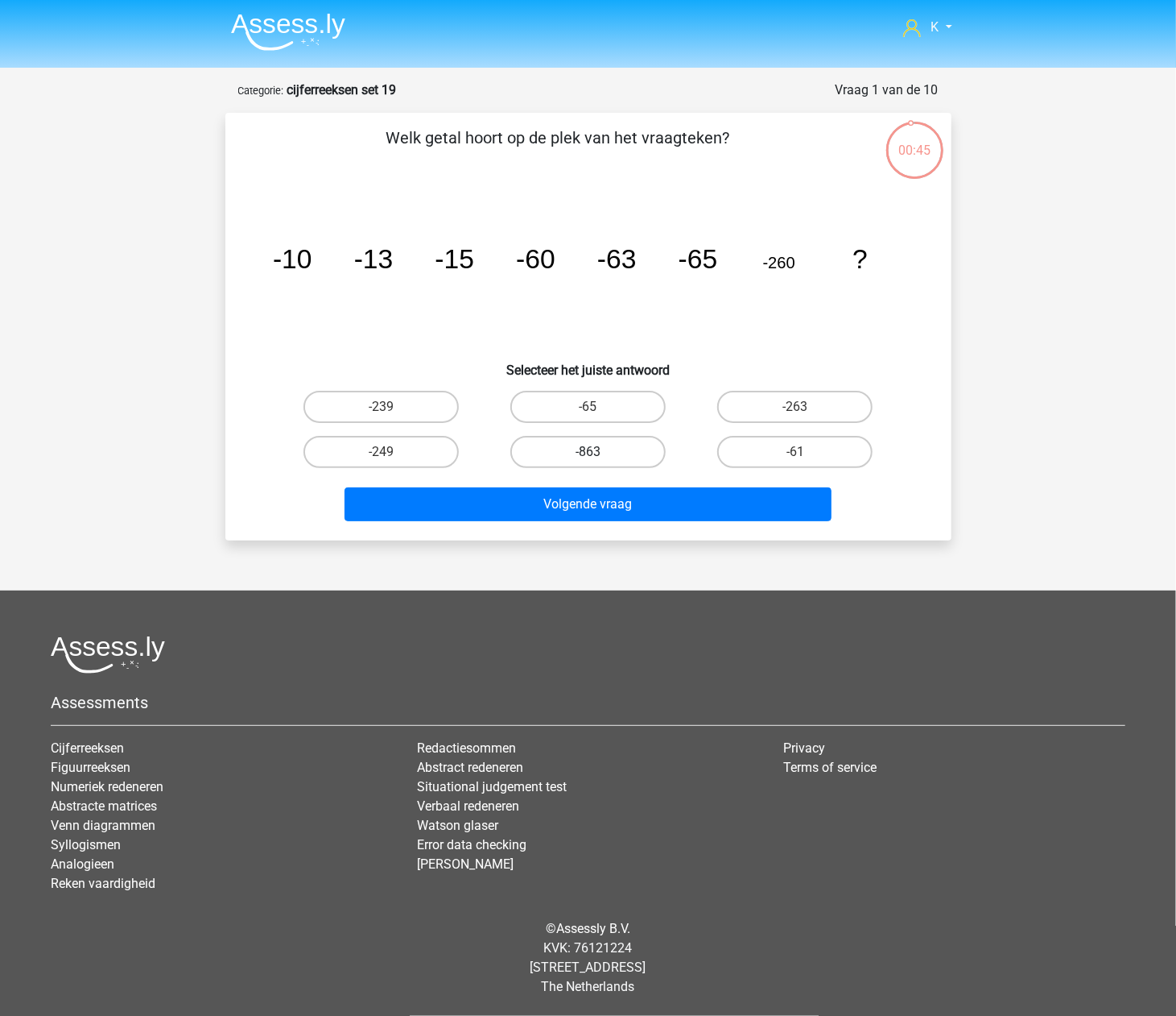
click at [586, 461] on label "-863" at bounding box center [588, 451] width 155 height 32
click at [588, 461] on input "-863" at bounding box center [593, 457] width 11 height 11
radio input "true"
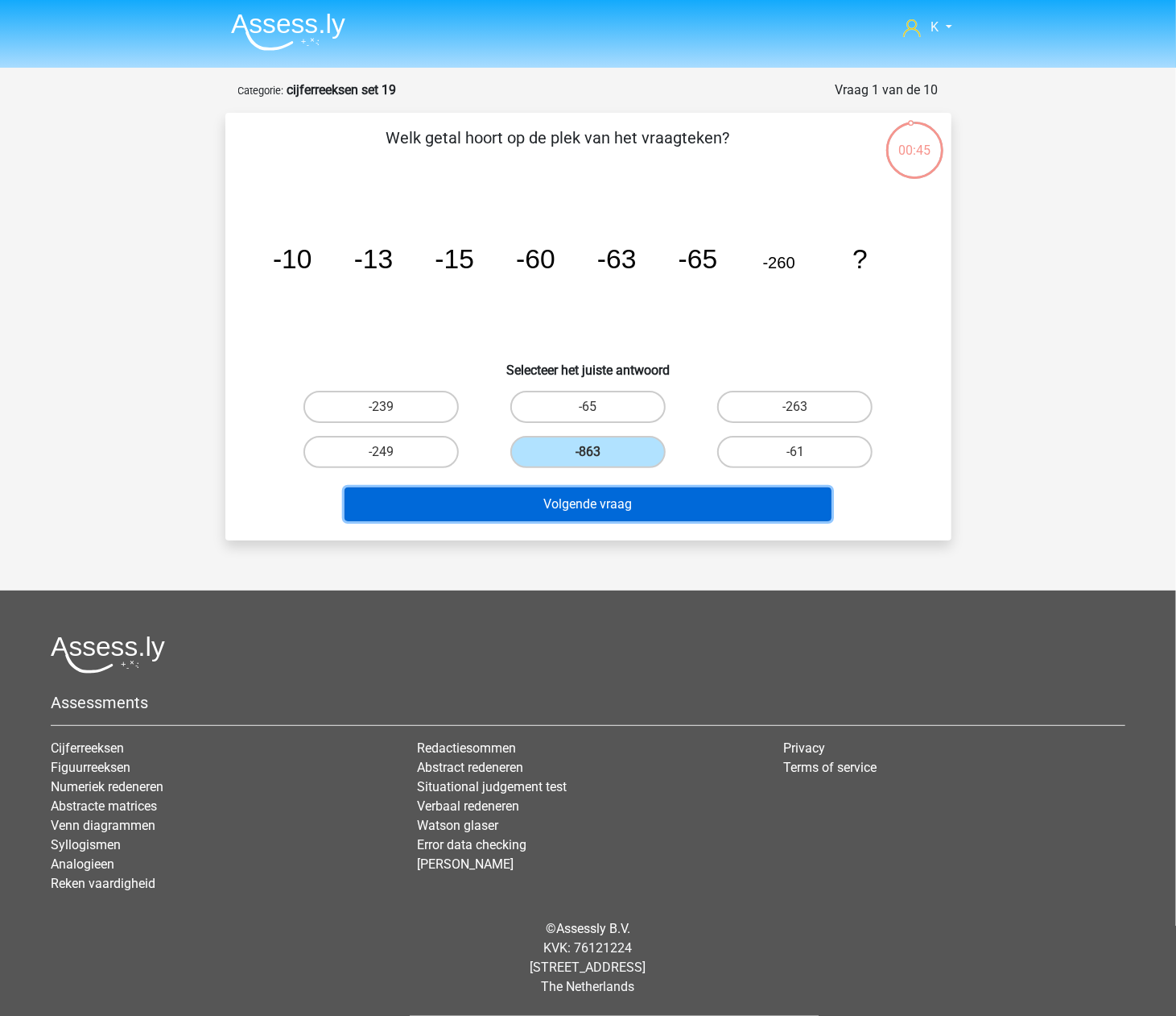
click at [581, 490] on button "Volgende vraag" at bounding box center [588, 504] width 487 height 34
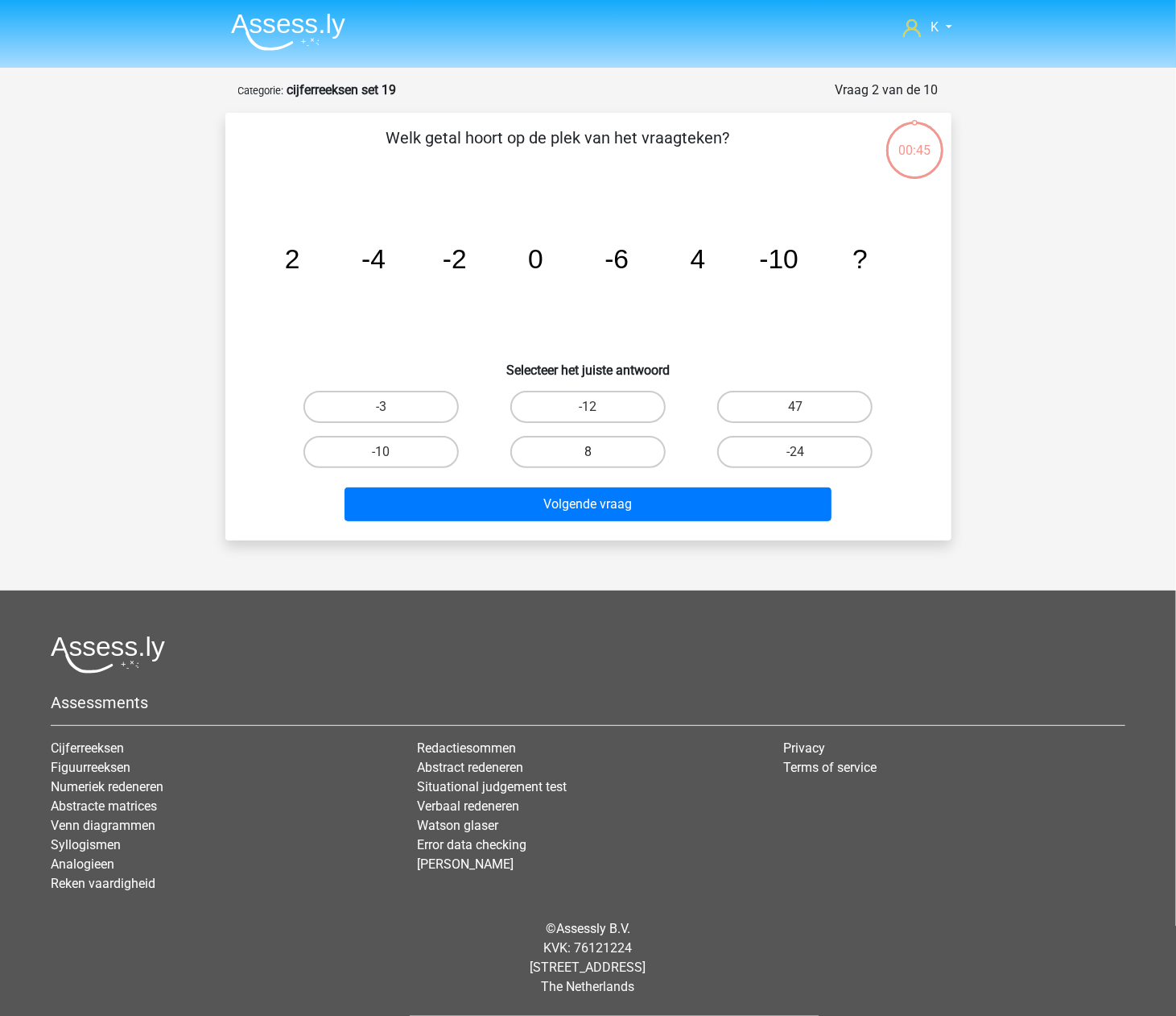
click at [581, 454] on label "8" at bounding box center [588, 451] width 155 height 32
click at [588, 454] on input "8" at bounding box center [593, 457] width 11 height 11
radio input "true"
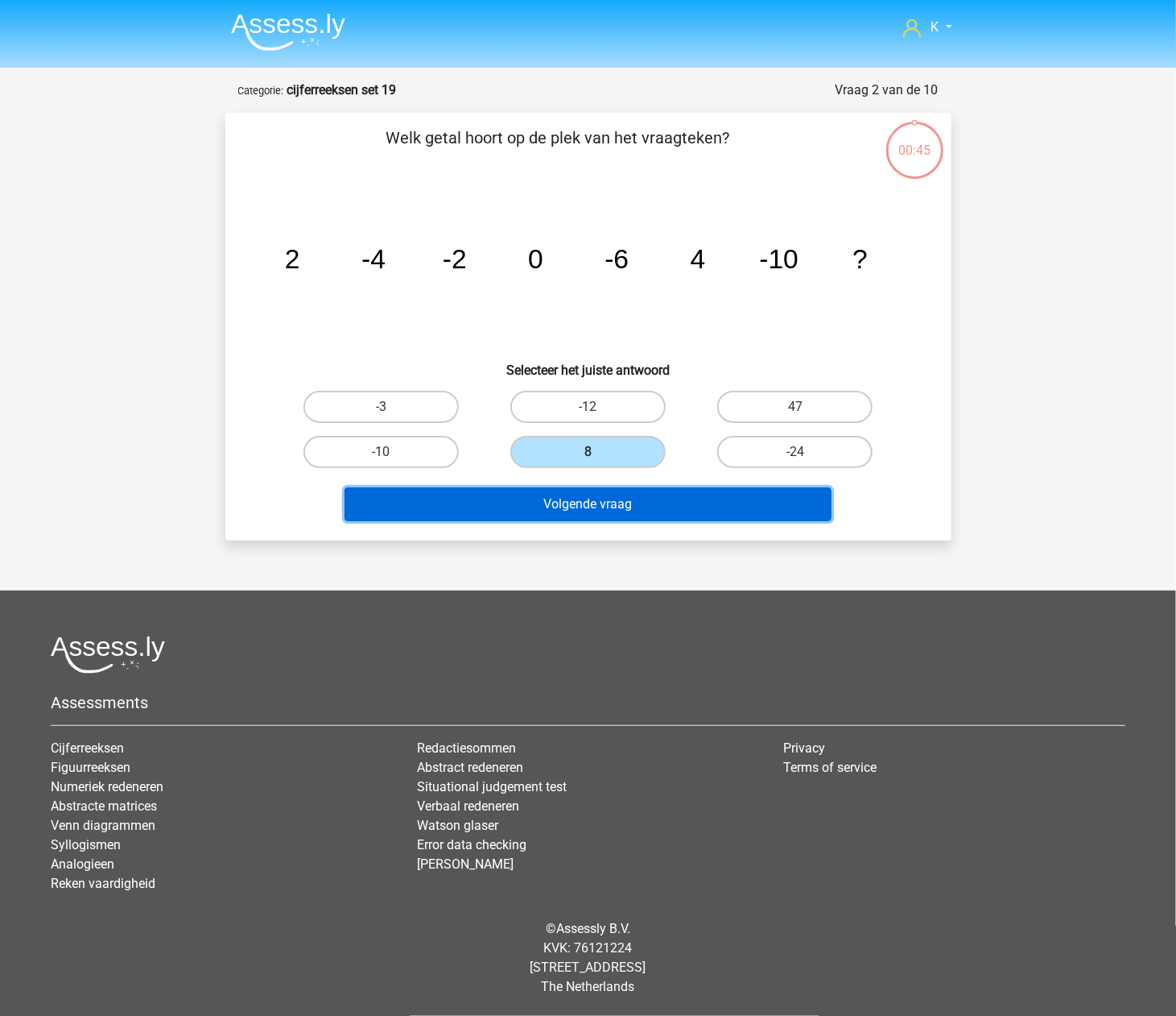
click at [570, 494] on button "Volgende vraag" at bounding box center [588, 504] width 487 height 34
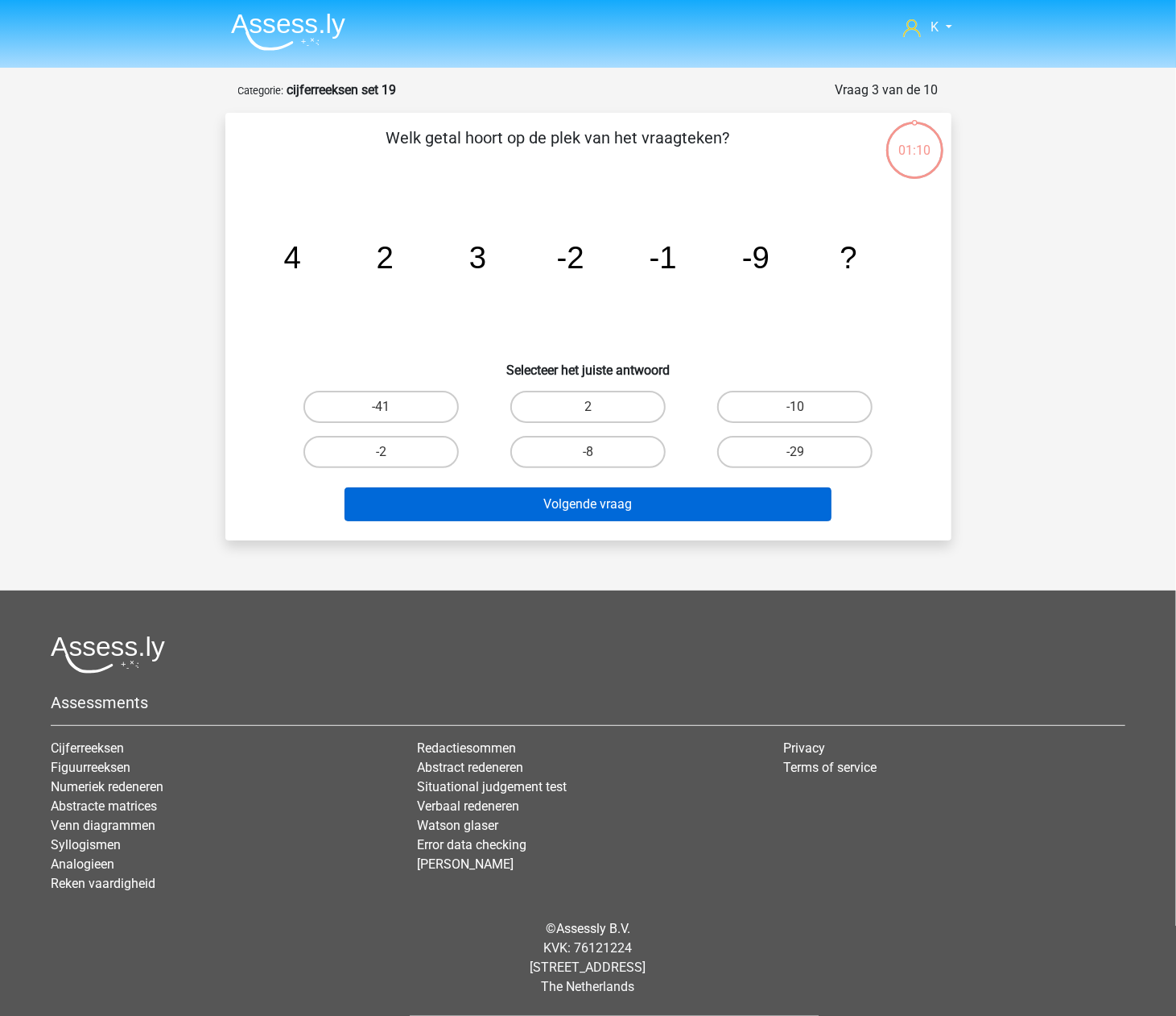
drag, startPoint x: 568, startPoint y: 473, endPoint x: 573, endPoint y: 484, distance: 12.1
click at [573, 462] on label "-8" at bounding box center [588, 451] width 155 height 32
click at [588, 462] on input "-8" at bounding box center [593, 457] width 11 height 11
radio input "true"
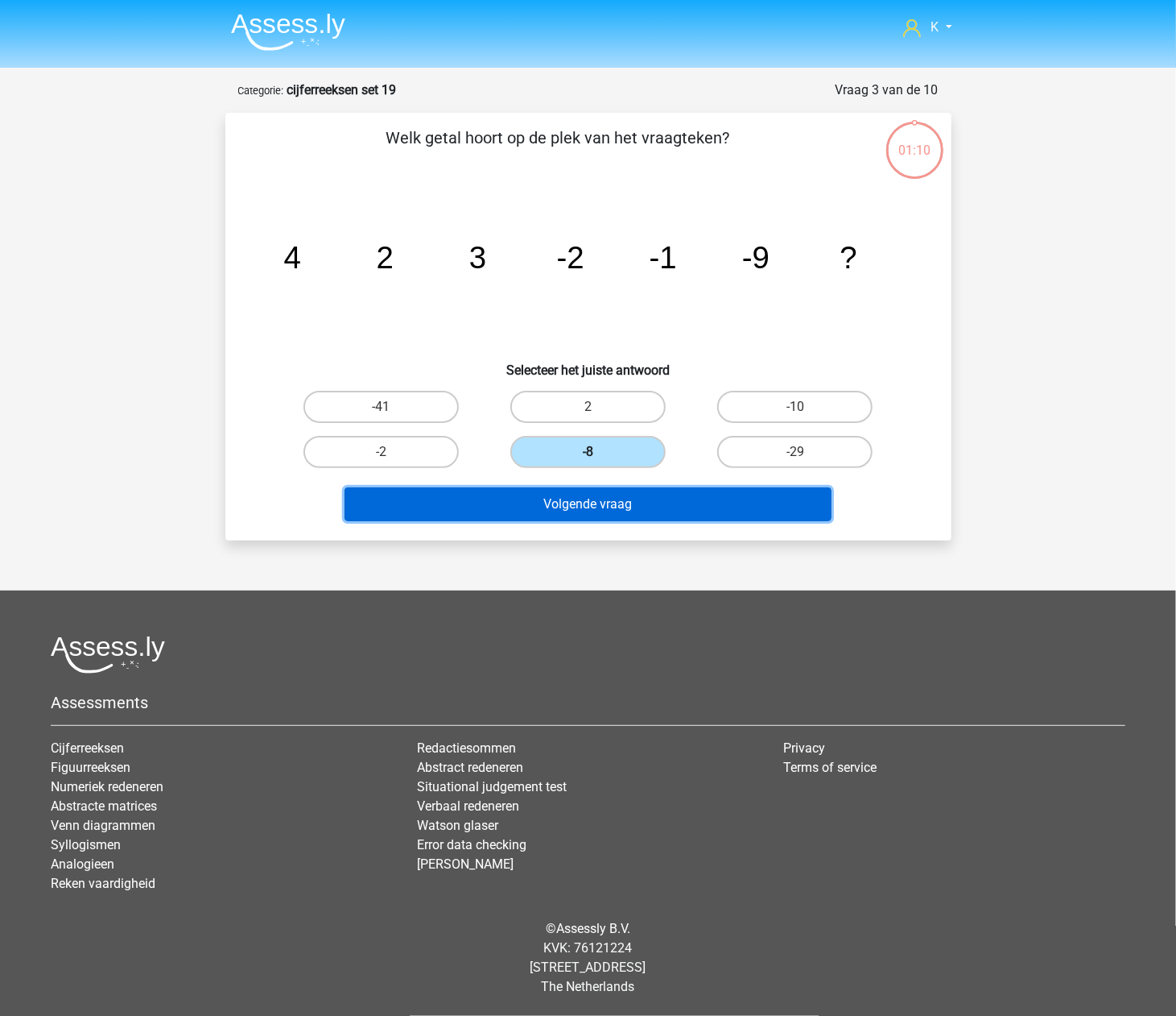
drag, startPoint x: 573, startPoint y: 494, endPoint x: 590, endPoint y: 464, distance: 34.5
click at [573, 491] on button "Volgende vraag" at bounding box center [588, 504] width 487 height 34
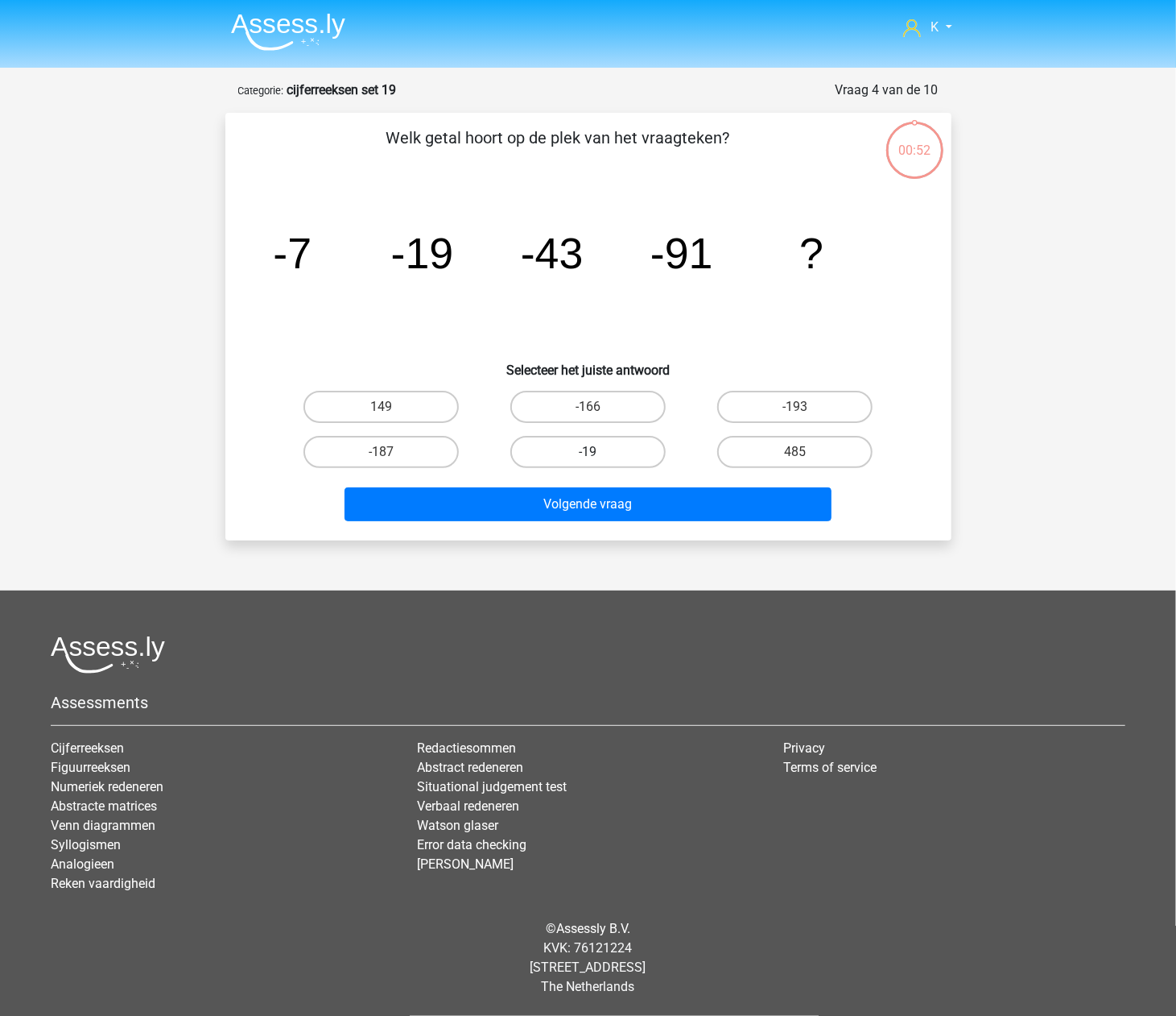
click at [609, 439] on label "-19" at bounding box center [588, 451] width 155 height 32
click at [598, 452] on input "-19" at bounding box center [593, 457] width 11 height 11
radio input "true"
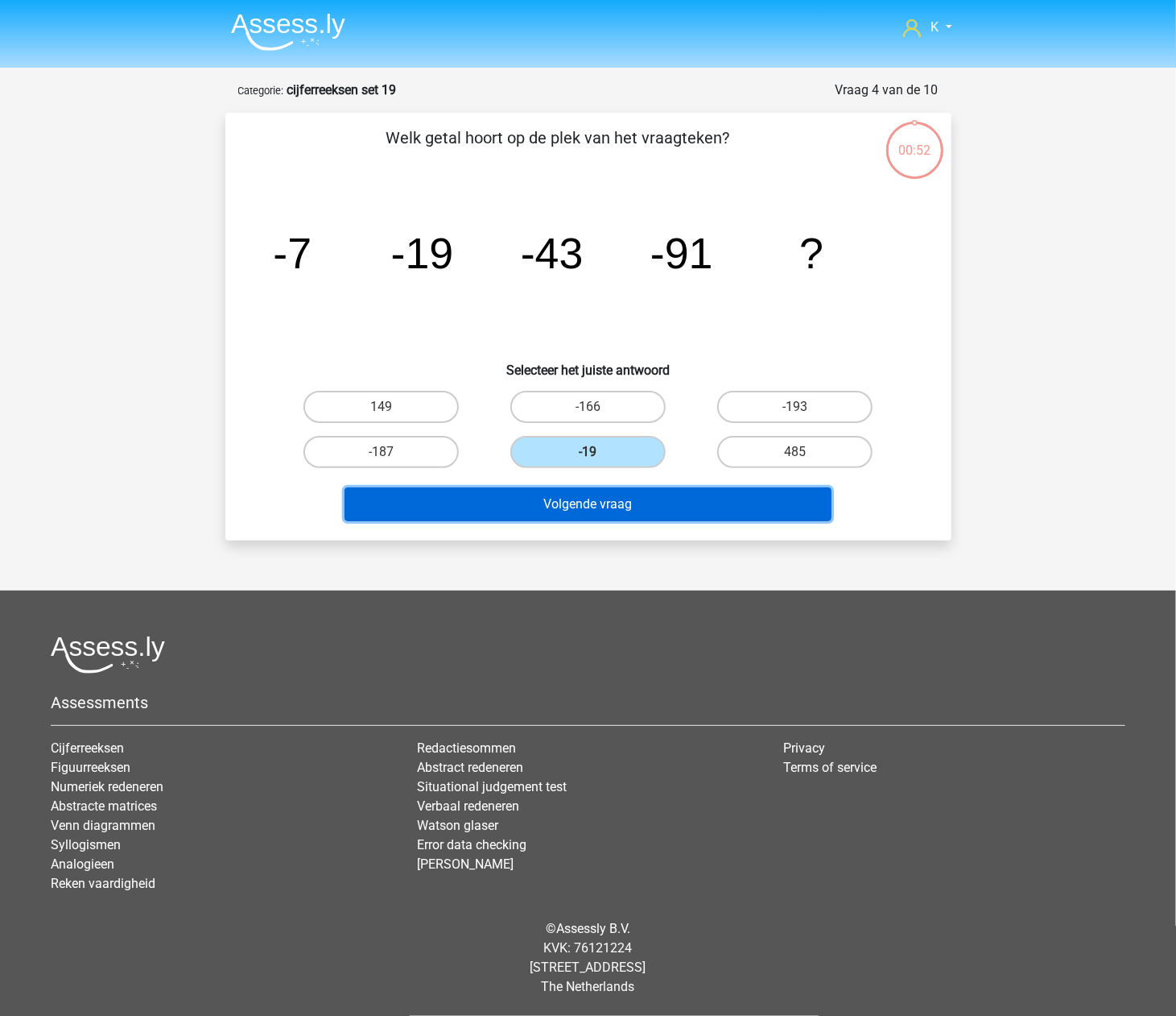
drag, startPoint x: 605, startPoint y: 490, endPoint x: 609, endPoint y: 478, distance: 12.6
click at [605, 489] on button "Volgende vraag" at bounding box center [588, 504] width 487 height 34
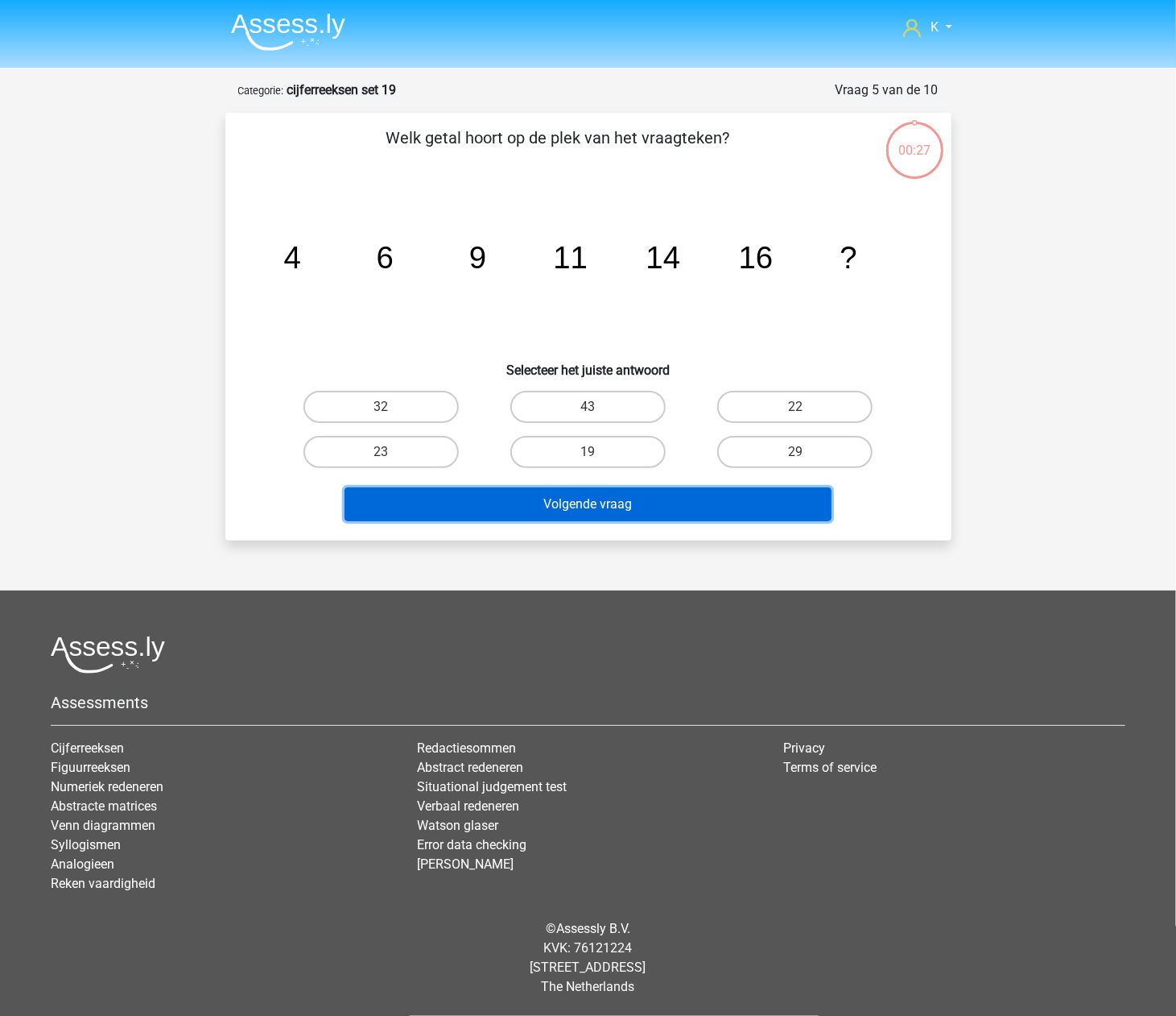
drag, startPoint x: 628, startPoint y: 490, endPoint x: 626, endPoint y: 478, distance: 12.2
click at [628, 488] on button "Volgende vraag" at bounding box center [588, 504] width 487 height 34
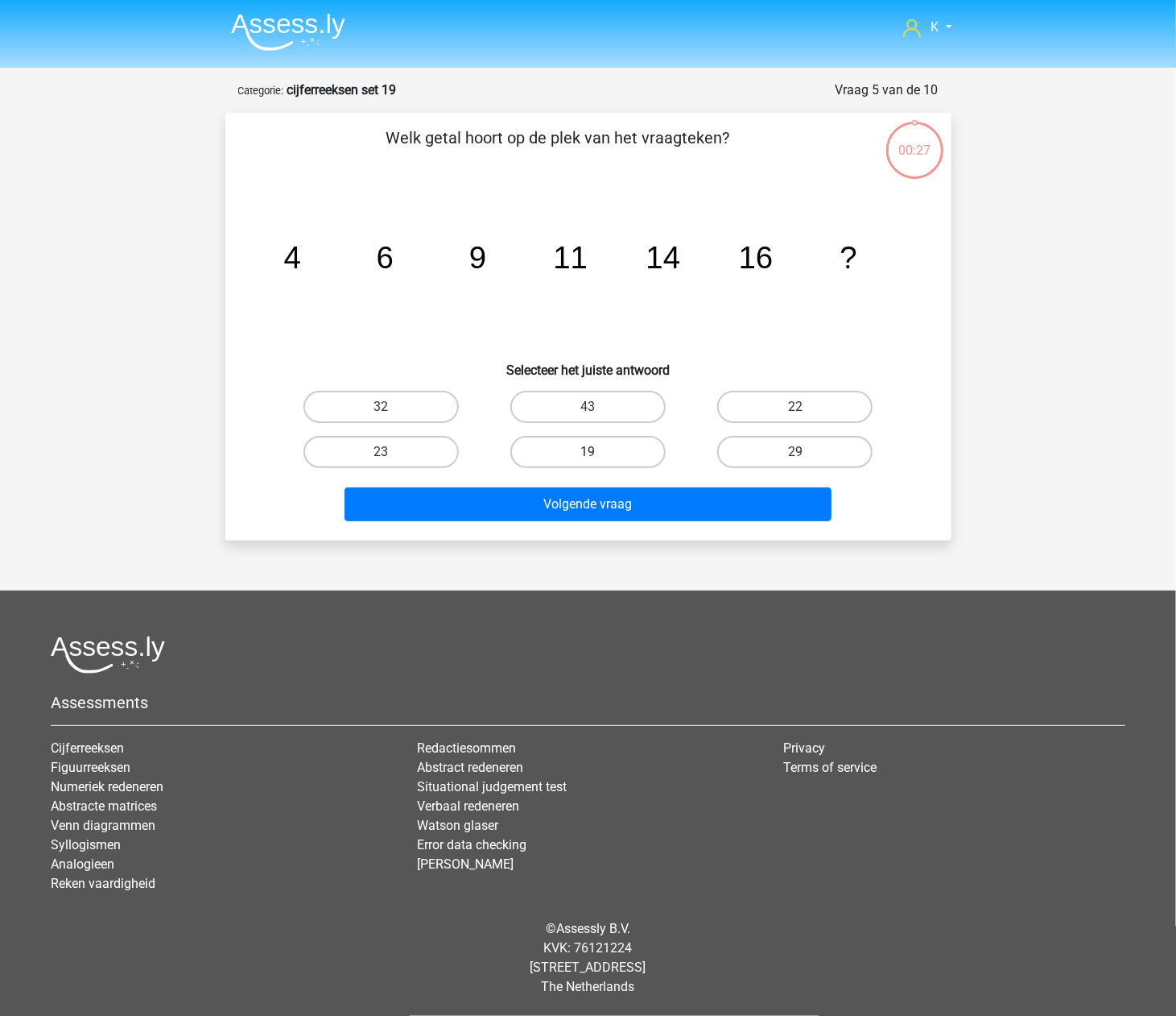
click at [627, 456] on label "19" at bounding box center [588, 451] width 155 height 32
click at [598, 456] on input "19" at bounding box center [593, 457] width 11 height 11
radio input "true"
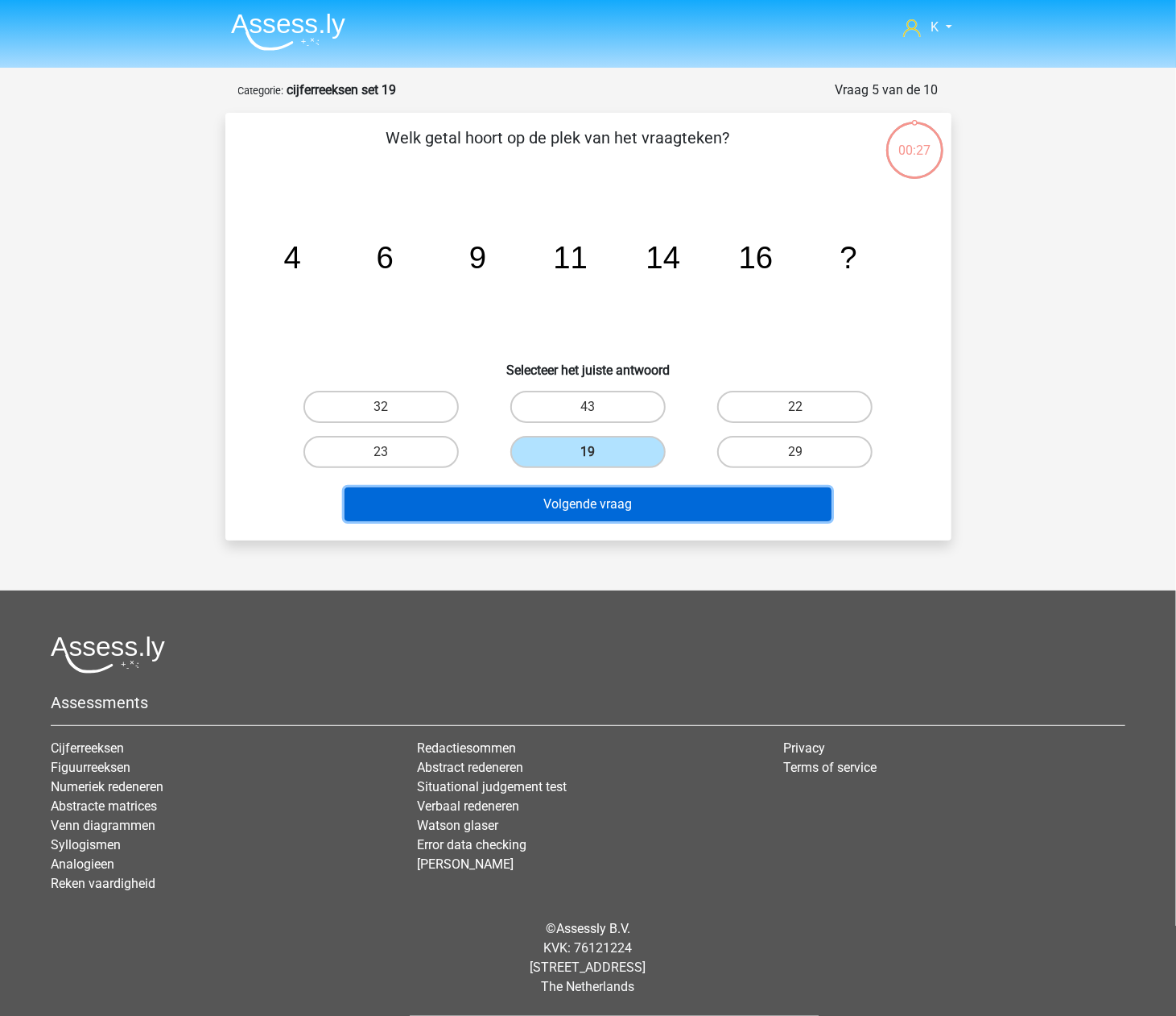
click at [627, 491] on button "Volgende vraag" at bounding box center [588, 504] width 487 height 34
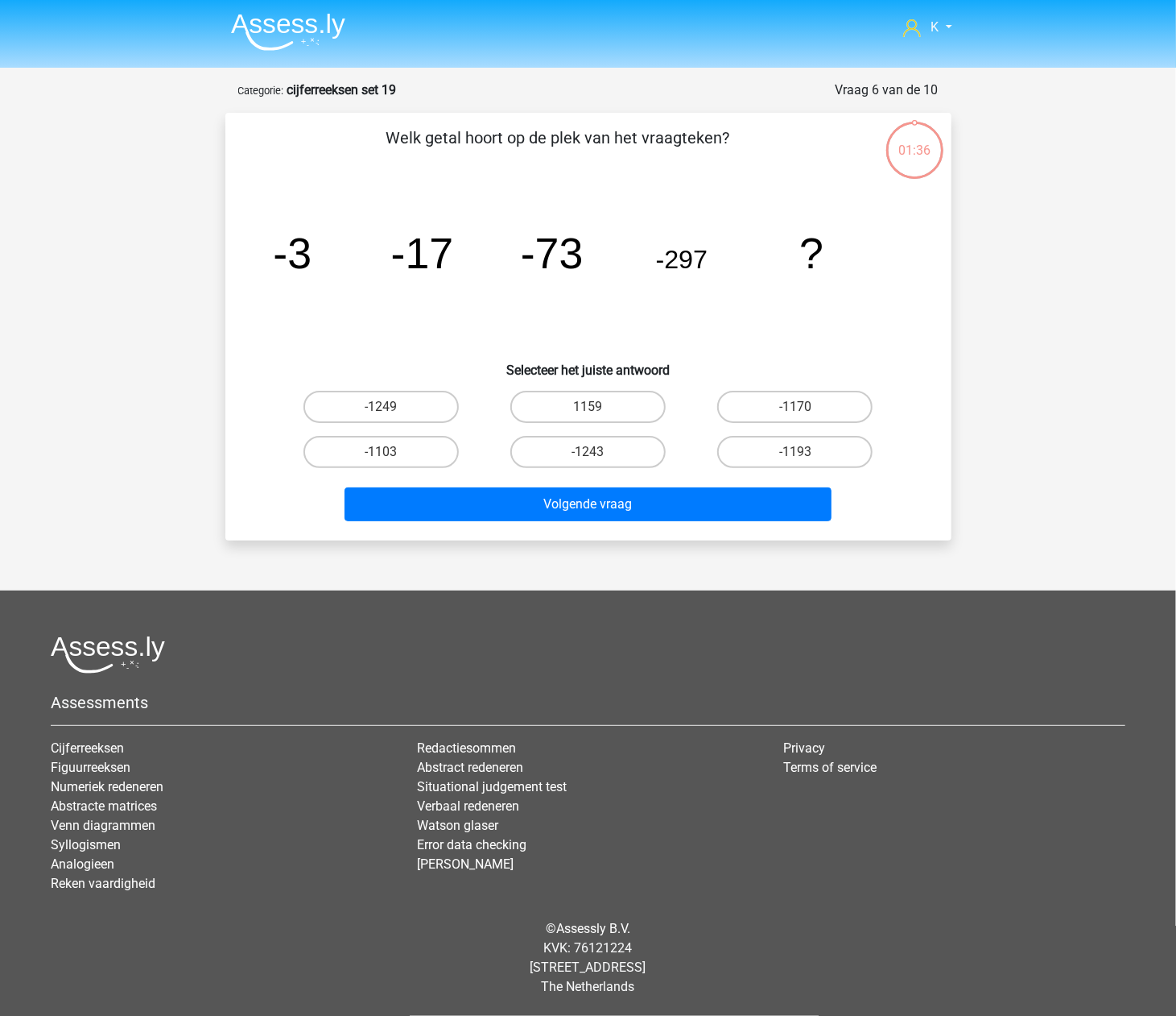
click at [629, 459] on label "-1243" at bounding box center [588, 451] width 155 height 32
click at [598, 459] on input "-1243" at bounding box center [593, 457] width 11 height 11
radio input "true"
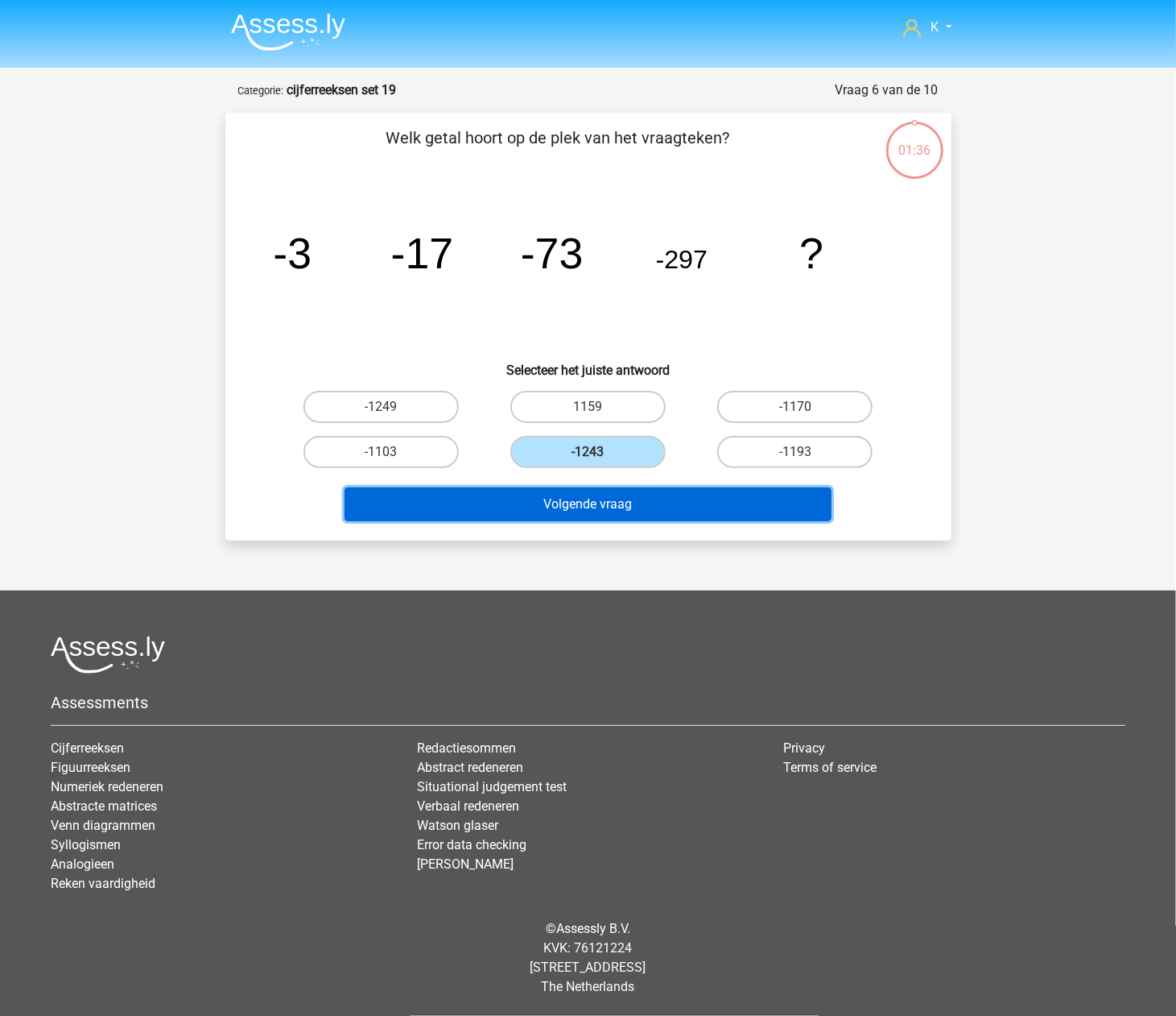
click at [619, 494] on button "Volgende vraag" at bounding box center [588, 504] width 487 height 34
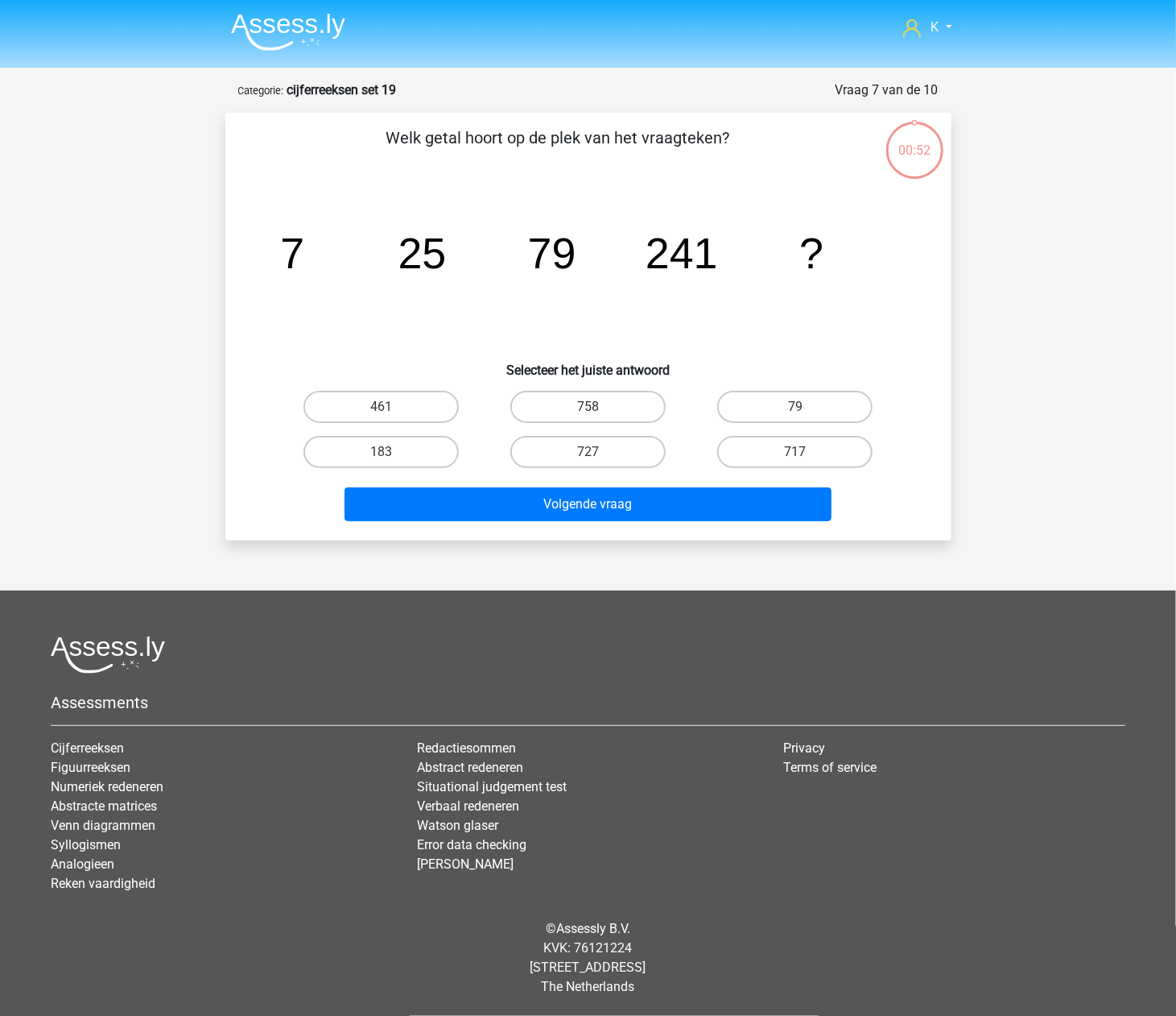
click at [619, 456] on label "727" at bounding box center [588, 451] width 155 height 32
click at [598, 456] on input "727" at bounding box center [593, 457] width 11 height 11
radio input "true"
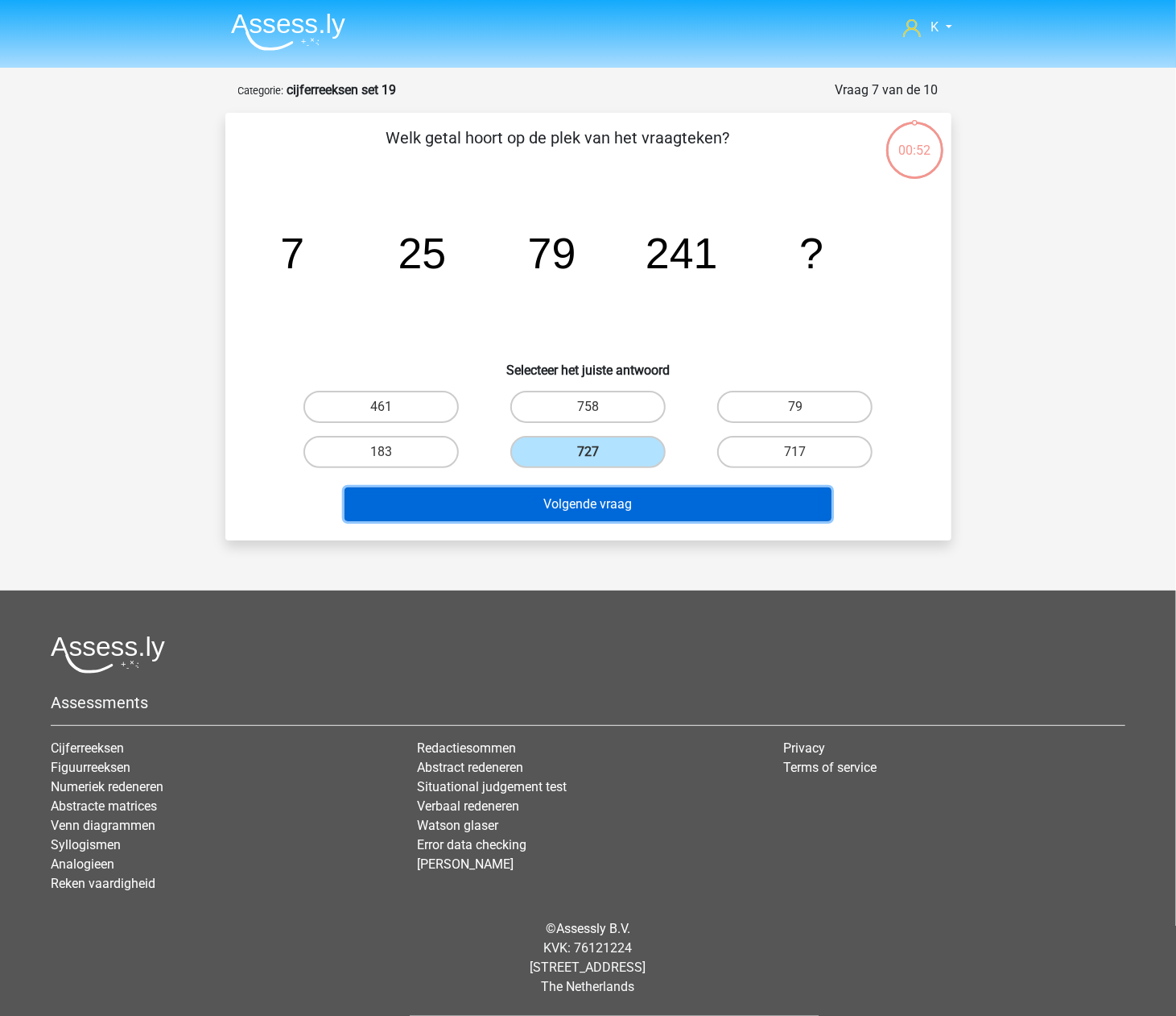
drag, startPoint x: 610, startPoint y: 501, endPoint x: 609, endPoint y: 490, distance: 11.0
click at [609, 500] on button "Volgende vraag" at bounding box center [588, 504] width 487 height 34
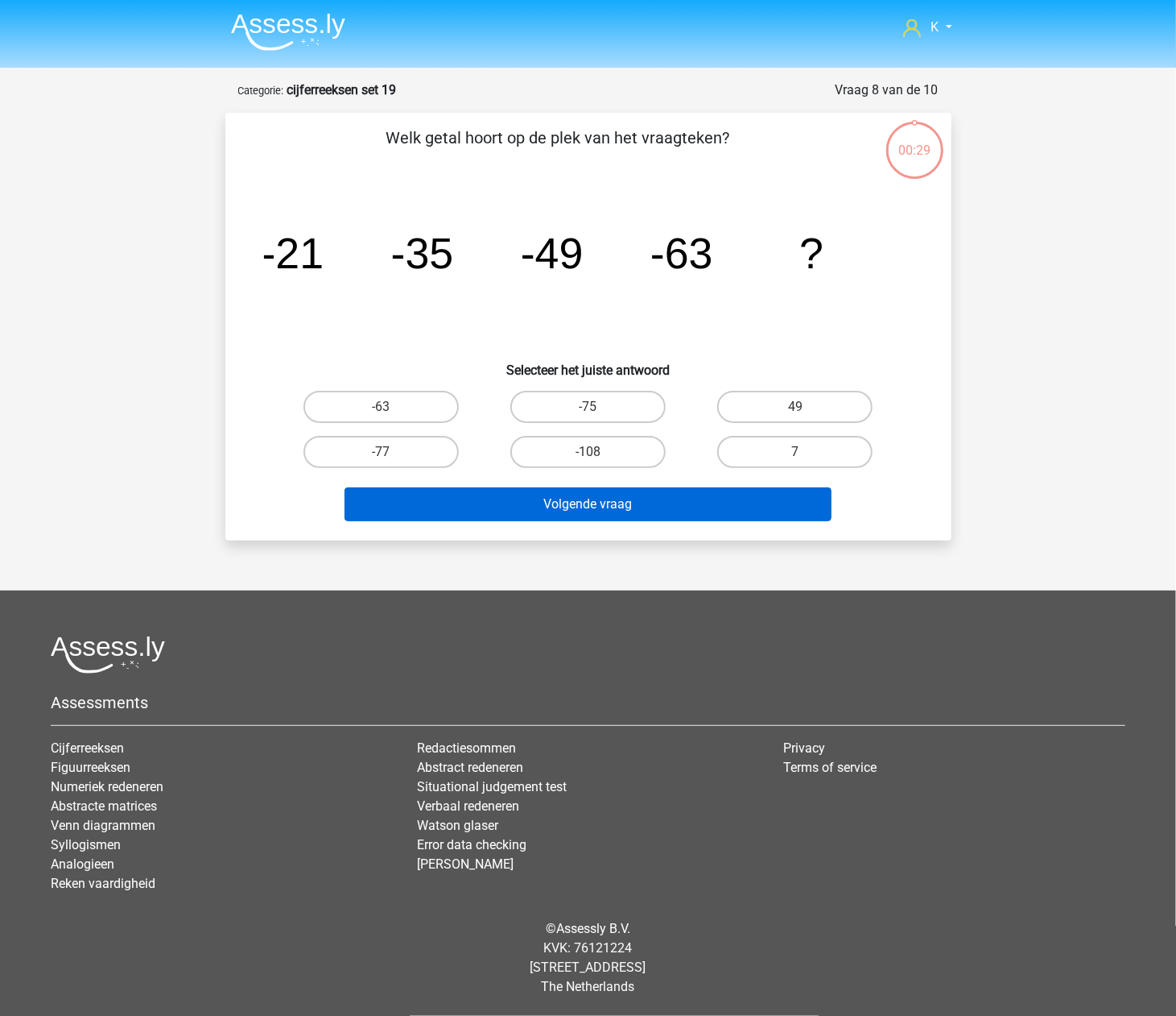
click at [621, 454] on label "-108" at bounding box center [588, 451] width 155 height 32
click at [598, 454] on input "-108" at bounding box center [593, 457] width 11 height 11
radio input "true"
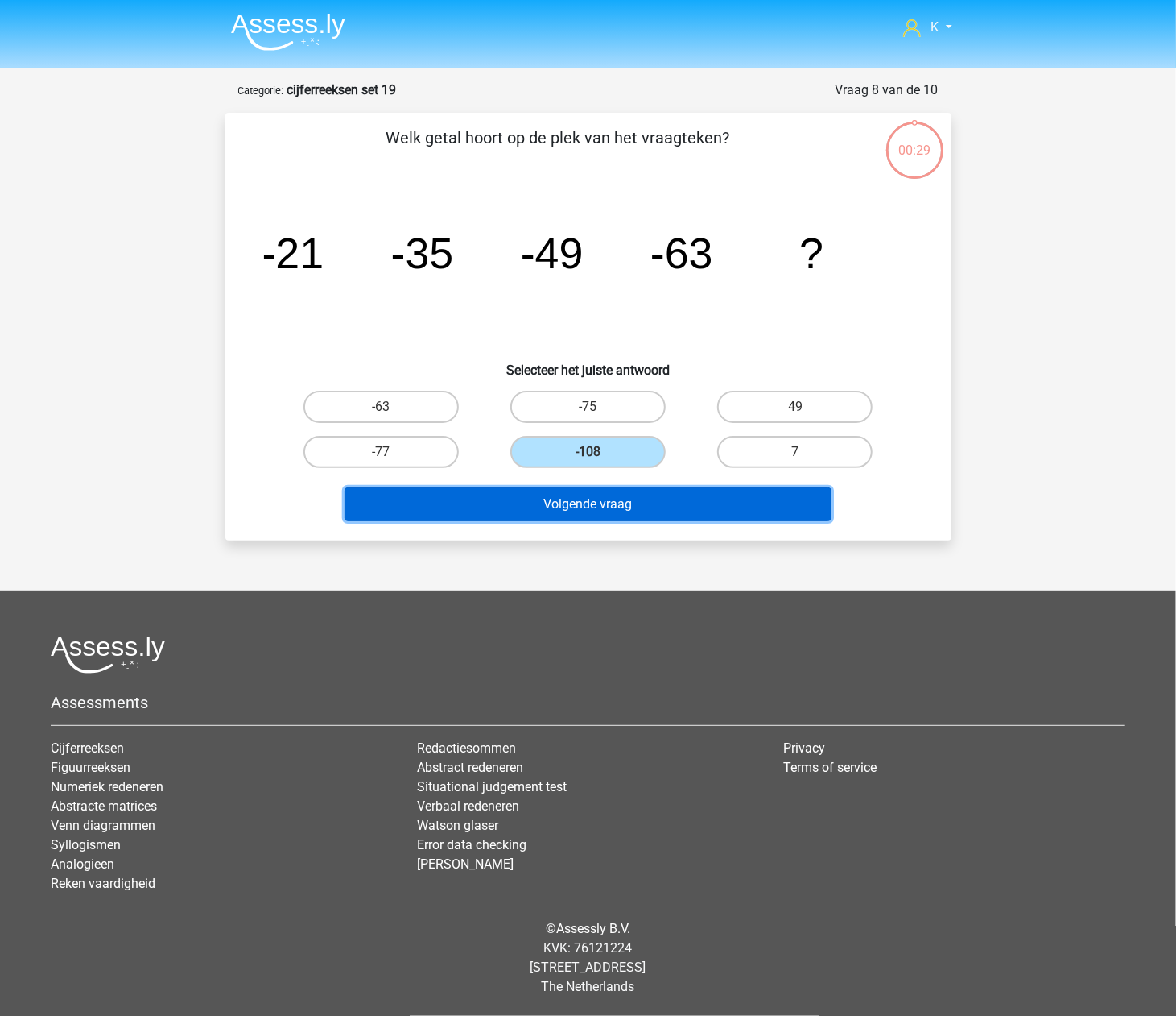
click at [621, 491] on button "Volgende vraag" at bounding box center [588, 504] width 487 height 34
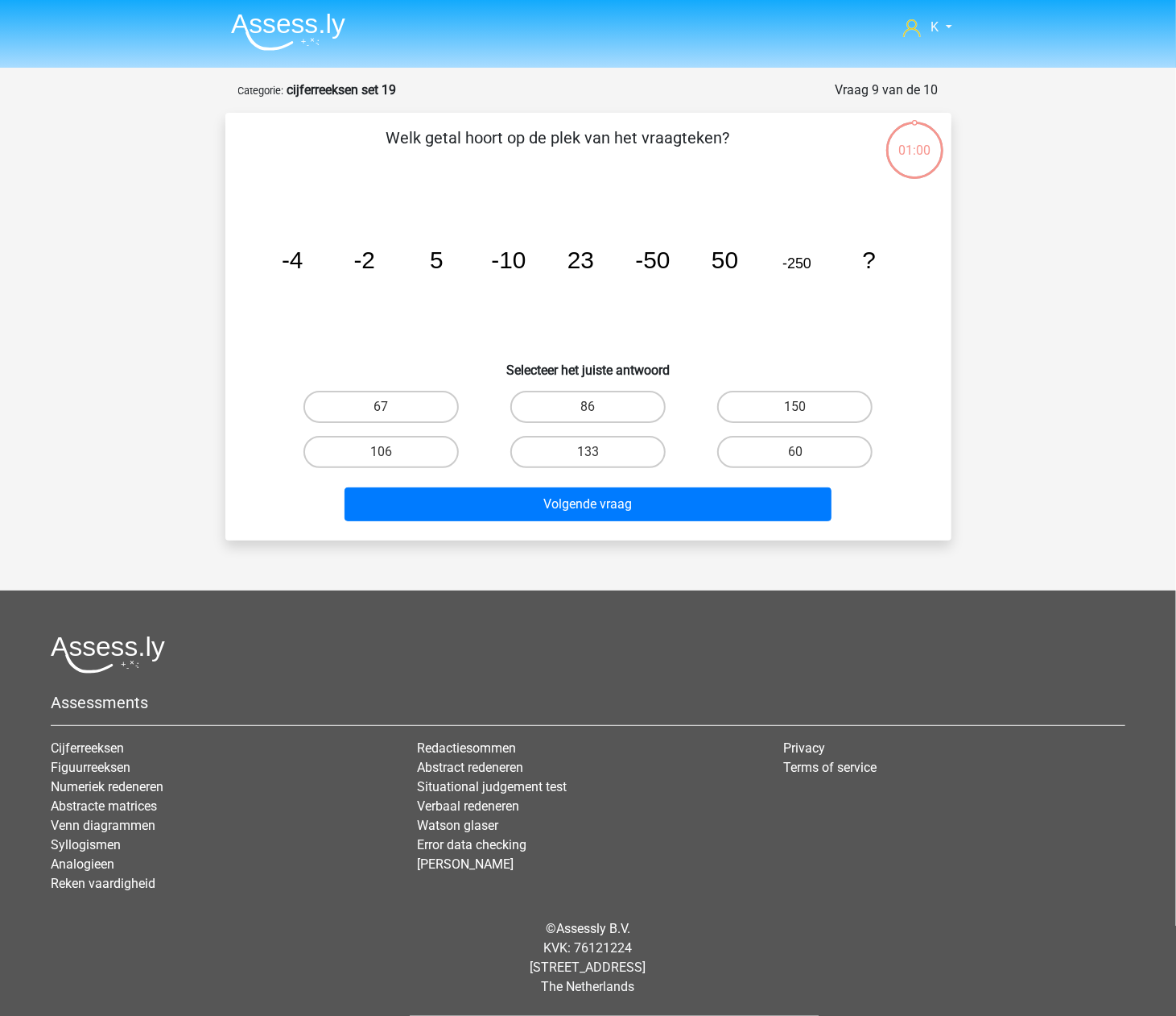
click at [622, 453] on label "133" at bounding box center [588, 451] width 155 height 32
click at [598, 453] on input "133" at bounding box center [593, 457] width 11 height 11
radio input "true"
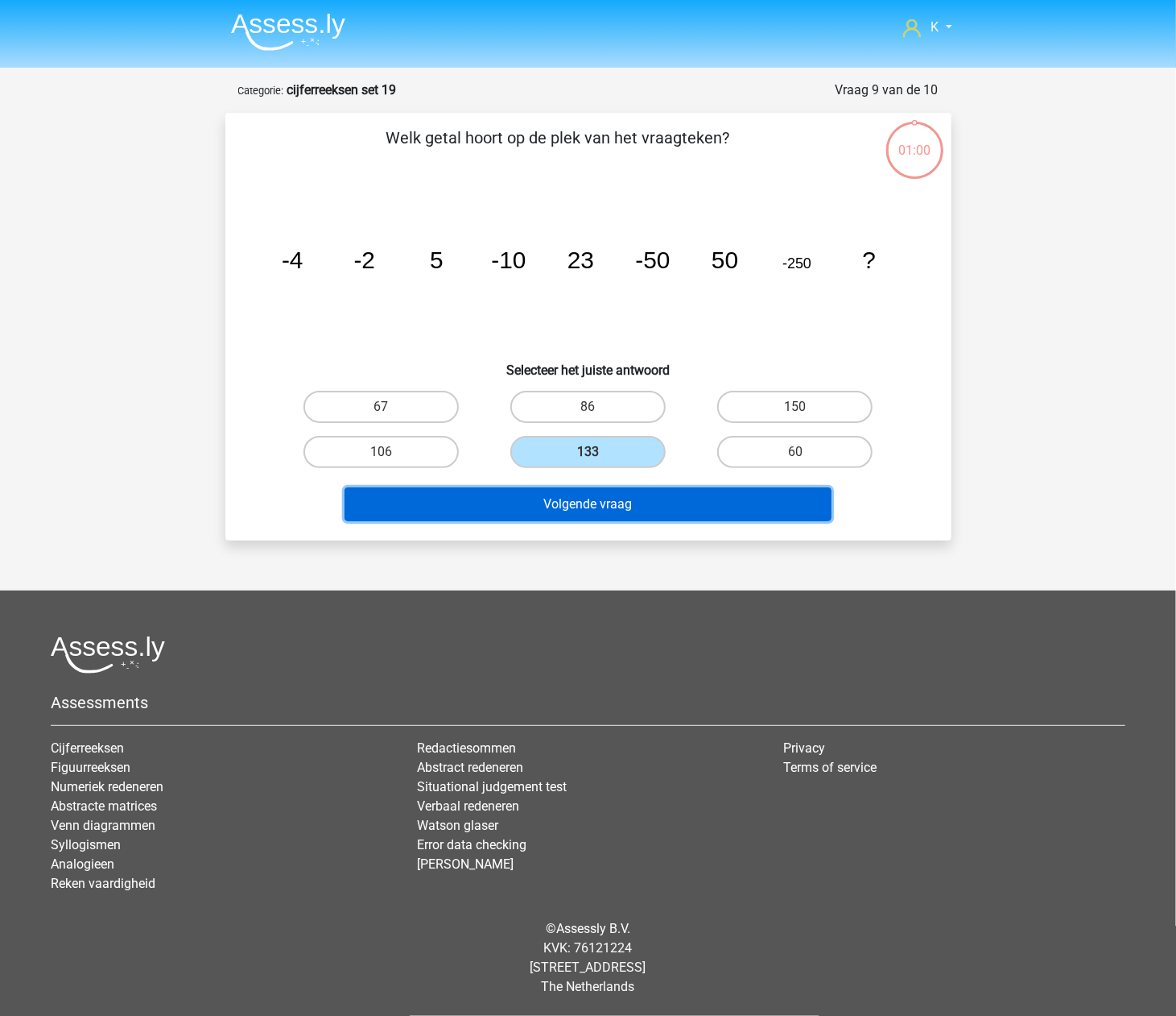
click at [616, 501] on button "Volgende vraag" at bounding box center [588, 504] width 487 height 34
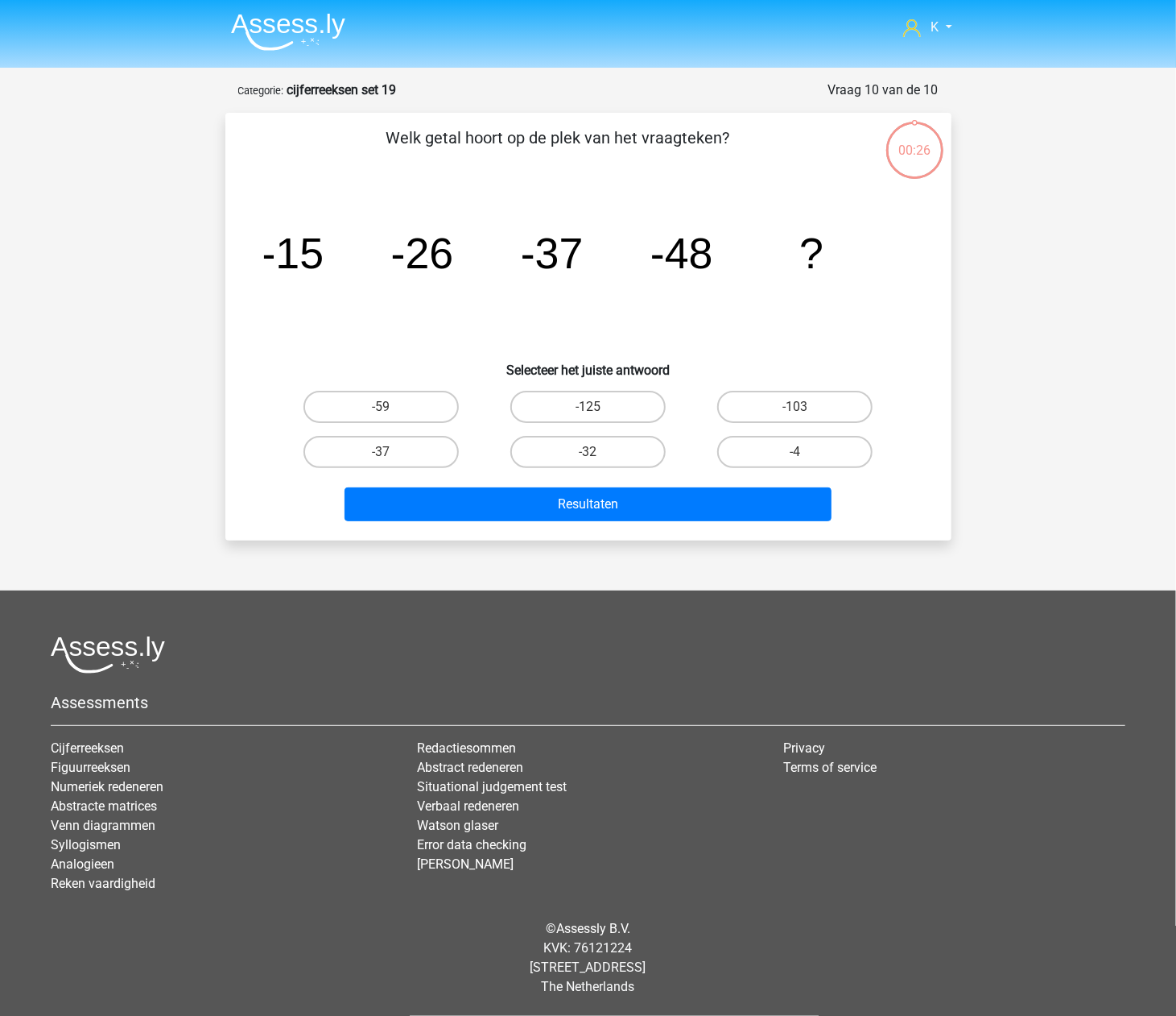
click at [620, 449] on label "-32" at bounding box center [588, 451] width 155 height 32
click at [598, 452] on input "-32" at bounding box center [593, 457] width 11 height 11
radio input "true"
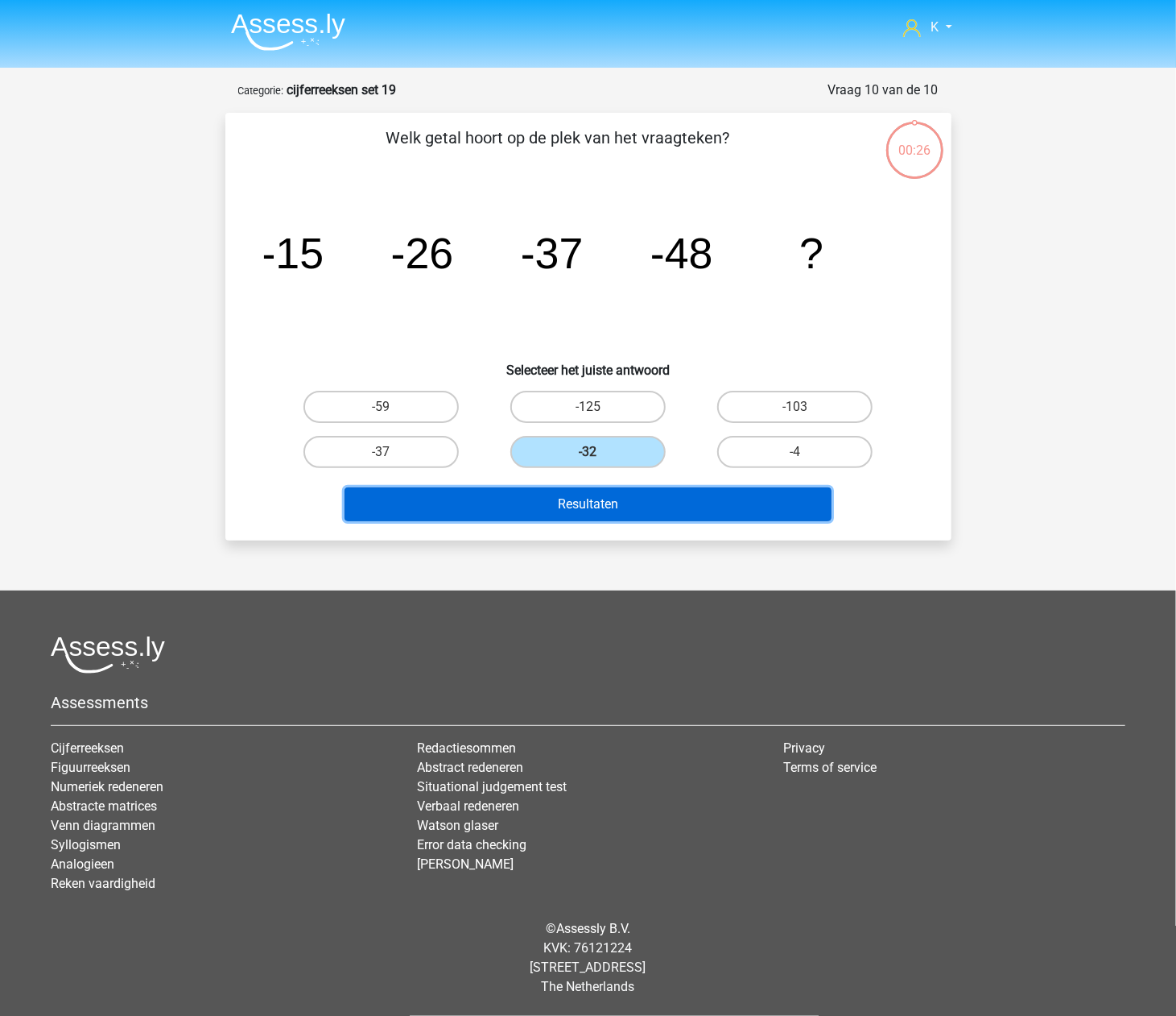
click at [615, 494] on button "Resultaten" at bounding box center [588, 504] width 487 height 34
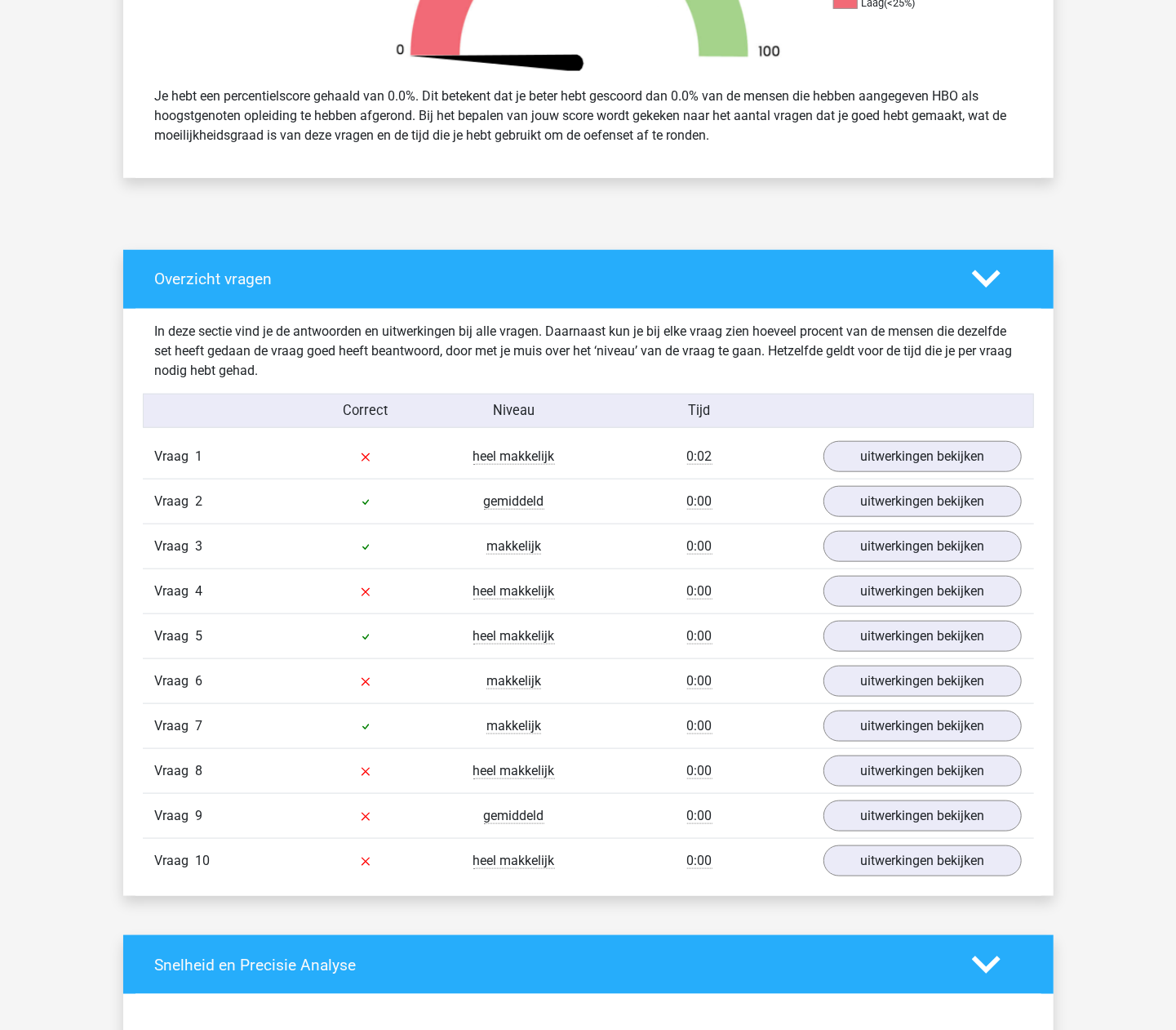
scroll to position [653, 0]
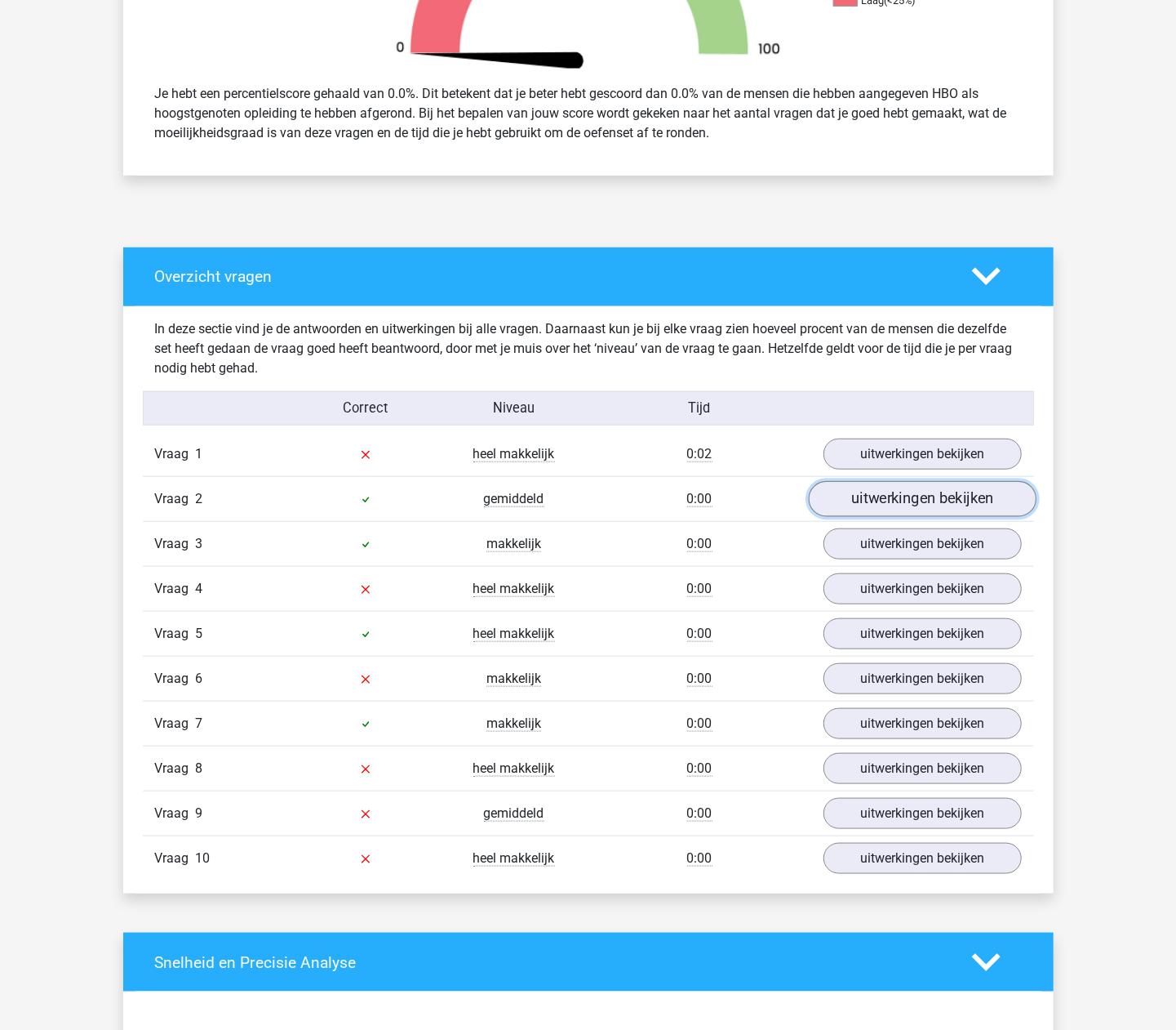
click at [881, 498] on link "uitwerkingen bekijken" at bounding box center [921, 499] width 227 height 36
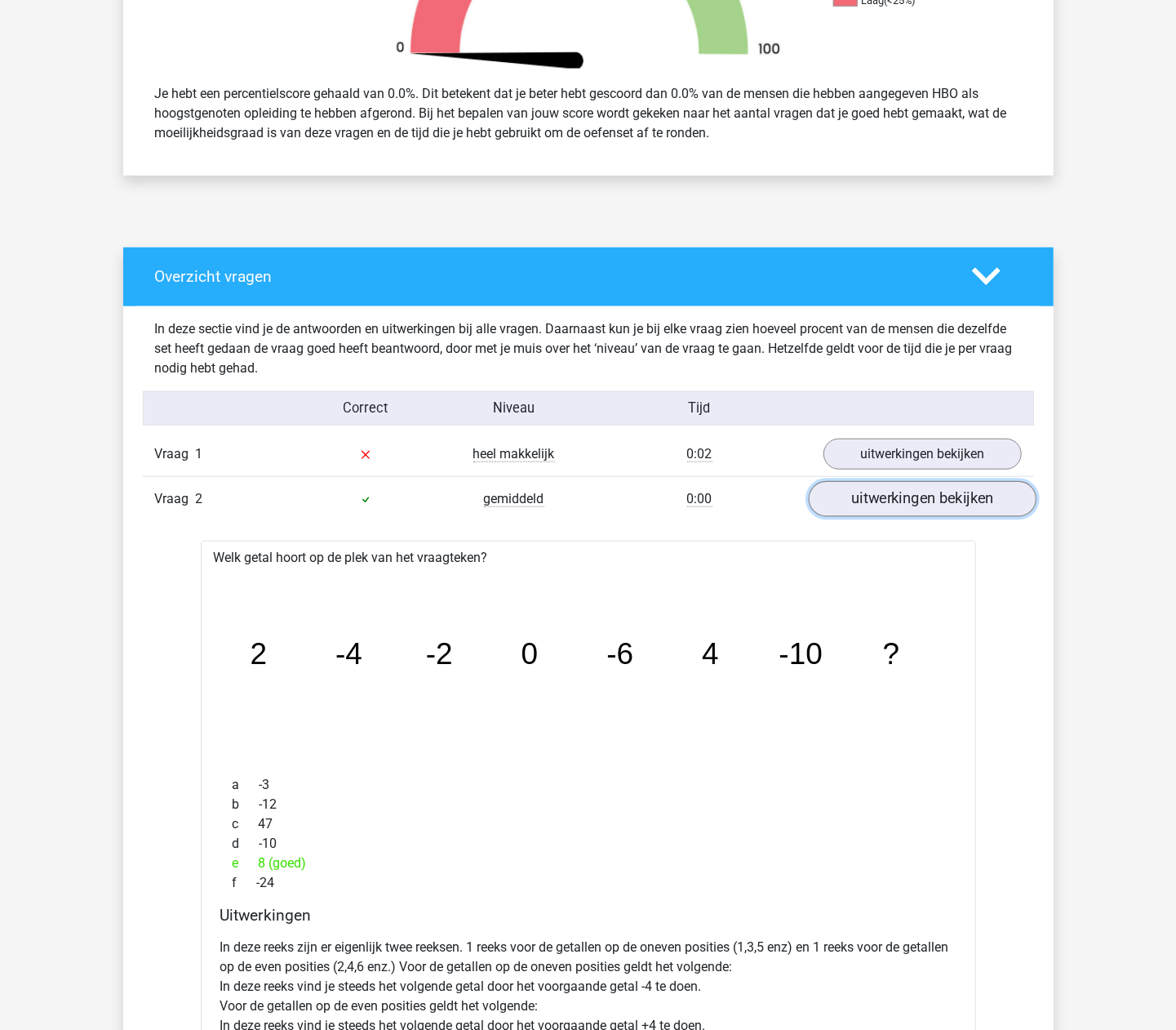
click at [881, 498] on link "uitwerkingen bekijken" at bounding box center [921, 499] width 227 height 36
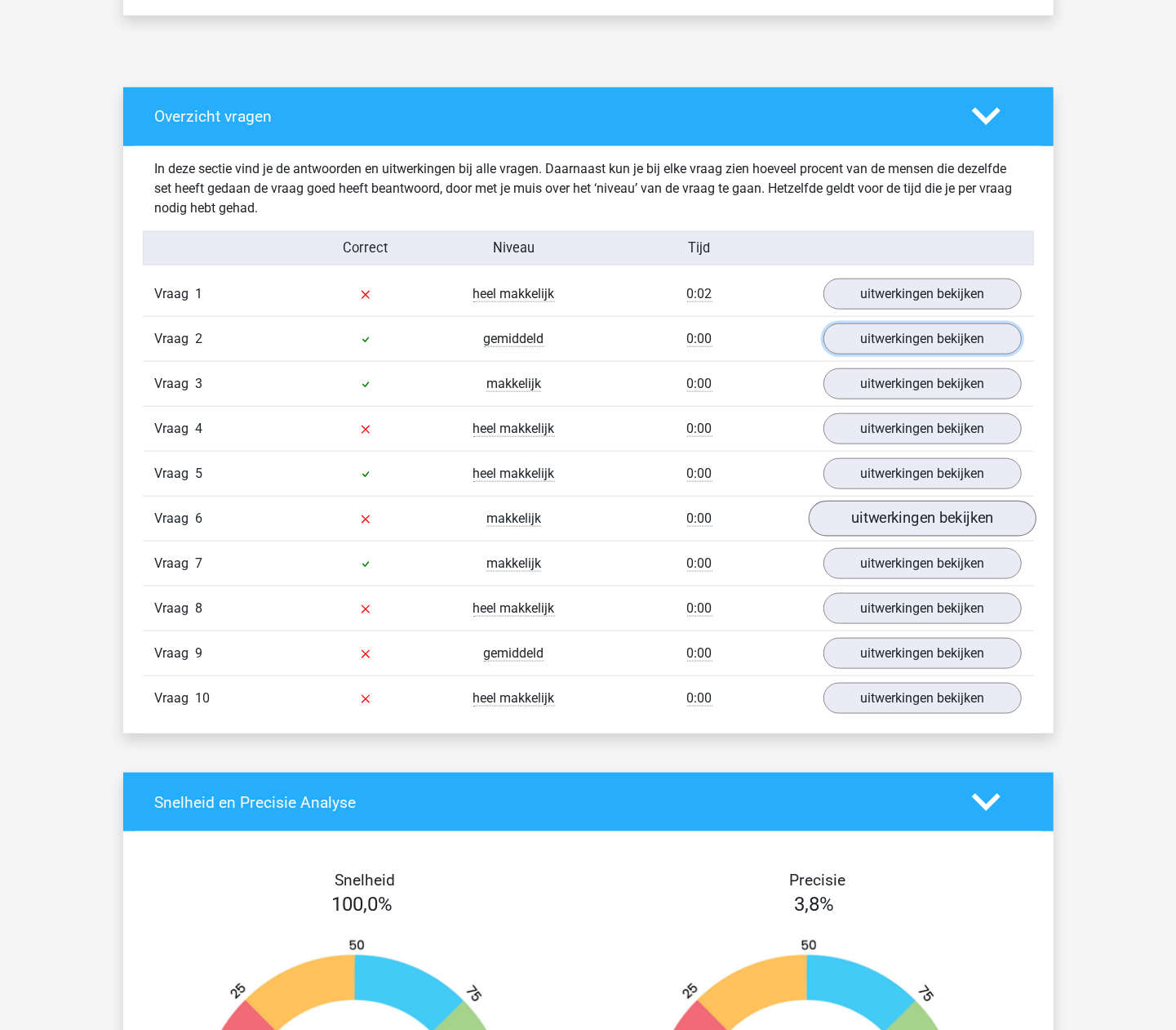
scroll to position [870, 0]
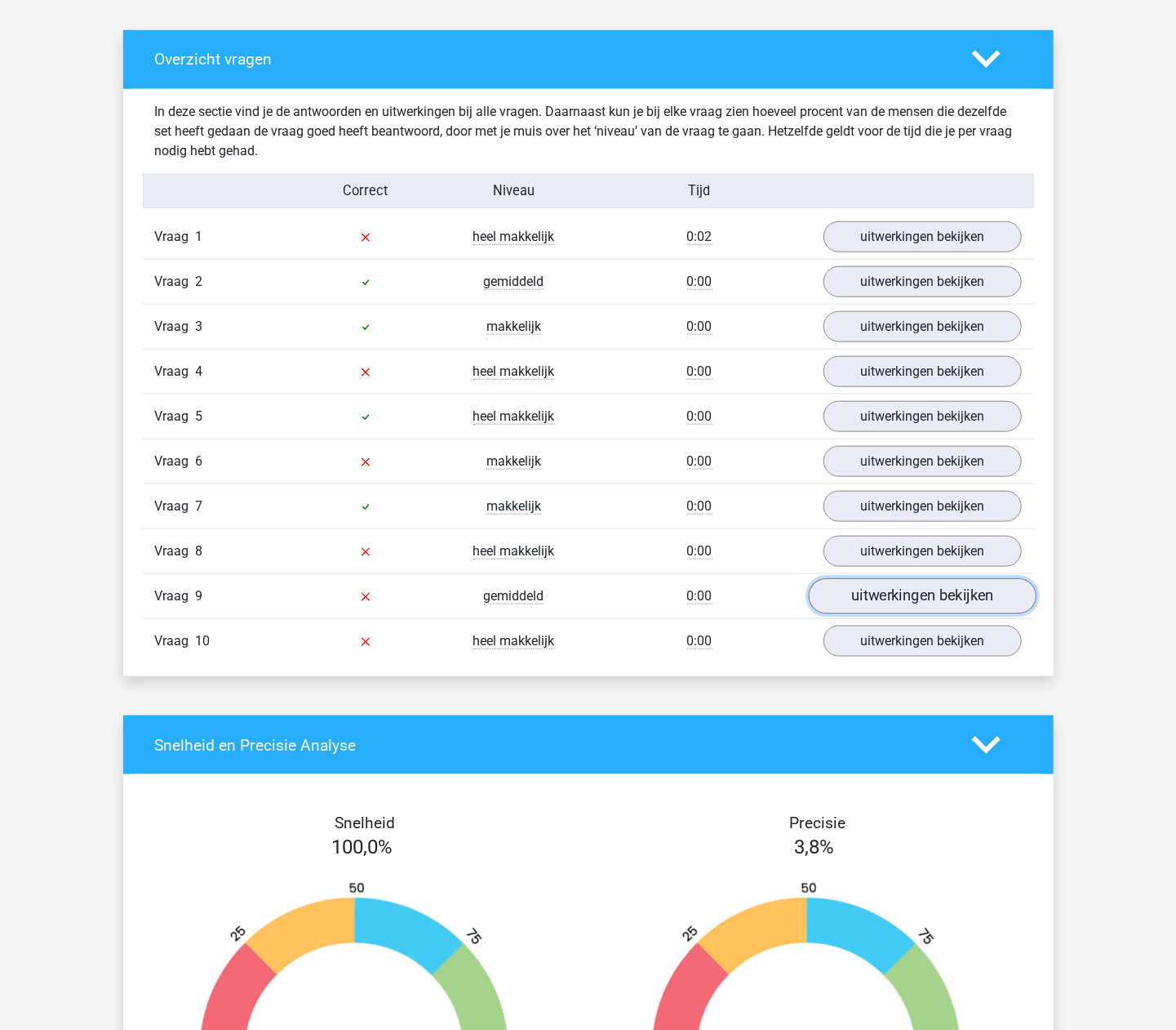
click at [861, 586] on link "uitwerkingen bekijken" at bounding box center [921, 596] width 227 height 36
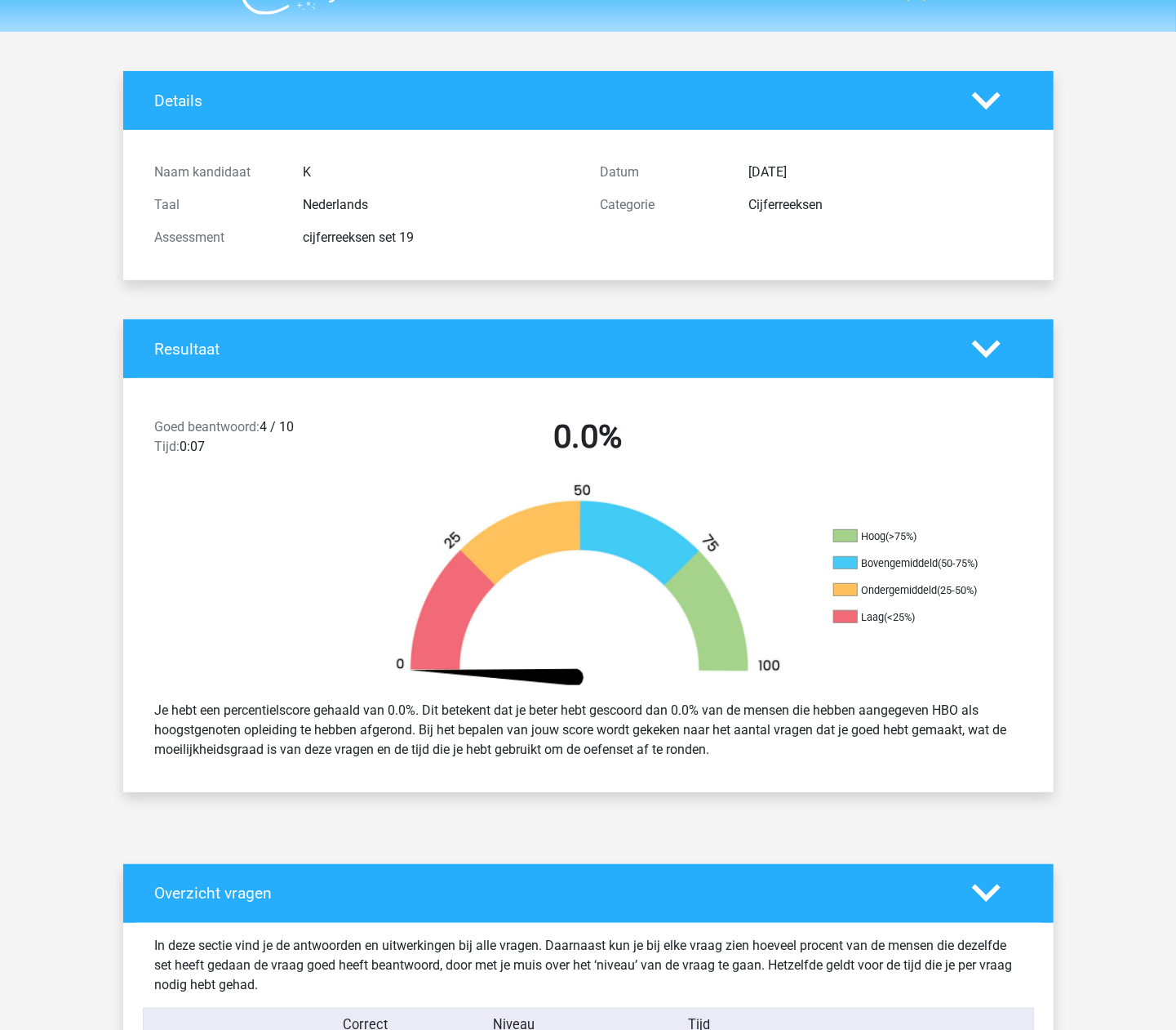
scroll to position [0, 0]
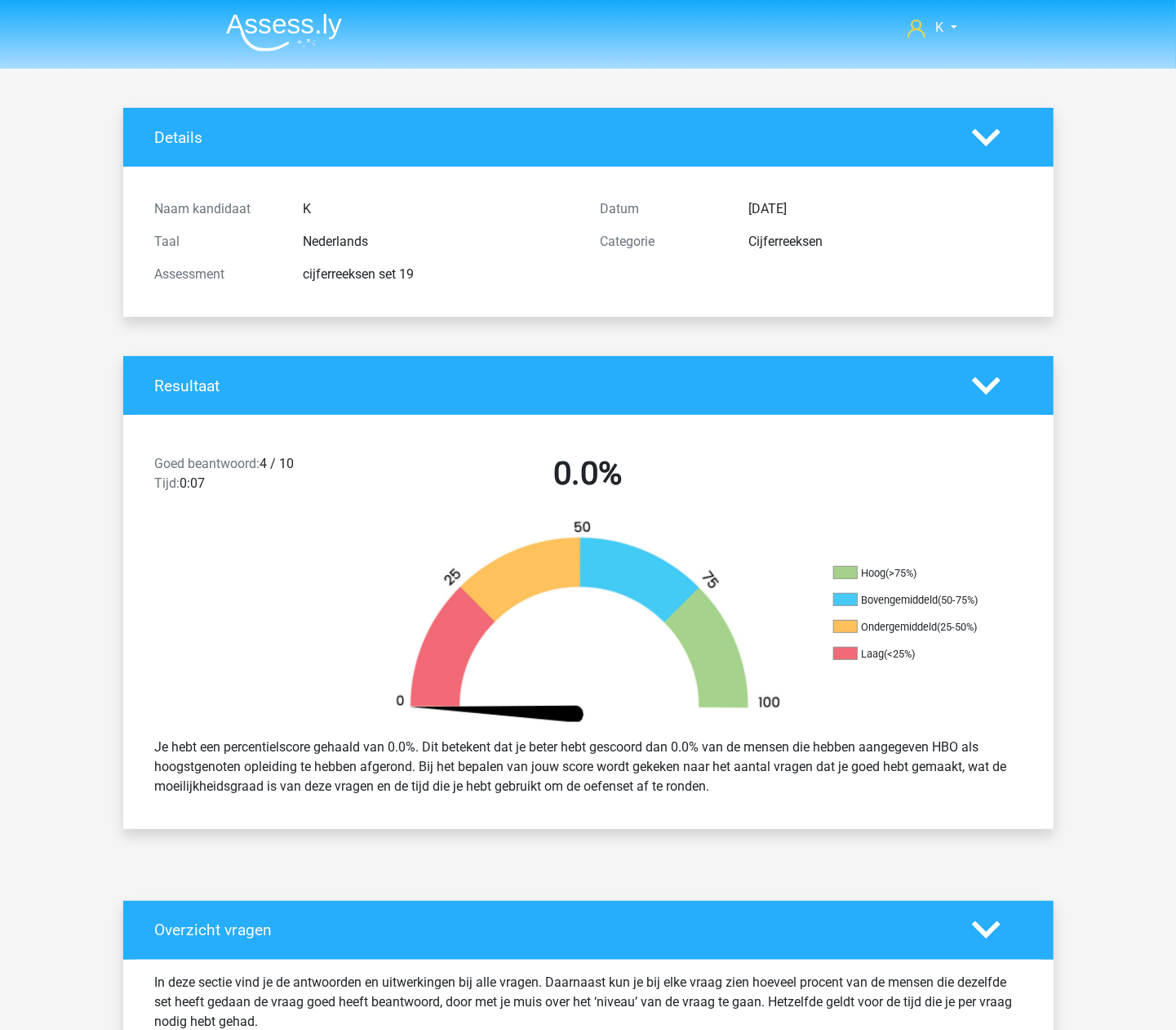
click at [305, 67] on header "K [EMAIL_ADDRESS][DOMAIN_NAME]" at bounding box center [588, 34] width 1176 height 68
click at [298, 54] on nav "K [EMAIL_ADDRESS][DOMAIN_NAME]" at bounding box center [588, 29] width 751 height 53
click at [298, 53] on nav "K geluid_keratine_9q@icloud.com" at bounding box center [588, 29] width 751 height 53
drag, startPoint x: 298, startPoint y: 53, endPoint x: 291, endPoint y: 38, distance: 16.6
click at [291, 38] on img at bounding box center [284, 32] width 116 height 39
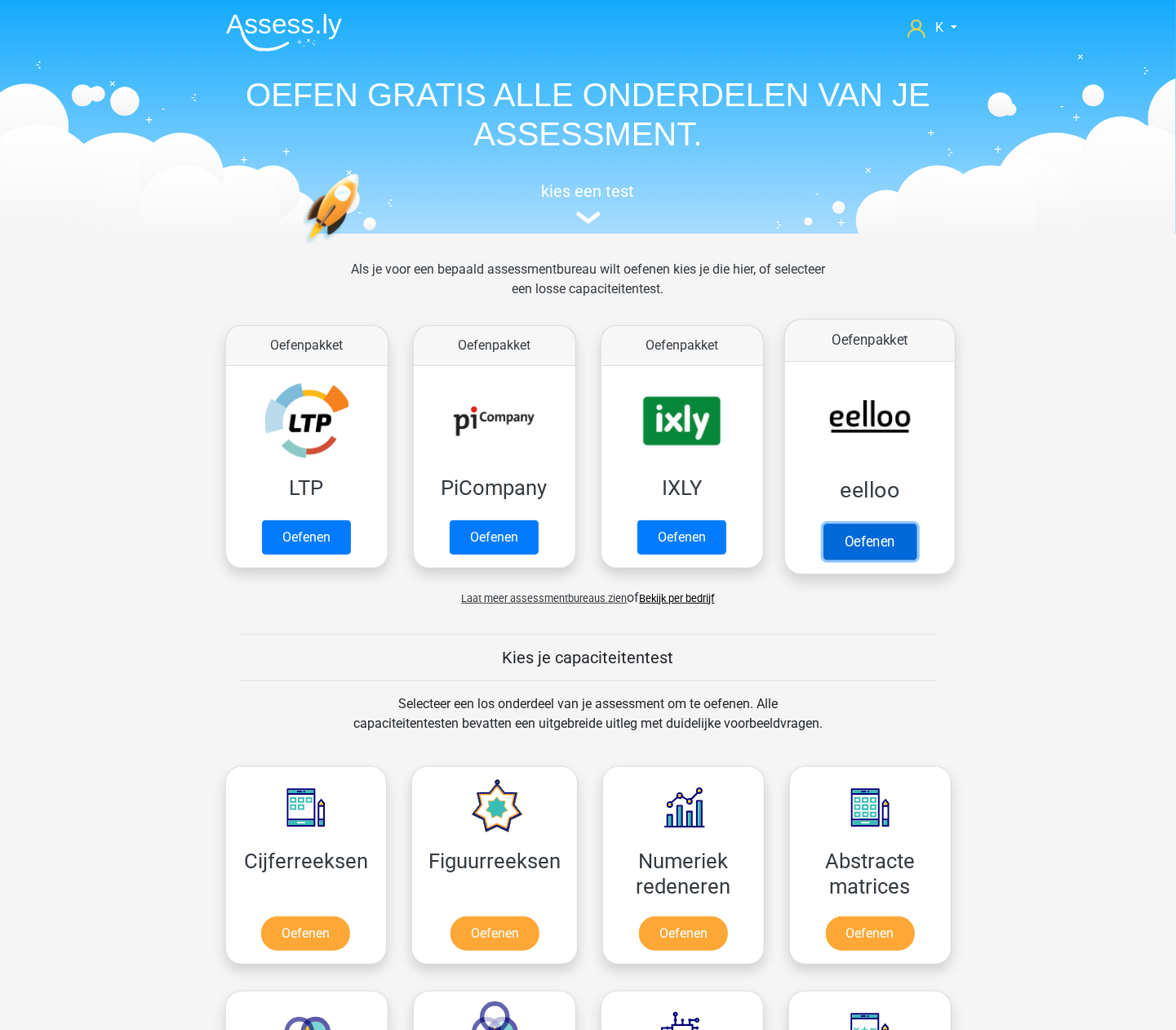
click at [889, 526] on link "Oefenen" at bounding box center [870, 541] width 93 height 36
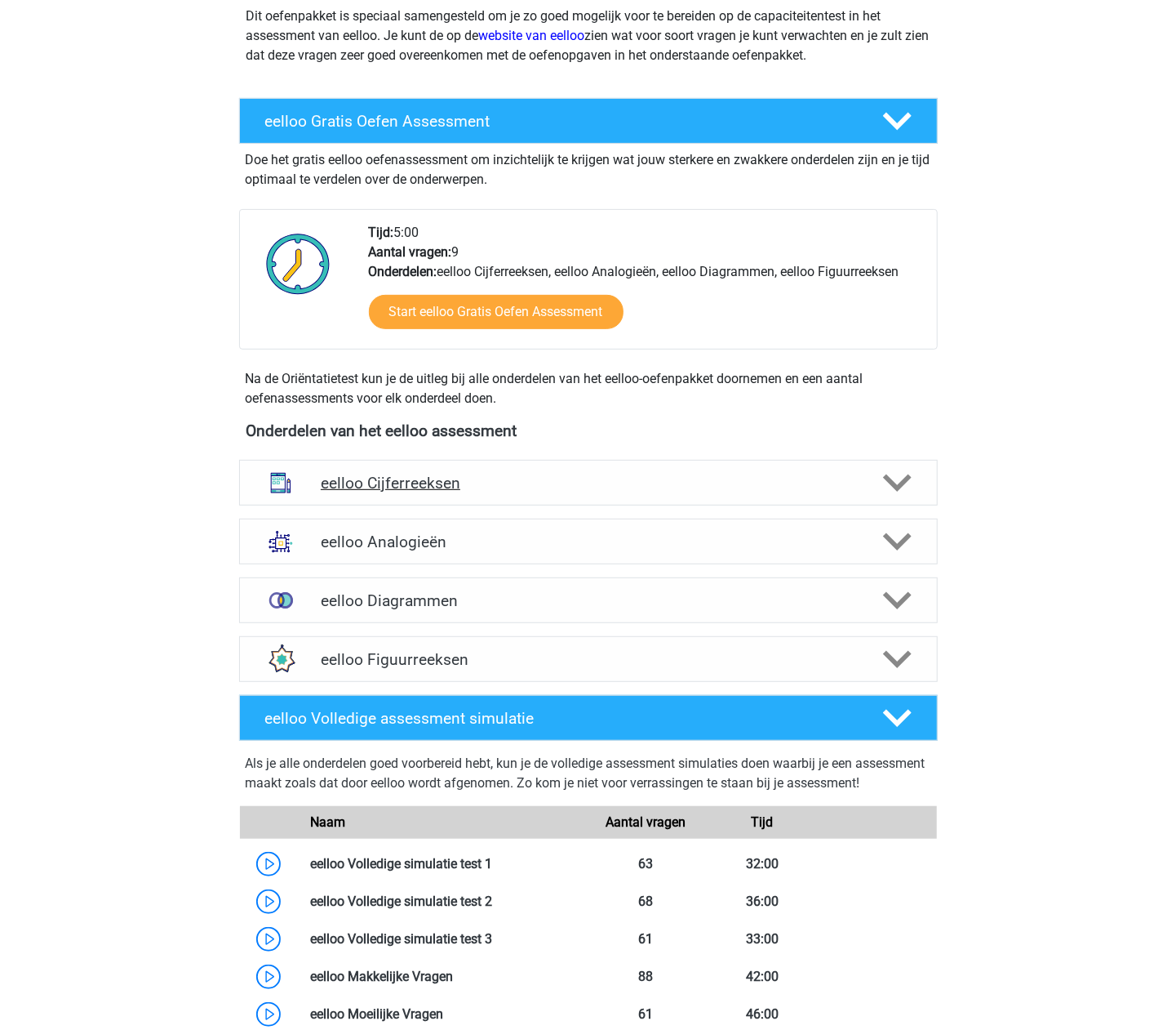
click at [462, 461] on div "eelloo Cijferreeksen" at bounding box center [588, 482] width 699 height 46
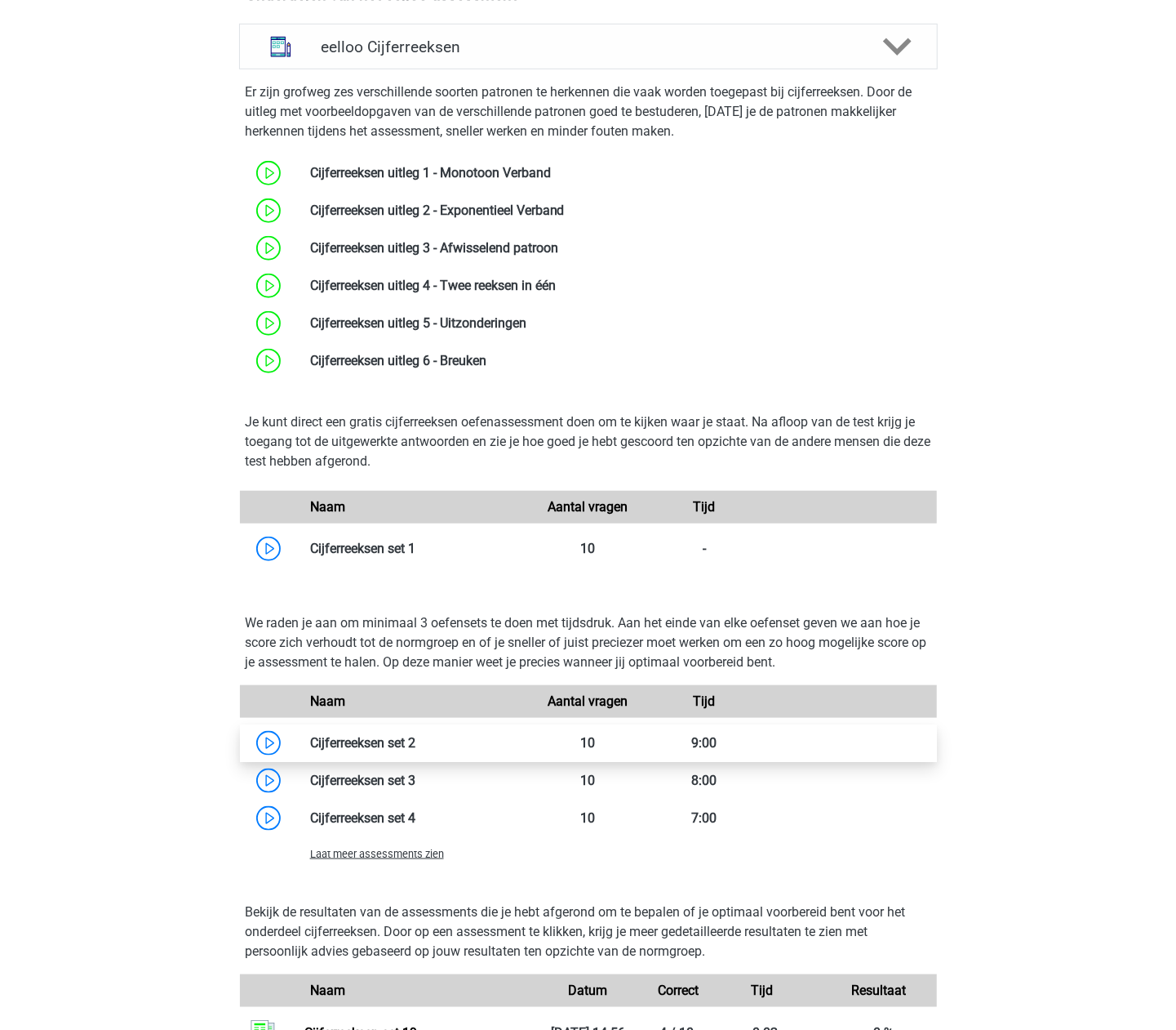
scroll to position [544, 0]
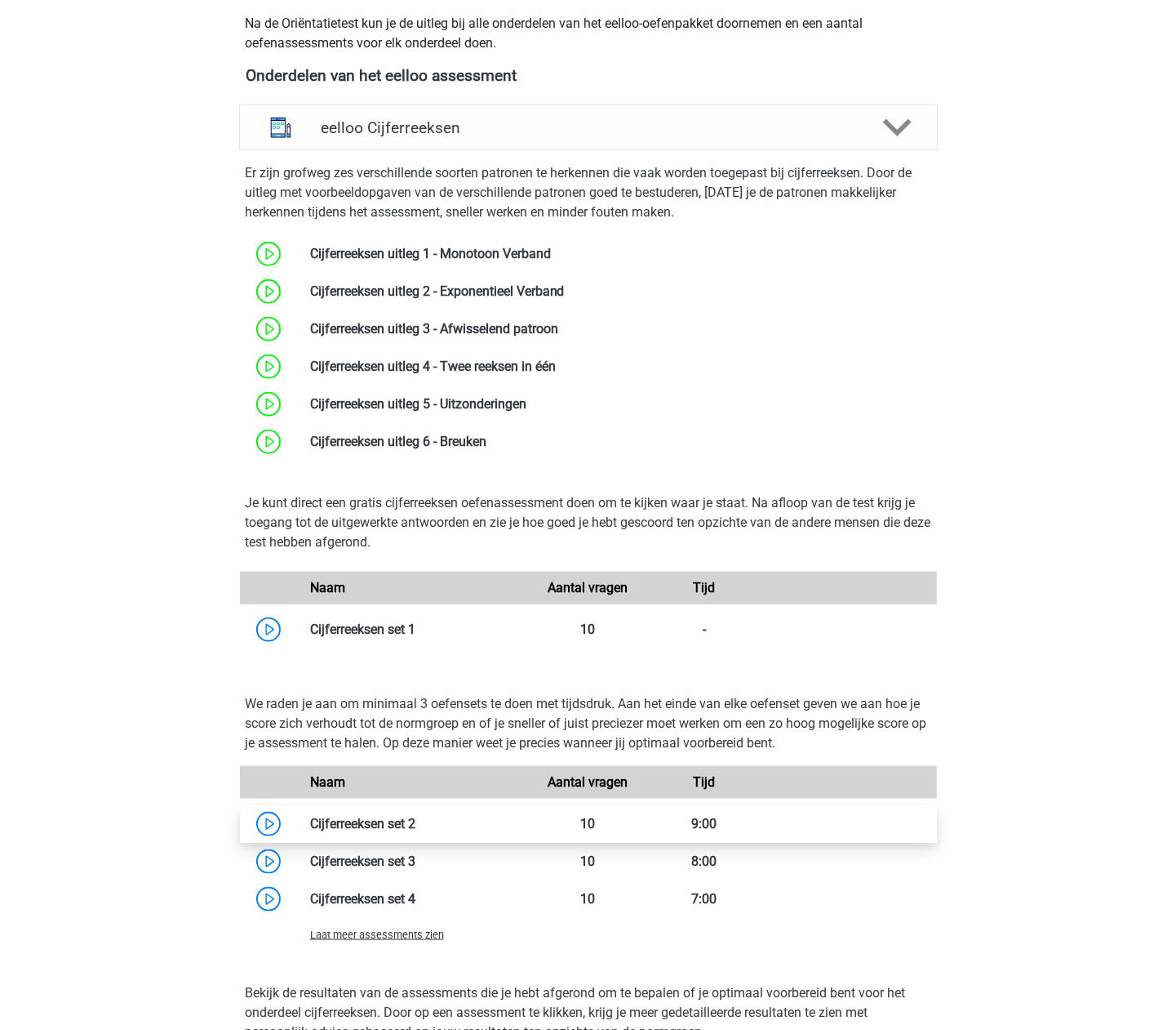
click at [406, 849] on div "Naam Aantal vragen Tijd" at bounding box center [588, 857] width 685 height 184
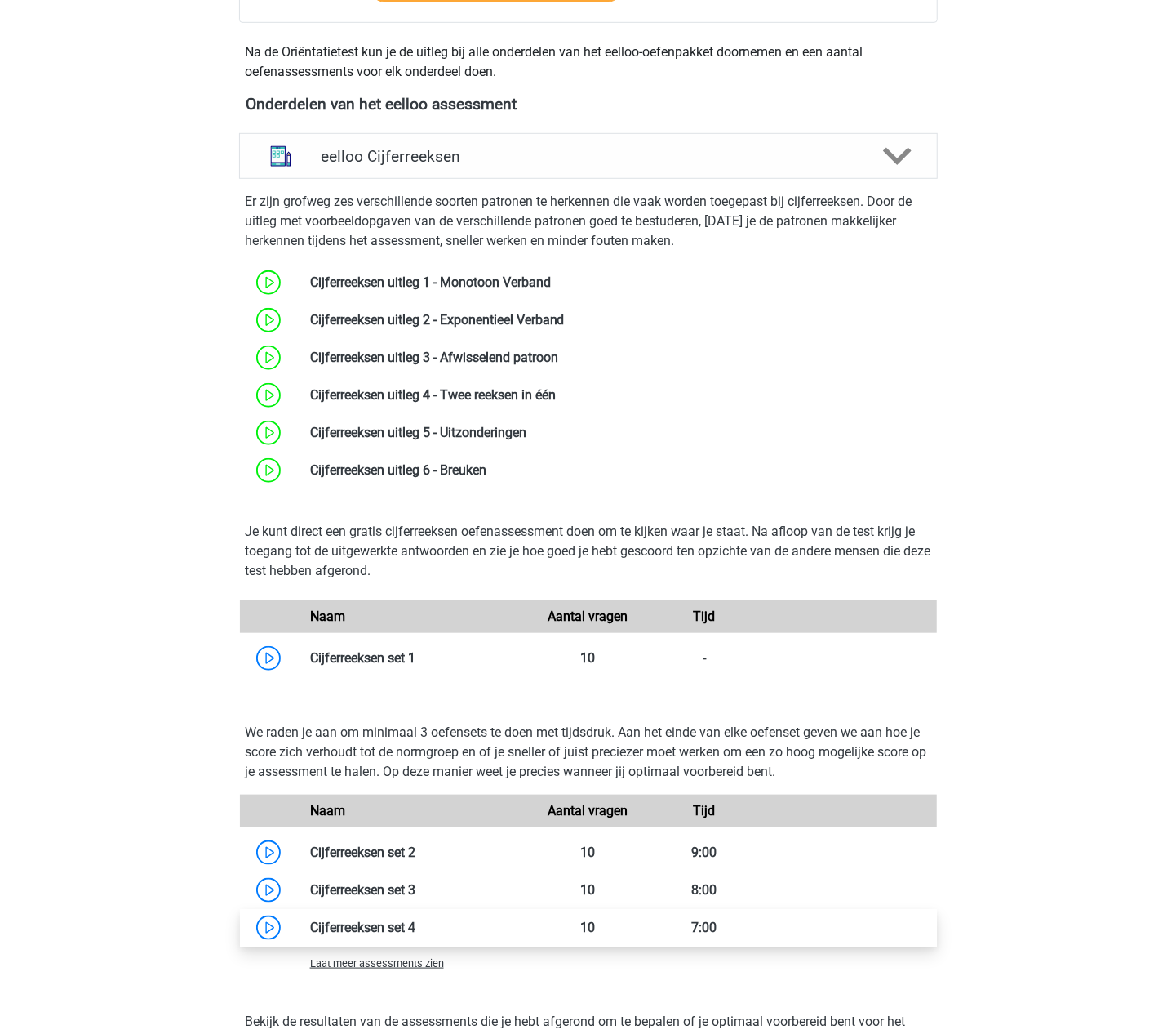
click at [415, 931] on link at bounding box center [415, 927] width 0 height 15
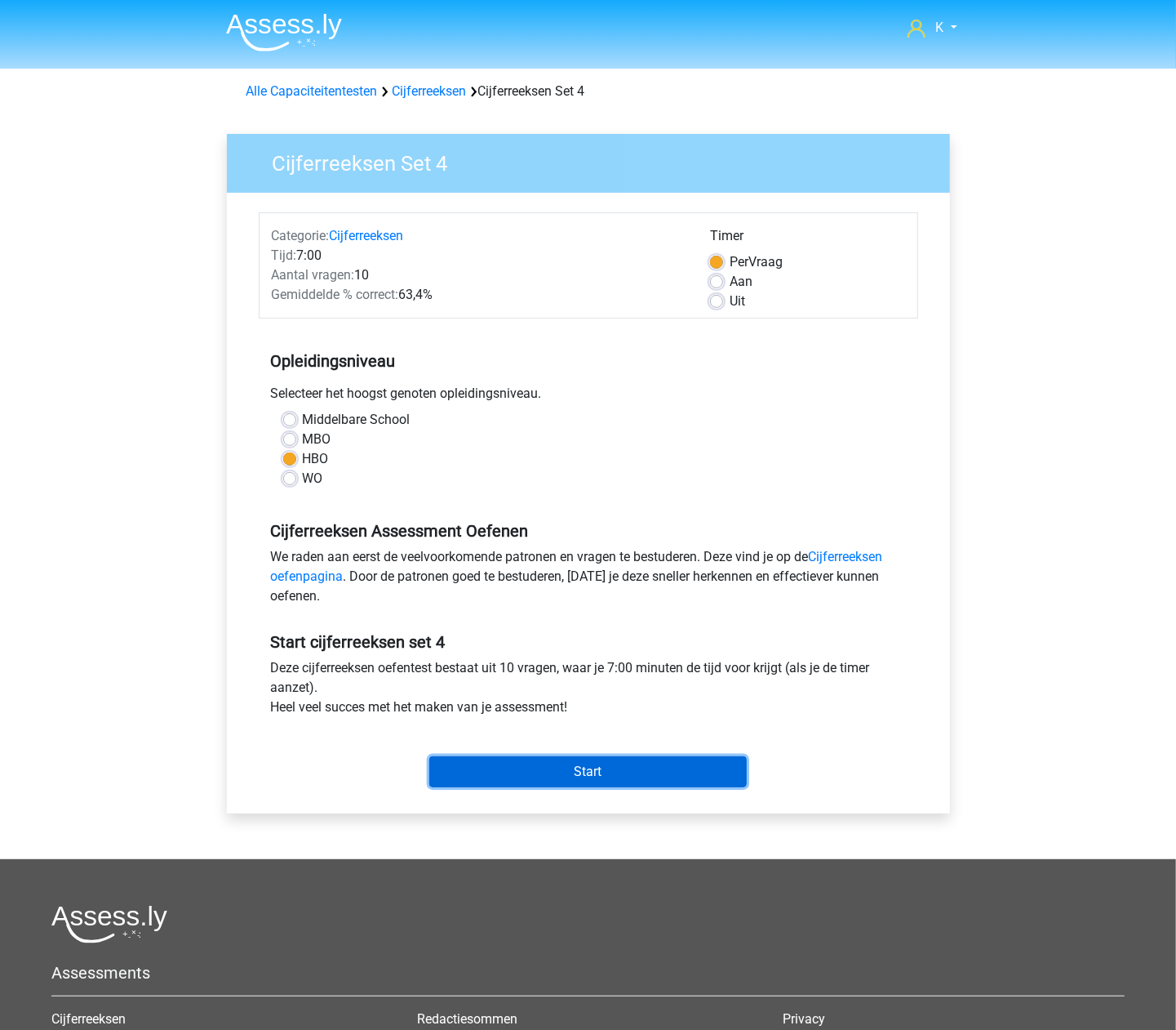
click at [572, 766] on input "Start" at bounding box center [588, 771] width 317 height 31
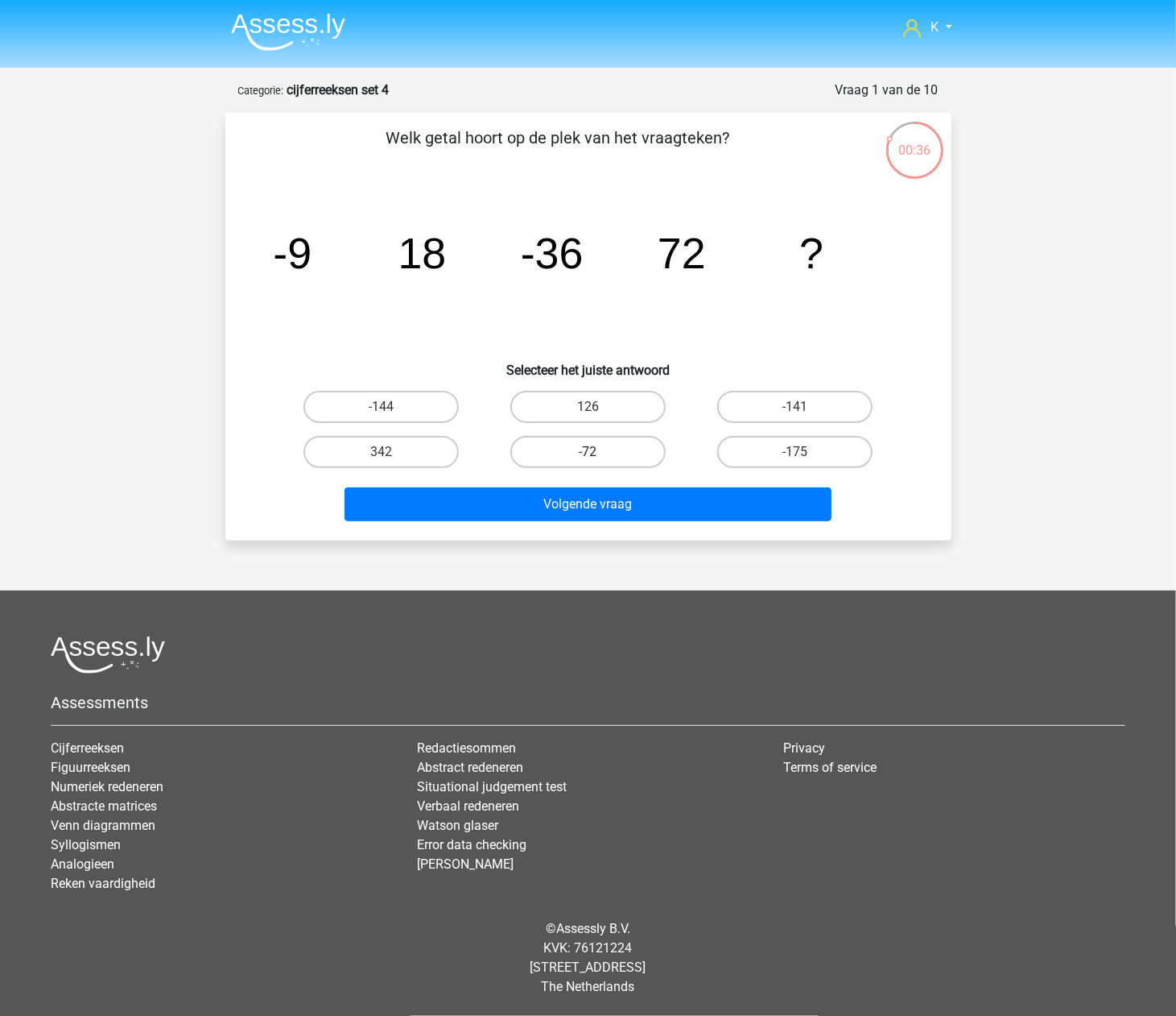
click at [536, 451] on label "-72" at bounding box center [588, 451] width 155 height 32
click at [588, 452] on input "-72" at bounding box center [593, 457] width 11 height 11
radio input "true"
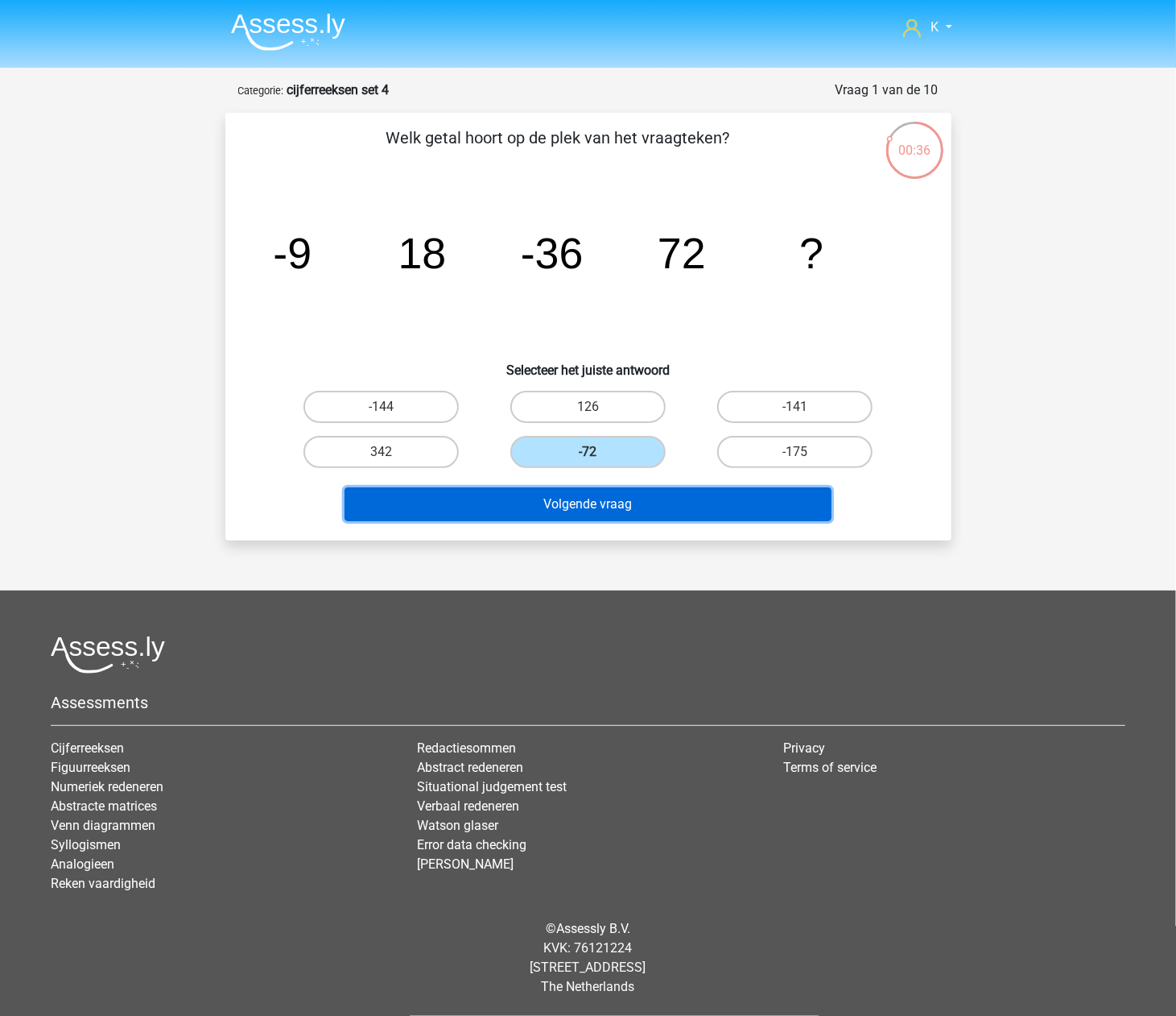
click at [535, 495] on button "Volgende vraag" at bounding box center [588, 504] width 487 height 34
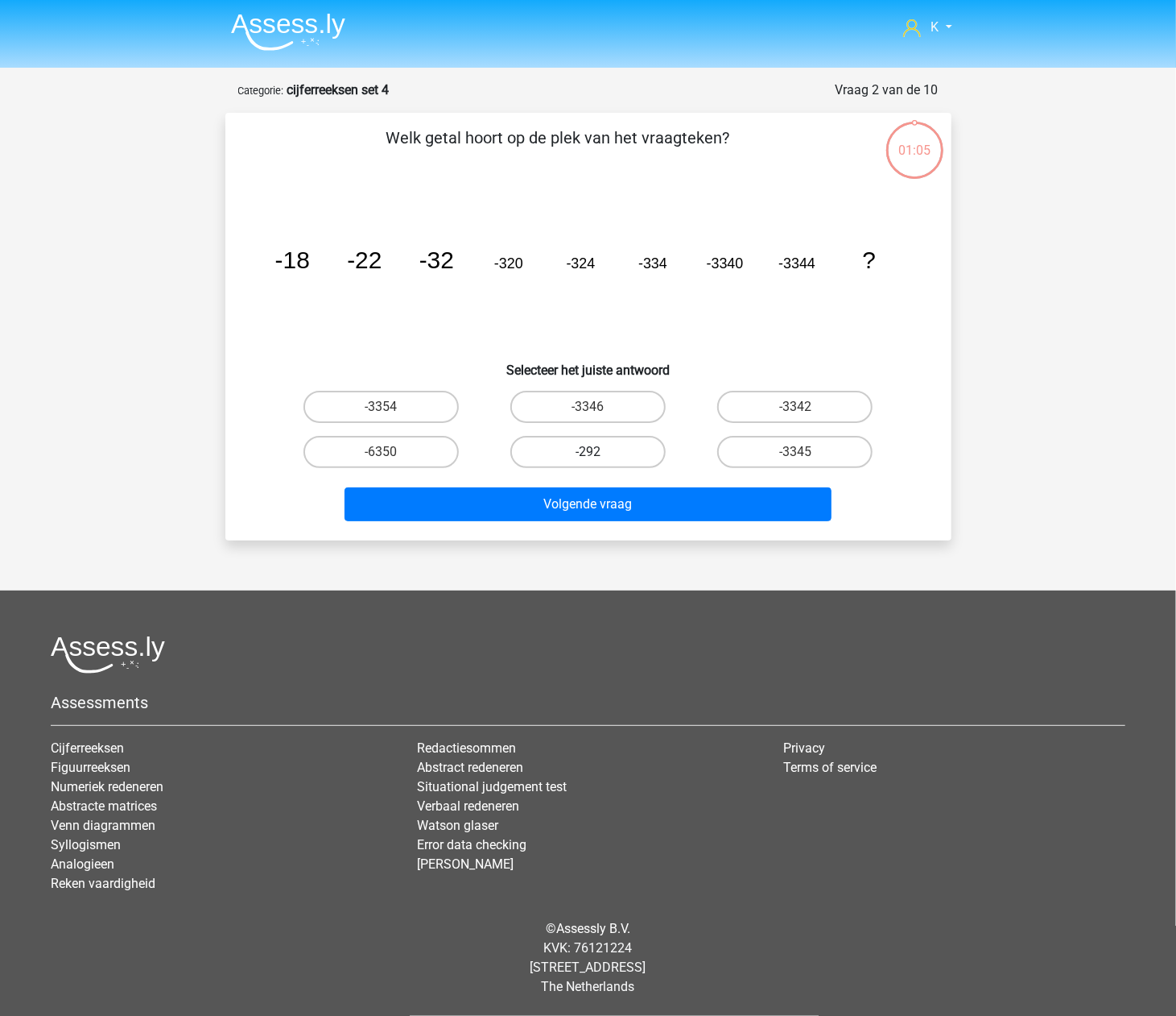
click at [556, 459] on label "-292" at bounding box center [588, 451] width 155 height 32
click at [588, 459] on input "-292" at bounding box center [593, 457] width 11 height 11
radio input "true"
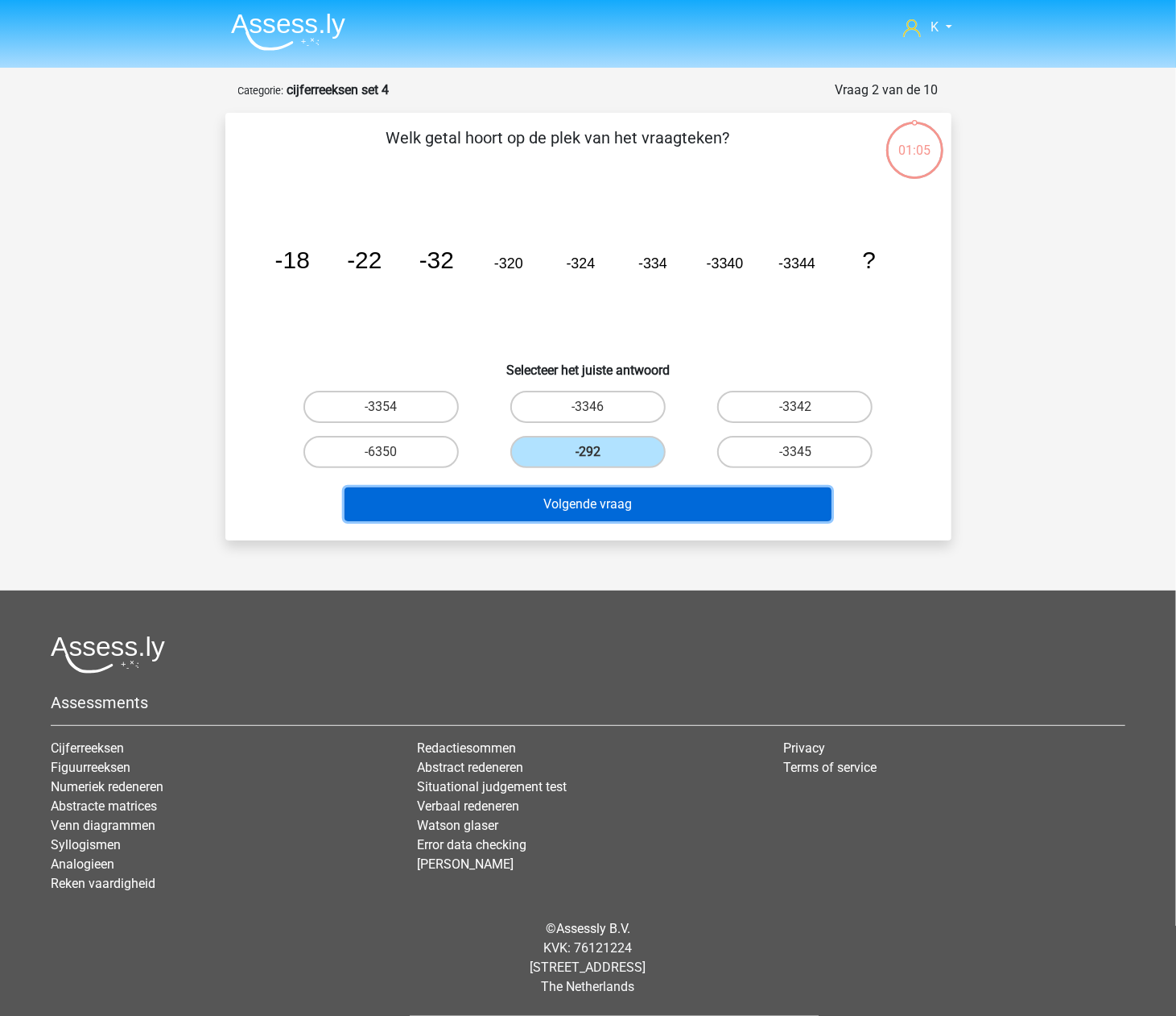
click at [562, 493] on button "Volgende vraag" at bounding box center [588, 504] width 487 height 34
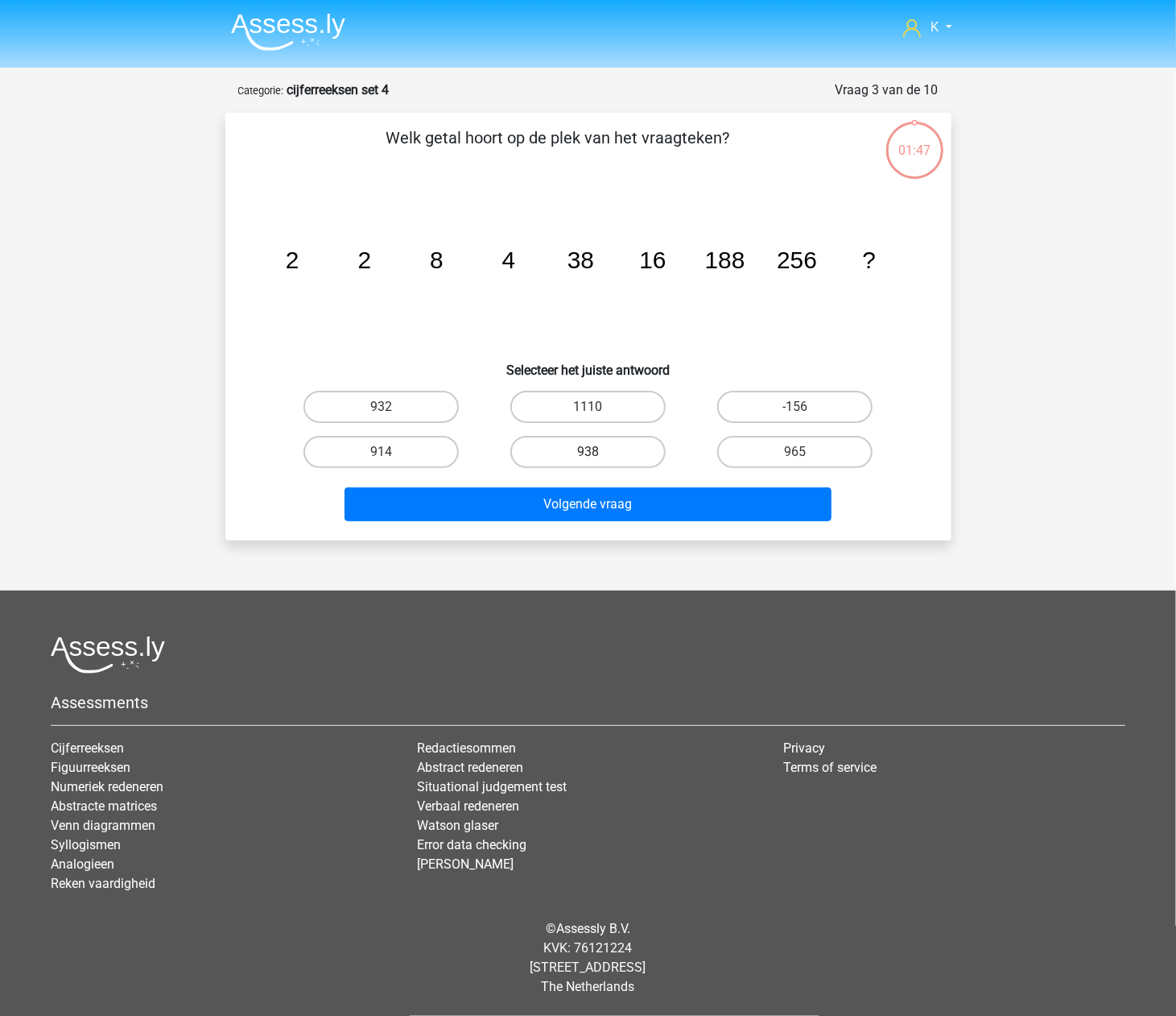
click at [575, 453] on label "938" at bounding box center [588, 451] width 155 height 32
click at [588, 453] on input "938" at bounding box center [593, 457] width 11 height 11
radio input "true"
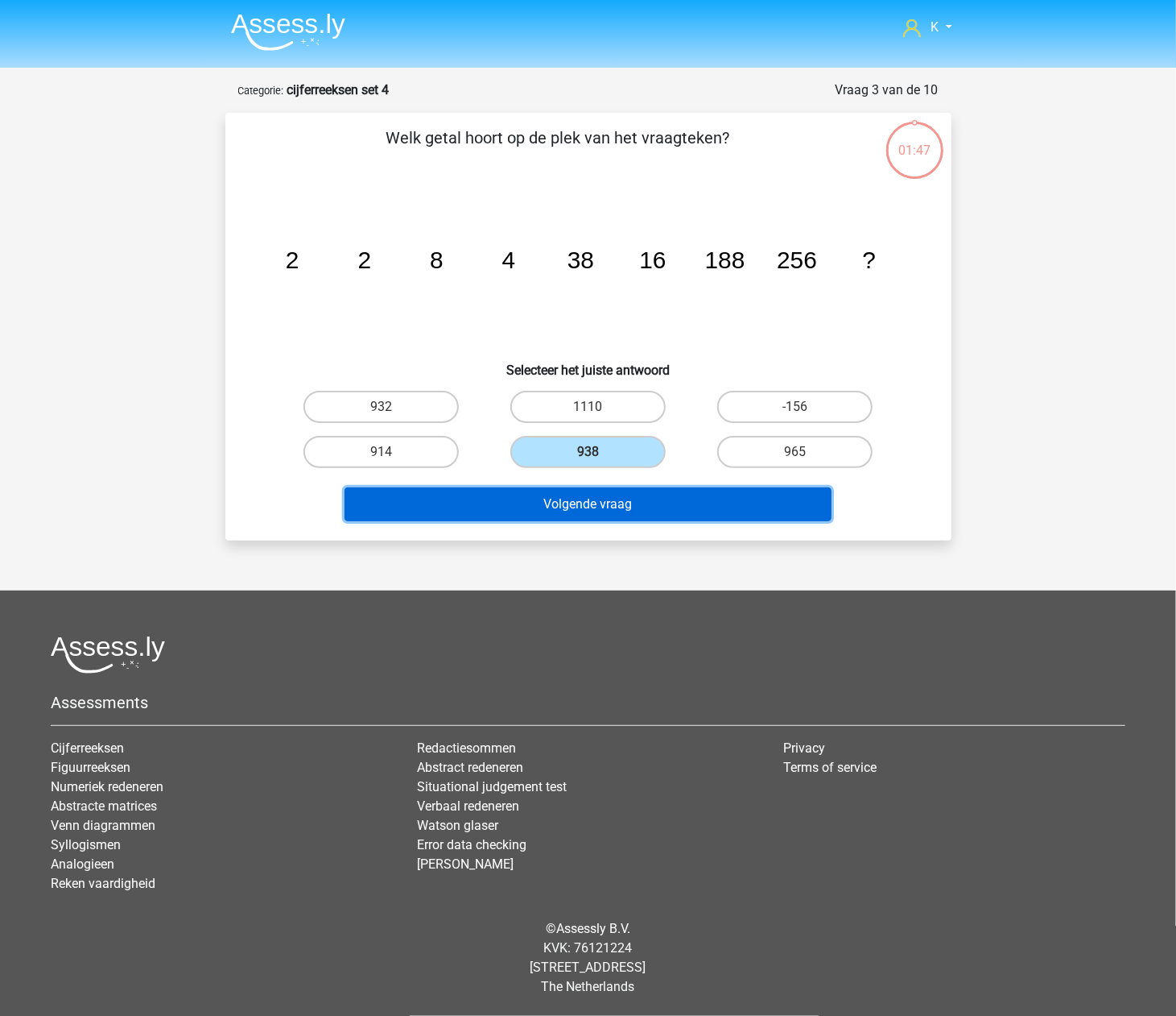
click at [580, 488] on button "Volgende vraag" at bounding box center [588, 504] width 487 height 34
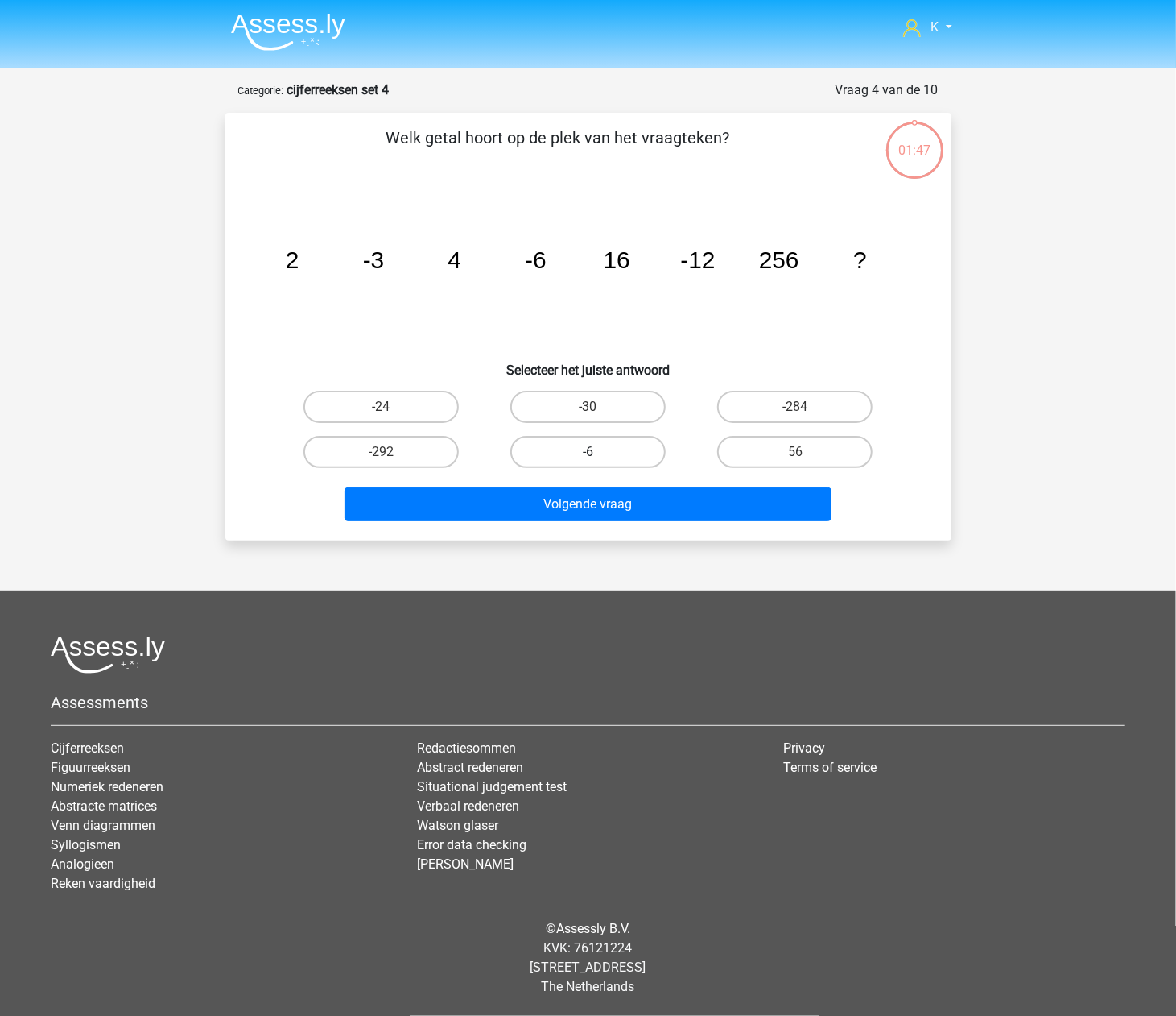
click at [587, 456] on label "-6" at bounding box center [588, 451] width 155 height 32
click at [588, 456] on input "-6" at bounding box center [593, 457] width 11 height 11
radio input "true"
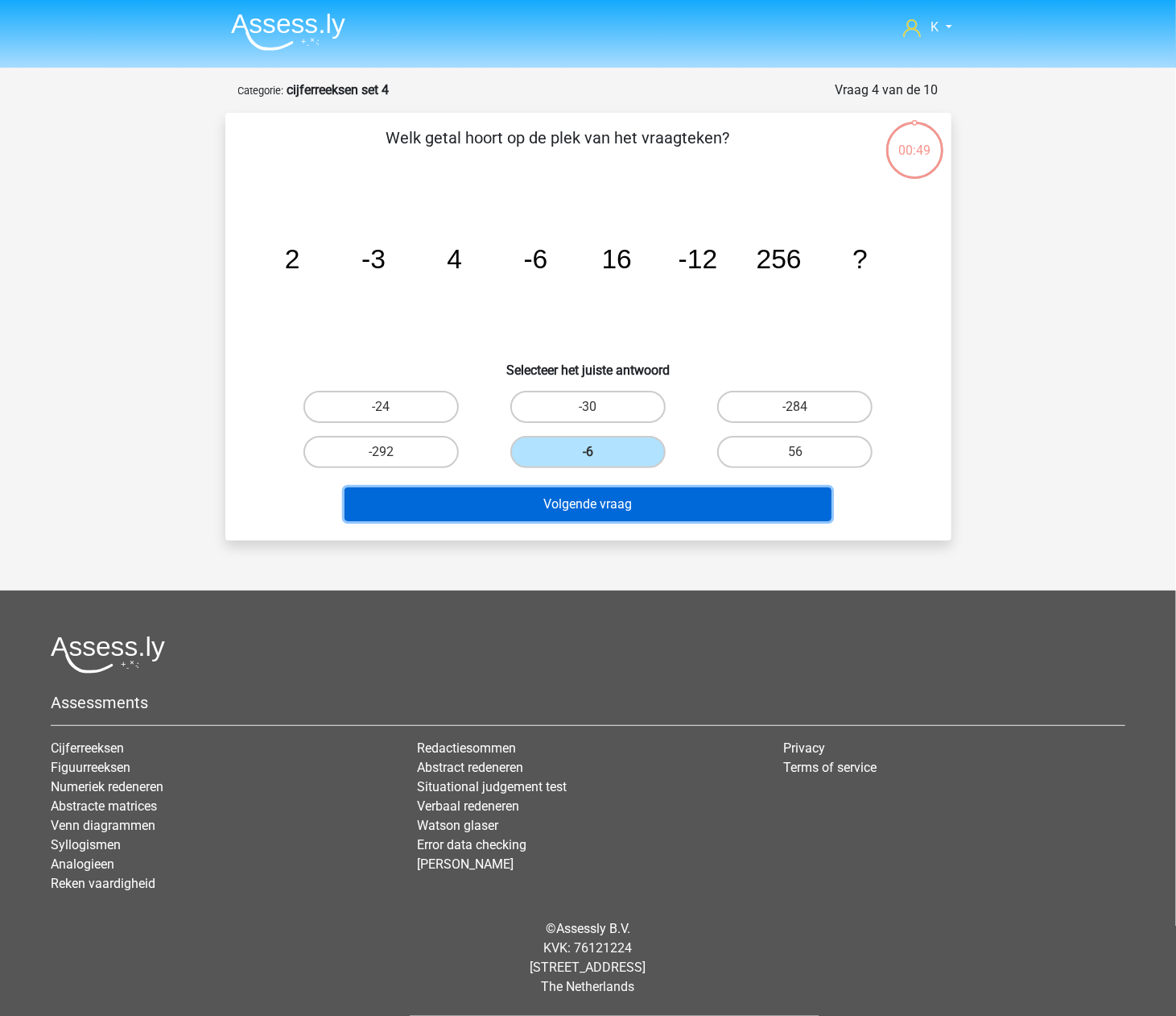
drag, startPoint x: 586, startPoint y: 497, endPoint x: 585, endPoint y: 479, distance: 18.0
click at [586, 496] on button "Volgende vraag" at bounding box center [588, 504] width 487 height 34
click at [588, 500] on button "Volgende vraag" at bounding box center [588, 504] width 487 height 34
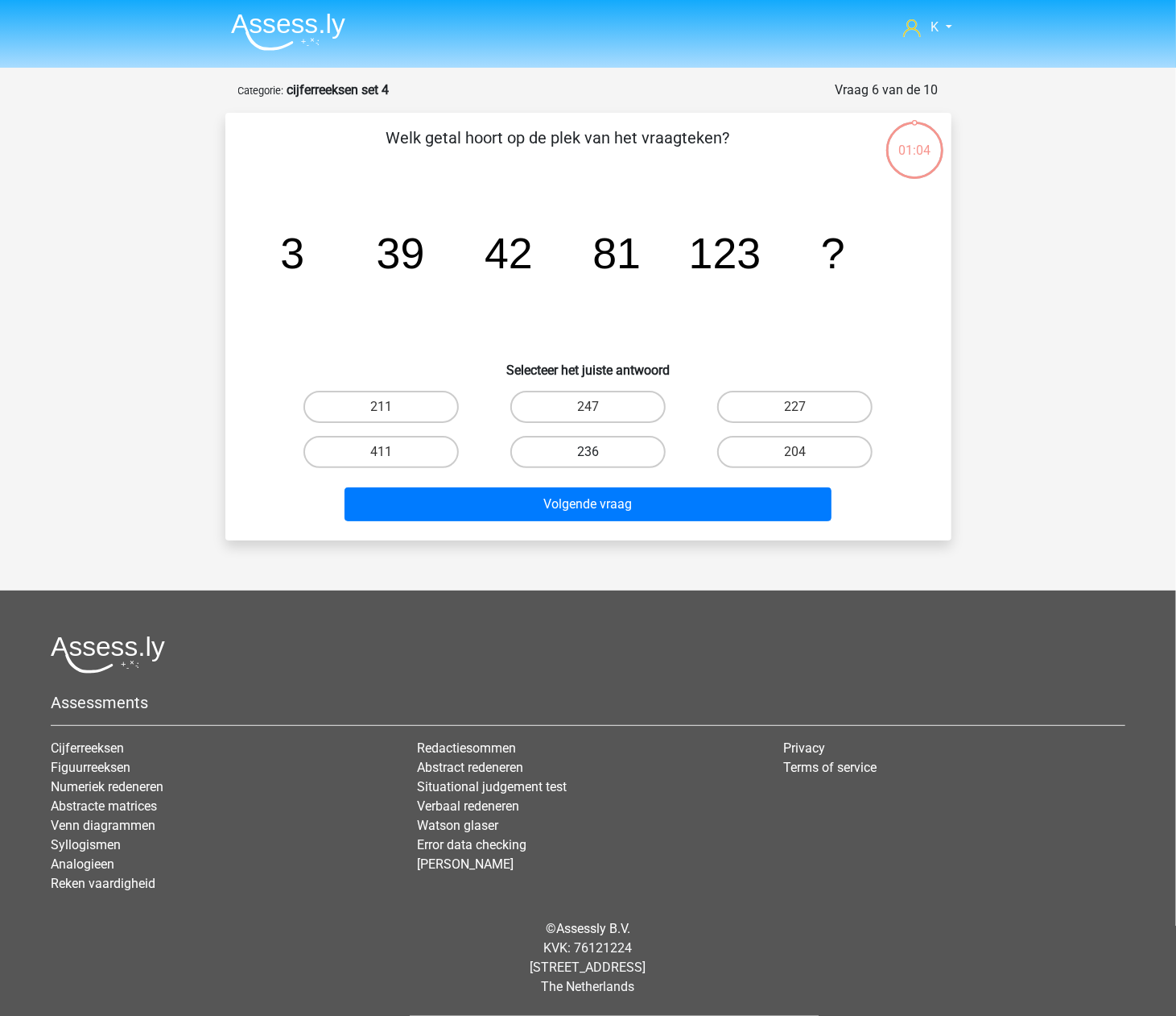
drag, startPoint x: 599, startPoint y: 455, endPoint x: 601, endPoint y: 479, distance: 24.1
click at [600, 455] on label "236" at bounding box center [588, 451] width 155 height 32
click at [598, 455] on input "236" at bounding box center [593, 457] width 11 height 11
radio input "true"
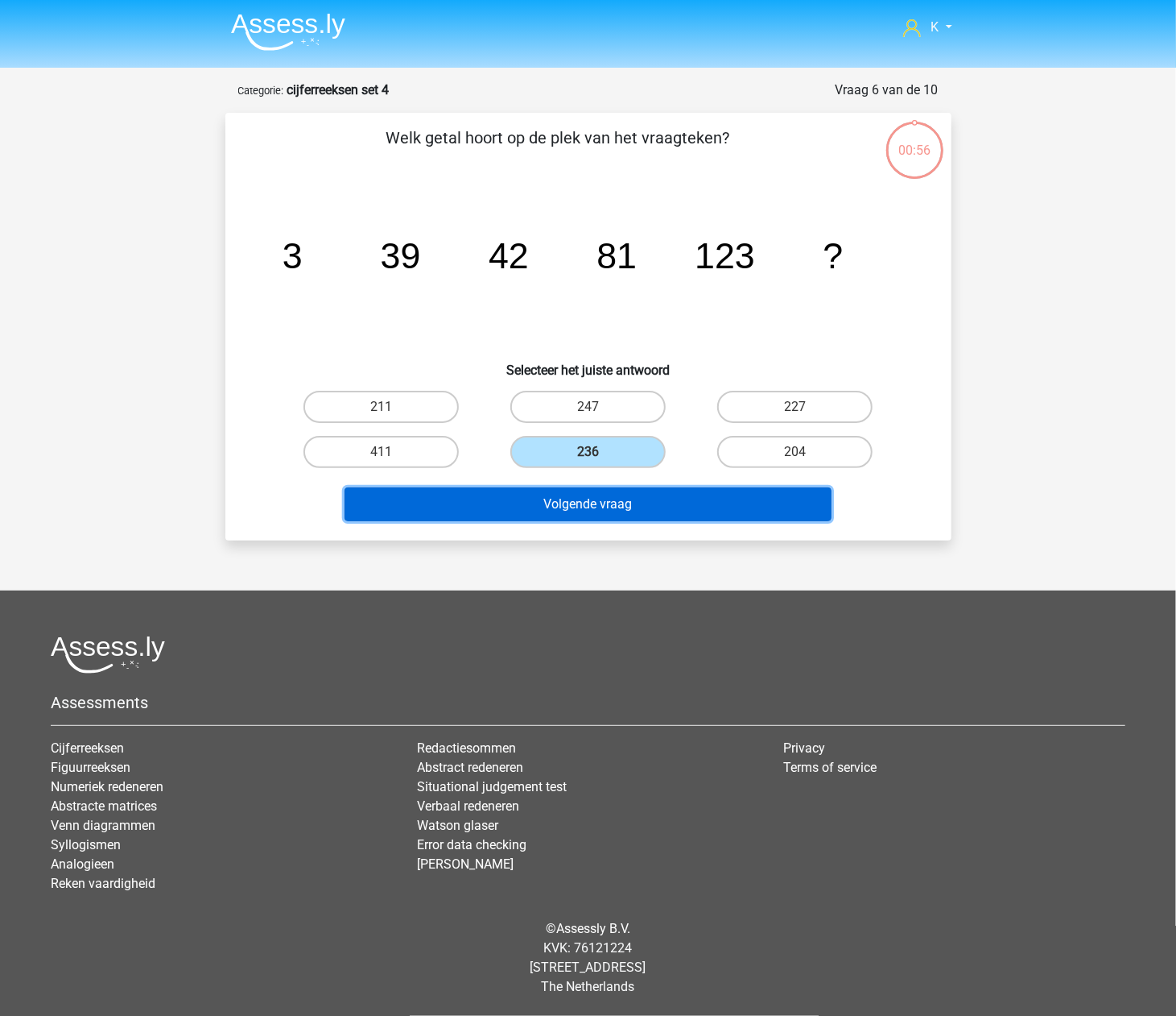
click at [599, 501] on button "Volgende vraag" at bounding box center [588, 504] width 487 height 34
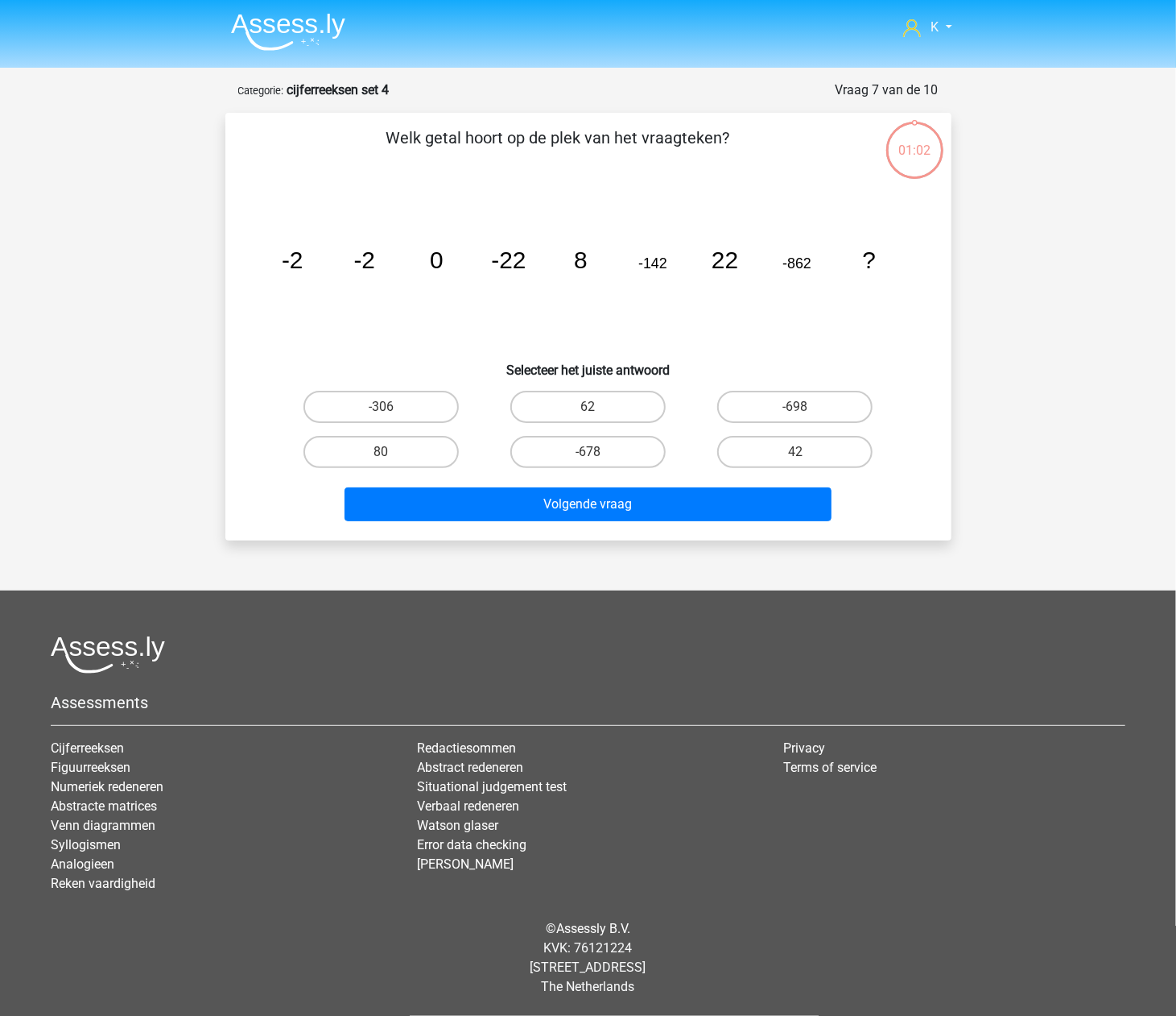
drag, startPoint x: 604, startPoint y: 448, endPoint x: 605, endPoint y: 471, distance: 23.0
click at [605, 448] on label "-678" at bounding box center [588, 451] width 155 height 32
click at [598, 452] on input "-678" at bounding box center [593, 457] width 11 height 11
radio input "true"
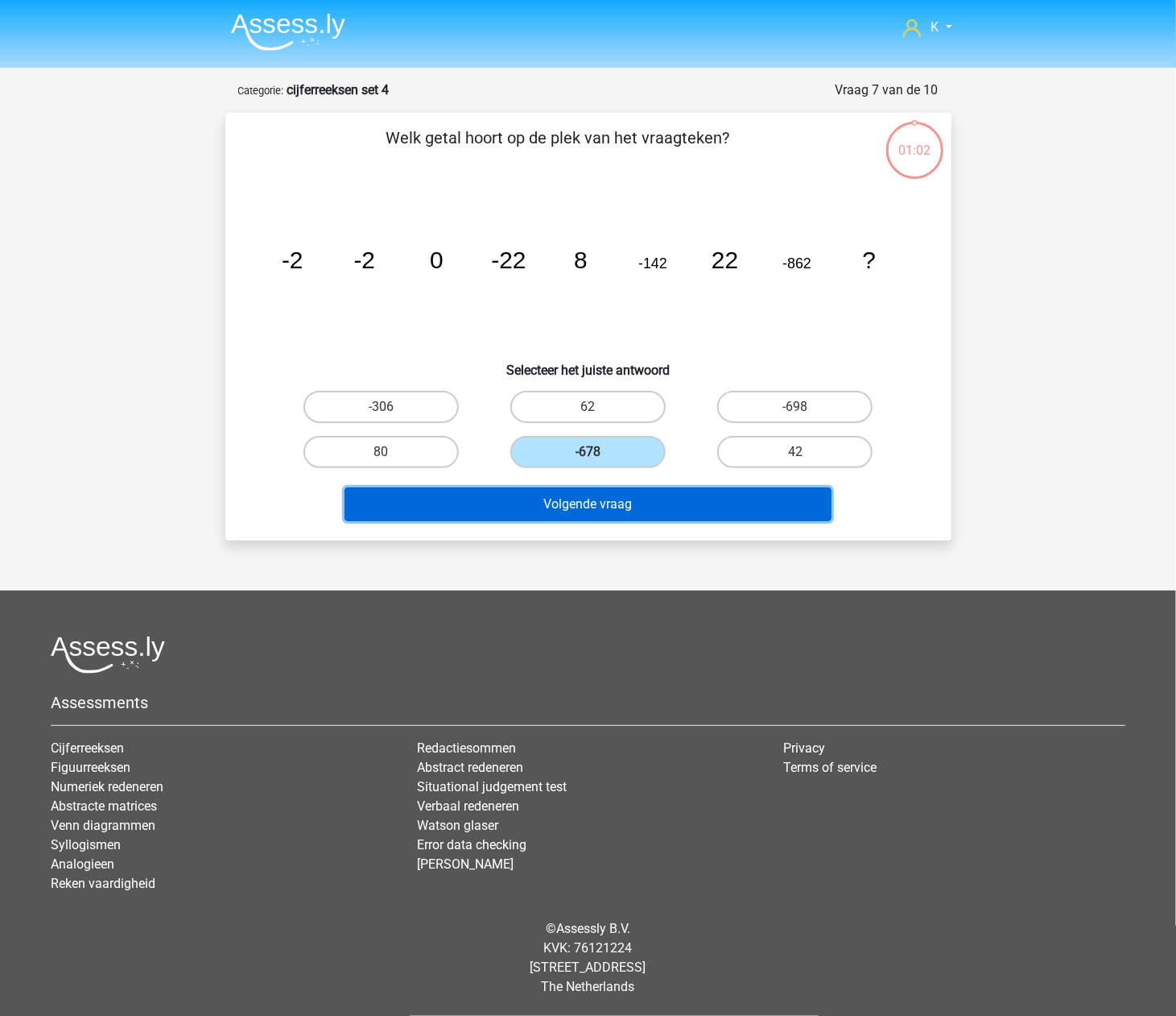
click at [604, 488] on button "Volgende vraag" at bounding box center [588, 504] width 487 height 34
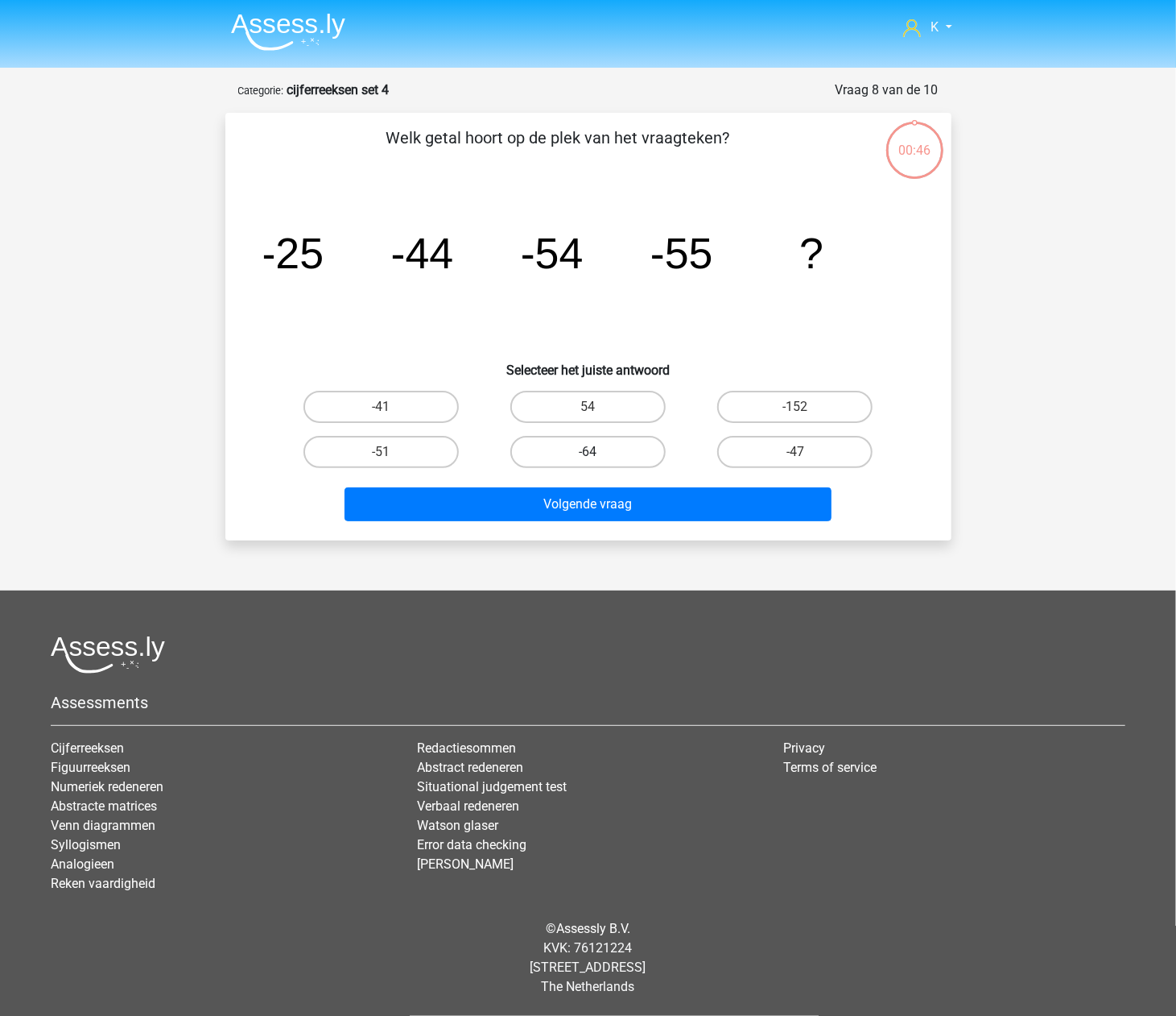
click at [605, 455] on label "-64" at bounding box center [588, 451] width 155 height 32
click at [598, 455] on input "-64" at bounding box center [593, 457] width 11 height 11
radio input "true"
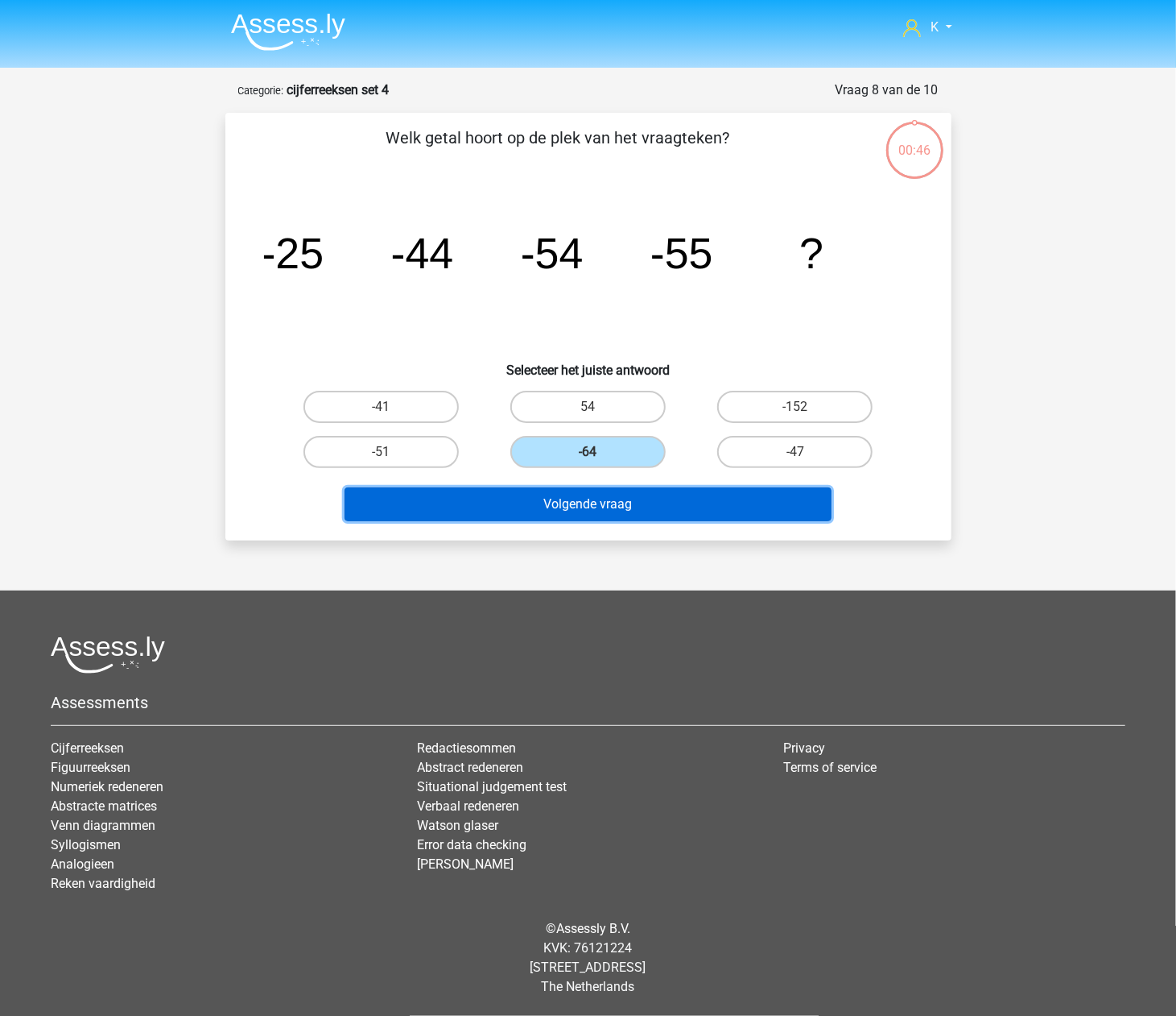
click at [607, 493] on button "Volgende vraag" at bounding box center [588, 504] width 487 height 34
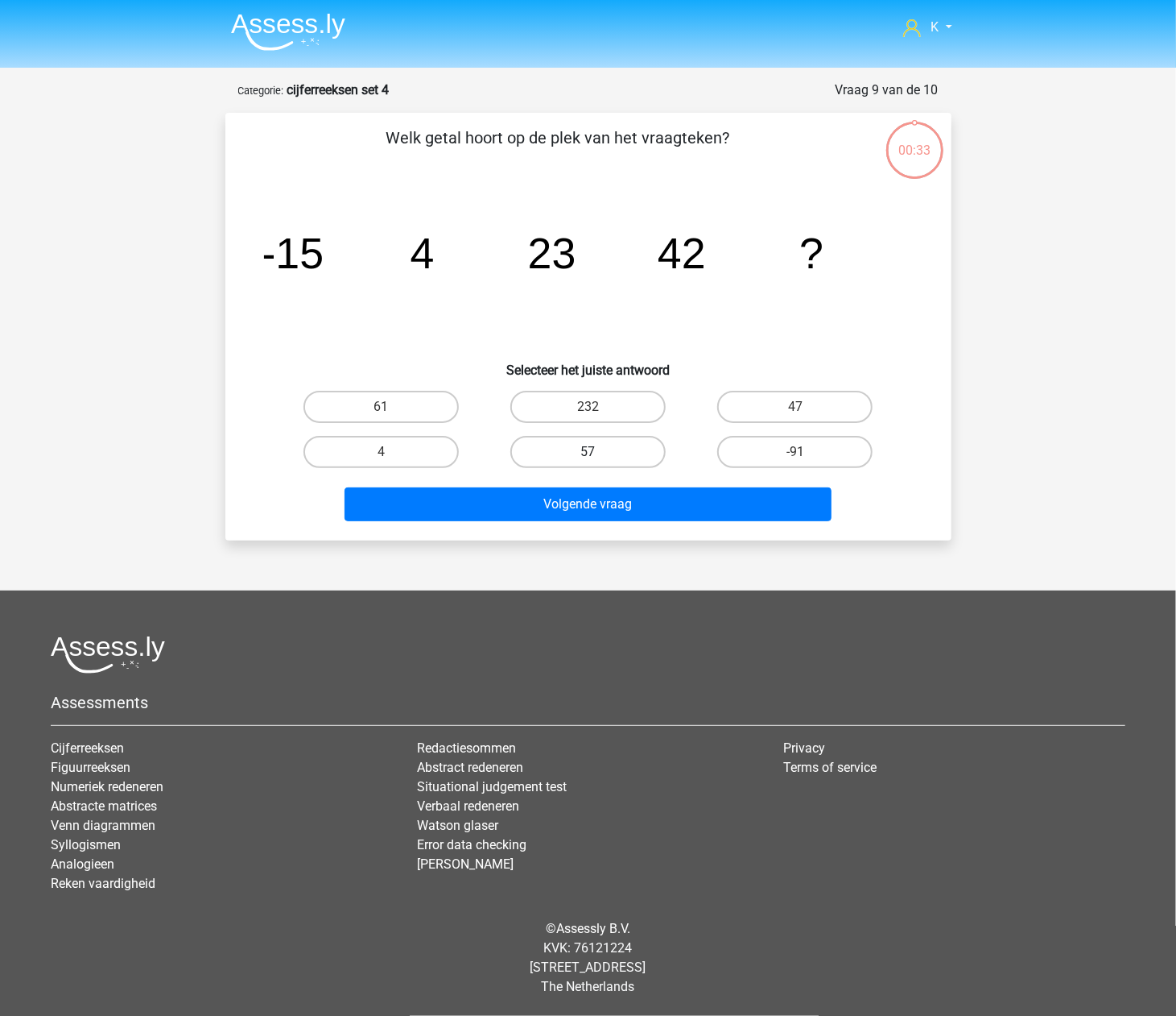
drag, startPoint x: 611, startPoint y: 451, endPoint x: 607, endPoint y: 483, distance: 32.2
click at [611, 453] on label "57" at bounding box center [588, 451] width 155 height 32
click at [598, 453] on input "57" at bounding box center [593, 457] width 11 height 11
radio input "true"
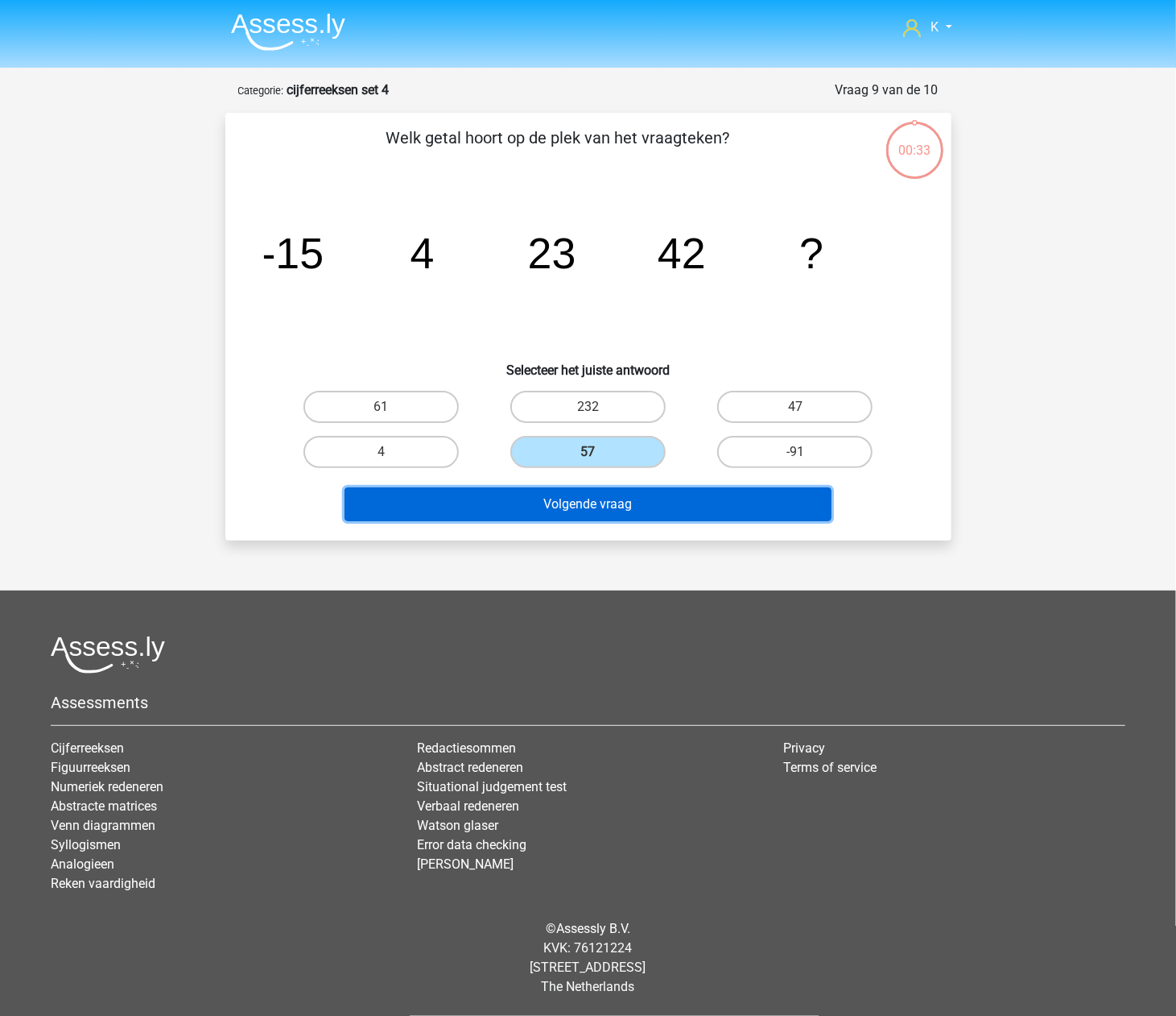
drag, startPoint x: 601, startPoint y: 499, endPoint x: 597, endPoint y: 488, distance: 11.7
click at [600, 499] on button "Volgende vraag" at bounding box center [588, 504] width 487 height 34
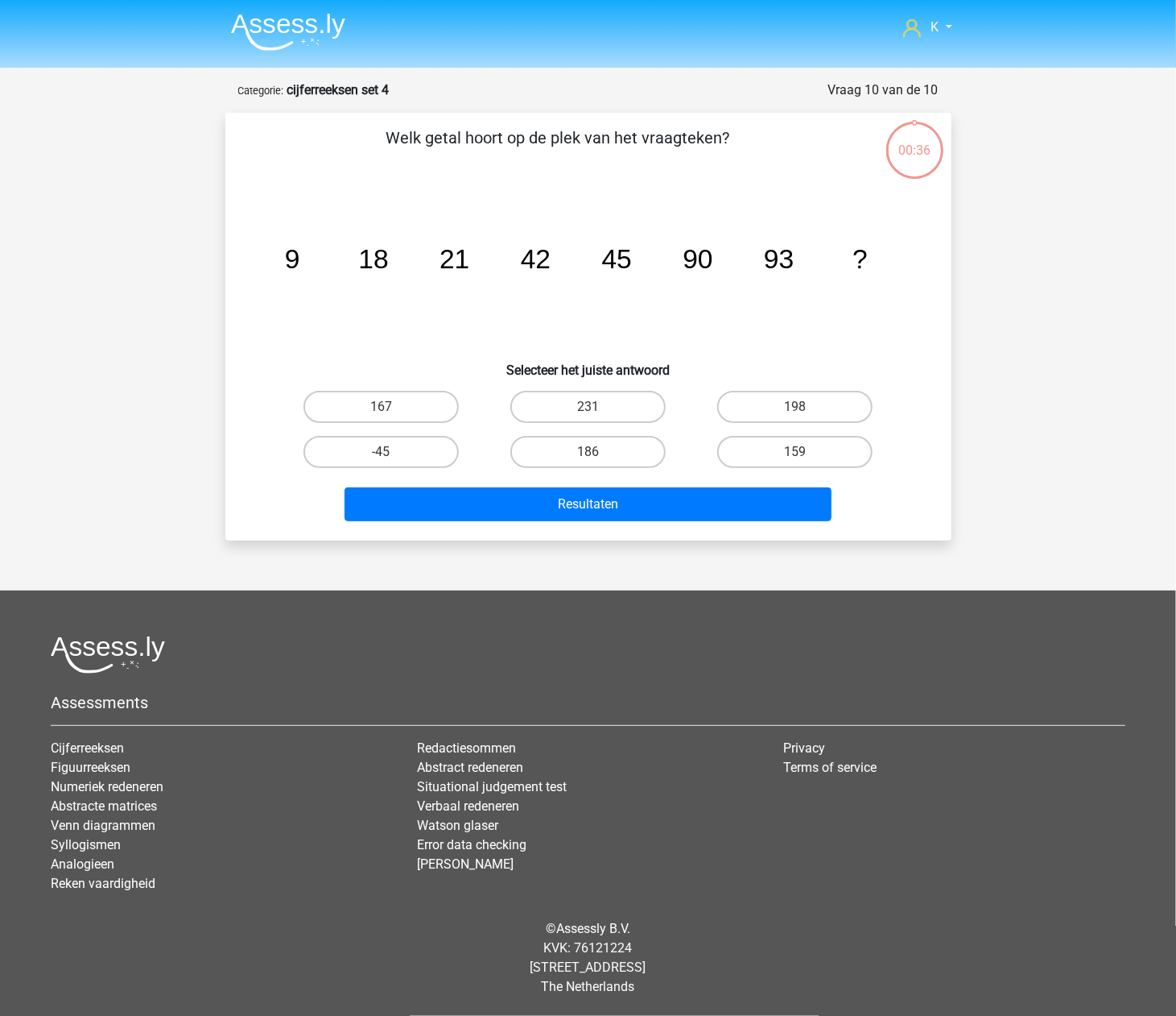
drag, startPoint x: 599, startPoint y: 465, endPoint x: 600, endPoint y: 491, distance: 26.0
click at [600, 469] on div "186" at bounding box center [588, 451] width 206 height 45
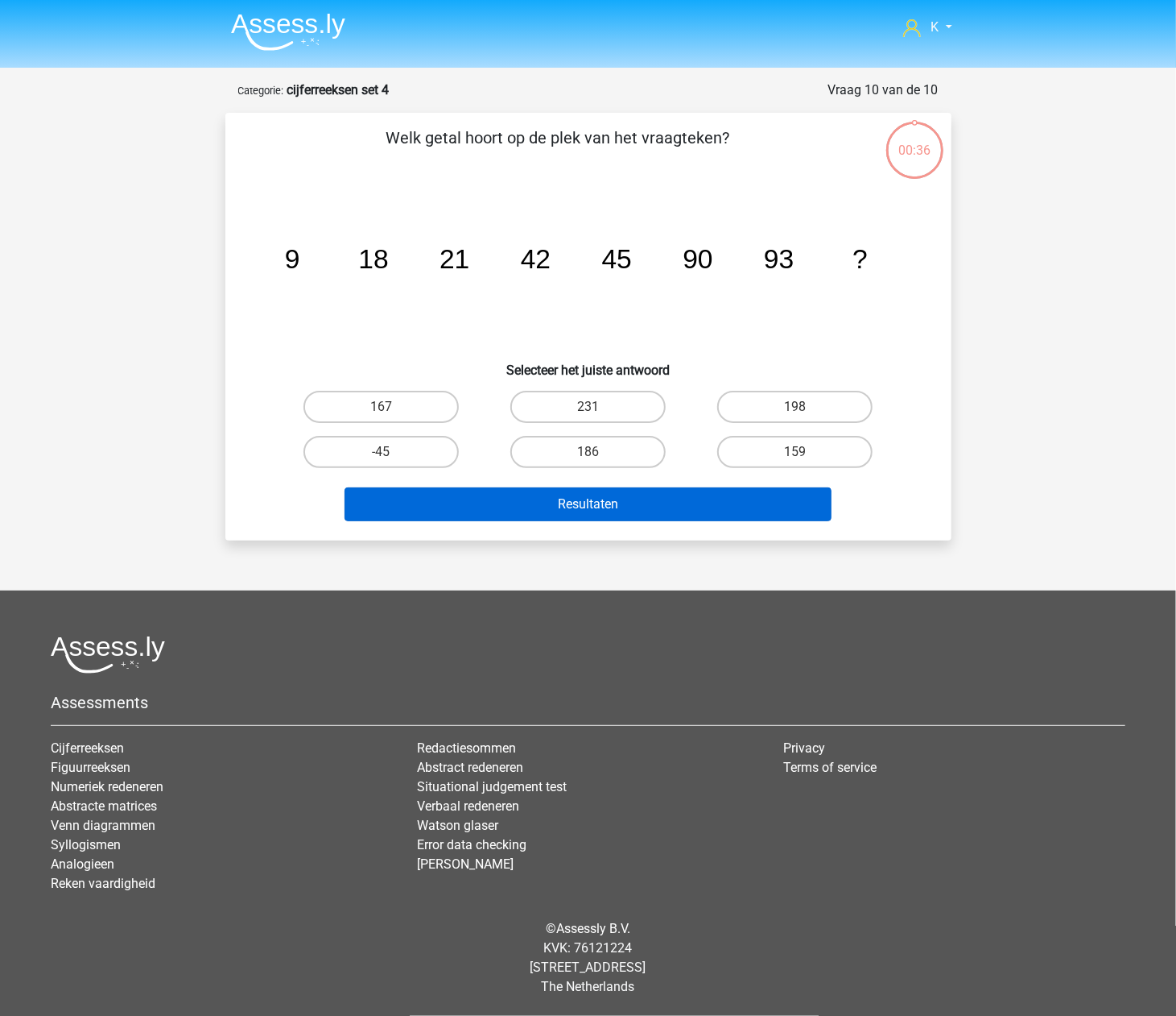
drag, startPoint x: 596, startPoint y: 449, endPoint x: 596, endPoint y: 493, distance: 44.0
click at [597, 452] on input "186" at bounding box center [593, 457] width 11 height 11
radio input "true"
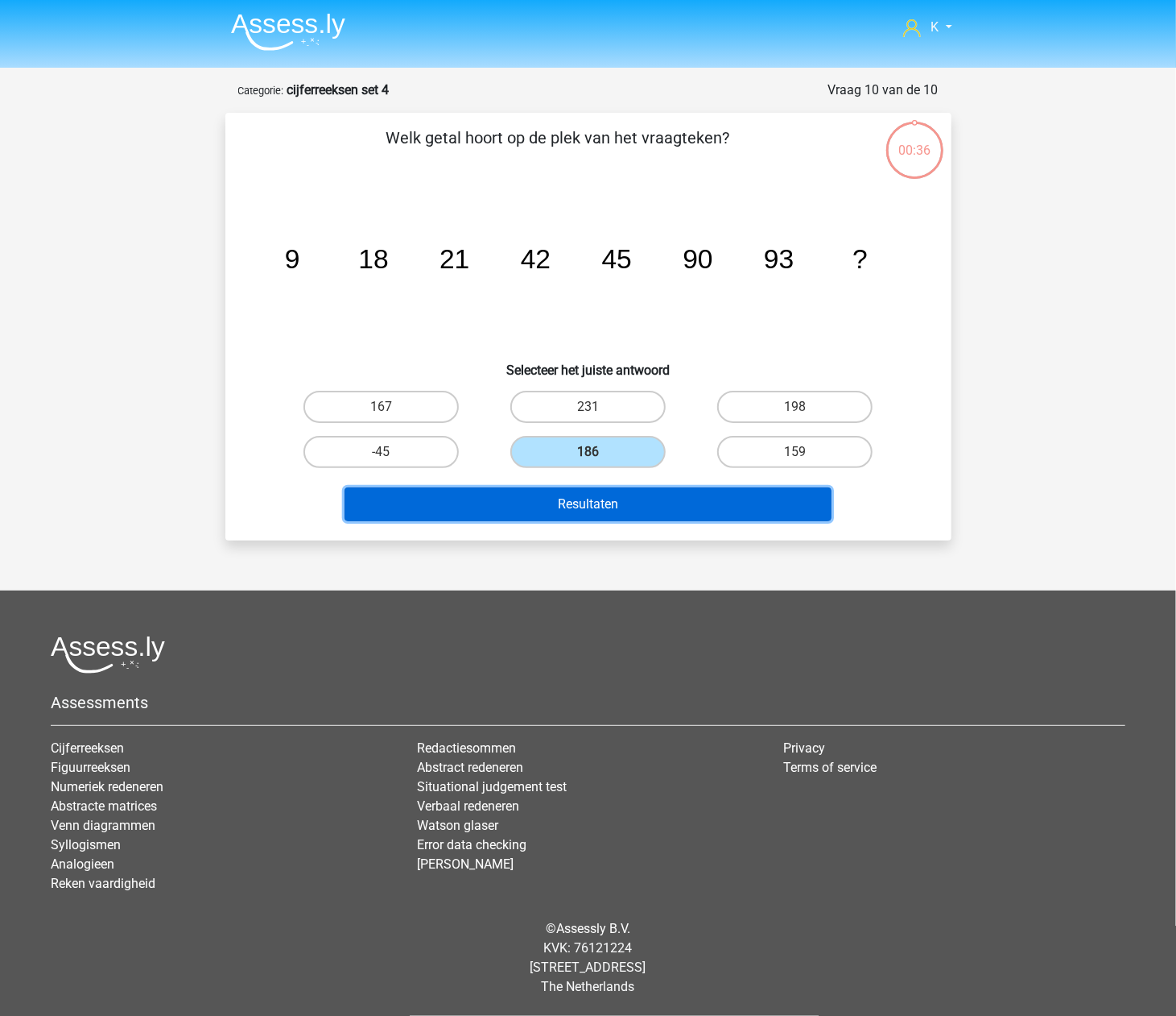
click at [596, 495] on button "Resultaten" at bounding box center [588, 504] width 487 height 34
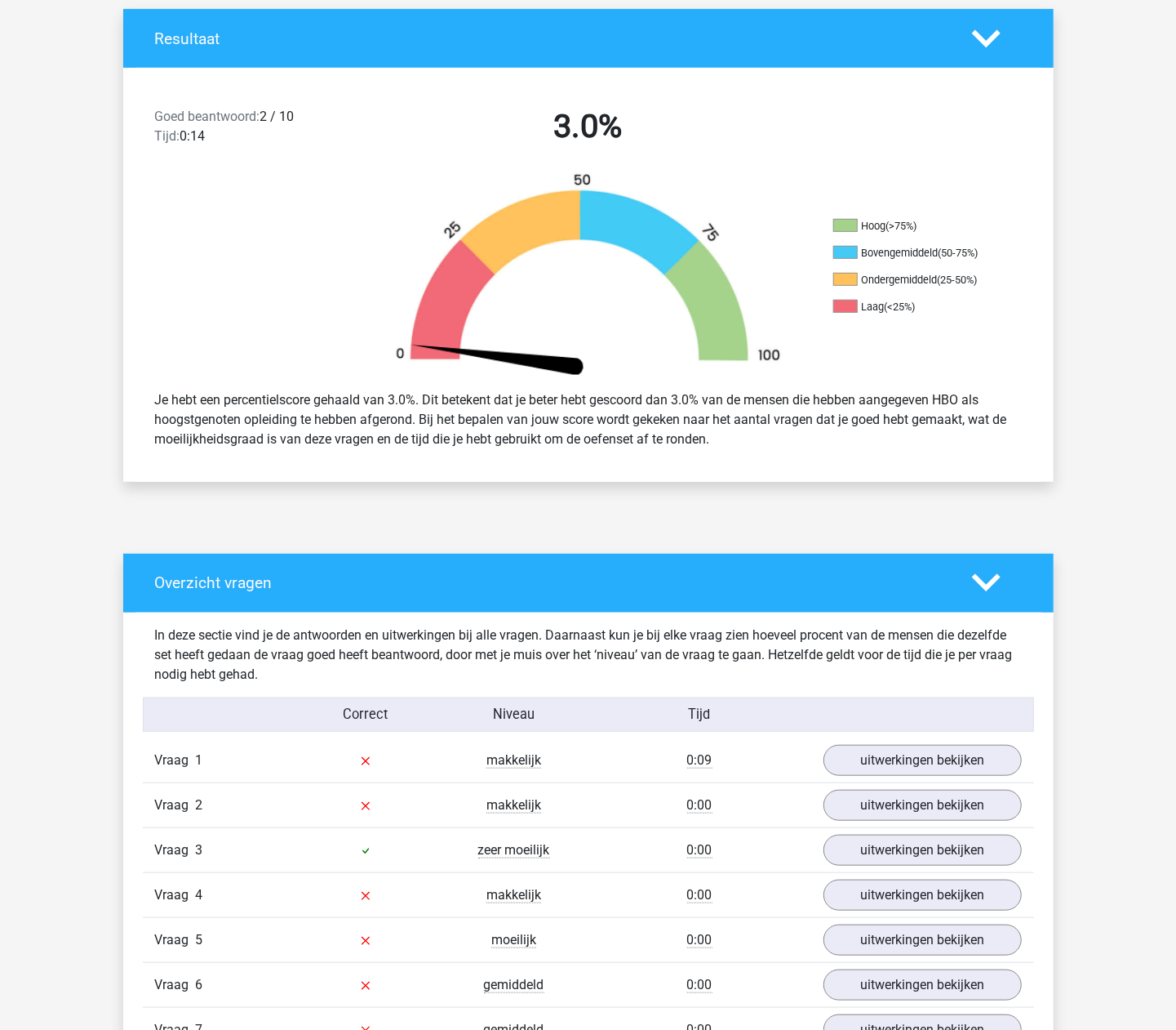
scroll to position [544, 0]
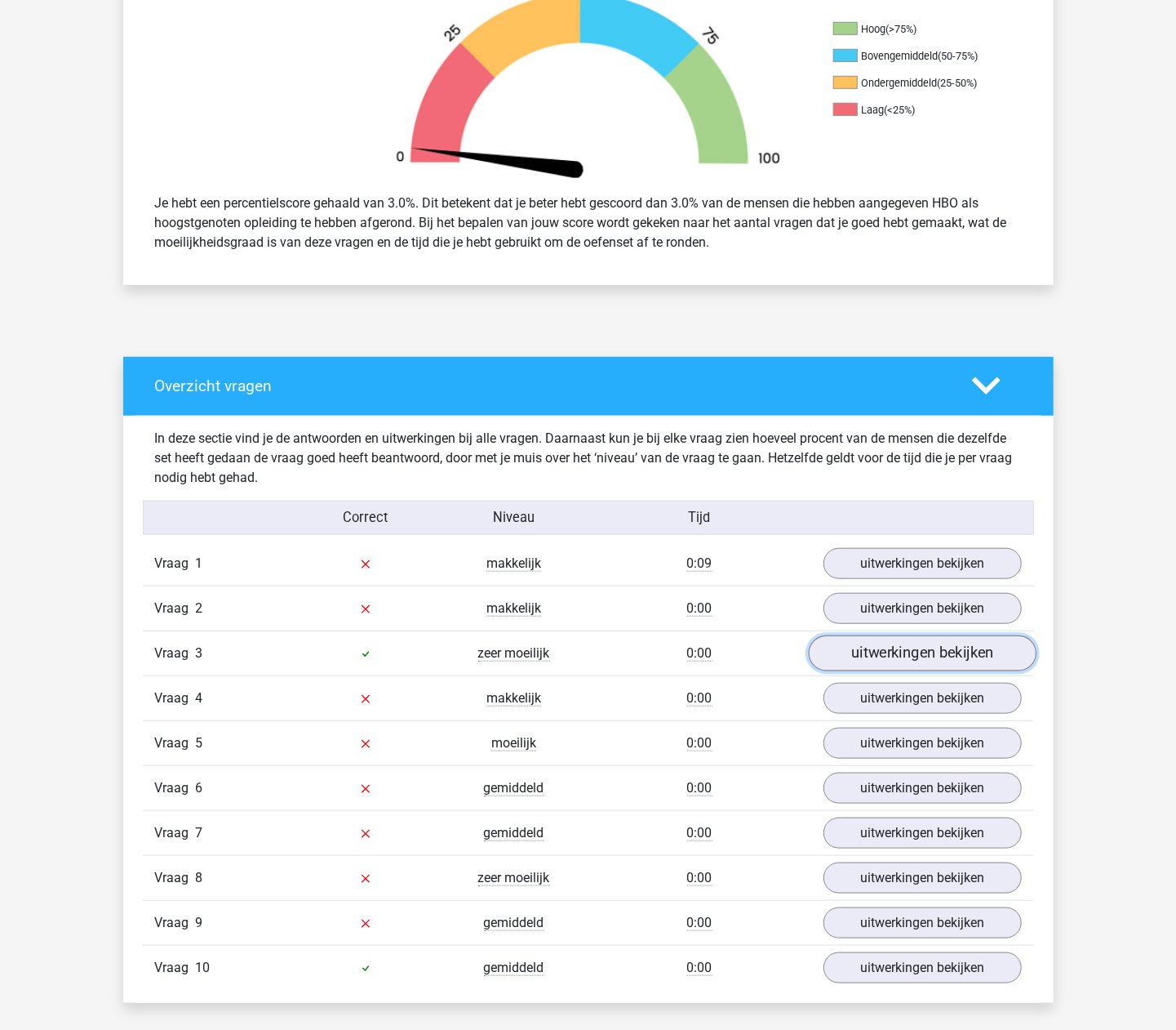
click at [855, 660] on link "uitwerkingen bekijken" at bounding box center [921, 653] width 227 height 36
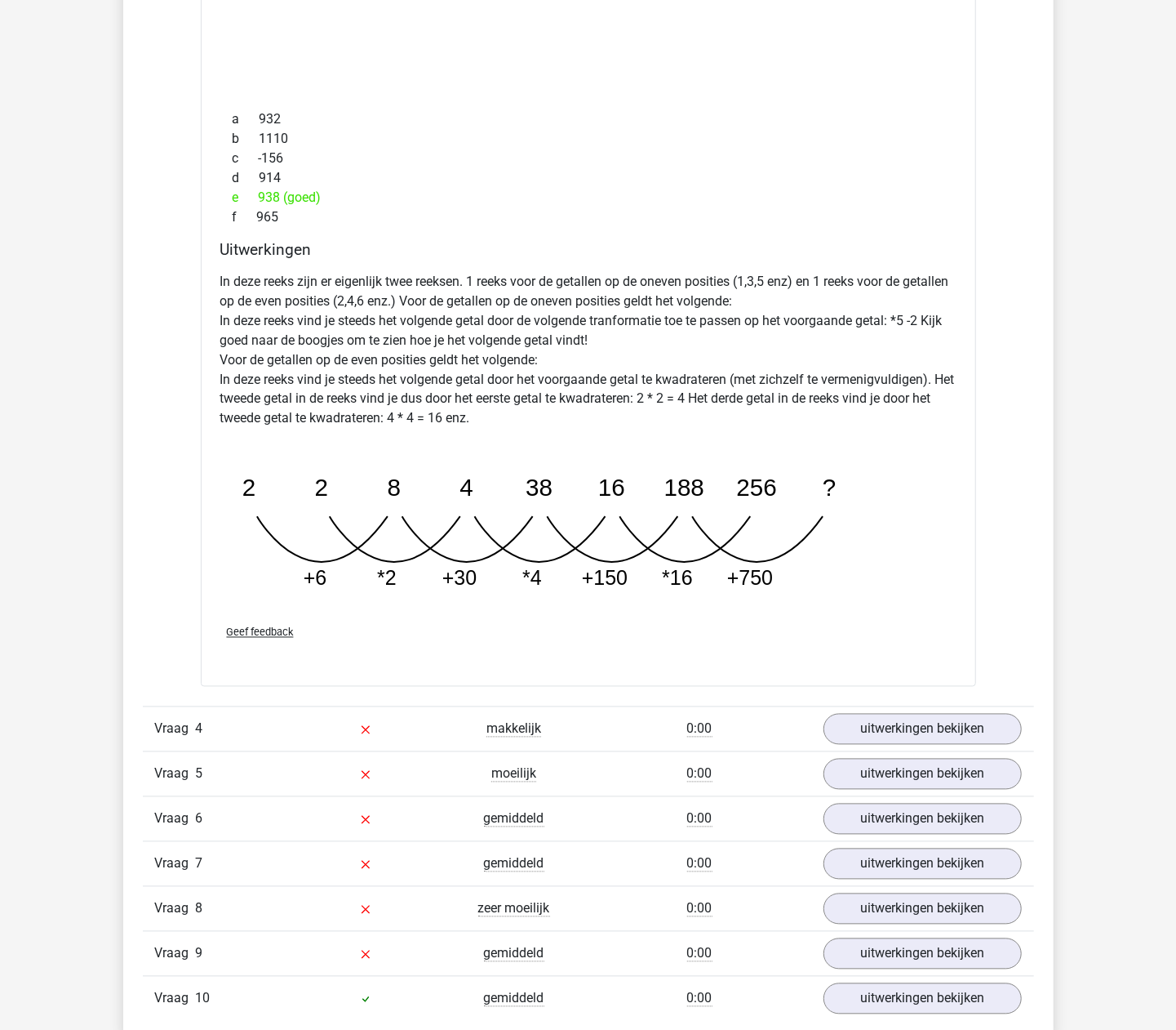
scroll to position [1415, 0]
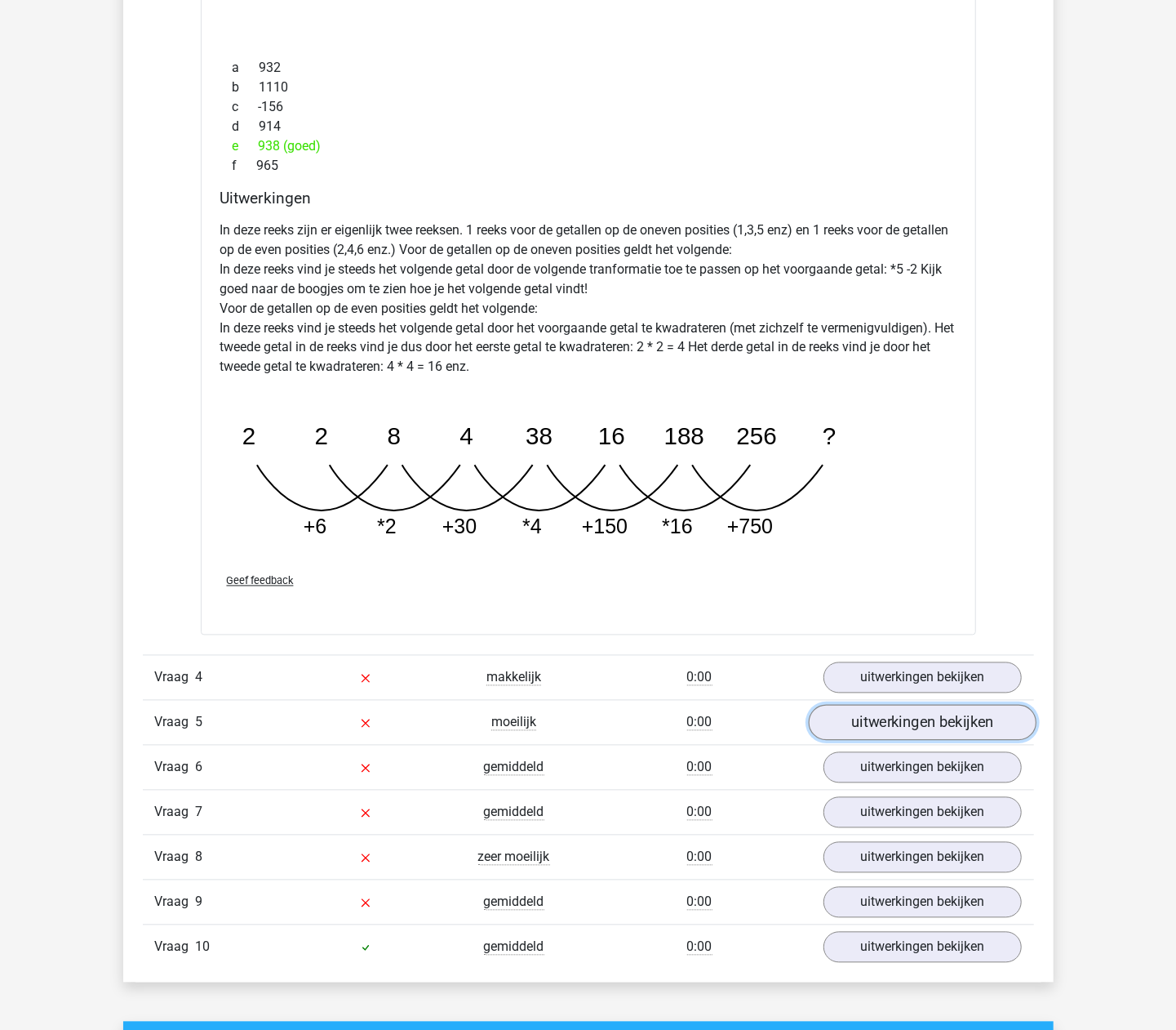
click at [927, 717] on link "uitwerkingen bekijken" at bounding box center [921, 723] width 227 height 36
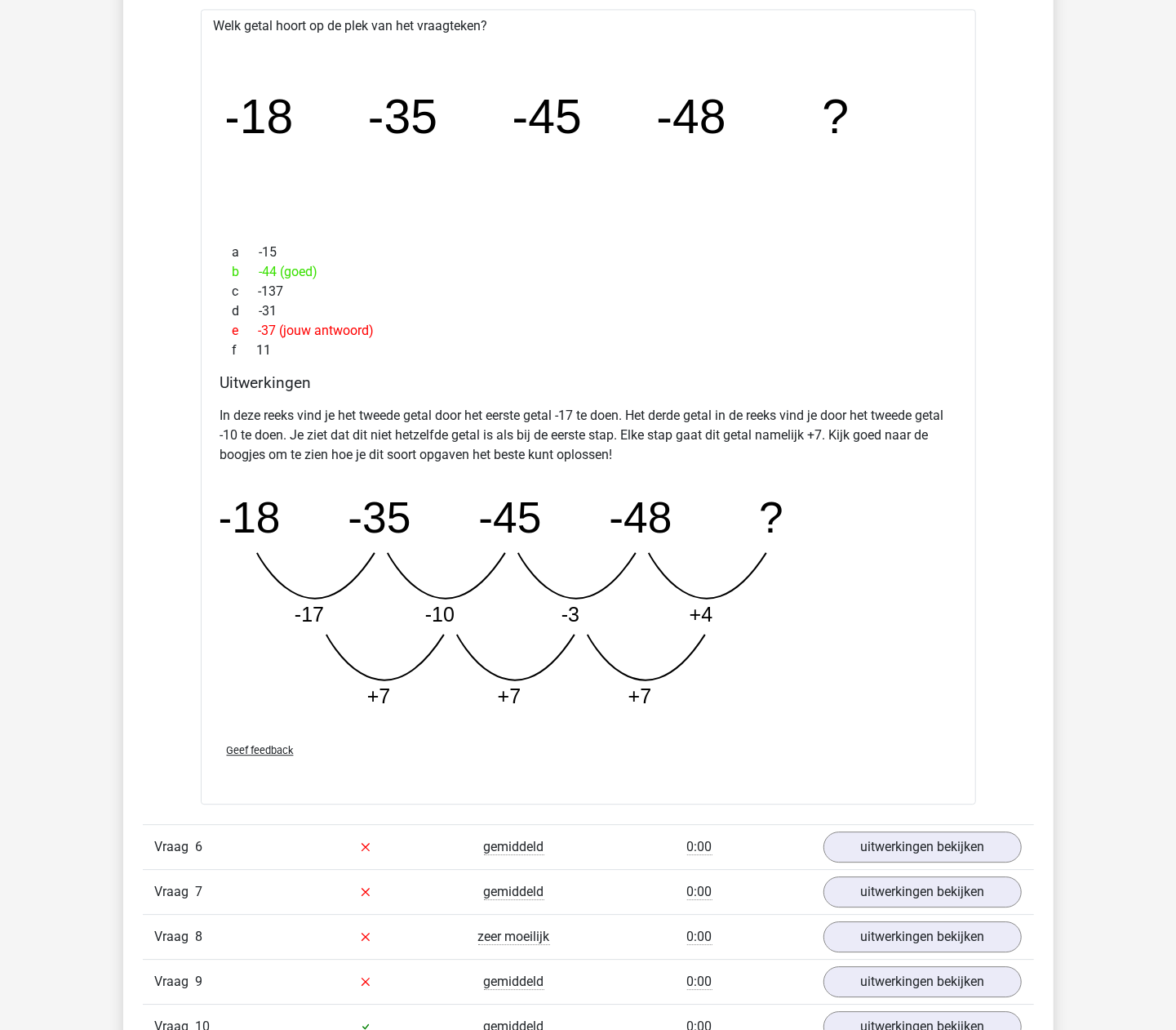
scroll to position [2394, 0]
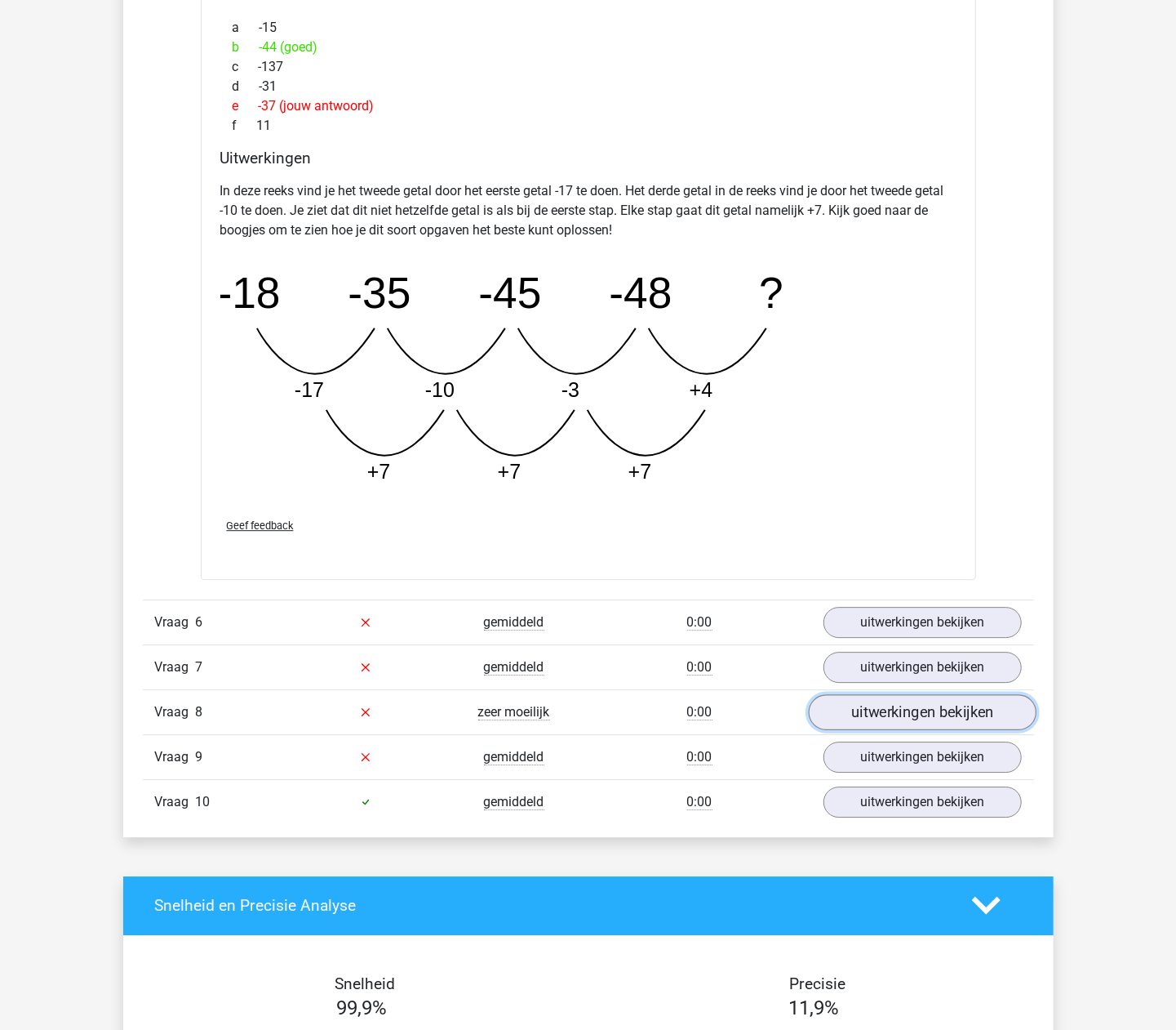
click at [852, 713] on link "uitwerkingen bekijken" at bounding box center [921, 712] width 227 height 36
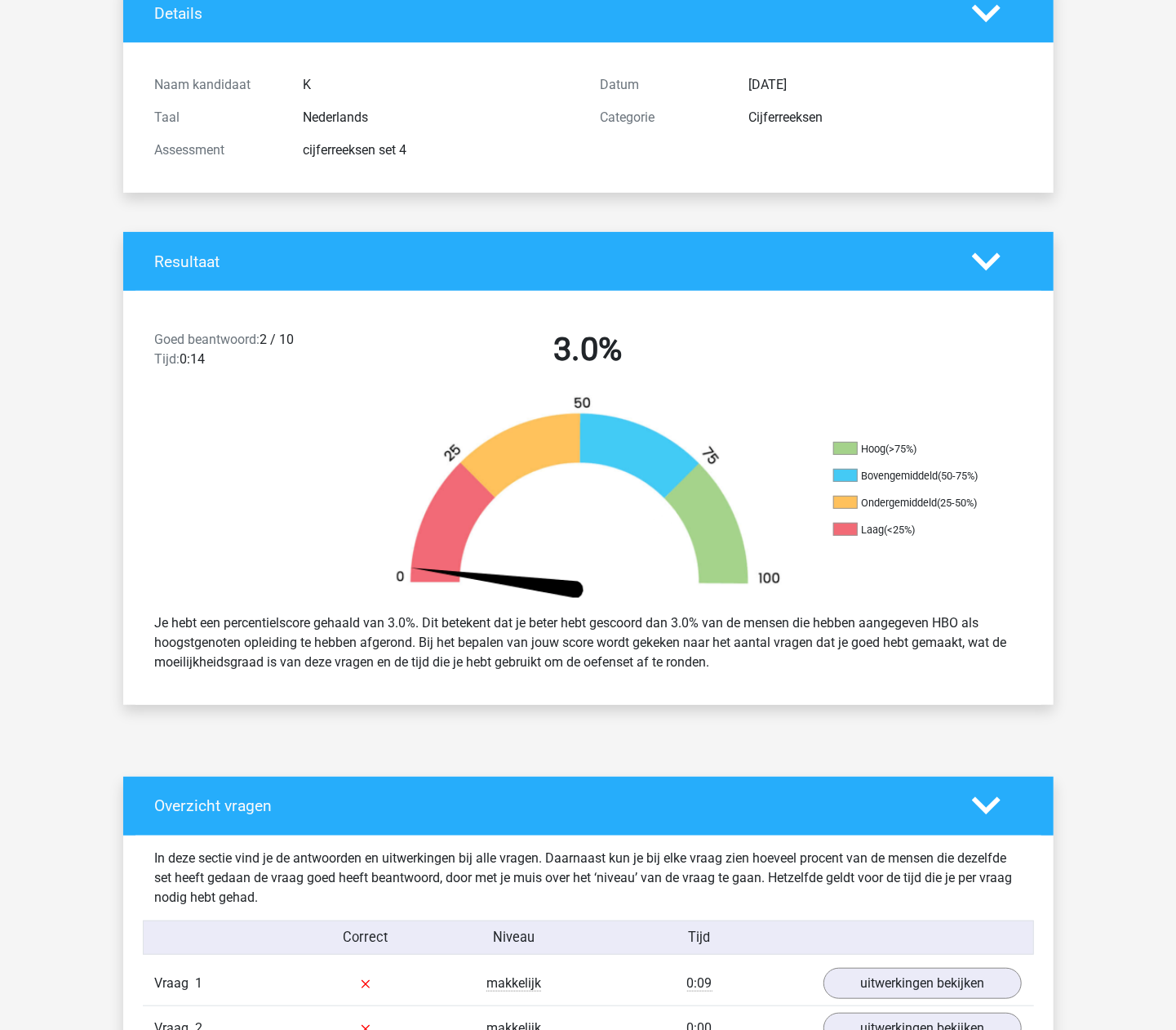
scroll to position [0, 0]
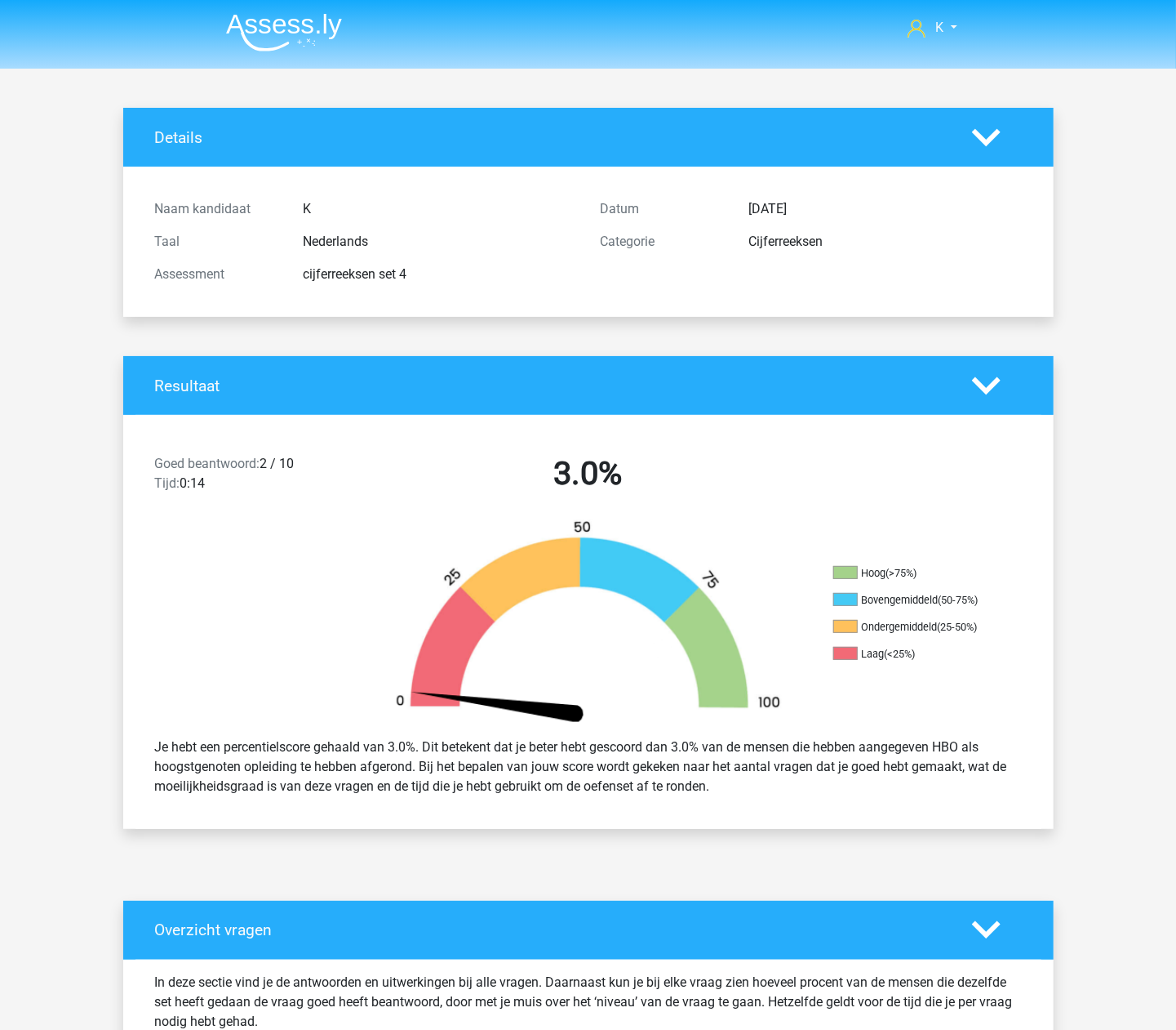
click at [274, 58] on header "K geluid_keratine_9q@icloud.com" at bounding box center [588, 34] width 1176 height 68
click at [274, 47] on img at bounding box center [284, 32] width 116 height 39
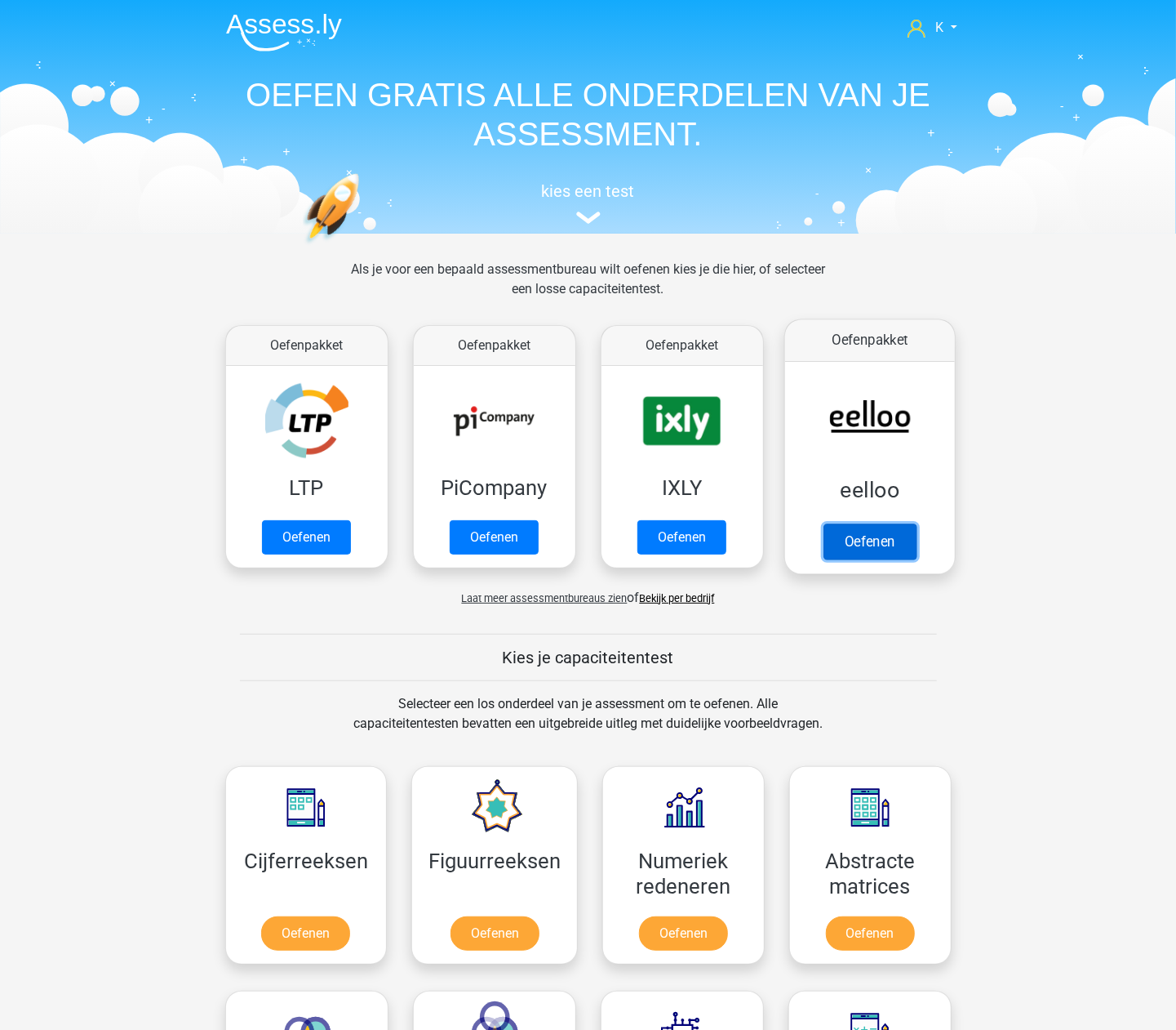
click at [865, 546] on link "Oefenen" at bounding box center [870, 541] width 93 height 36
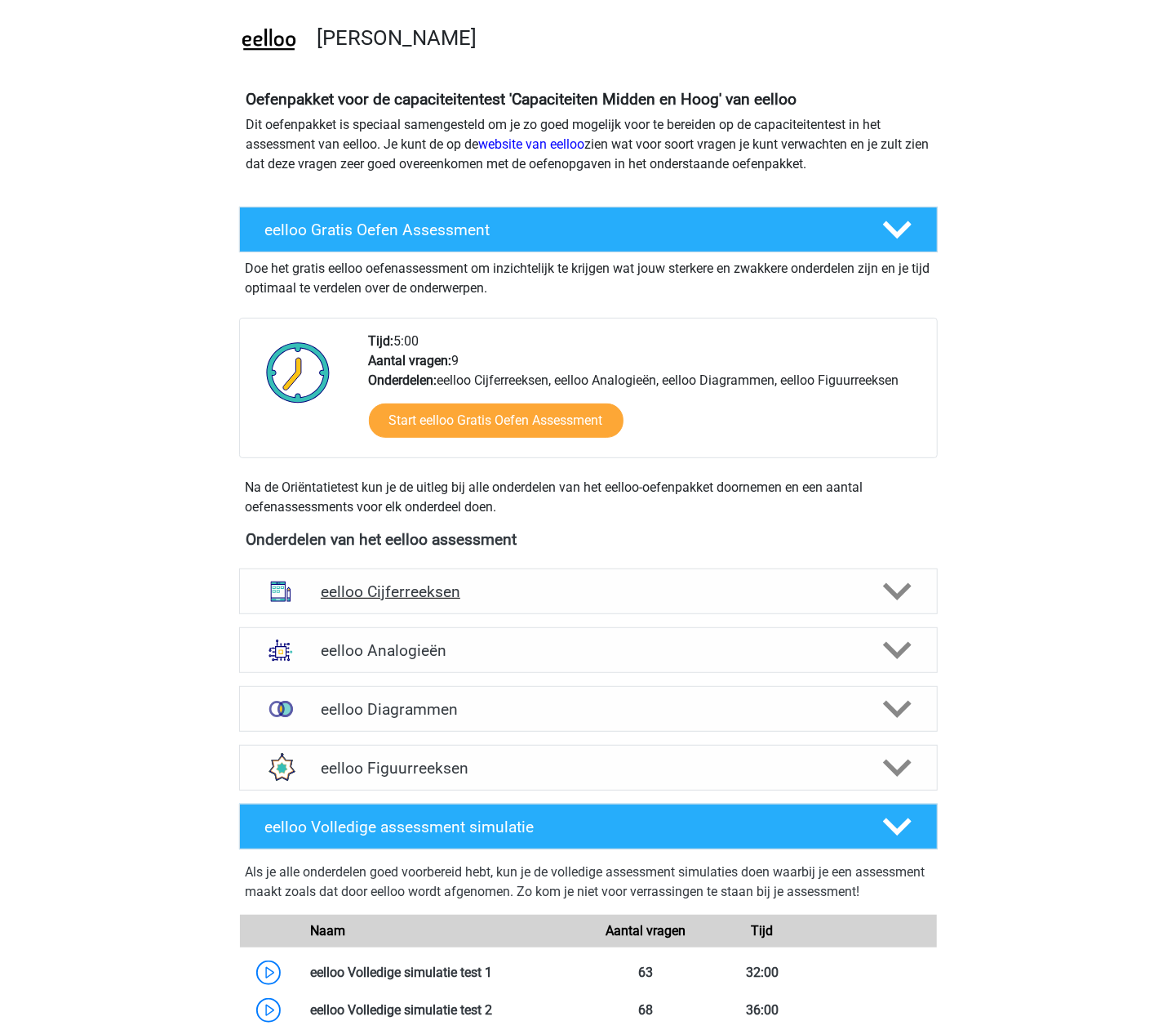
click at [464, 582] on h4 "eelloo Cijferreeksen" at bounding box center [588, 591] width 535 height 19
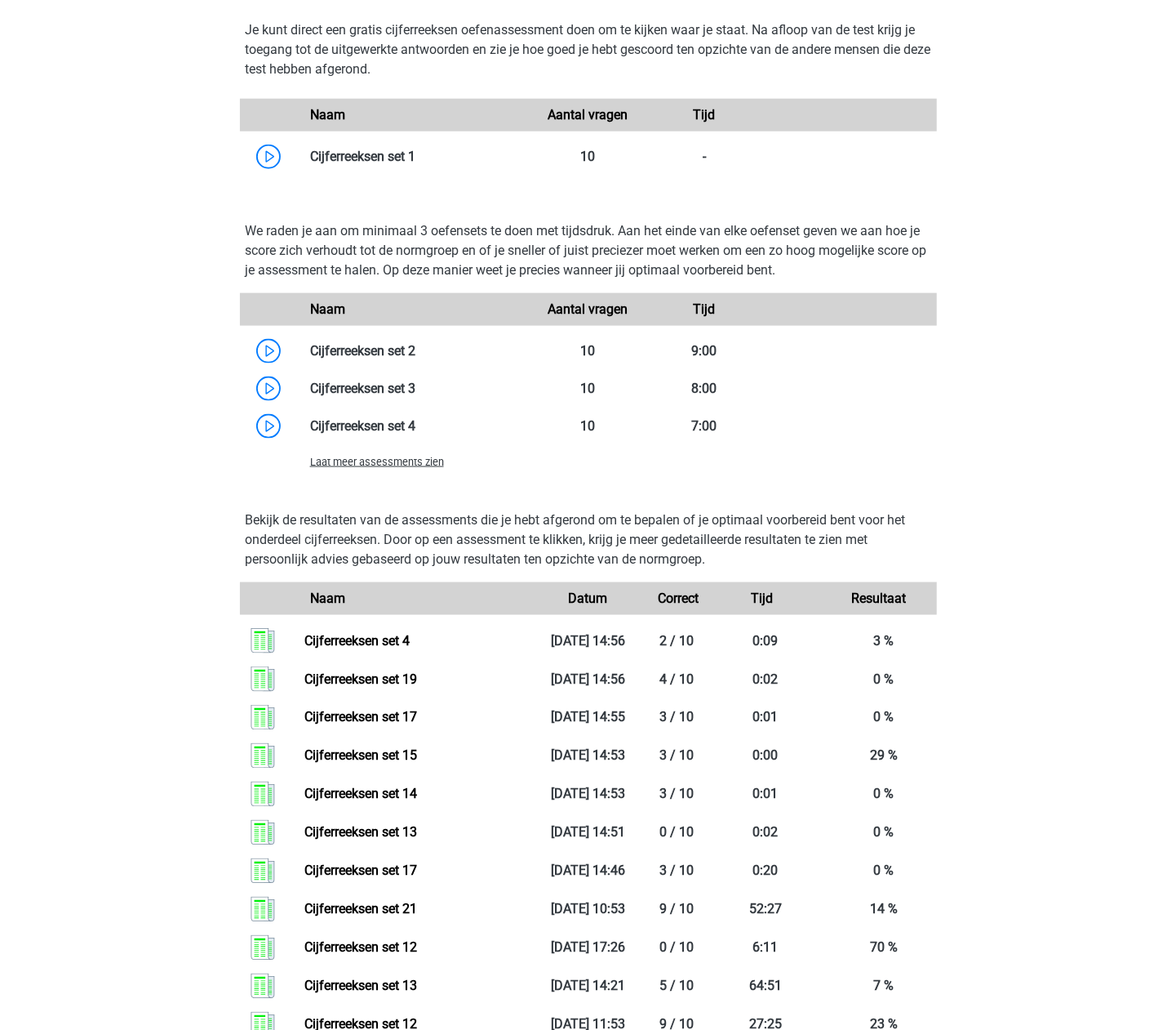
scroll to position [1088, 0]
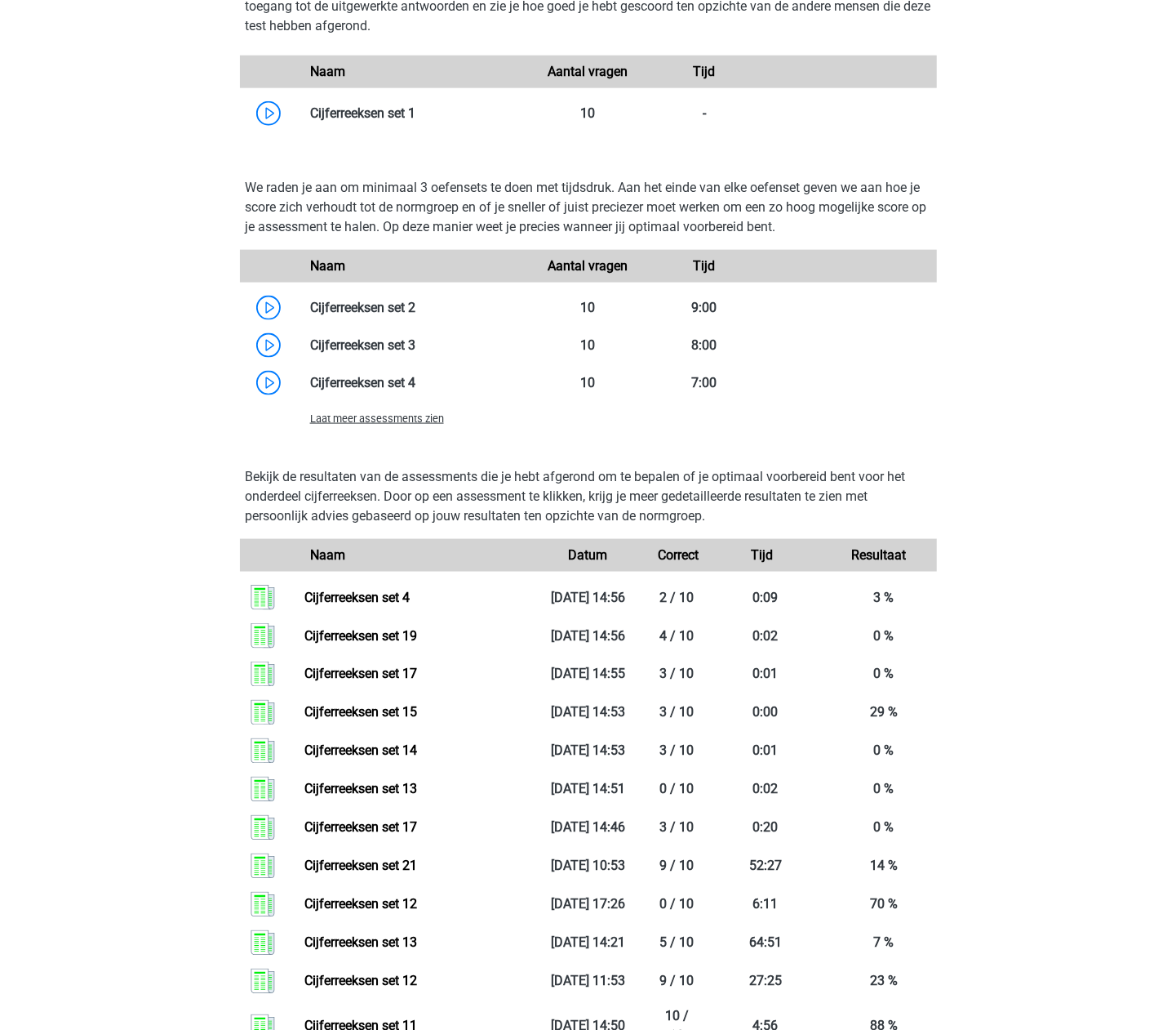
click at [409, 420] on span "Laat meer assessments zien" at bounding box center [376, 419] width 134 height 13
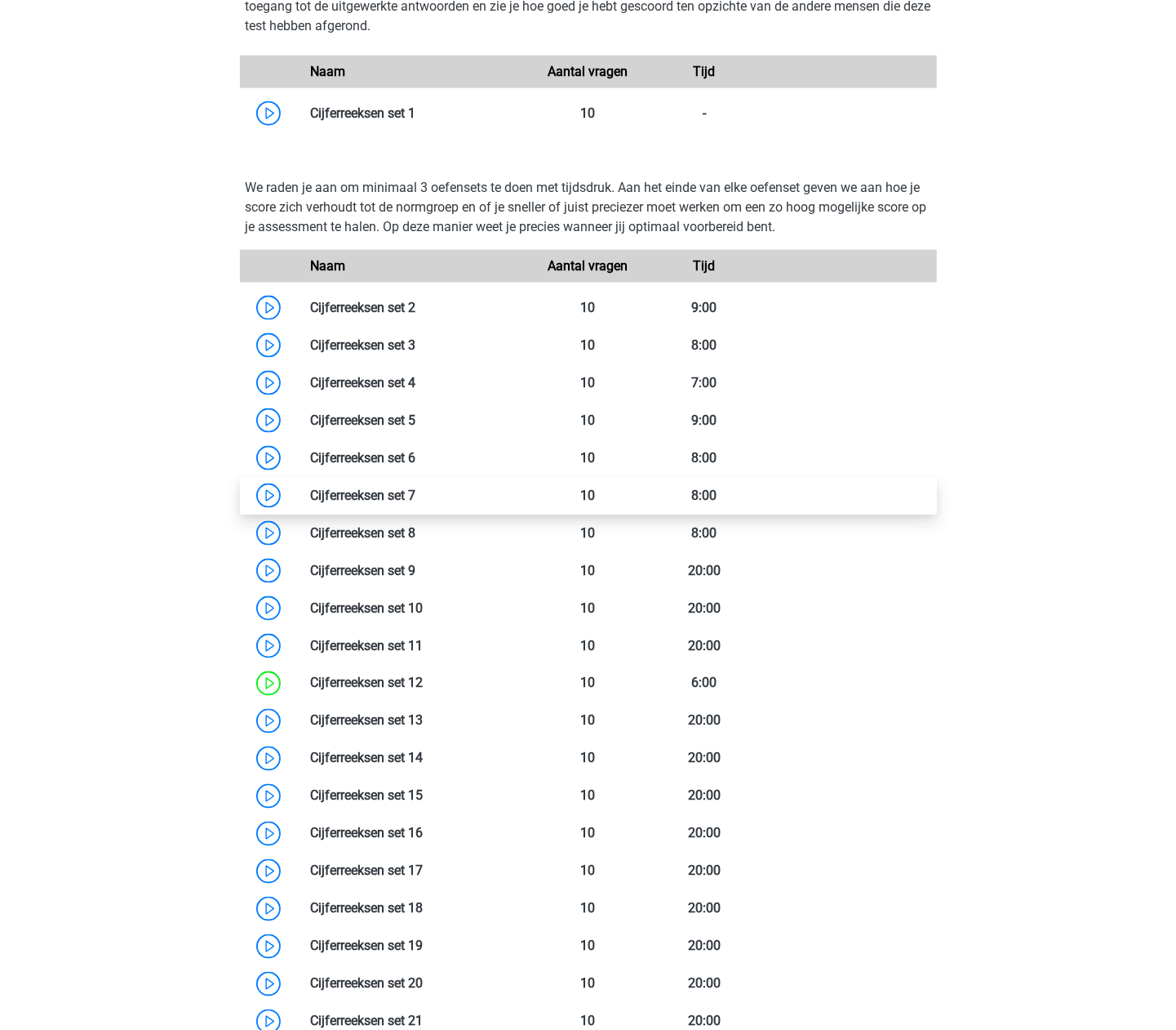
click at [415, 487] on link at bounding box center [415, 494] width 0 height 15
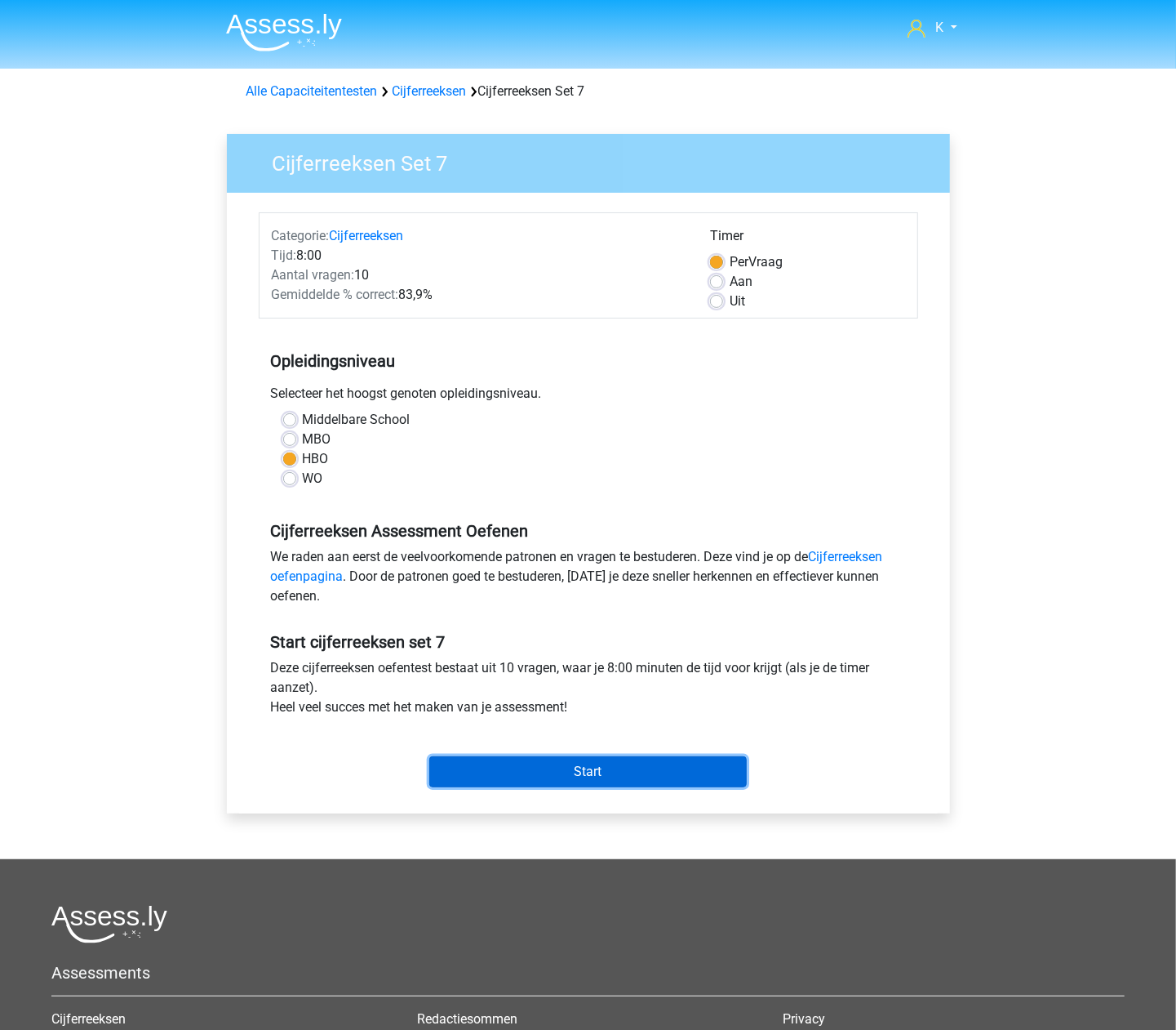
click at [579, 766] on input "Start" at bounding box center [588, 771] width 317 height 31
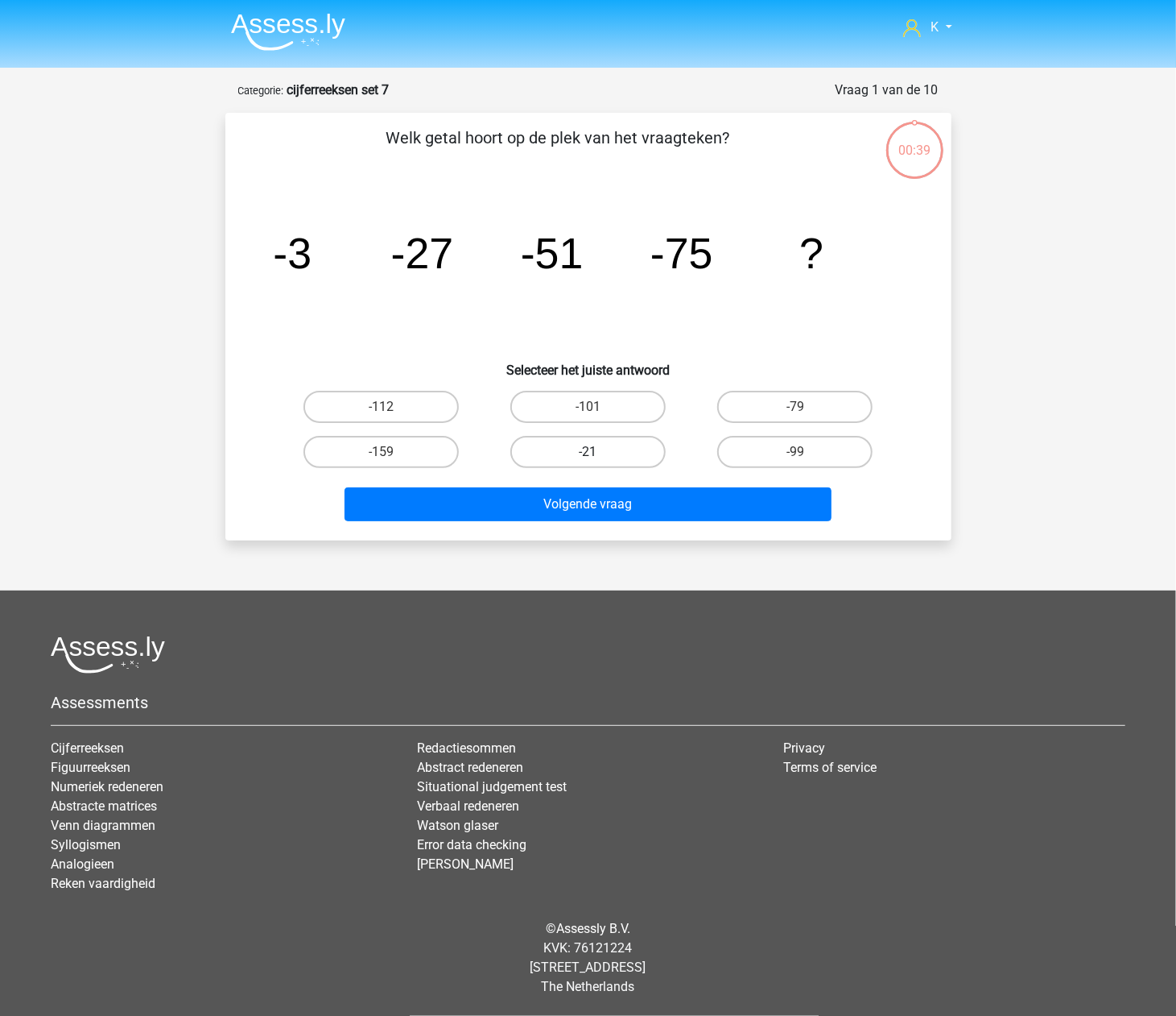
click at [594, 448] on label "-21" at bounding box center [588, 451] width 155 height 32
click at [594, 452] on input "-21" at bounding box center [593, 457] width 11 height 11
radio input "true"
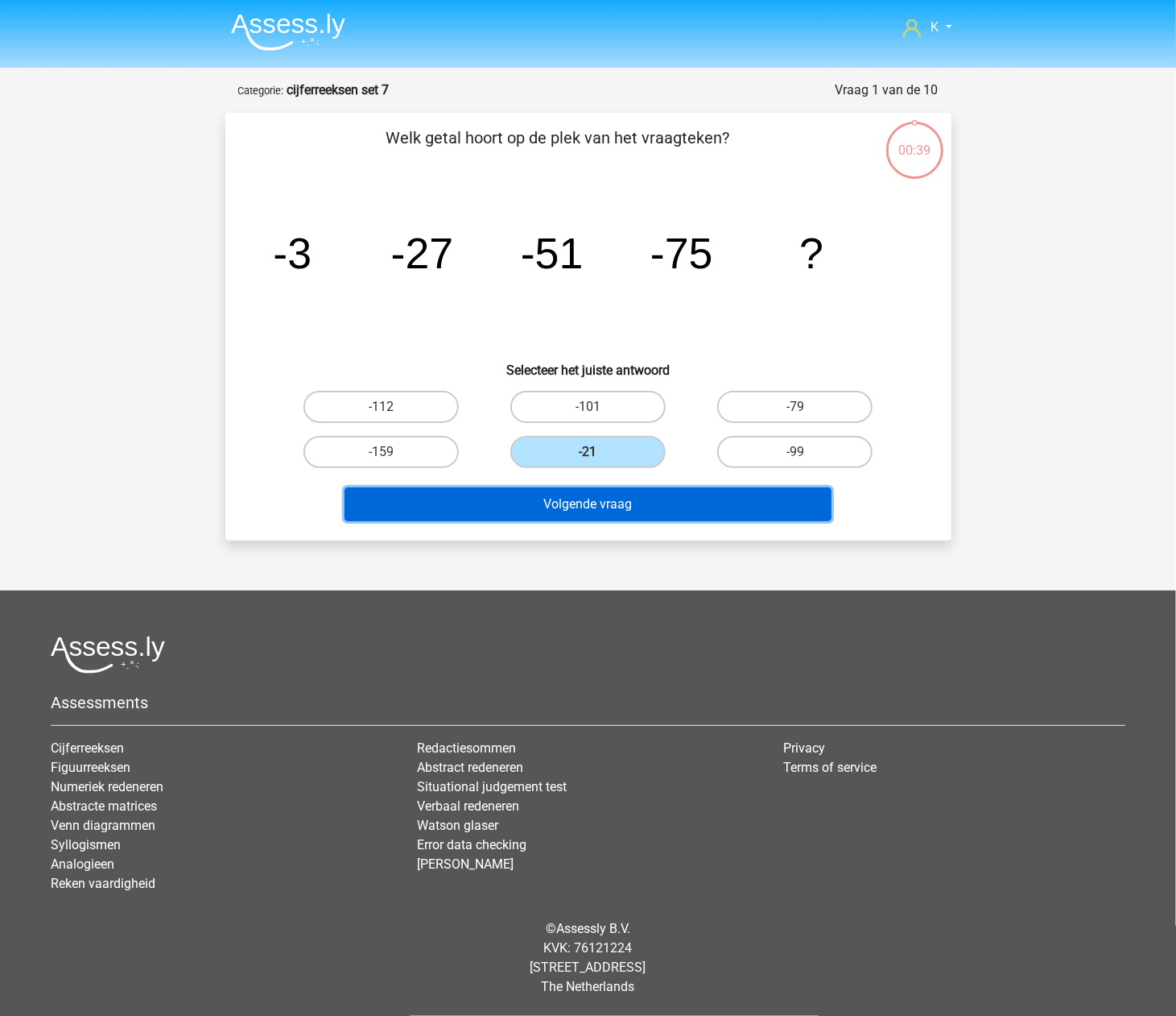
click at [580, 504] on button "Volgende vraag" at bounding box center [588, 504] width 487 height 34
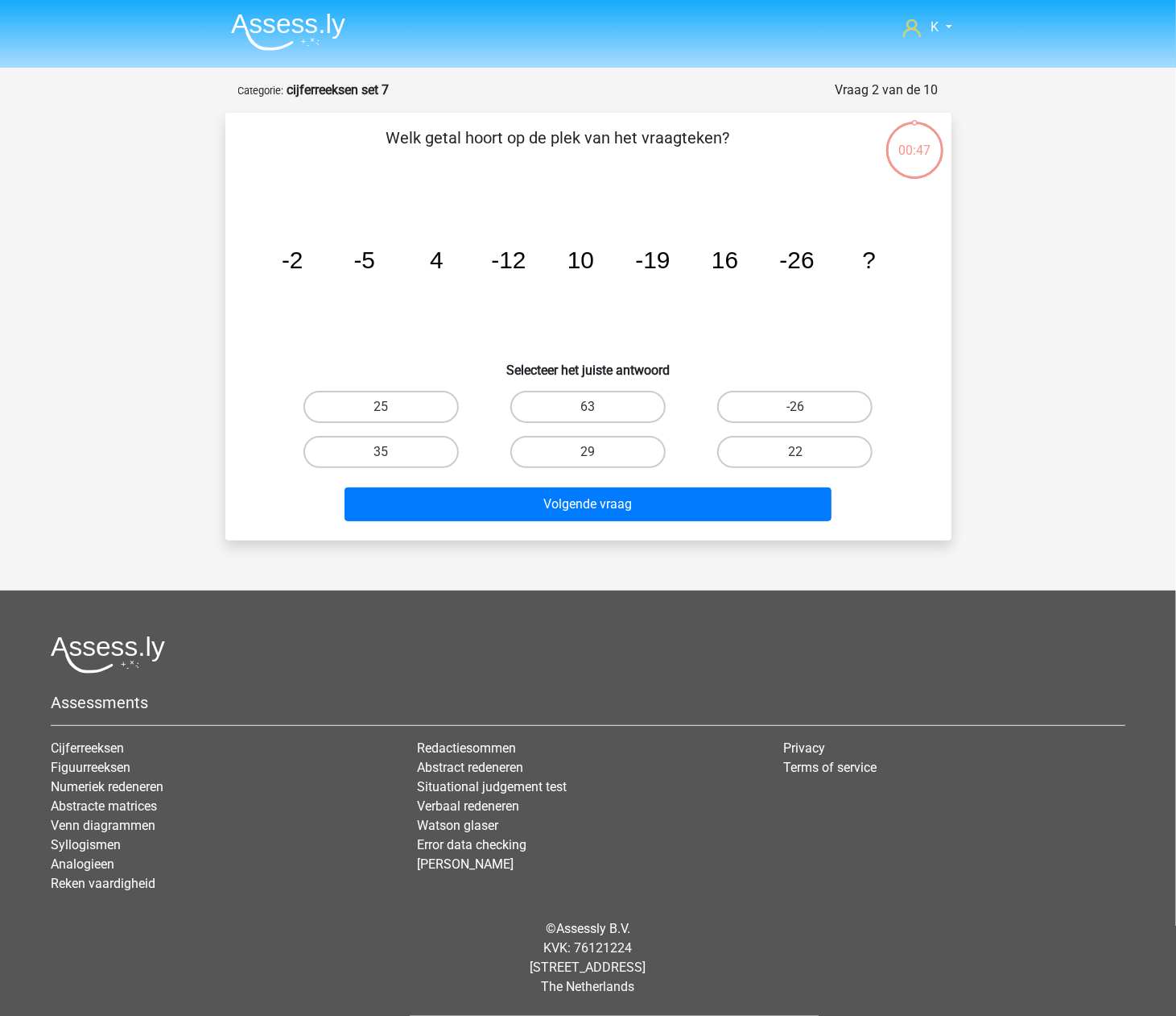
click at [588, 455] on input "29" at bounding box center [593, 457] width 11 height 11
radio input "true"
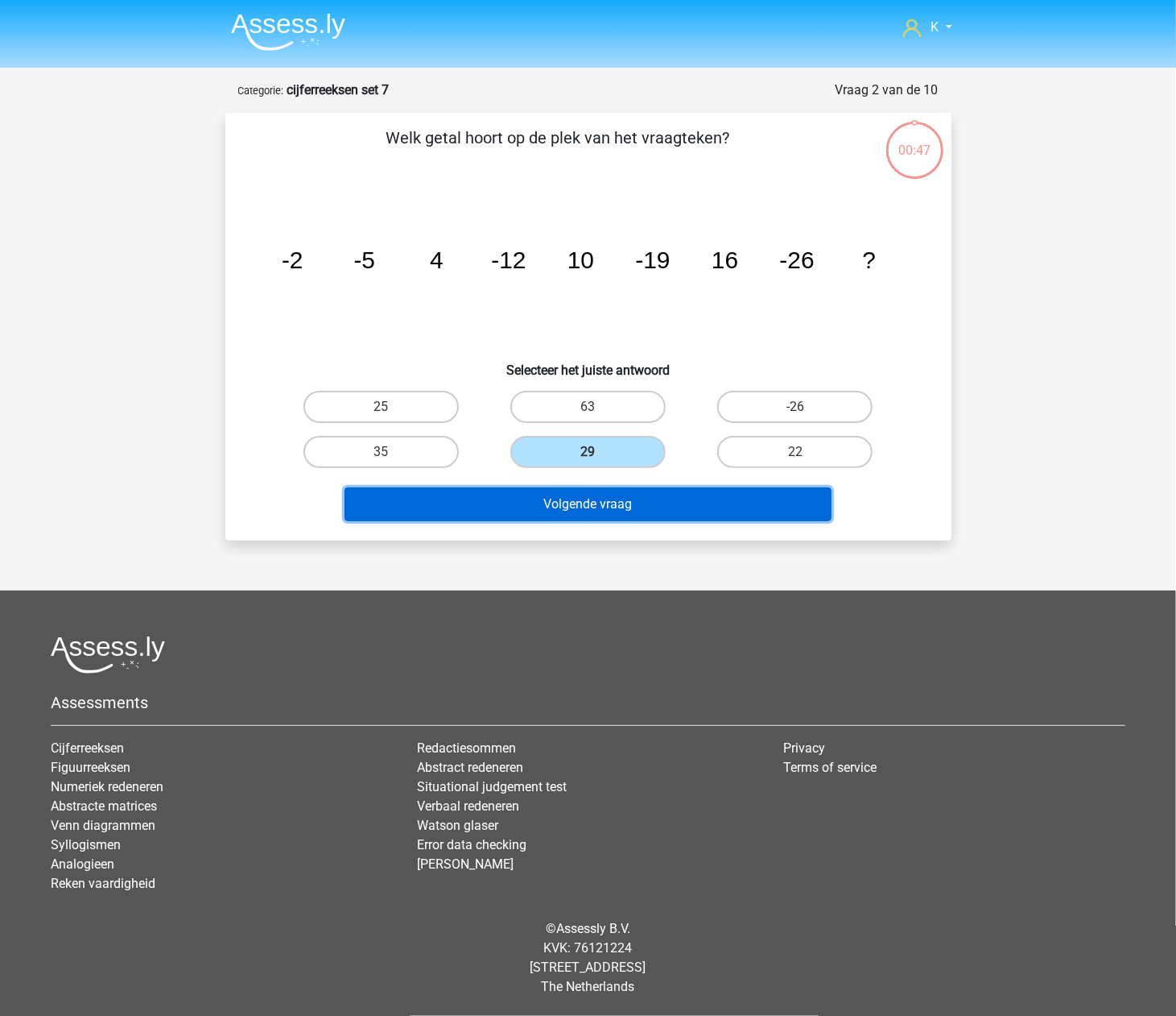
click at [588, 511] on button "Volgende vraag" at bounding box center [588, 504] width 487 height 34
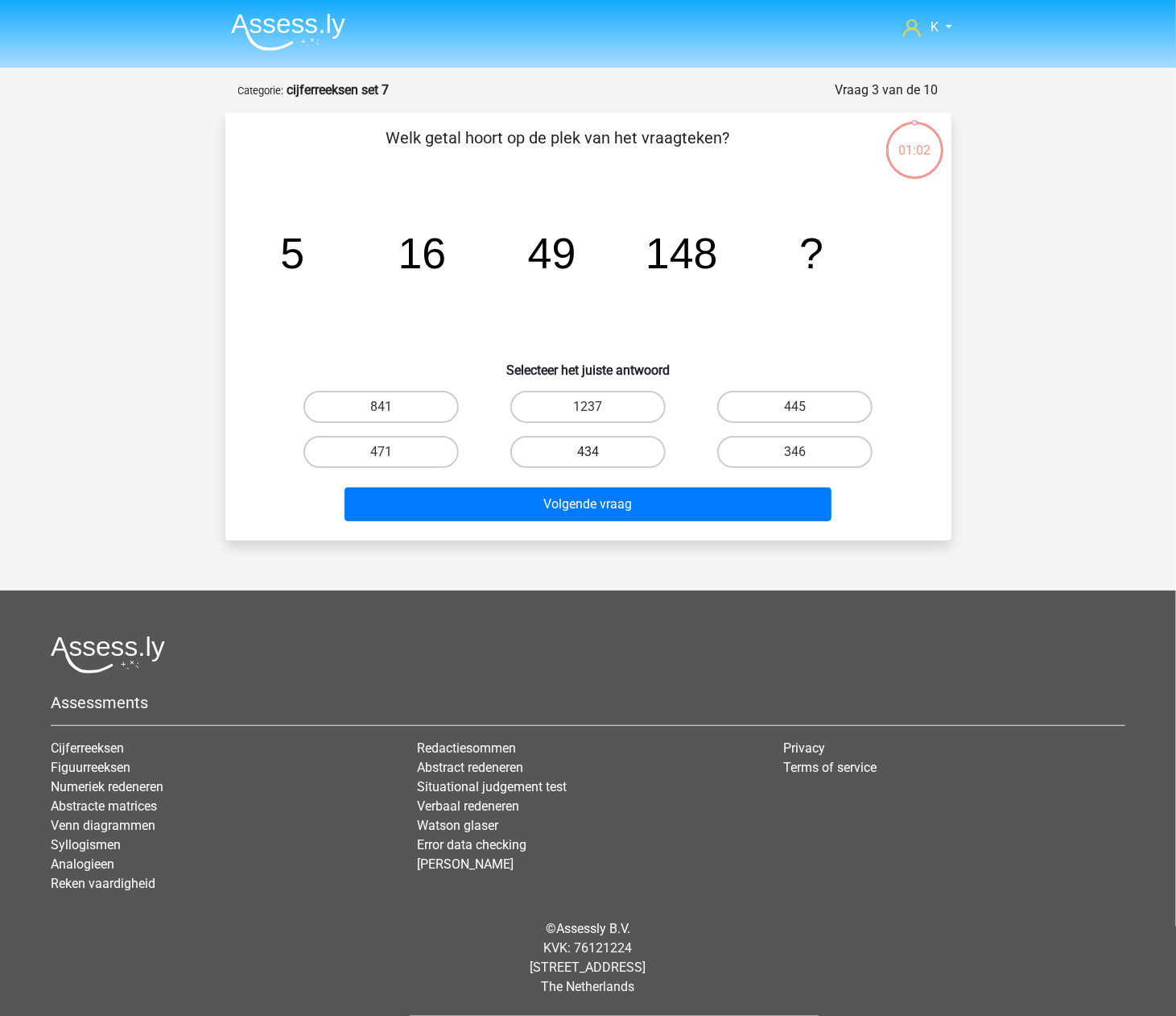
click at [597, 442] on label "434" at bounding box center [588, 451] width 155 height 32
click at [597, 452] on input "434" at bounding box center [593, 457] width 11 height 11
radio input "true"
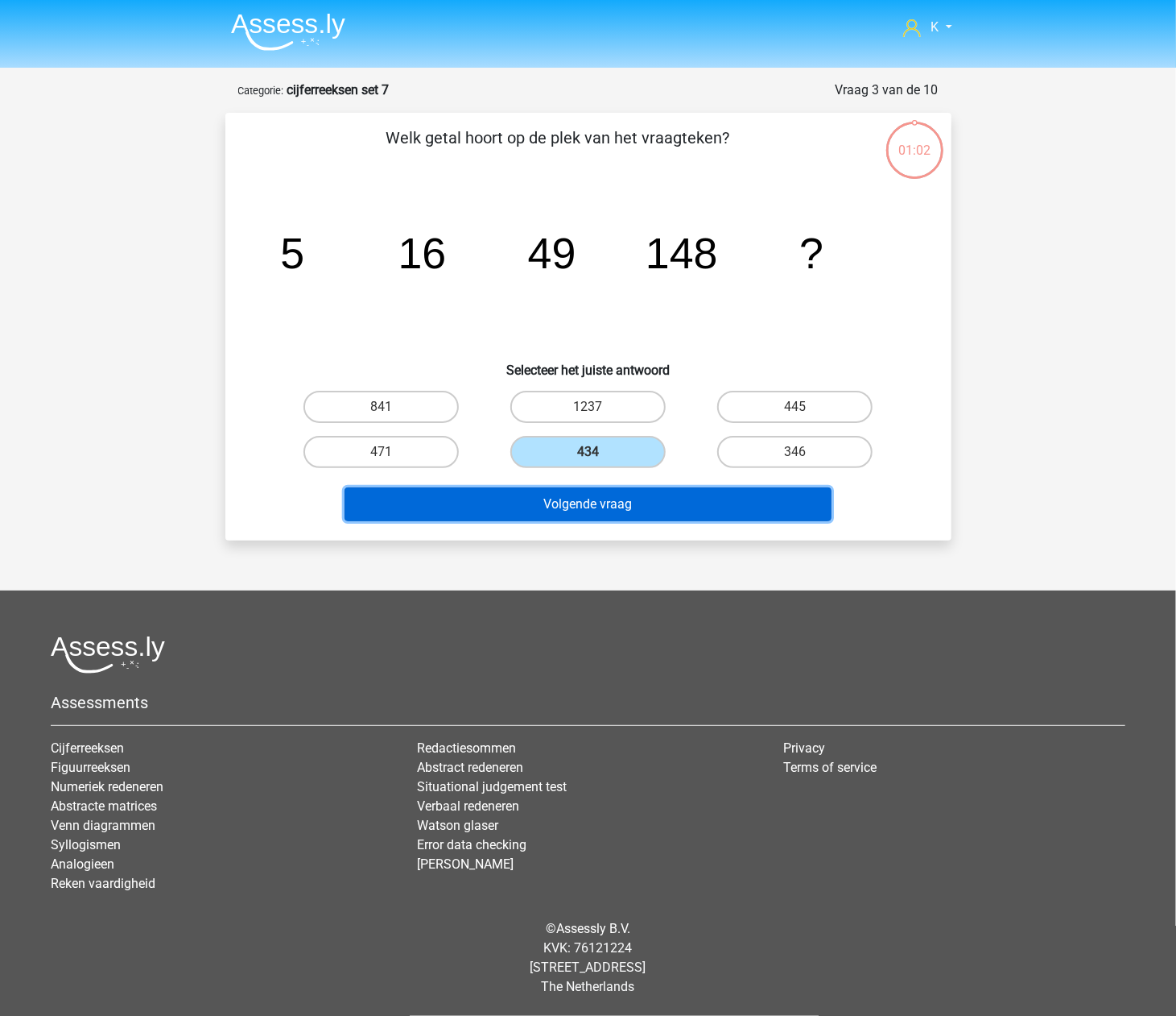
click at [597, 491] on button "Volgende vraag" at bounding box center [588, 504] width 487 height 34
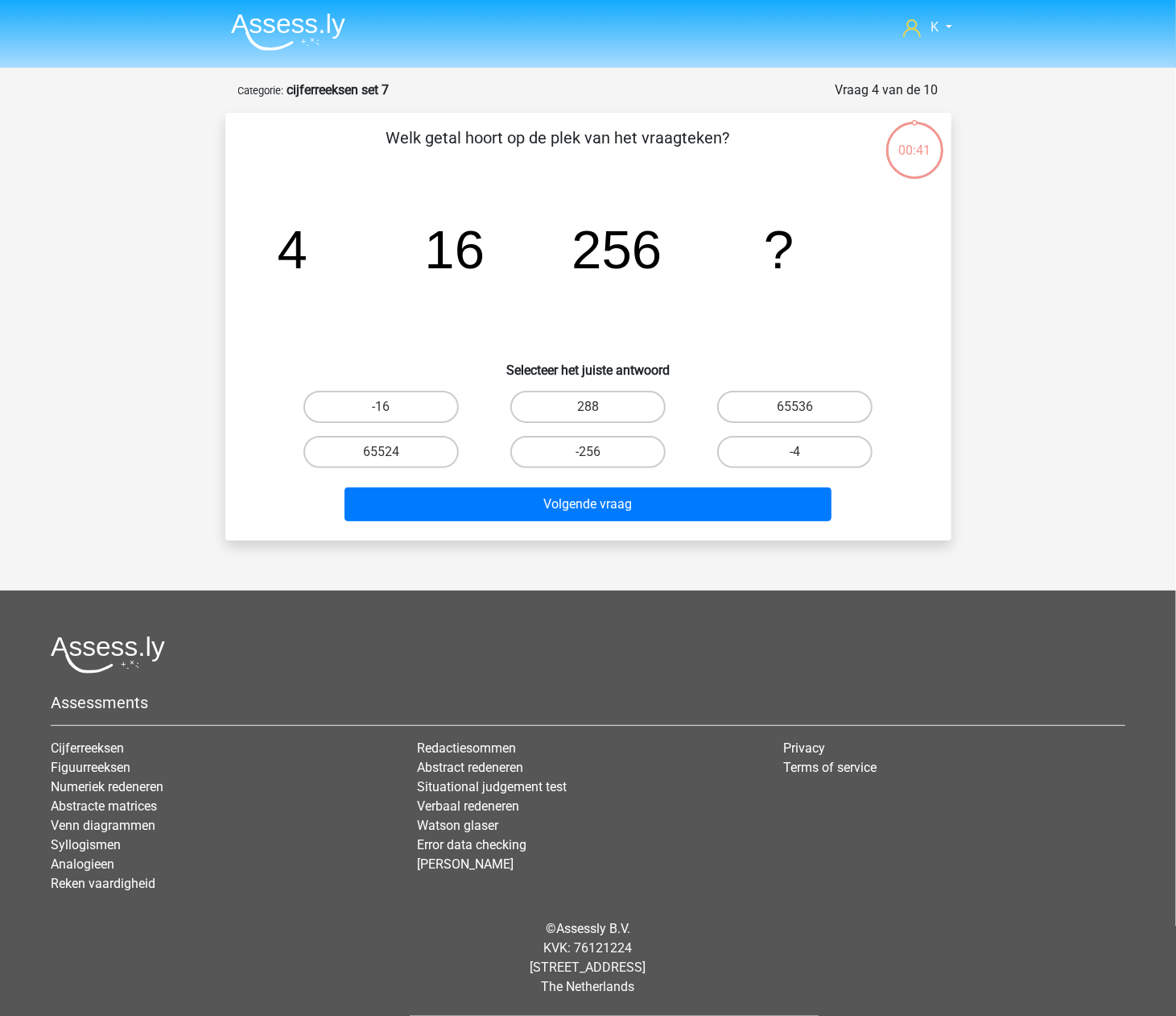
click at [600, 436] on label "-256" at bounding box center [588, 451] width 155 height 32
click at [598, 452] on input "-256" at bounding box center [593, 457] width 11 height 11
radio input "true"
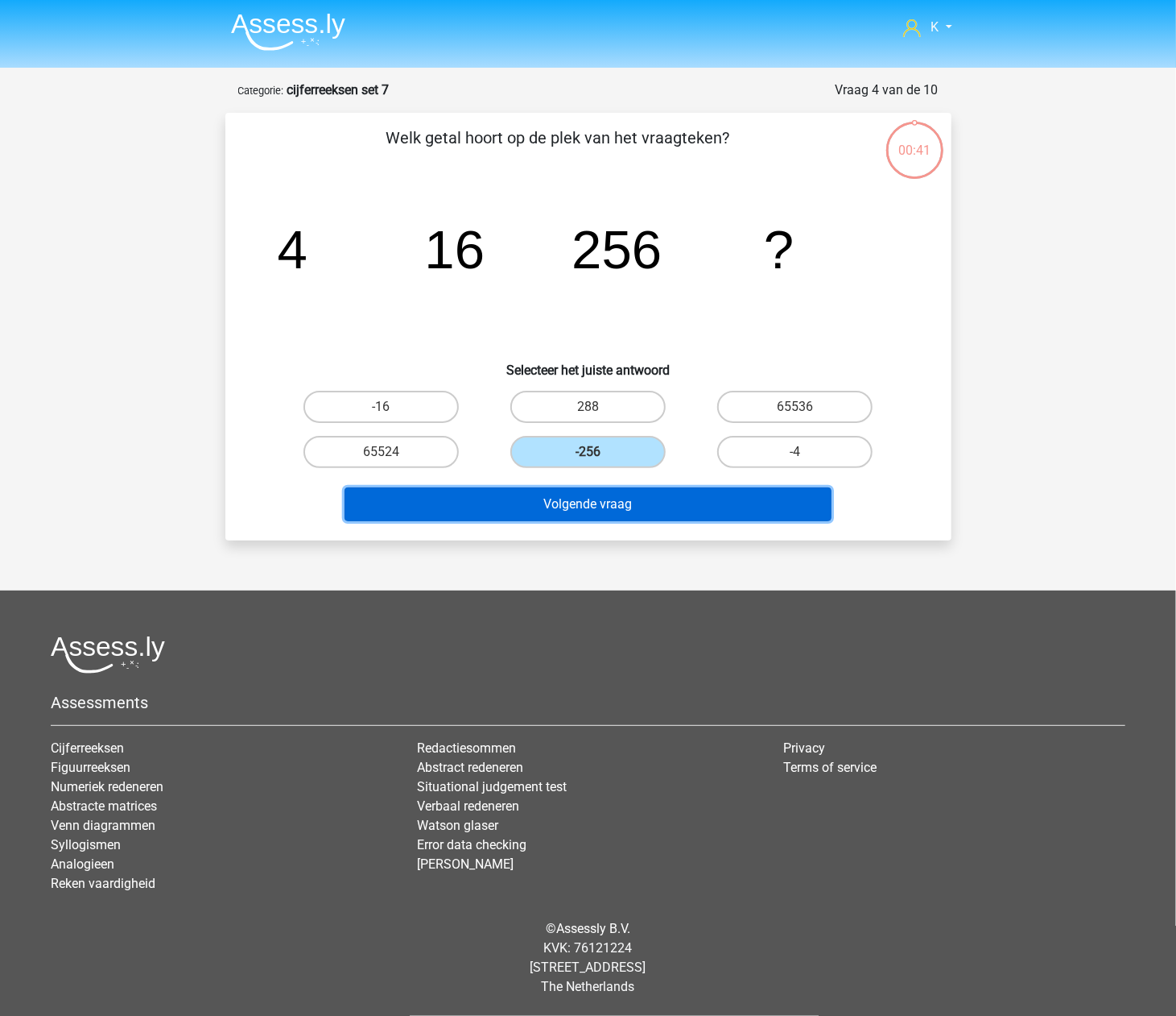
click at [593, 488] on button "Volgende vraag" at bounding box center [588, 504] width 487 height 34
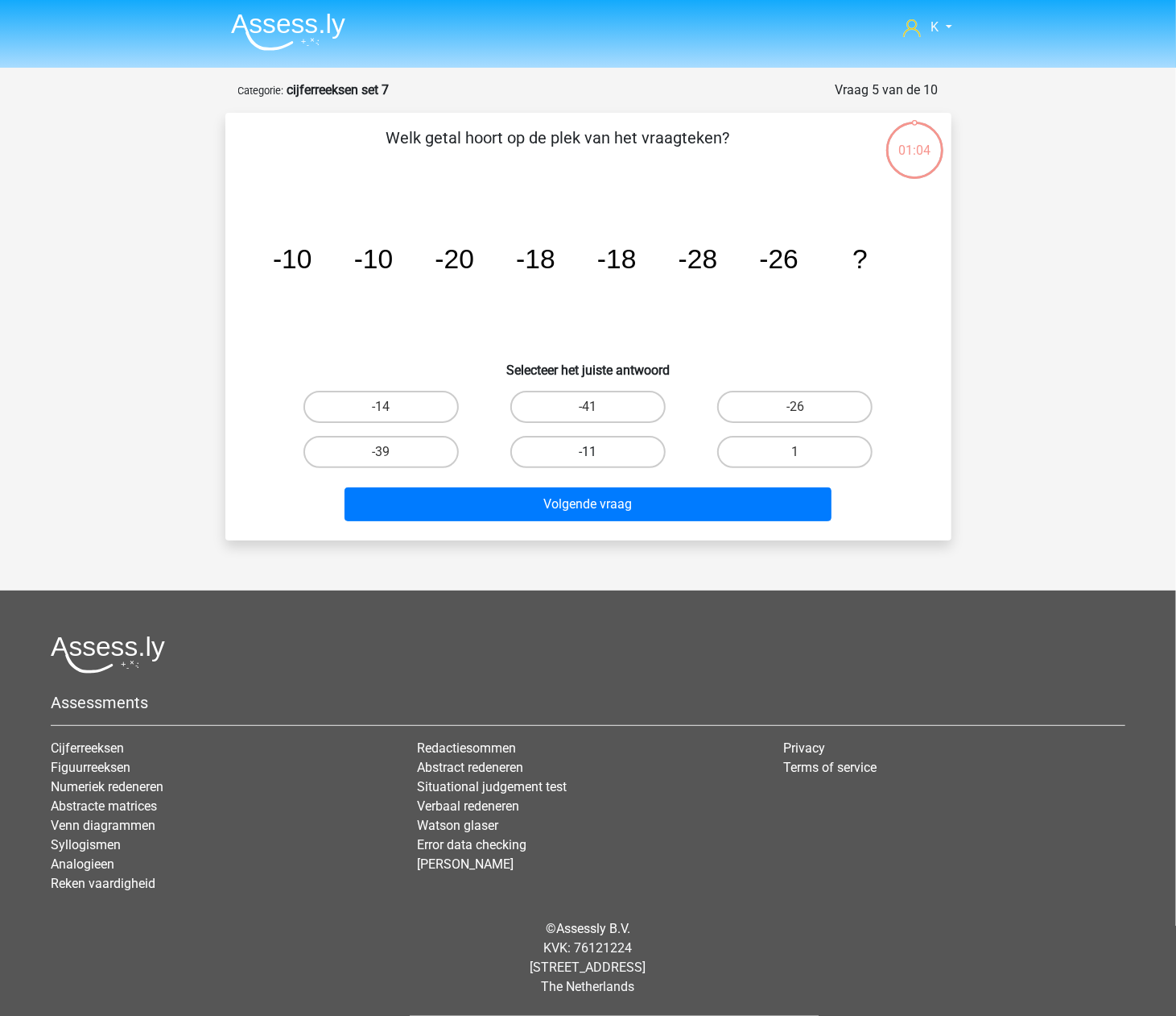
click at [594, 444] on label "-11" at bounding box center [588, 451] width 155 height 32
click at [594, 452] on input "-11" at bounding box center [593, 457] width 11 height 11
radio input "true"
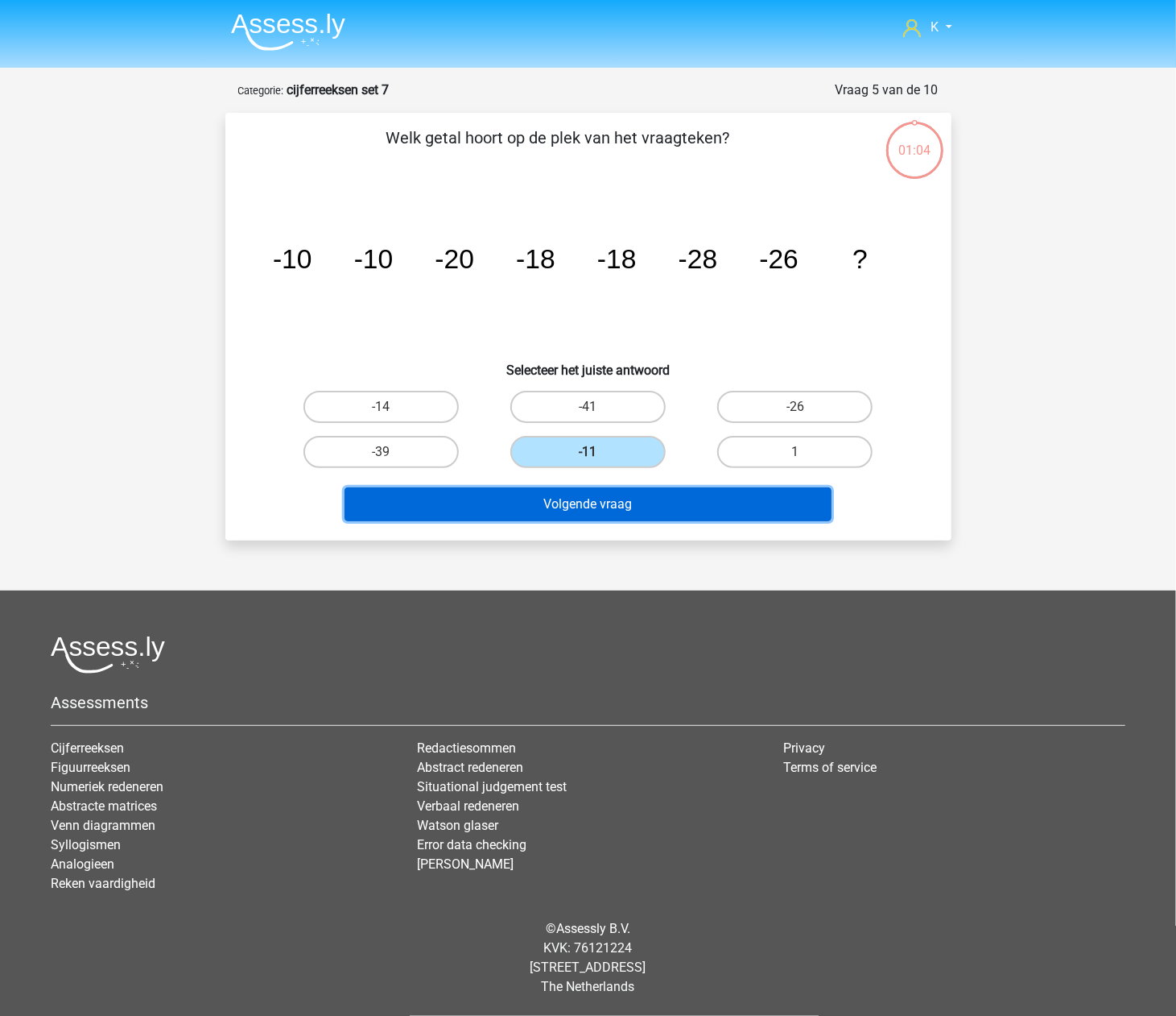
click at [585, 497] on button "Volgende vraag" at bounding box center [588, 504] width 487 height 34
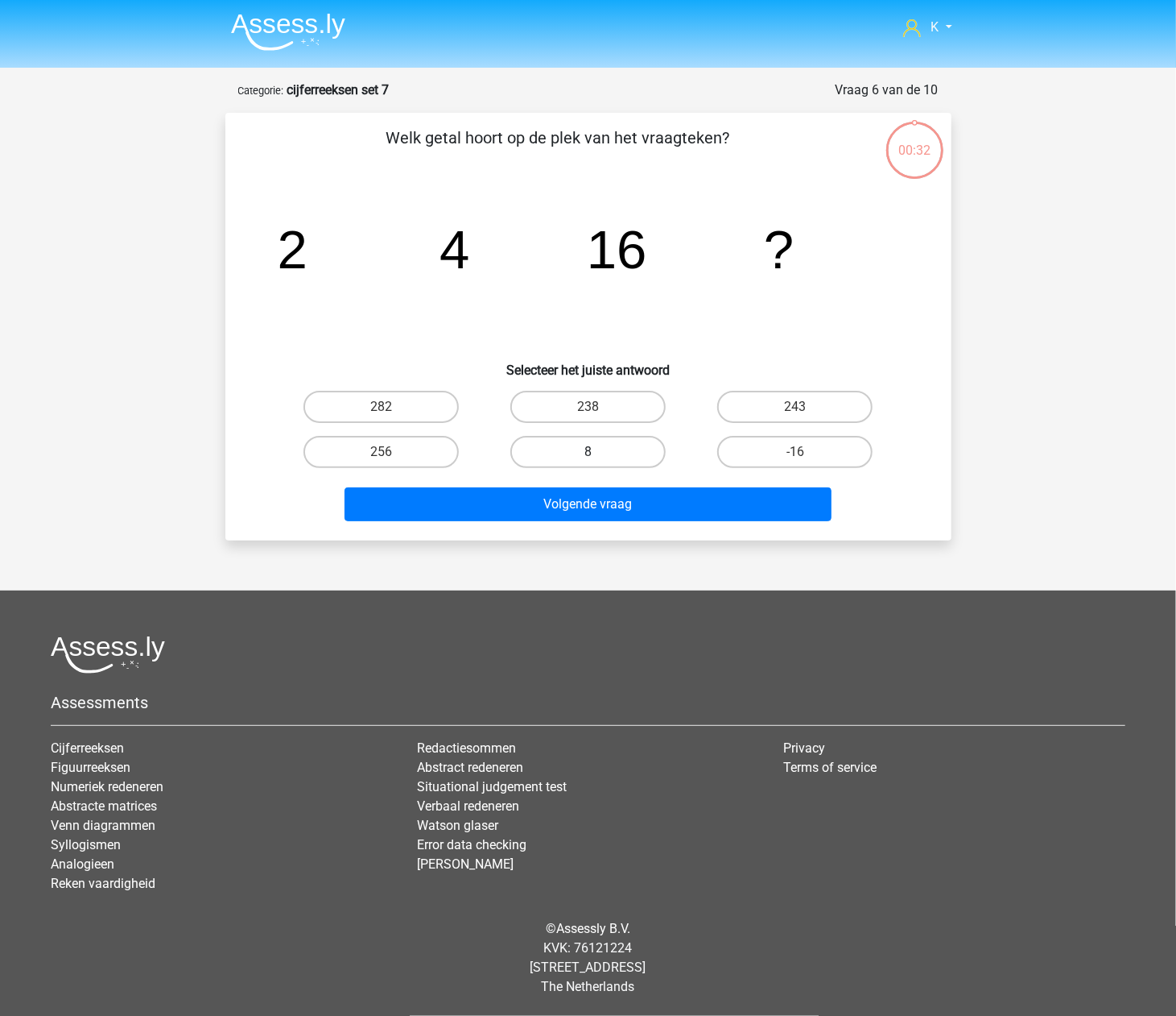
click at [587, 440] on label "8" at bounding box center [588, 451] width 155 height 32
click at [588, 452] on input "8" at bounding box center [593, 457] width 11 height 11
radio input "true"
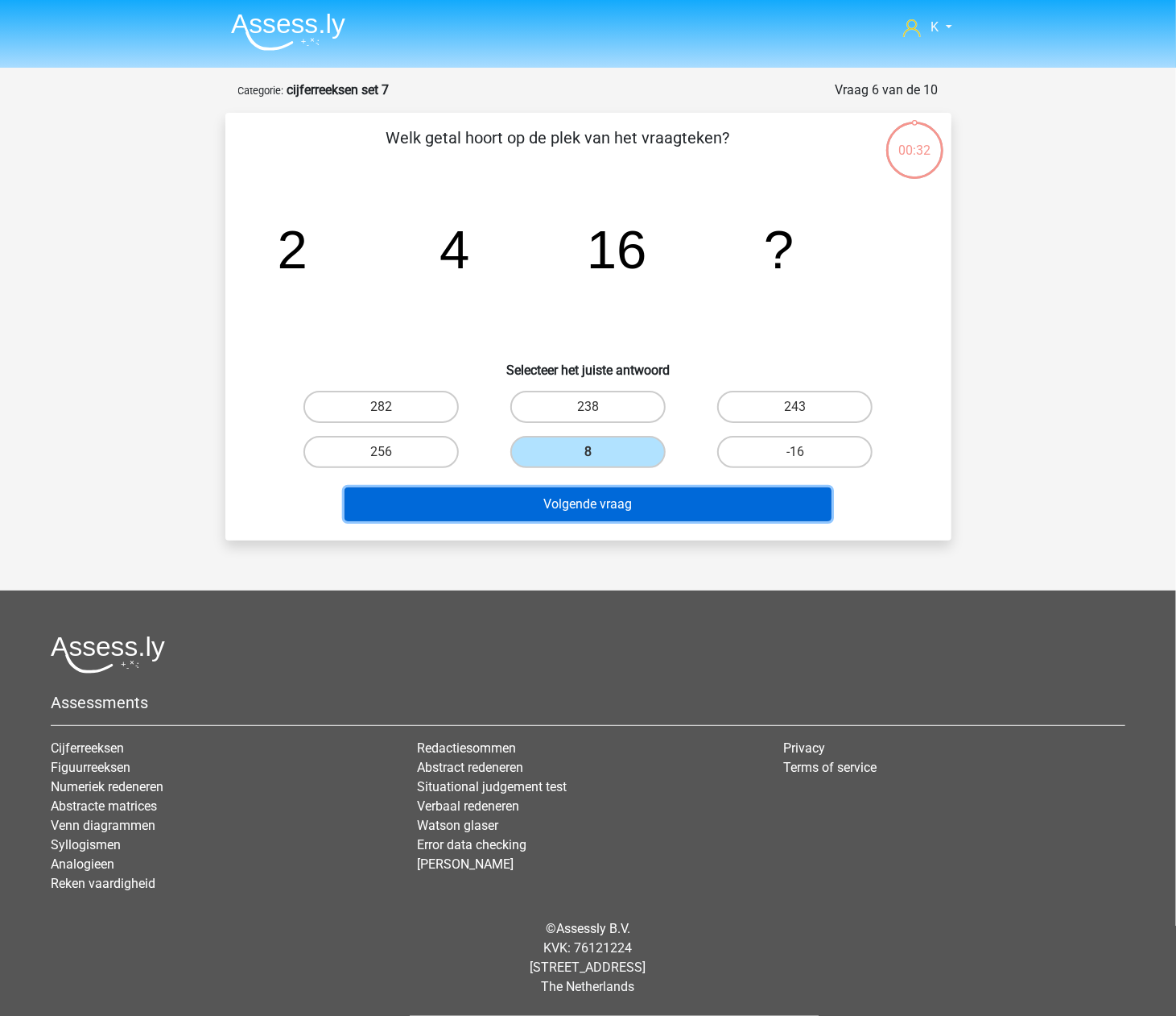
click at [586, 488] on button "Volgende vraag" at bounding box center [588, 504] width 487 height 34
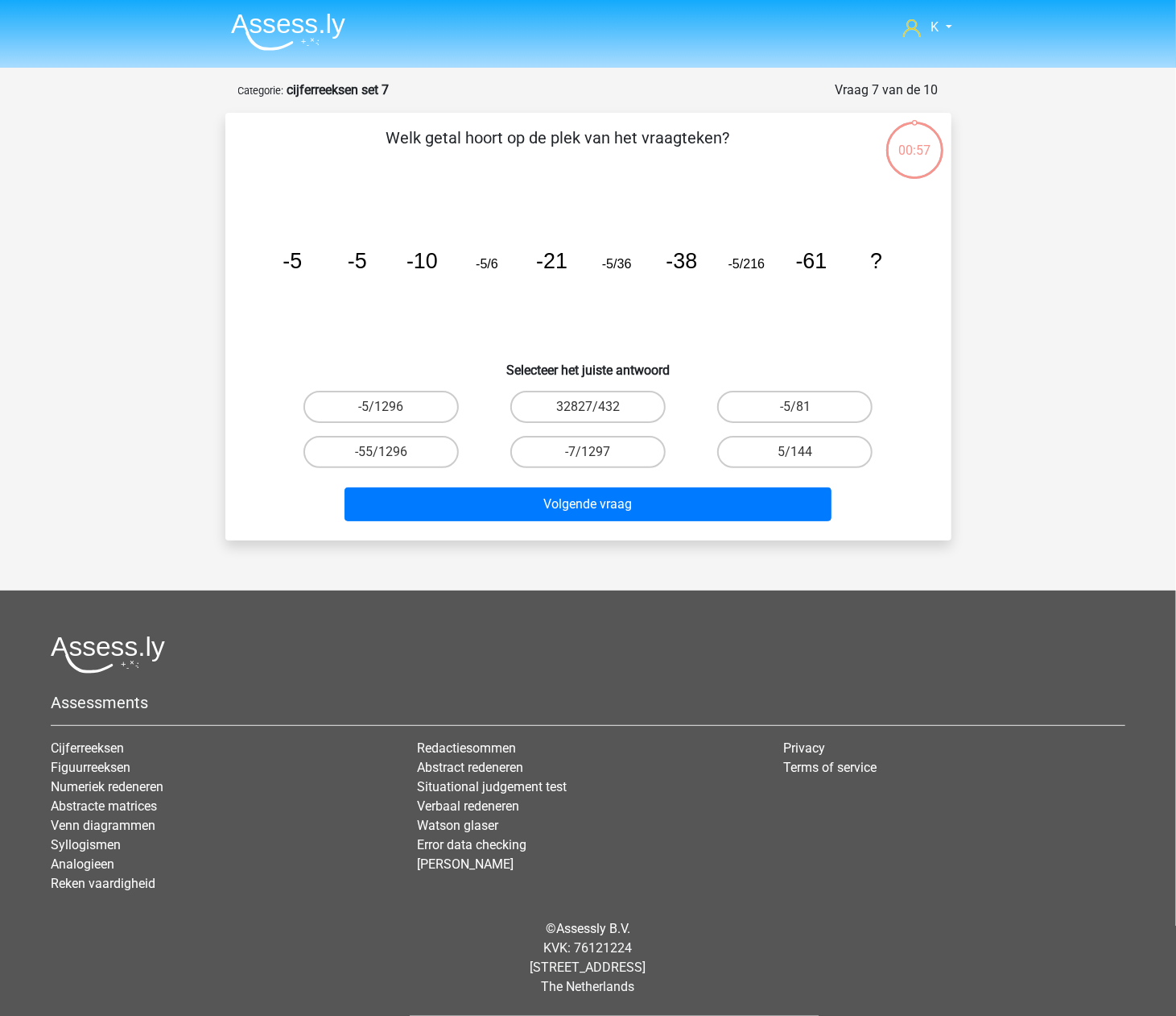
click at [586, 440] on label "-7/1297" at bounding box center [588, 451] width 155 height 32
click at [588, 452] on input "-7/1297" at bounding box center [593, 457] width 11 height 11
radio input "true"
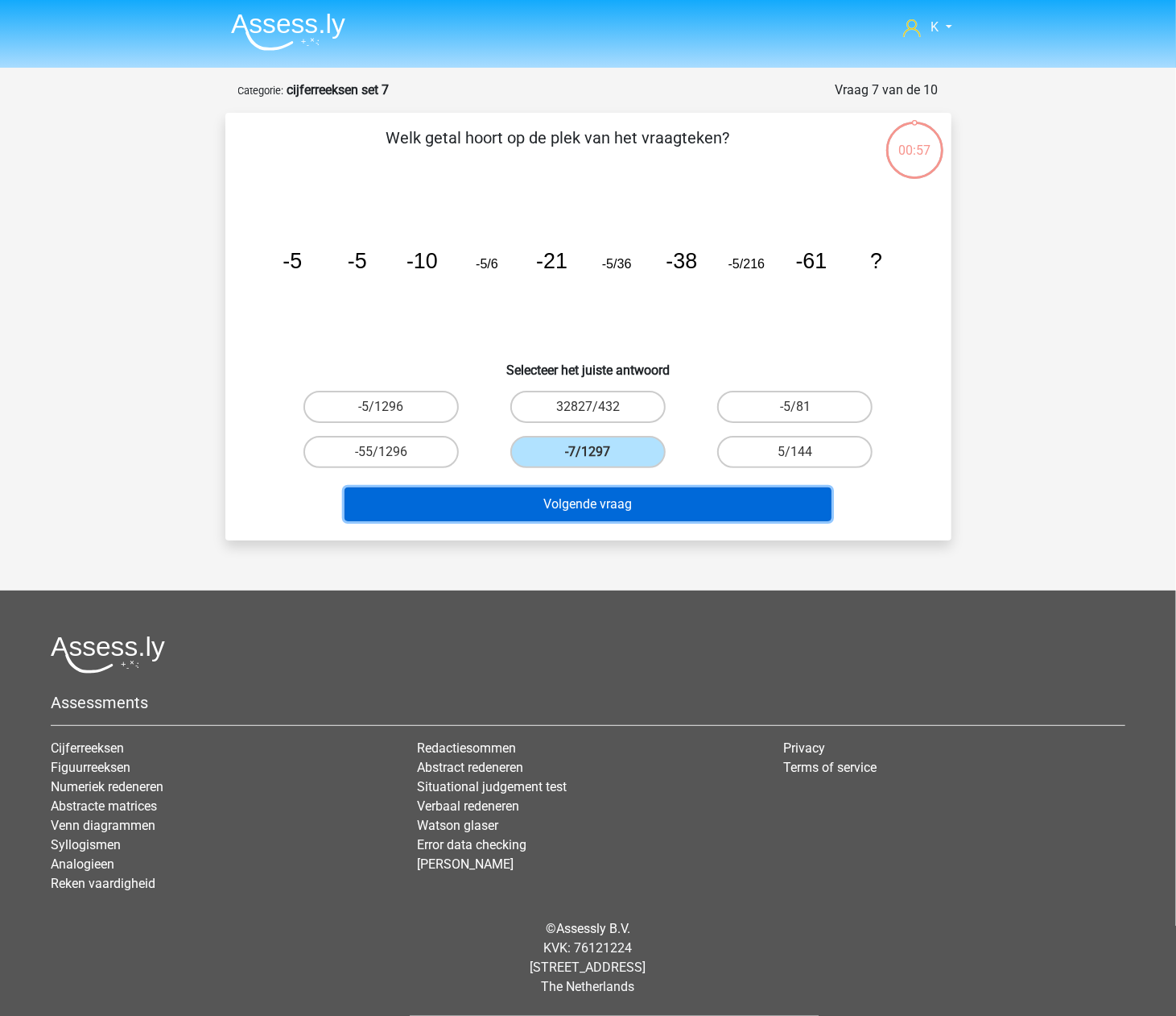
click at [586, 497] on button "Volgende vraag" at bounding box center [588, 504] width 487 height 34
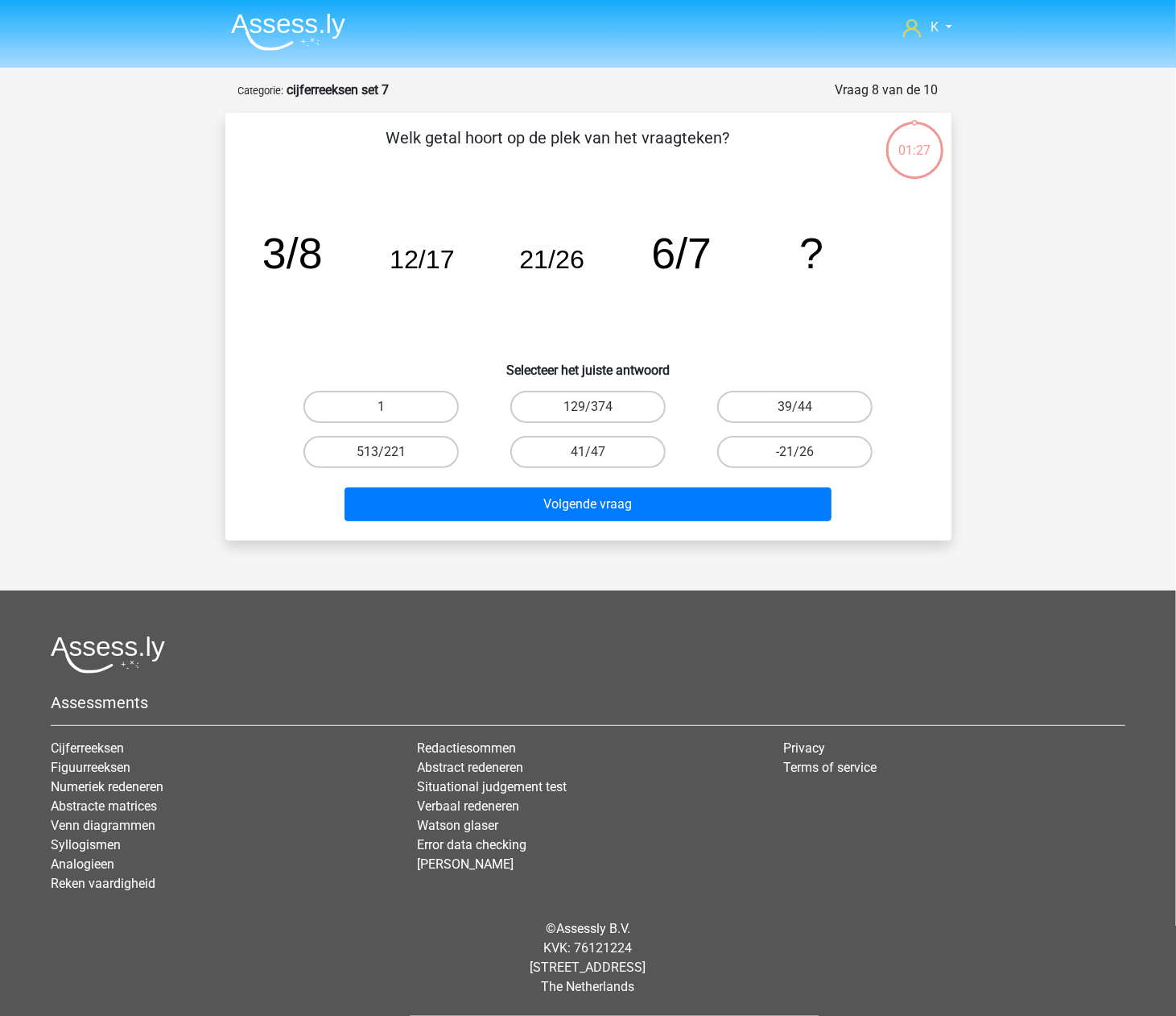
click at [585, 449] on label "41/47" at bounding box center [588, 451] width 155 height 32
click at [588, 452] on input "41/47" at bounding box center [593, 457] width 11 height 11
radio input "true"
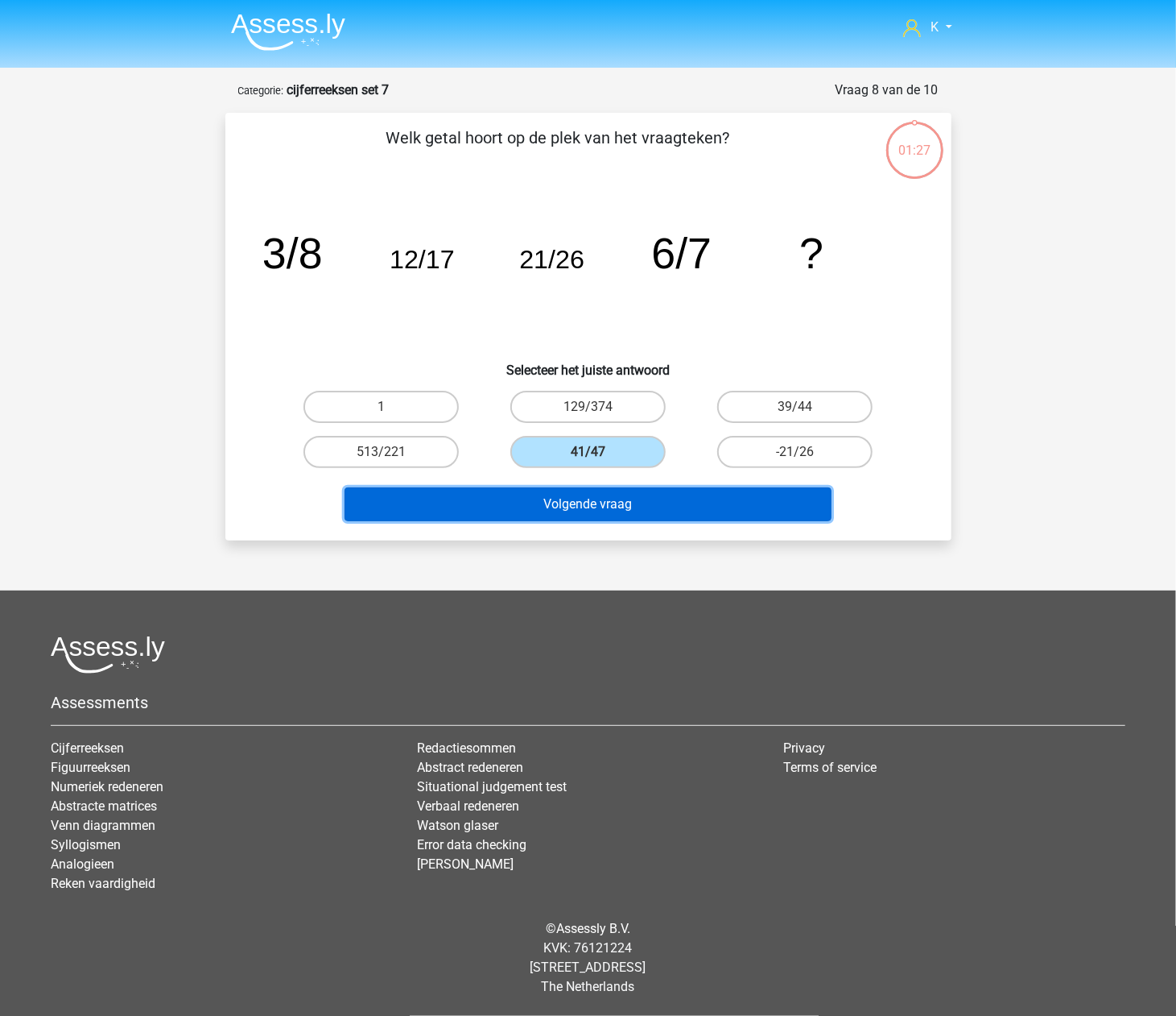
click at [584, 497] on button "Volgende vraag" at bounding box center [588, 504] width 487 height 34
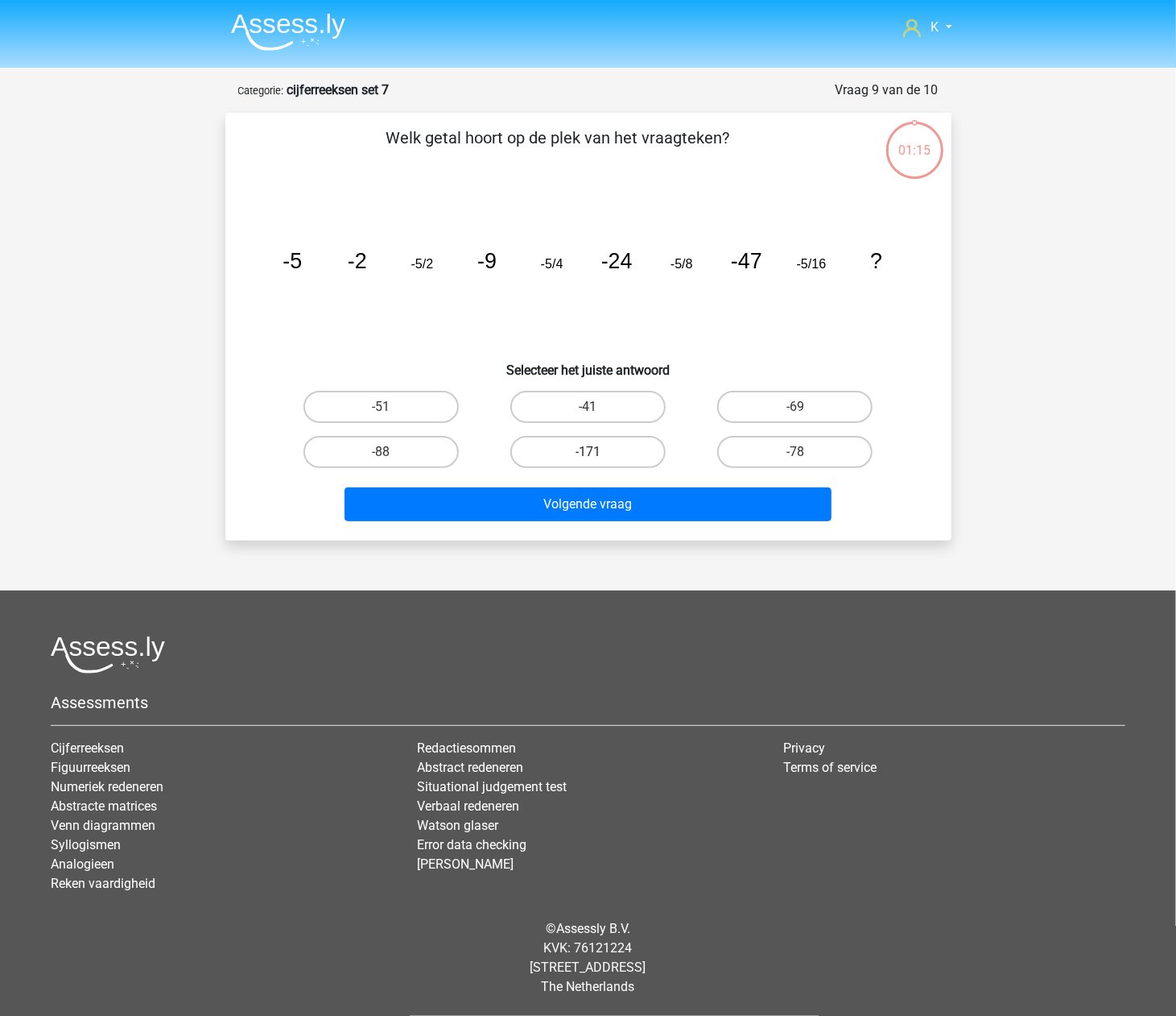
click at [586, 449] on label "-171" at bounding box center [588, 451] width 155 height 32
click at [588, 452] on input "-171" at bounding box center [593, 457] width 11 height 11
radio input "true"
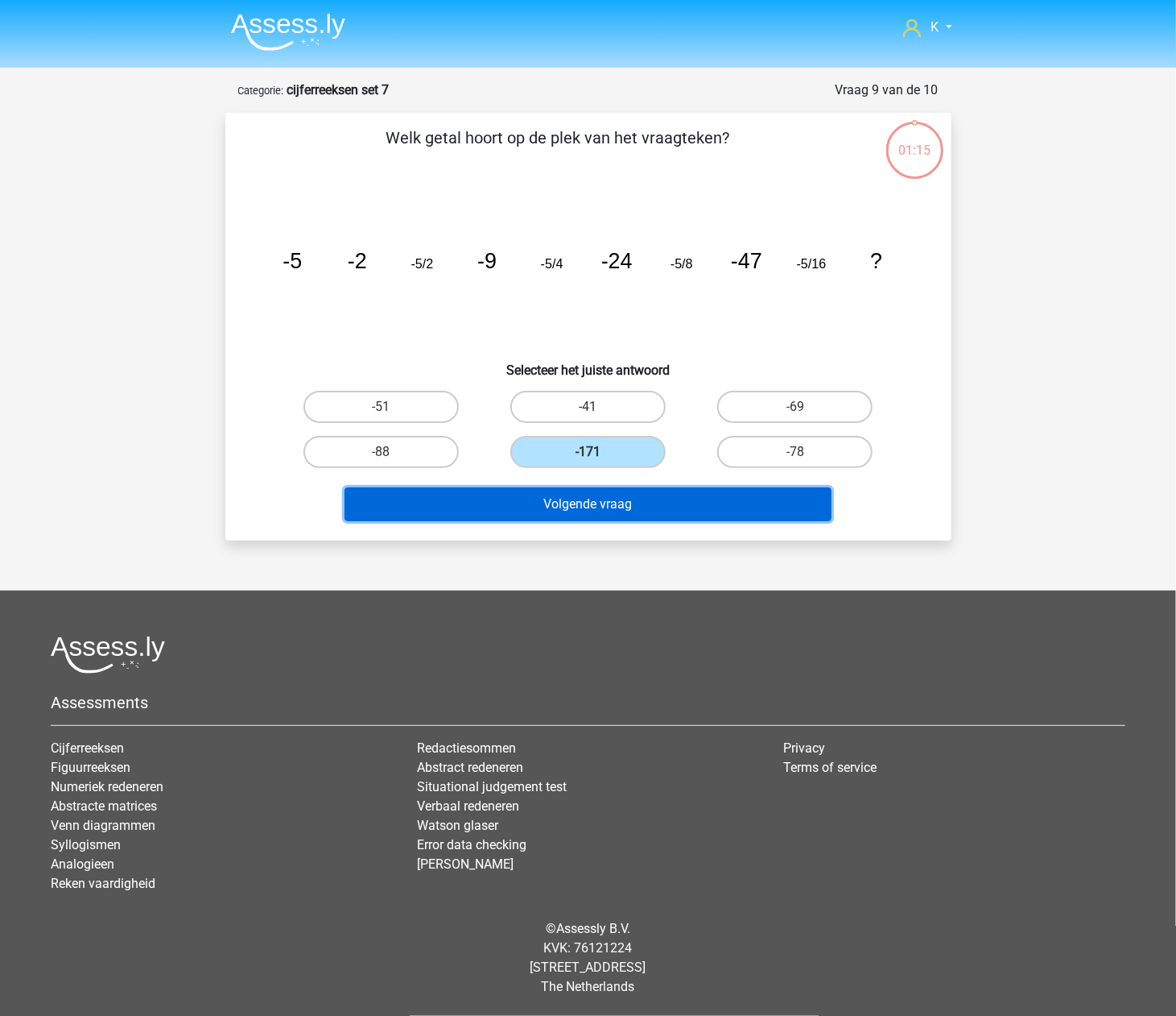
click at [589, 499] on button "Volgende vraag" at bounding box center [588, 504] width 487 height 34
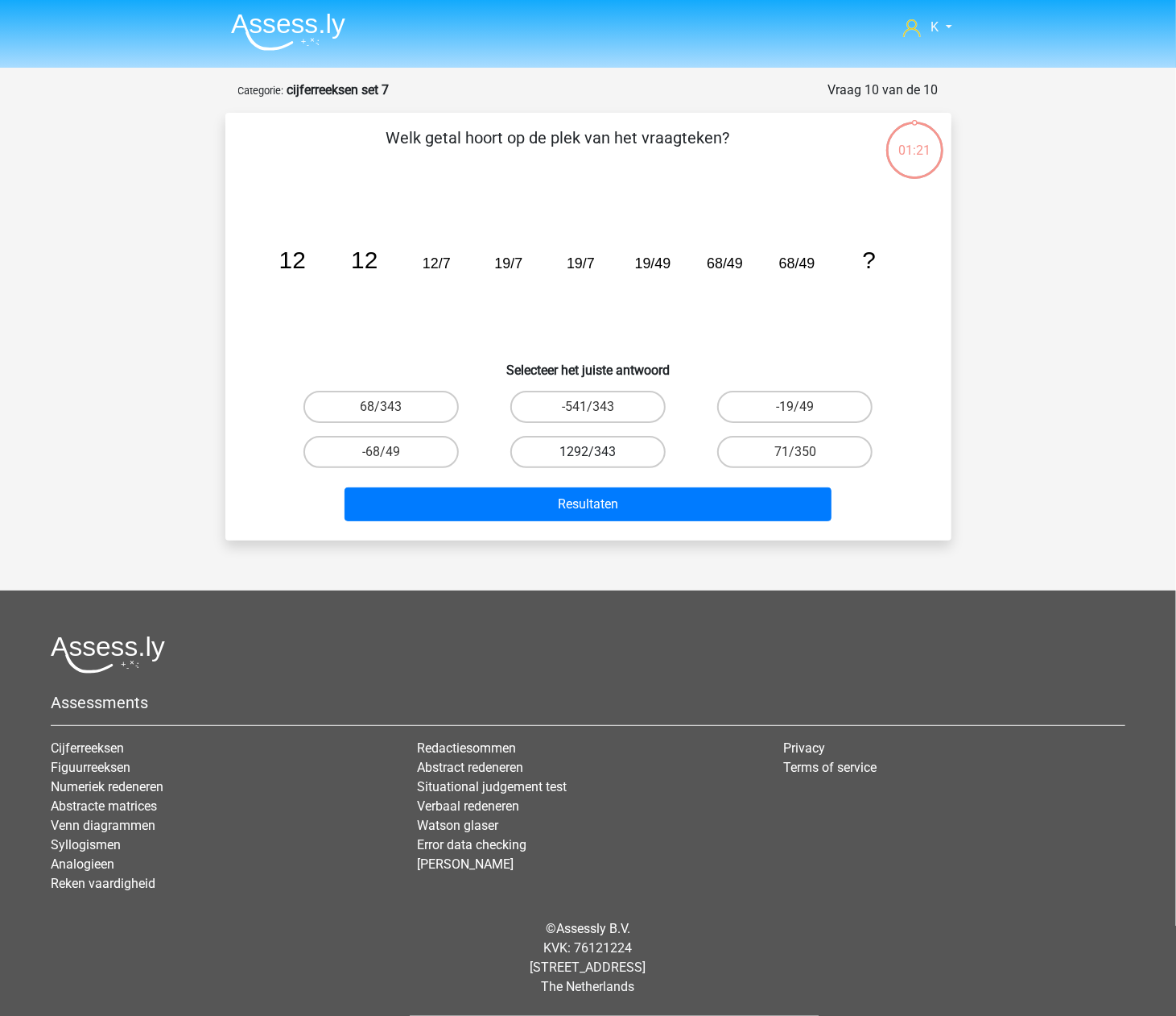
click at [594, 446] on label "1292/343" at bounding box center [588, 451] width 155 height 32
click at [594, 452] on input "1292/343" at bounding box center [593, 457] width 11 height 11
radio input "true"
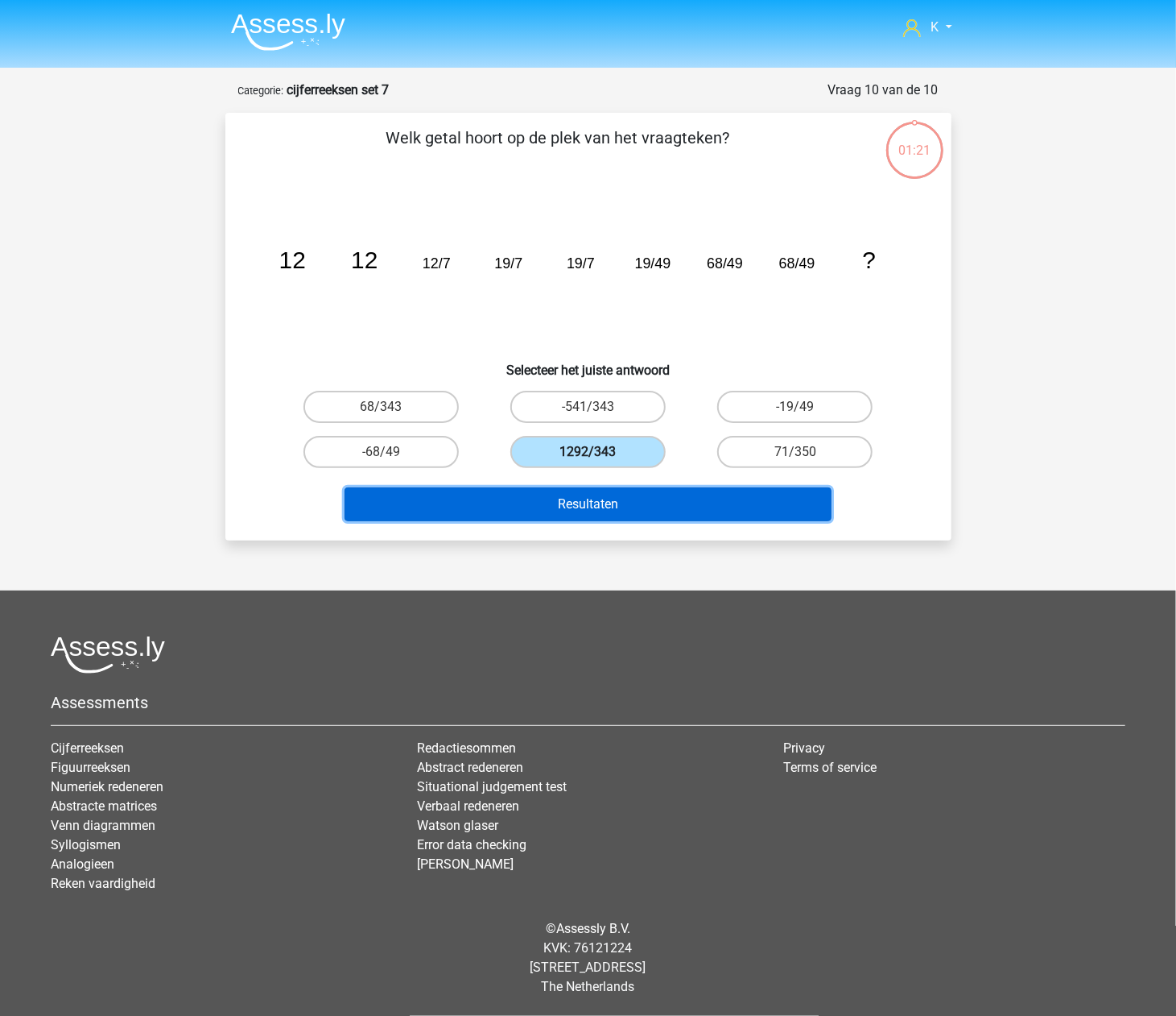
drag, startPoint x: 594, startPoint y: 494, endPoint x: 603, endPoint y: 442, distance: 52.8
click at [593, 488] on button "Resultaten" at bounding box center [588, 504] width 487 height 34
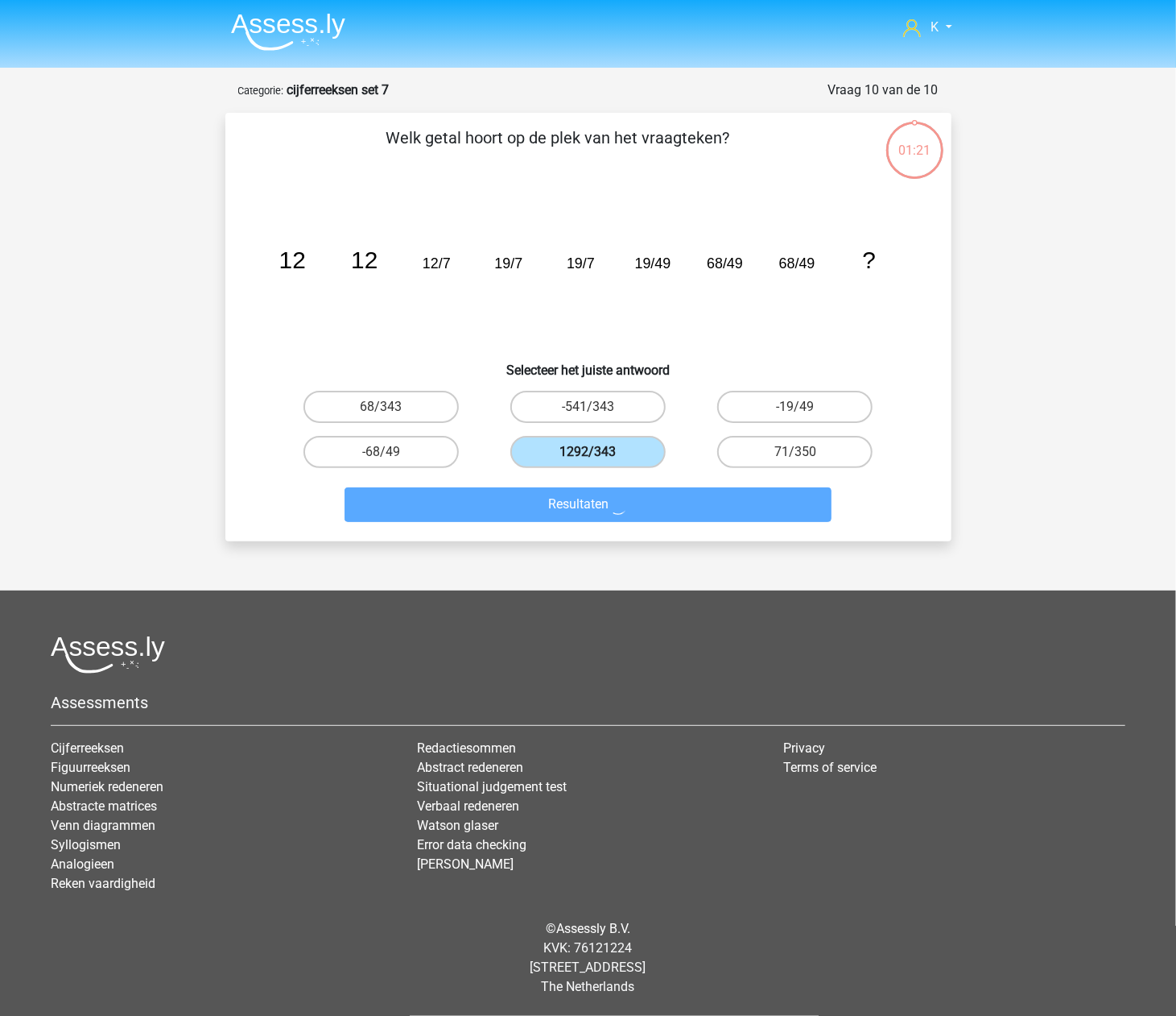
click at [603, 438] on label "1292/343" at bounding box center [588, 451] width 155 height 32
click at [598, 452] on input "1292/343" at bounding box center [593, 457] width 11 height 11
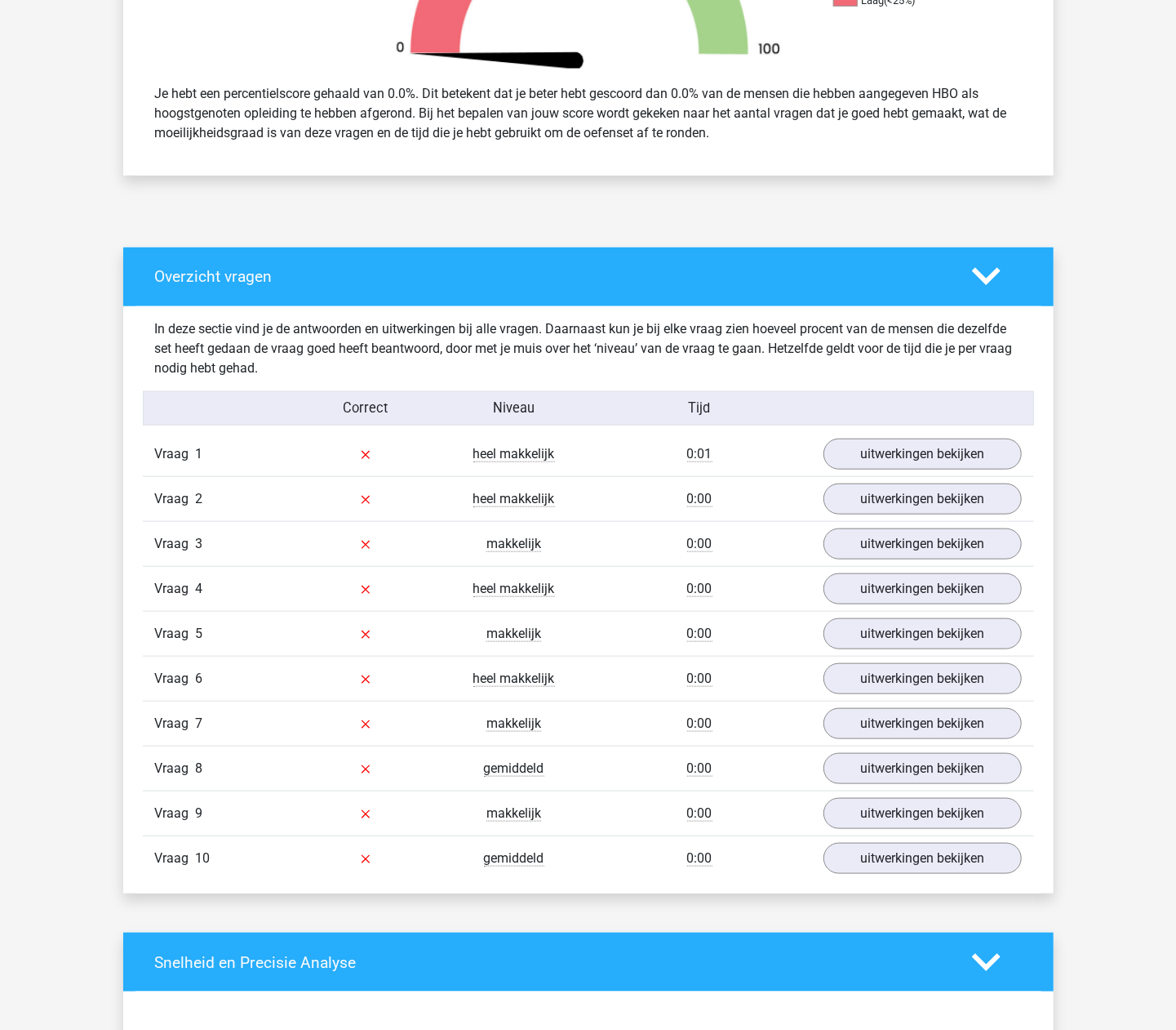
scroll to position [762, 0]
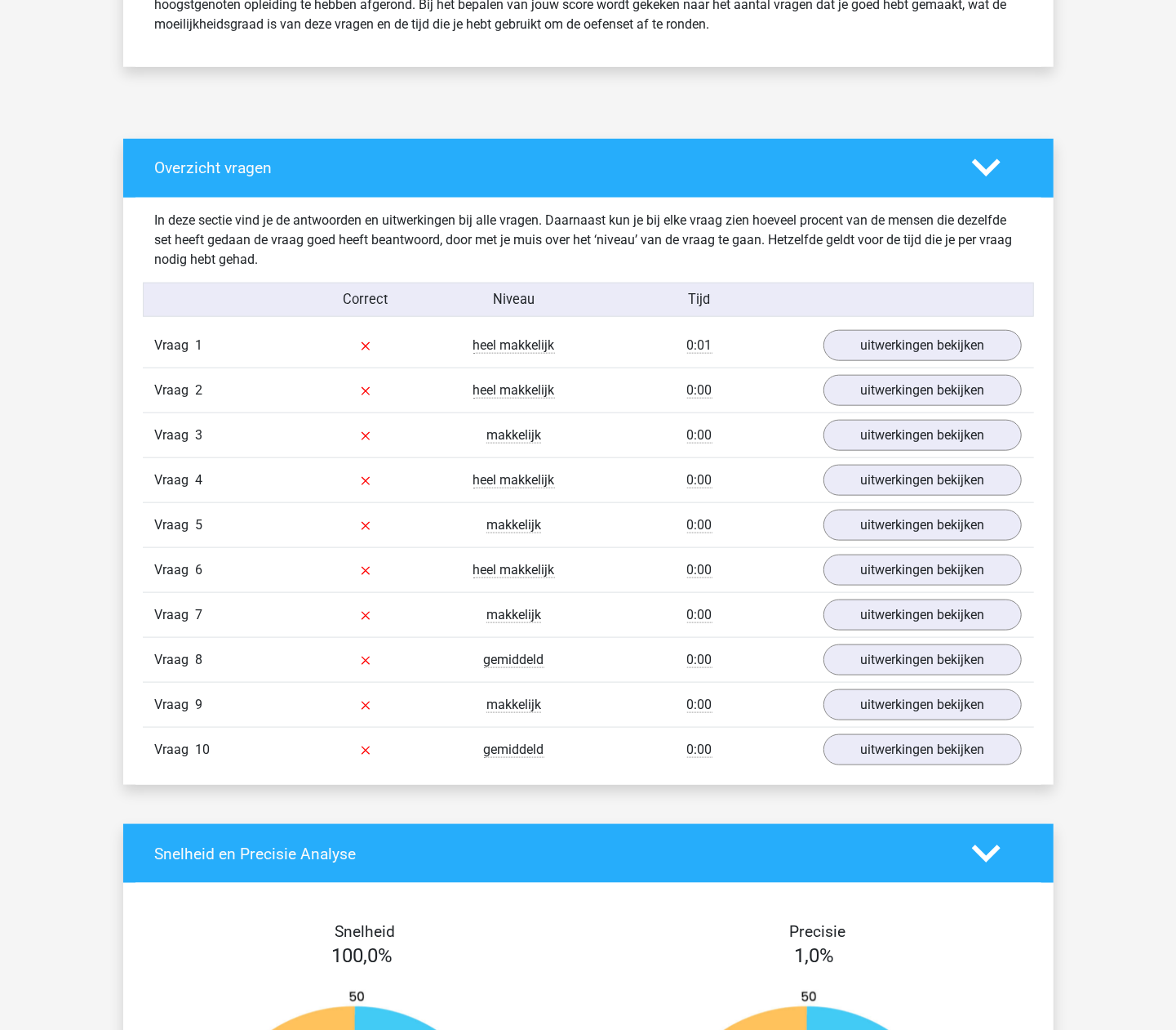
click at [852, 735] on div "Vraag 10 gemiddeld 0:00 uitwerkingen bekijken" at bounding box center [588, 750] width 891 height 45
click at [861, 714] on link "uitwerkingen bekijken" at bounding box center [921, 705] width 227 height 36
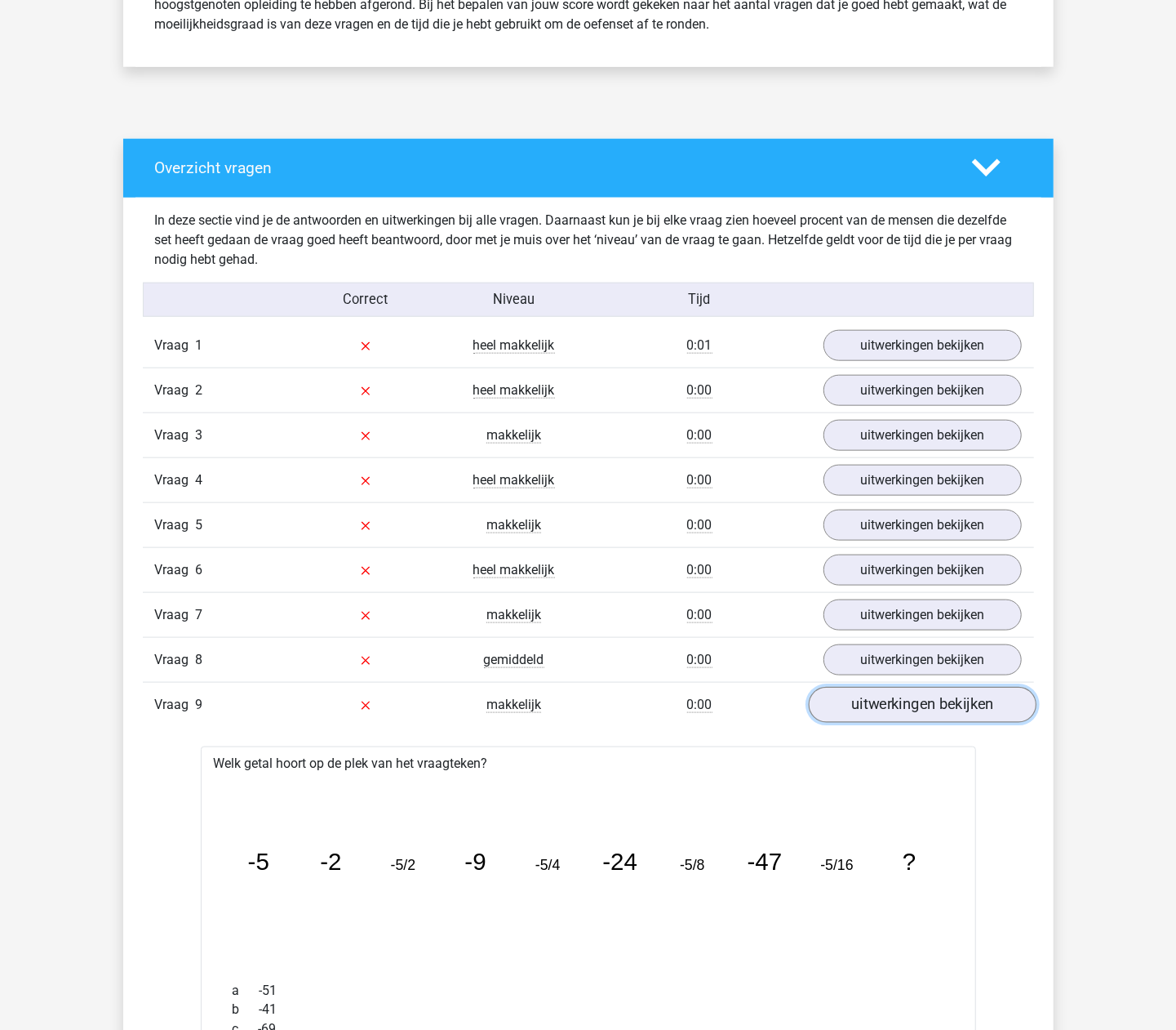
click at [865, 707] on link "uitwerkingen bekijken" at bounding box center [921, 705] width 227 height 36
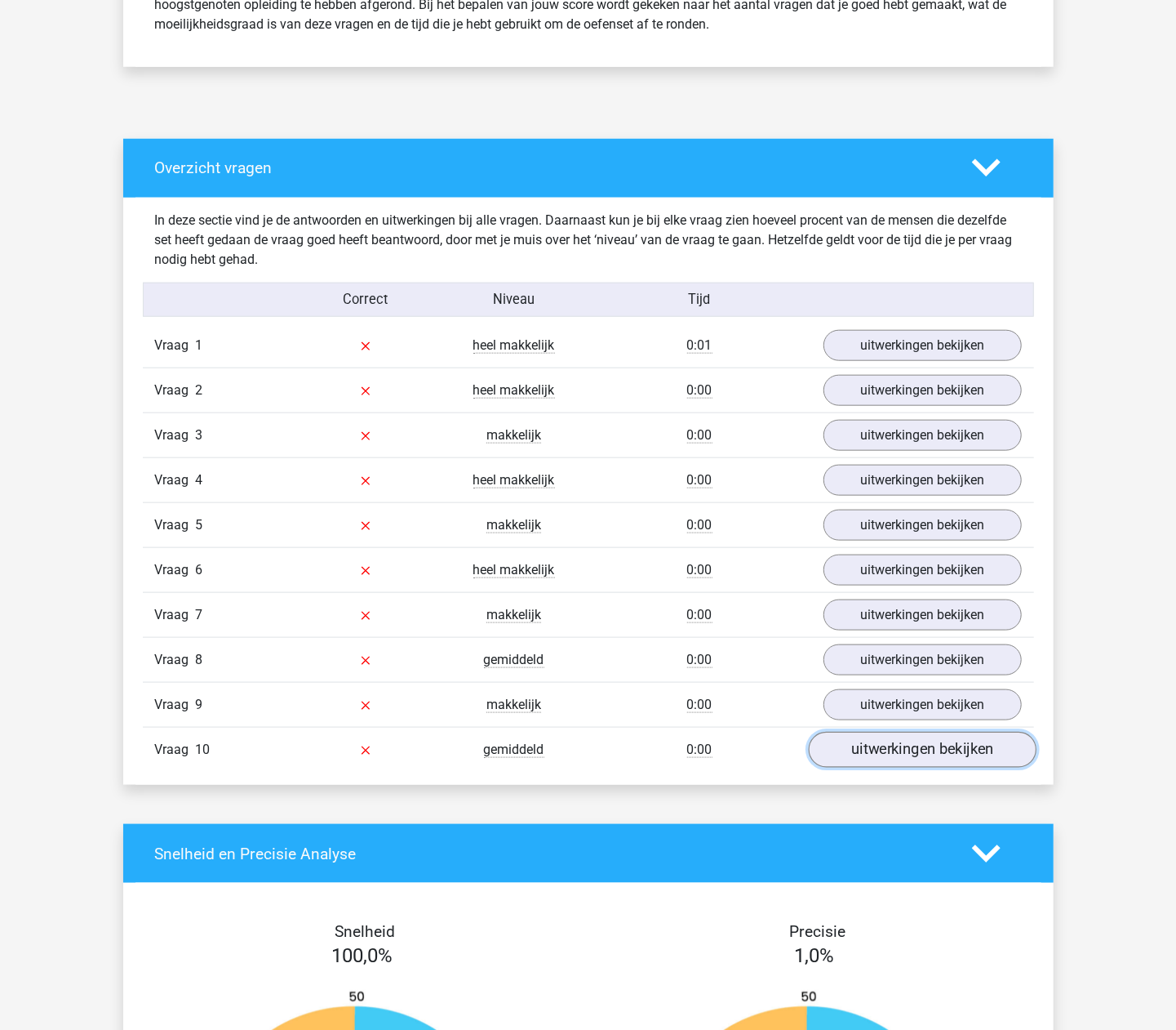
click at [866, 764] on link "uitwerkingen bekijken" at bounding box center [921, 750] width 227 height 36
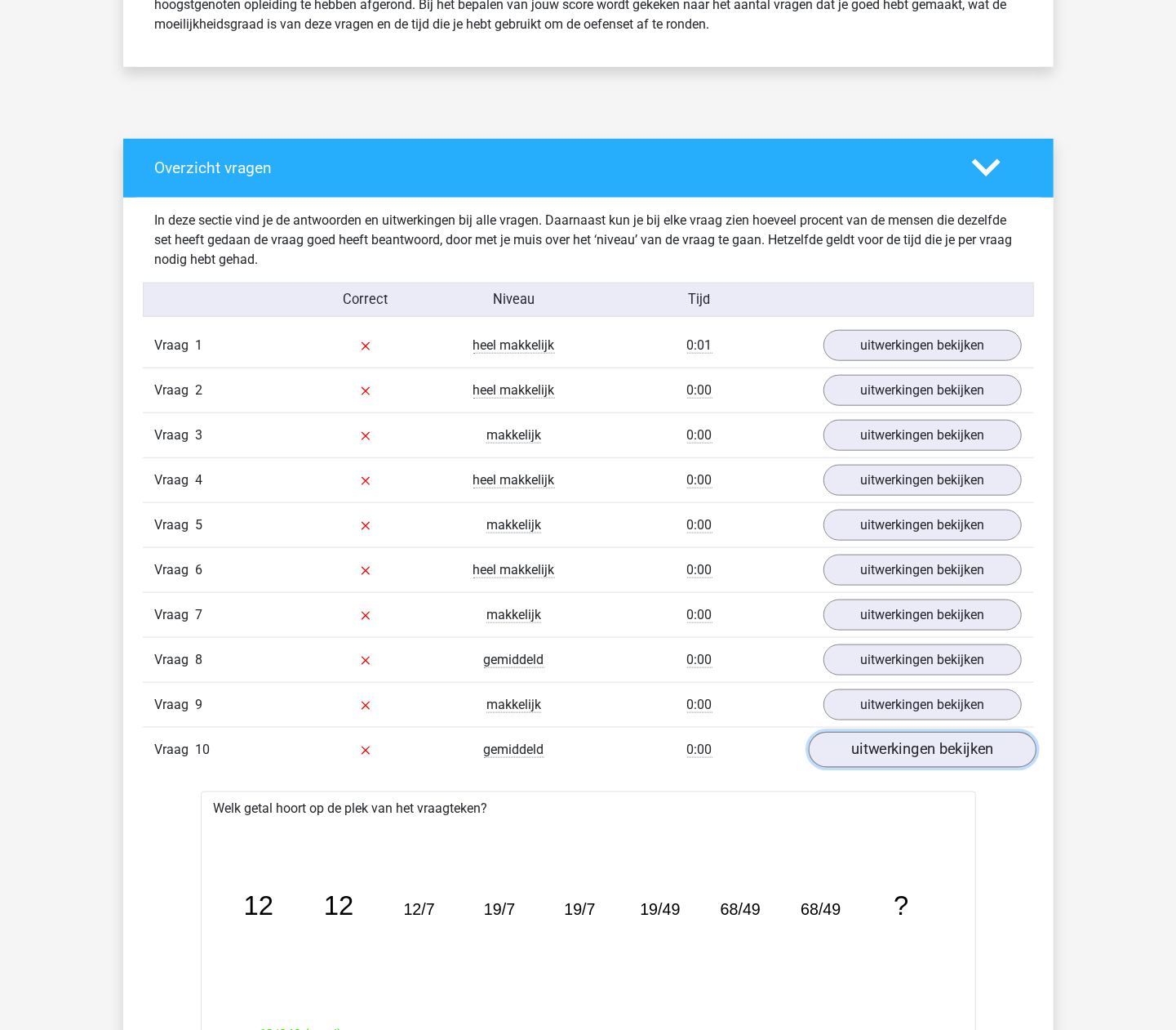
click at [869, 758] on link "uitwerkingen bekijken" at bounding box center [921, 750] width 227 height 36
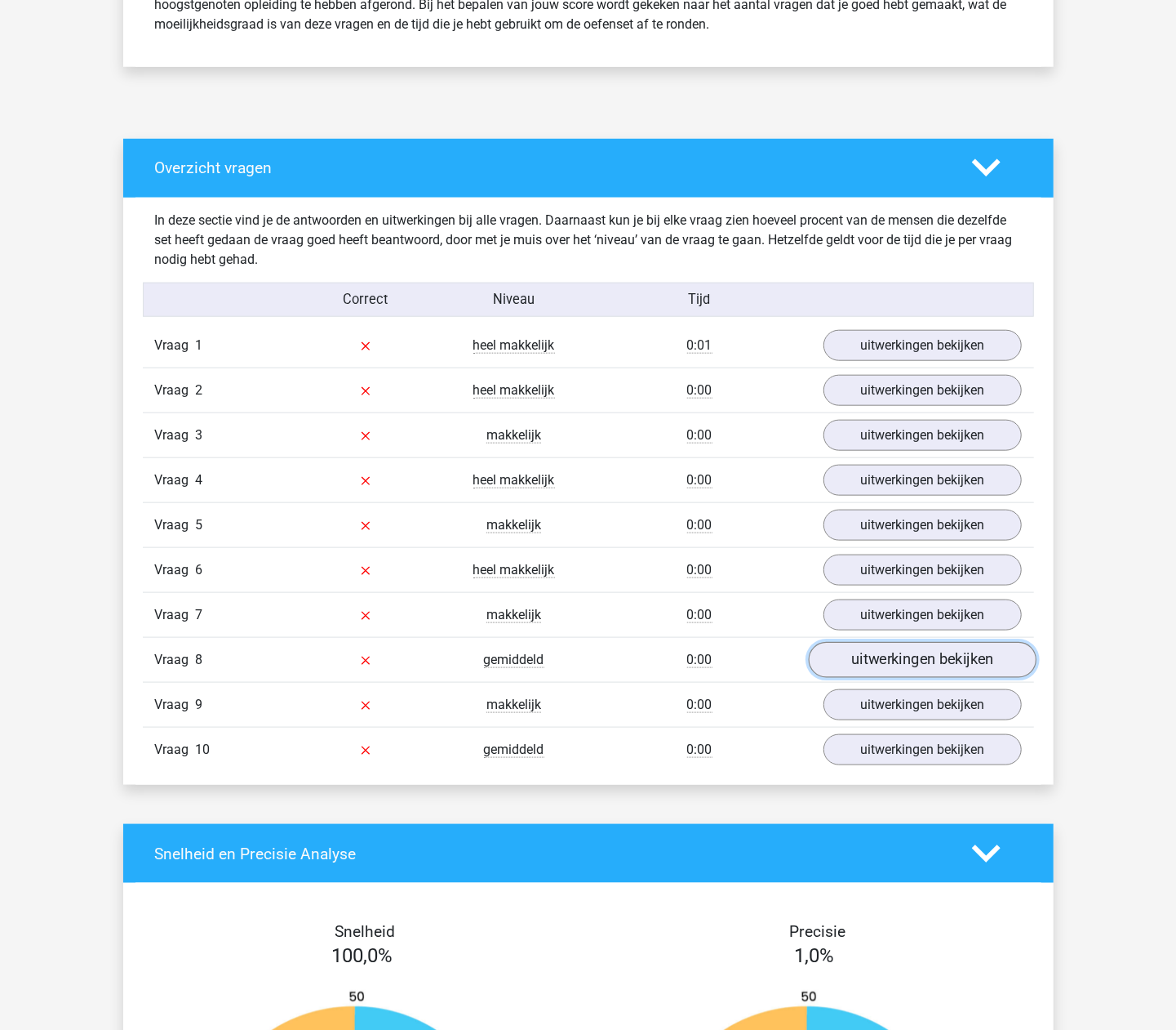
click at [869, 666] on link "uitwerkingen bekijken" at bounding box center [921, 660] width 227 height 36
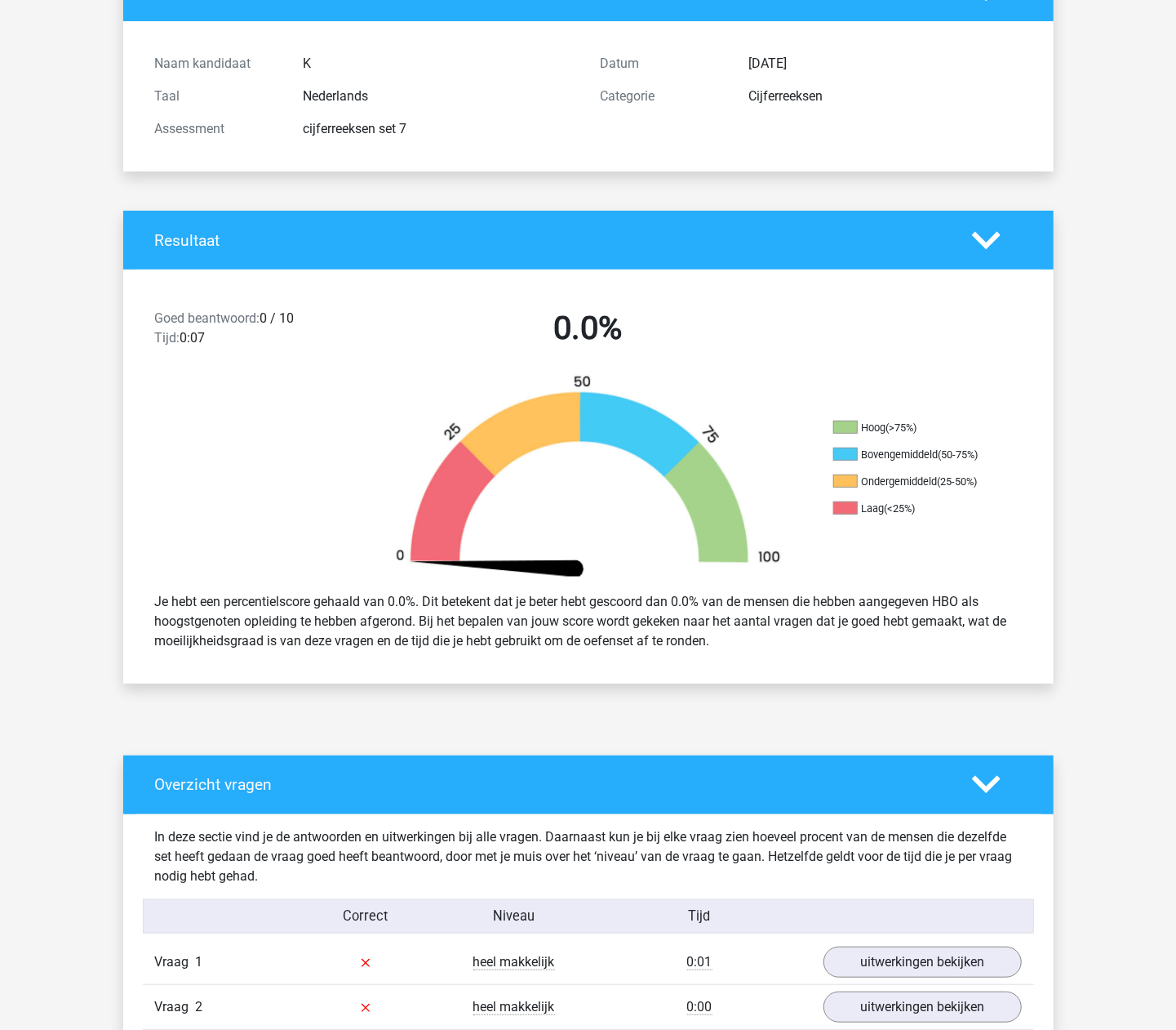
scroll to position [0, 0]
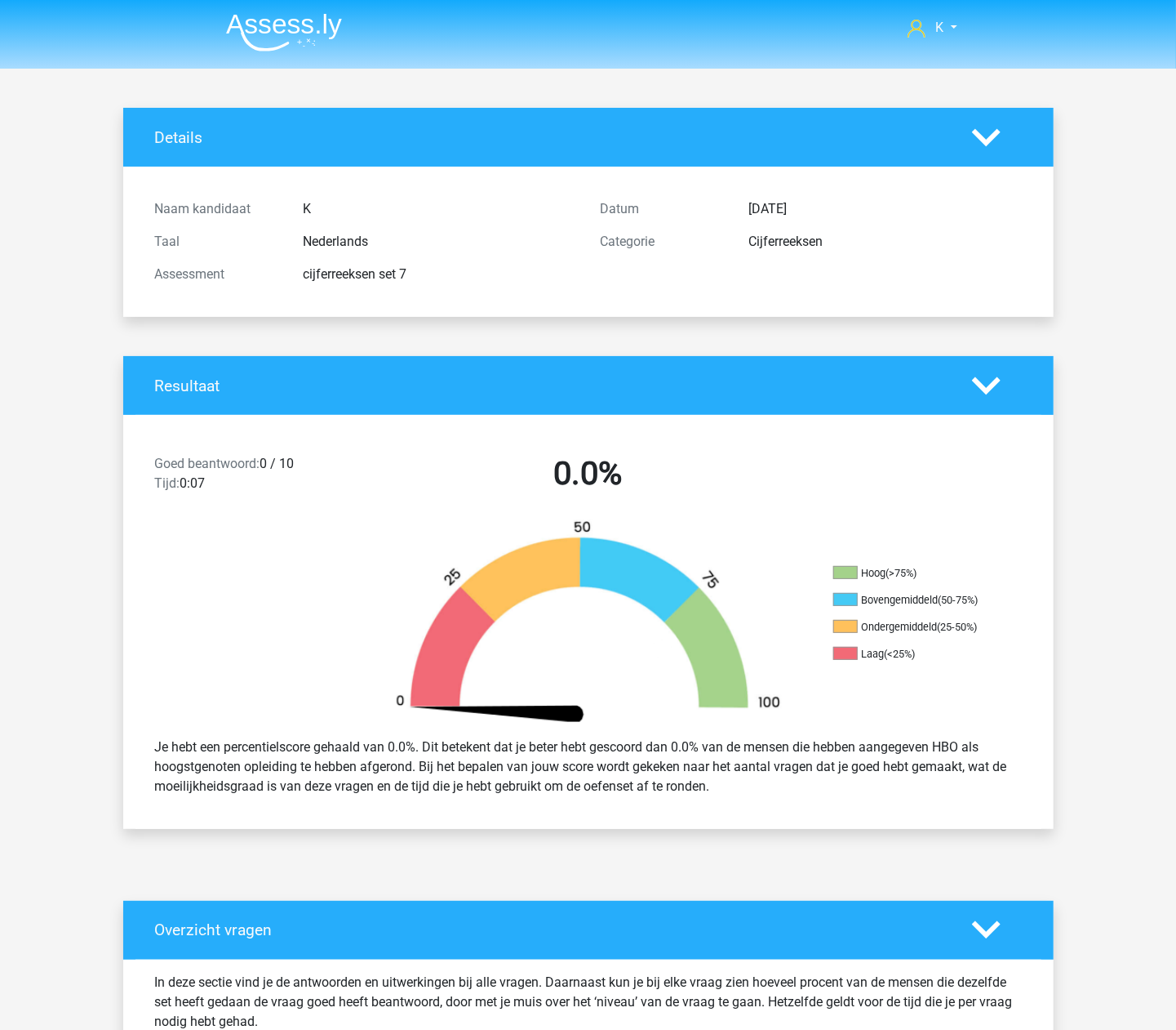
click at [298, 22] on img at bounding box center [284, 32] width 116 height 39
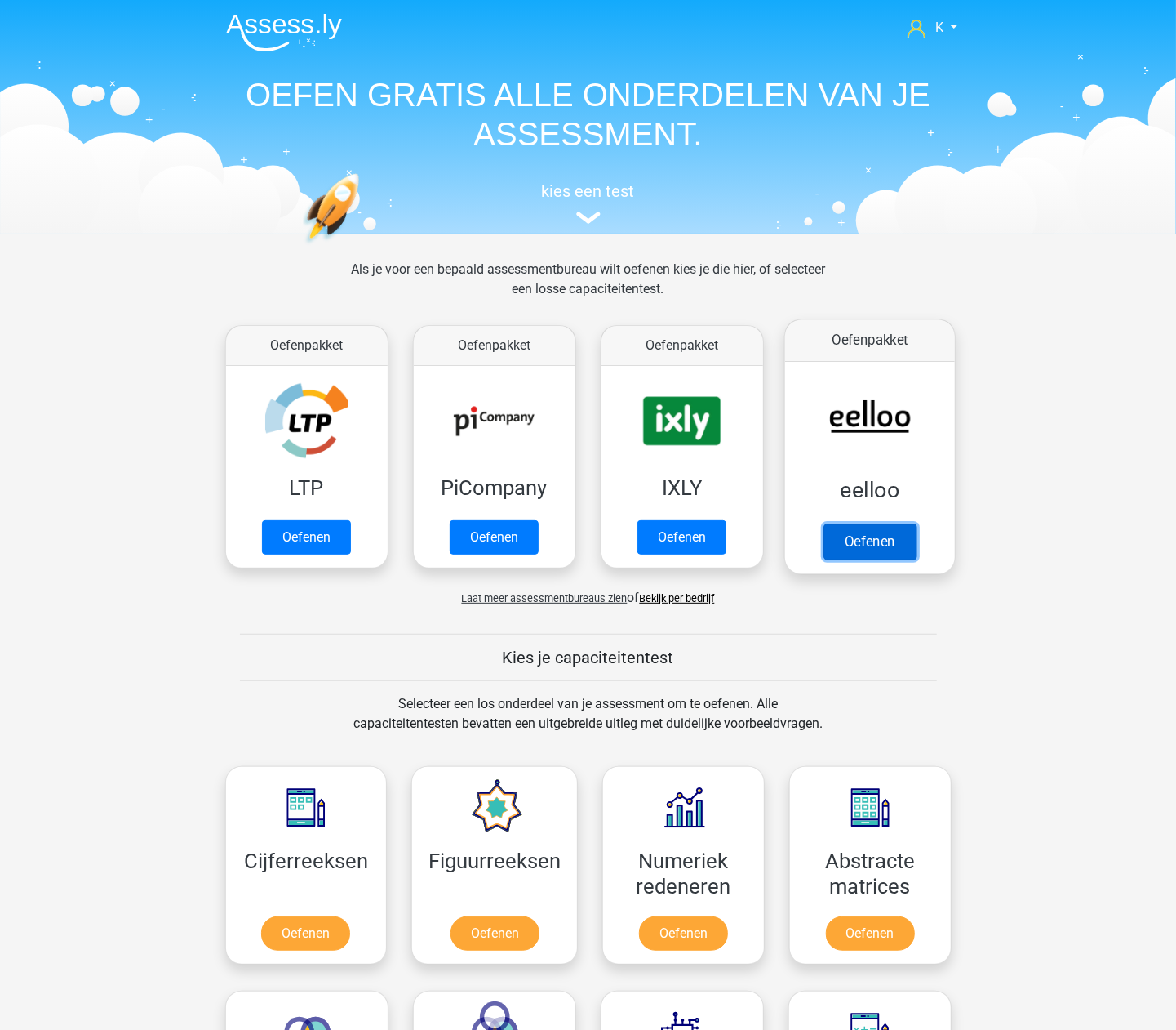
click at [869, 526] on link "Oefenen" at bounding box center [870, 541] width 93 height 36
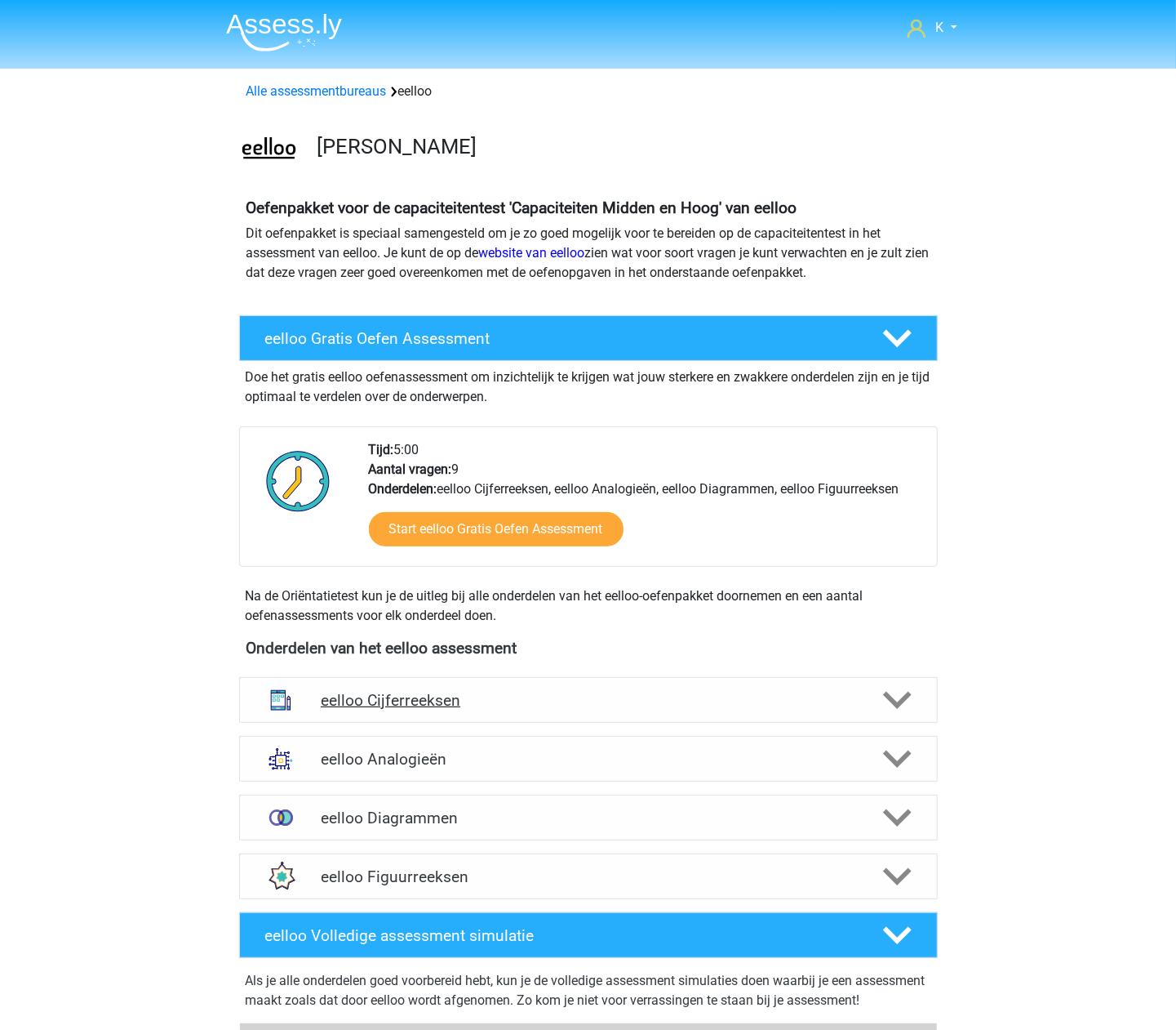
click at [501, 712] on div "eelloo Cijferreeksen" at bounding box center [588, 699] width 699 height 46
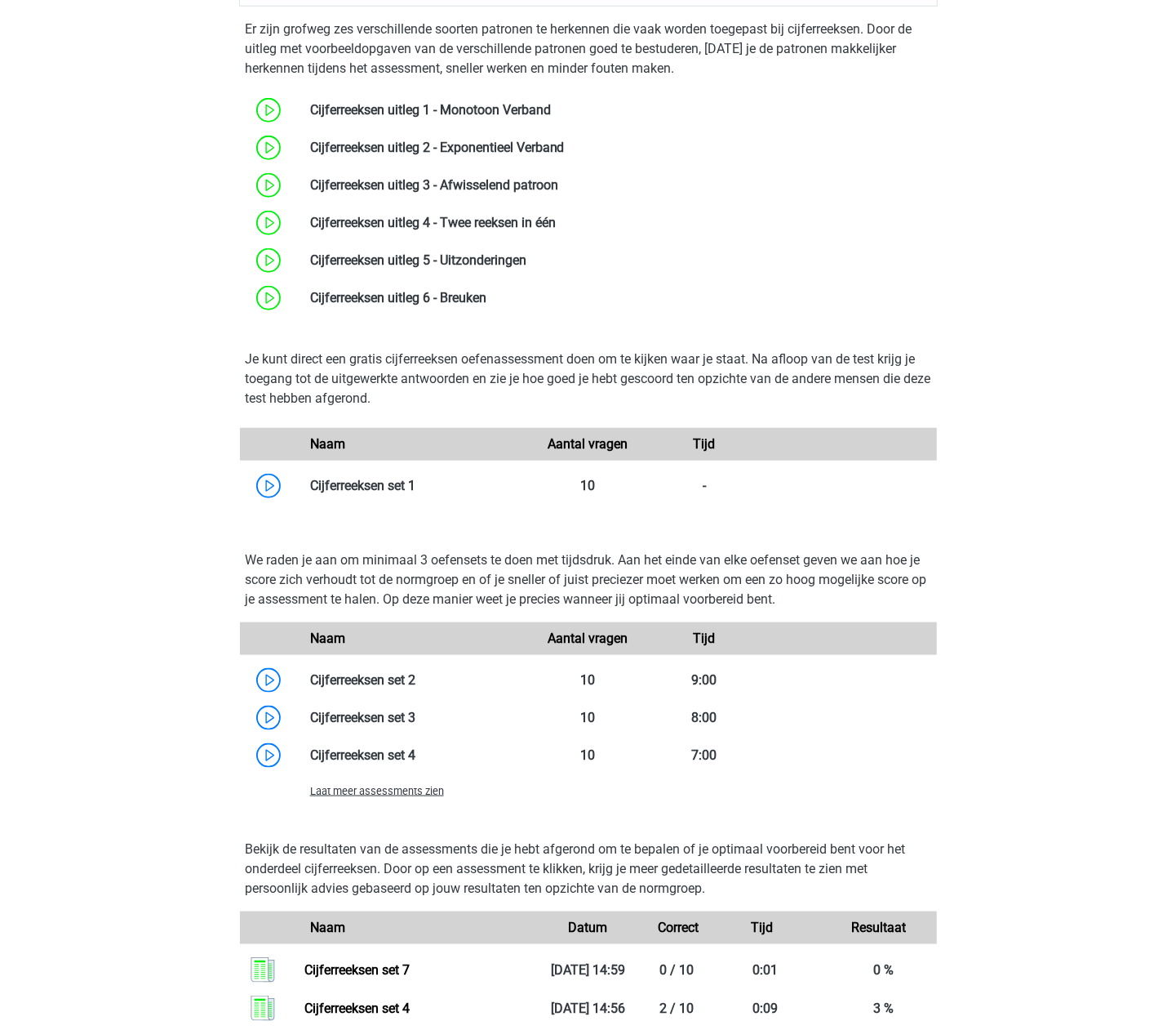
scroll to position [762, 0]
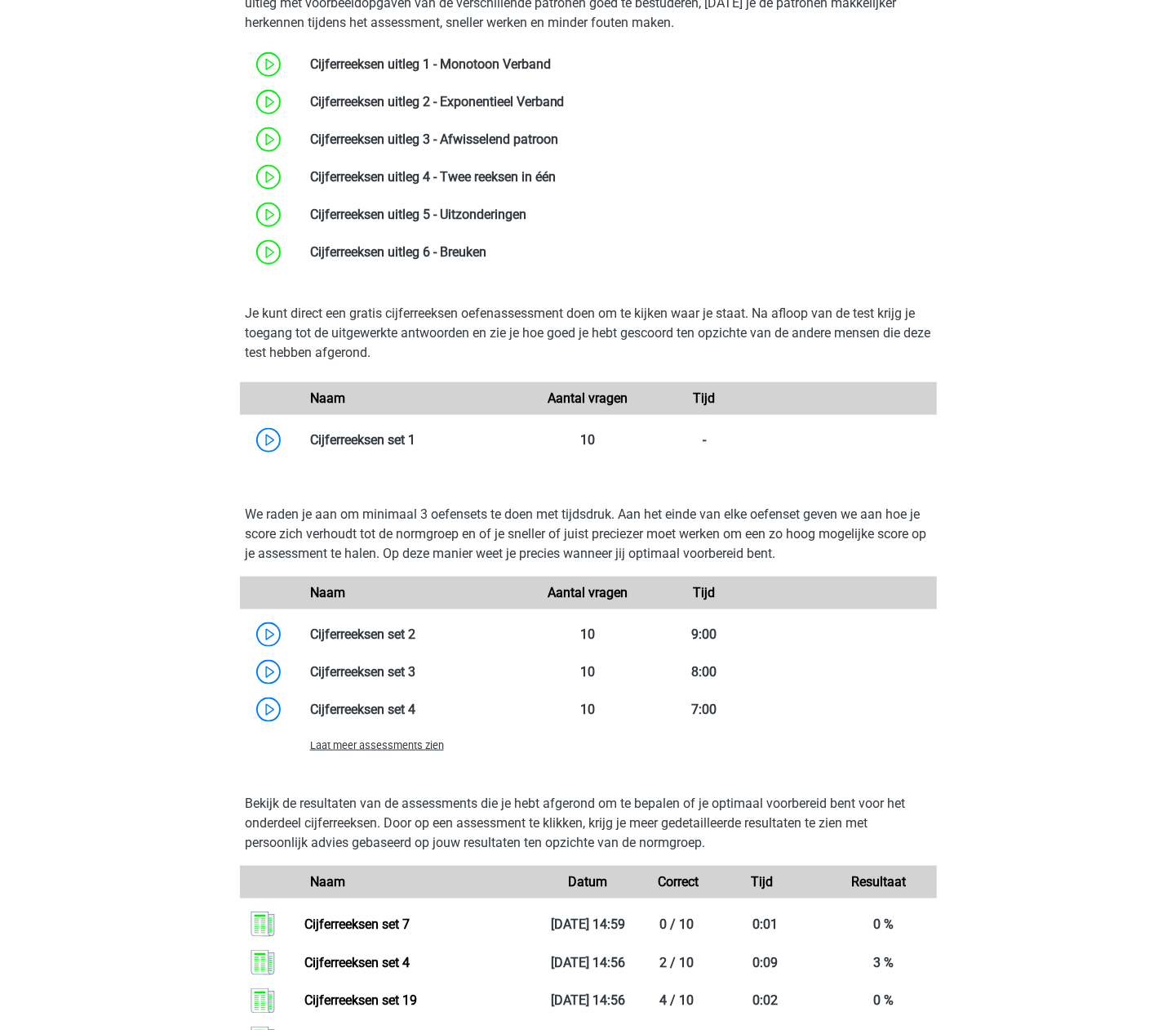
click at [424, 750] on span "Laat meer assessments zien" at bounding box center [376, 745] width 134 height 13
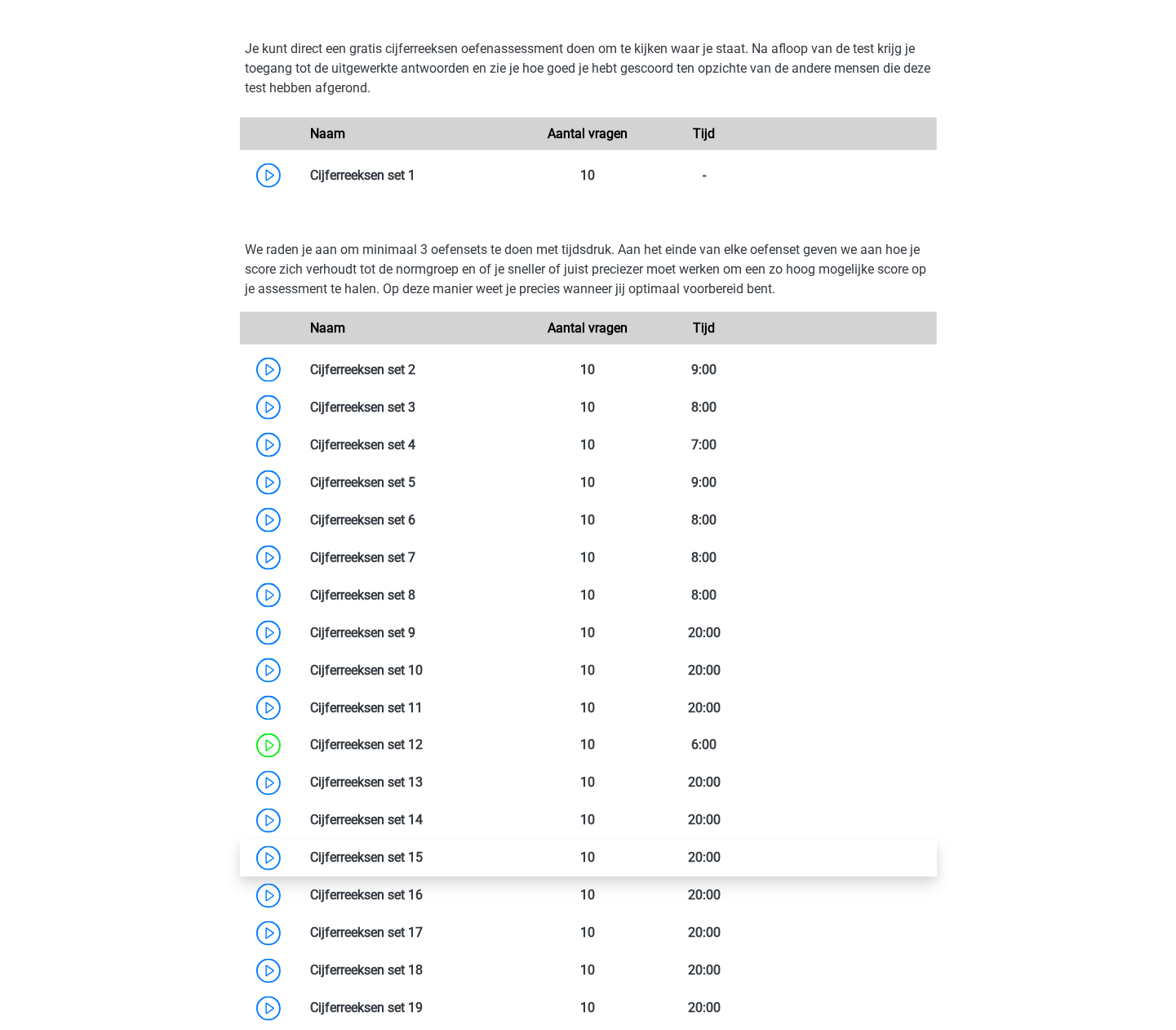
scroll to position [1088, 0]
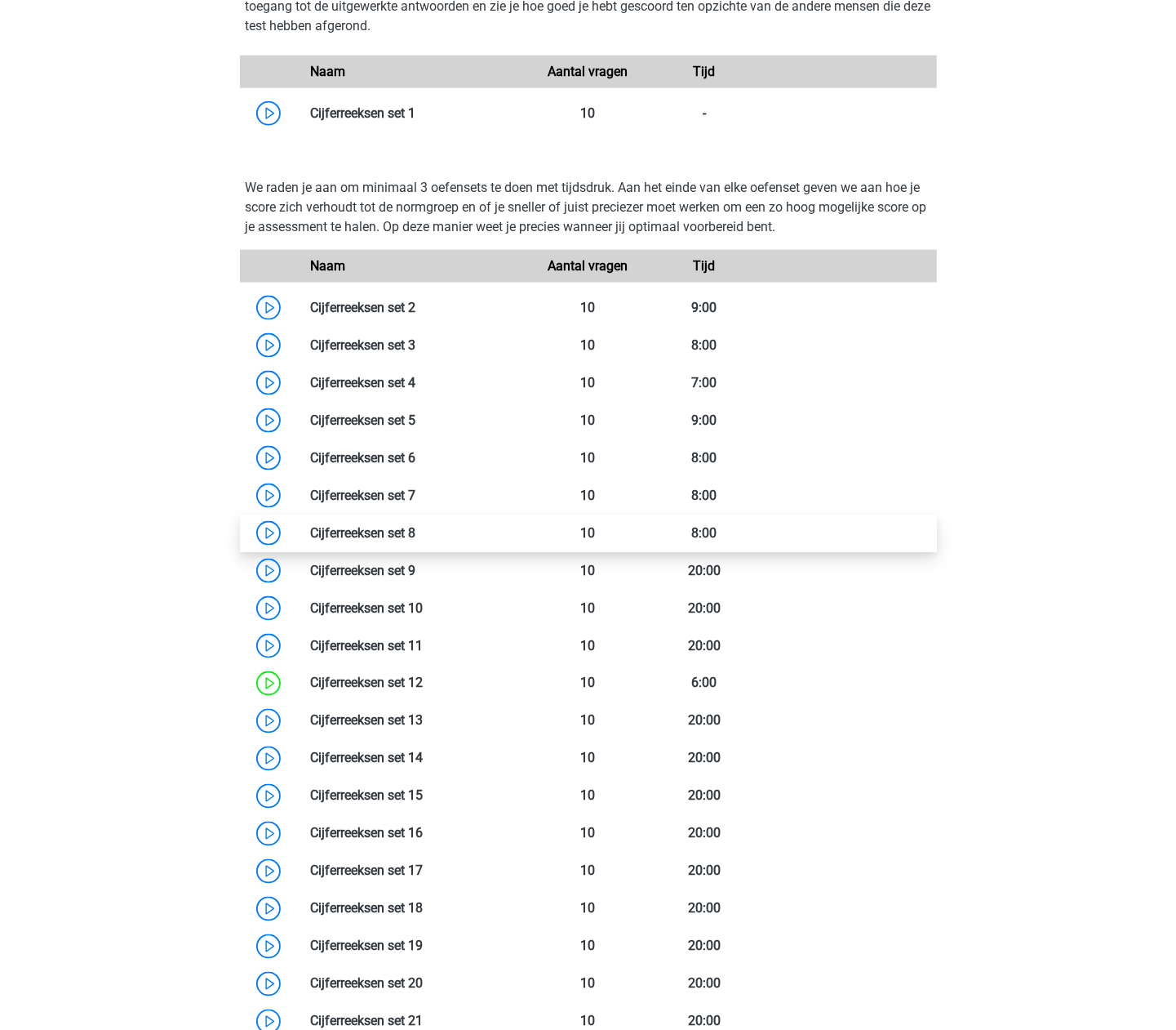
click at [415, 527] on link at bounding box center [415, 532] width 0 height 15
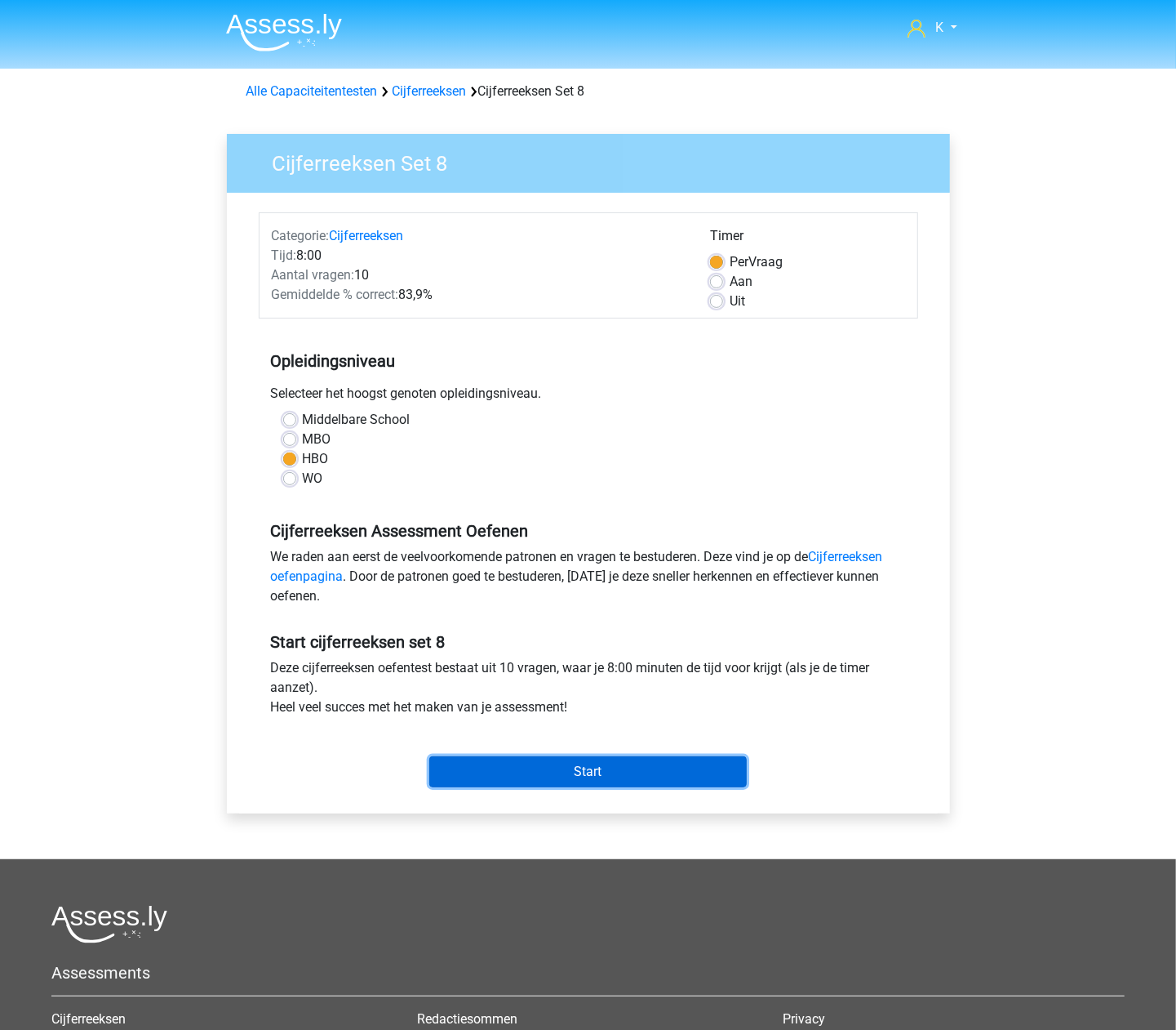
click at [543, 782] on input "Start" at bounding box center [588, 771] width 317 height 31
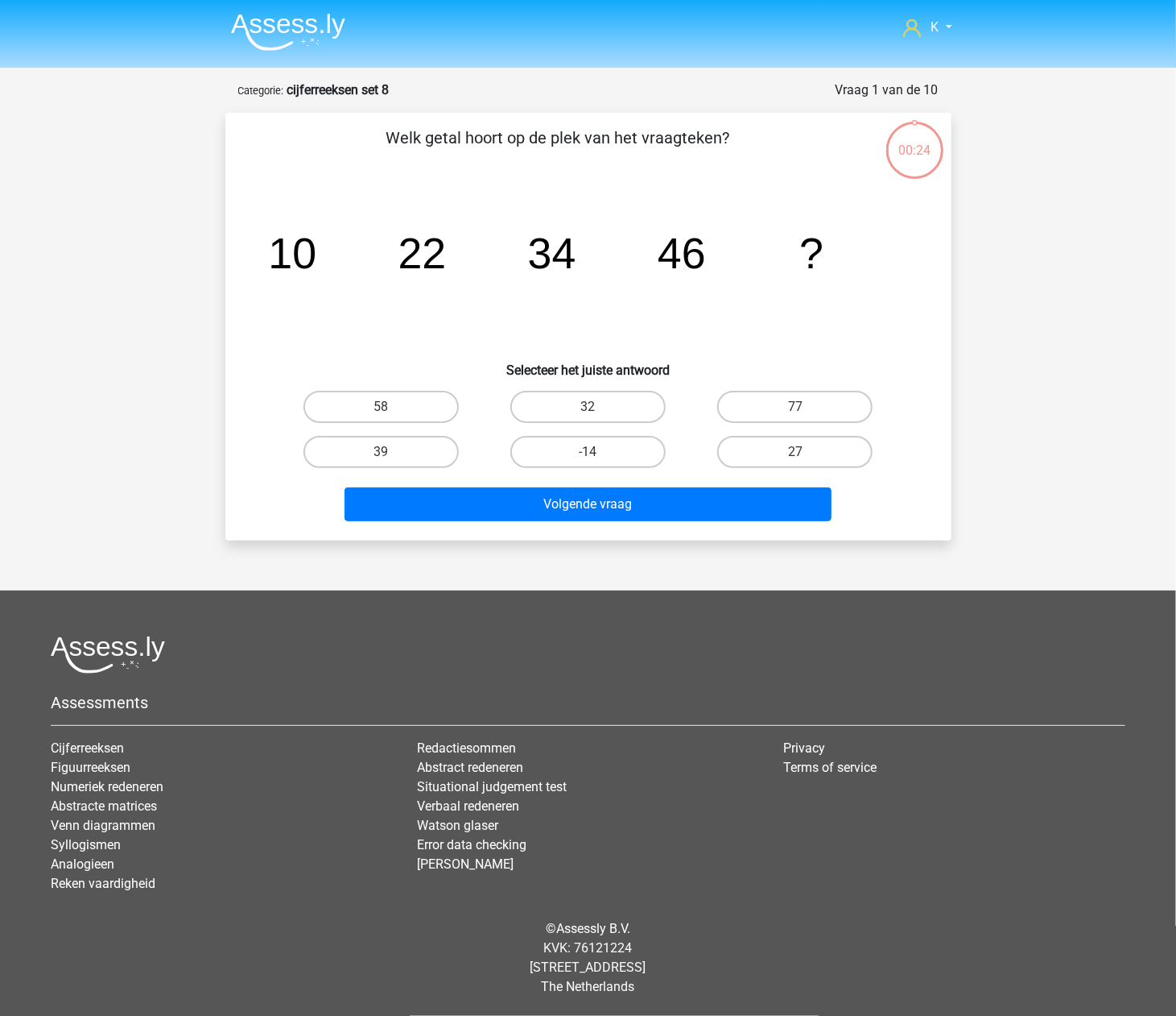
drag, startPoint x: 567, startPoint y: 446, endPoint x: 565, endPoint y: 479, distance: 33.1
click at [568, 446] on label "-14" at bounding box center [588, 451] width 155 height 32
click at [588, 452] on input "-14" at bounding box center [593, 457] width 11 height 11
radio input "true"
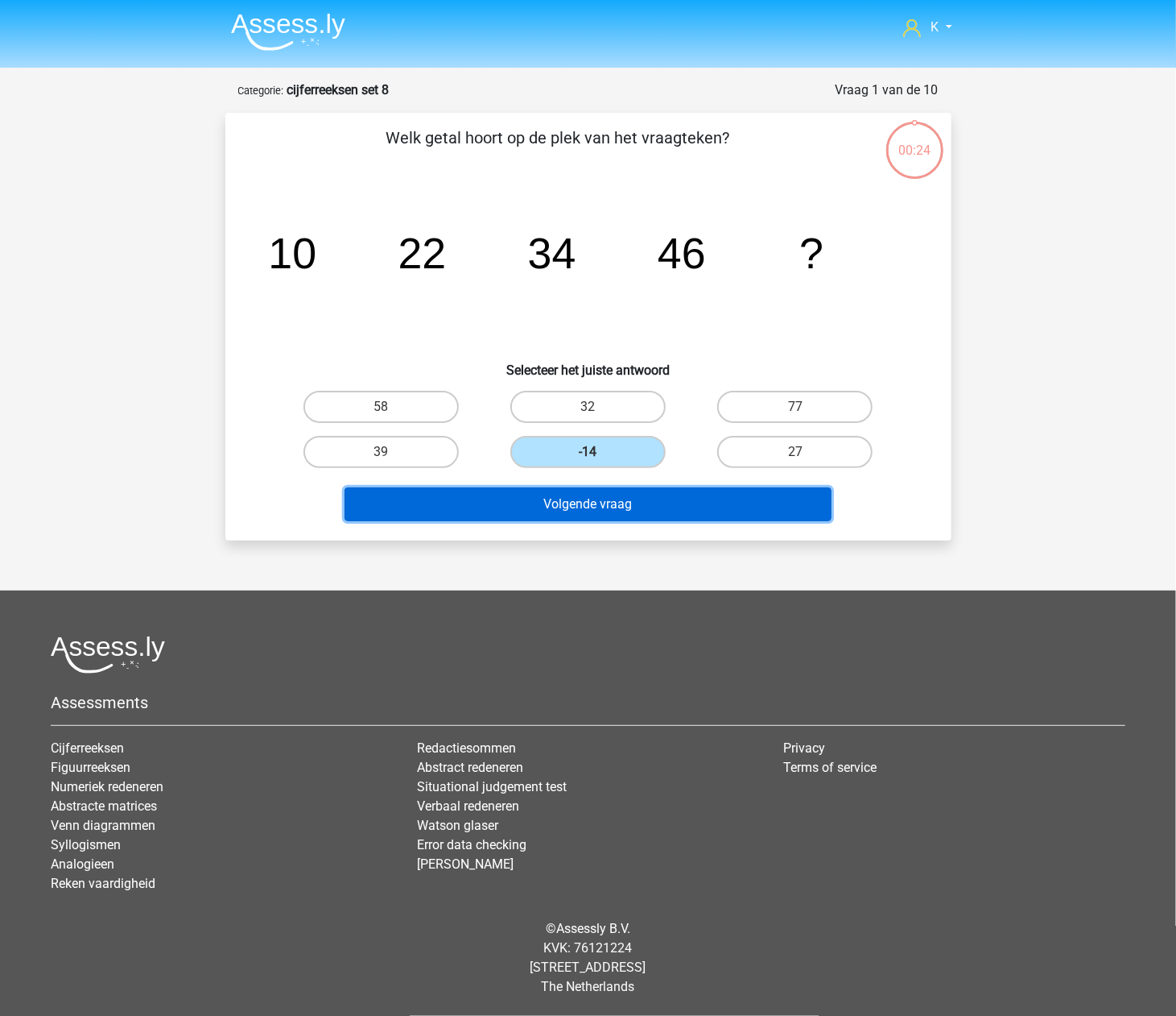
click at [565, 488] on button "Volgende vraag" at bounding box center [588, 504] width 487 height 34
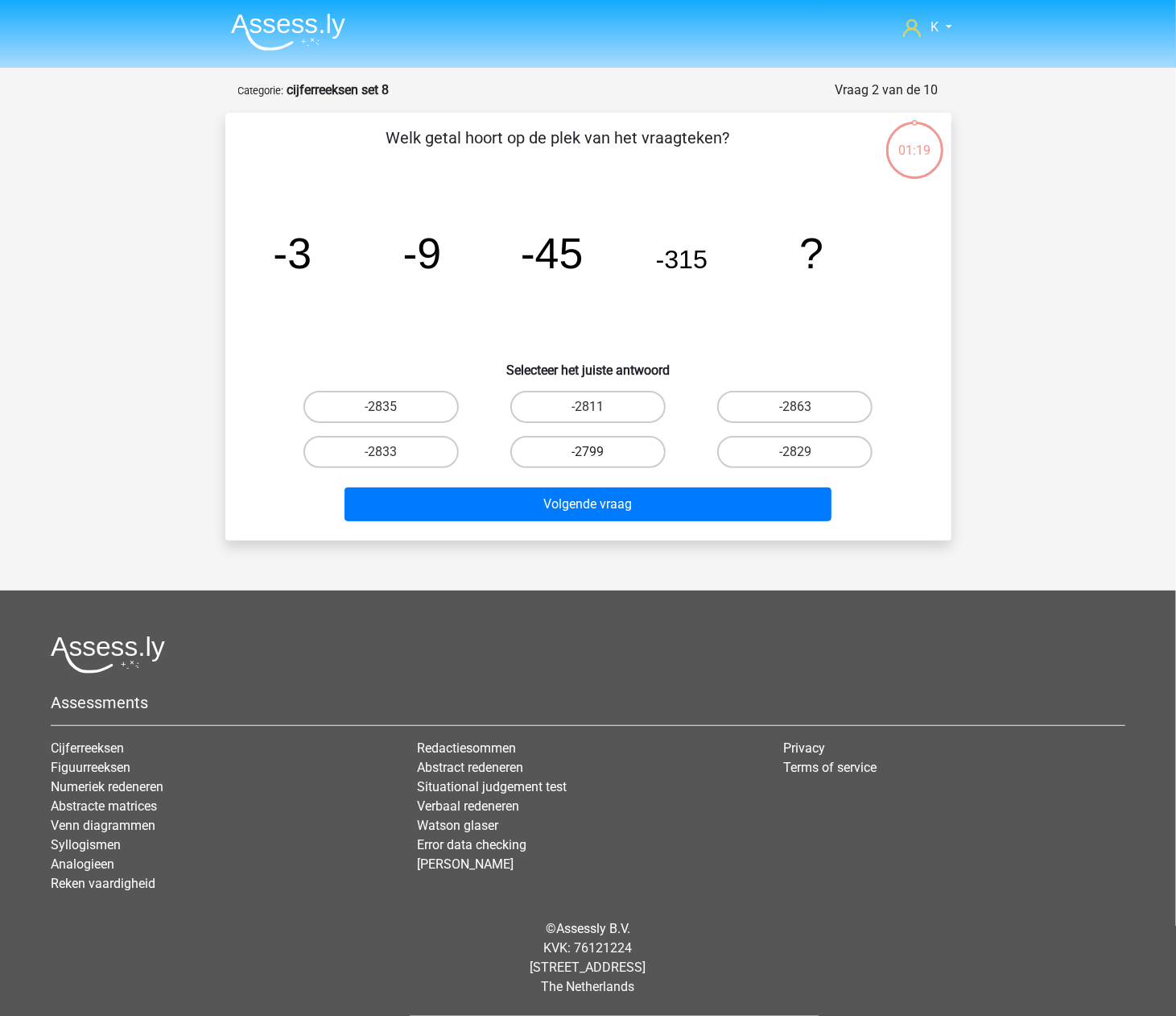
click at [570, 451] on label "-2799" at bounding box center [588, 451] width 155 height 32
click at [588, 452] on input "-2799" at bounding box center [593, 457] width 11 height 11
radio input "true"
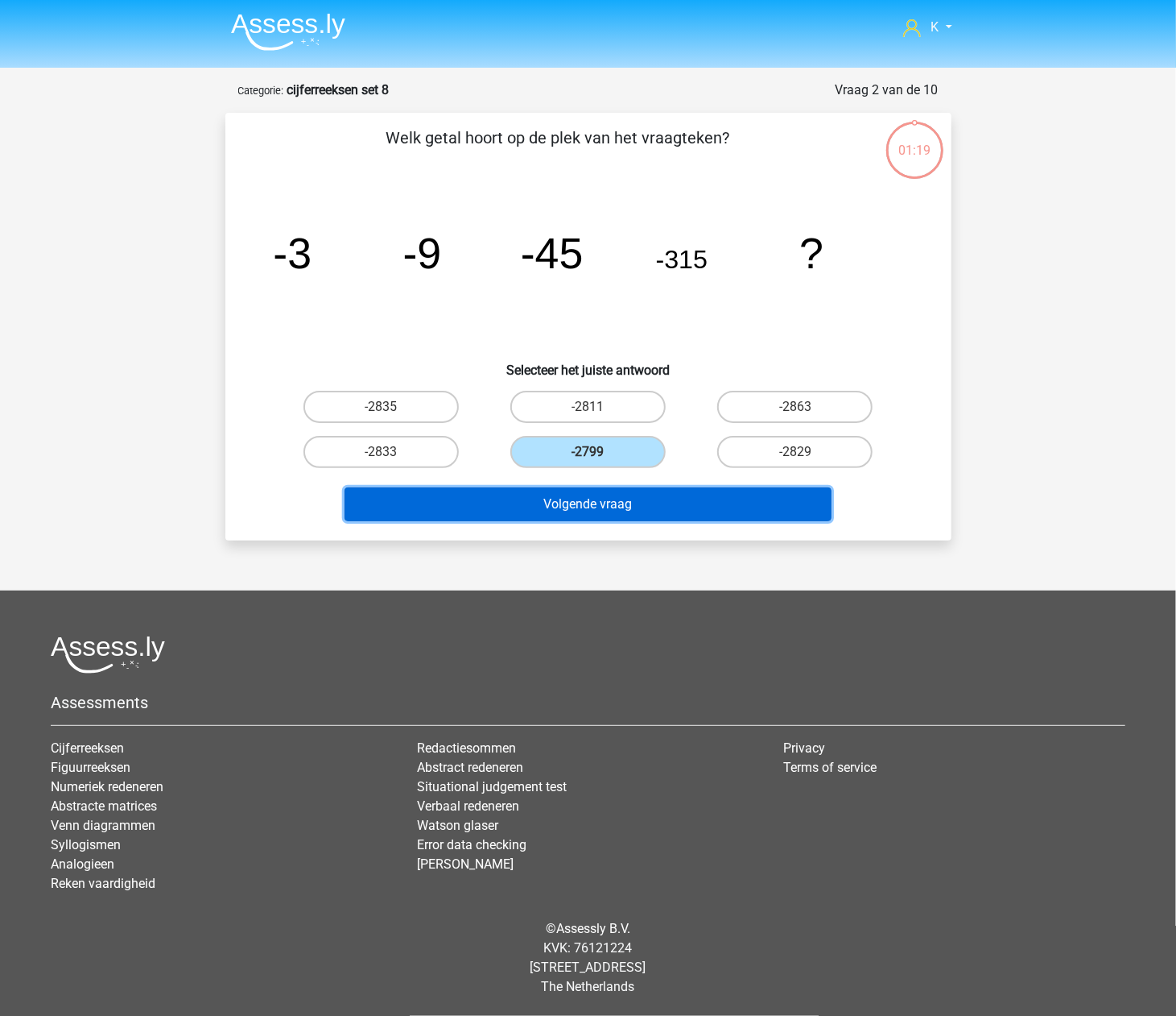
click at [561, 497] on button "Volgende vraag" at bounding box center [588, 504] width 487 height 34
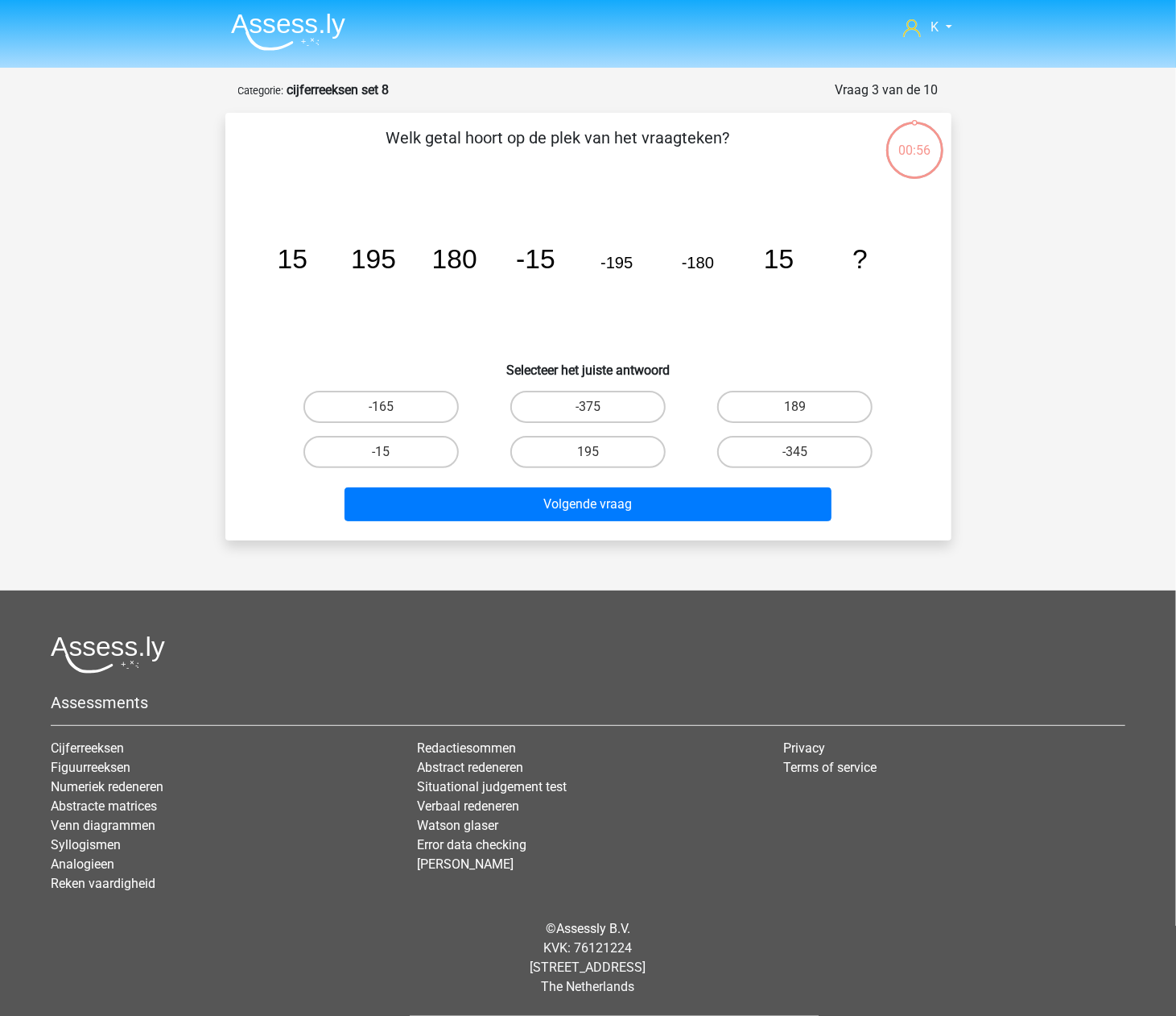
click at [565, 462] on label "195" at bounding box center [588, 451] width 155 height 32
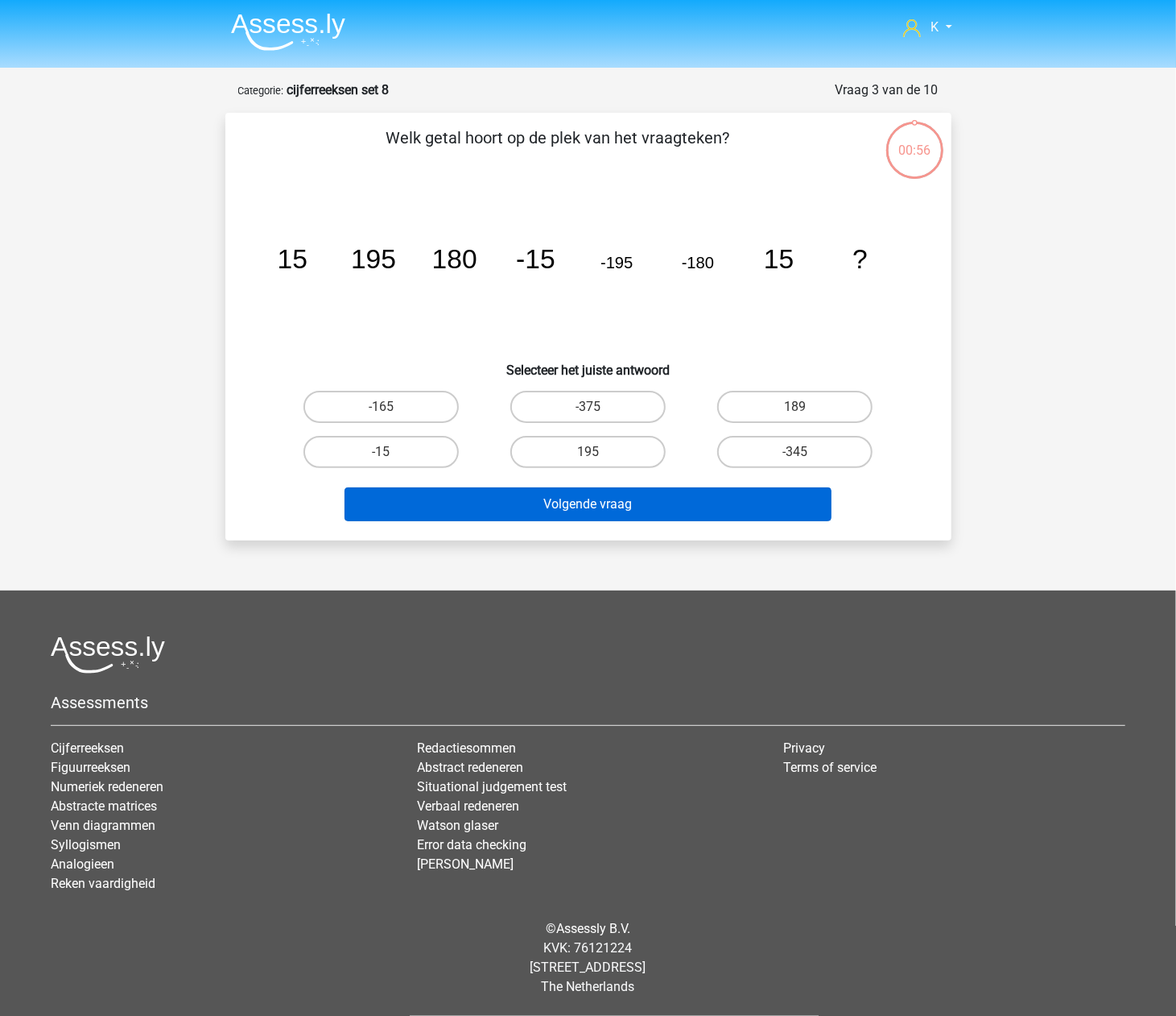
click at [588, 462] on input "195" at bounding box center [593, 457] width 11 height 11
radio input "true"
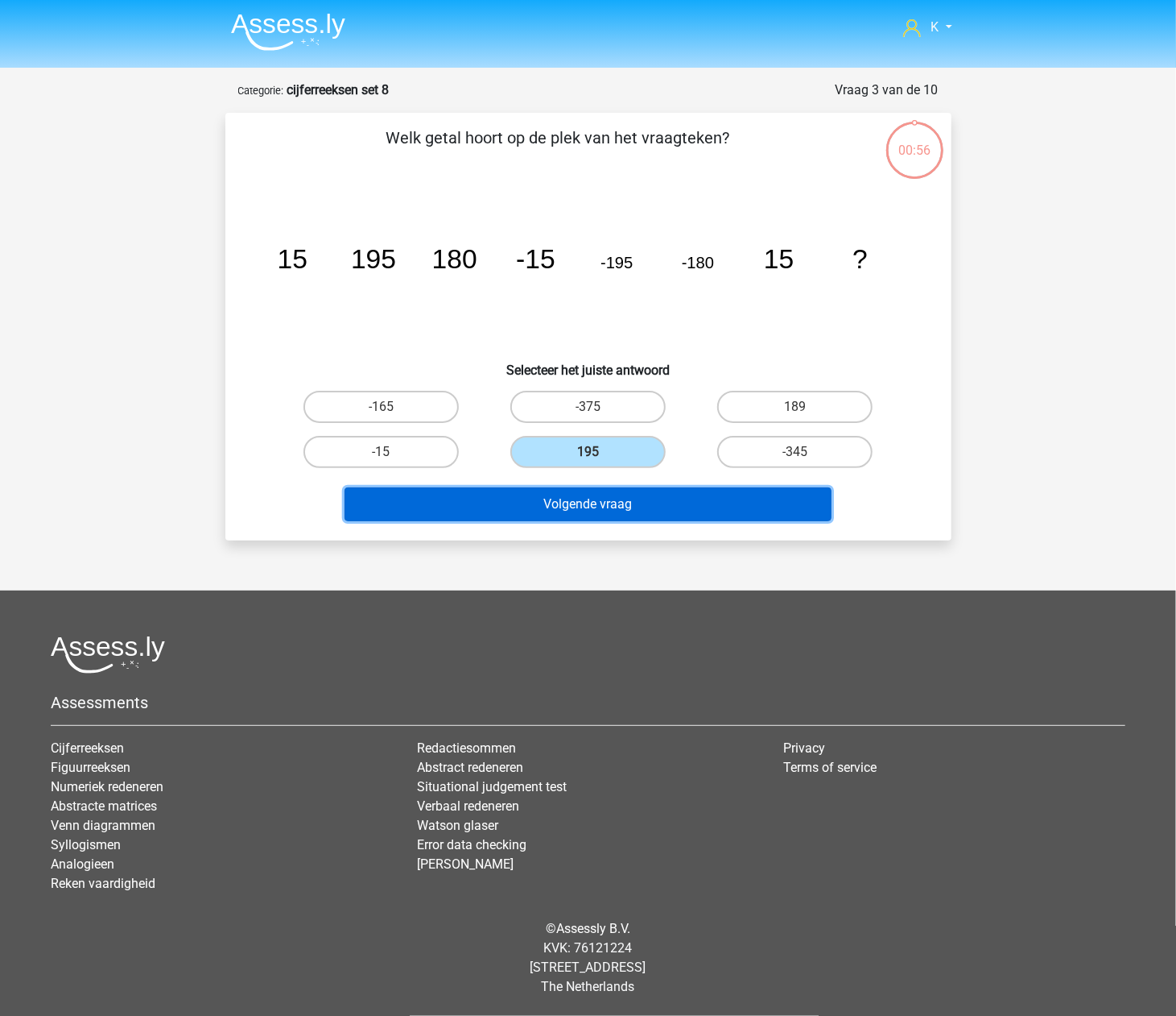
click at [556, 504] on button "Volgende vraag" at bounding box center [588, 504] width 487 height 34
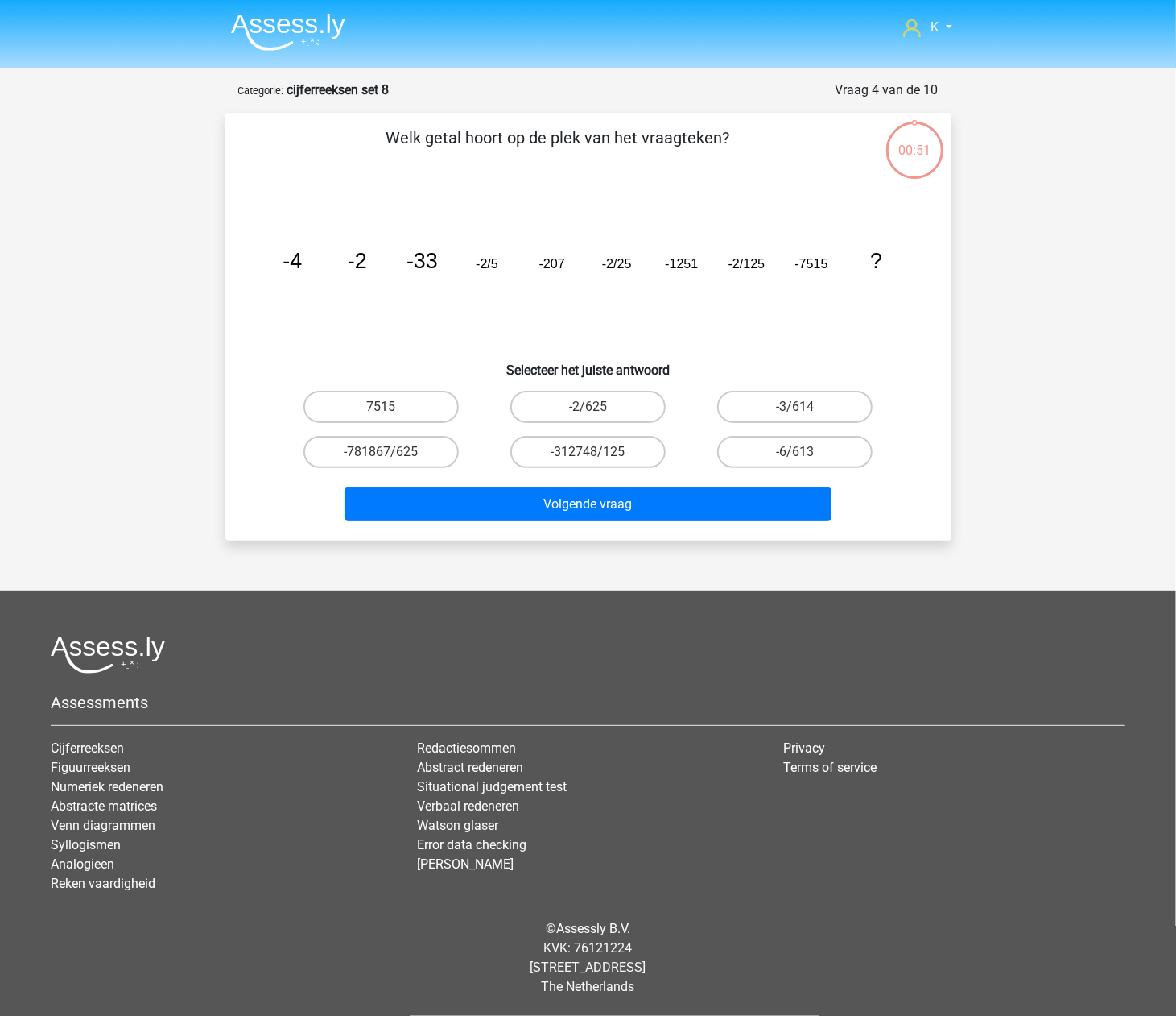
click at [558, 458] on label "-312748/125" at bounding box center [588, 451] width 155 height 32
click at [588, 458] on input "-312748/125" at bounding box center [593, 457] width 11 height 11
radio input "true"
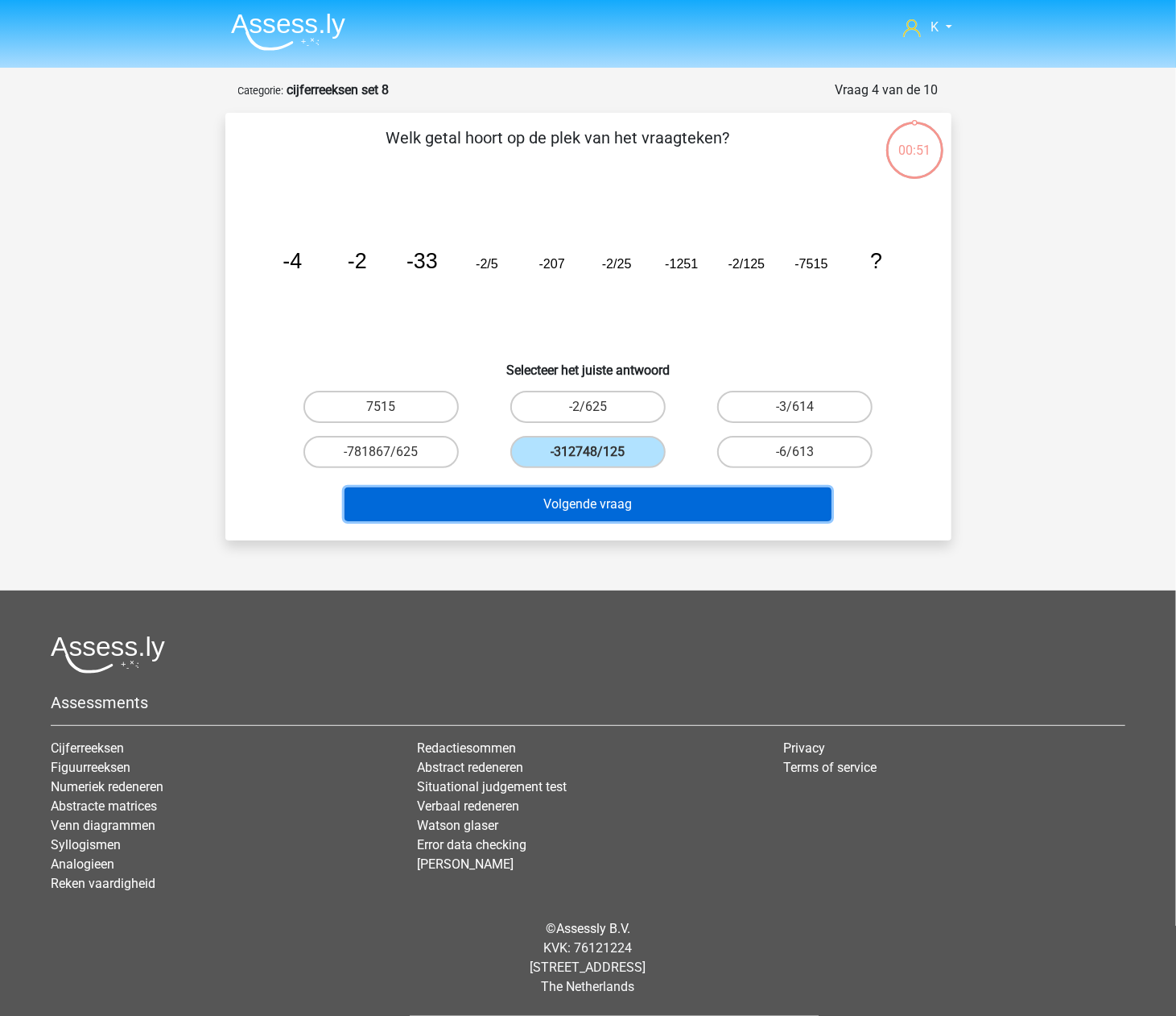
click at [552, 506] on button "Volgende vraag" at bounding box center [588, 504] width 487 height 34
click at [554, 488] on button "Volgende vraag" at bounding box center [588, 504] width 487 height 34
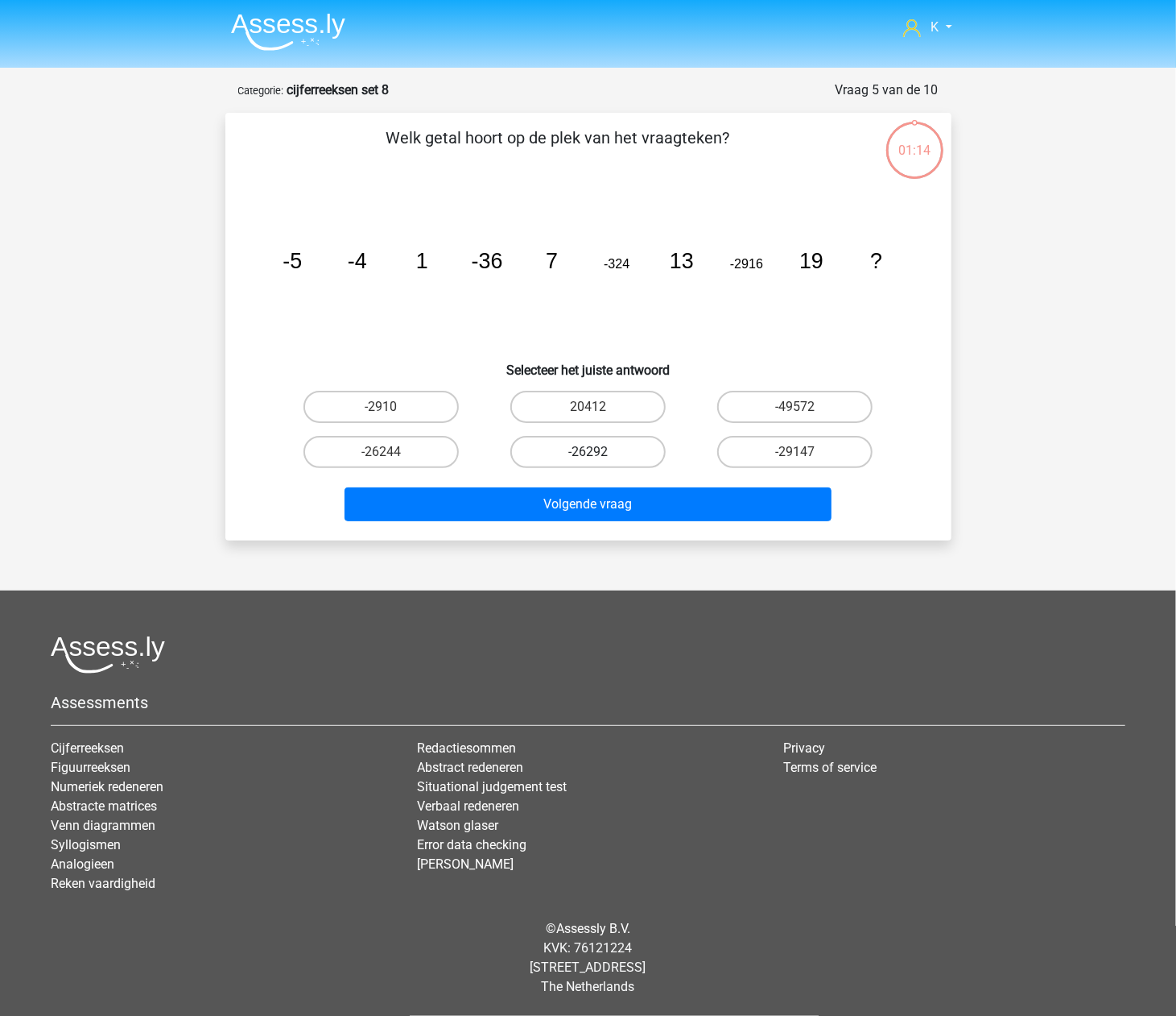
click at [557, 457] on label "-26292" at bounding box center [588, 451] width 155 height 32
click at [588, 457] on input "-26292" at bounding box center [593, 457] width 11 height 11
radio input "true"
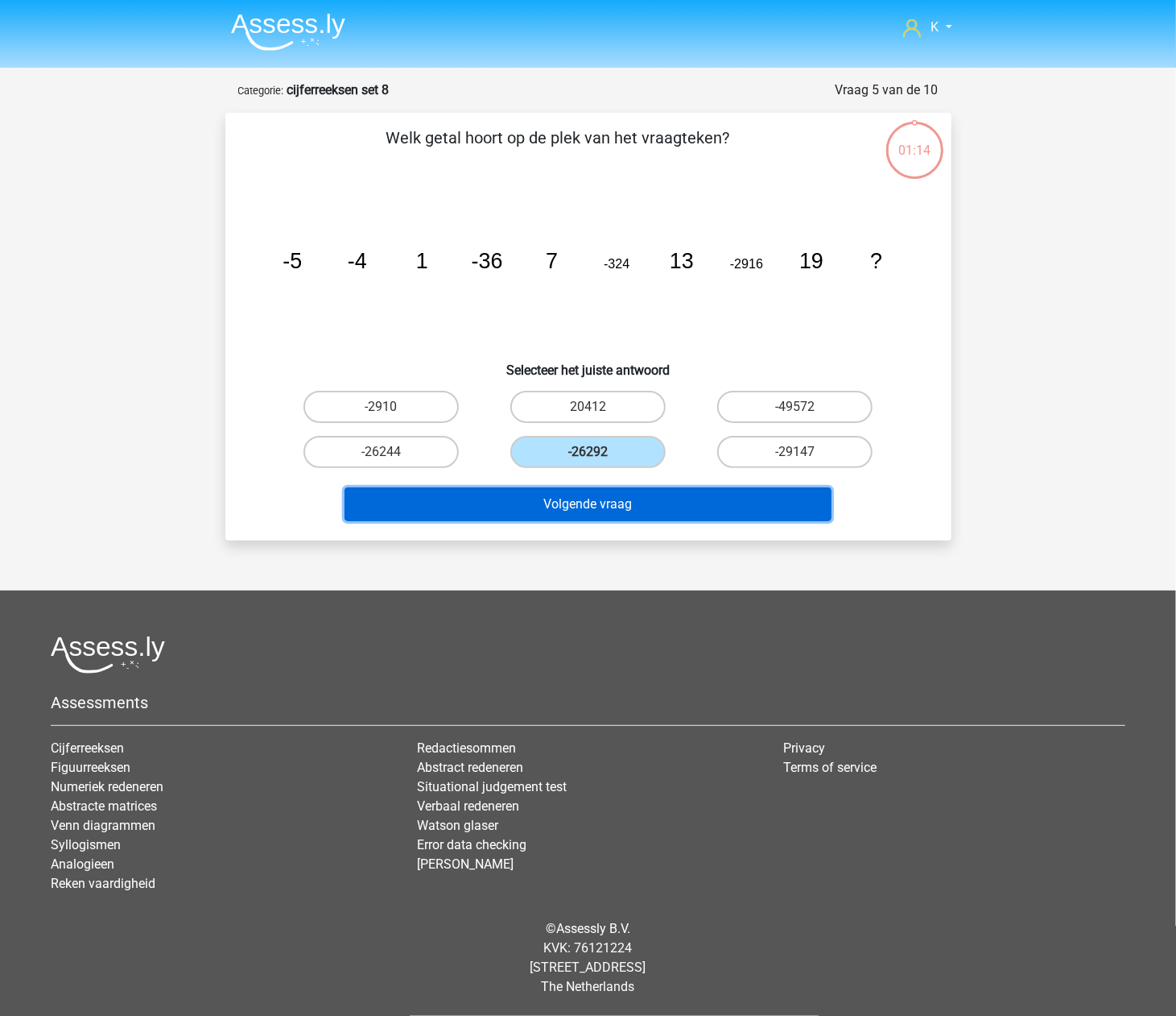
click at [552, 488] on button "Volgende vraag" at bounding box center [588, 504] width 487 height 34
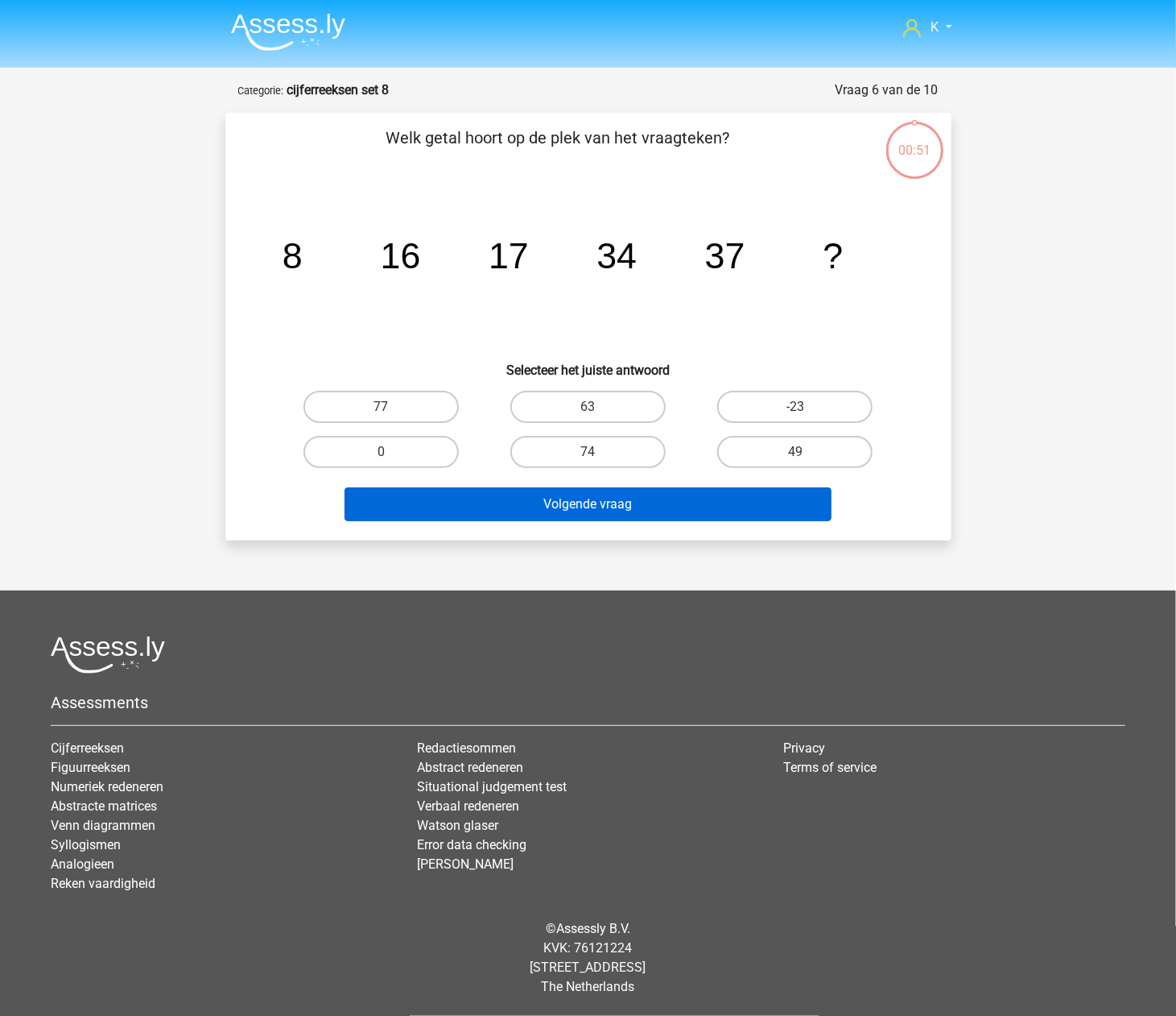
drag, startPoint x: 552, startPoint y: 474, endPoint x: 548, endPoint y: 500, distance: 26.3
click at [556, 454] on label "74" at bounding box center [588, 451] width 155 height 32
click at [588, 454] on input "74" at bounding box center [593, 457] width 11 height 11
radio input "true"
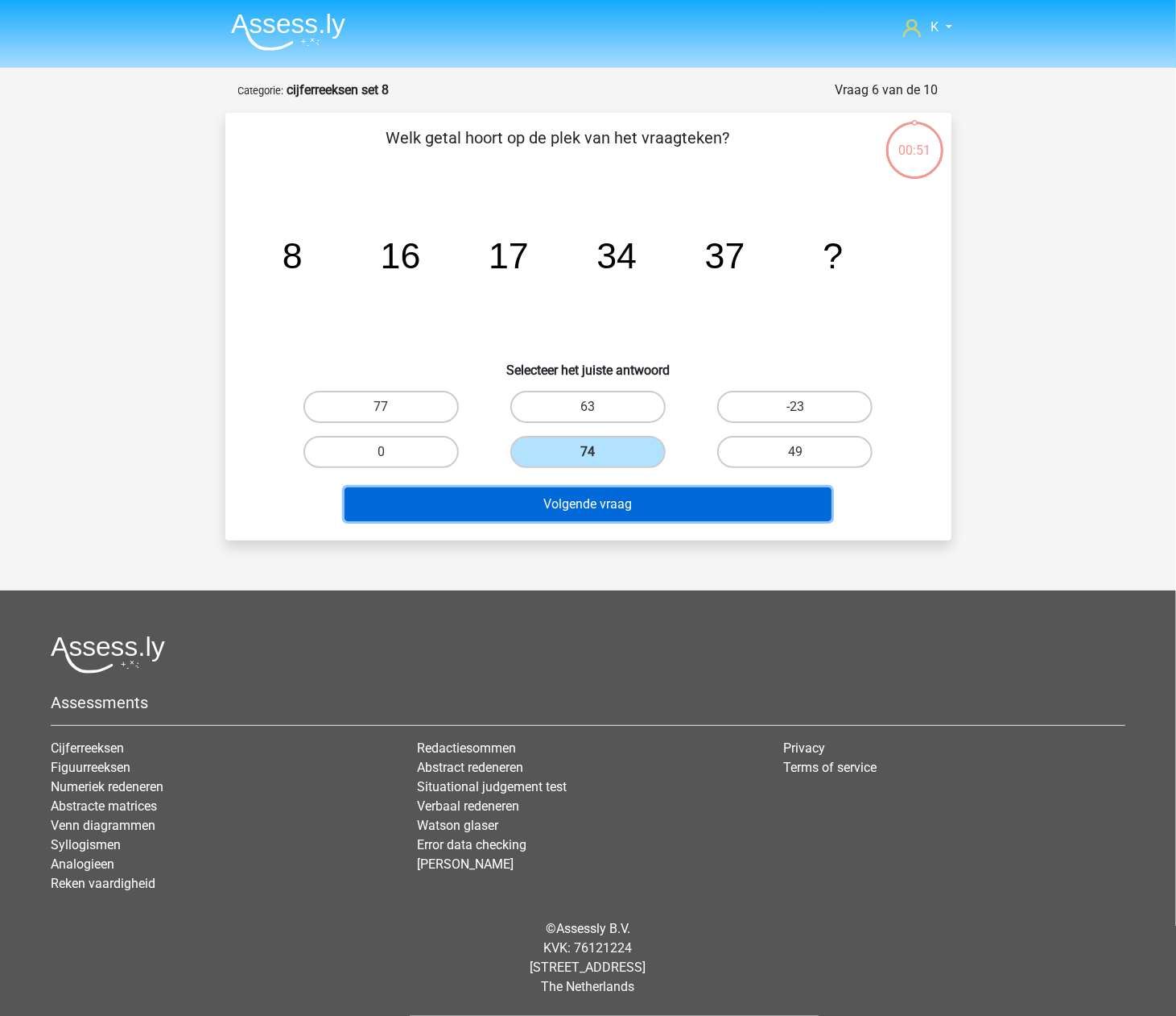
click at [548, 500] on button "Volgende vraag" at bounding box center [588, 504] width 487 height 34
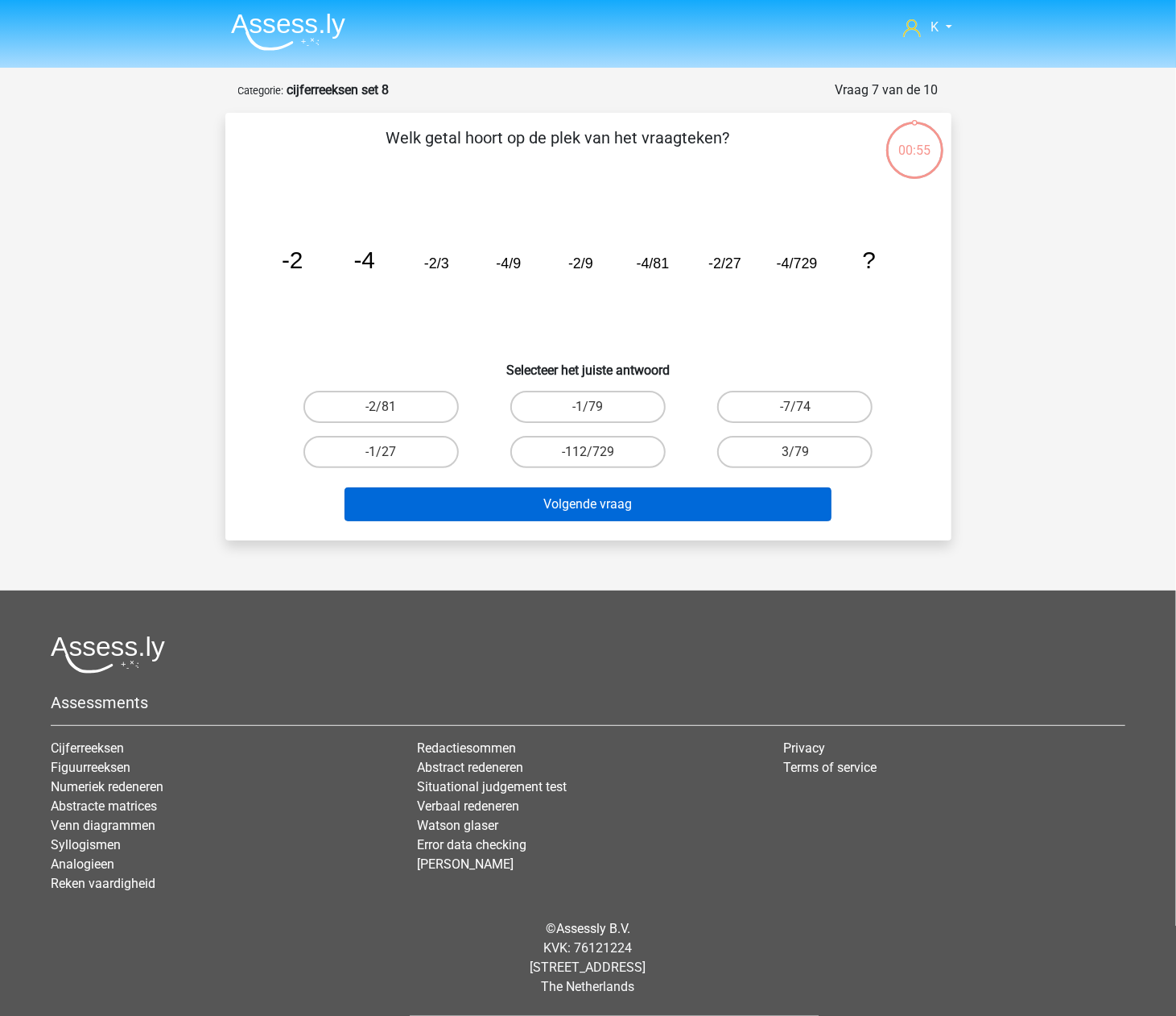
click at [556, 458] on label "-112/729" at bounding box center [588, 451] width 155 height 32
click at [588, 458] on input "-112/729" at bounding box center [593, 457] width 11 height 11
radio input "true"
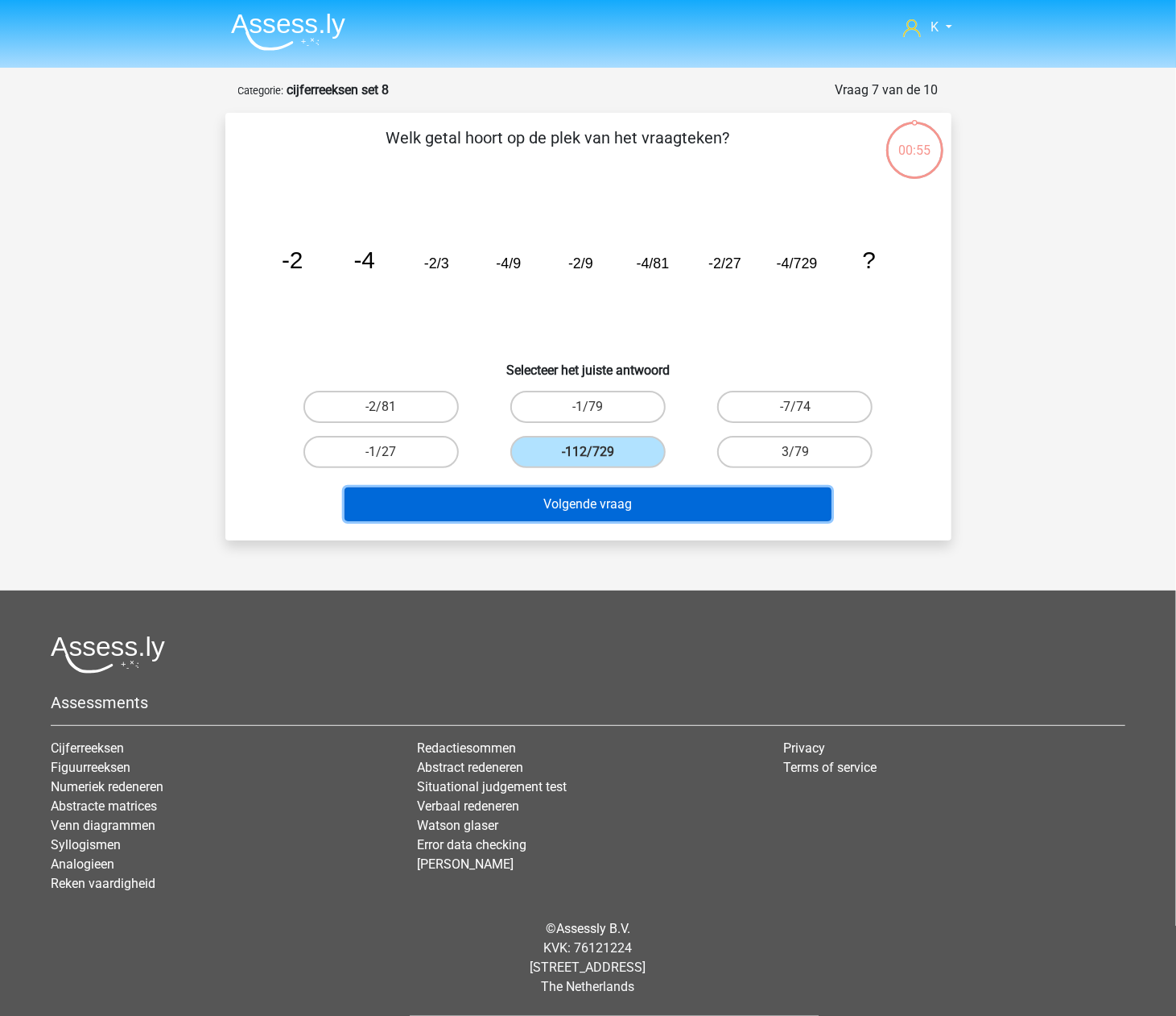
click at [548, 499] on button "Volgende vraag" at bounding box center [588, 504] width 487 height 34
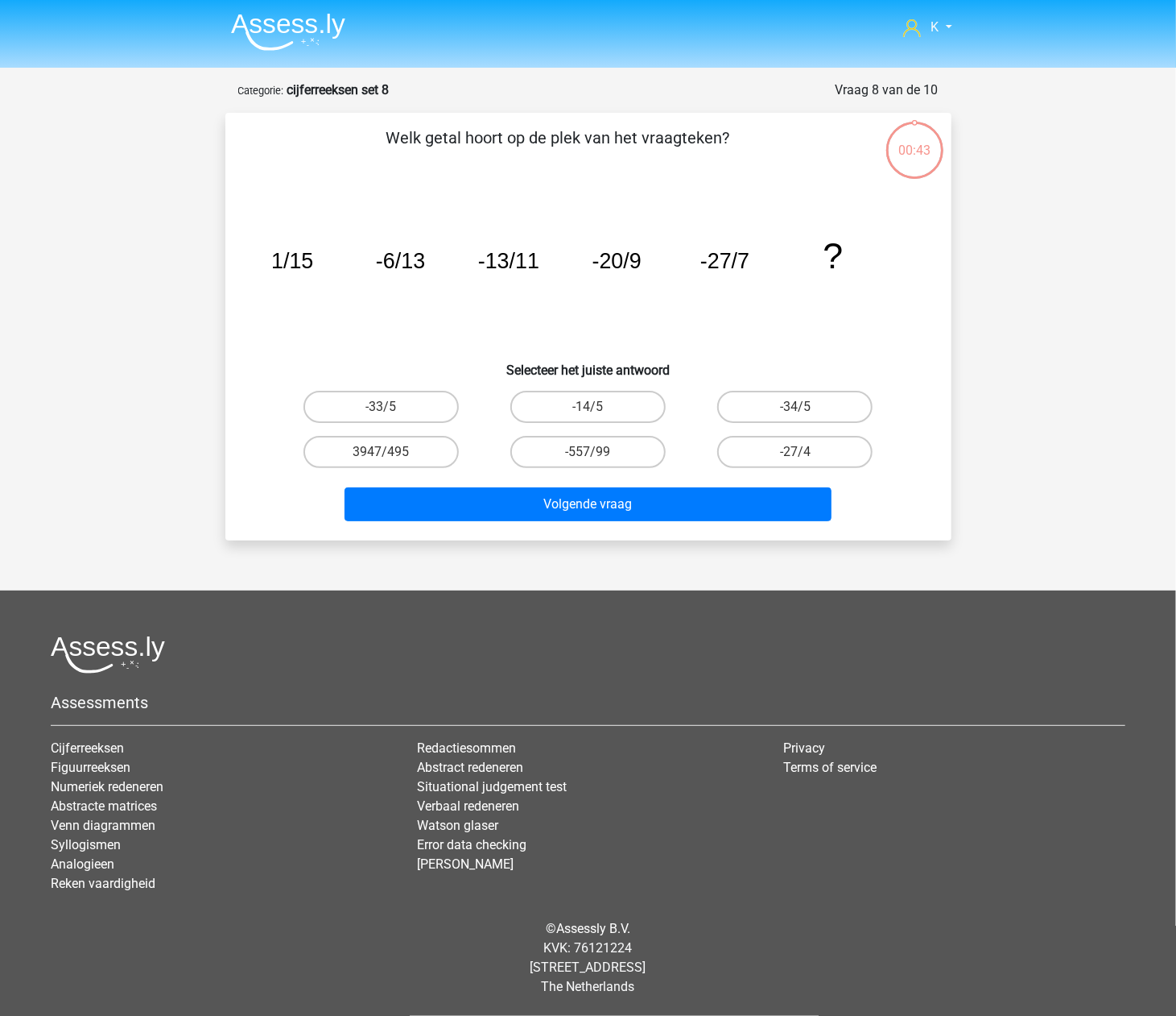
drag, startPoint x: 555, startPoint y: 456, endPoint x: 554, endPoint y: 481, distance: 25.0
click at [556, 462] on label "-557/99" at bounding box center [588, 451] width 155 height 32
click at [588, 462] on input "-557/99" at bounding box center [593, 457] width 11 height 11
radio input "true"
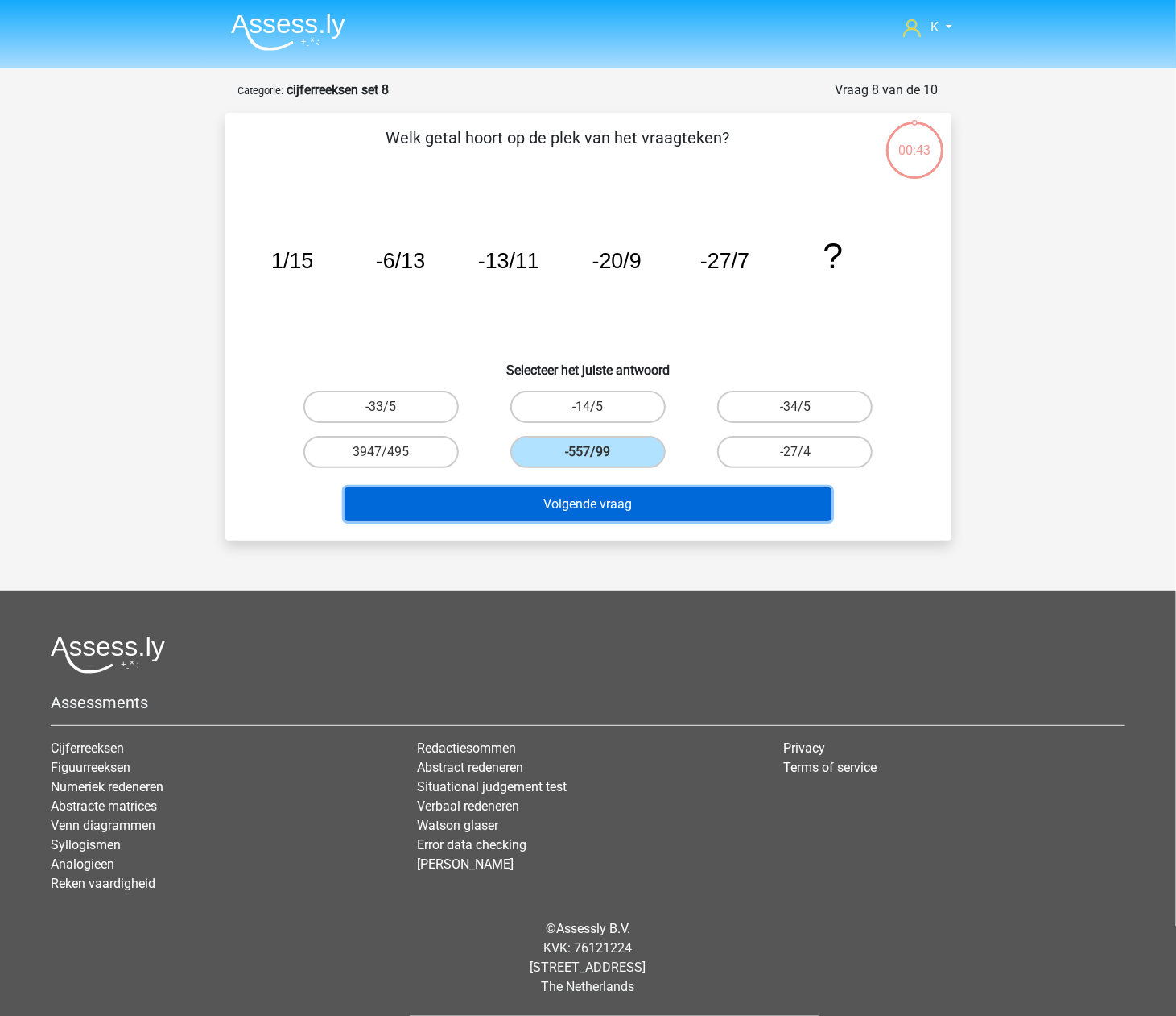
click at [542, 509] on button "Volgende vraag" at bounding box center [588, 504] width 487 height 34
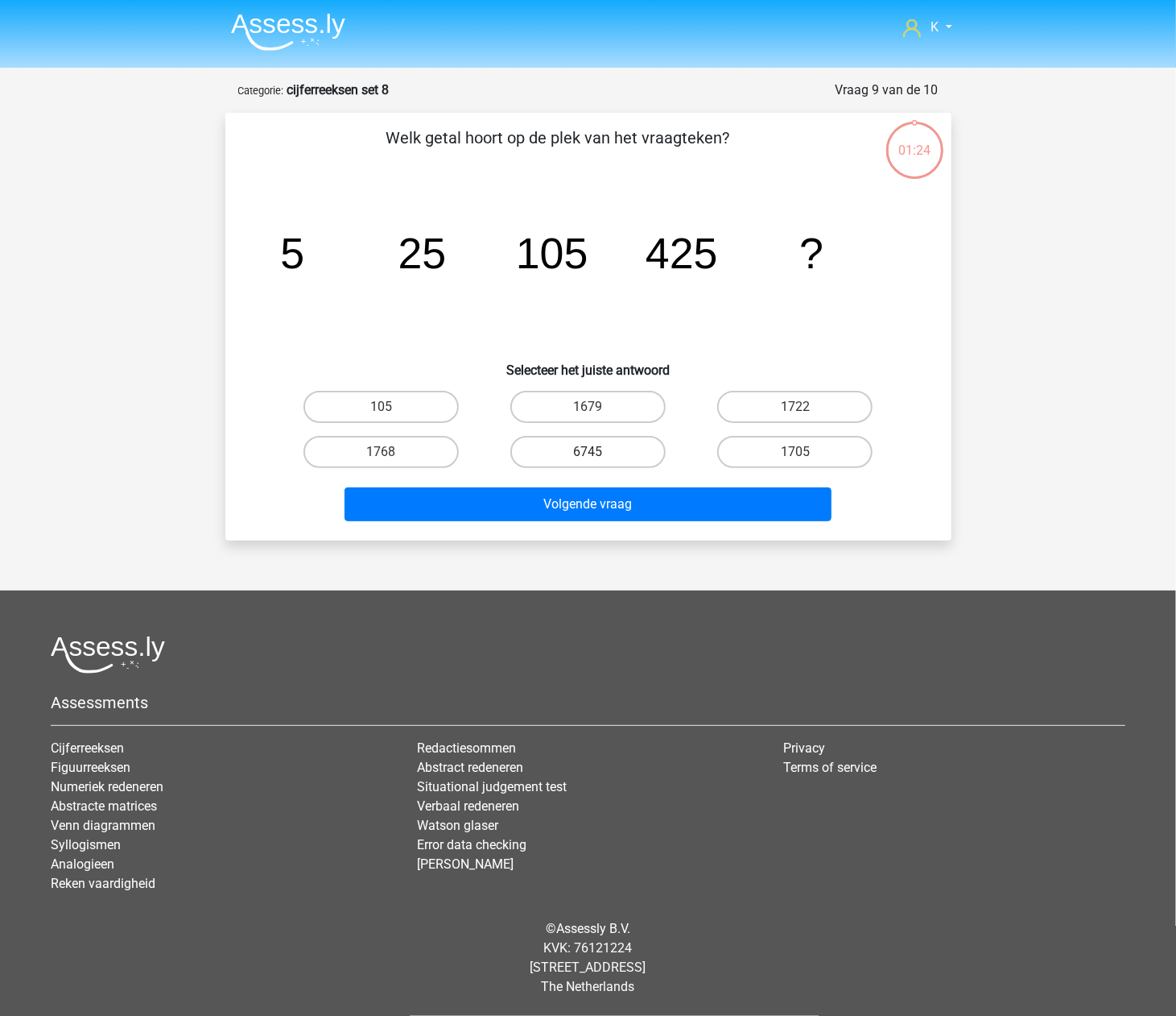
drag, startPoint x: 548, startPoint y: 462, endPoint x: 549, endPoint y: 471, distance: 9.1
click at [549, 462] on label "6745" at bounding box center [588, 451] width 155 height 32
click at [588, 462] on input "6745" at bounding box center [593, 457] width 11 height 11
radio input "true"
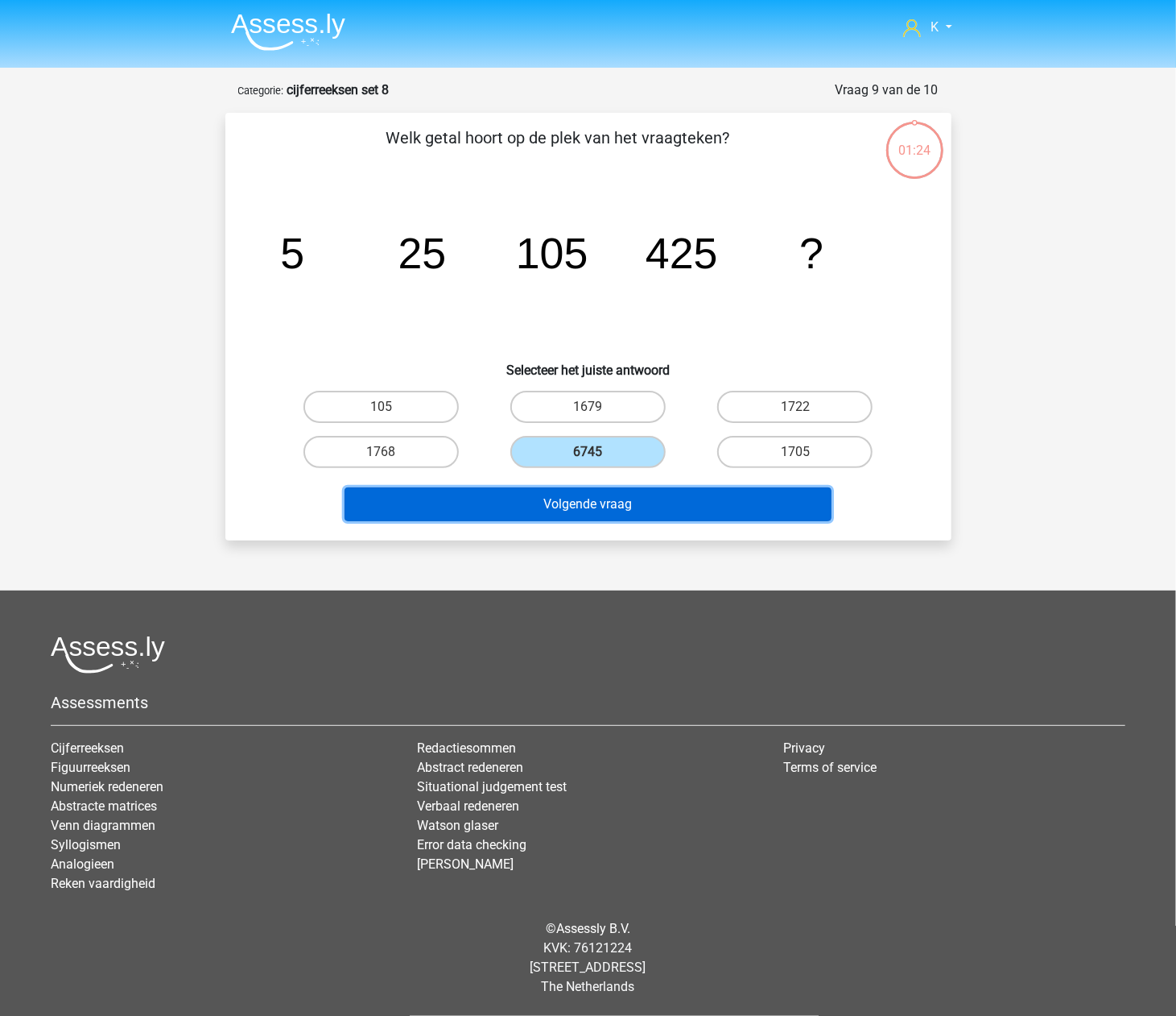
click at [541, 506] on button "Volgende vraag" at bounding box center [588, 504] width 487 height 34
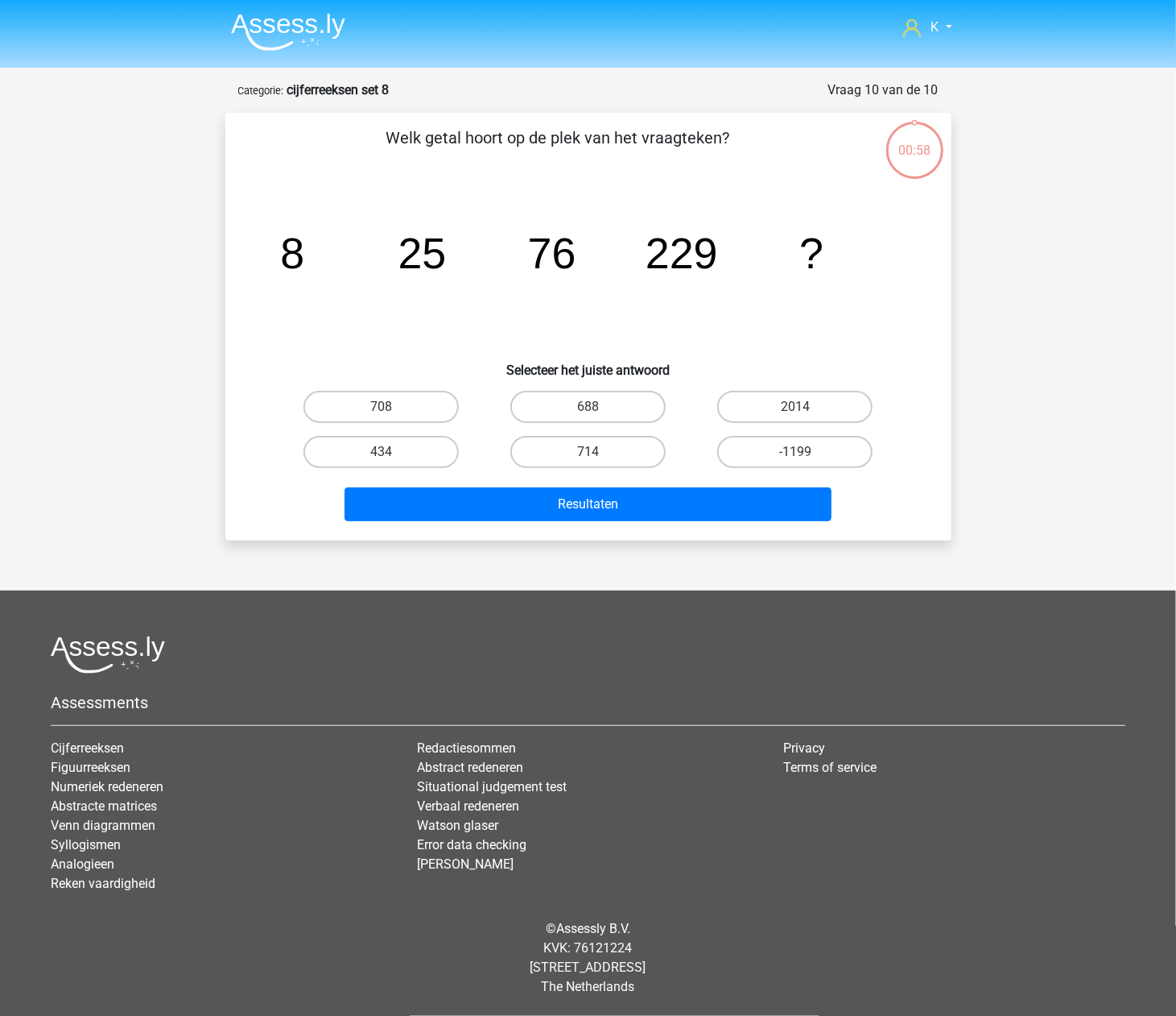
click at [546, 452] on label "714" at bounding box center [588, 451] width 155 height 32
click at [588, 452] on input "714" at bounding box center [593, 457] width 11 height 11
radio input "true"
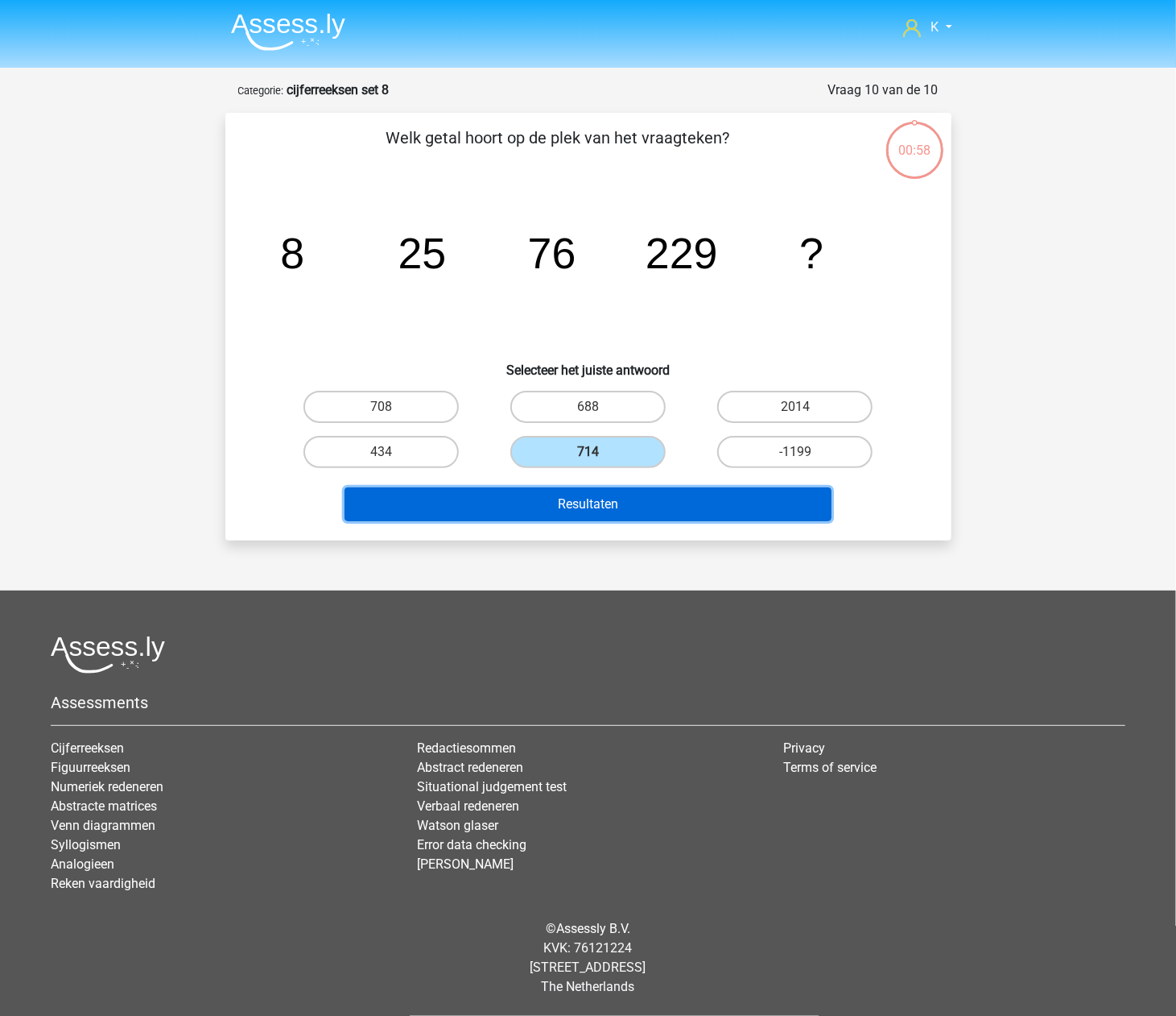
click at [541, 497] on button "Resultaten" at bounding box center [588, 504] width 487 height 34
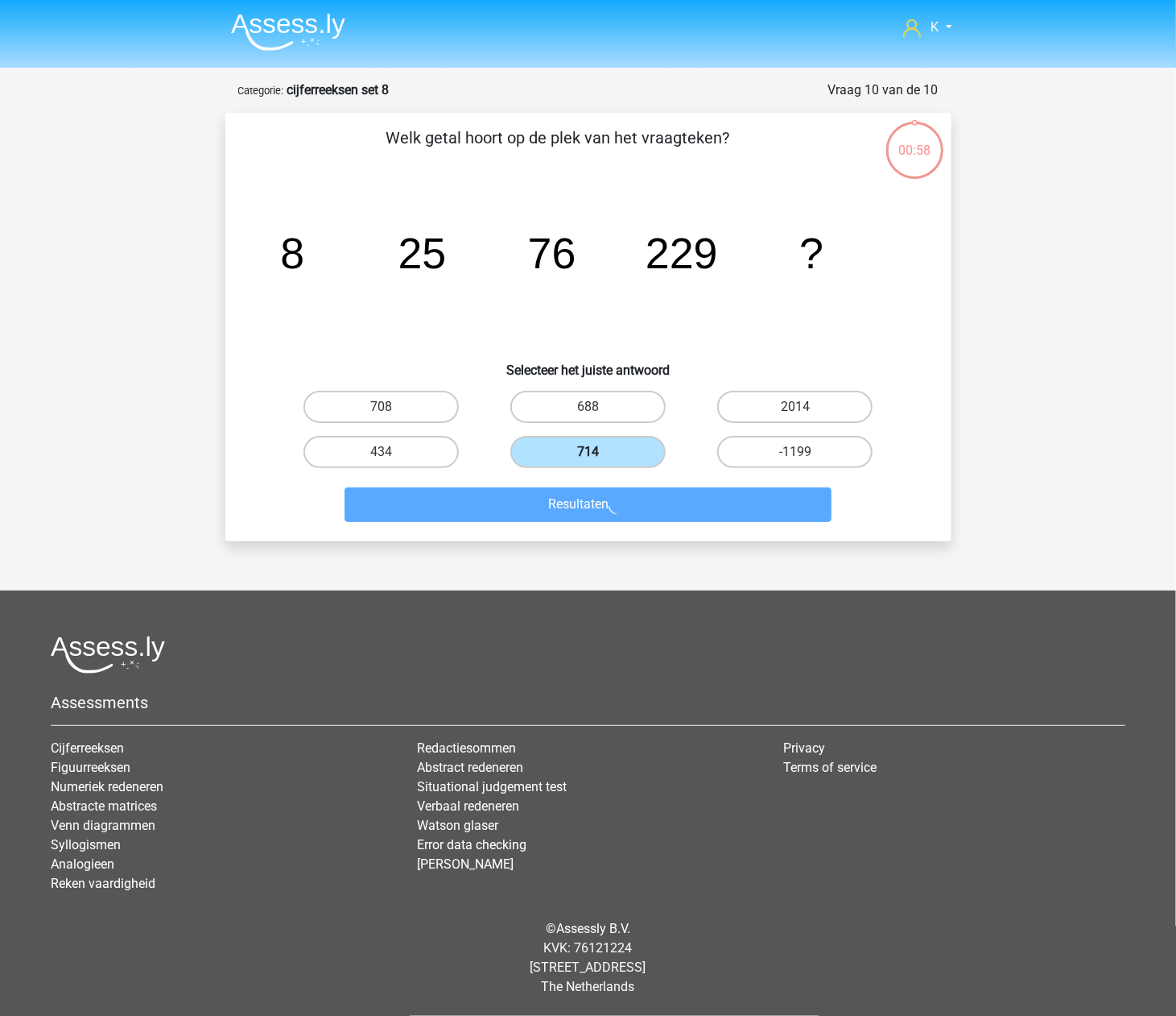
click at [548, 458] on label "714" at bounding box center [588, 451] width 155 height 32
click at [588, 458] on input "714" at bounding box center [593, 457] width 11 height 11
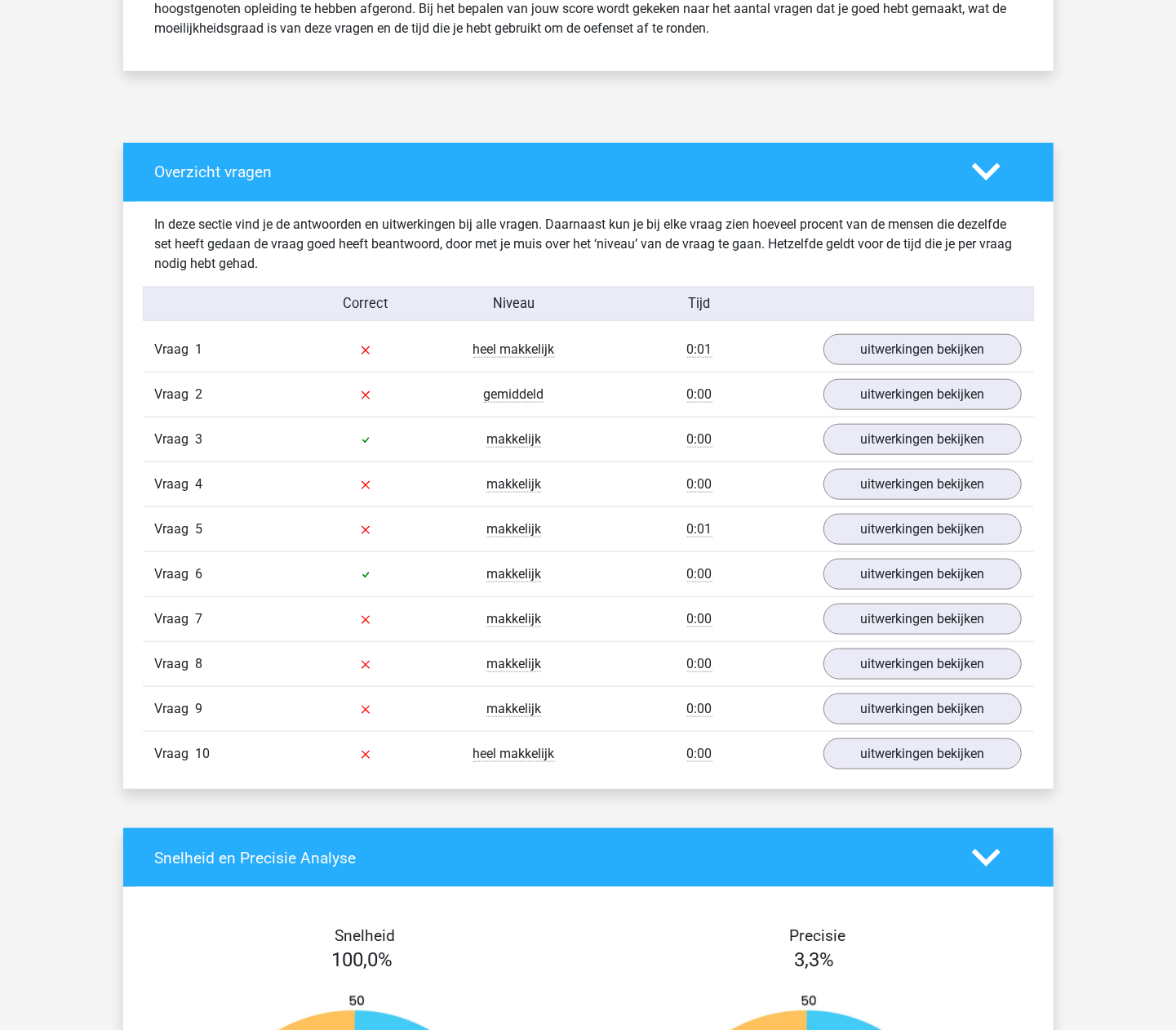
scroll to position [762, 0]
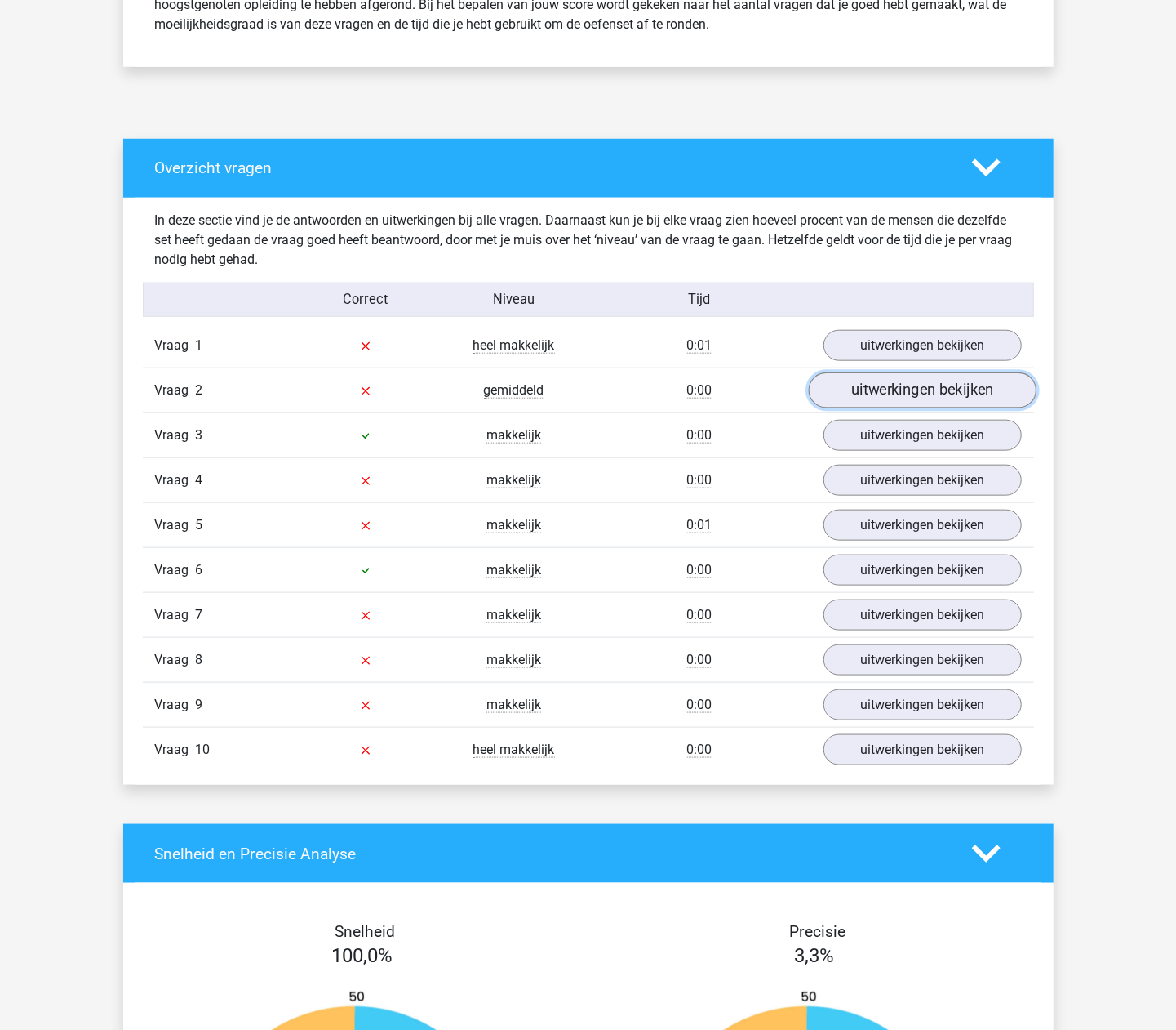
click at [839, 406] on link "uitwerkingen bekijken" at bounding box center [921, 390] width 227 height 36
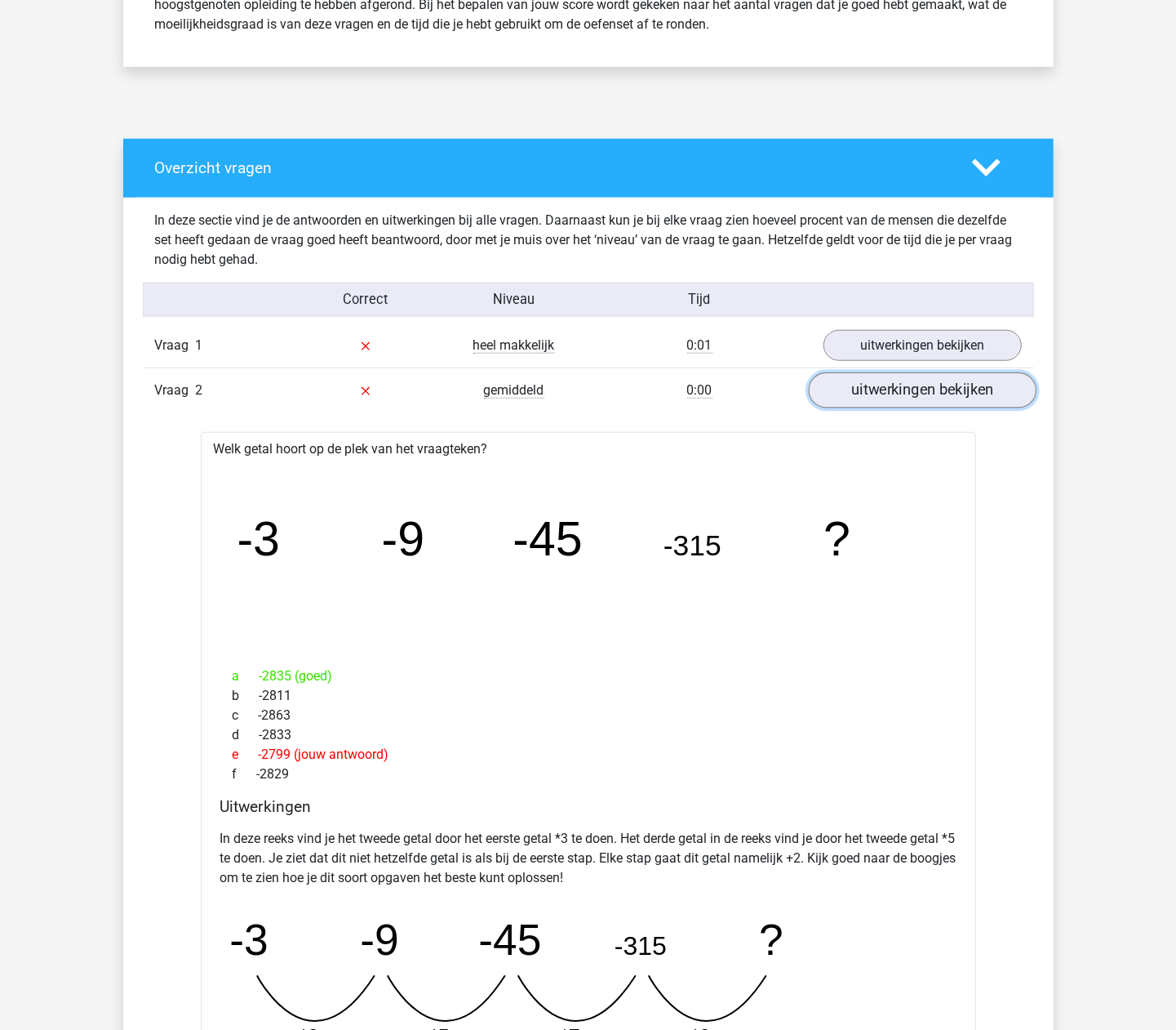
click at [849, 394] on link "uitwerkingen bekijken" at bounding box center [921, 390] width 227 height 36
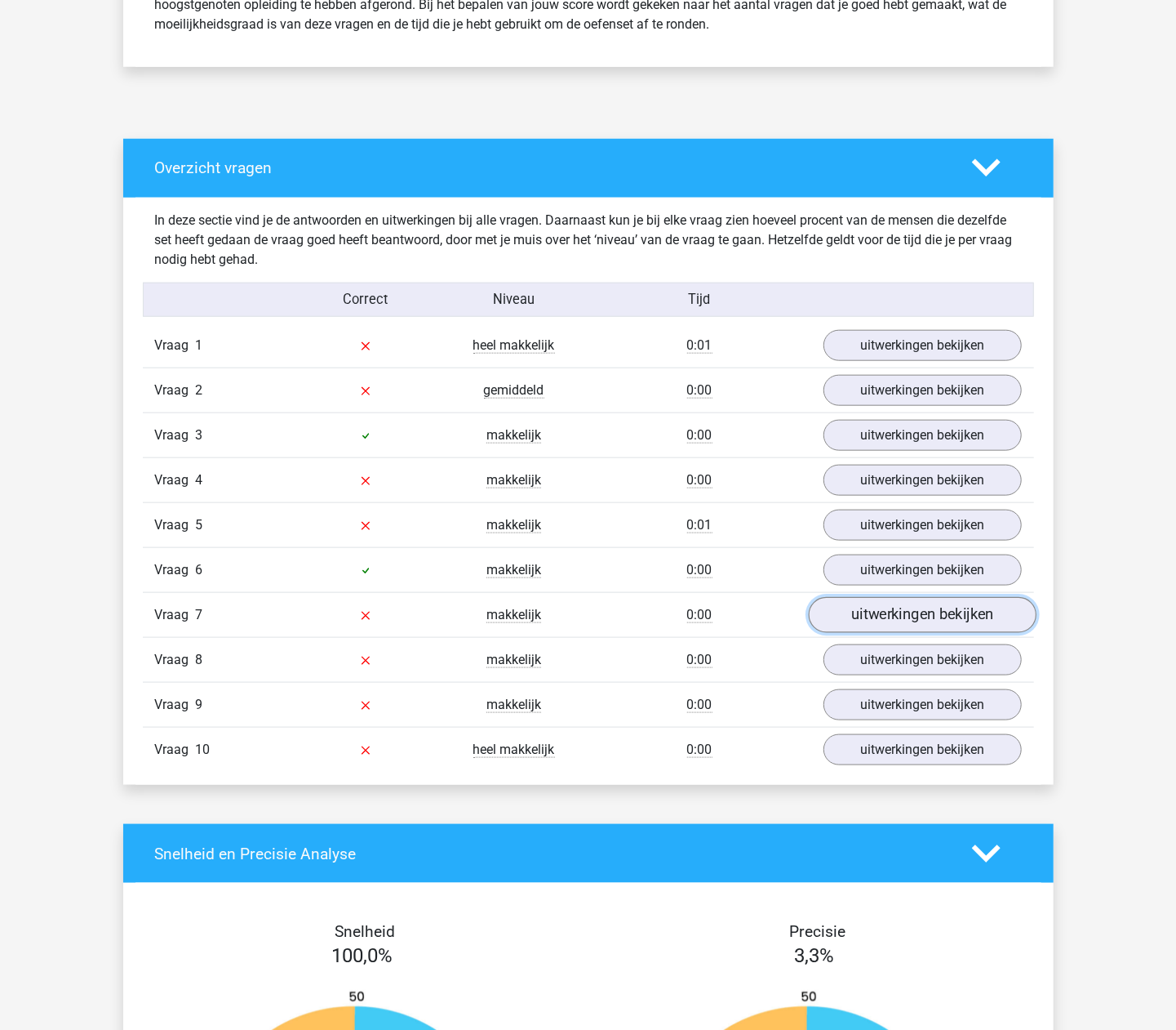
click at [843, 633] on link "uitwerkingen bekijken" at bounding box center [921, 615] width 227 height 36
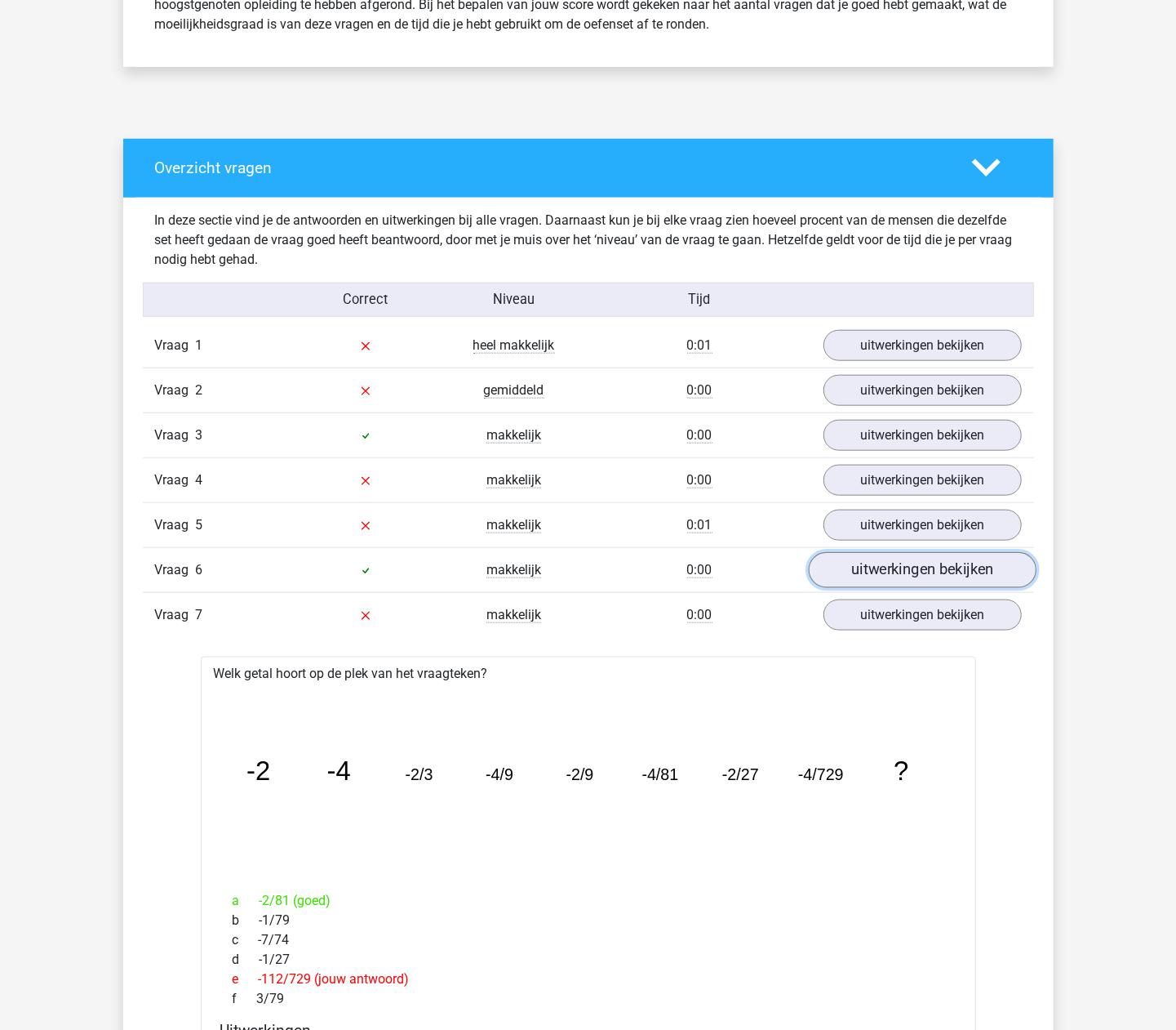
click at [863, 566] on link "uitwerkingen bekijken" at bounding box center [921, 570] width 227 height 36
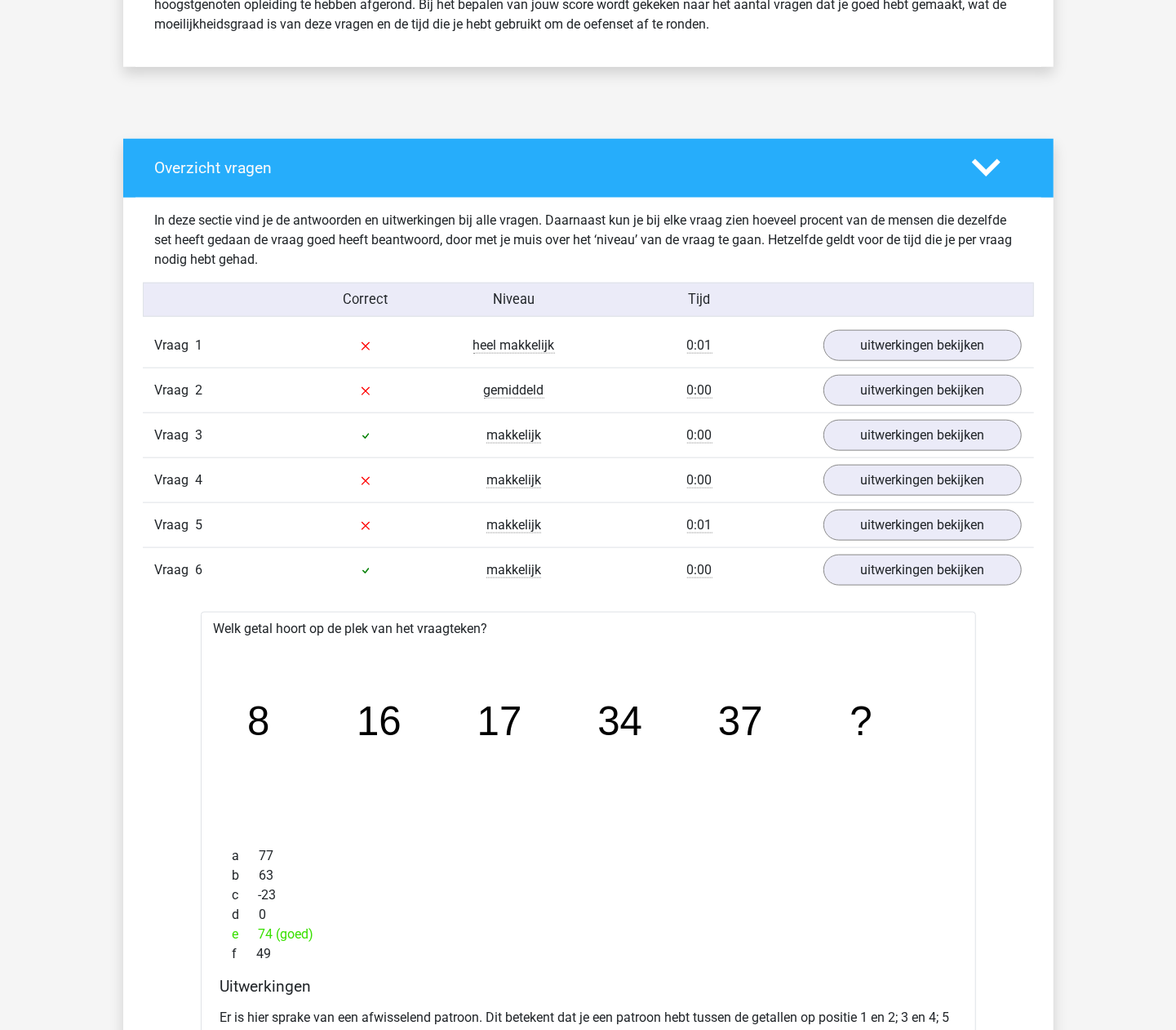
click at [880, 508] on div "Vraag 5 makkelijk 0:01 uitwerkingen bekijken" at bounding box center [588, 525] width 891 height 45
click at [872, 539] on link "uitwerkingen bekijken" at bounding box center [921, 525] width 227 height 36
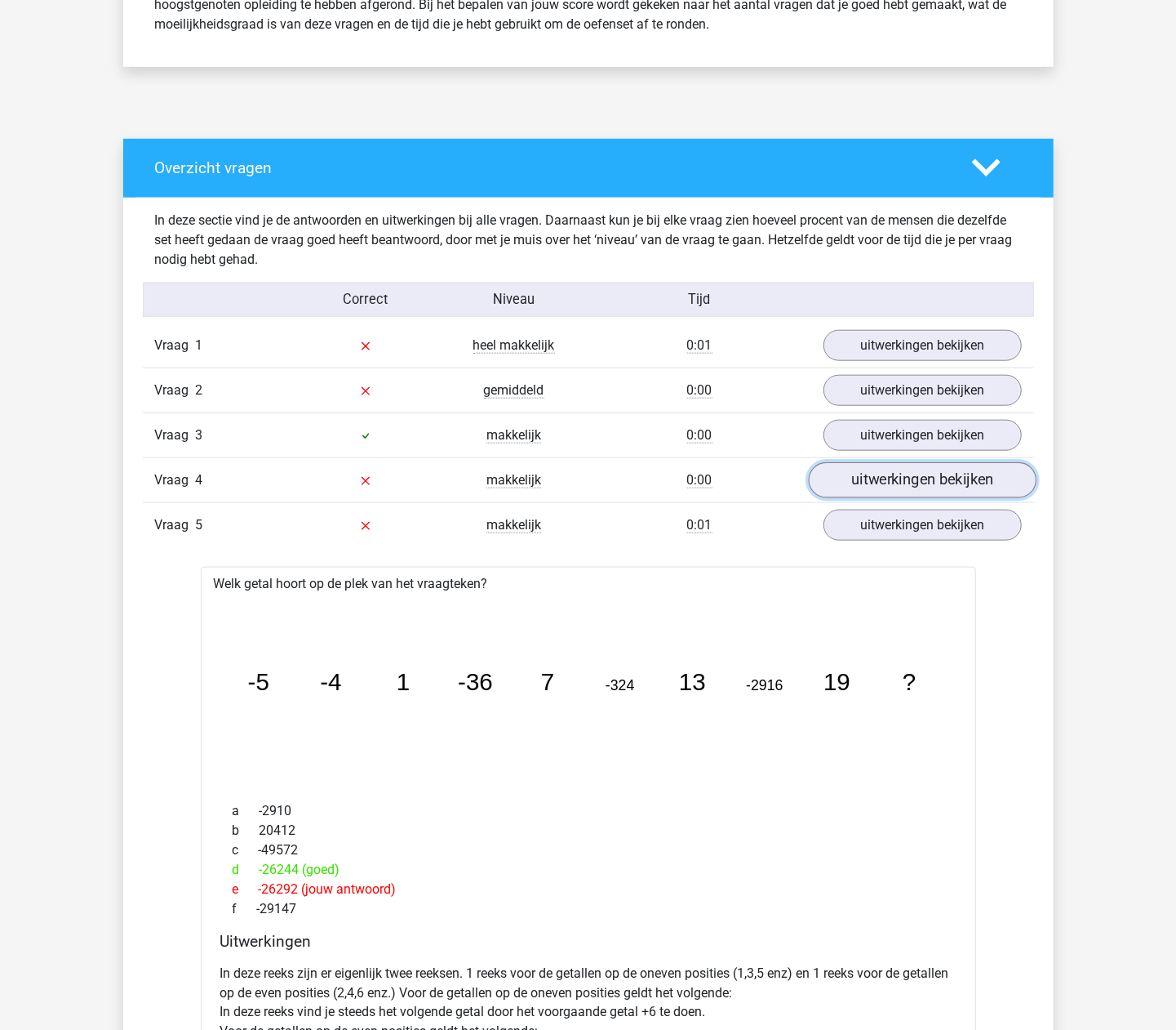
click at [886, 488] on link "uitwerkingen bekijken" at bounding box center [921, 480] width 227 height 36
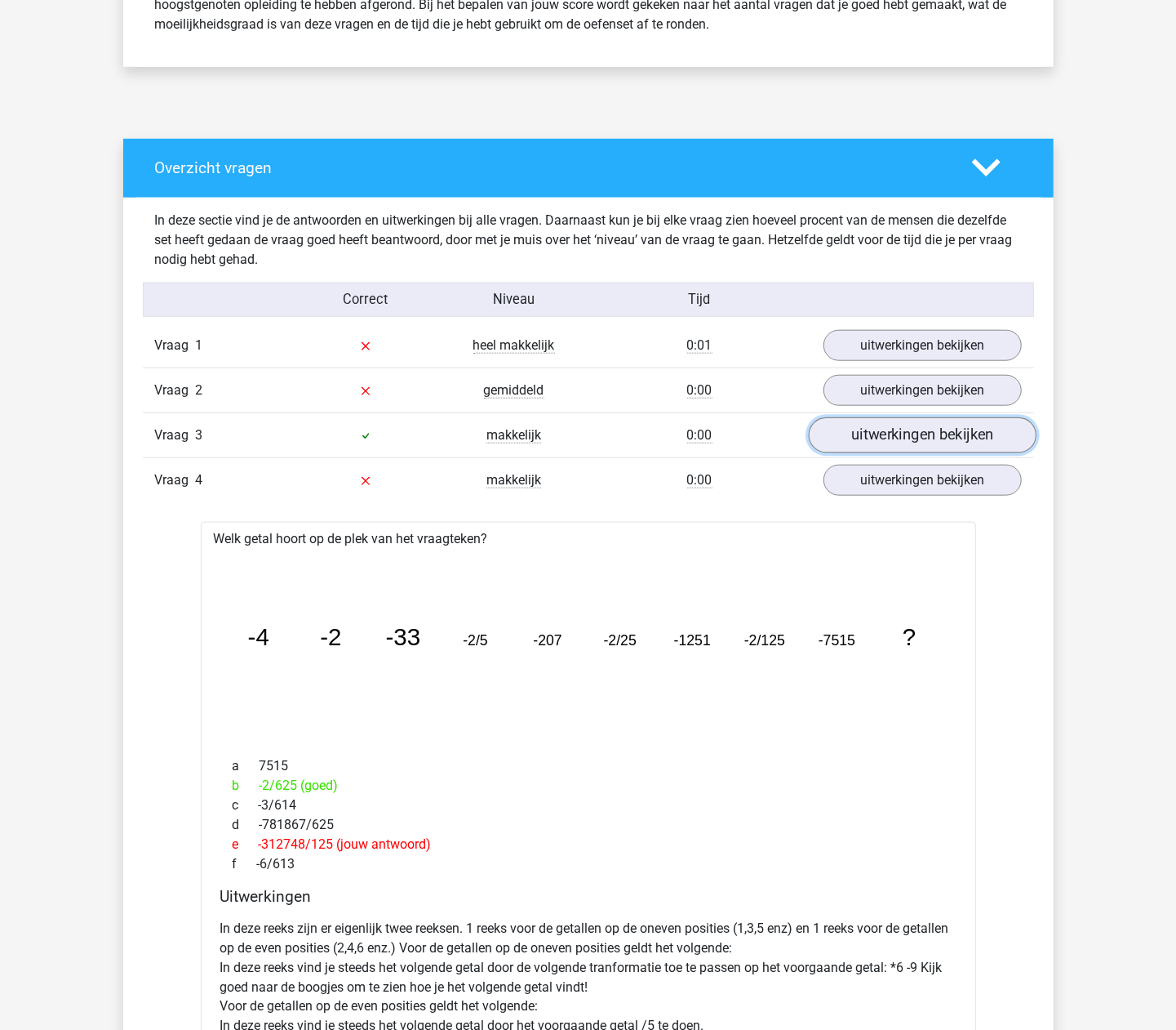
click at [893, 450] on link "uitwerkingen bekijken" at bounding box center [921, 435] width 227 height 36
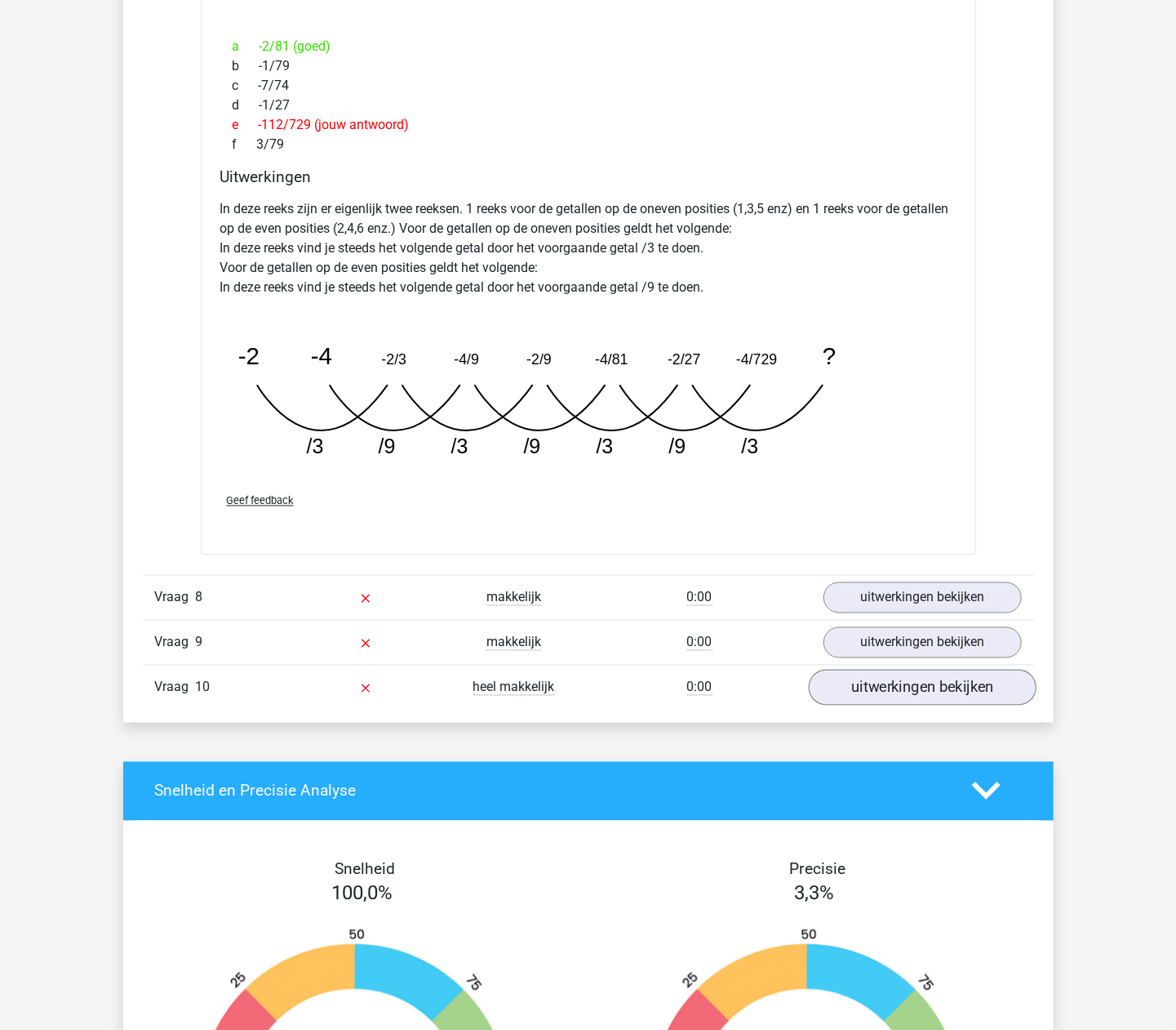
scroll to position [4899, 0]
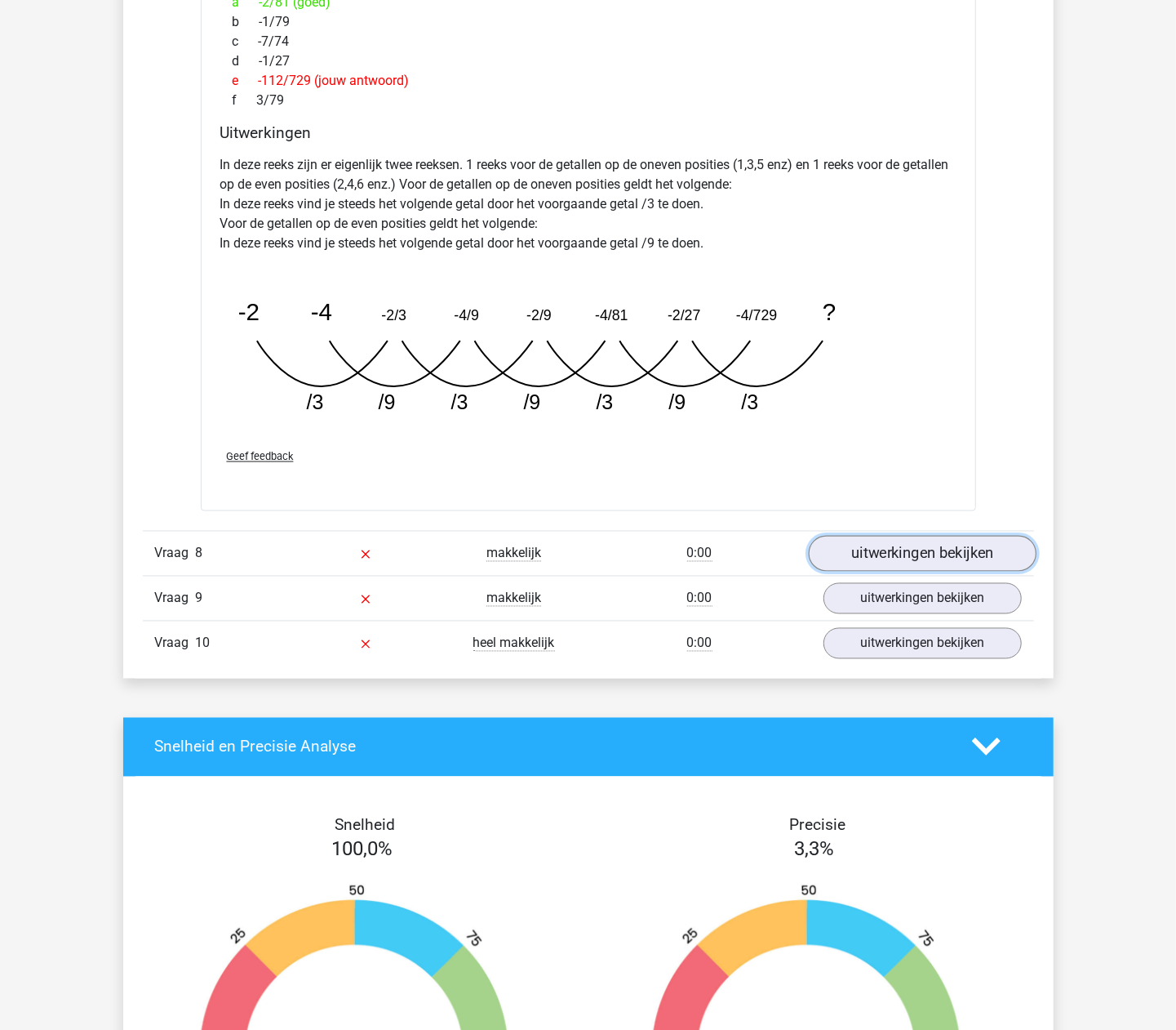
click at [882, 565] on link "uitwerkingen bekijken" at bounding box center [921, 554] width 227 height 36
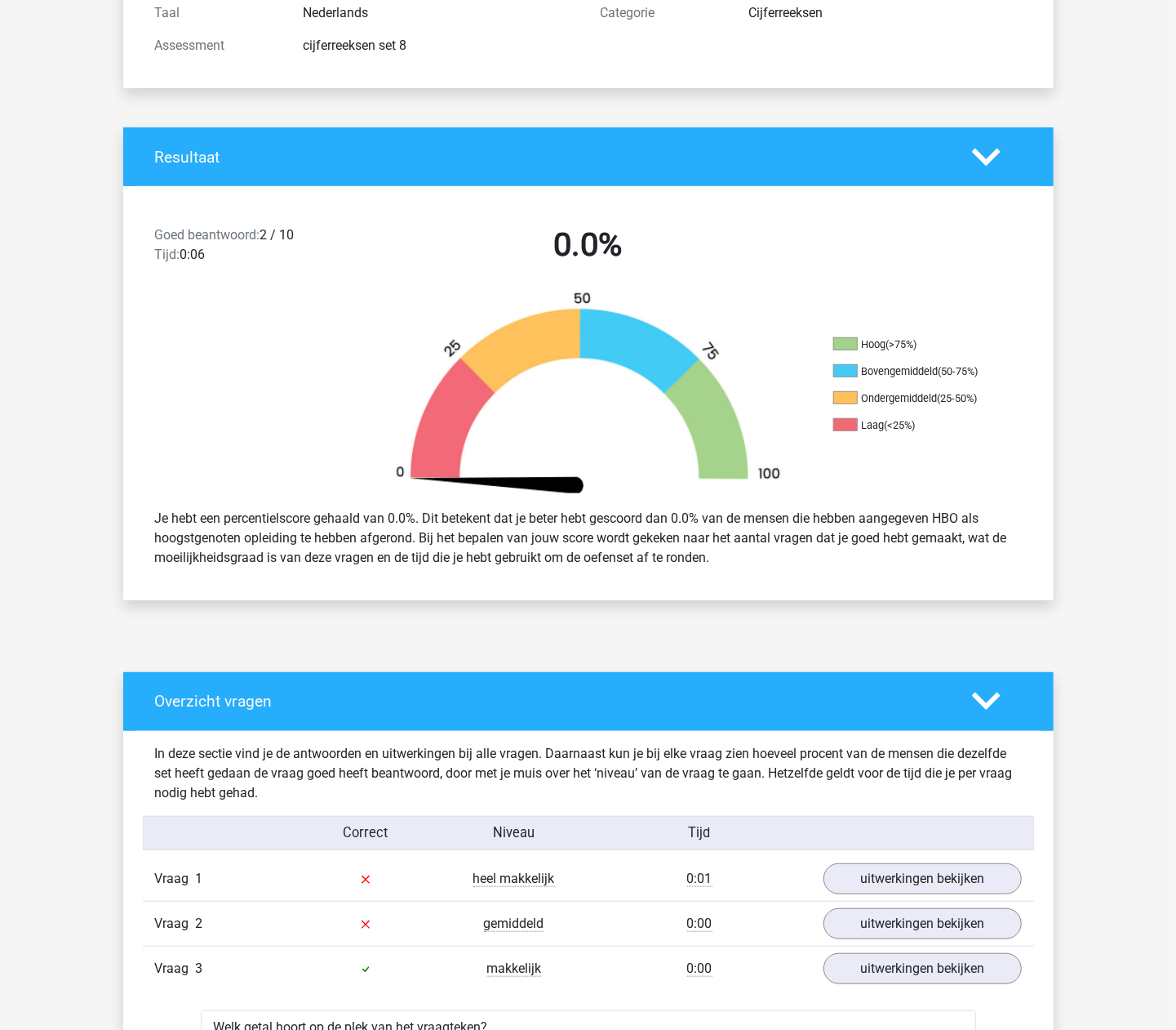
scroll to position [0, 0]
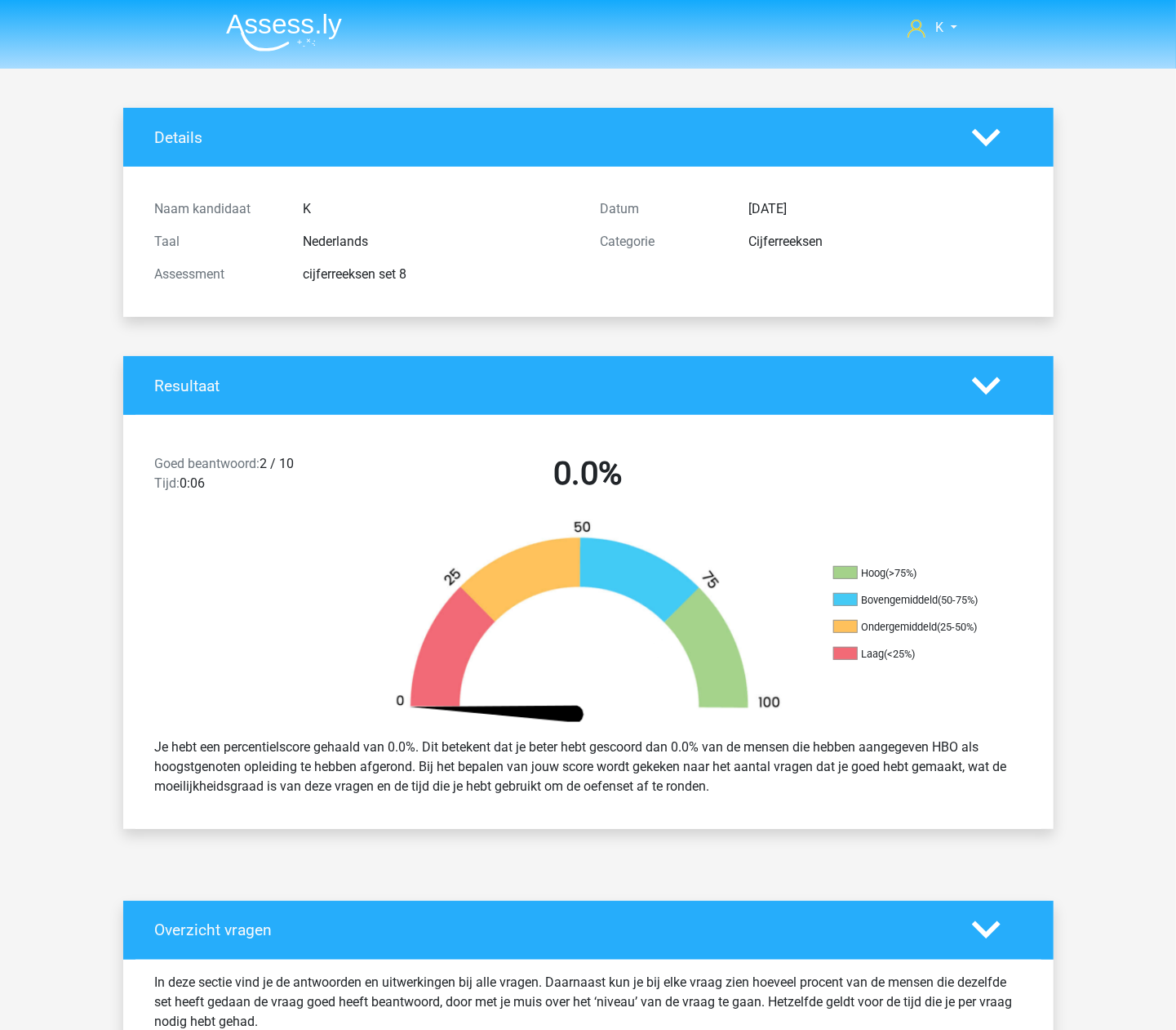
click at [255, 31] on img at bounding box center [284, 32] width 116 height 39
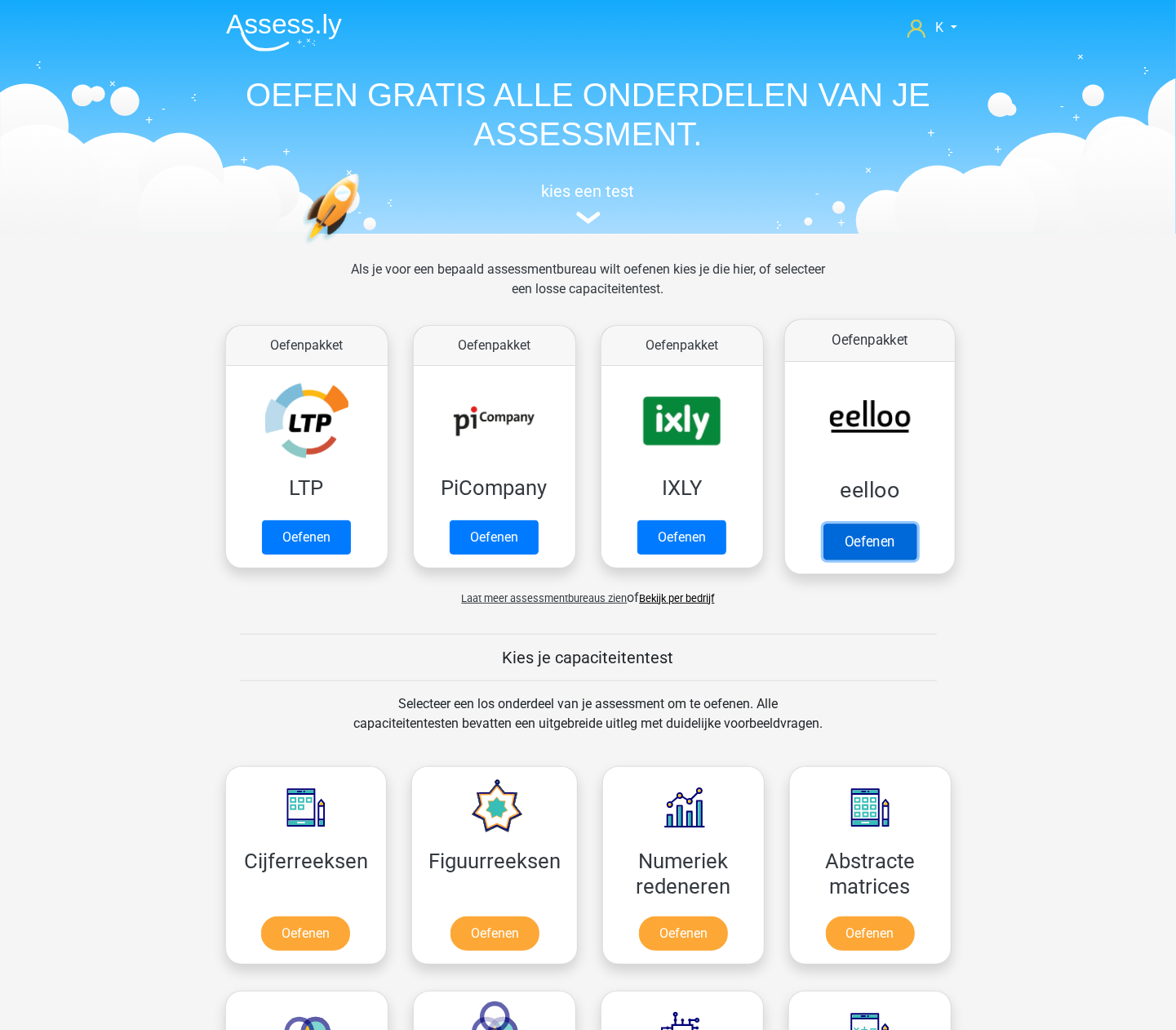
click at [895, 523] on link "Oefenen" at bounding box center [870, 541] width 93 height 36
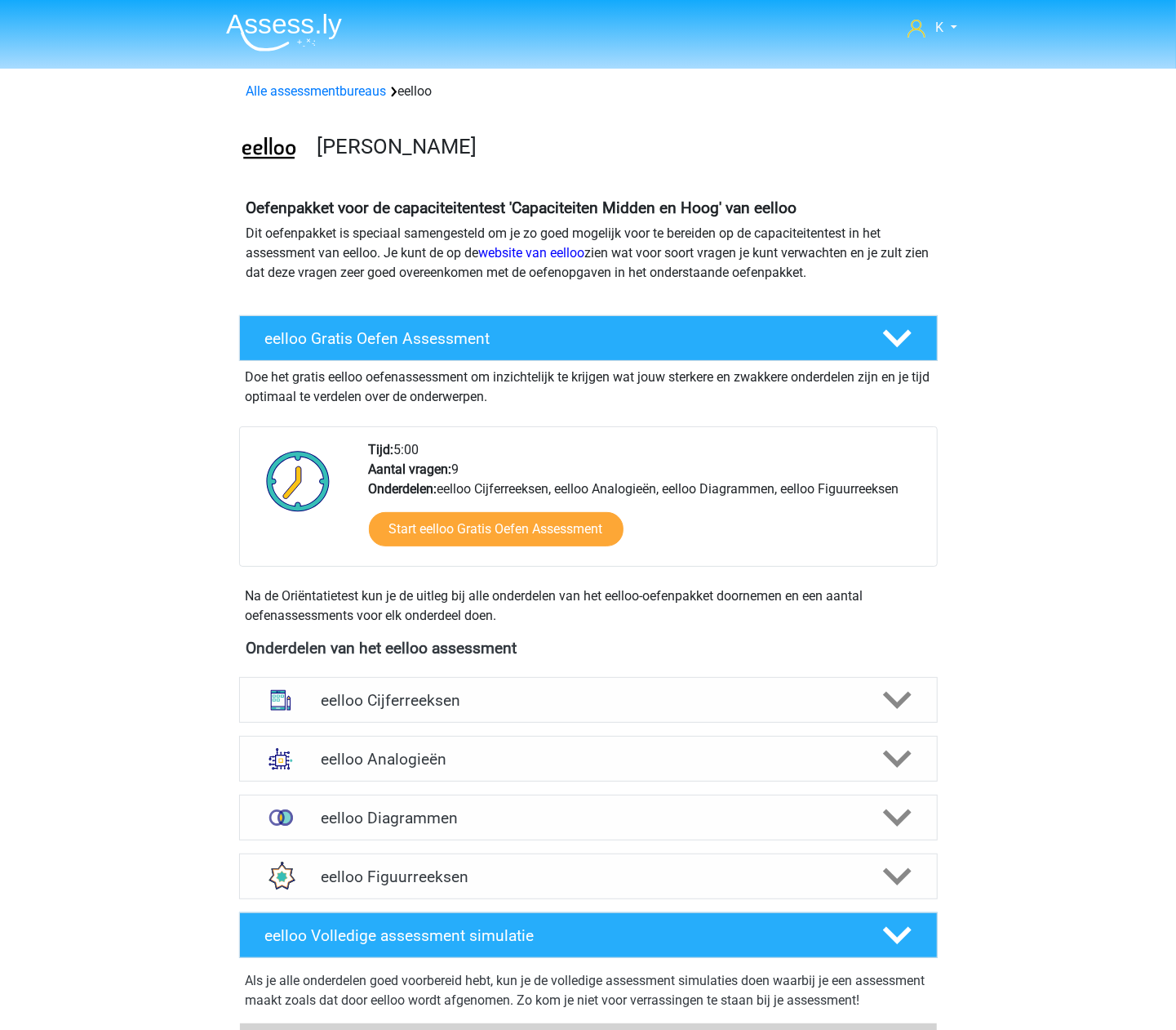
click at [376, 674] on div "eelloo Cijferreeksen Er zijn grofweg zes verschillende soorten patronen te herk…" at bounding box center [588, 699] width 762 height 58
click at [376, 687] on div "eelloo Cijferreeksen" at bounding box center [588, 699] width 699 height 46
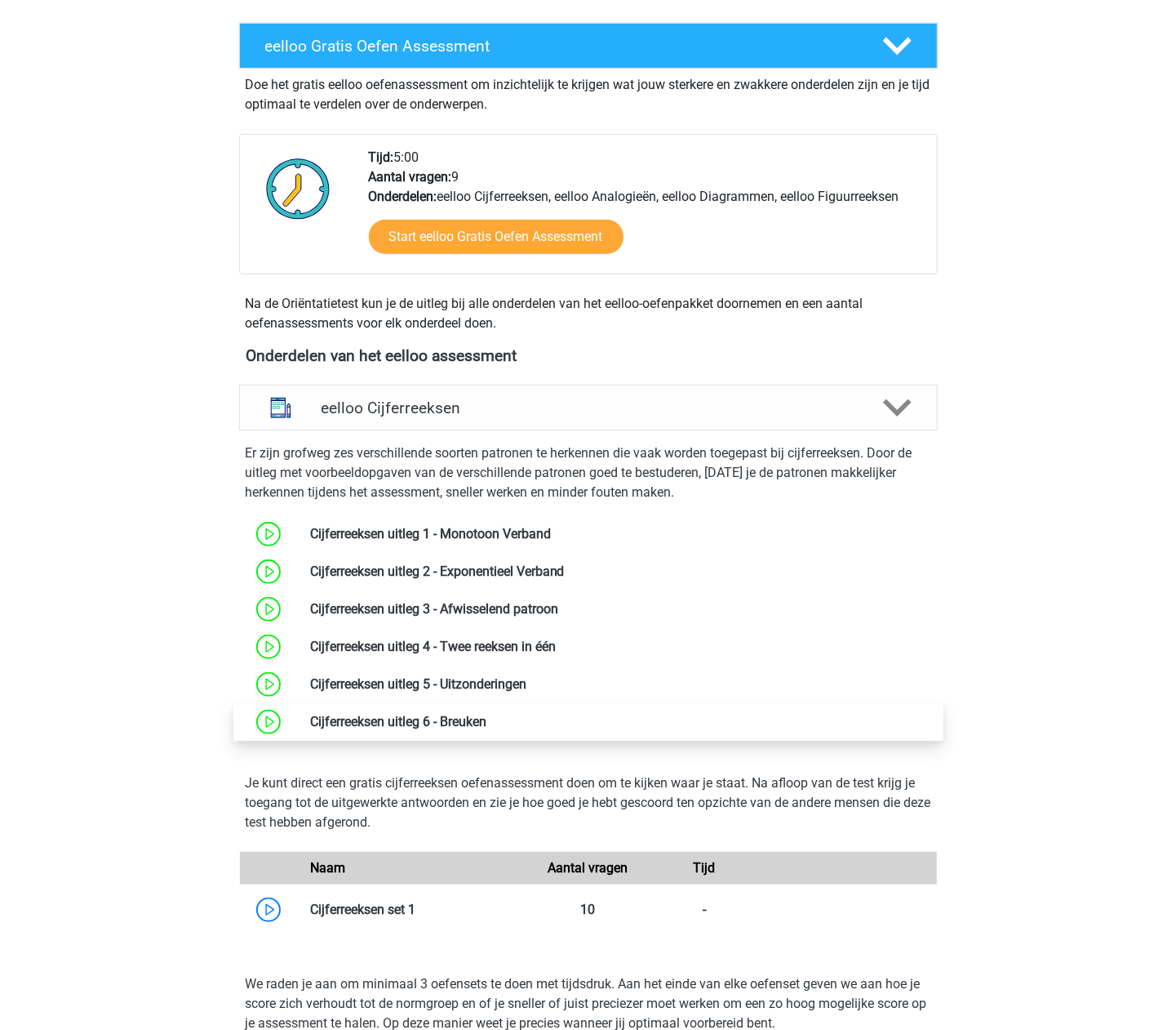
scroll to position [653, 0]
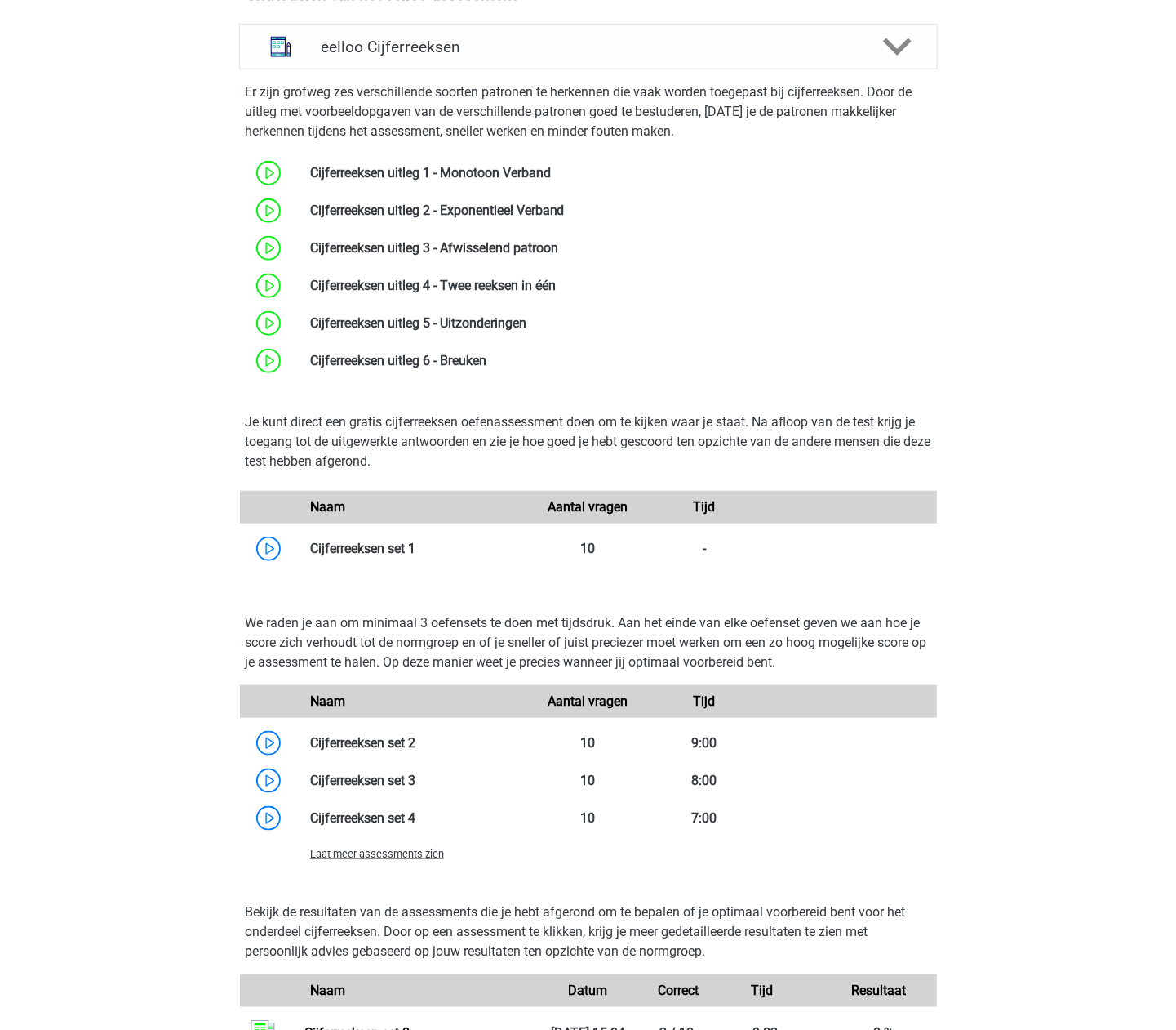
click at [386, 847] on div "Laat meer assessments zien" at bounding box center [414, 853] width 233 height 20
click at [383, 857] on span "Laat meer assessments zien" at bounding box center [376, 854] width 134 height 13
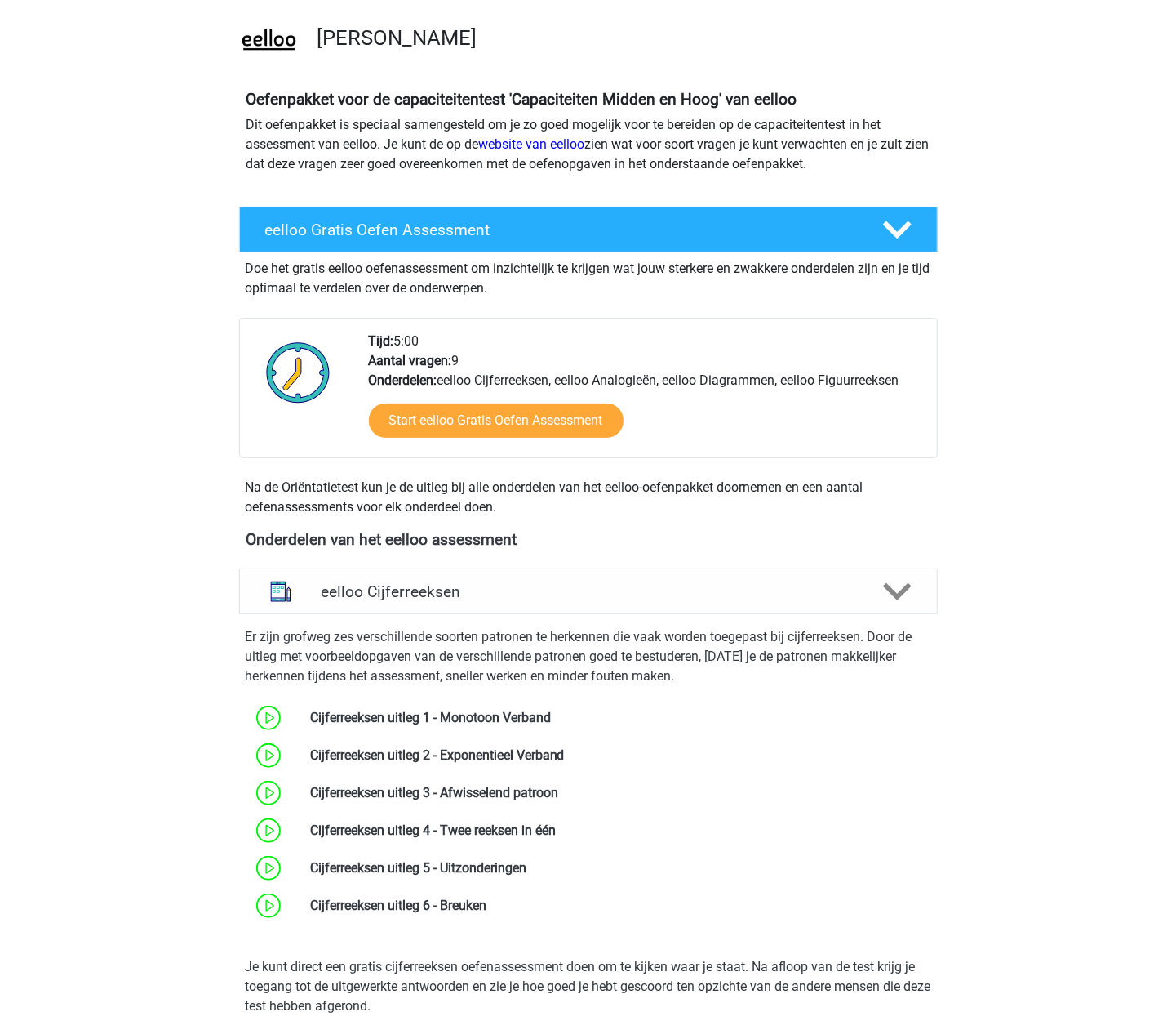
scroll to position [0, 0]
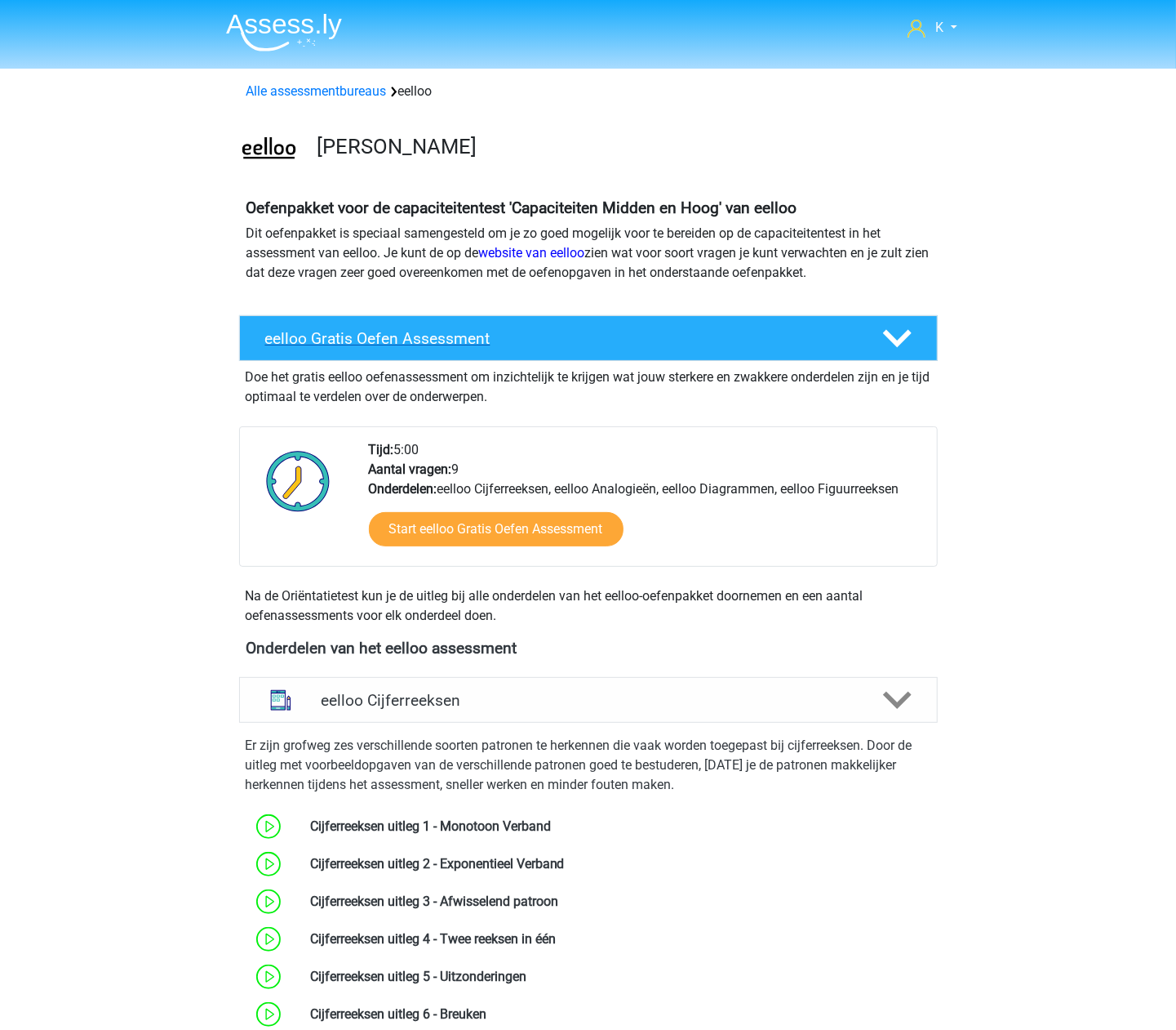
click at [392, 338] on h4 "eelloo Gratis Oefen Assessment" at bounding box center [561, 338] width 591 height 19
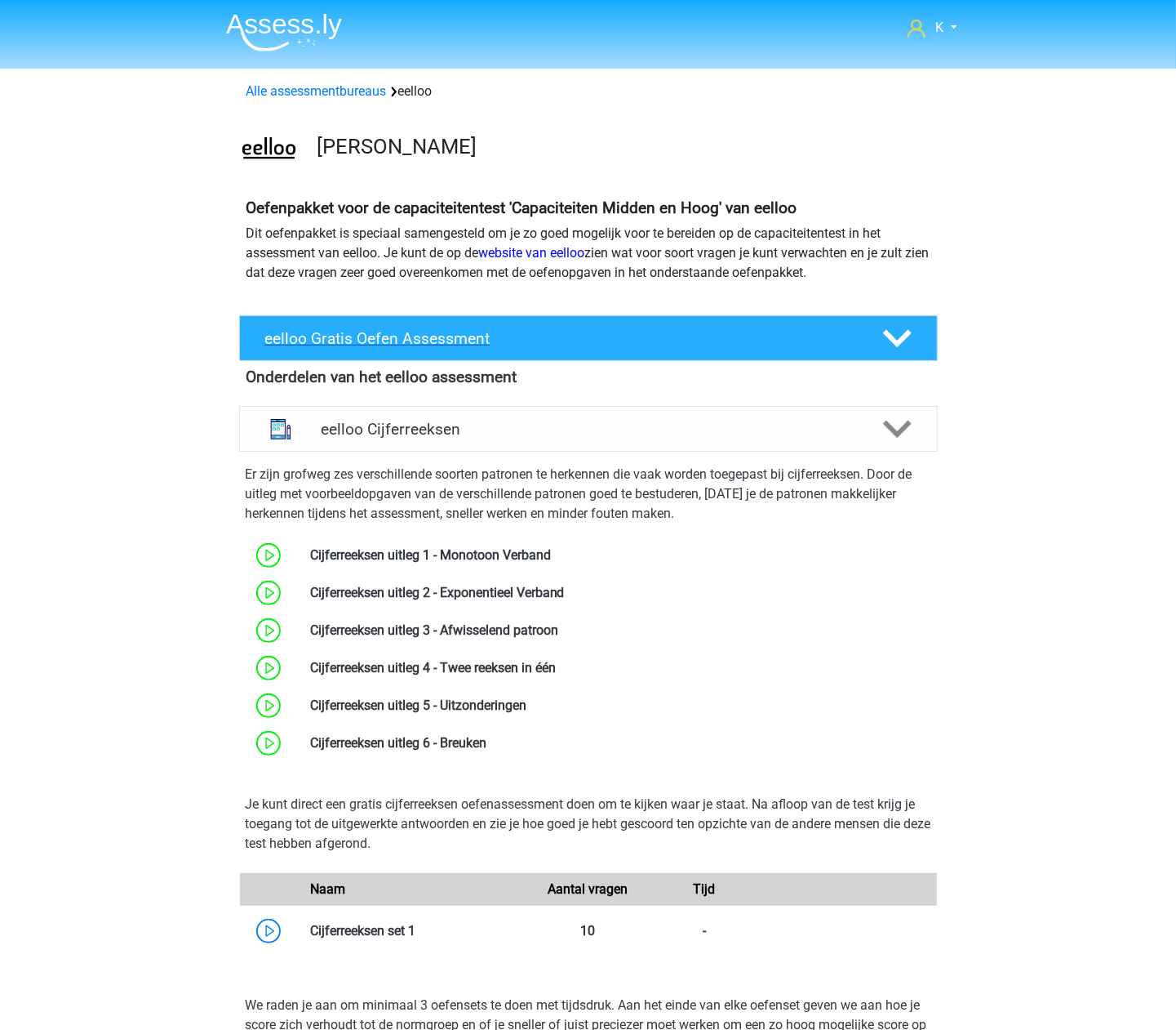
click at [396, 334] on h4 "eelloo Gratis Oefen Assessment" at bounding box center [561, 338] width 591 height 19
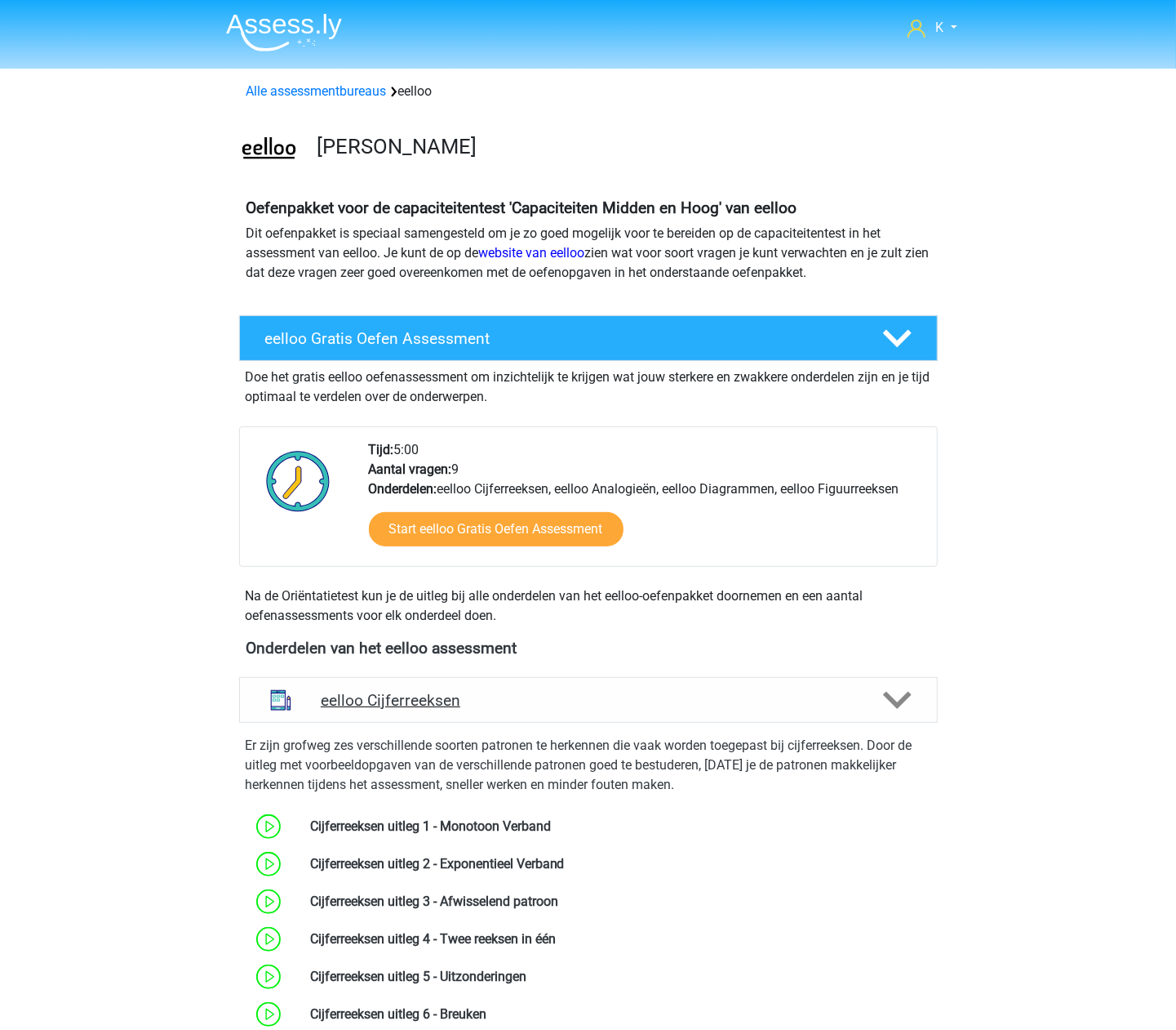
click at [373, 703] on h4 "eelloo Cijferreeksen" at bounding box center [588, 700] width 535 height 19
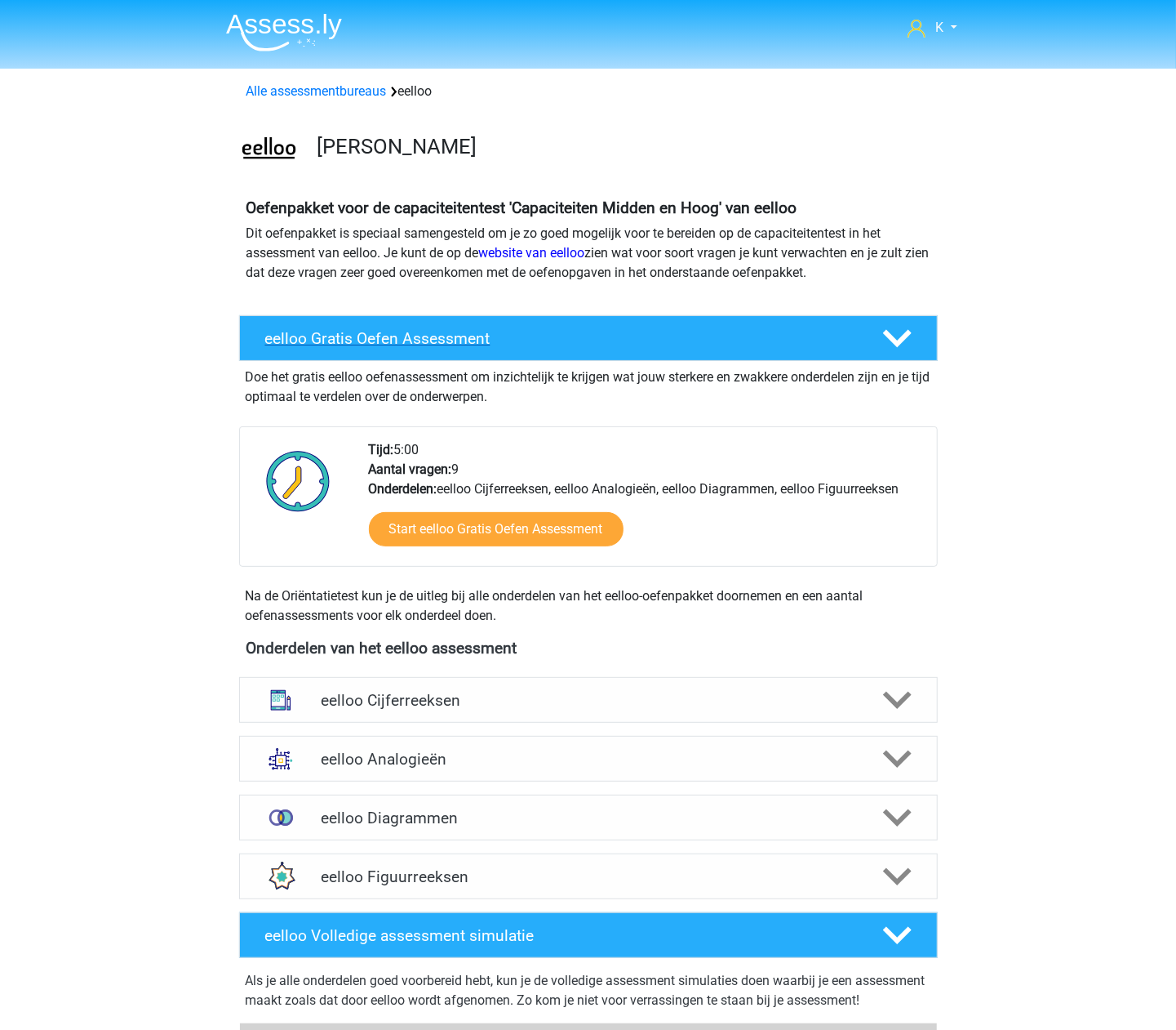
click at [477, 357] on div "eelloo Gratis Oefen Assessment" at bounding box center [588, 338] width 699 height 46
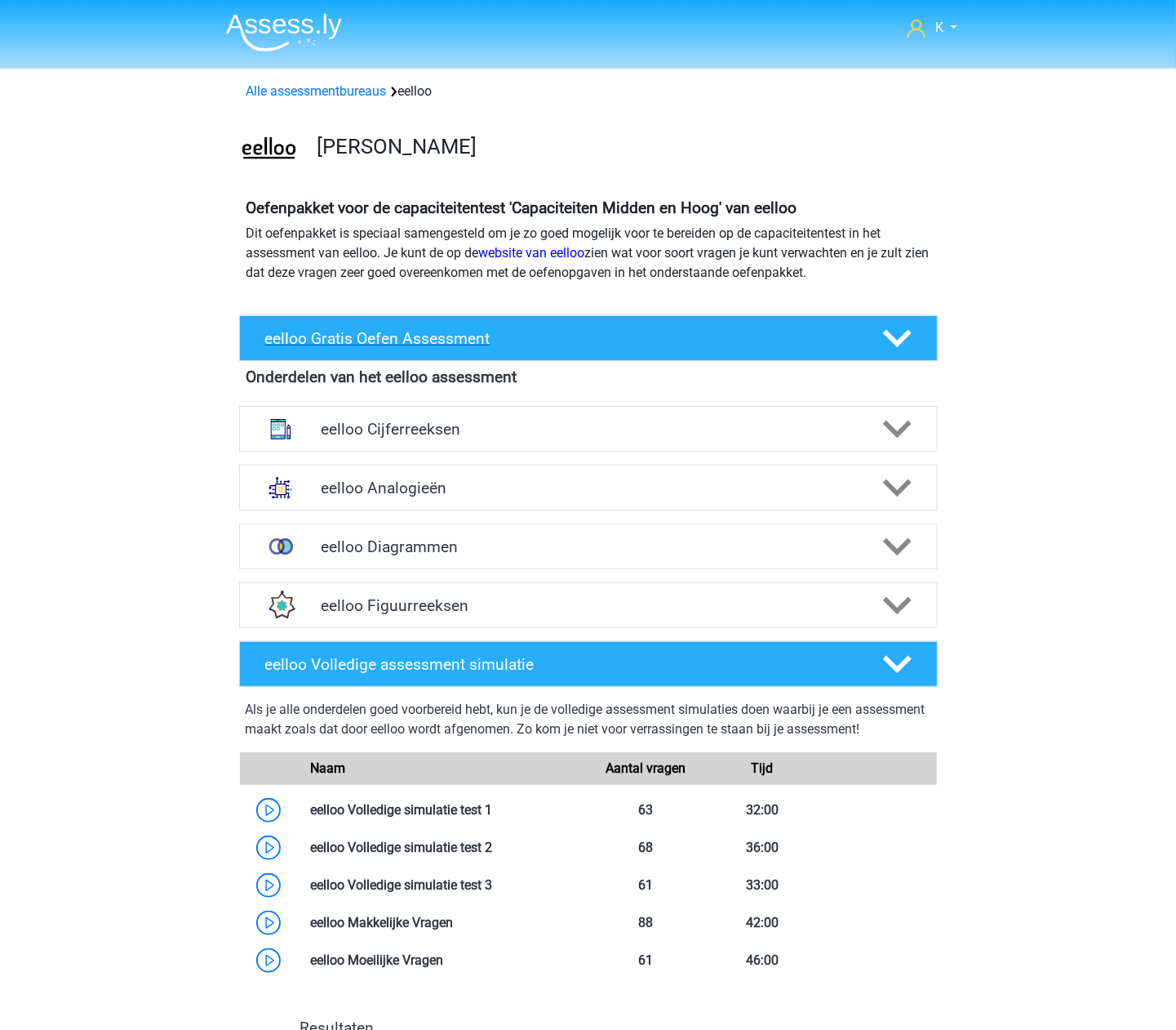
click at [478, 337] on h4 "eelloo Gratis Oefen Assessment" at bounding box center [561, 338] width 591 height 19
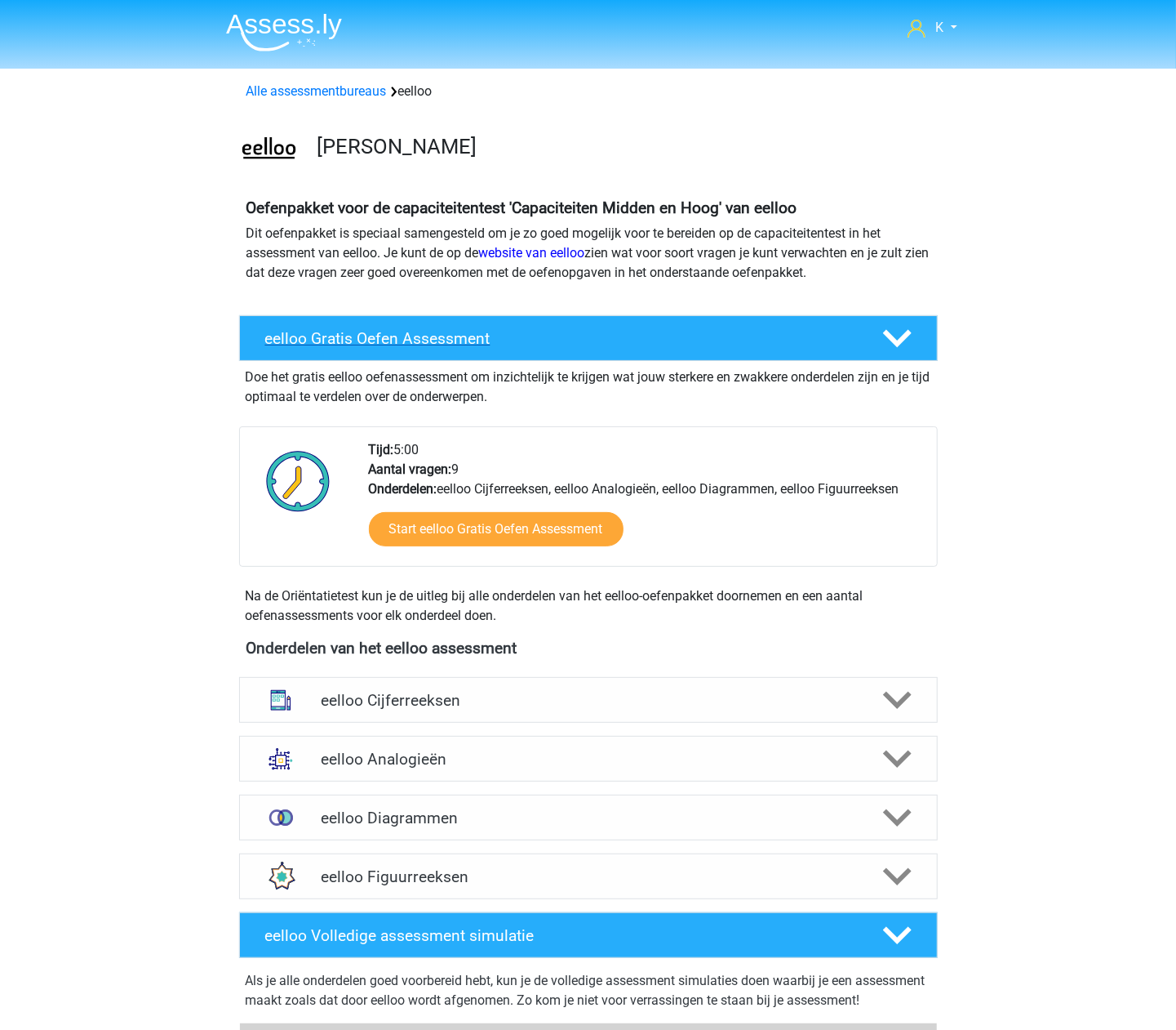
click at [471, 342] on h4 "eelloo Gratis Oefen Assessment" at bounding box center [561, 338] width 591 height 19
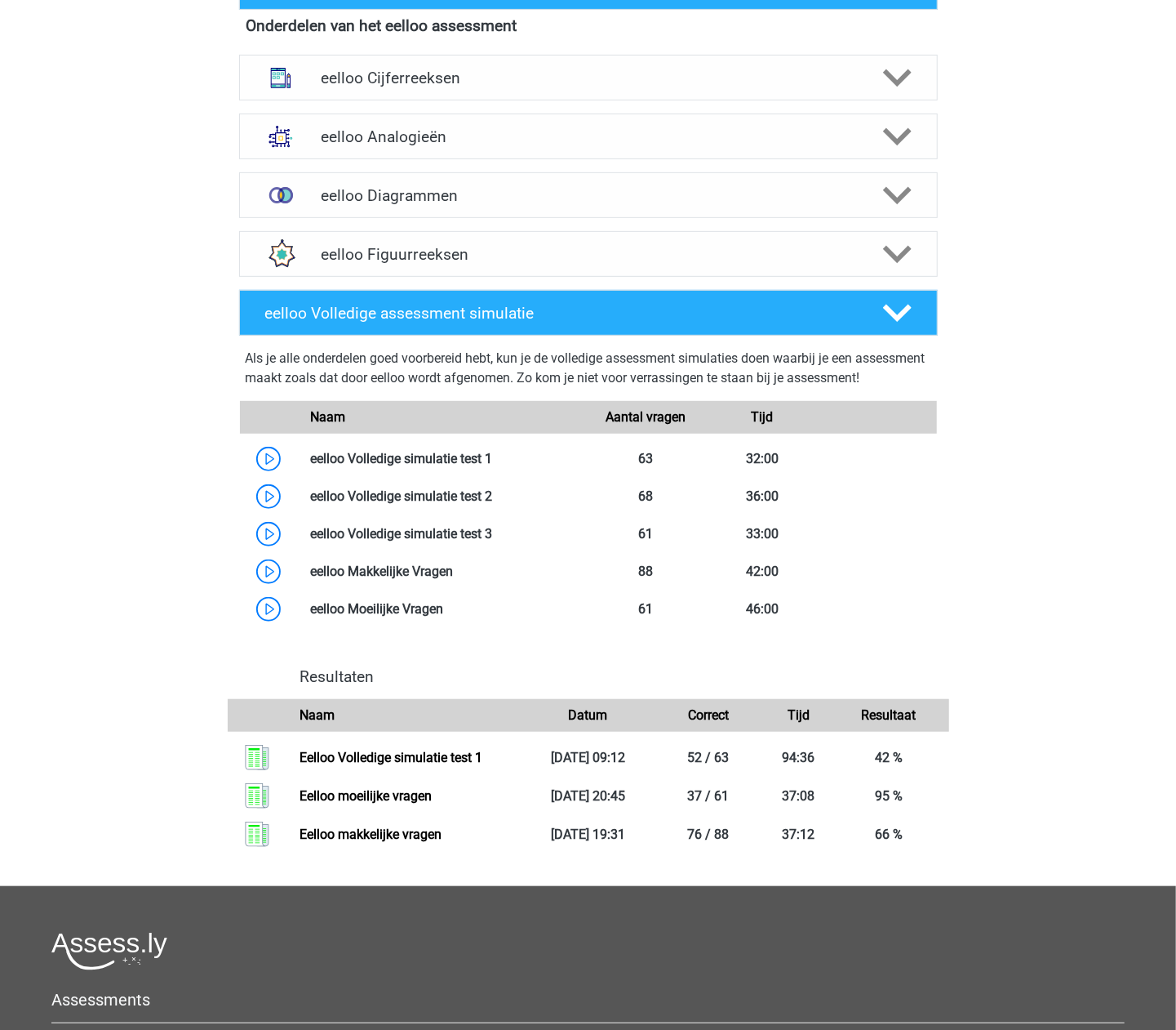
scroll to position [332, 0]
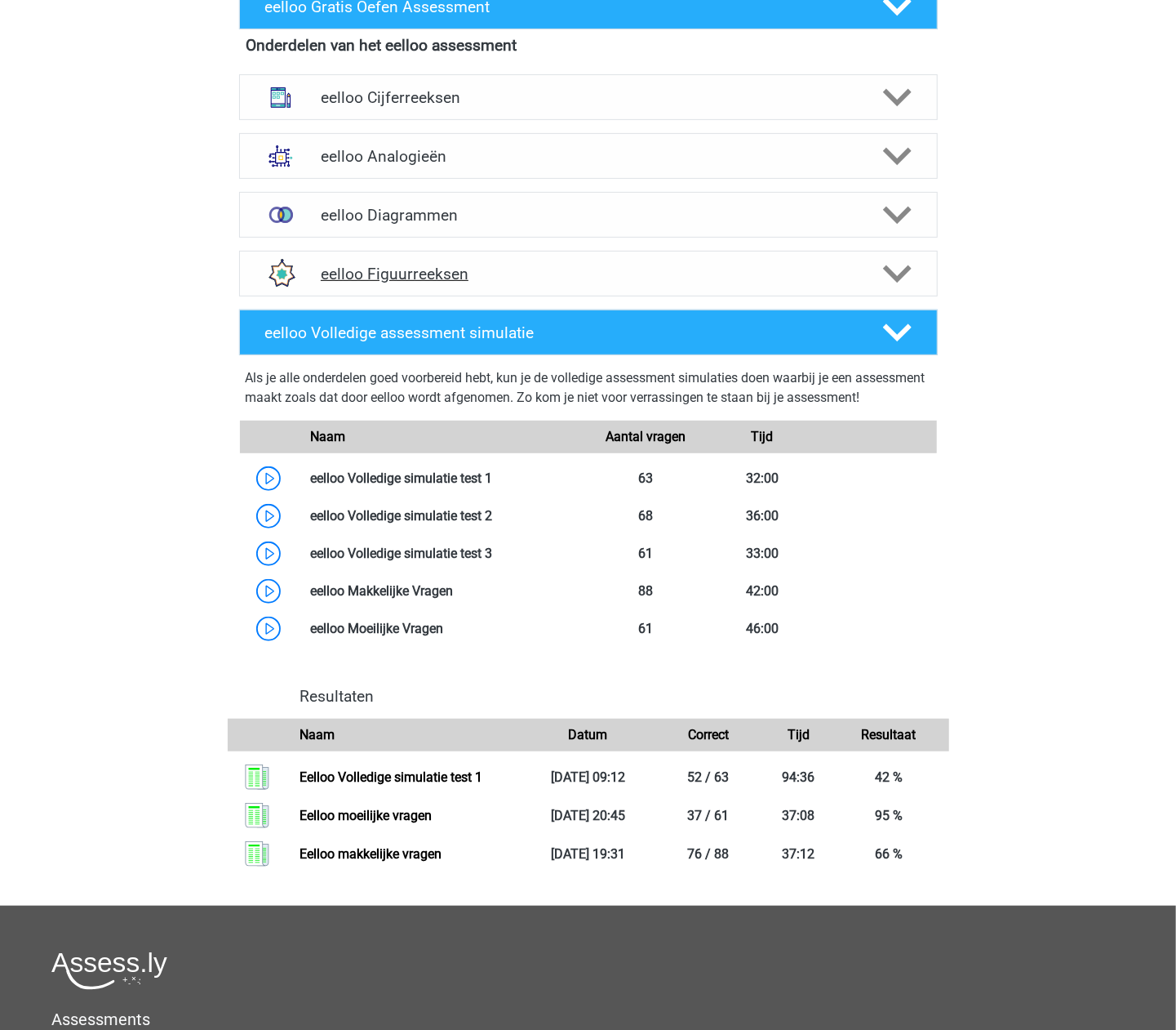
click at [426, 279] on h4 "eelloo Figuurreeksen" at bounding box center [588, 273] width 535 height 19
